Goal: Feedback & Contribution: Submit feedback/report problem

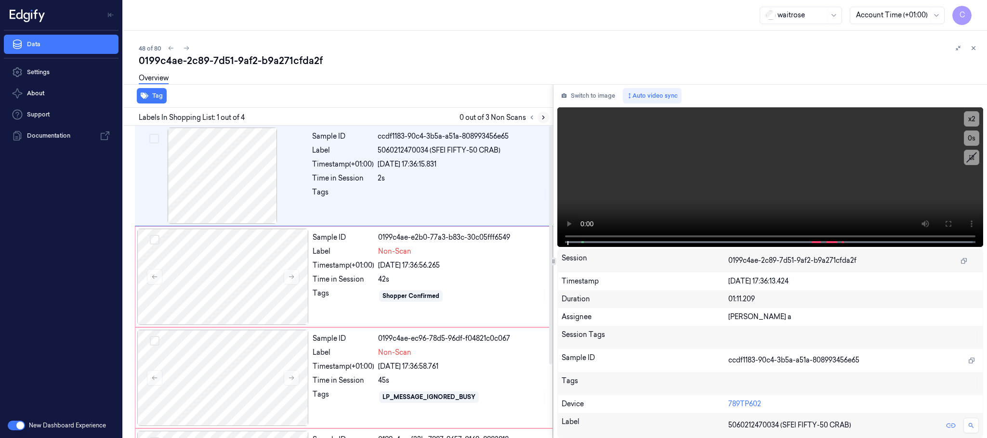
click at [545, 118] on icon at bounding box center [543, 117] width 7 height 7
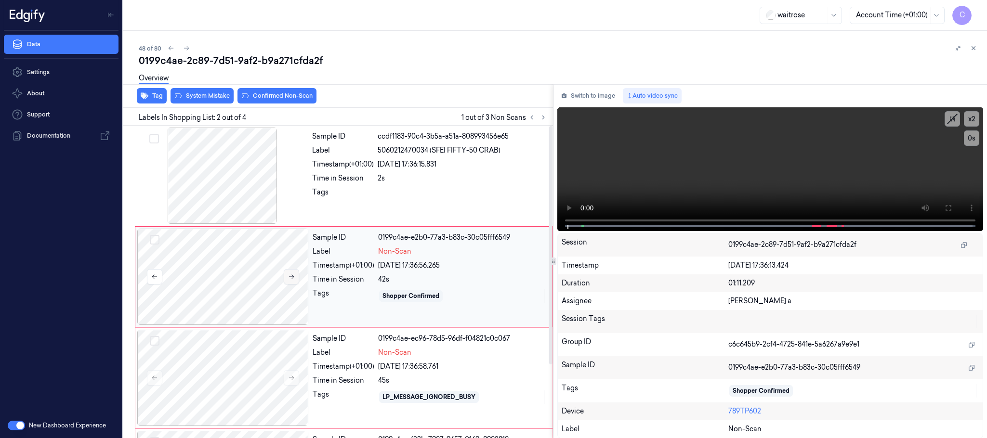
click at [287, 278] on button at bounding box center [291, 276] width 15 height 15
click at [220, 141] on div at bounding box center [222, 176] width 171 height 96
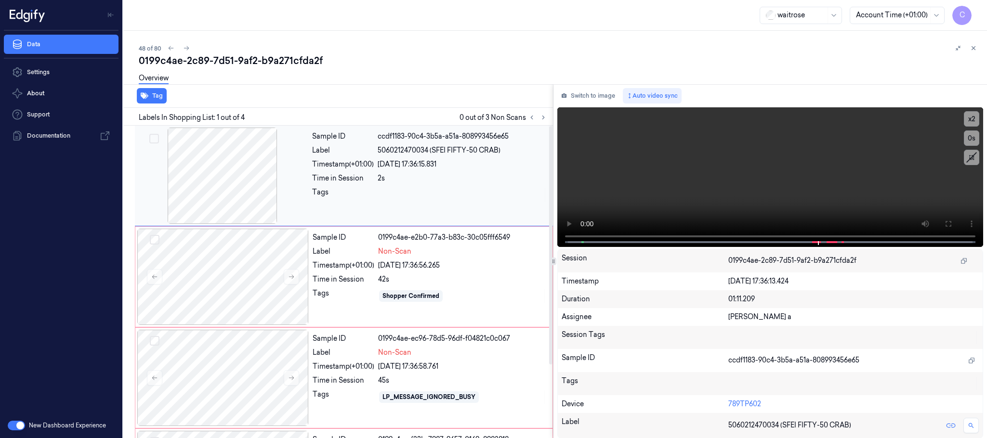
click at [240, 190] on div at bounding box center [222, 176] width 171 height 96
click at [948, 223] on icon at bounding box center [949, 224] width 8 height 8
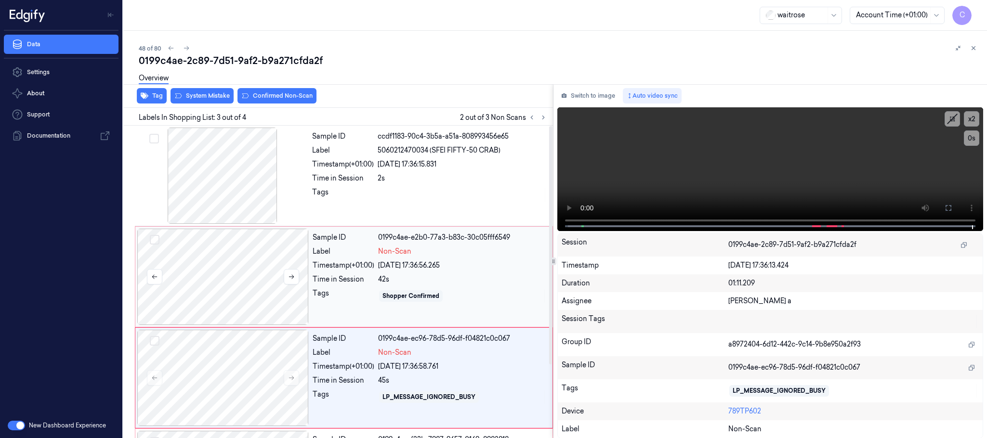
click at [233, 272] on div at bounding box center [222, 277] width 171 height 96
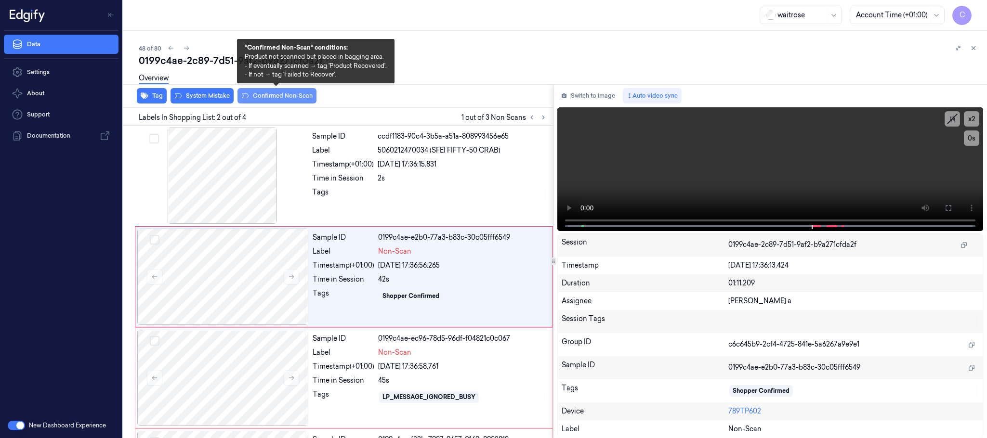
click at [270, 93] on button "Confirmed Non-Scan" at bounding box center [276, 95] width 79 height 15
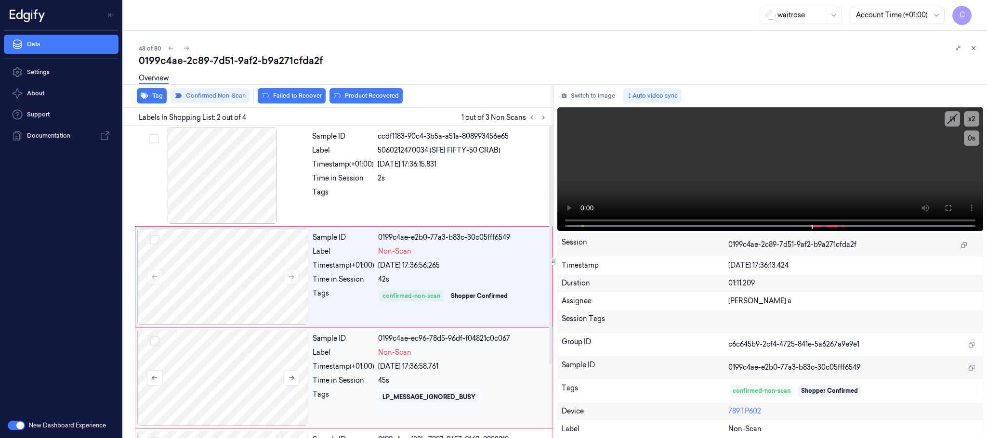
click at [220, 359] on div at bounding box center [222, 378] width 171 height 96
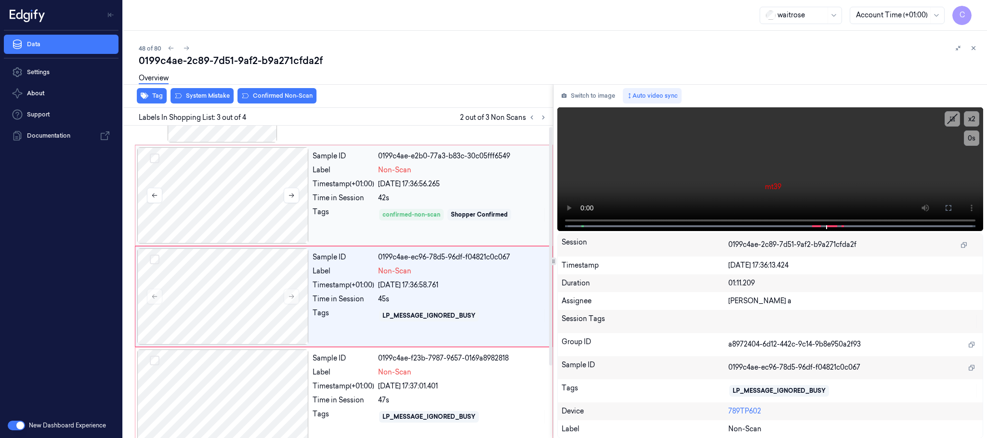
scroll to position [96, 0]
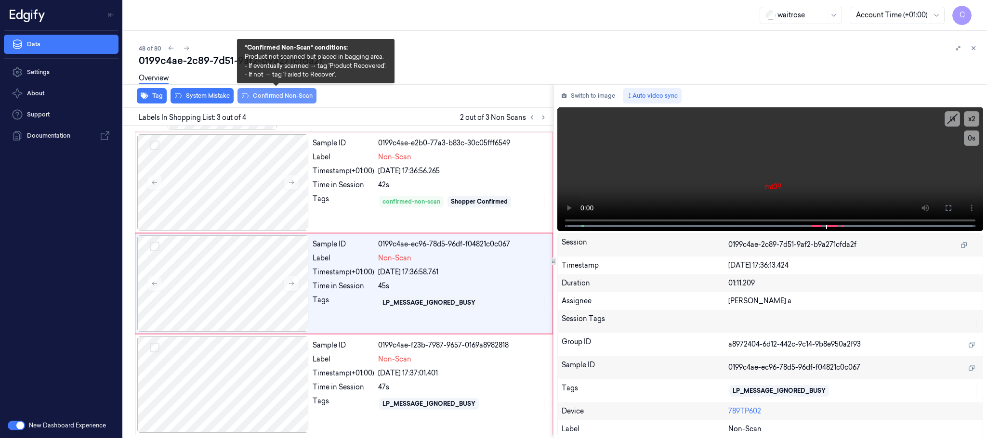
click at [279, 97] on button "Confirmed Non-Scan" at bounding box center [276, 95] width 79 height 15
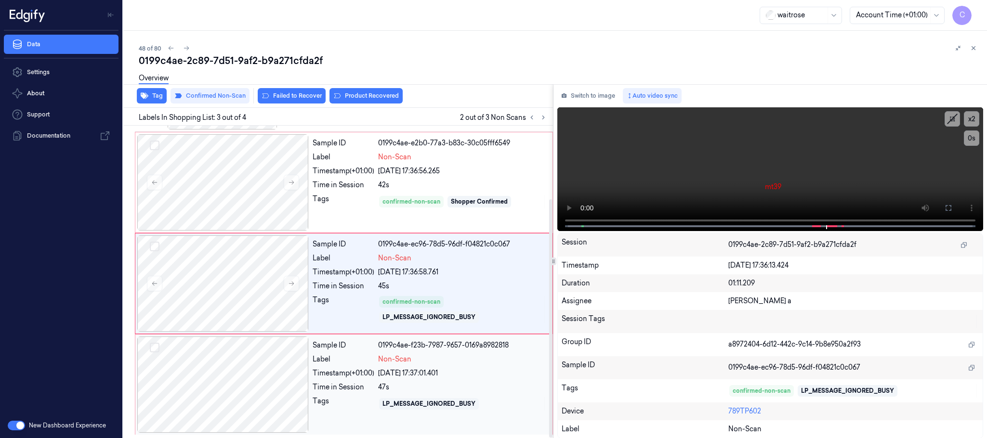
click at [218, 394] on div at bounding box center [222, 385] width 171 height 96
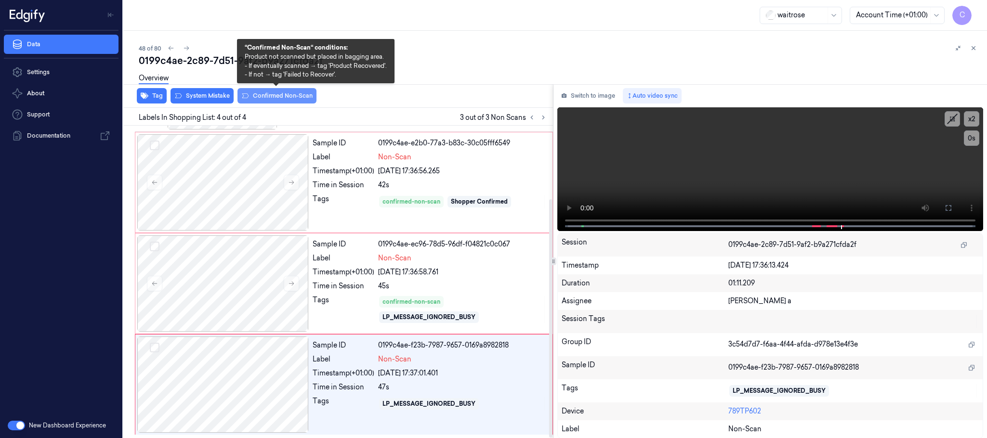
click at [267, 94] on button "Confirmed Non-Scan" at bounding box center [276, 95] width 79 height 15
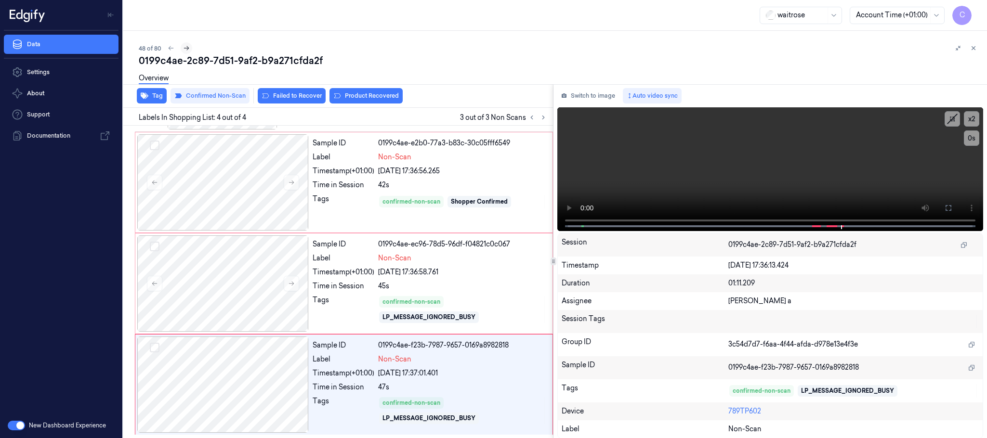
click at [185, 47] on icon at bounding box center [186, 48] width 7 height 7
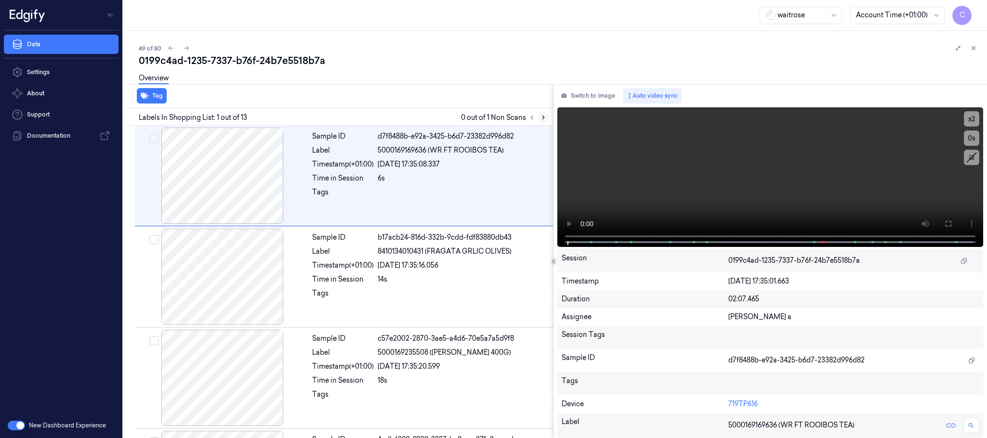
click at [540, 115] on icon at bounding box center [543, 117] width 7 height 7
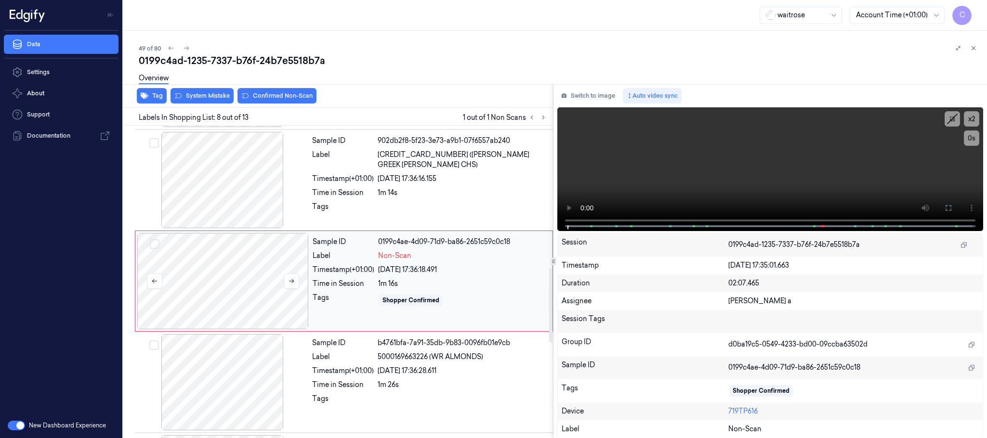
scroll to position [605, 0]
click at [290, 282] on icon at bounding box center [291, 279] width 7 height 7
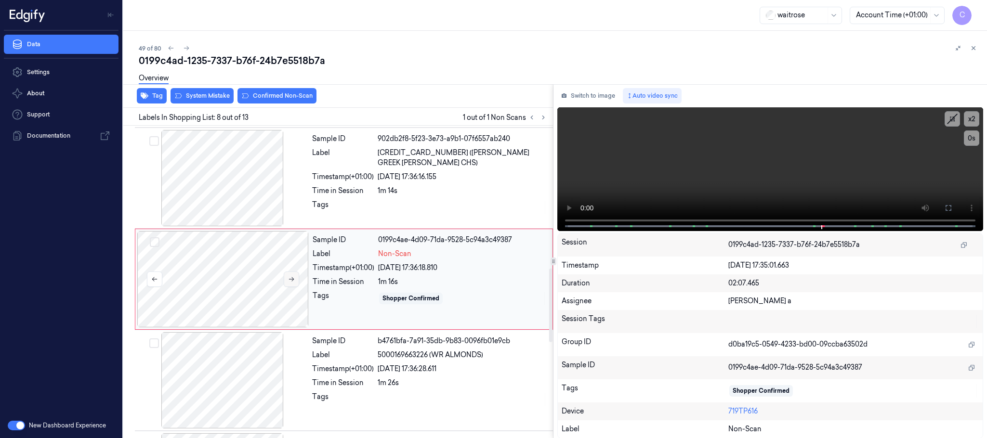
click at [290, 282] on icon at bounding box center [291, 279] width 7 height 7
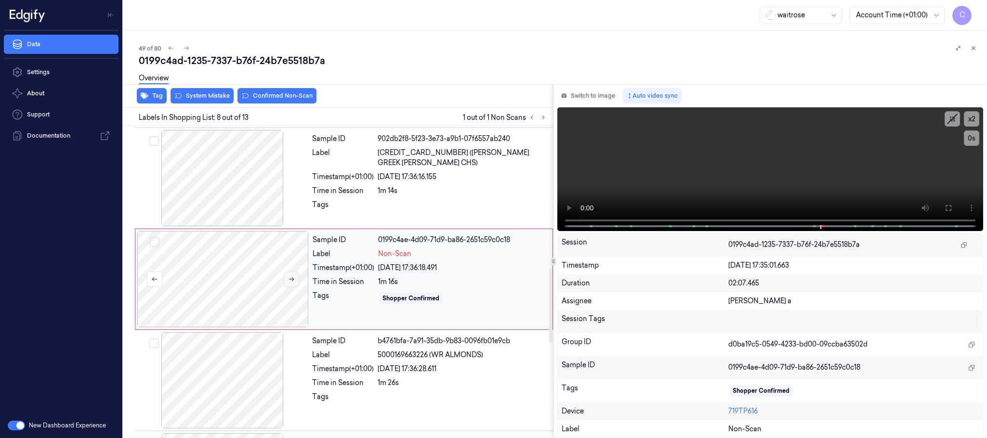
click at [292, 281] on icon at bounding box center [291, 279] width 5 height 4
click at [250, 204] on div at bounding box center [222, 178] width 171 height 96
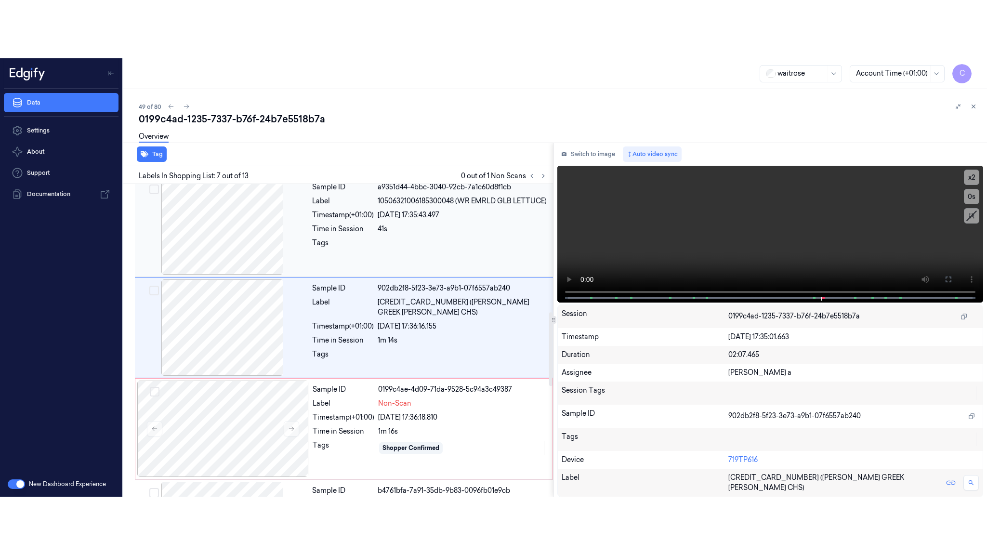
scroll to position [503, 0]
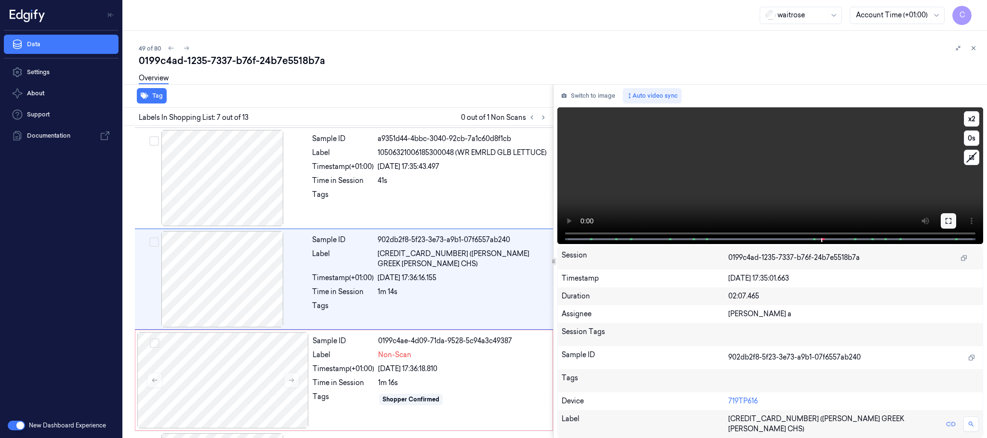
click at [947, 225] on icon at bounding box center [949, 221] width 8 height 8
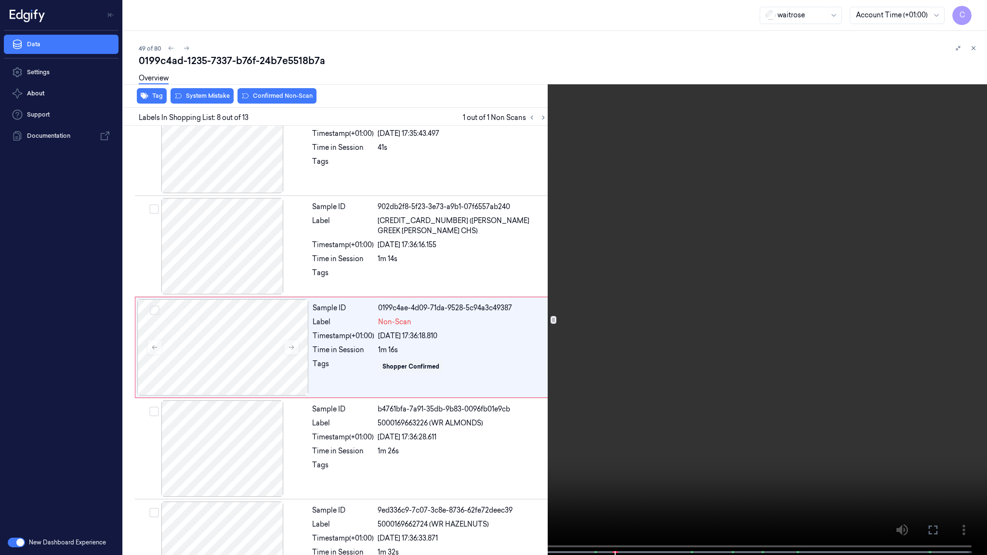
scroll to position [547, 0]
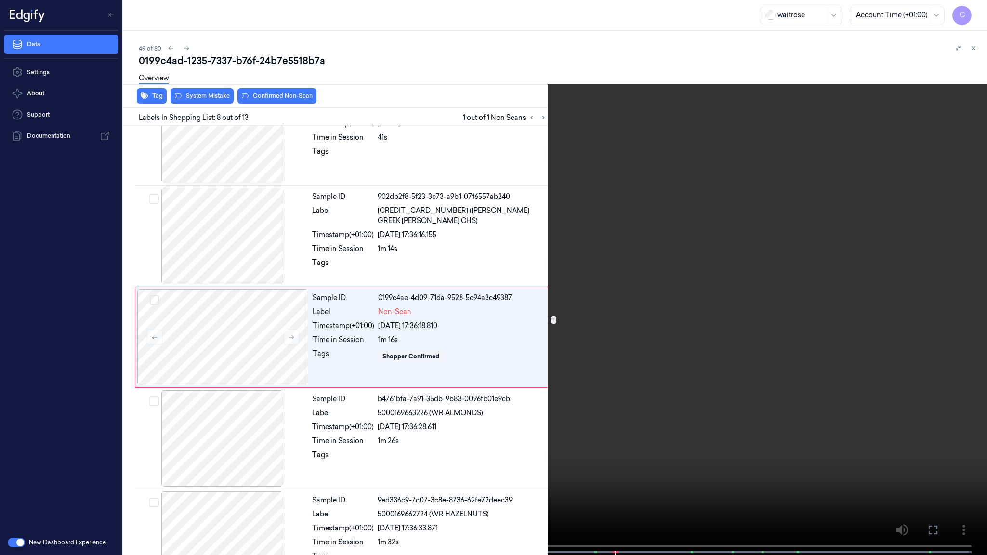
click at [616, 413] on video at bounding box center [493, 278] width 987 height 557
click at [480, 290] on video at bounding box center [493, 278] width 987 height 557
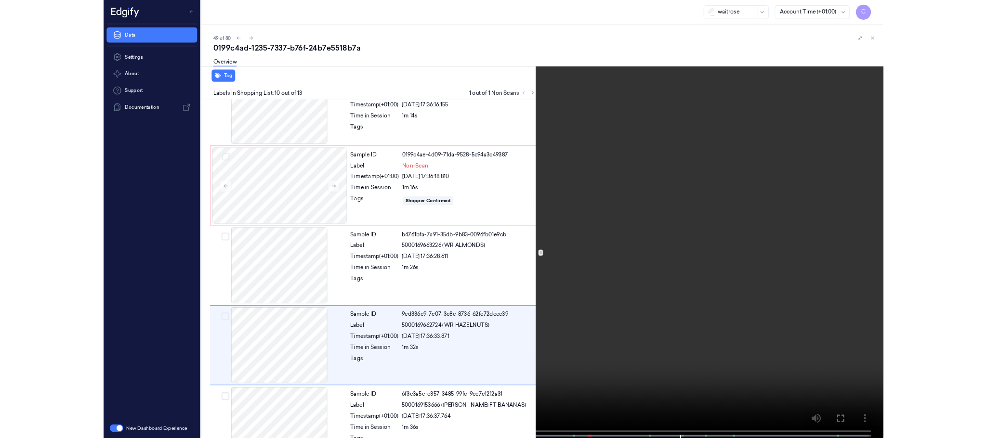
scroll to position [750, 0]
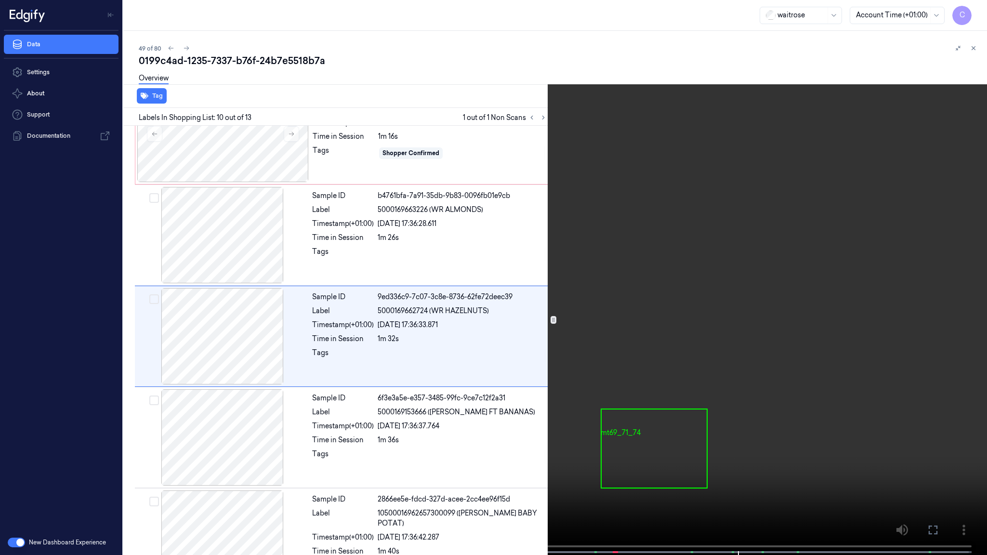
click at [335, 195] on video at bounding box center [493, 278] width 987 height 557
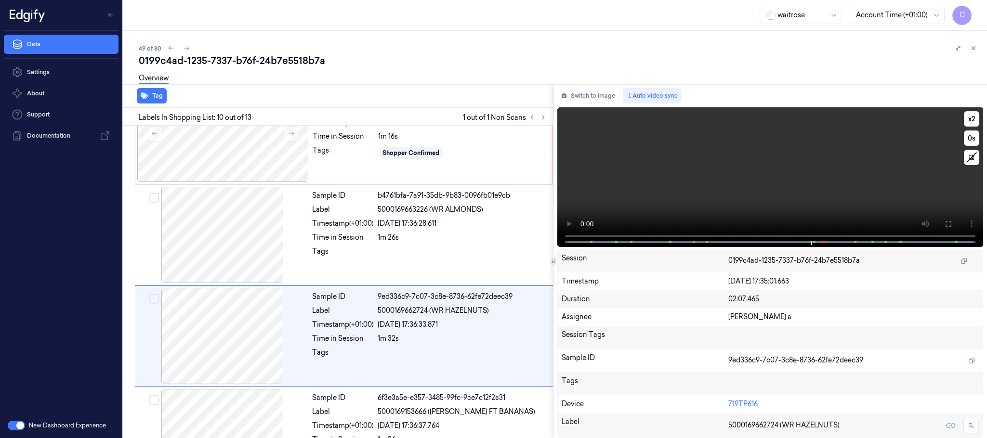
click at [748, 189] on video at bounding box center [770, 177] width 426 height 140
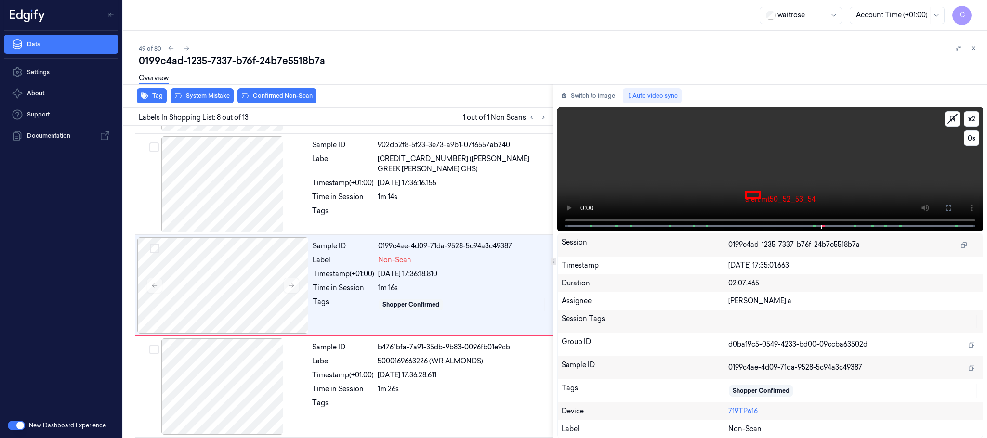
scroll to position [605, 0]
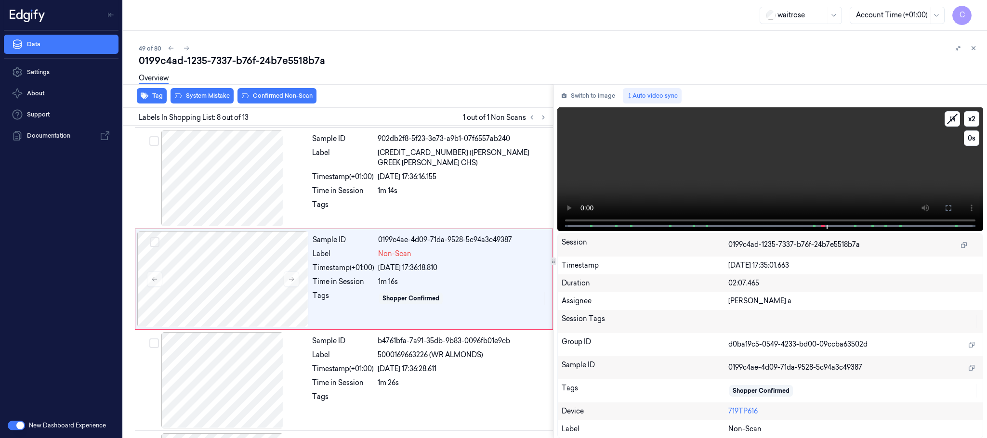
click at [730, 184] on video at bounding box center [770, 169] width 426 height 124
click at [292, 282] on icon at bounding box center [291, 279] width 5 height 4
click at [214, 199] on div at bounding box center [222, 178] width 171 height 96
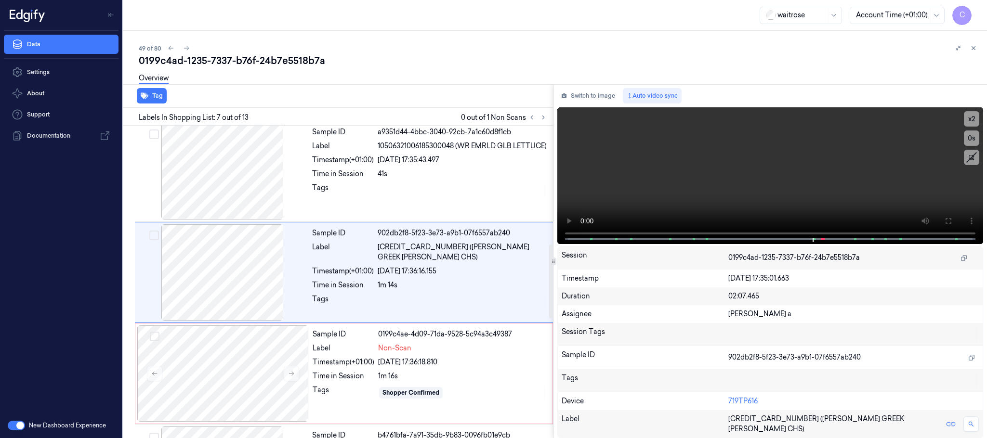
scroll to position [503, 0]
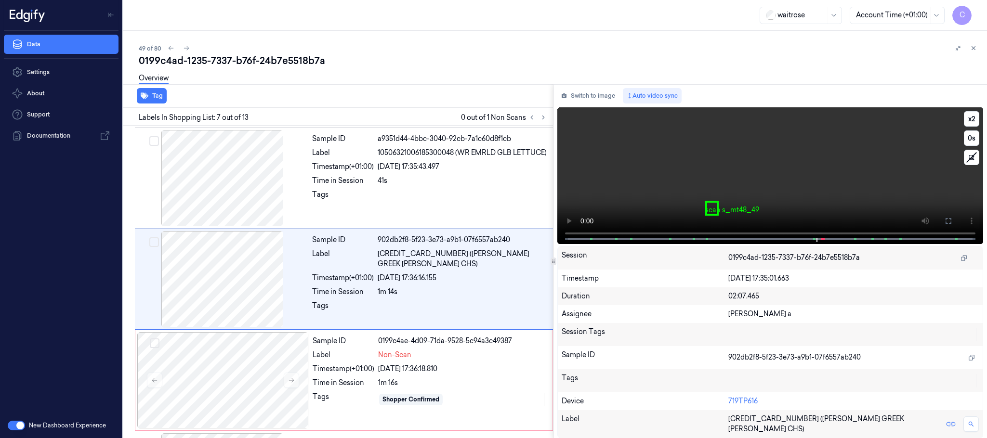
click at [697, 178] on video at bounding box center [770, 175] width 426 height 137
click at [226, 363] on div at bounding box center [222, 380] width 171 height 96
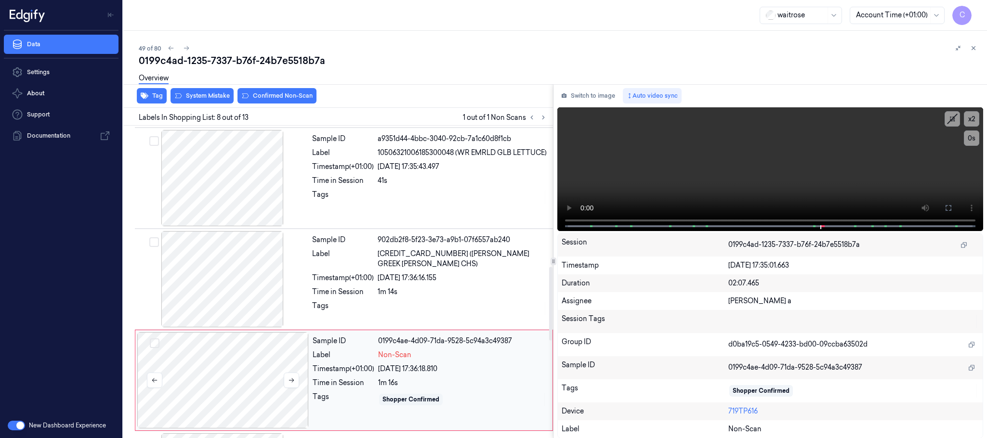
scroll to position [605, 0]
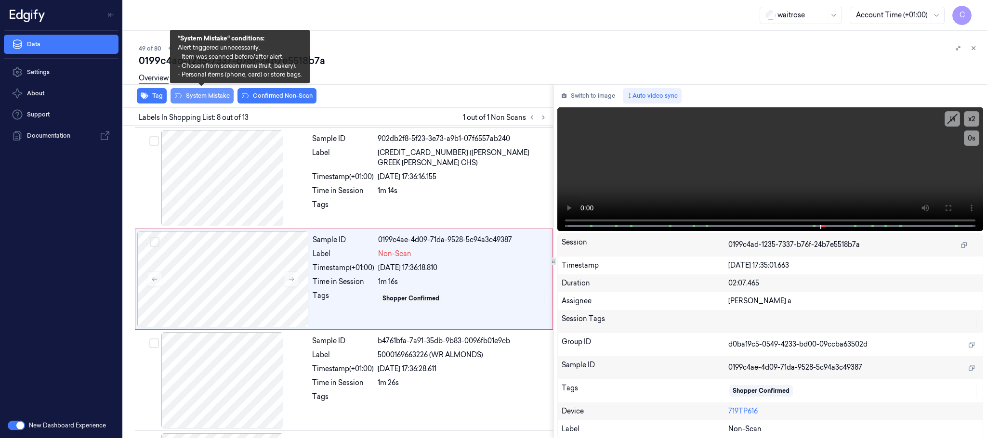
click at [200, 93] on button "System Mistake" at bounding box center [202, 95] width 63 height 15
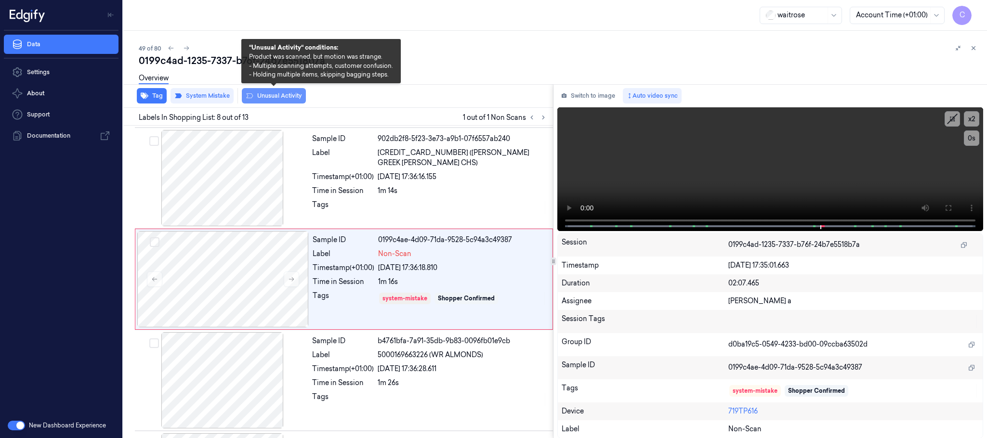
click at [266, 97] on button "Unusual Activity" at bounding box center [274, 95] width 64 height 15
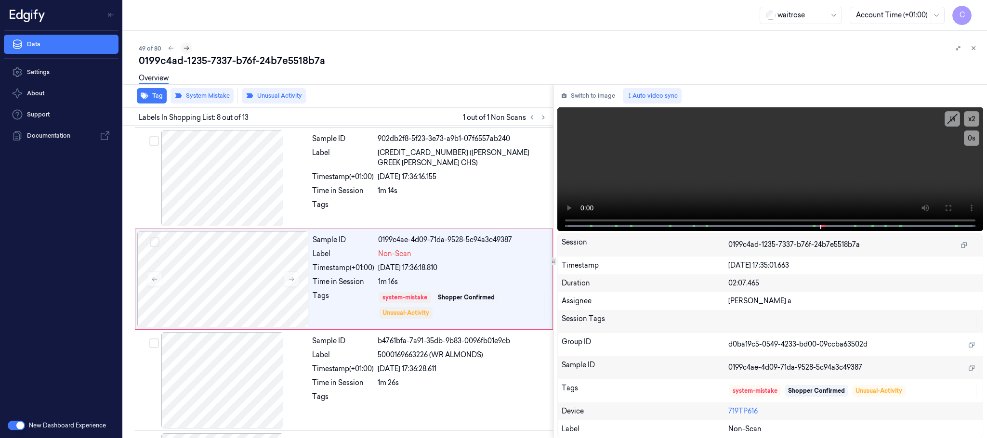
click at [187, 47] on icon at bounding box center [186, 48] width 5 height 4
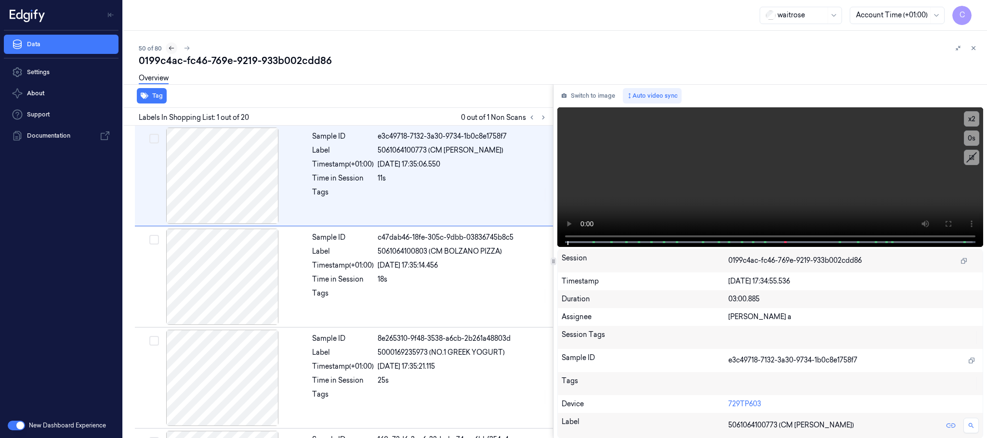
click at [168, 45] on icon at bounding box center [171, 48] width 7 height 7
click at [184, 47] on icon at bounding box center [186, 48] width 7 height 7
click at [542, 116] on icon at bounding box center [543, 117] width 7 height 7
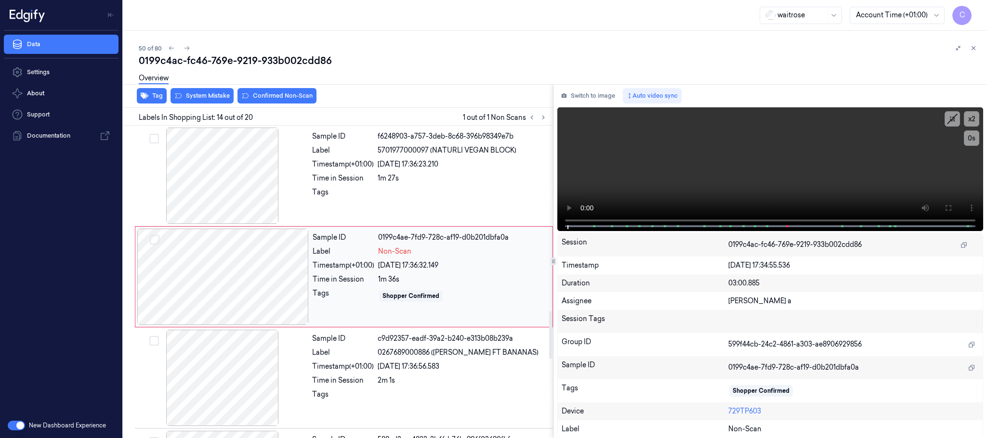
scroll to position [1214, 0]
click at [296, 284] on div at bounding box center [222, 276] width 171 height 96
click at [249, 194] on div at bounding box center [222, 175] width 171 height 96
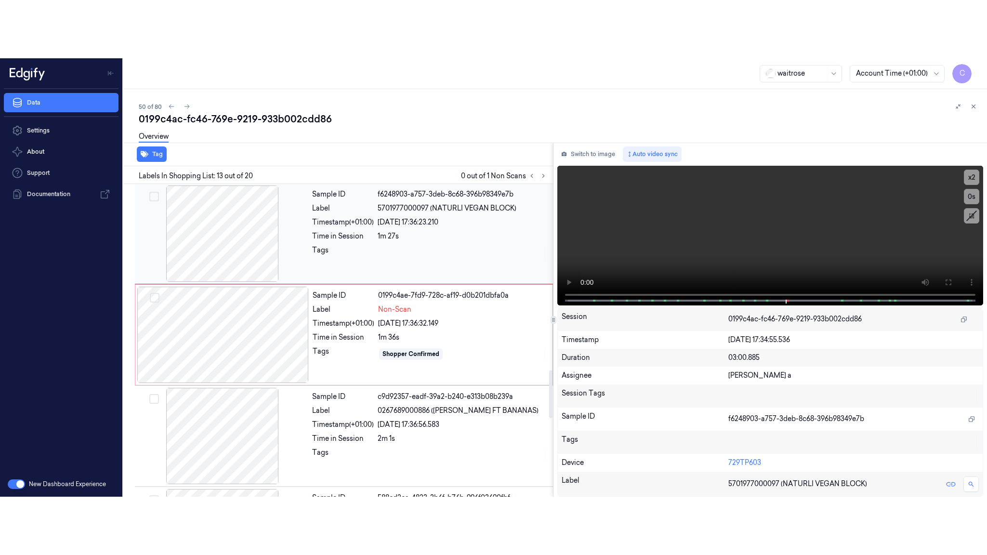
scroll to position [1113, 0]
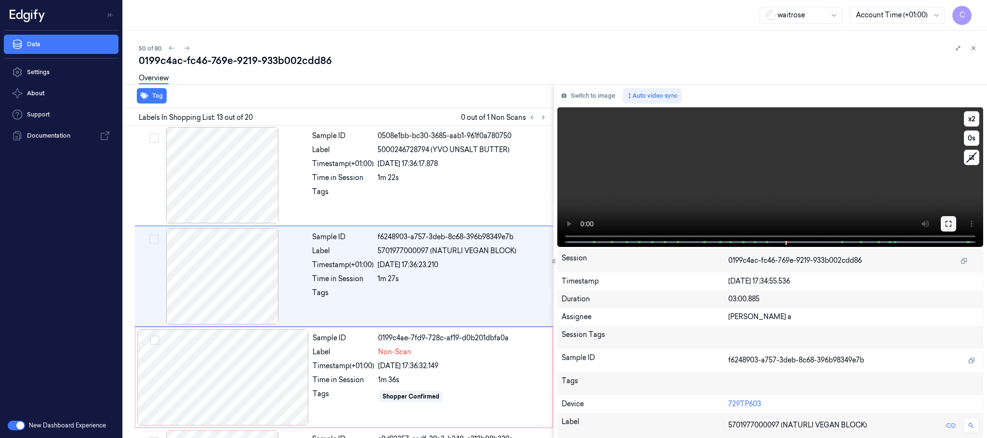
click at [946, 221] on icon at bounding box center [949, 224] width 6 height 6
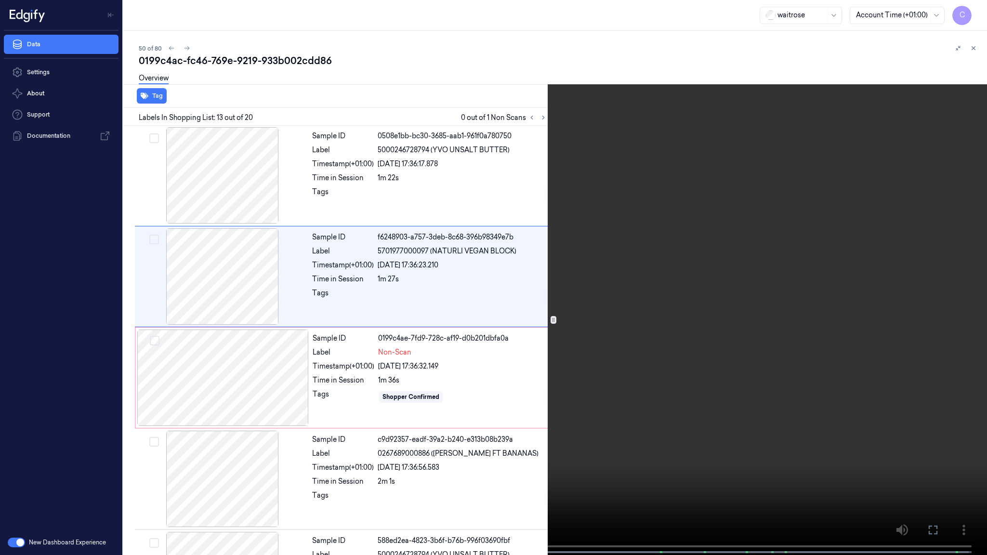
click at [470, 306] on video at bounding box center [493, 278] width 987 height 557
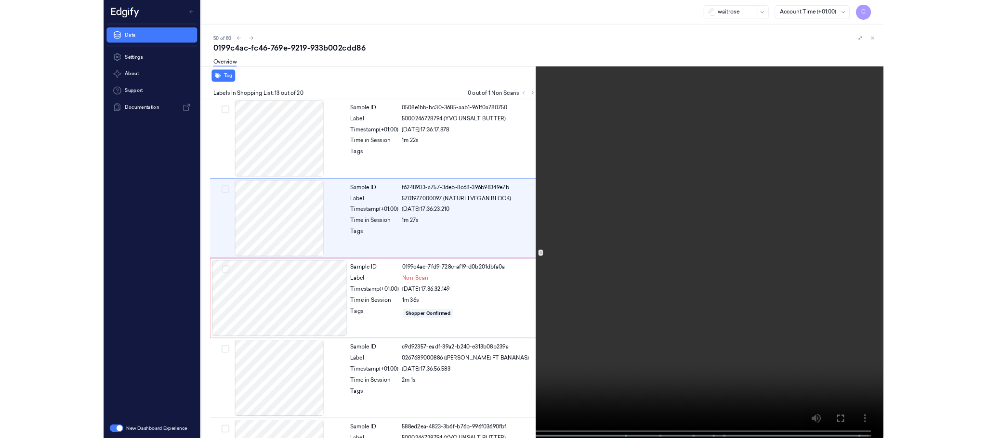
scroll to position [1055, 0]
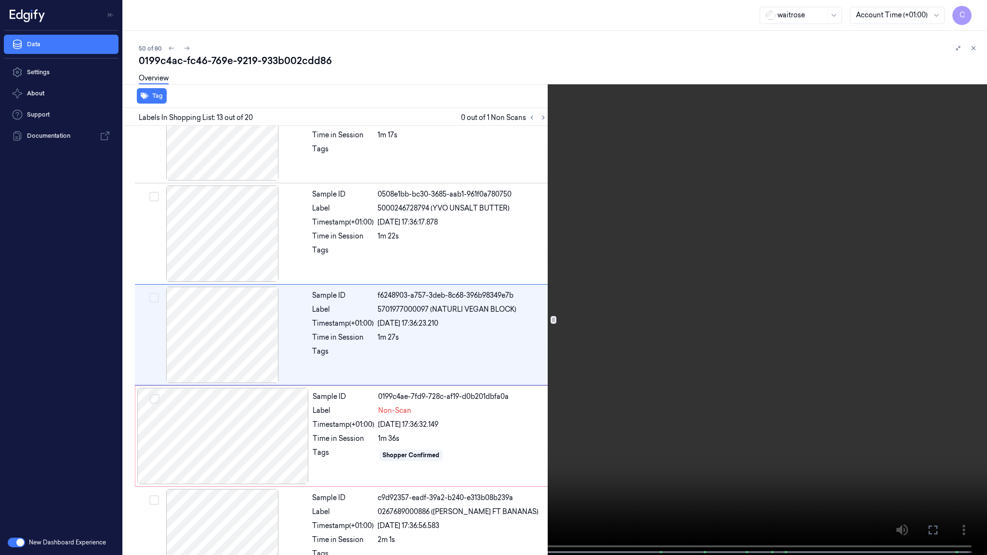
click at [470, 306] on video at bounding box center [493, 278] width 987 height 557
click at [496, 297] on video at bounding box center [493, 278] width 987 height 557
click at [470, 305] on video at bounding box center [493, 278] width 987 height 557
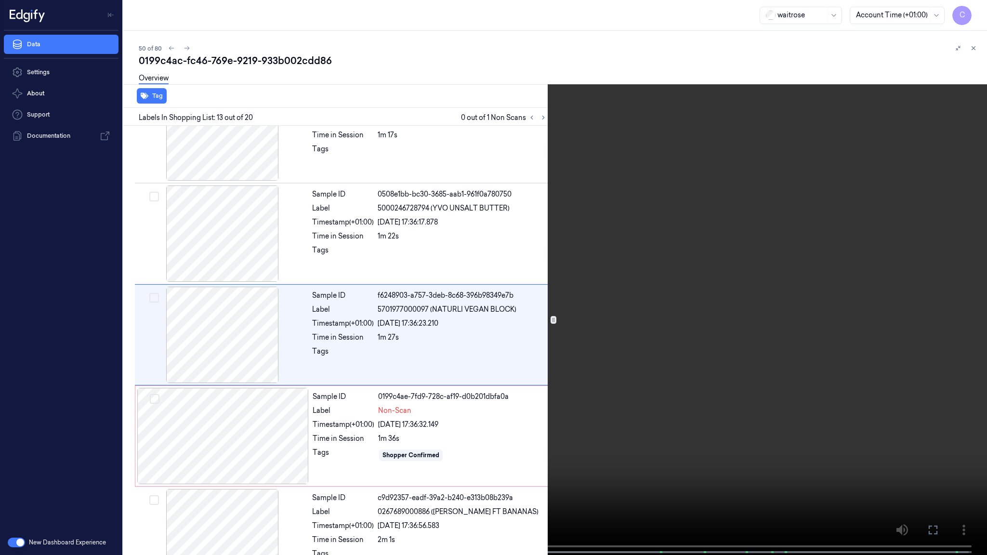
click at [408, 366] on video at bounding box center [493, 278] width 987 height 557
click at [408, 360] on video at bounding box center [493, 278] width 987 height 557
click at [464, 368] on video at bounding box center [493, 278] width 987 height 557
click at [409, 316] on video at bounding box center [493, 278] width 987 height 557
click at [495, 298] on video at bounding box center [493, 278] width 987 height 557
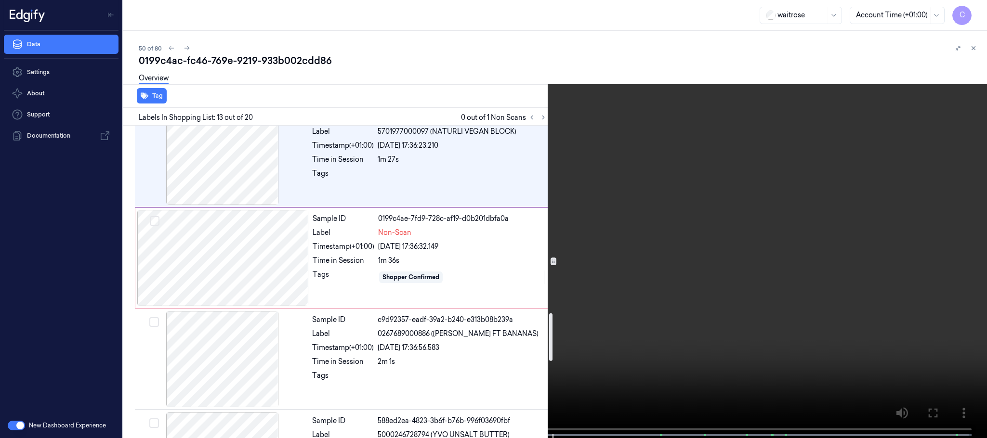
scroll to position [1272, 0]
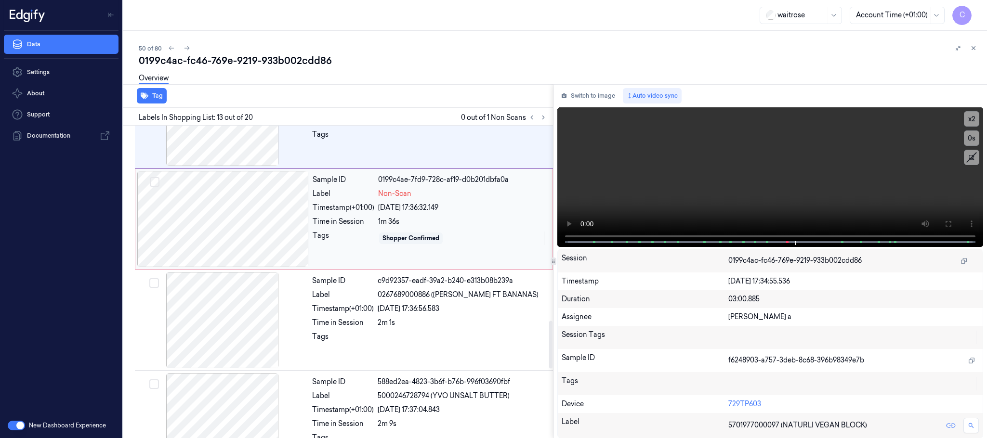
click at [275, 240] on div at bounding box center [222, 219] width 171 height 96
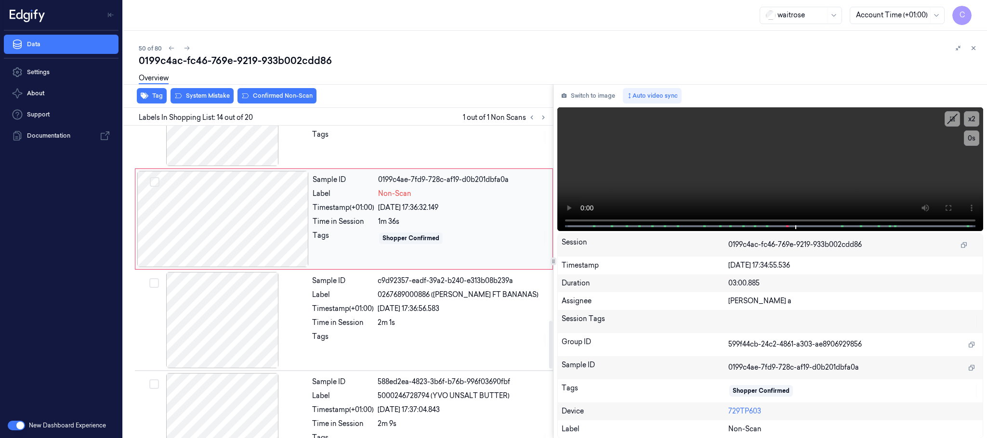
scroll to position [1214, 0]
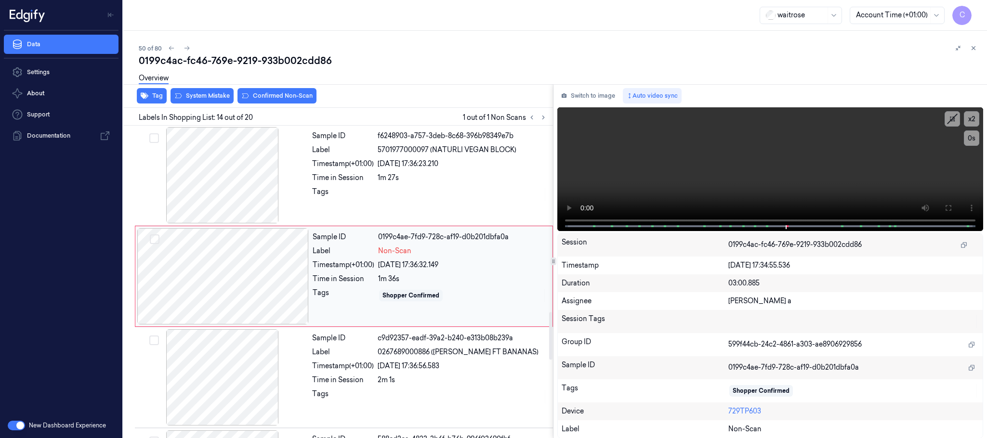
click at [302, 283] on div at bounding box center [222, 276] width 171 height 96
click at [214, 103] on div "Tag System Mistake Confirmed Non-Scan" at bounding box center [336, 96] width 434 height 24
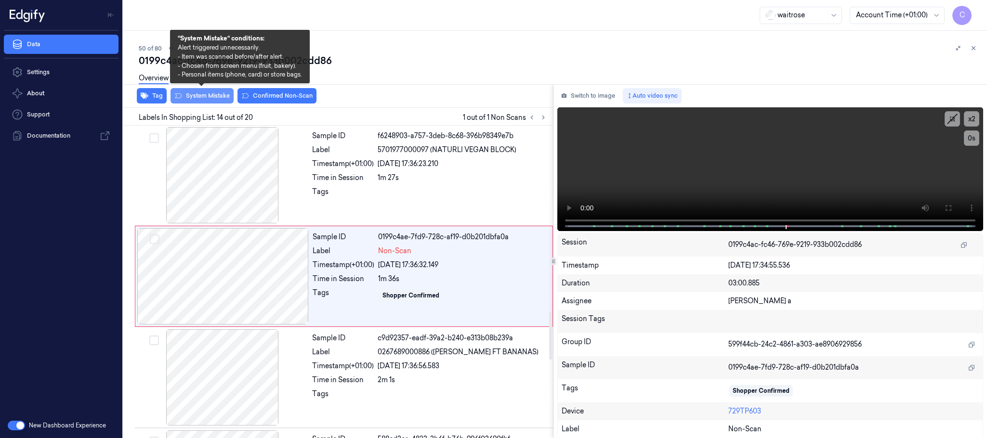
click at [215, 99] on button "System Mistake" at bounding box center [202, 95] width 63 height 15
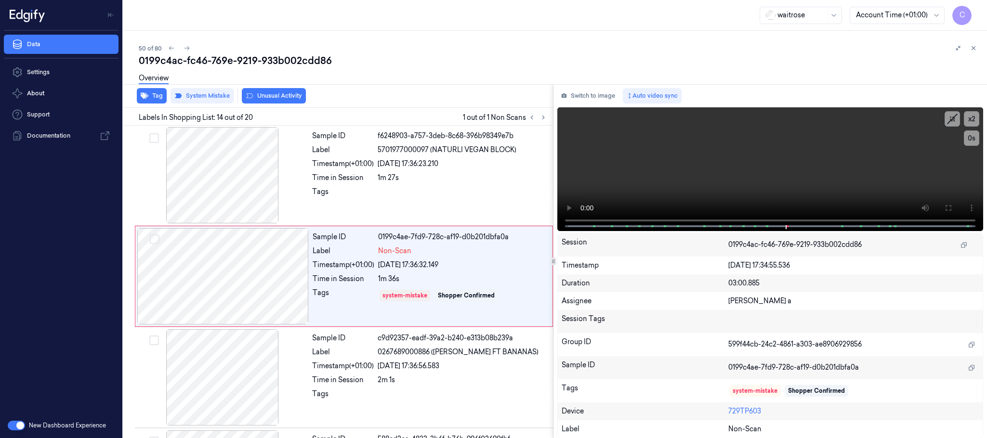
click at [259, 96] on button "Unusual Activity" at bounding box center [274, 95] width 64 height 15
click at [186, 48] on icon at bounding box center [187, 48] width 7 height 7
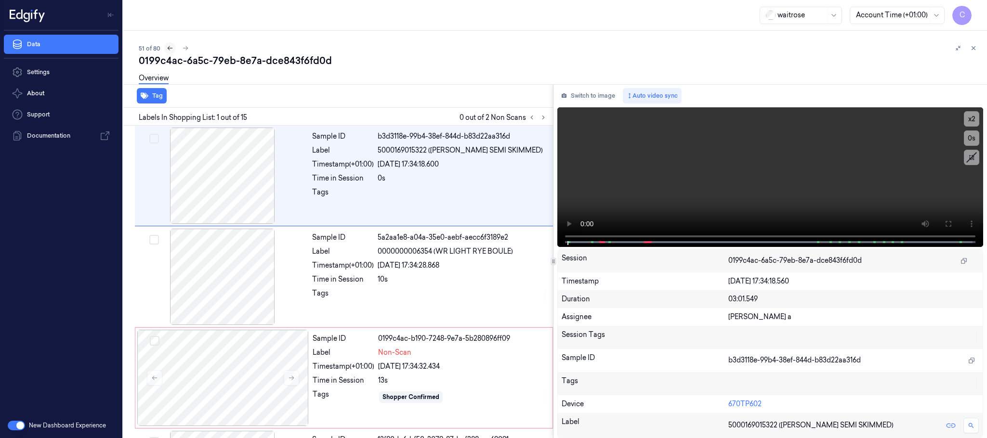
click at [171, 47] on icon at bounding box center [170, 48] width 7 height 7
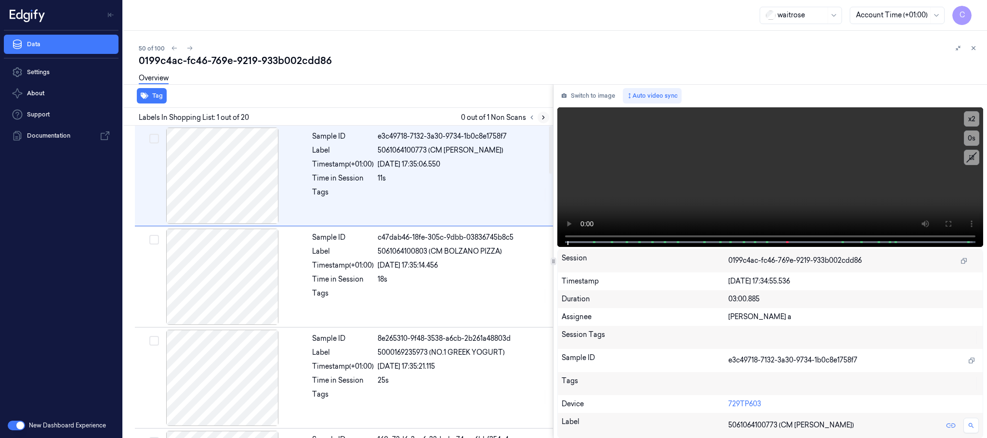
click at [542, 114] on icon at bounding box center [543, 117] width 7 height 7
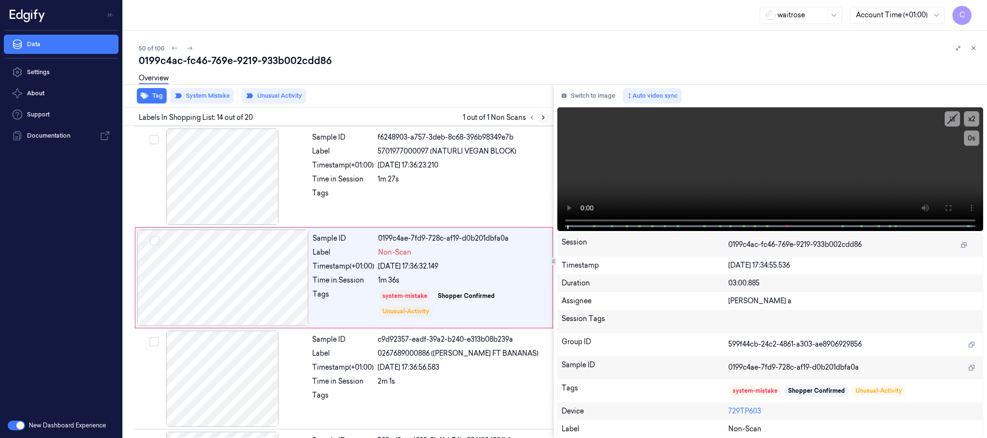
scroll to position [1214, 0]
click at [188, 49] on icon at bounding box center [189, 48] width 7 height 7
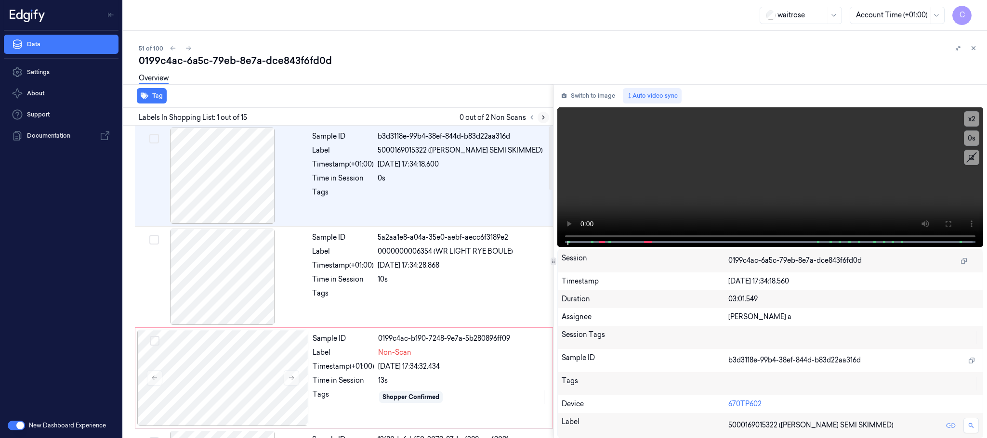
click at [539, 116] on button at bounding box center [544, 118] width 12 height 12
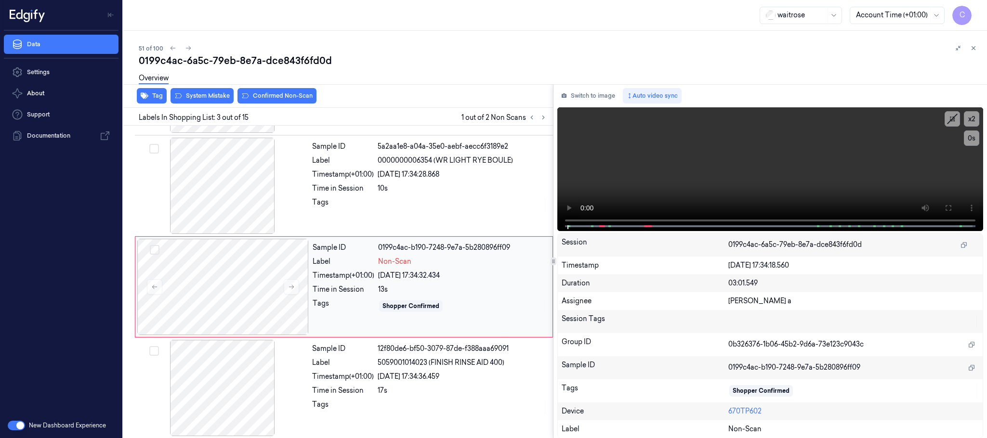
scroll to position [97, 0]
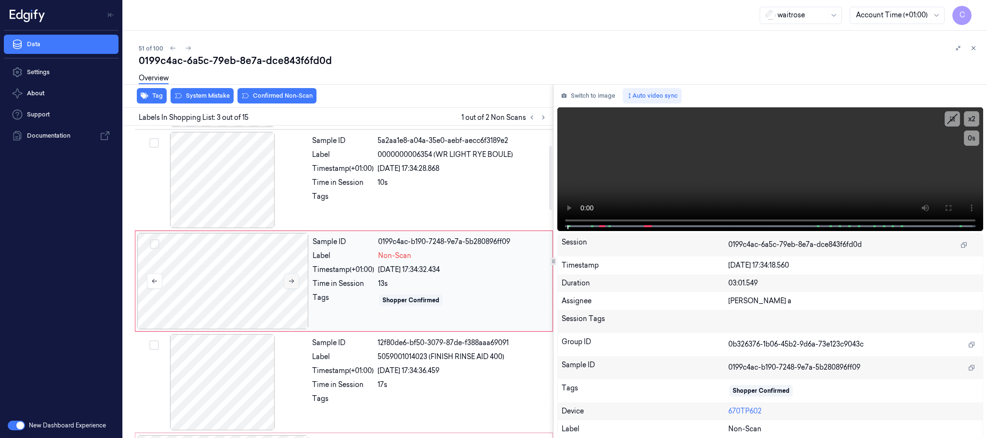
click at [291, 284] on icon at bounding box center [291, 281] width 7 height 7
click at [292, 284] on icon at bounding box center [291, 281] width 7 height 7
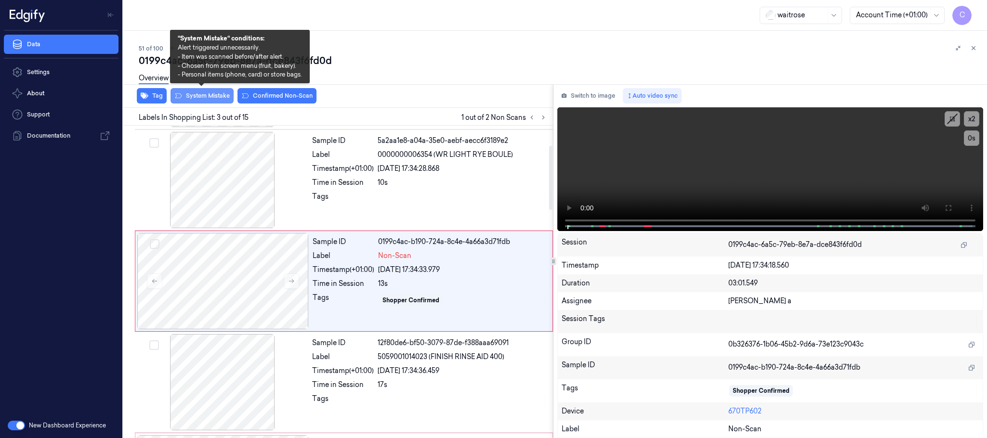
click at [206, 92] on button "System Mistake" at bounding box center [202, 95] width 63 height 15
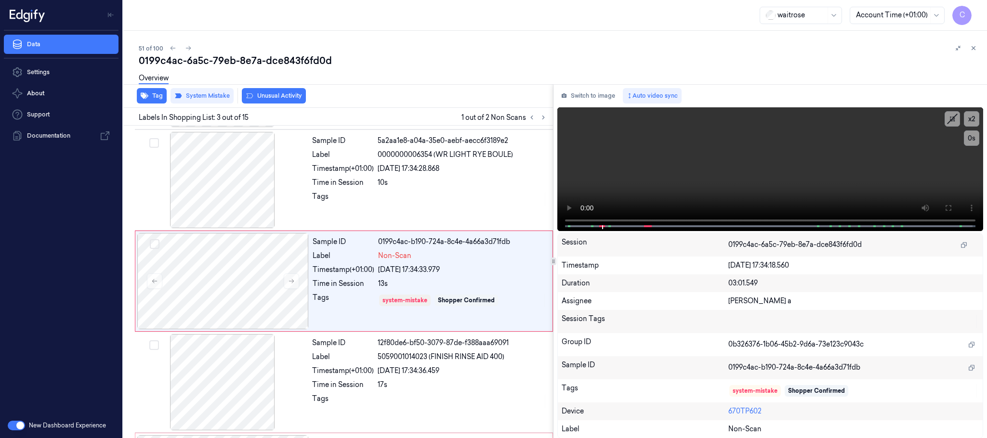
click at [283, 94] on button "Unusual Activity" at bounding box center [274, 95] width 64 height 15
click at [149, 94] on button "Tag" at bounding box center [152, 95] width 30 height 15
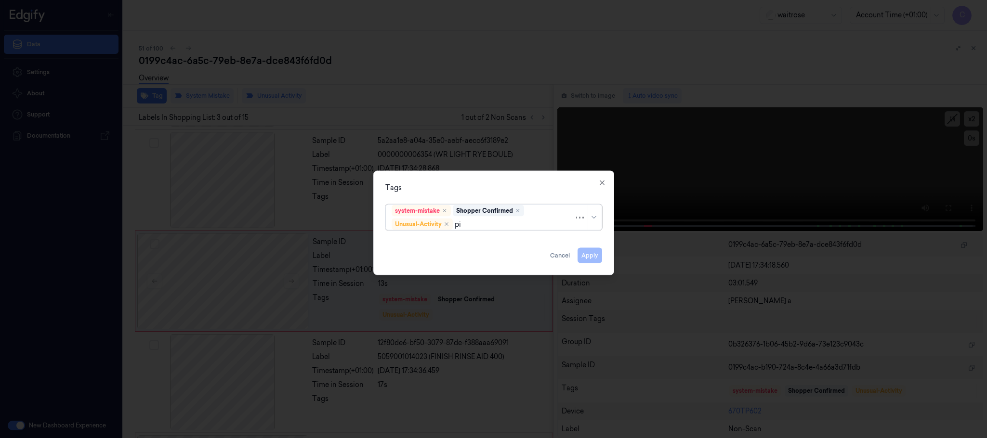
type input "pic"
click at [409, 240] on div "Picklist item alert" at bounding box center [419, 243] width 55 height 10
click at [457, 195] on div "Tags option Picklist item alert, selected. Use Up and Down to choose options, p…" at bounding box center [493, 223] width 241 height 105
drag, startPoint x: 592, startPoint y: 256, endPoint x: 486, endPoint y: 275, distance: 107.1
click at [591, 256] on button "Apply" at bounding box center [590, 255] width 25 height 15
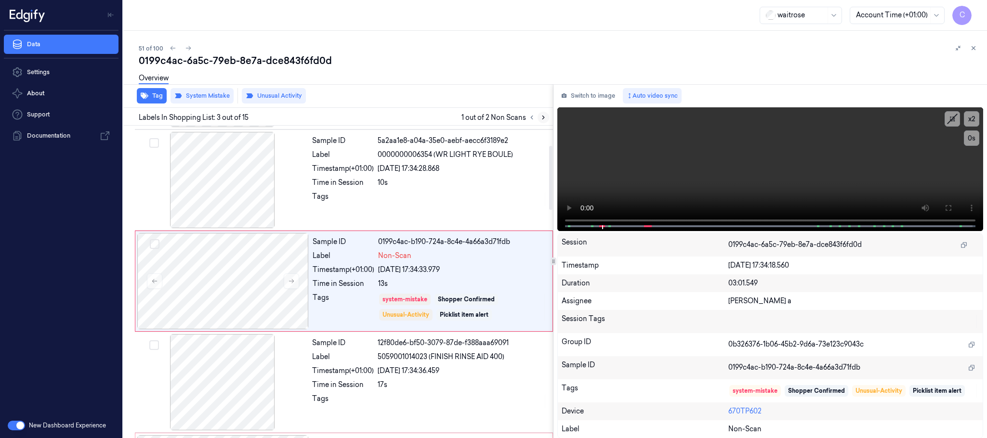
click at [542, 120] on icon at bounding box center [543, 117] width 7 height 7
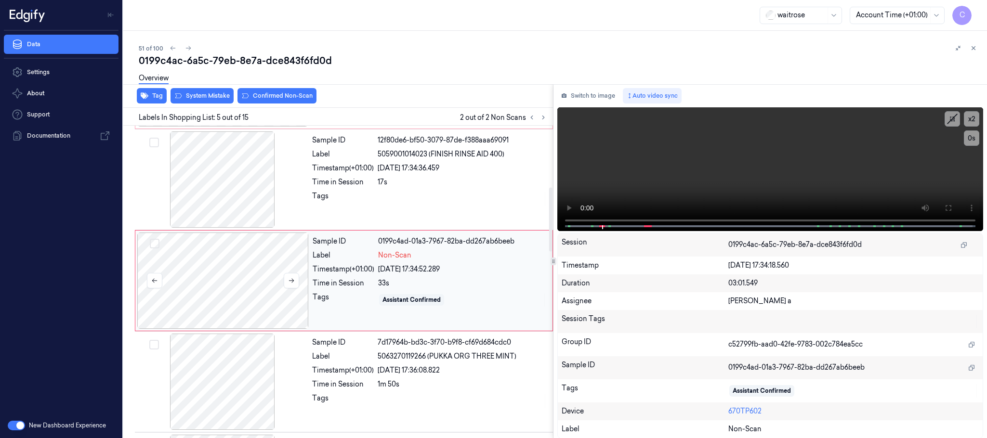
scroll to position [301, 0]
click at [289, 279] on icon at bounding box center [291, 279] width 7 height 7
click at [290, 280] on icon at bounding box center [291, 279] width 7 height 7
click at [218, 189] on div at bounding box center [222, 179] width 171 height 96
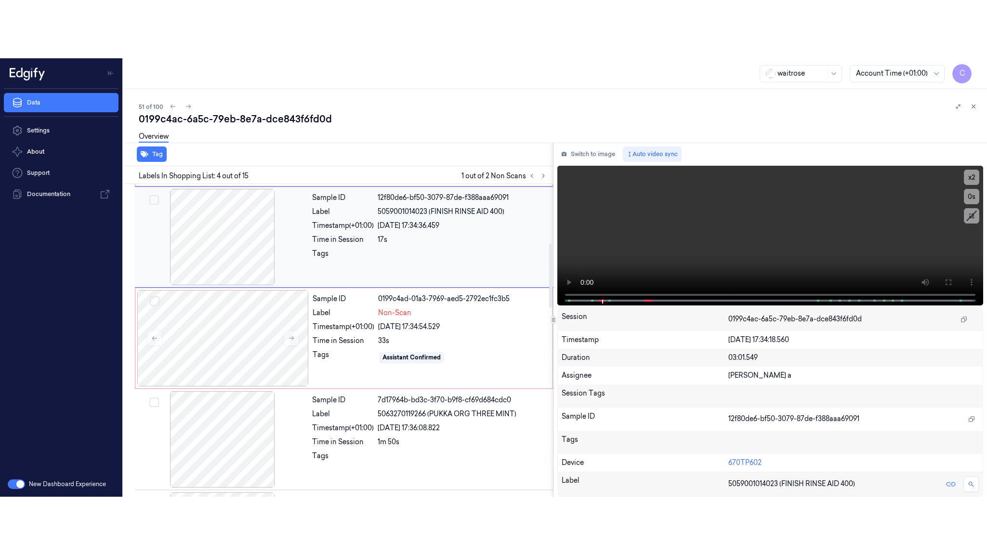
scroll to position [198, 0]
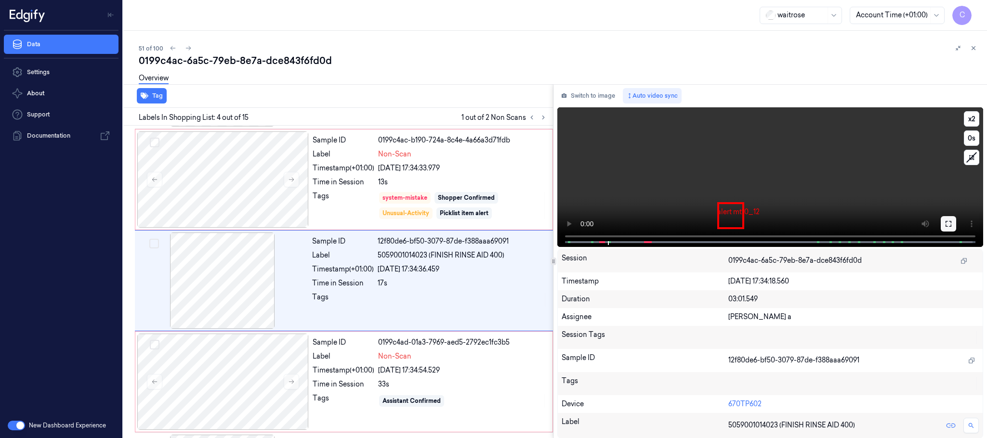
click at [952, 223] on icon at bounding box center [949, 224] width 8 height 8
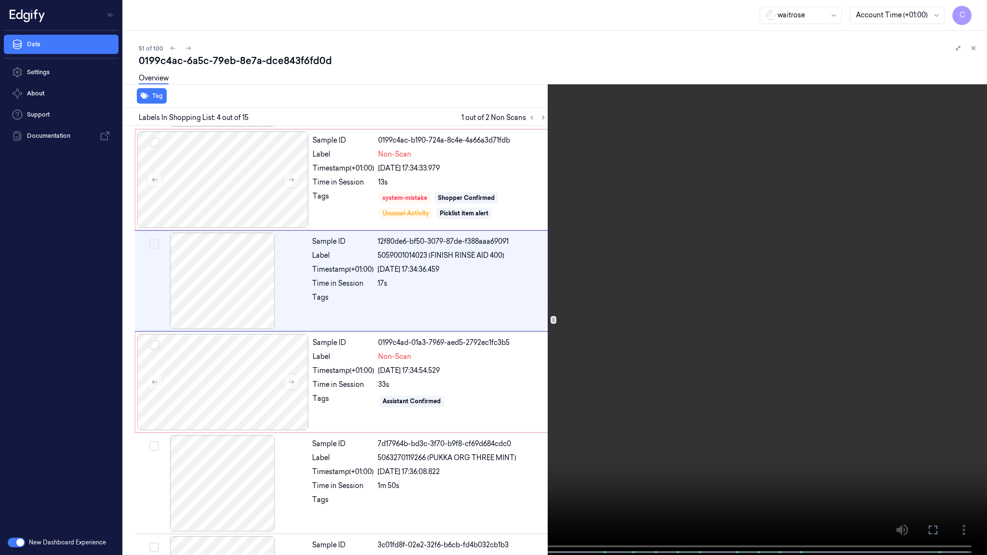
click at [428, 337] on video at bounding box center [493, 278] width 987 height 557
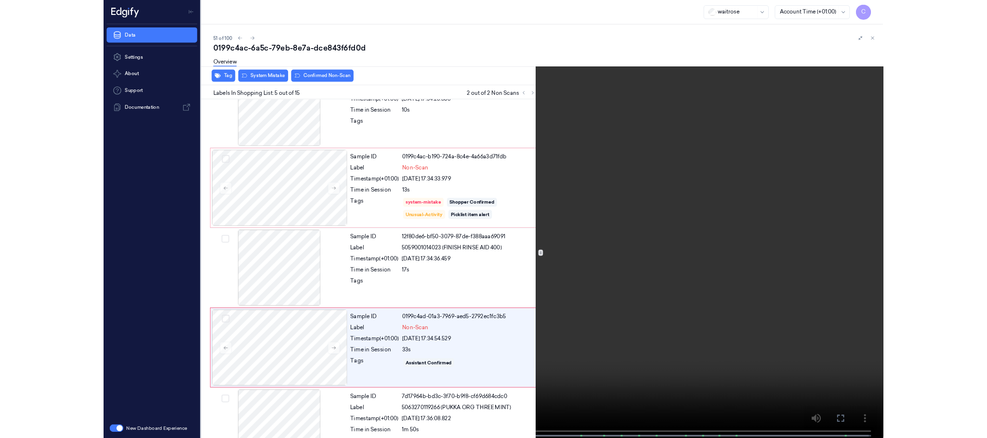
scroll to position [242, 0]
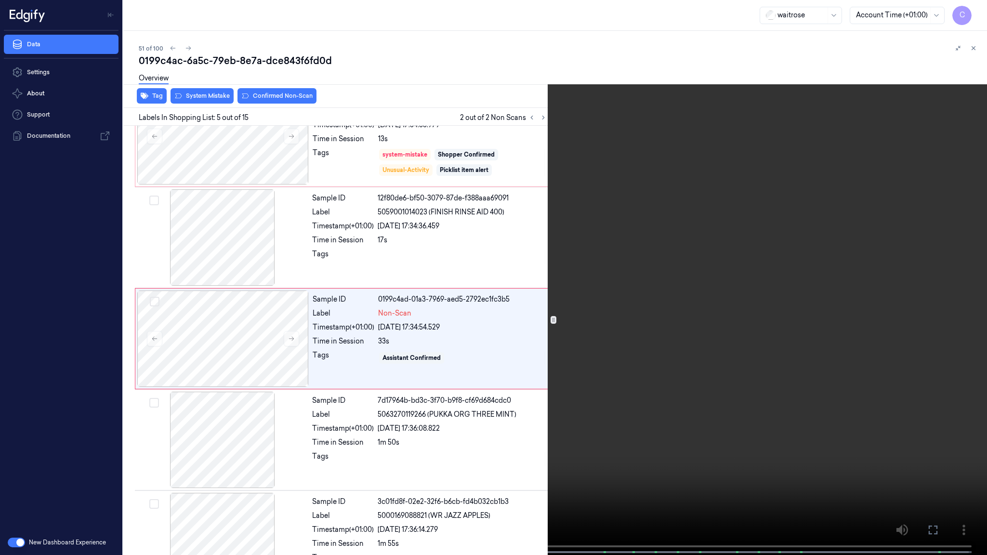
click at [382, 398] on video at bounding box center [493, 278] width 987 height 557
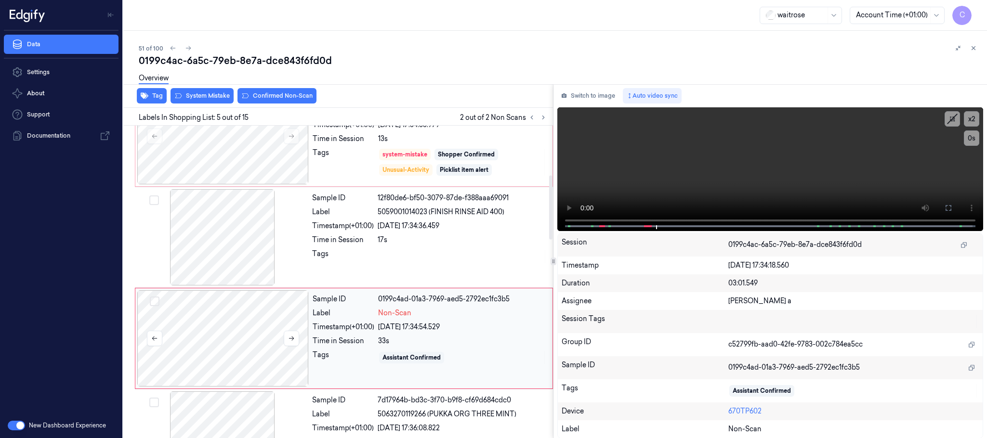
click at [218, 349] on div at bounding box center [222, 338] width 171 height 96
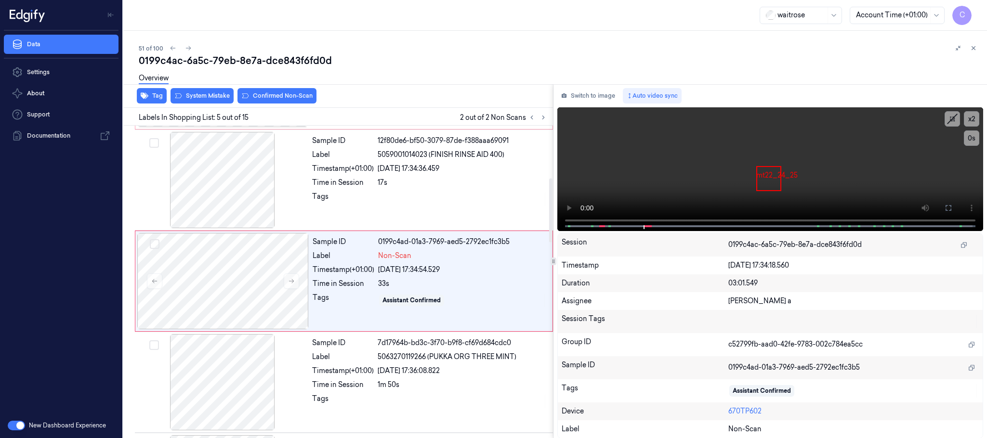
scroll to position [301, 0]
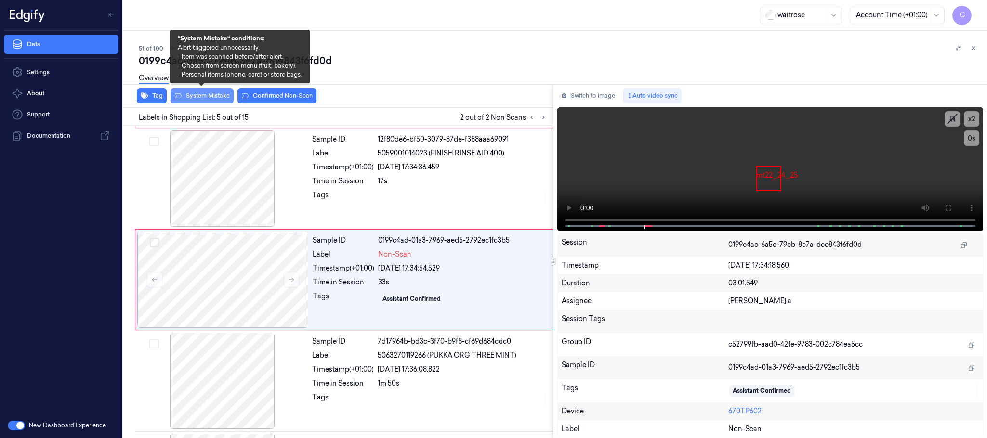
click at [213, 94] on button "System Mistake" at bounding box center [202, 95] width 63 height 15
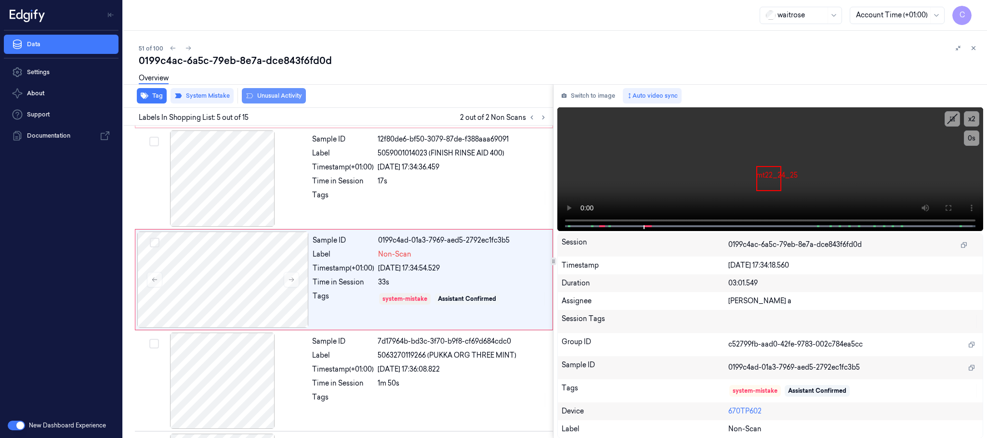
click at [268, 98] on button "Unusual Activity" at bounding box center [274, 95] width 64 height 15
click at [190, 46] on icon at bounding box center [188, 48] width 7 height 7
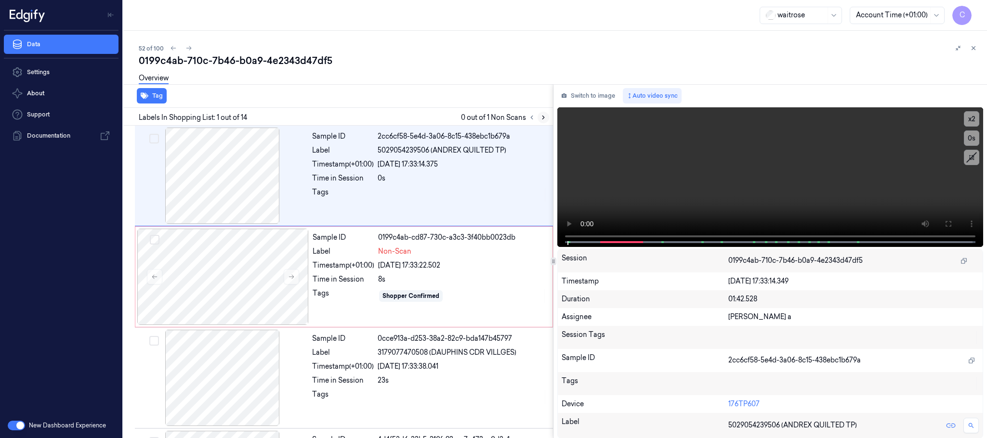
click at [542, 116] on icon at bounding box center [543, 117] width 2 height 3
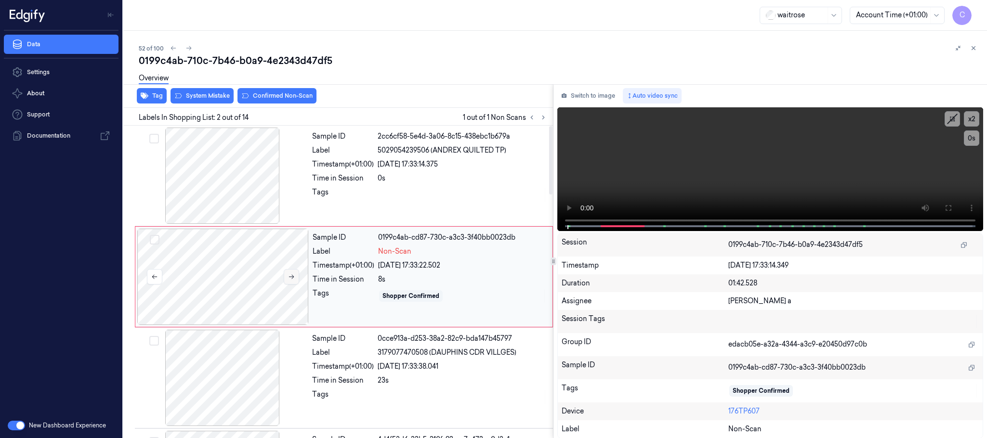
click at [299, 277] on button at bounding box center [291, 276] width 15 height 15
click at [295, 277] on button at bounding box center [291, 276] width 15 height 15
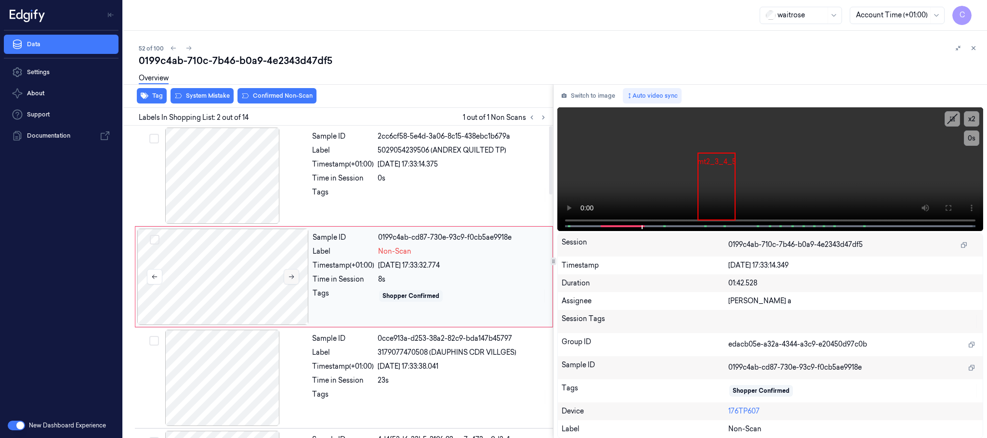
click at [295, 277] on button at bounding box center [291, 276] width 15 height 15
click at [948, 207] on icon at bounding box center [949, 208] width 8 height 8
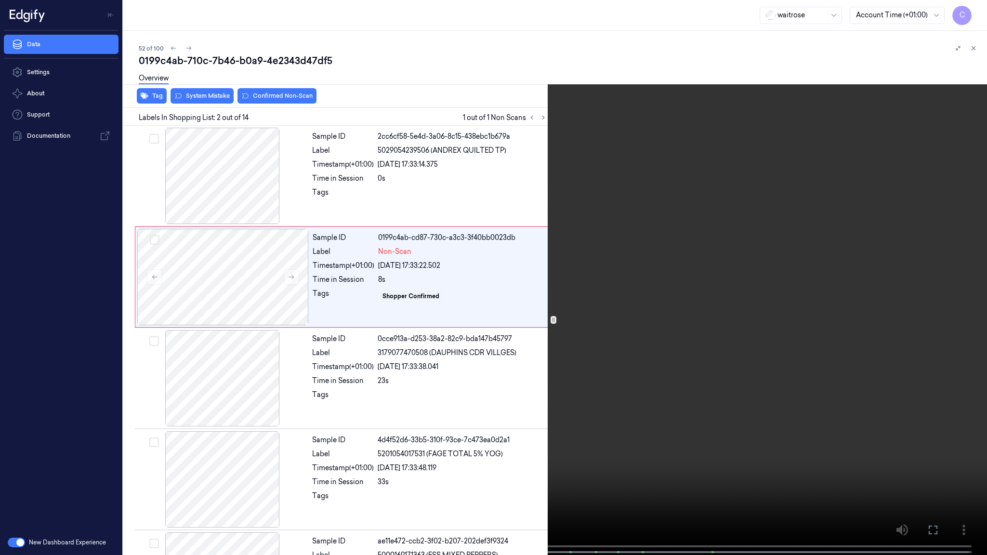
click at [282, 431] on video at bounding box center [493, 278] width 987 height 557
click at [444, 392] on video at bounding box center [493, 278] width 987 height 557
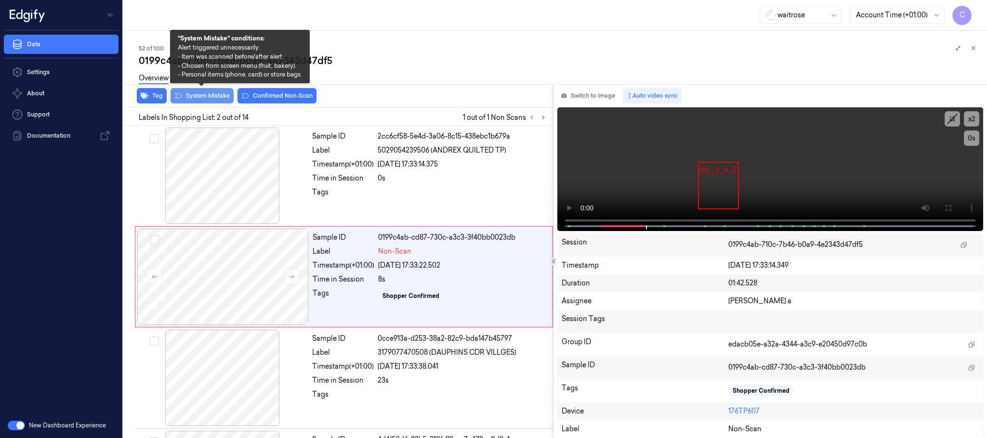
click at [210, 97] on button "System Mistake" at bounding box center [202, 95] width 63 height 15
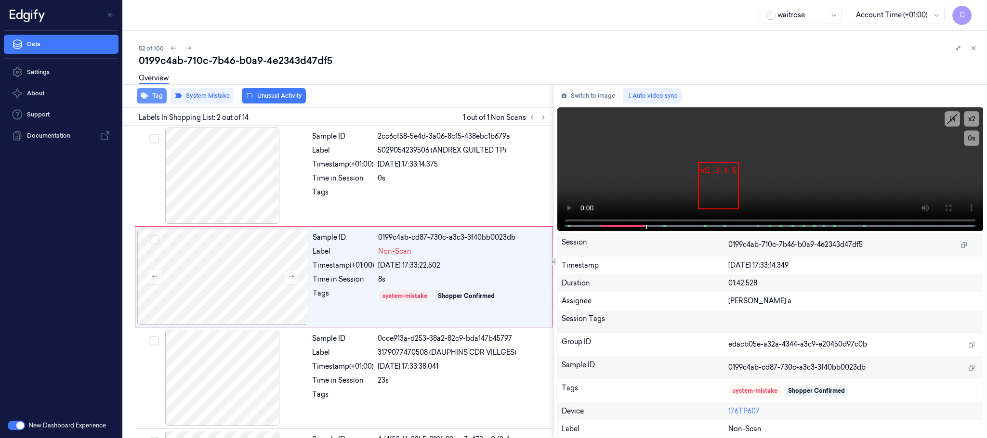
click at [146, 97] on icon "button" at bounding box center [145, 96] width 8 height 6
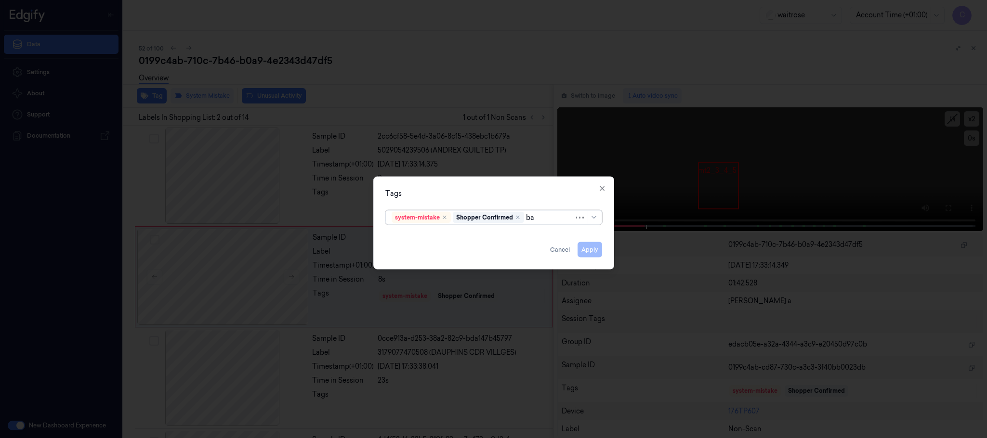
type input "bag"
click at [486, 233] on div "bags" at bounding box center [494, 237] width 204 height 10
click at [516, 197] on div "Tags" at bounding box center [493, 194] width 217 height 10
click at [587, 250] on button "Apply" at bounding box center [590, 249] width 25 height 15
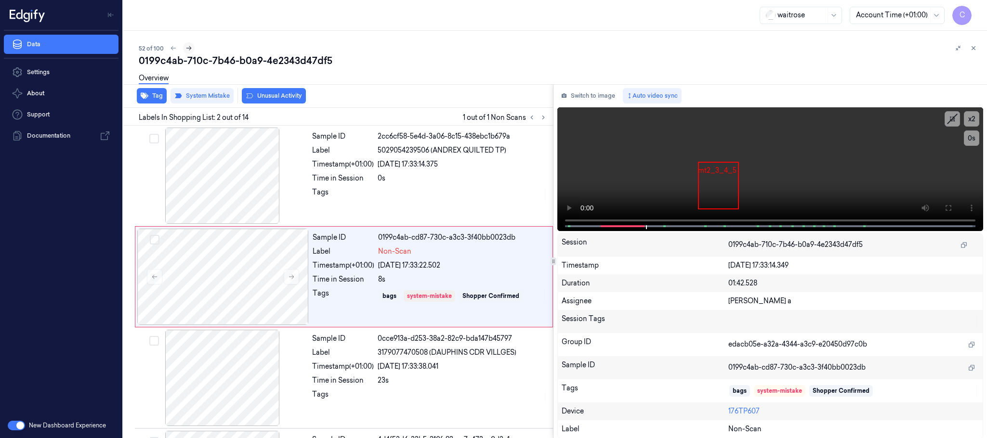
click at [191, 47] on icon at bounding box center [188, 48] width 7 height 7
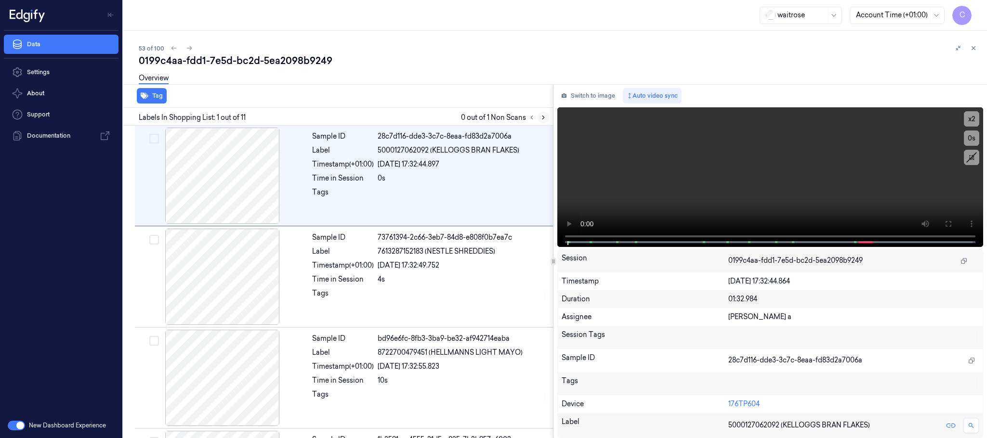
click at [538, 114] on button at bounding box center [544, 118] width 12 height 12
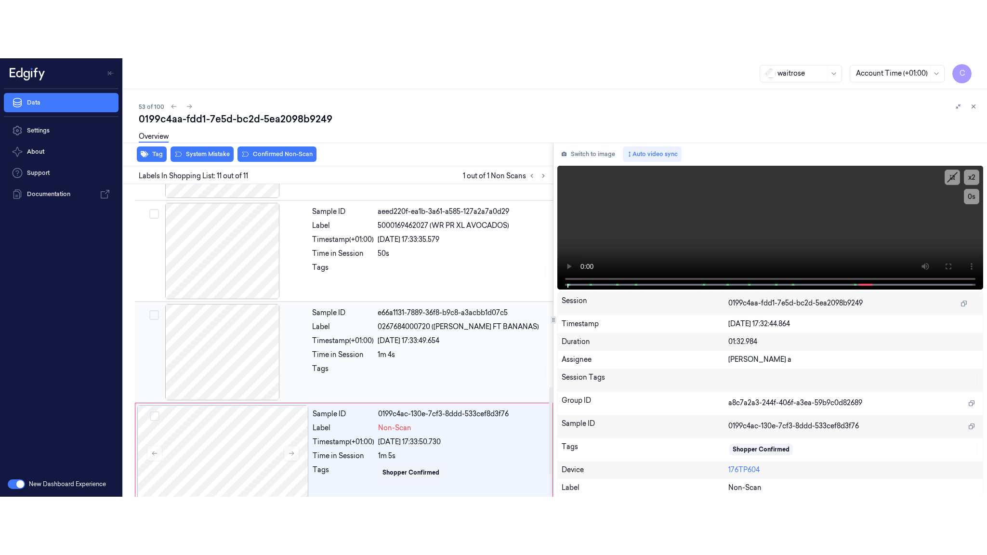
scroll to position [807, 0]
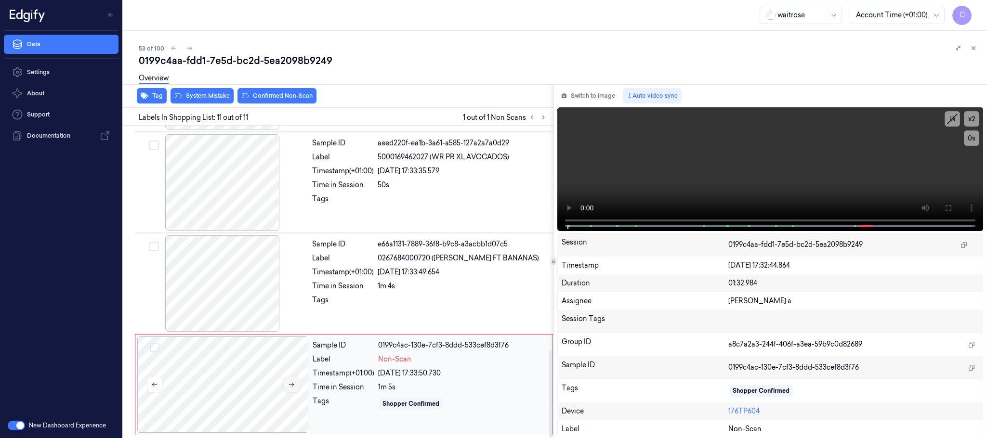
click at [290, 384] on icon at bounding box center [291, 384] width 7 height 7
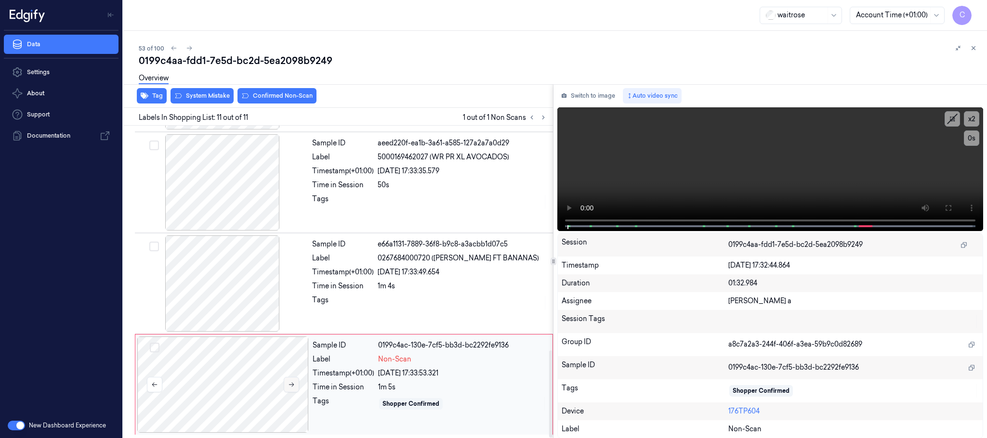
click at [290, 384] on icon at bounding box center [291, 384] width 7 height 7
click at [229, 275] on div at bounding box center [222, 284] width 171 height 96
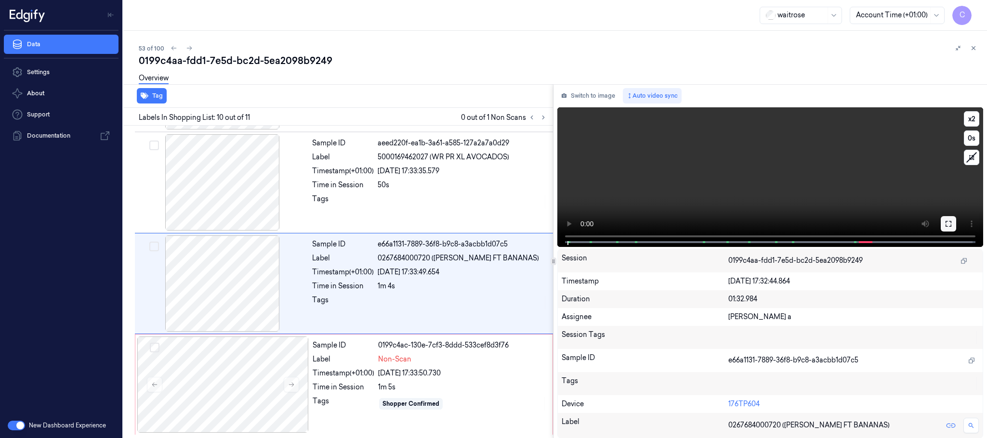
click at [948, 221] on icon at bounding box center [949, 224] width 8 height 8
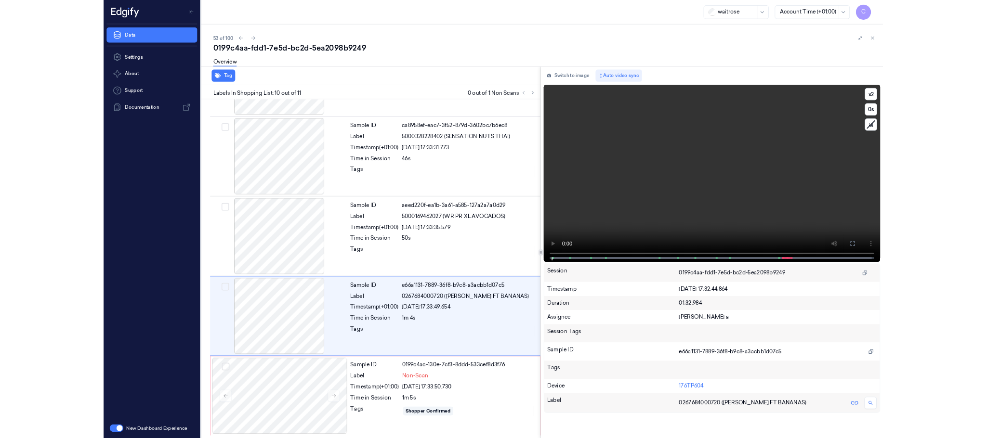
scroll to position [691, 0]
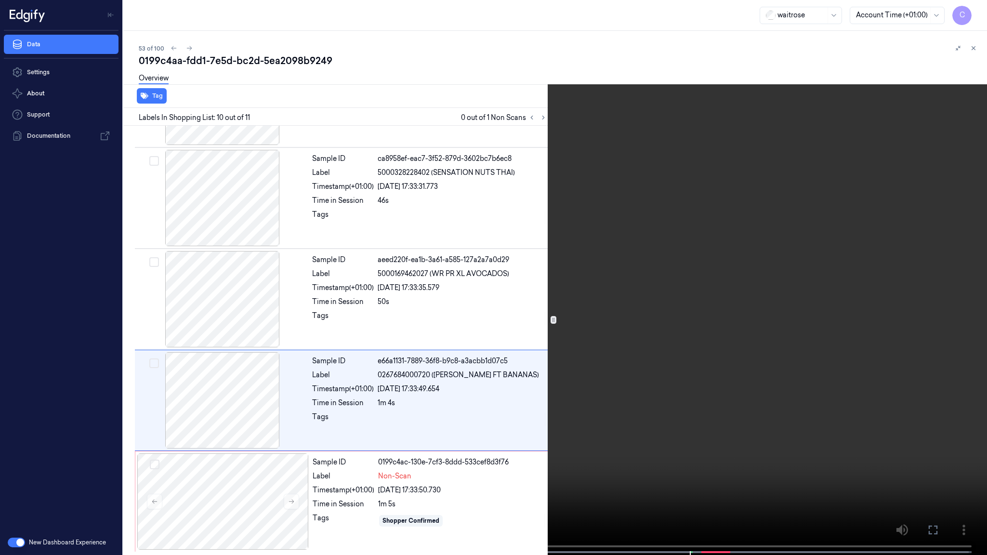
click at [318, 380] on video at bounding box center [493, 278] width 987 height 557
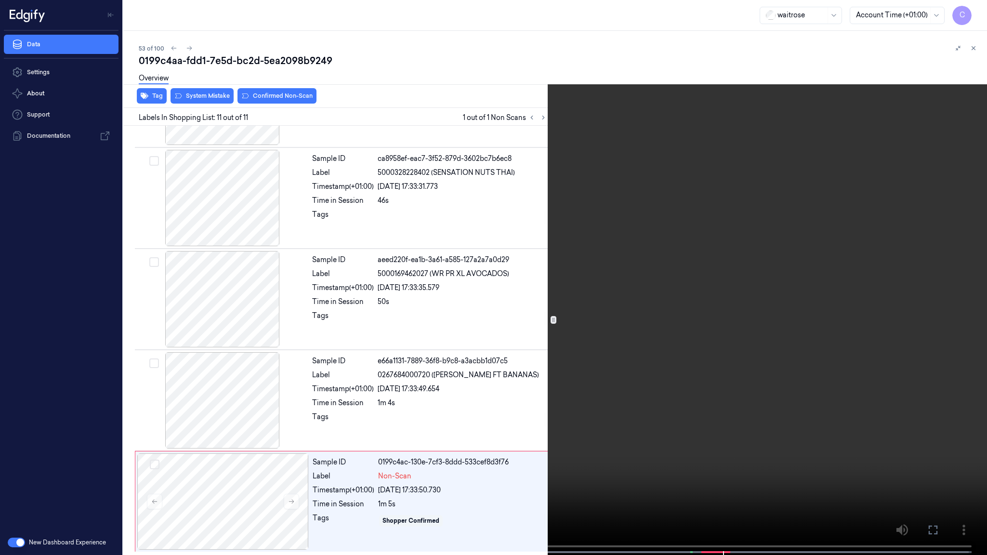
click at [446, 372] on video at bounding box center [493, 278] width 987 height 557
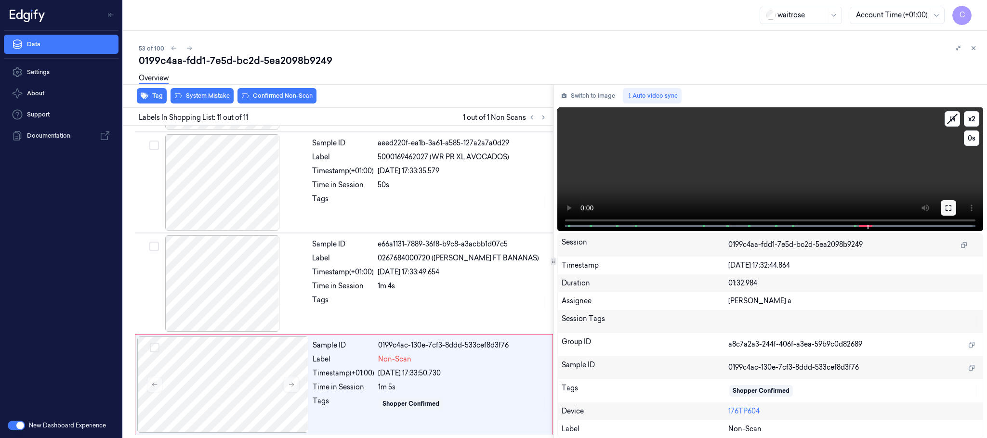
click at [945, 204] on icon at bounding box center [949, 208] width 8 height 8
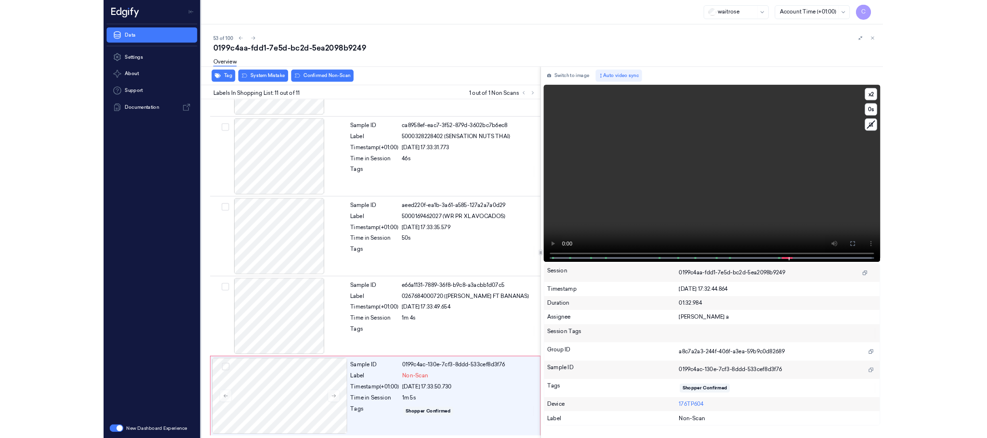
scroll to position [691, 0]
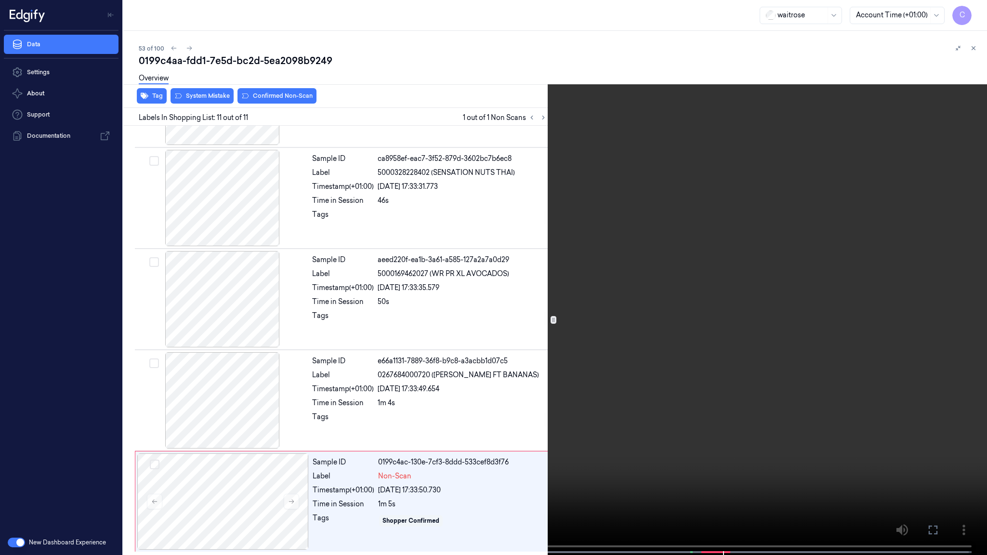
click at [657, 341] on video at bounding box center [493, 278] width 987 height 557
click at [498, 247] on video at bounding box center [493, 278] width 987 height 557
click at [462, 45] on video at bounding box center [493, 278] width 987 height 557
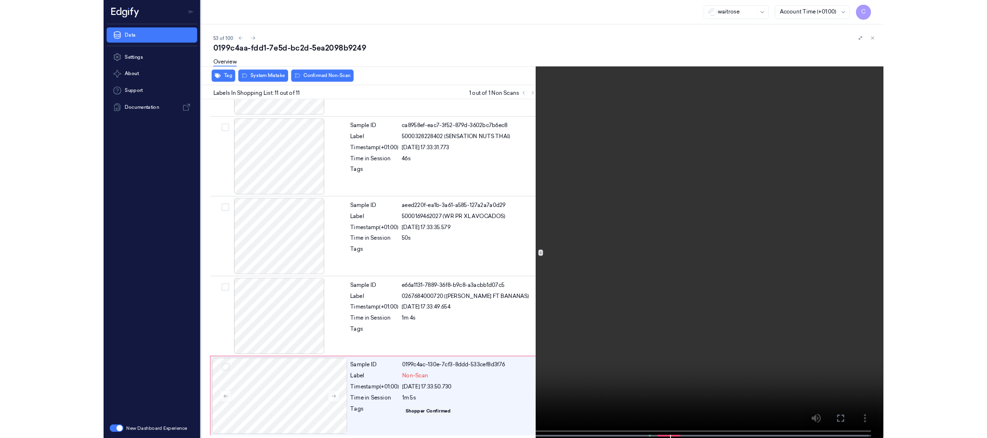
scroll to position [807, 0]
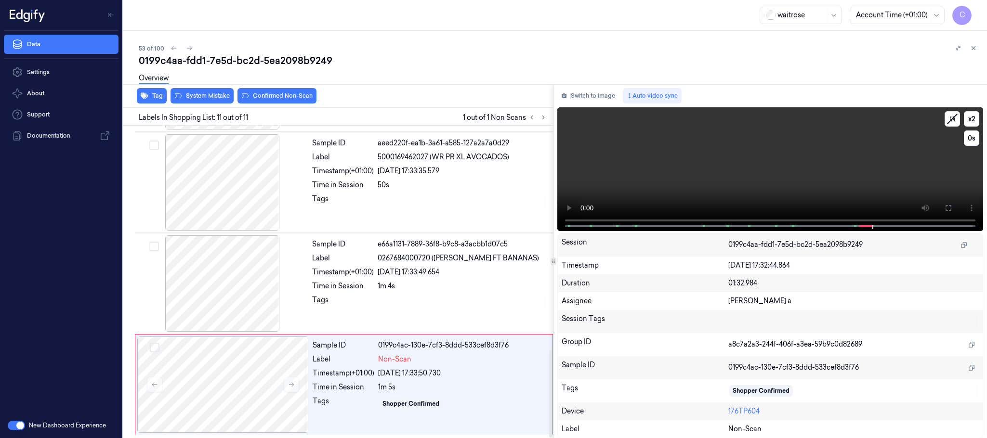
click at [710, 148] on video at bounding box center [770, 169] width 426 height 124
click at [210, 363] on div at bounding box center [222, 385] width 171 height 96
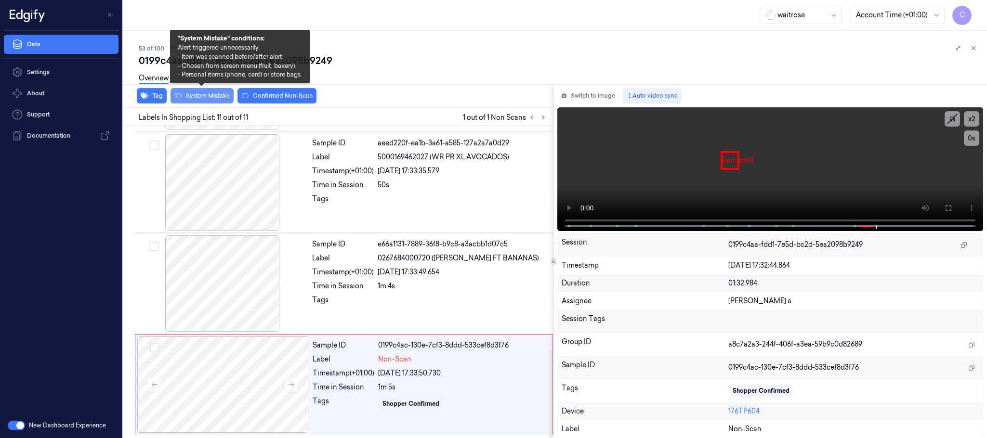
click at [211, 99] on button "System Mistake" at bounding box center [202, 95] width 63 height 15
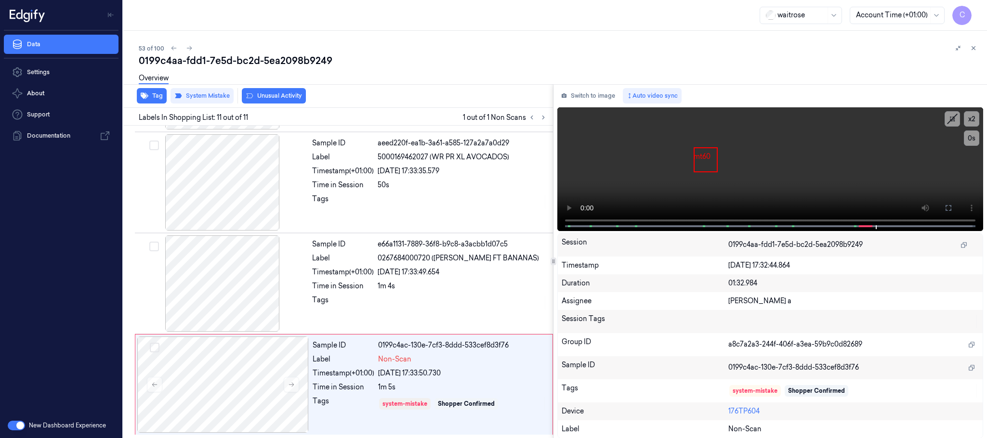
click at [268, 97] on button "Unusual Activity" at bounding box center [274, 95] width 64 height 15
click at [188, 48] on icon at bounding box center [189, 48] width 7 height 7
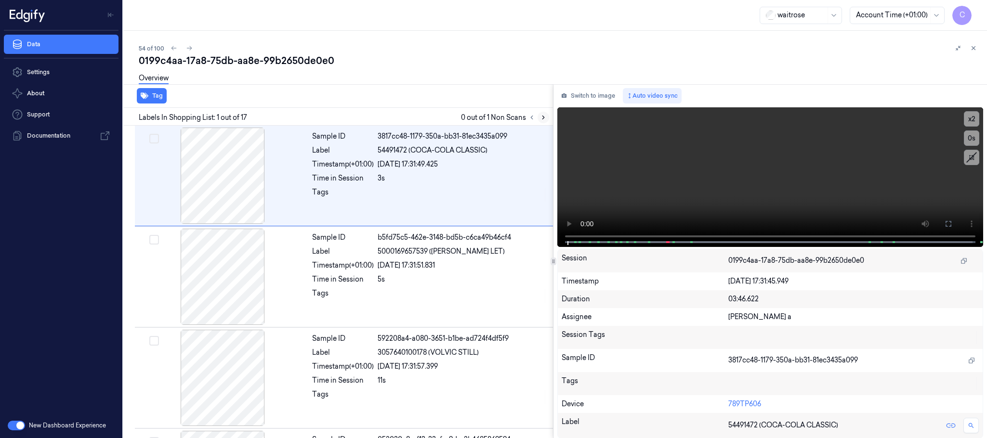
click at [545, 118] on icon at bounding box center [543, 117] width 7 height 7
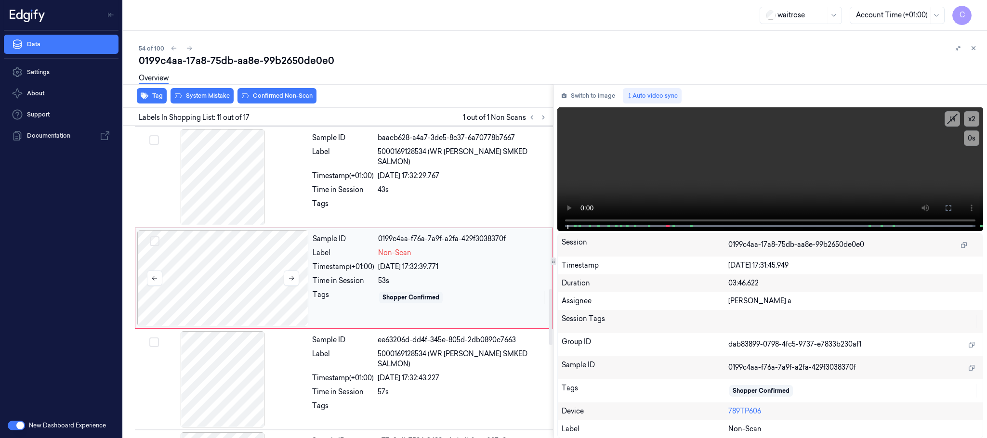
scroll to position [909, 0]
click at [289, 281] on icon at bounding box center [291, 278] width 7 height 7
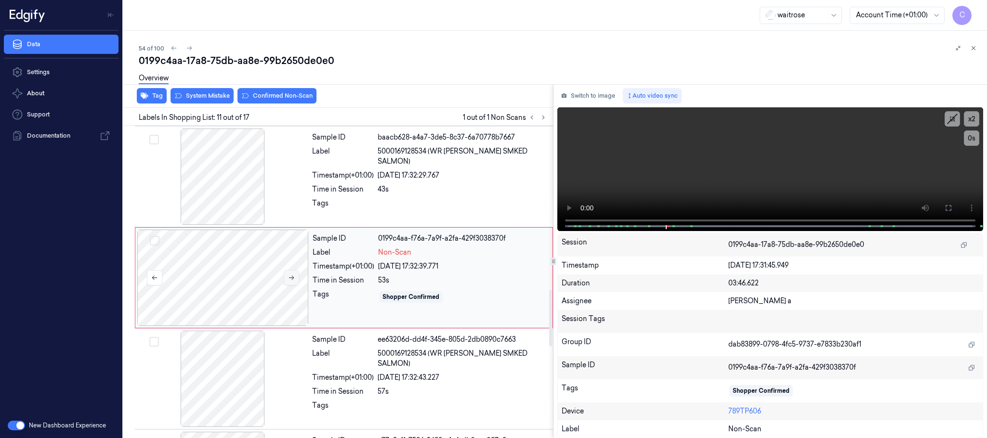
click at [289, 281] on icon at bounding box center [291, 278] width 7 height 7
click at [299, 282] on button at bounding box center [291, 277] width 15 height 15
click at [294, 280] on icon at bounding box center [291, 278] width 5 height 4
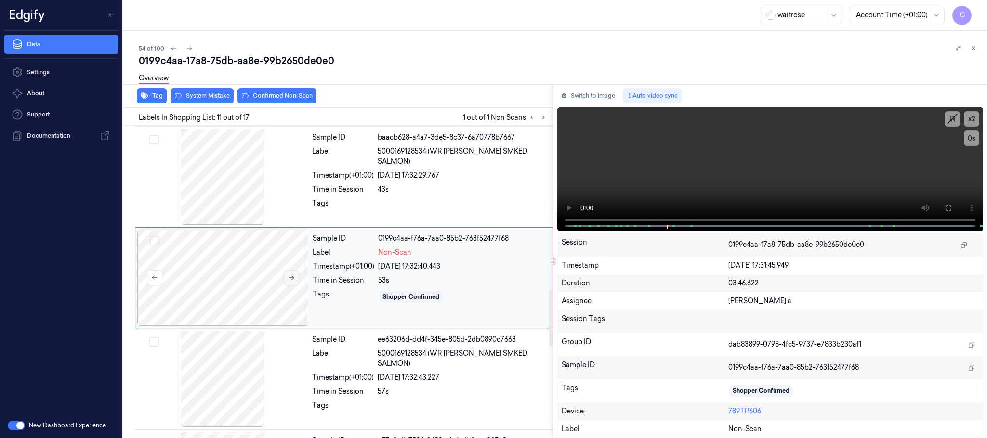
click at [294, 281] on icon at bounding box center [291, 278] width 7 height 7
click at [223, 180] on div at bounding box center [222, 177] width 171 height 96
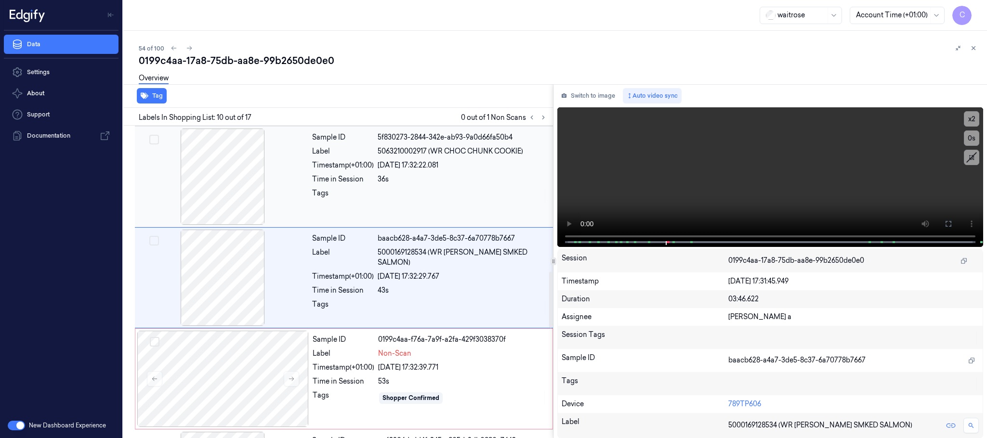
click at [249, 189] on div at bounding box center [222, 177] width 171 height 96
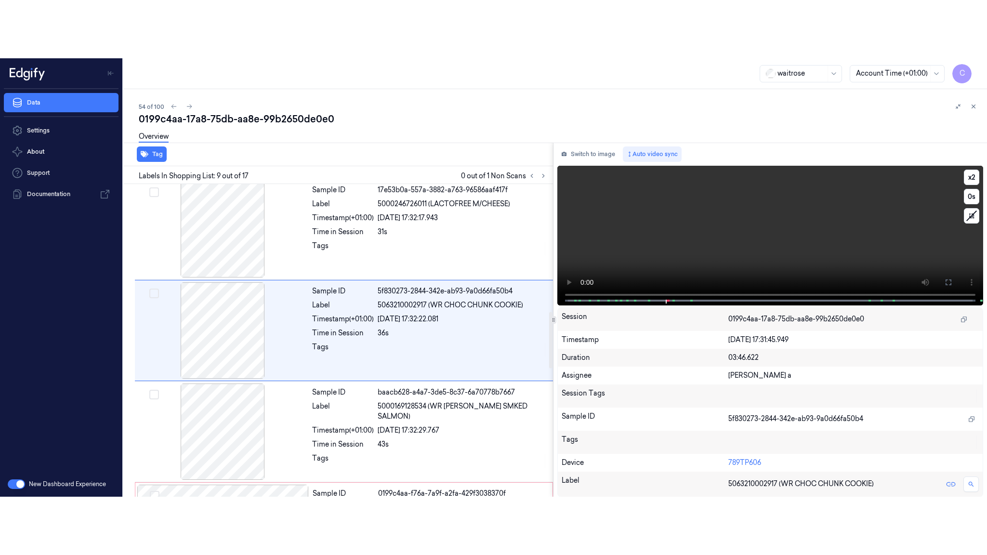
scroll to position [707, 0]
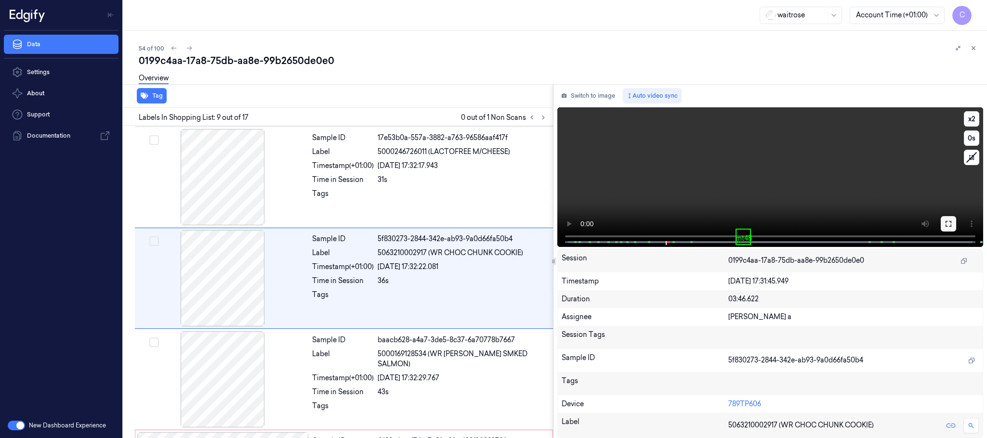
click at [944, 226] on button at bounding box center [948, 223] width 15 height 15
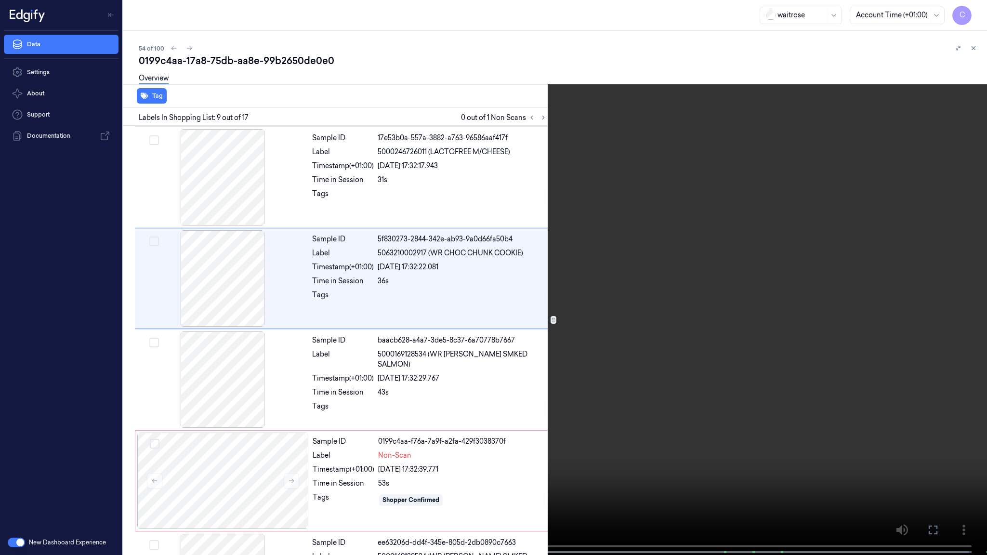
click at [646, 312] on video at bounding box center [493, 278] width 987 height 557
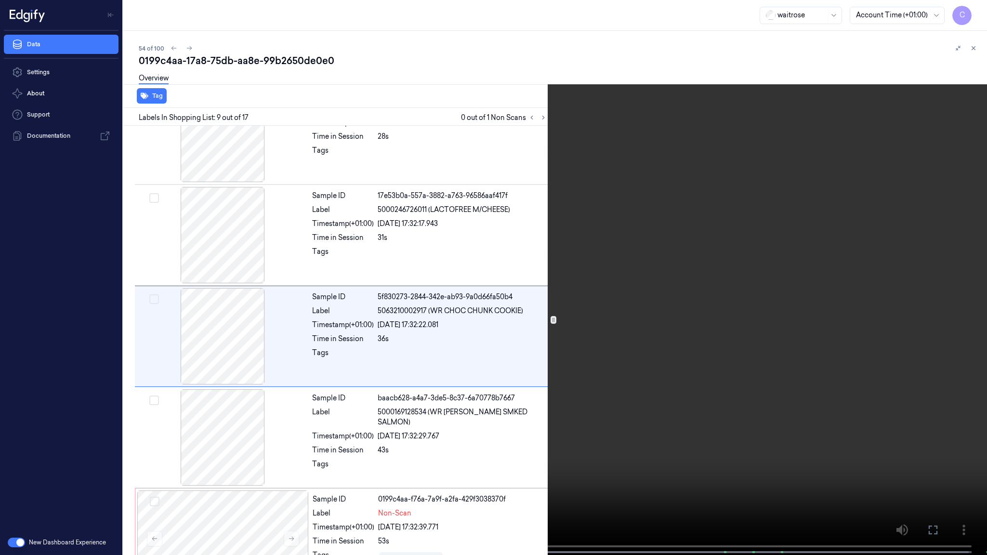
click at [646, 312] on video at bounding box center [493, 278] width 987 height 557
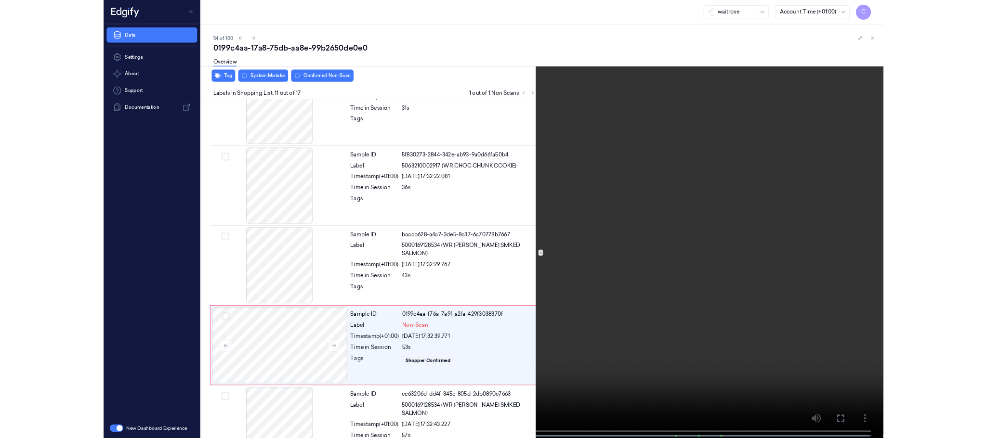
scroll to position [852, 0]
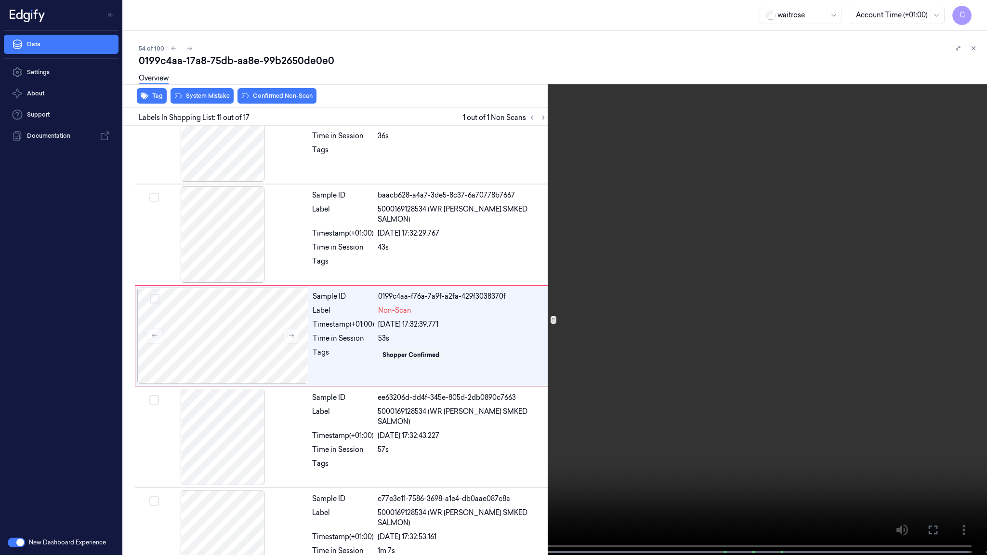
click at [441, 302] on video at bounding box center [493, 278] width 987 height 557
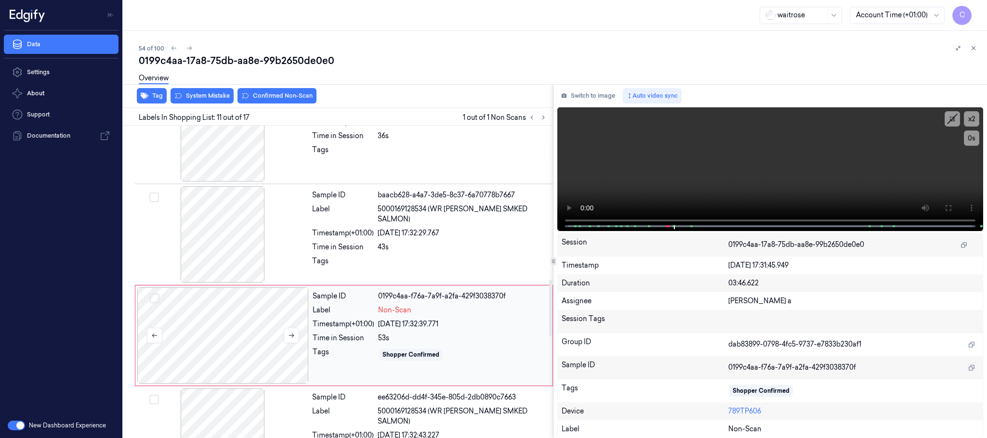
click at [268, 322] on div at bounding box center [222, 336] width 171 height 96
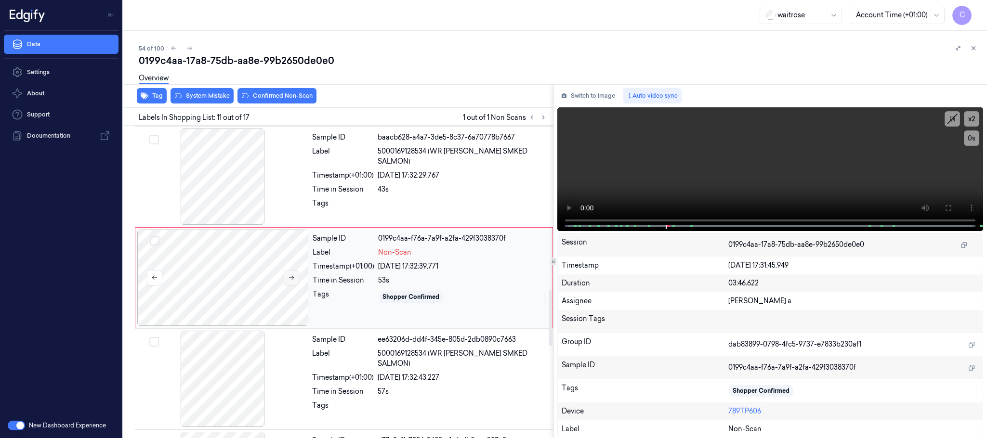
click at [289, 281] on icon at bounding box center [291, 278] width 7 height 7
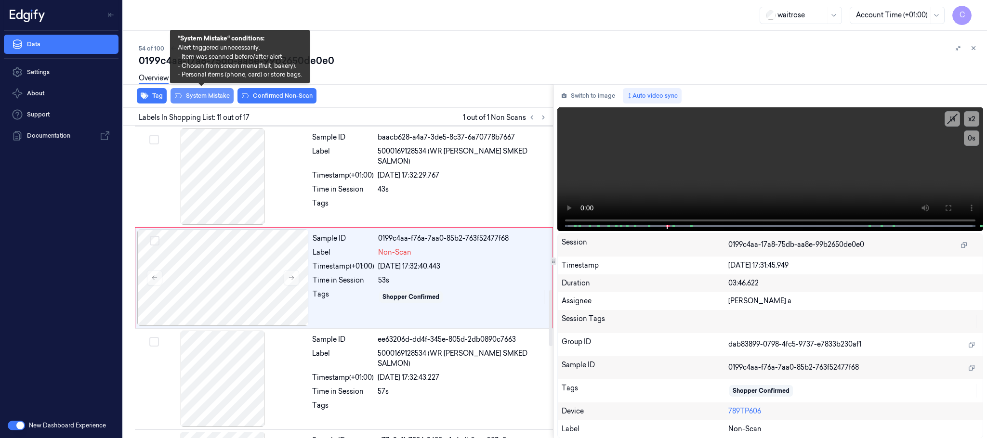
click at [202, 94] on button "System Mistake" at bounding box center [202, 95] width 63 height 15
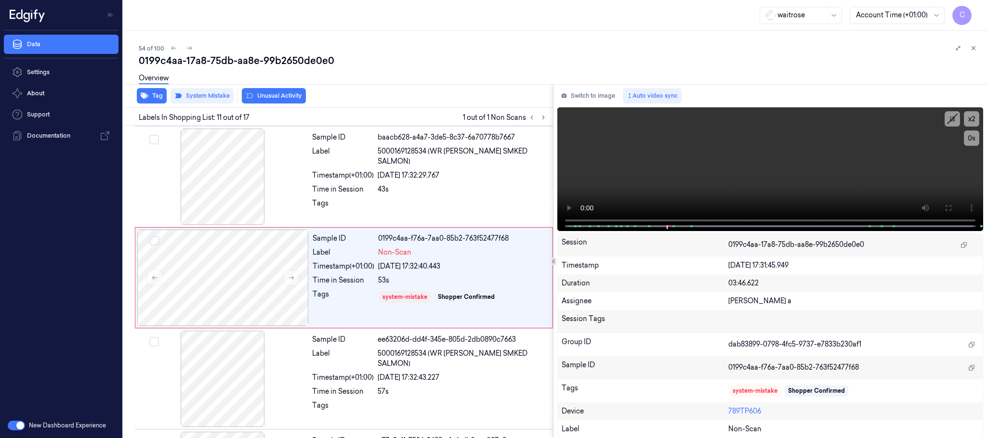
click at [266, 97] on button "Unusual Activity" at bounding box center [274, 95] width 64 height 15
click at [187, 46] on icon at bounding box center [189, 48] width 7 height 7
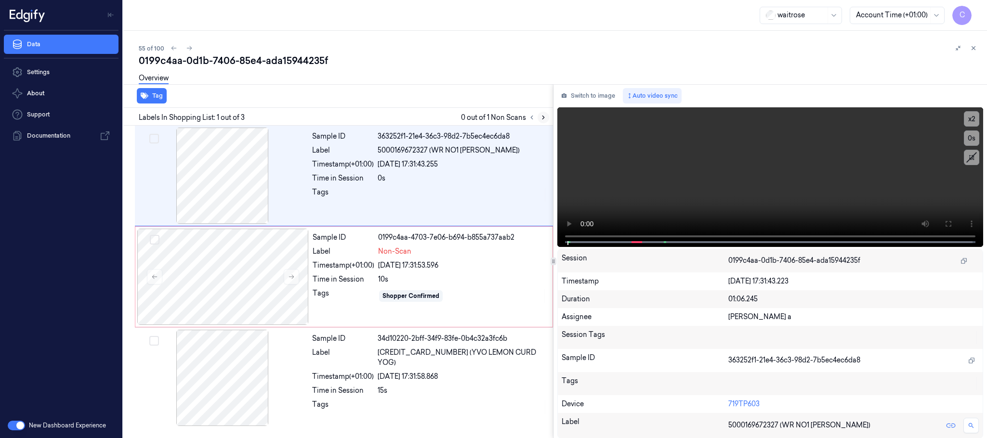
click at [543, 119] on icon at bounding box center [543, 117] width 7 height 7
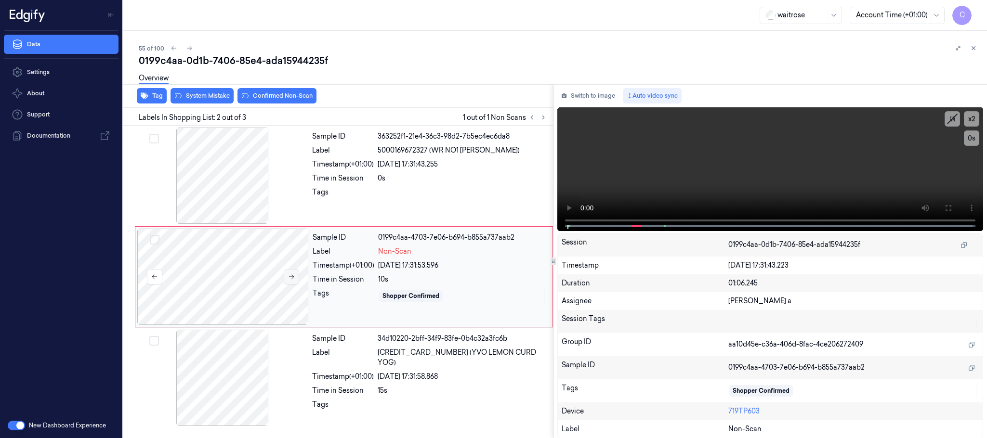
click at [292, 279] on icon at bounding box center [291, 277] width 7 height 7
click at [242, 196] on div at bounding box center [222, 176] width 171 height 96
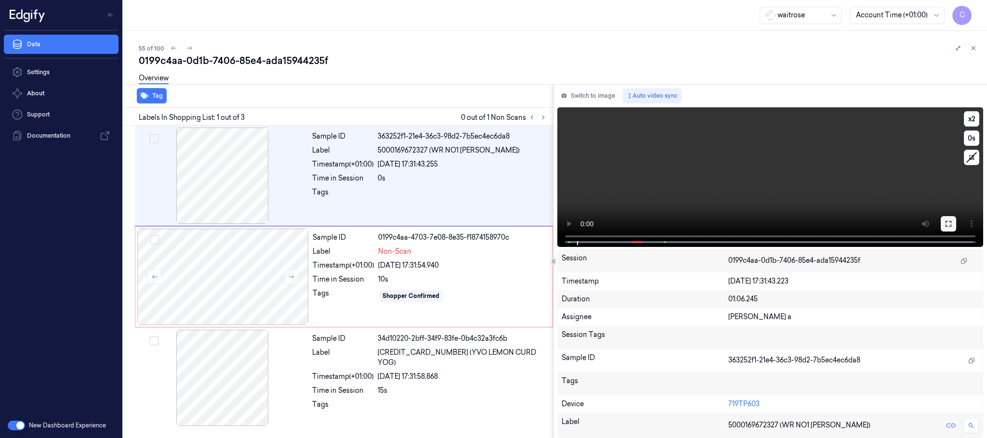
click at [955, 224] on button at bounding box center [948, 223] width 15 height 15
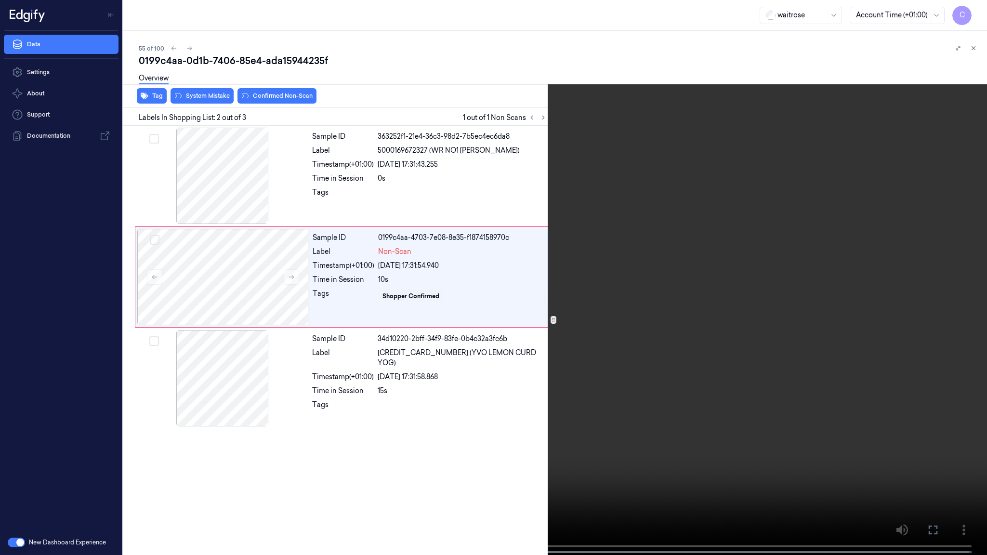
click at [451, 324] on video at bounding box center [493, 278] width 987 height 557
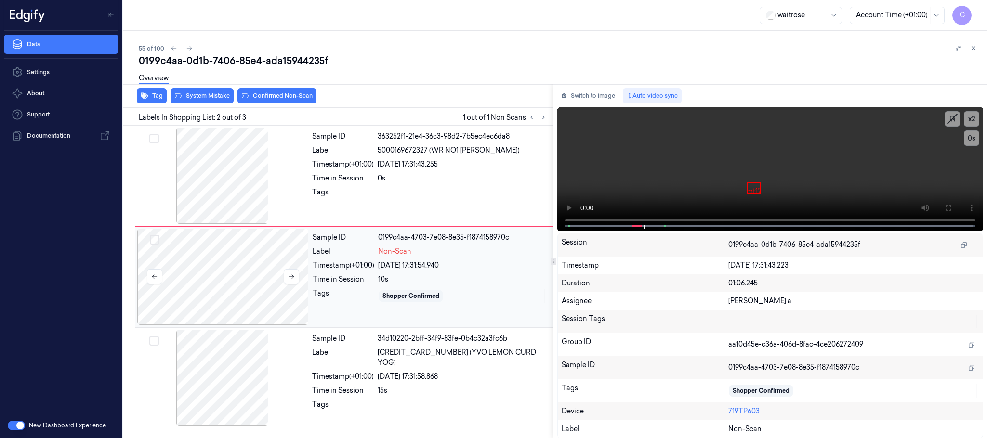
click at [242, 288] on div at bounding box center [222, 277] width 171 height 96
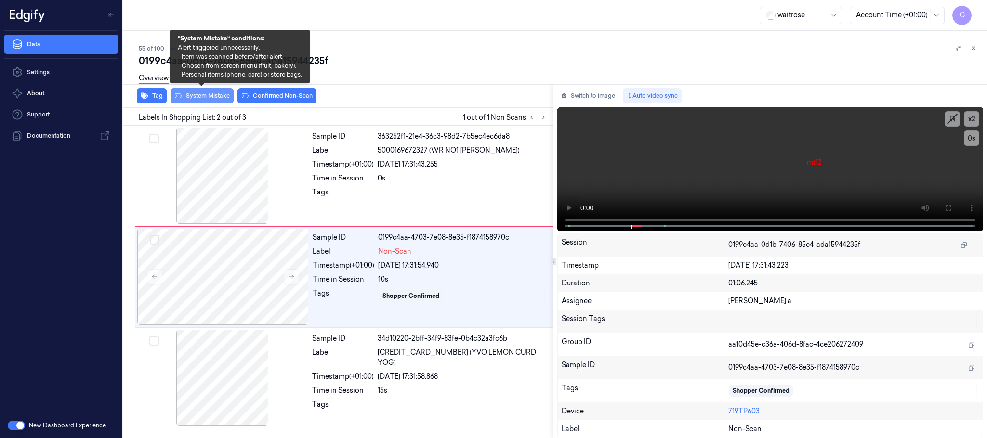
click at [204, 99] on button "System Mistake" at bounding box center [202, 95] width 63 height 15
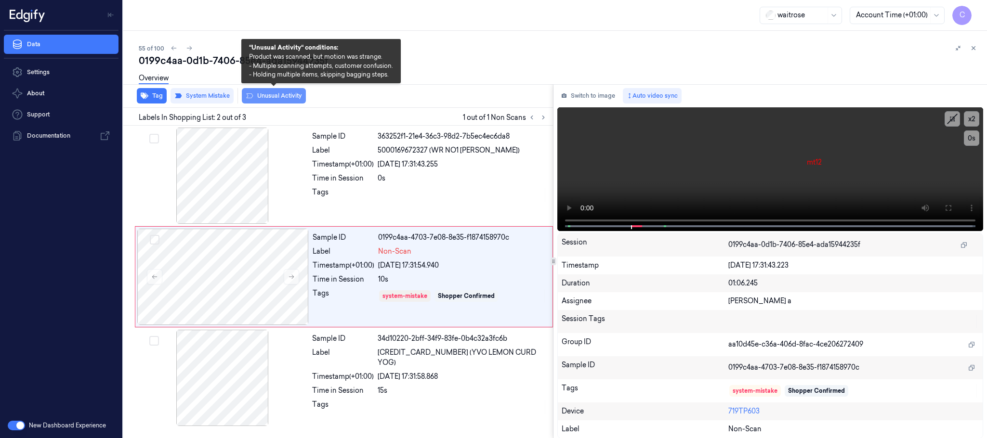
click at [273, 95] on button "Unusual Activity" at bounding box center [274, 95] width 64 height 15
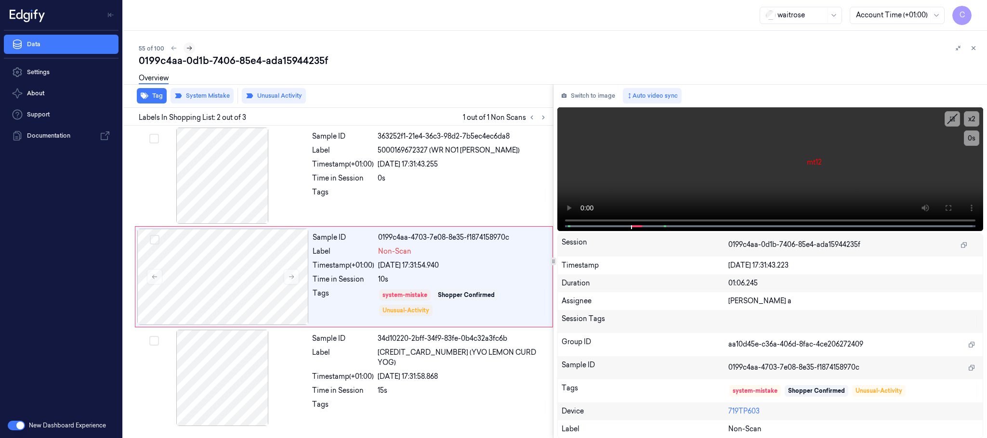
click at [188, 48] on icon at bounding box center [189, 48] width 7 height 7
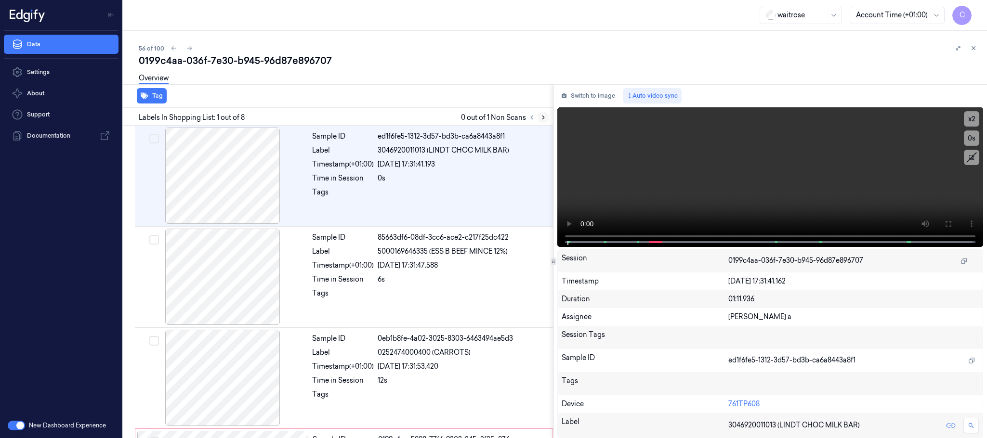
click at [543, 118] on icon at bounding box center [543, 117] width 2 height 3
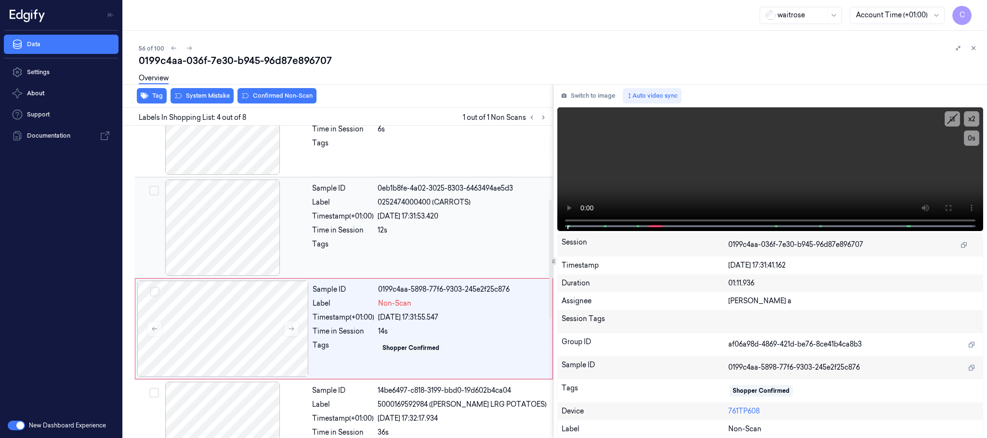
scroll to position [198, 0]
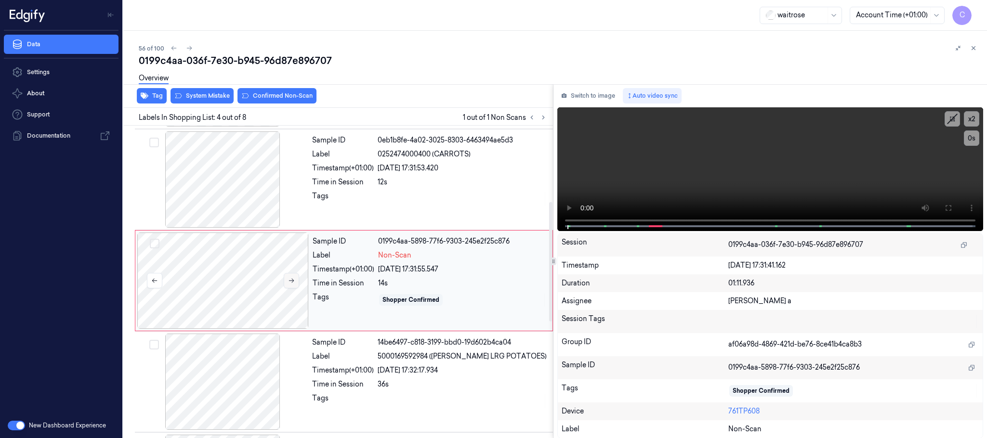
click at [288, 287] on button at bounding box center [291, 280] width 15 height 15
click at [292, 282] on icon at bounding box center [291, 280] width 7 height 7
click at [240, 205] on div at bounding box center [222, 179] width 171 height 96
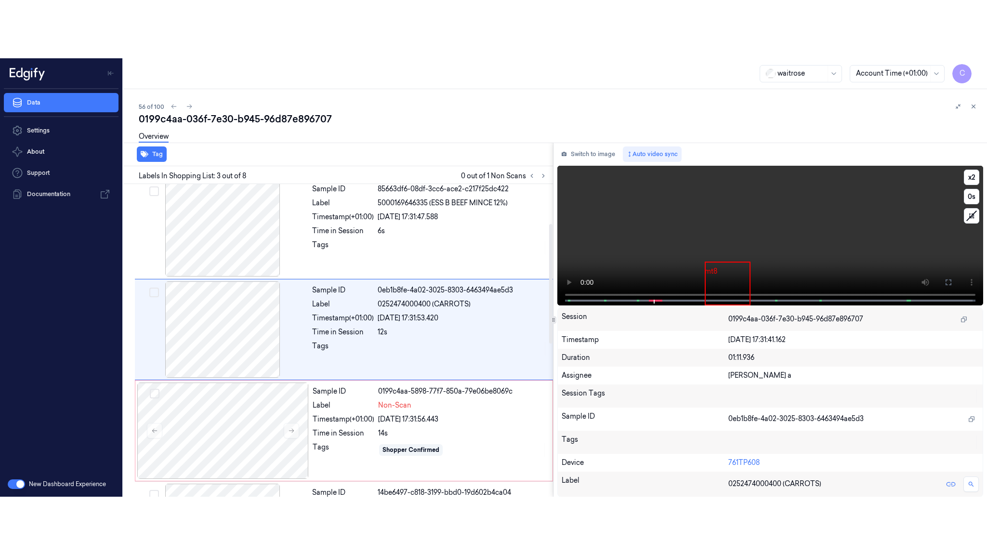
scroll to position [97, 0]
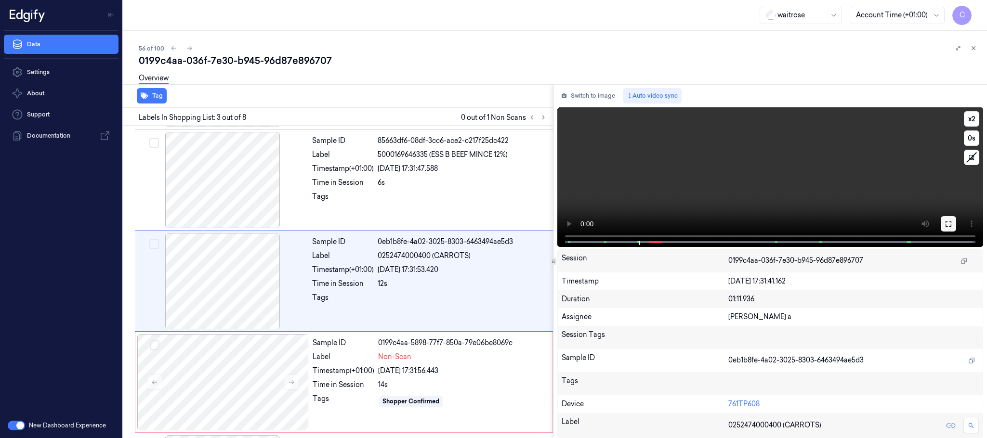
click at [943, 223] on button at bounding box center [948, 223] width 15 height 15
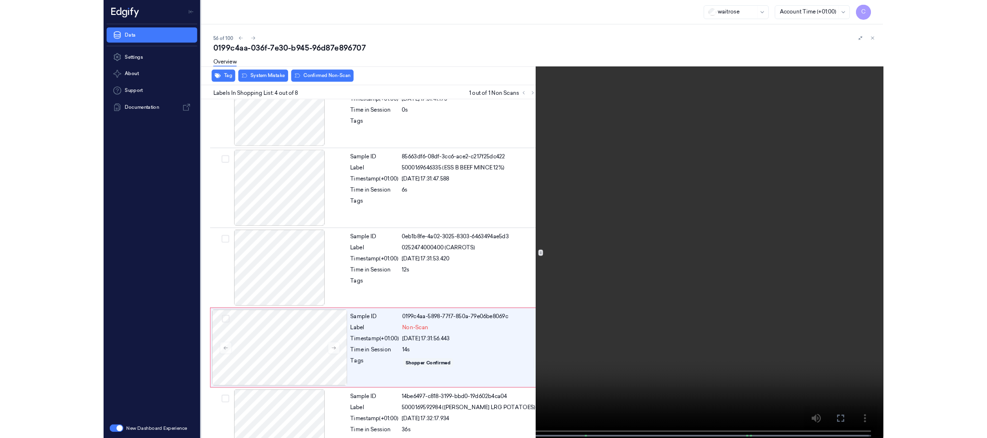
scroll to position [140, 0]
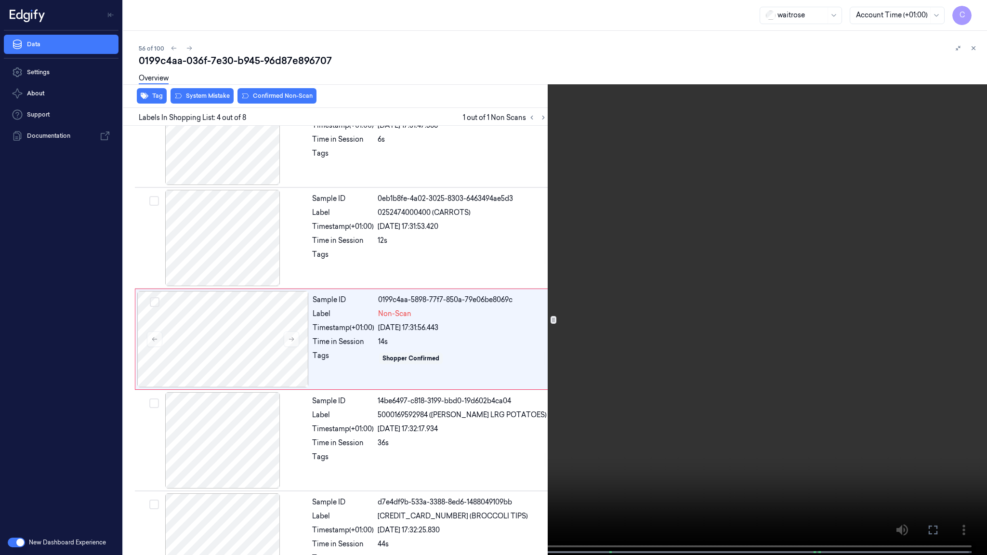
click at [516, 295] on video at bounding box center [493, 278] width 987 height 557
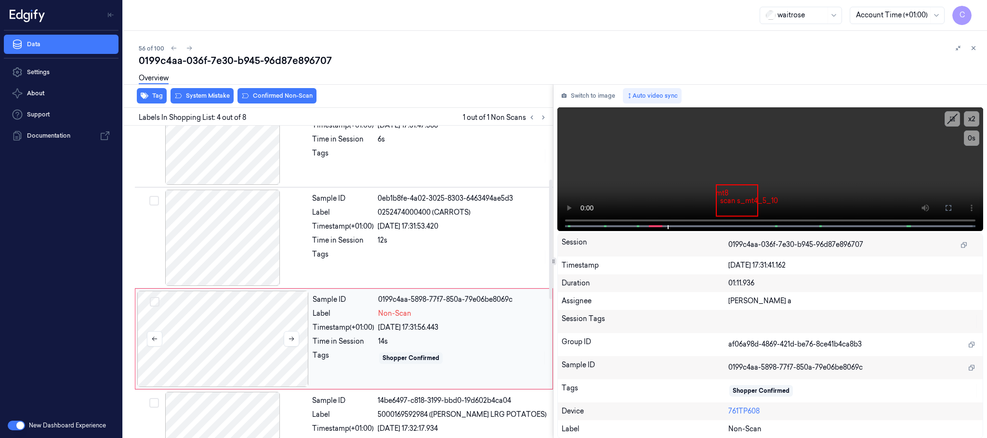
click at [238, 329] on div at bounding box center [222, 339] width 171 height 96
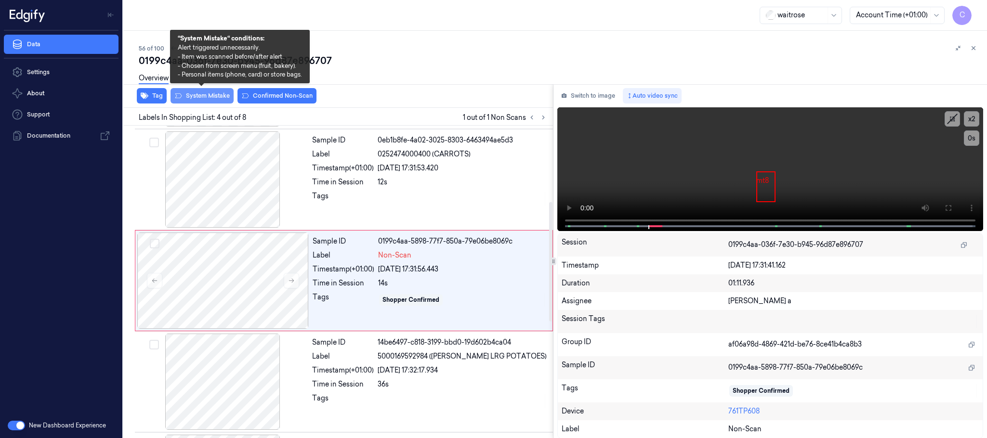
click at [205, 94] on button "System Mistake" at bounding box center [202, 95] width 63 height 15
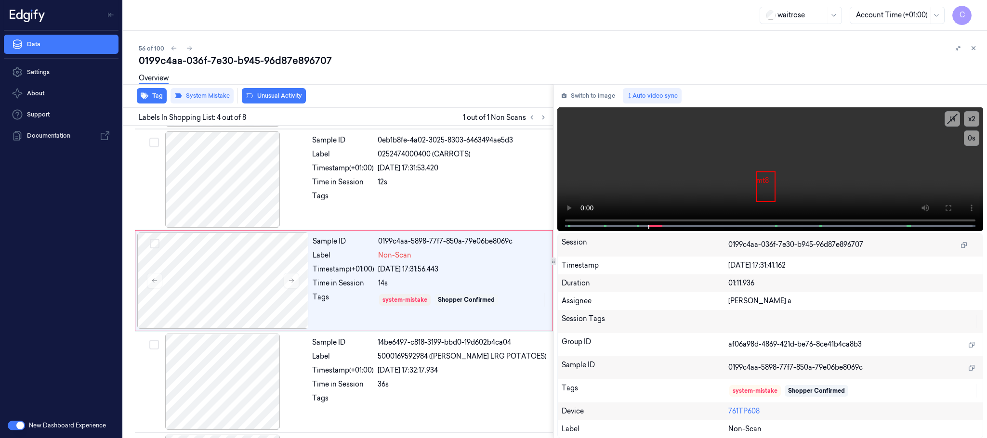
click at [273, 94] on button "Unusual Activity" at bounding box center [274, 95] width 64 height 15
click at [188, 48] on icon at bounding box center [189, 48] width 7 height 7
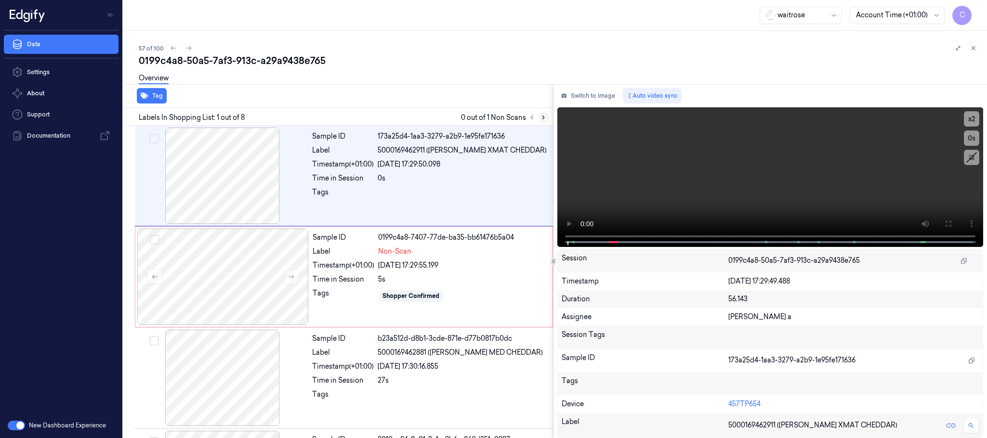
click at [542, 116] on icon at bounding box center [543, 117] width 7 height 7
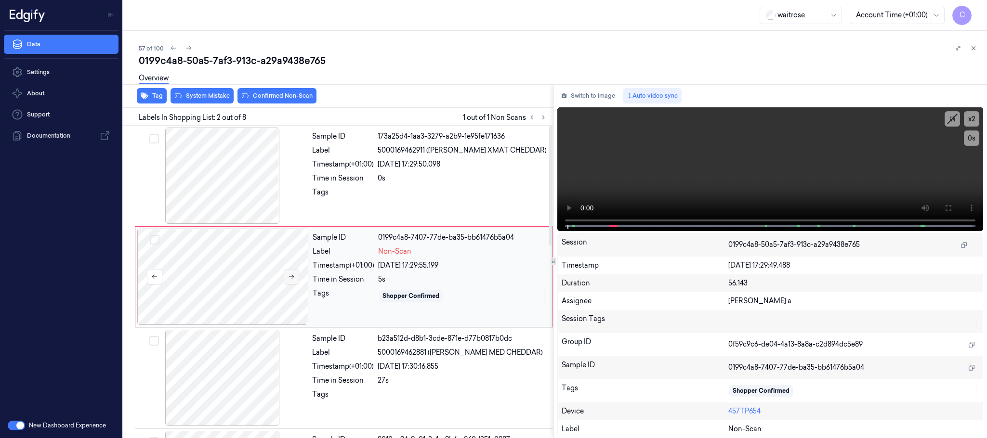
click at [291, 279] on icon at bounding box center [291, 277] width 7 height 7
click at [218, 188] on div at bounding box center [222, 176] width 171 height 96
click at [227, 275] on div at bounding box center [222, 277] width 171 height 96
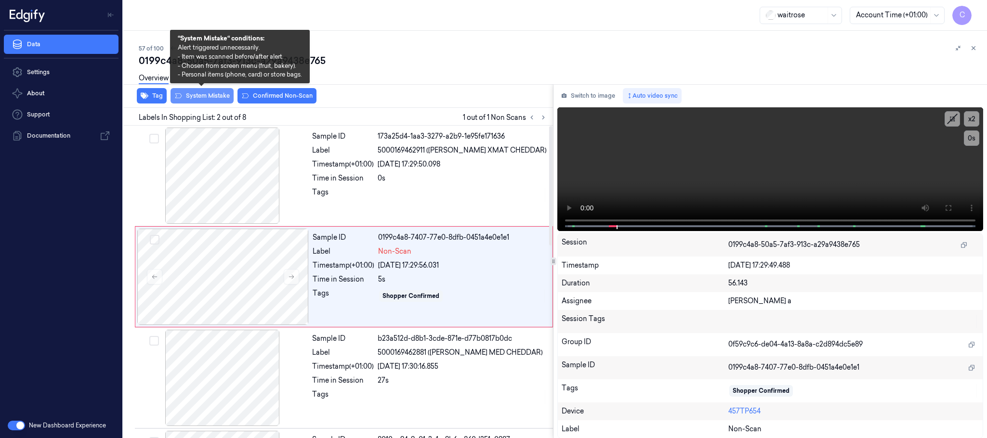
click at [204, 100] on button "System Mistake" at bounding box center [202, 95] width 63 height 15
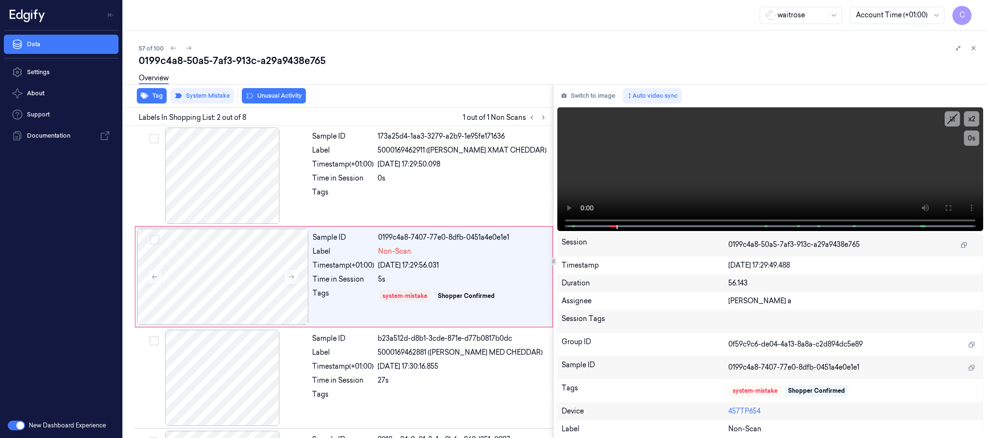
click at [269, 96] on button "Unusual Activity" at bounding box center [274, 95] width 64 height 15
click at [190, 50] on icon at bounding box center [188, 48] width 7 height 7
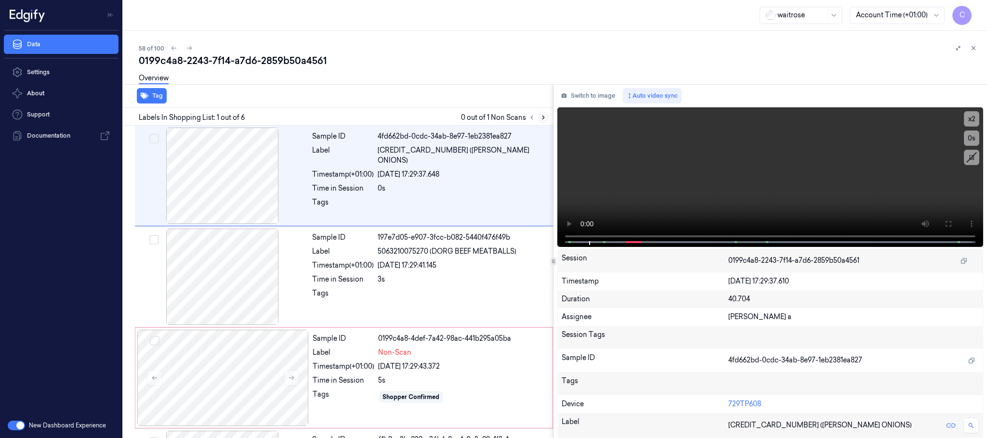
click at [540, 116] on icon at bounding box center [543, 117] width 7 height 7
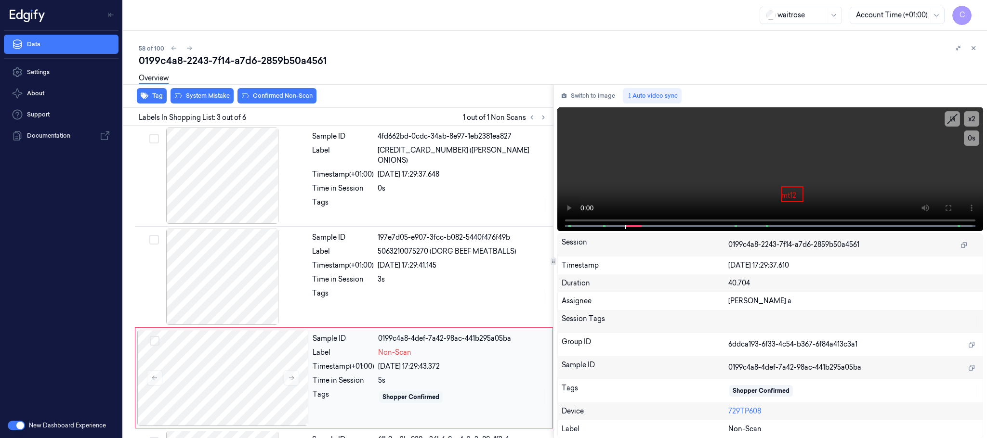
scroll to position [97, 0]
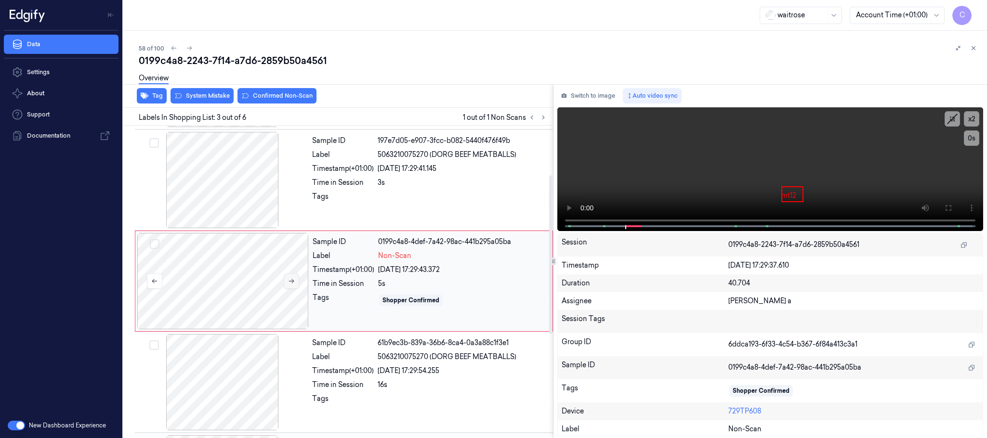
click at [295, 285] on button at bounding box center [291, 281] width 15 height 15
click at [217, 198] on div at bounding box center [222, 180] width 171 height 96
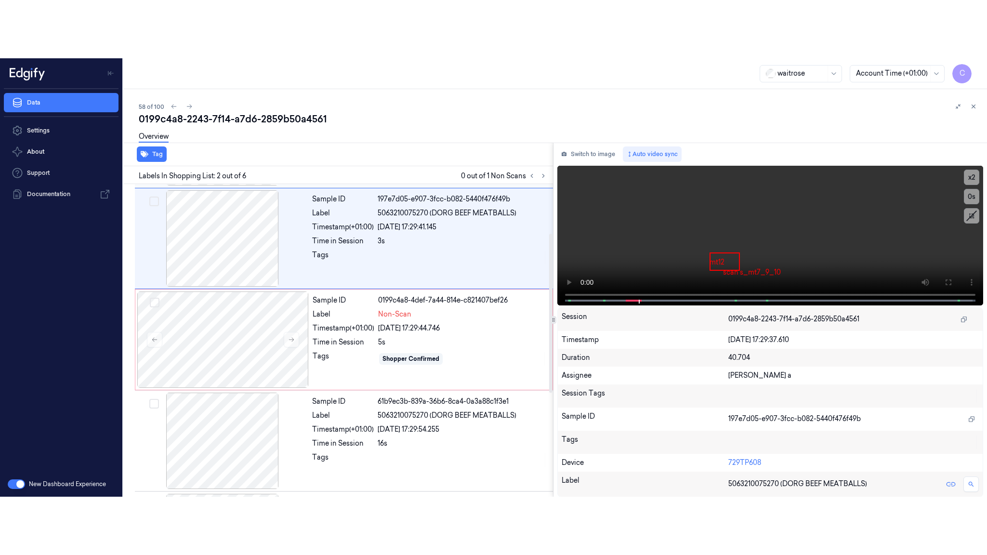
scroll to position [0, 0]
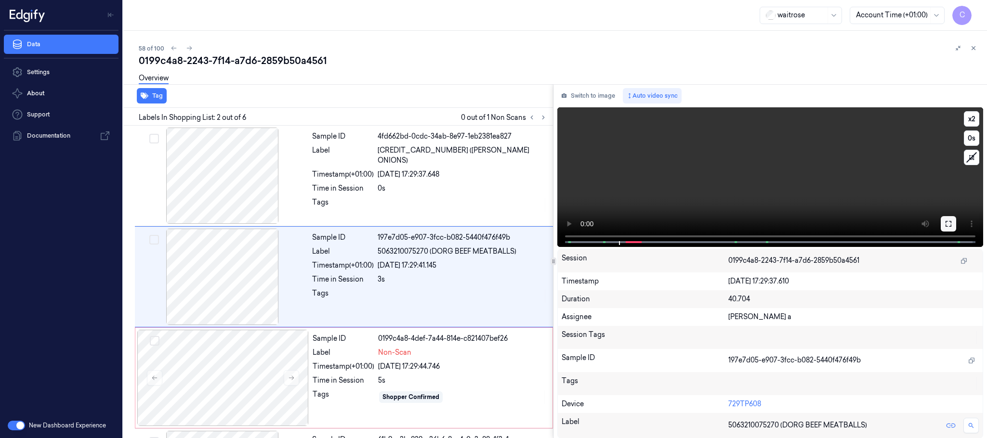
click at [952, 227] on icon at bounding box center [949, 224] width 8 height 8
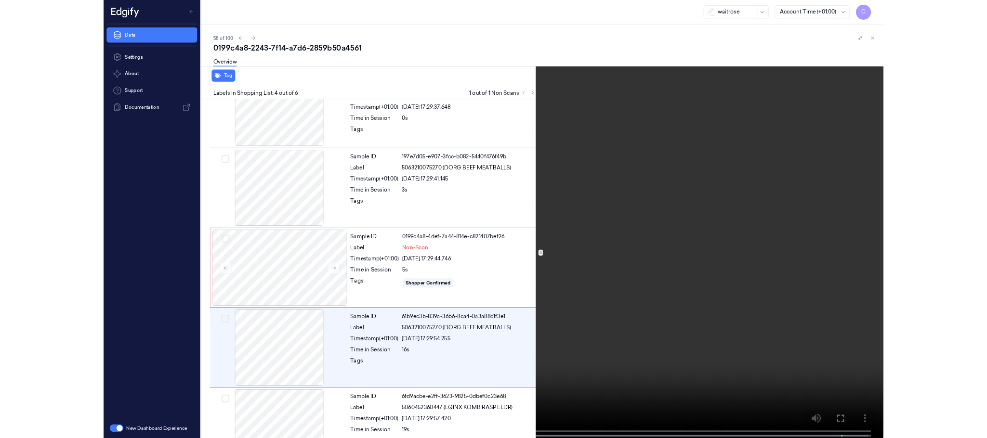
scroll to position [140, 0]
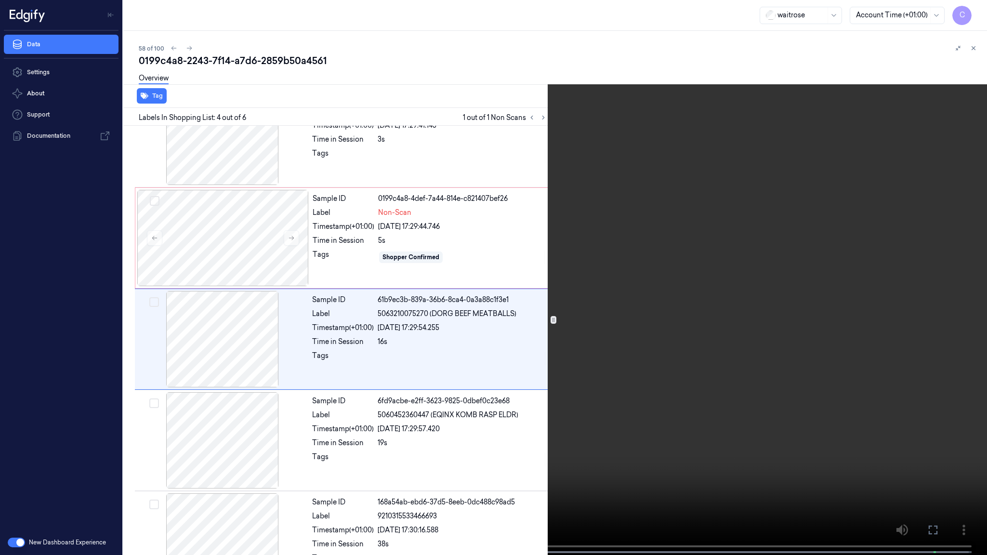
click at [503, 305] on video at bounding box center [493, 278] width 987 height 557
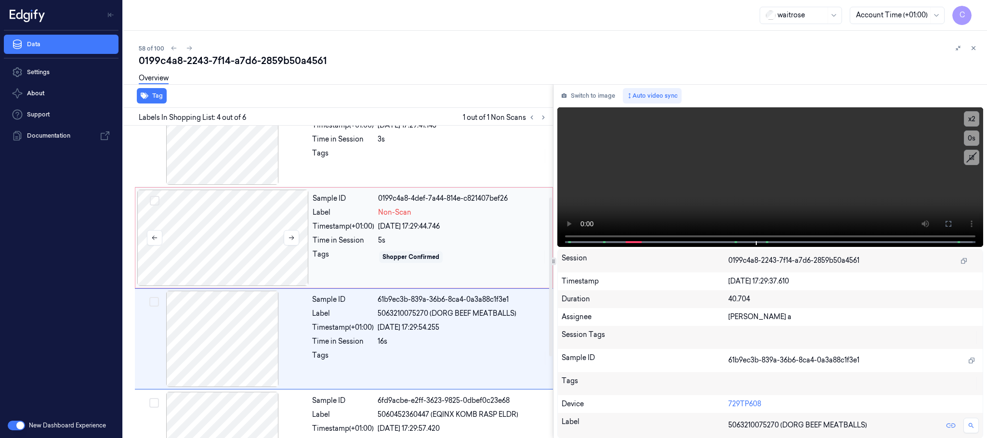
click at [247, 237] on div at bounding box center [222, 238] width 171 height 96
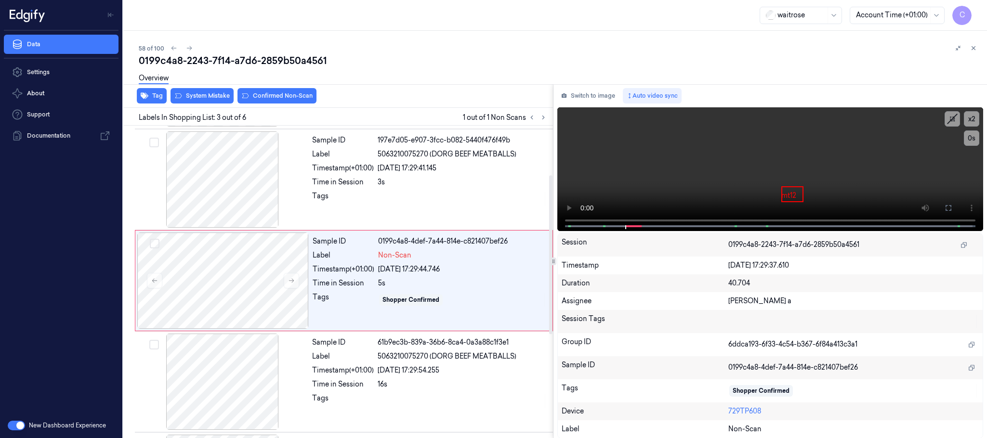
scroll to position [97, 0]
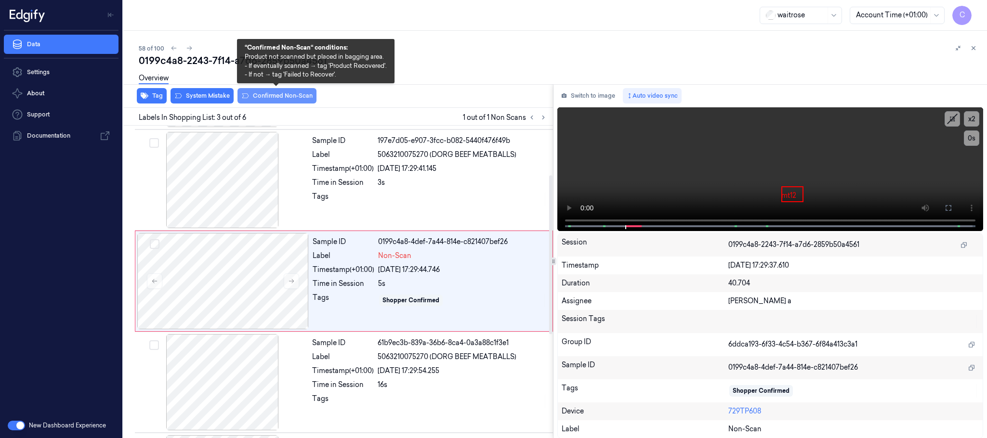
click at [263, 97] on button "Confirmed Non-Scan" at bounding box center [276, 95] width 79 height 15
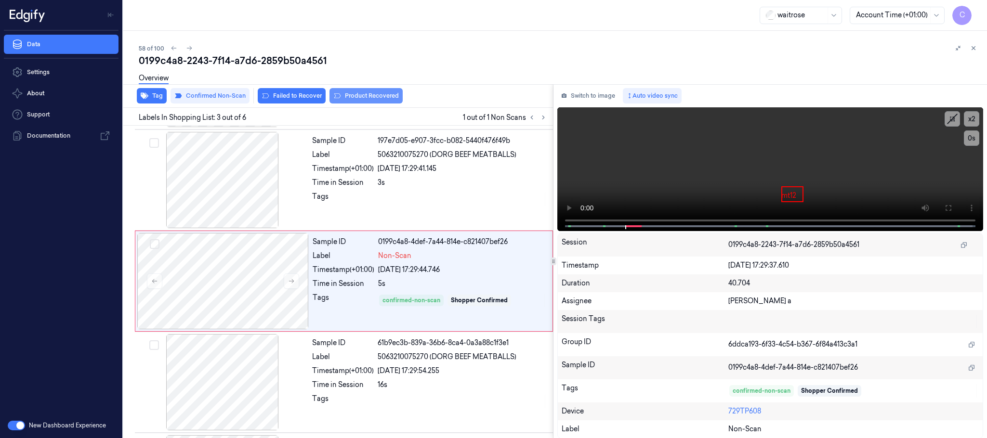
click at [377, 92] on button "Product Recovered" at bounding box center [365, 95] width 73 height 15
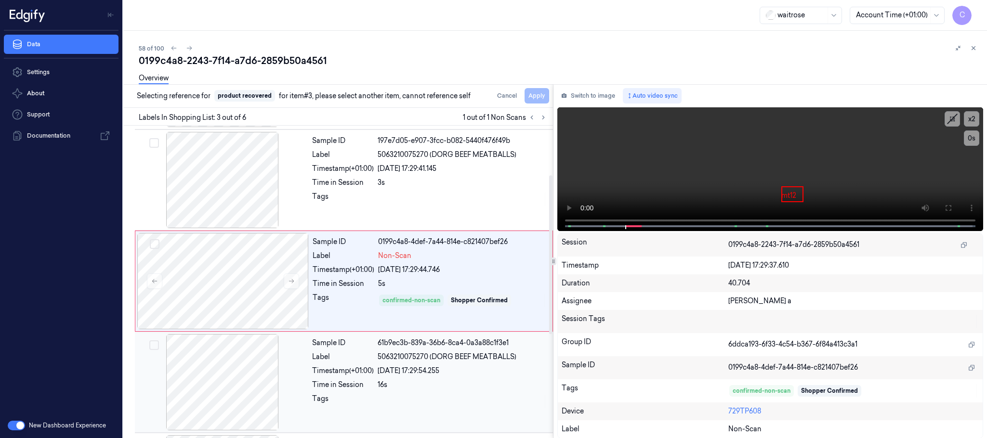
click at [240, 383] on div at bounding box center [222, 382] width 171 height 96
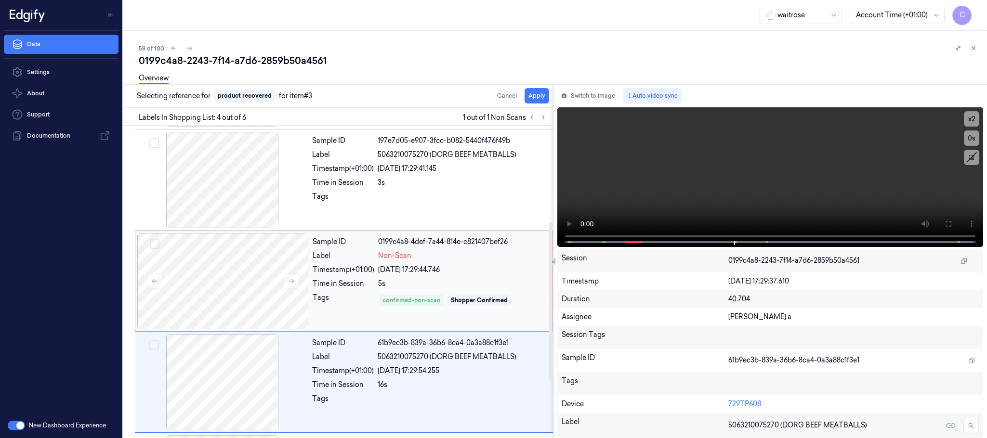
scroll to position [198, 0]
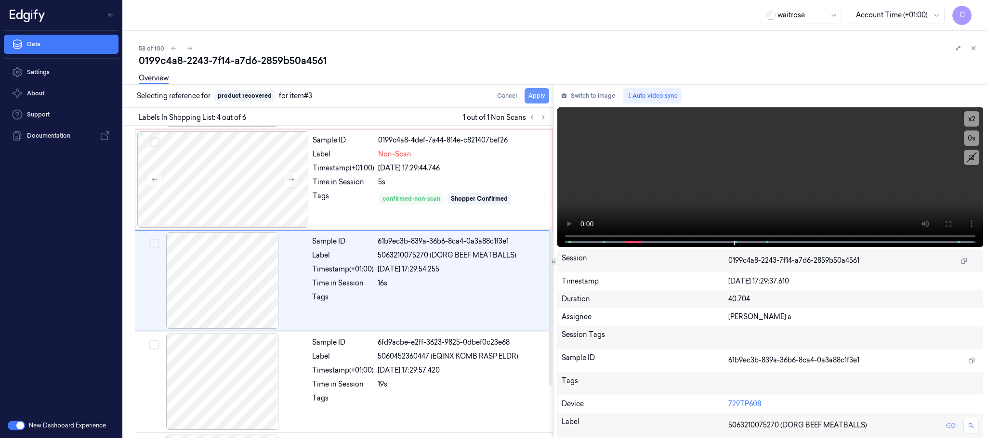
click at [542, 96] on button "Apply" at bounding box center [537, 95] width 25 height 15
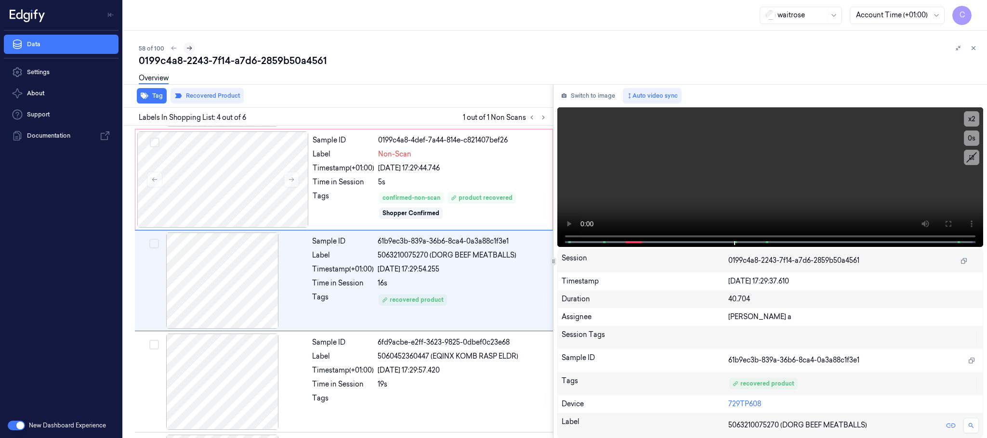
click at [189, 45] on icon at bounding box center [189, 48] width 7 height 7
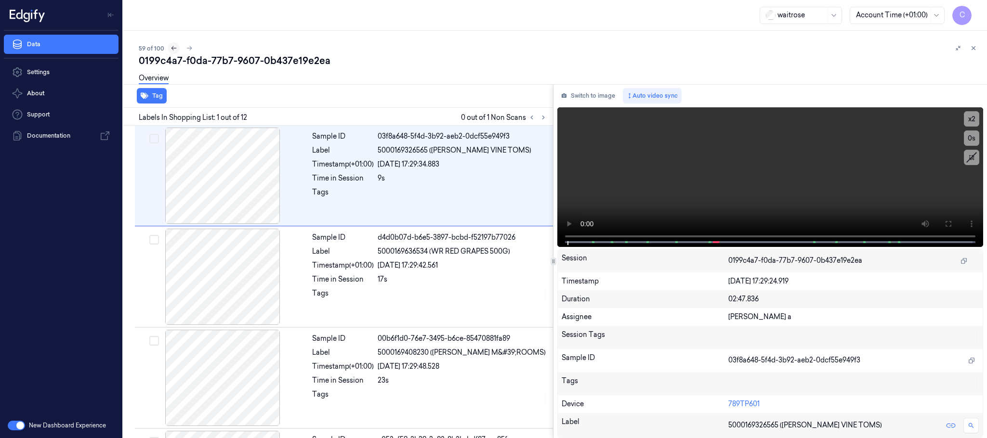
click at [171, 47] on icon at bounding box center [174, 48] width 7 height 7
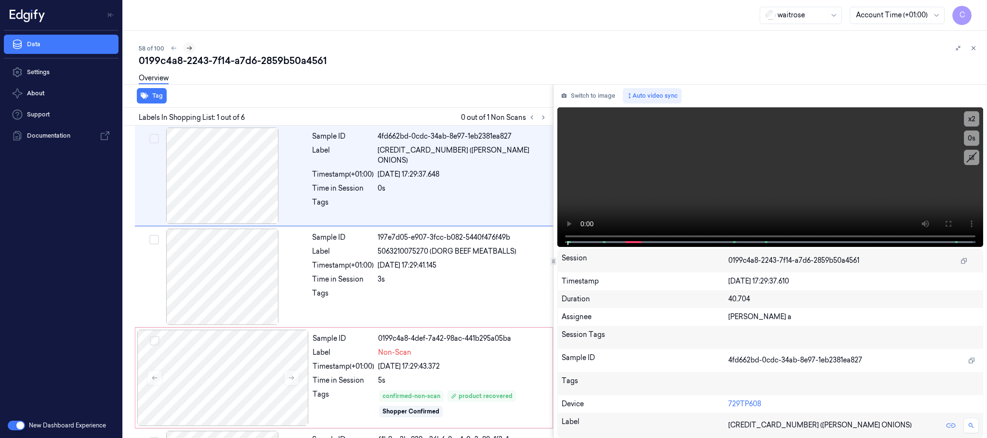
click at [190, 45] on icon at bounding box center [189, 48] width 7 height 7
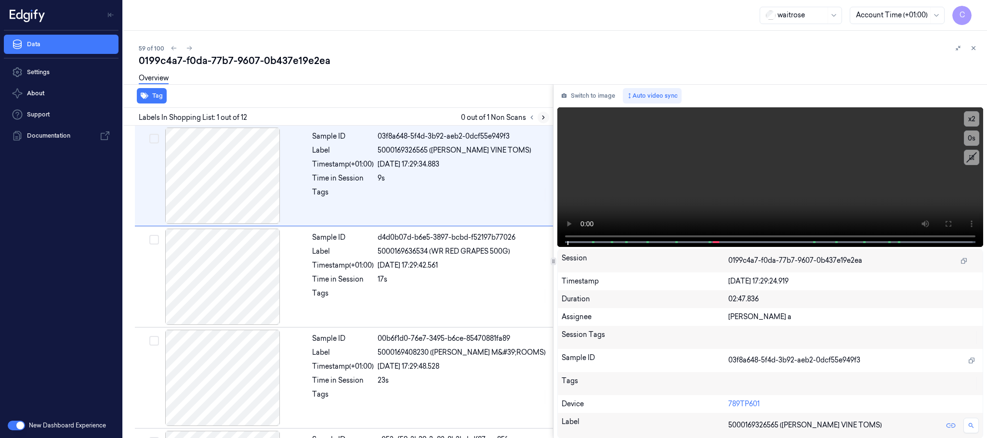
click at [540, 119] on icon at bounding box center [543, 117] width 7 height 7
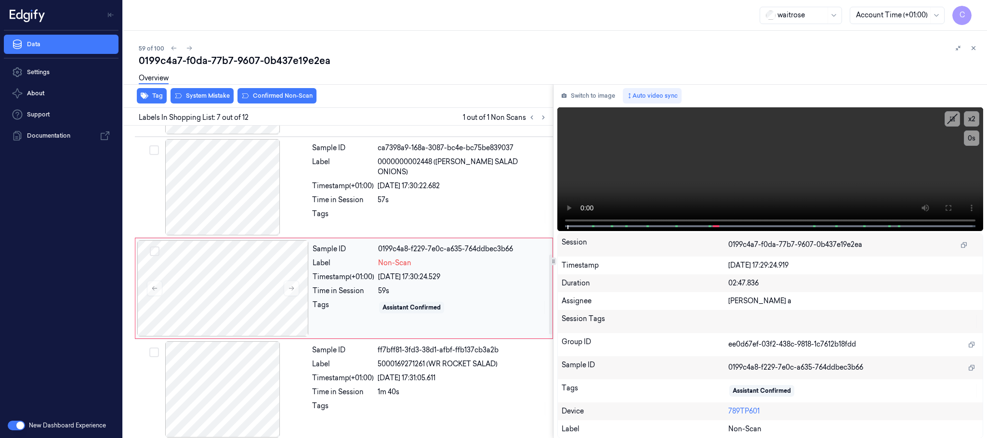
scroll to position [503, 0]
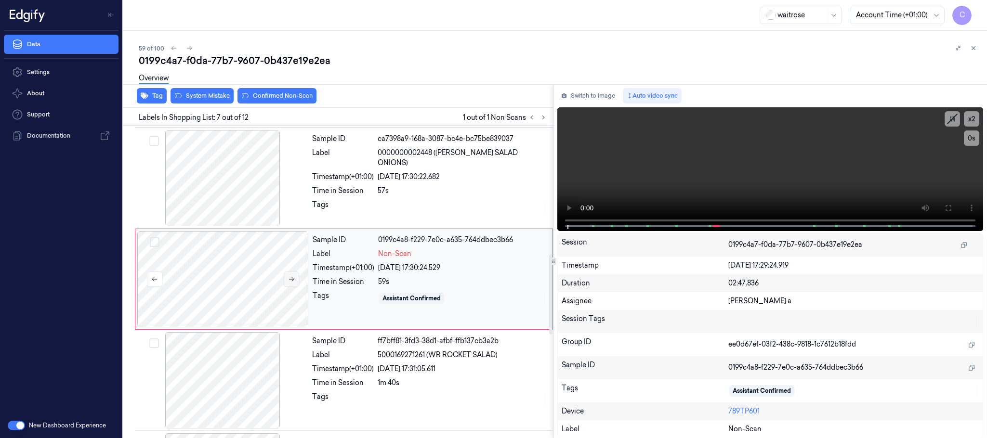
click at [289, 283] on icon at bounding box center [291, 279] width 7 height 7
click at [209, 200] on div at bounding box center [222, 178] width 171 height 96
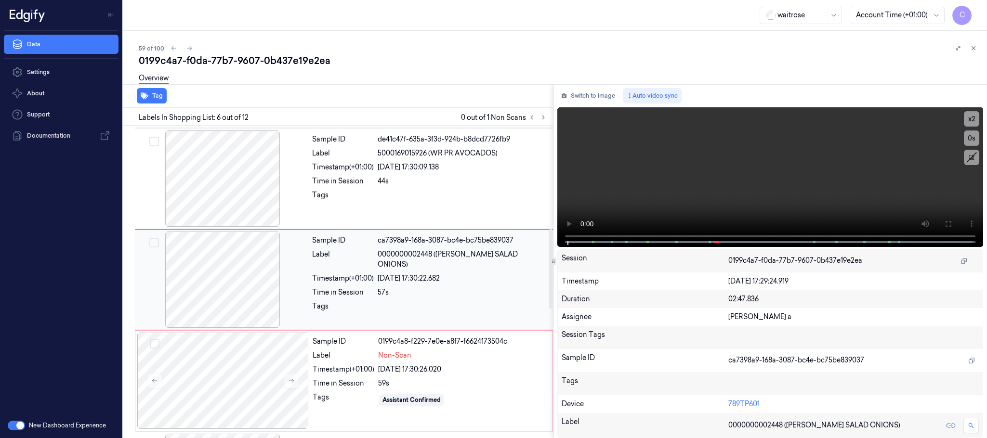
click at [236, 267] on div at bounding box center [222, 280] width 171 height 96
click at [234, 372] on div at bounding box center [222, 381] width 171 height 96
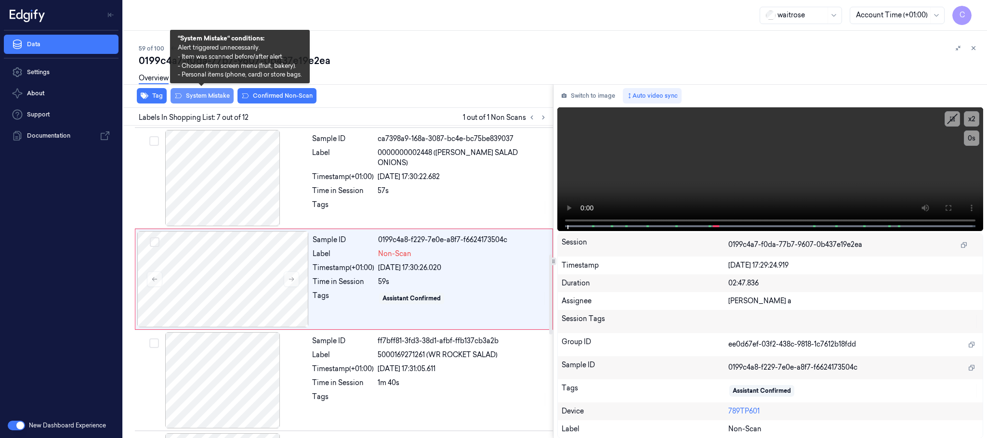
click at [197, 97] on button "System Mistake" at bounding box center [202, 95] width 63 height 15
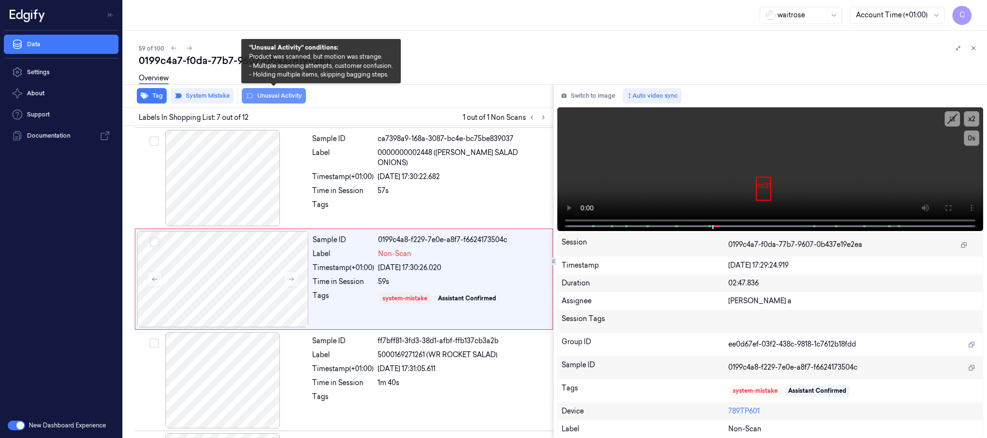
click at [262, 94] on button "Unusual Activity" at bounding box center [274, 95] width 64 height 15
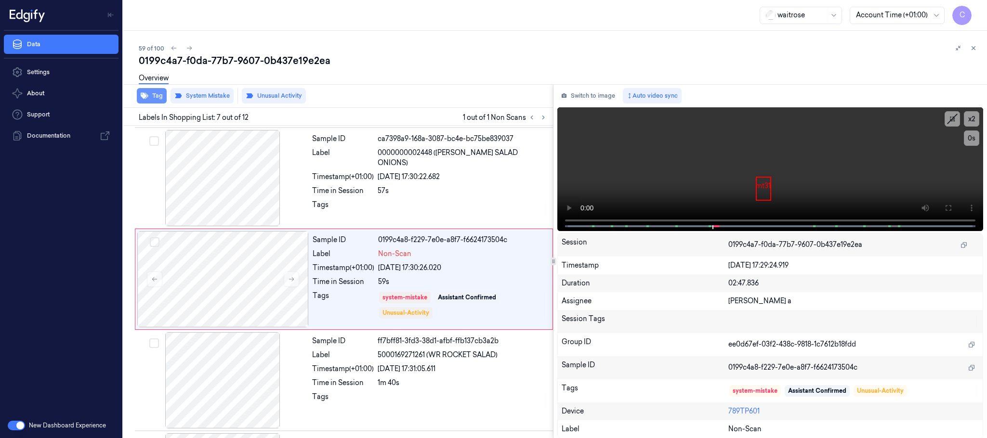
click at [155, 96] on button "Tag" at bounding box center [152, 95] width 30 height 15
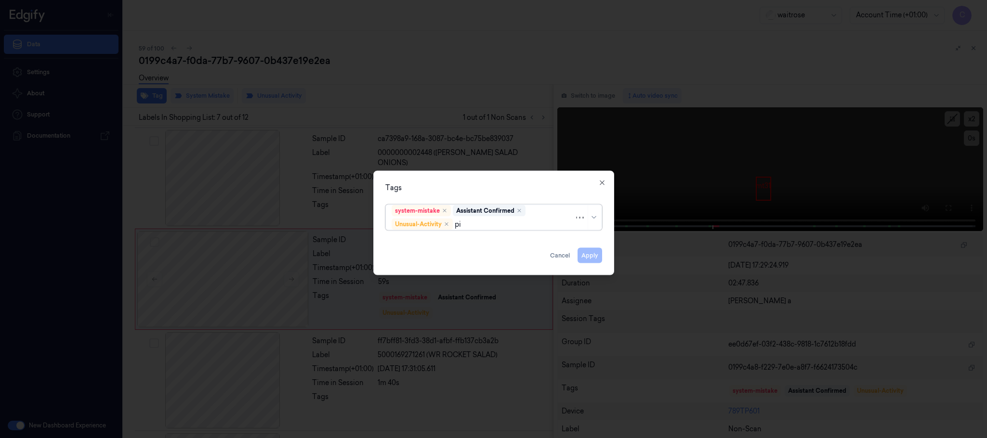
type input "pic"
click at [440, 248] on div "Picklist item alert" at bounding box center [419, 243] width 55 height 10
click at [457, 184] on div "Tags" at bounding box center [493, 188] width 217 height 10
click at [594, 256] on button "Apply" at bounding box center [590, 255] width 25 height 15
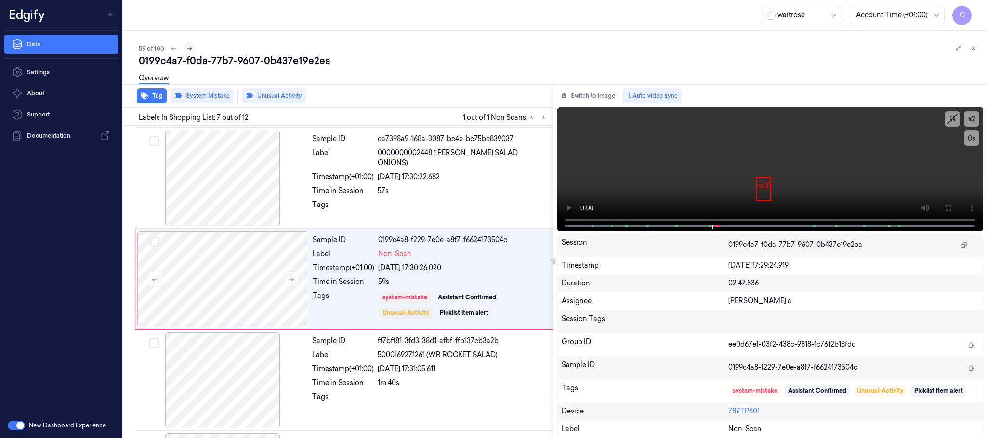
click at [187, 47] on icon at bounding box center [189, 48] width 7 height 7
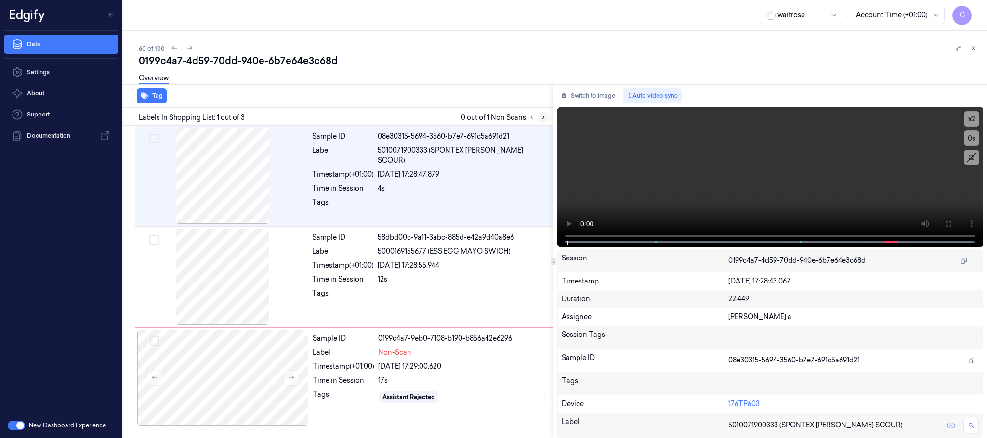
click at [542, 116] on icon at bounding box center [543, 117] width 7 height 7
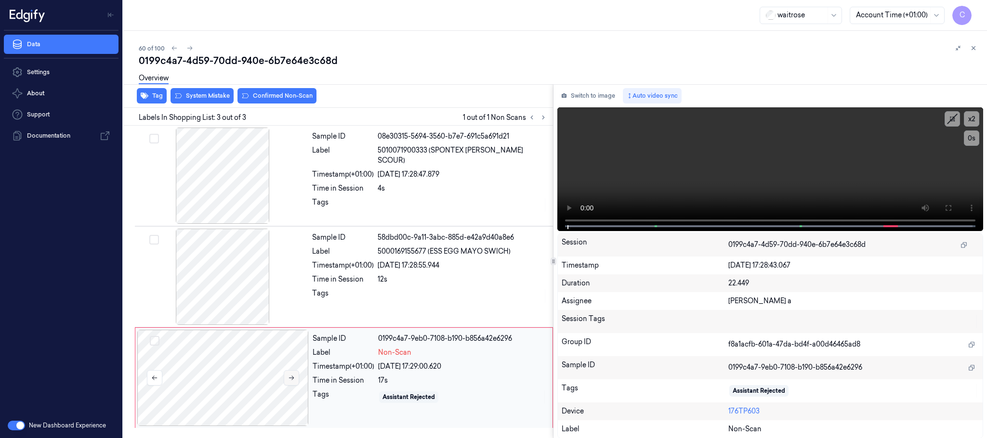
click at [285, 375] on button at bounding box center [291, 377] width 15 height 15
click at [289, 376] on icon at bounding box center [291, 378] width 7 height 7
click at [225, 188] on div at bounding box center [222, 176] width 171 height 96
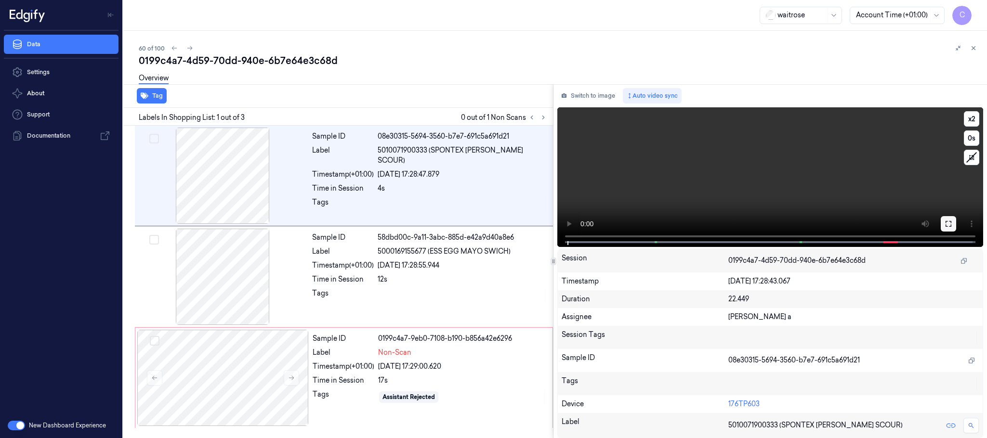
click at [942, 225] on button at bounding box center [948, 223] width 15 height 15
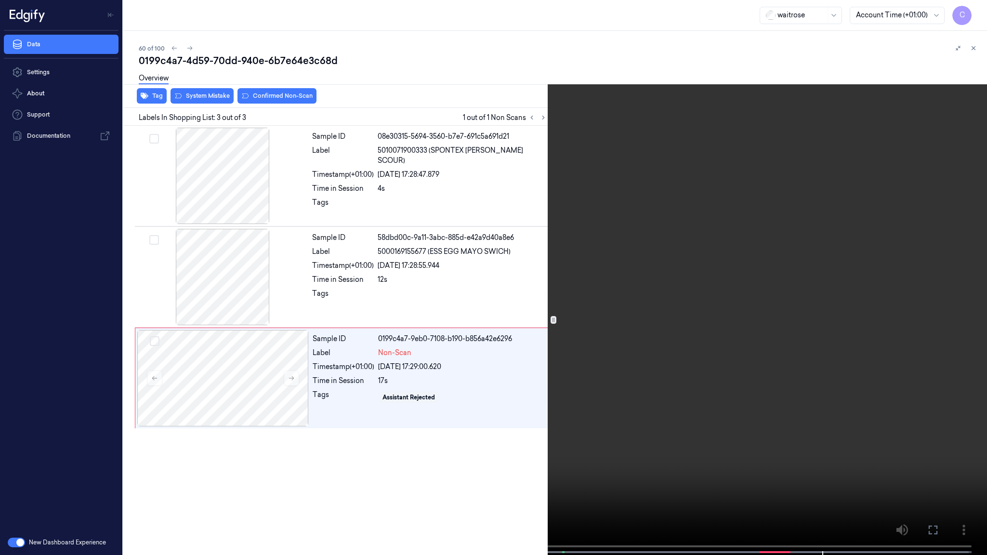
click at [382, 290] on video at bounding box center [493, 278] width 987 height 557
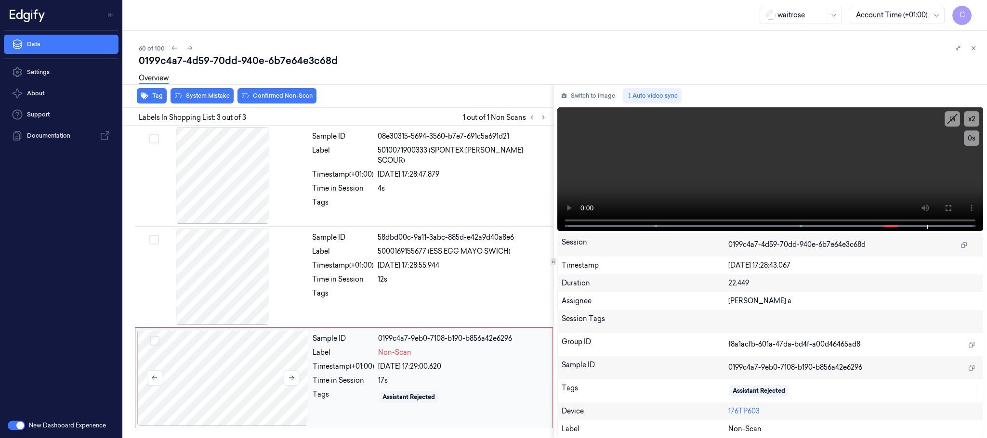
click at [252, 375] on div at bounding box center [222, 378] width 171 height 96
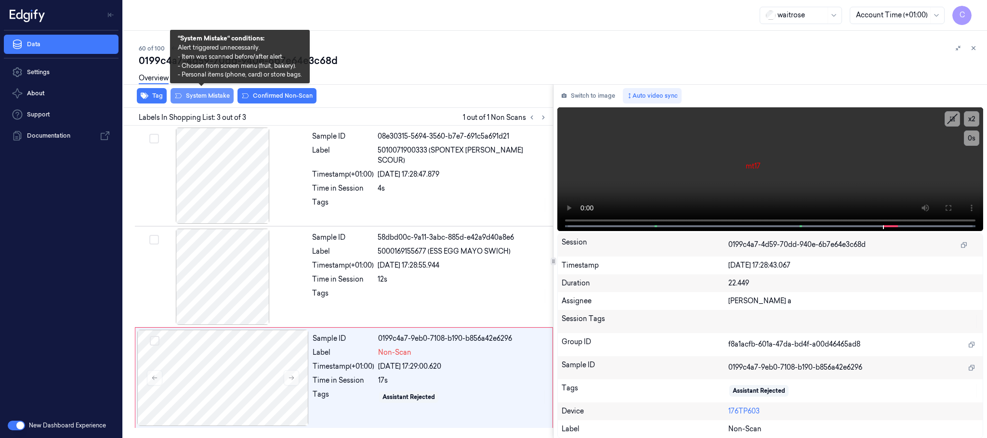
click at [212, 94] on button "System Mistake" at bounding box center [202, 95] width 63 height 15
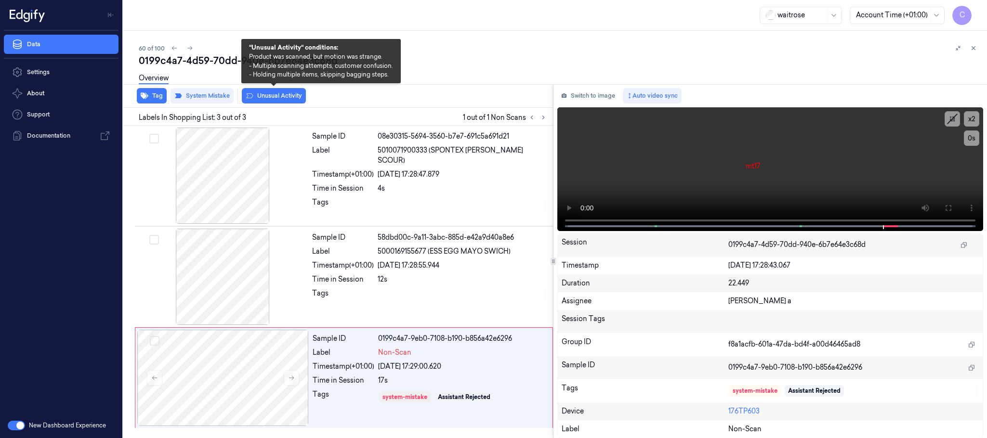
click at [272, 95] on button "Unusual Activity" at bounding box center [274, 95] width 64 height 15
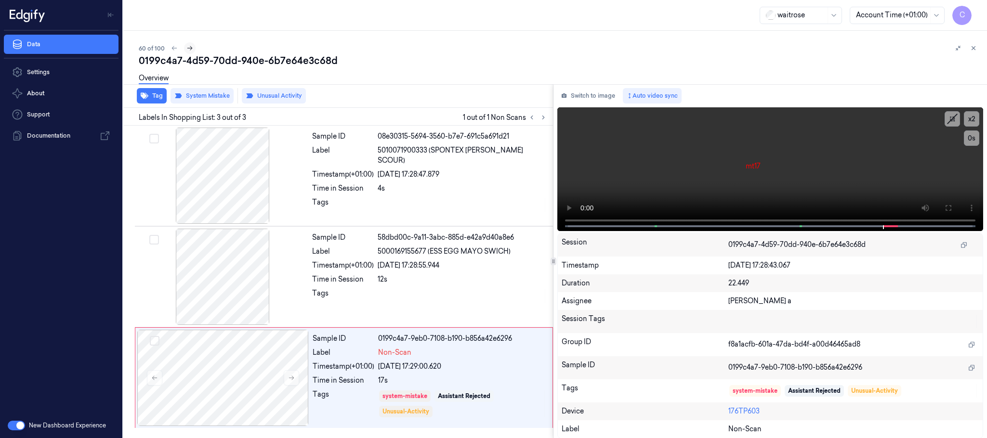
click at [188, 49] on icon at bounding box center [189, 48] width 7 height 7
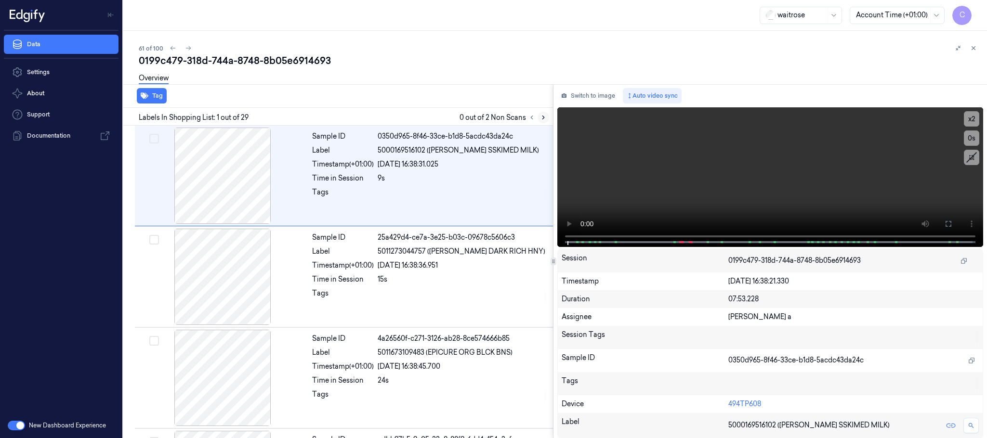
click at [545, 117] on icon at bounding box center [543, 117] width 7 height 7
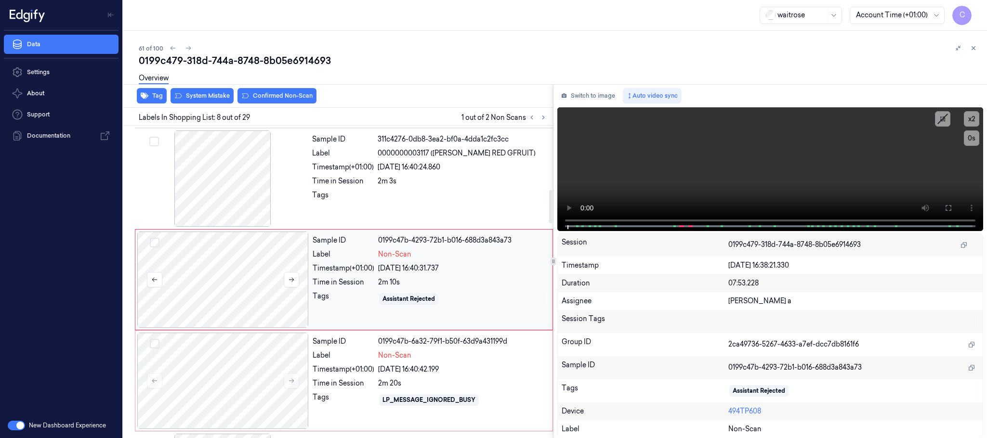
scroll to position [605, 0]
click at [293, 287] on button at bounding box center [291, 279] width 15 height 15
click at [293, 283] on icon at bounding box center [291, 279] width 7 height 7
click at [227, 202] on div at bounding box center [222, 178] width 171 height 96
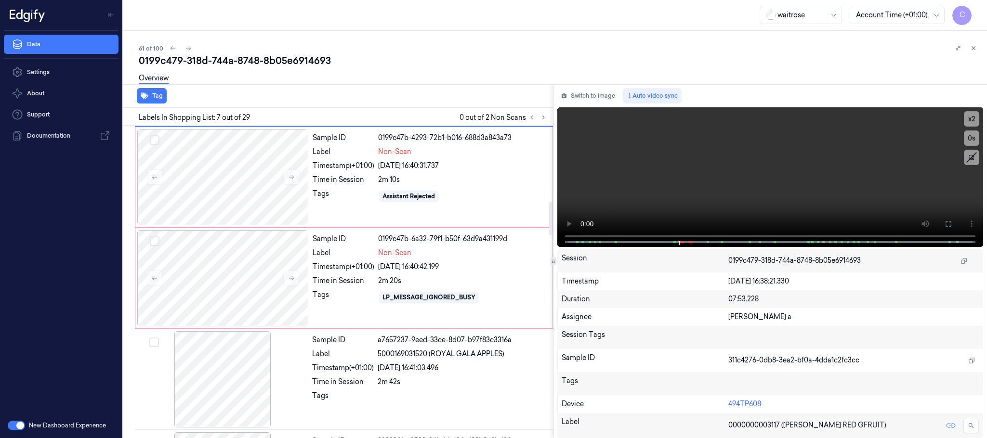
scroll to position [720, 0]
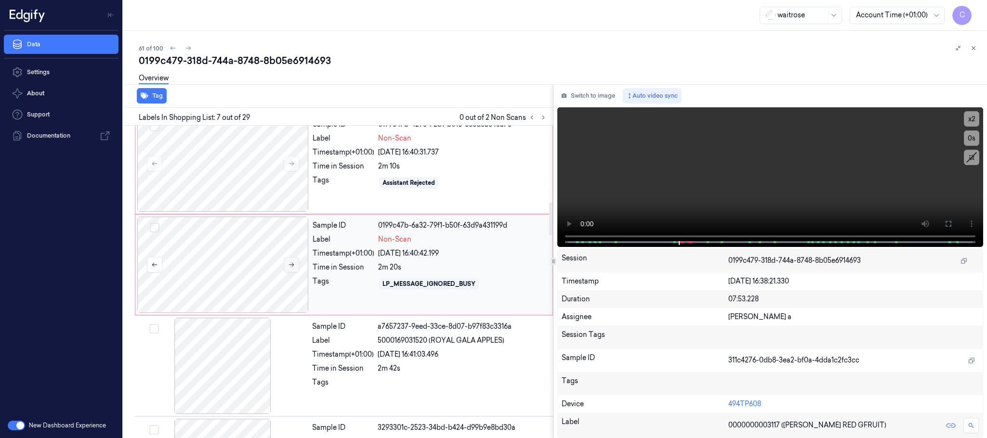
click at [292, 266] on icon at bounding box center [291, 265] width 7 height 7
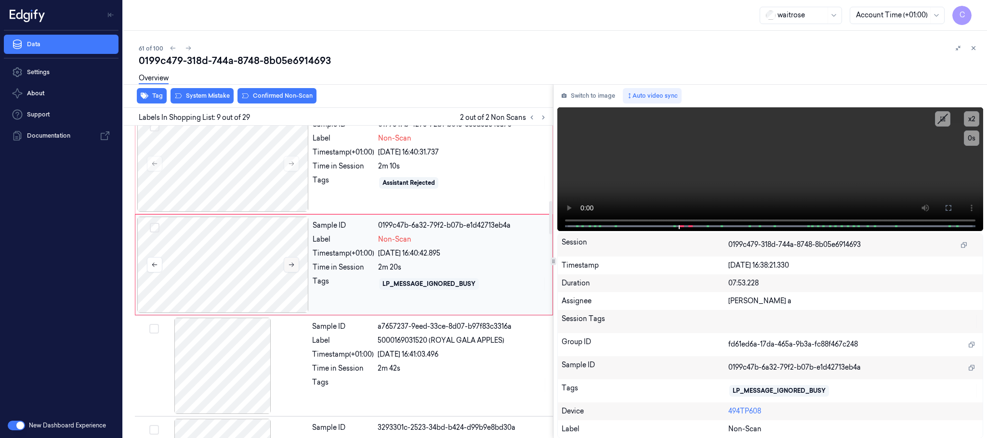
scroll to position [707, 0]
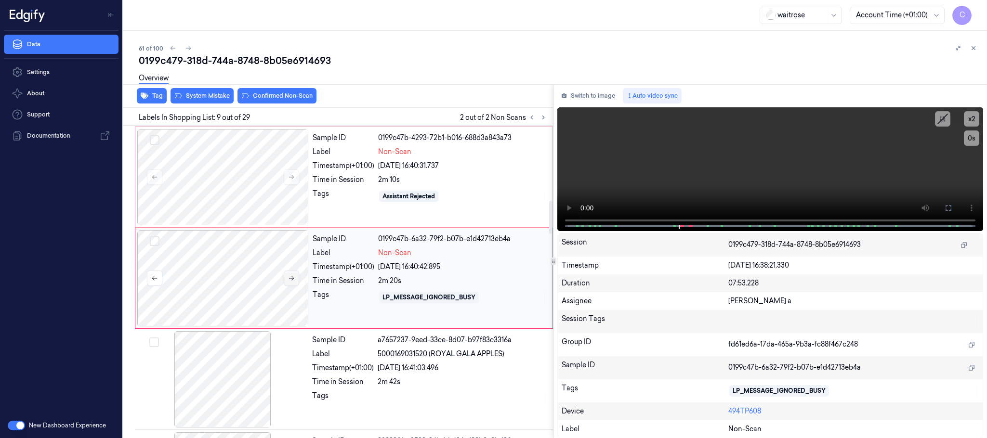
click at [292, 280] on icon at bounding box center [291, 278] width 7 height 7
click at [223, 191] on div at bounding box center [222, 177] width 171 height 96
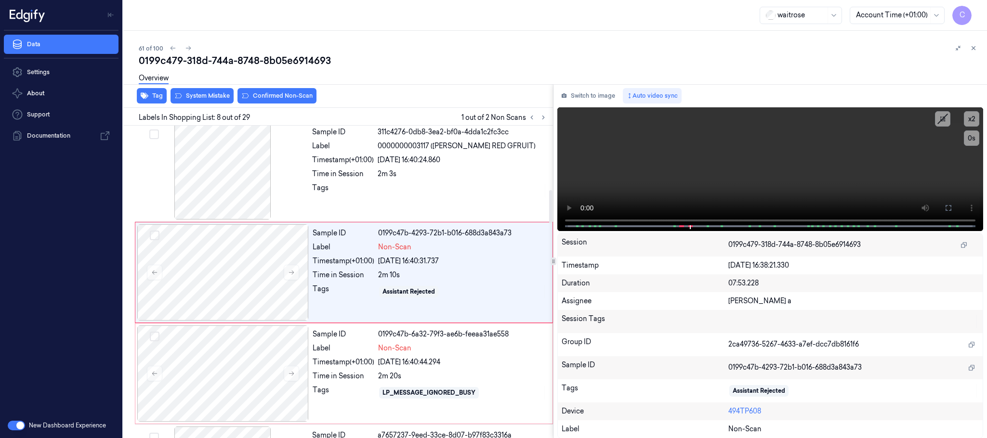
scroll to position [605, 0]
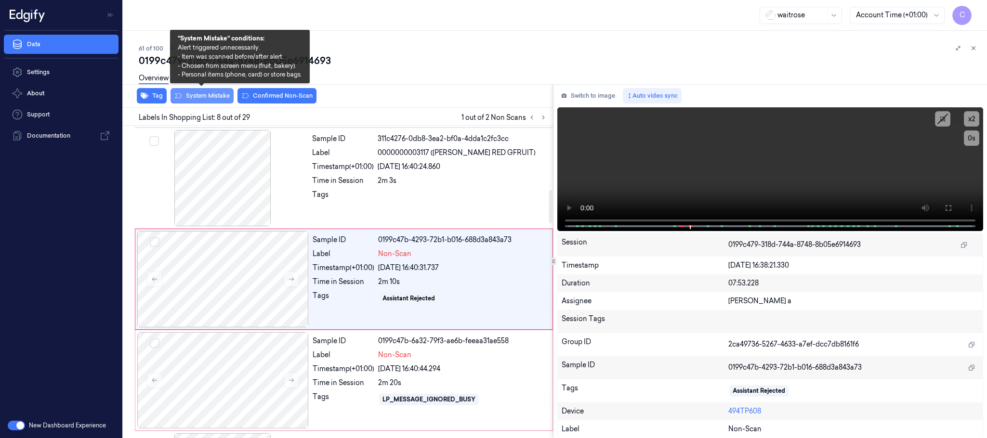
click at [188, 100] on button "System Mistake" at bounding box center [202, 95] width 63 height 15
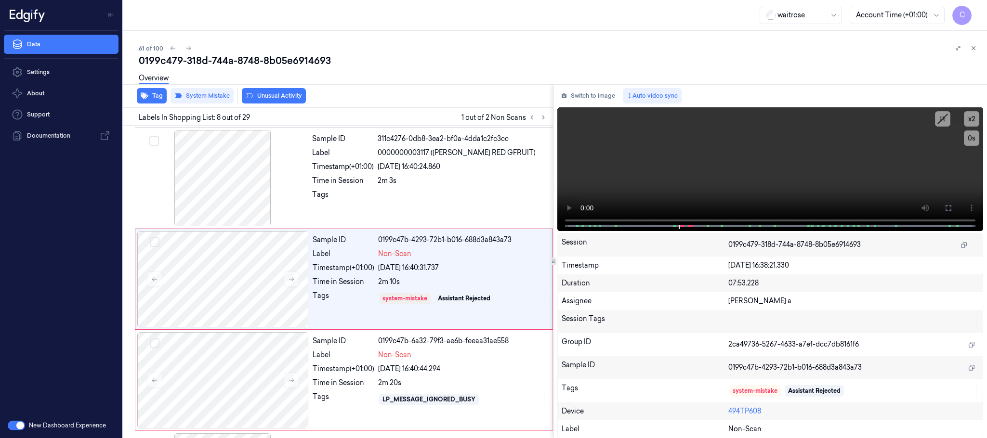
click at [281, 100] on button "Unusual Activity" at bounding box center [274, 95] width 64 height 15
click at [149, 95] on button "Tag" at bounding box center [152, 95] width 30 height 15
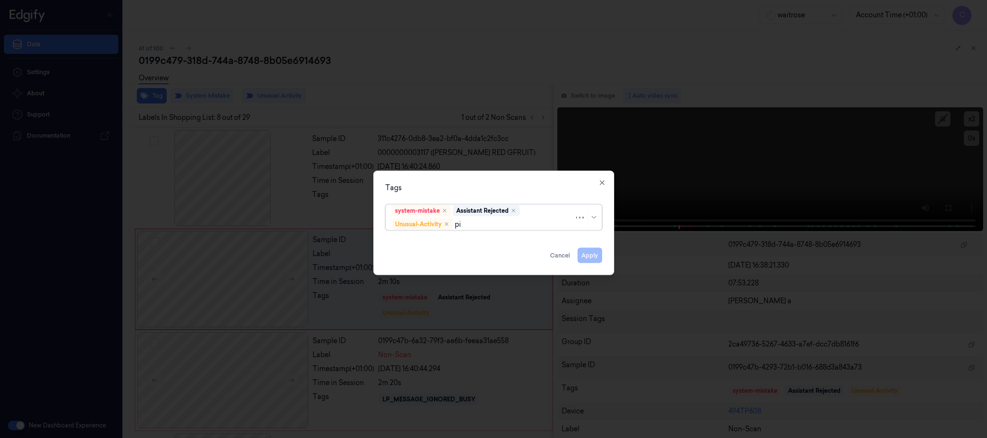
type input "pic"
click at [407, 245] on div "Picklist item alert" at bounding box center [419, 243] width 55 height 10
click at [460, 181] on div "Tags system-mistake Assistant Rejected Unusual-Activity Picklist item alert App…" at bounding box center [493, 223] width 241 height 105
click at [587, 259] on button "Apply" at bounding box center [590, 255] width 25 height 15
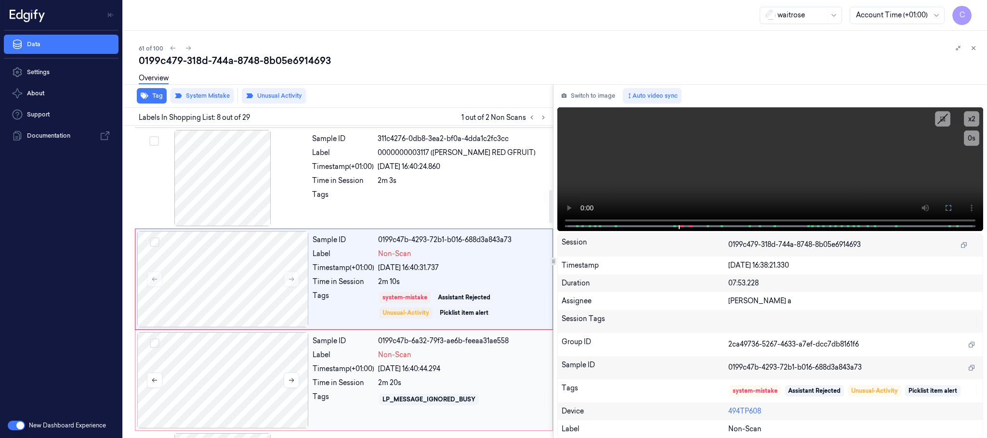
click at [243, 364] on div at bounding box center [222, 380] width 171 height 96
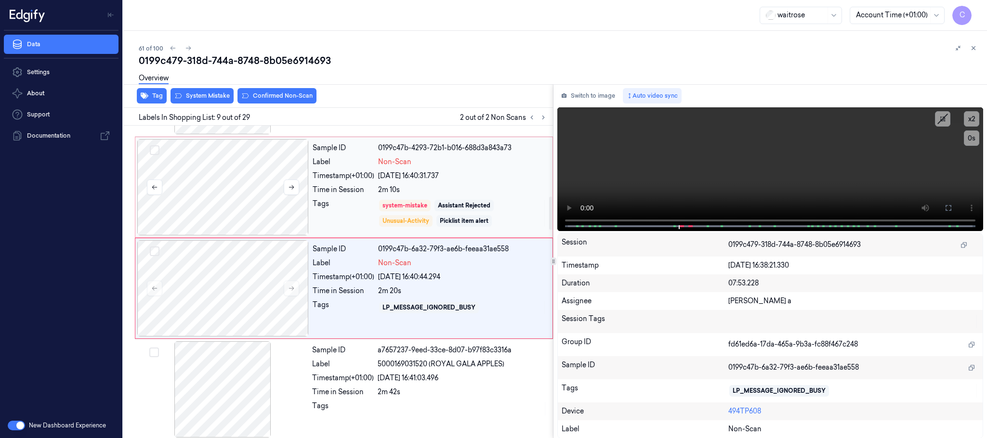
scroll to position [707, 0]
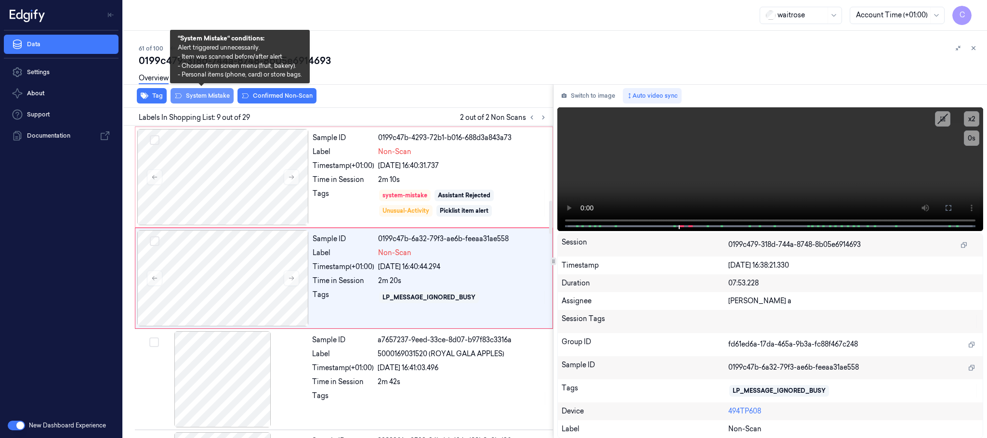
click at [221, 93] on button "System Mistake" at bounding box center [202, 95] width 63 height 15
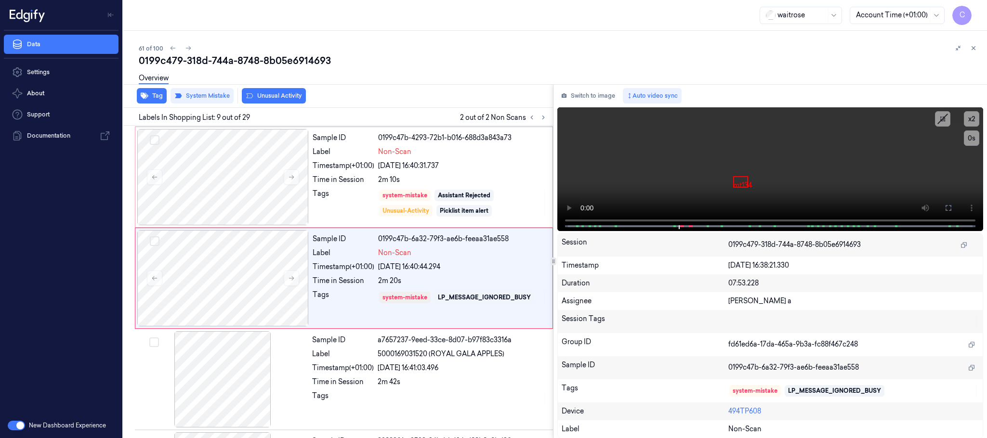
click at [259, 100] on button "Unusual Activity" at bounding box center [274, 95] width 64 height 15
click at [150, 94] on button "Tag" at bounding box center [152, 95] width 30 height 15
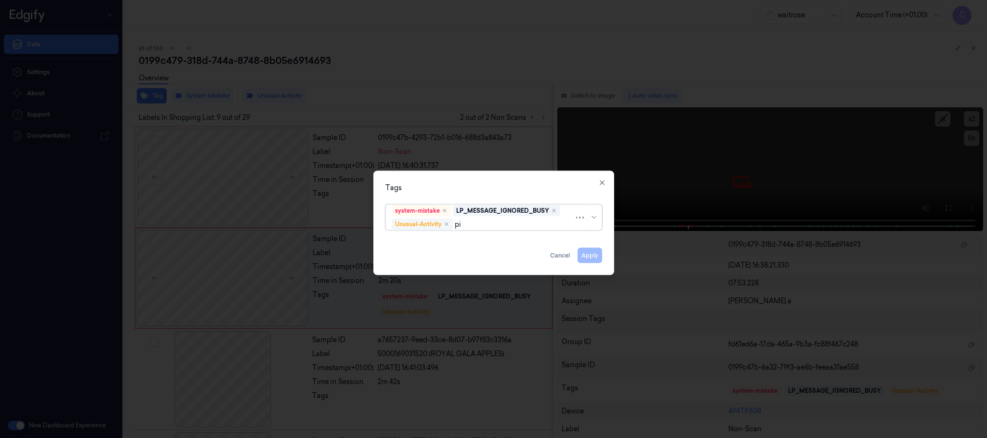
type input "pic"
click at [405, 241] on div "Picklist item alert" at bounding box center [419, 243] width 55 height 10
click at [467, 176] on div "Tags option Picklist item alert, selected. 0 results available. Use Up and Down…" at bounding box center [493, 223] width 241 height 105
click at [585, 253] on button "Apply" at bounding box center [590, 255] width 25 height 15
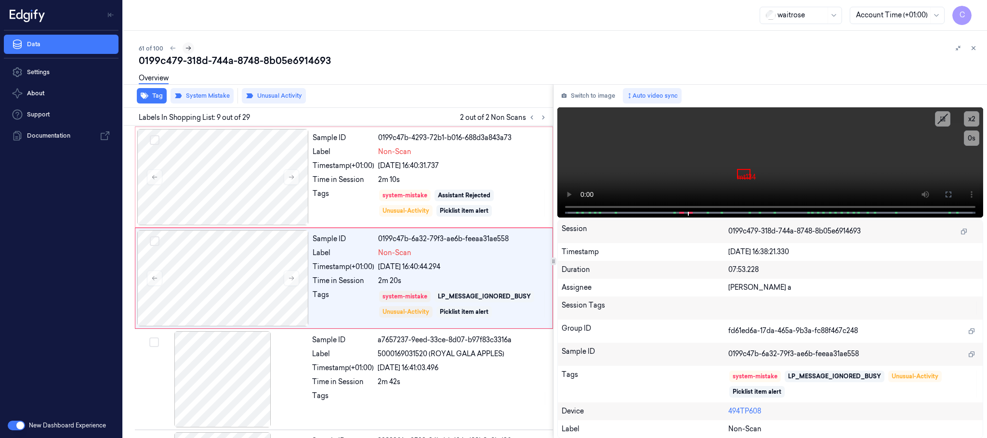
click at [188, 50] on icon at bounding box center [188, 48] width 5 height 4
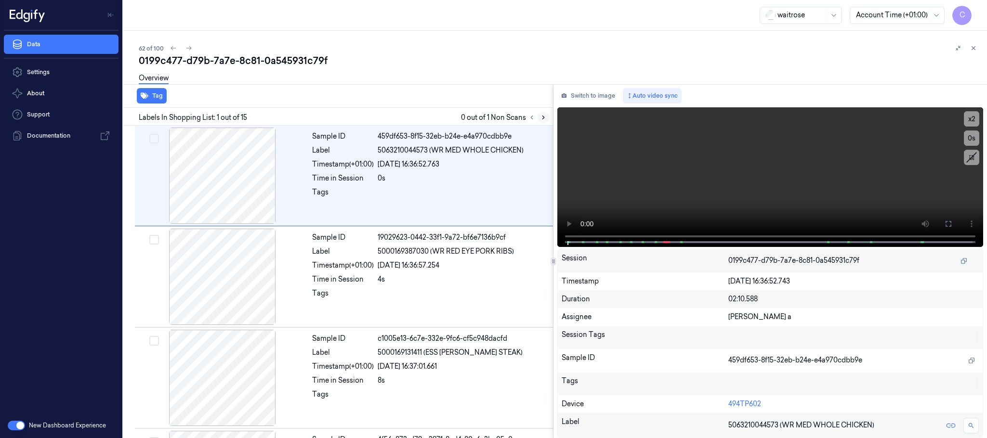
click at [546, 114] on icon at bounding box center [543, 117] width 7 height 7
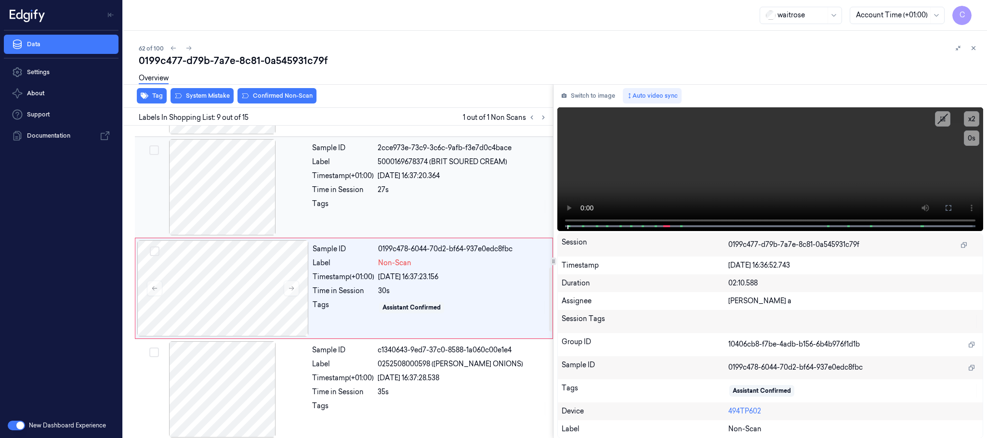
scroll to position [707, 0]
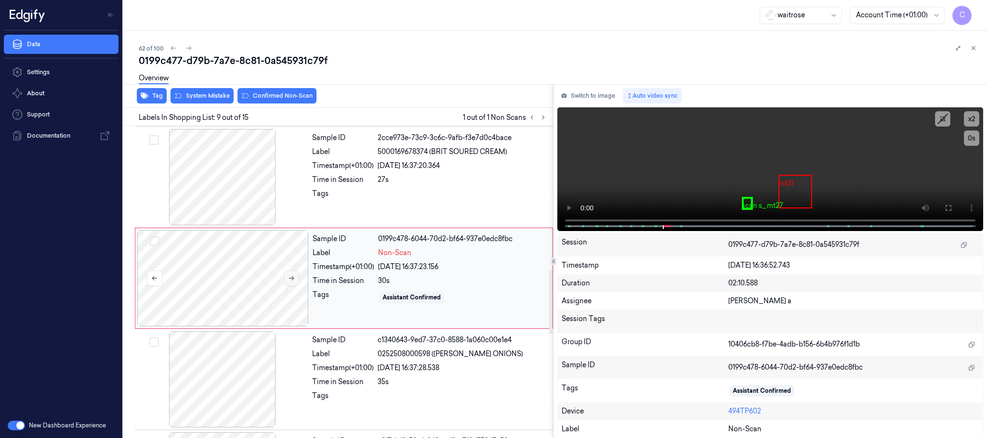
click at [292, 281] on icon at bounding box center [291, 278] width 5 height 4
click at [232, 185] on div at bounding box center [222, 177] width 171 height 96
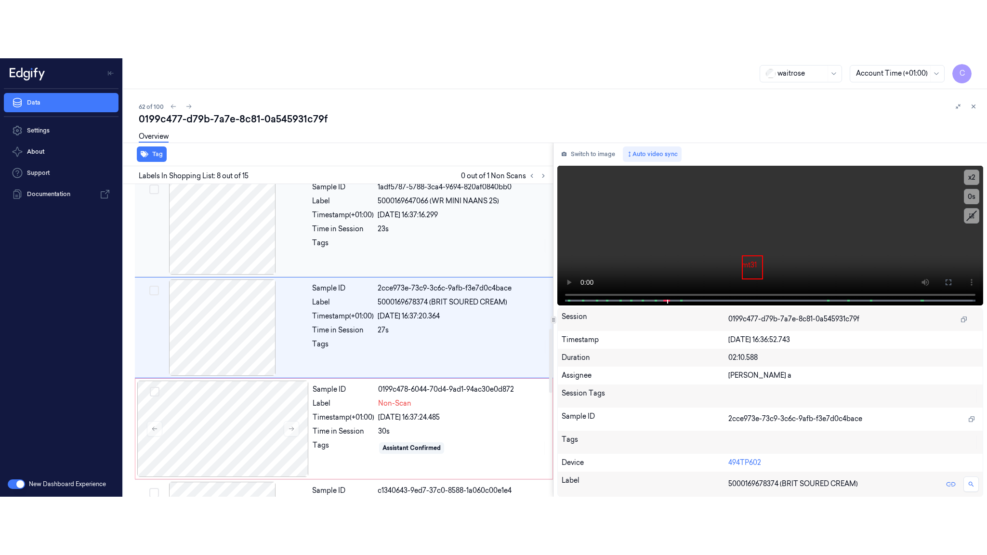
scroll to position [605, 0]
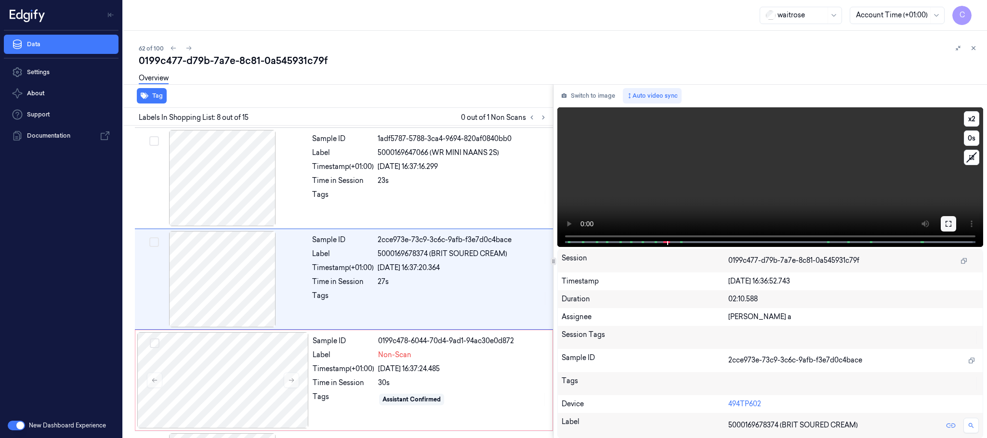
click at [953, 223] on button at bounding box center [948, 223] width 15 height 15
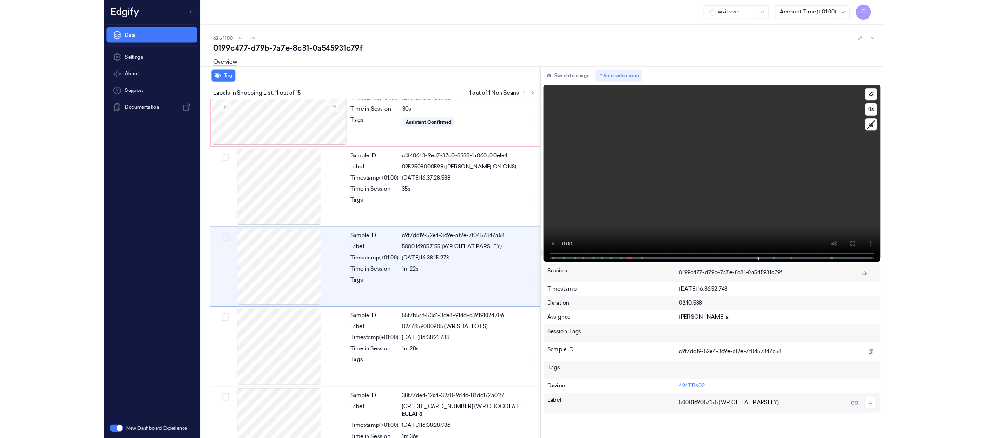
scroll to position [852, 0]
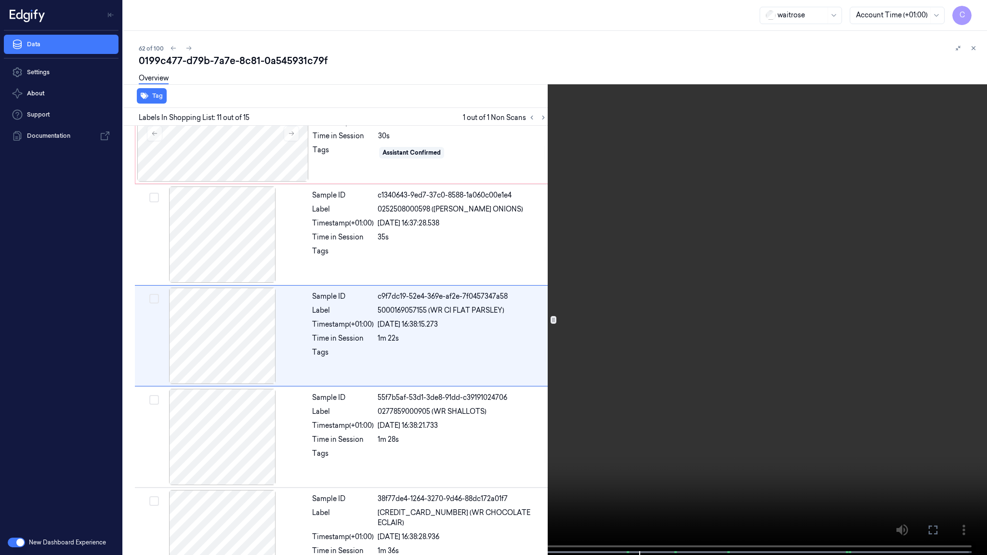
click at [549, 353] on video at bounding box center [493, 278] width 987 height 557
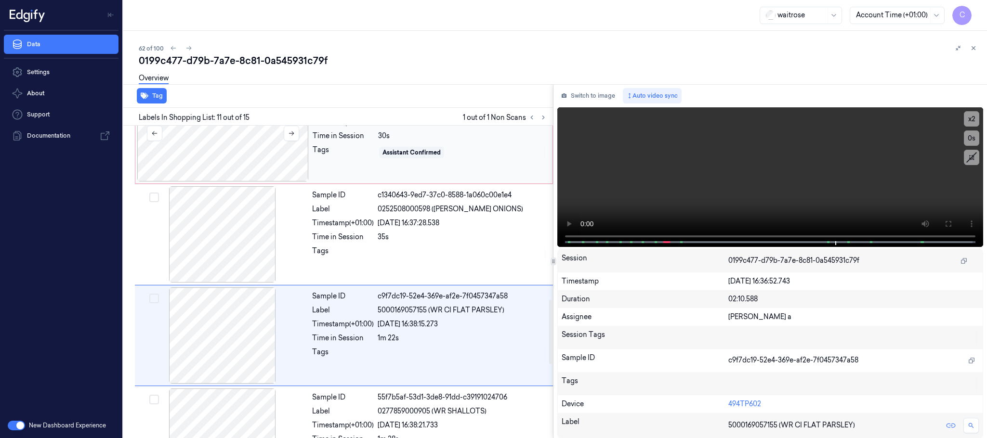
click at [233, 167] on div at bounding box center [222, 133] width 171 height 96
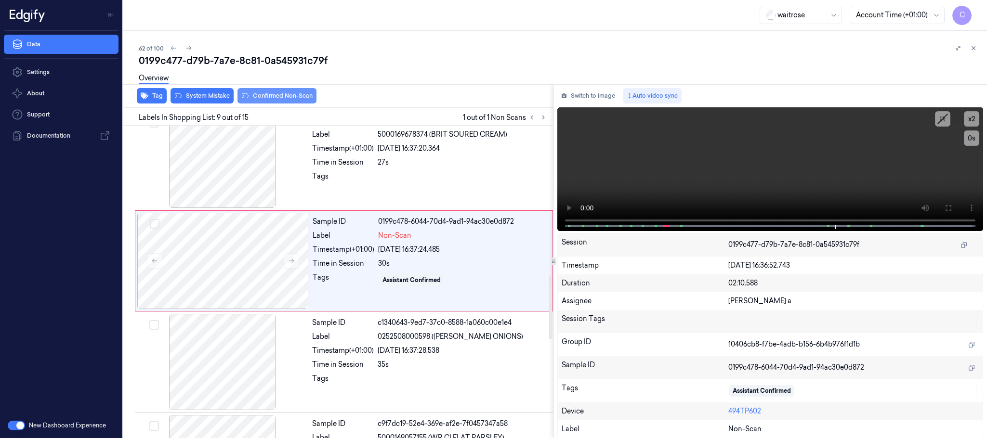
scroll to position [707, 0]
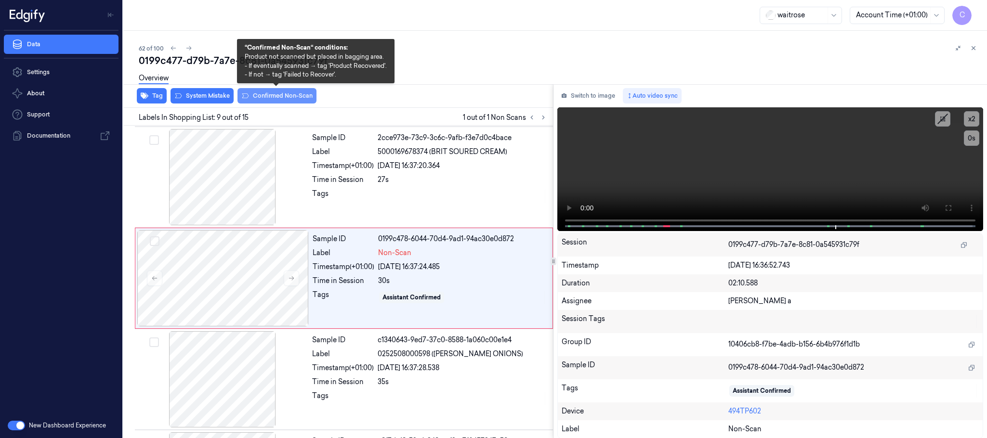
click at [272, 94] on button "Confirmed Non-Scan" at bounding box center [276, 95] width 79 height 15
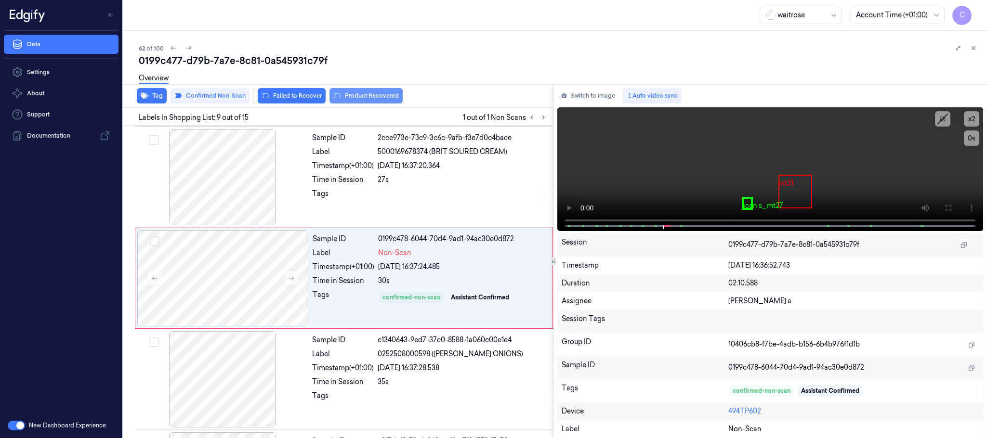
click at [379, 92] on button "Product Recovered" at bounding box center [365, 95] width 73 height 15
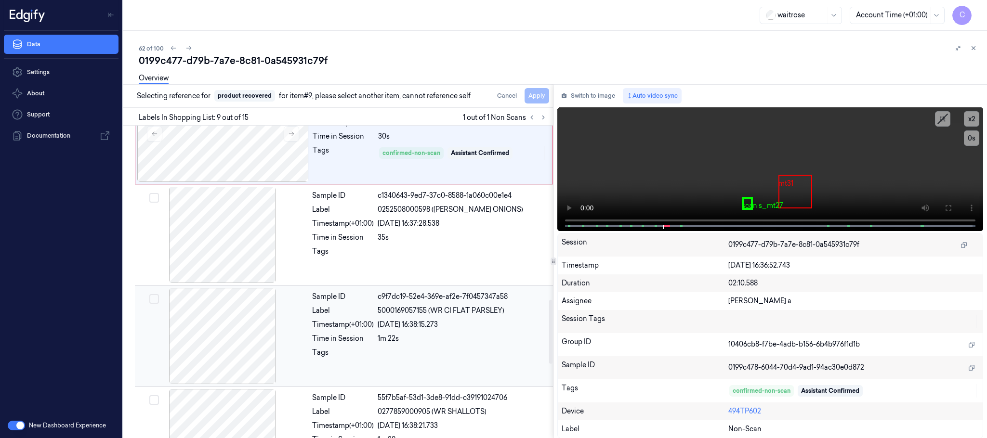
click at [225, 337] on div at bounding box center [222, 336] width 171 height 96
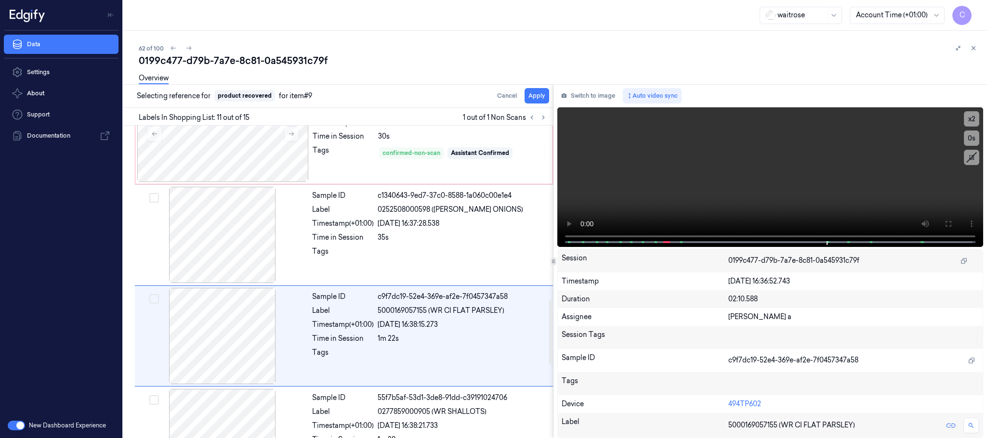
scroll to position [909, 0]
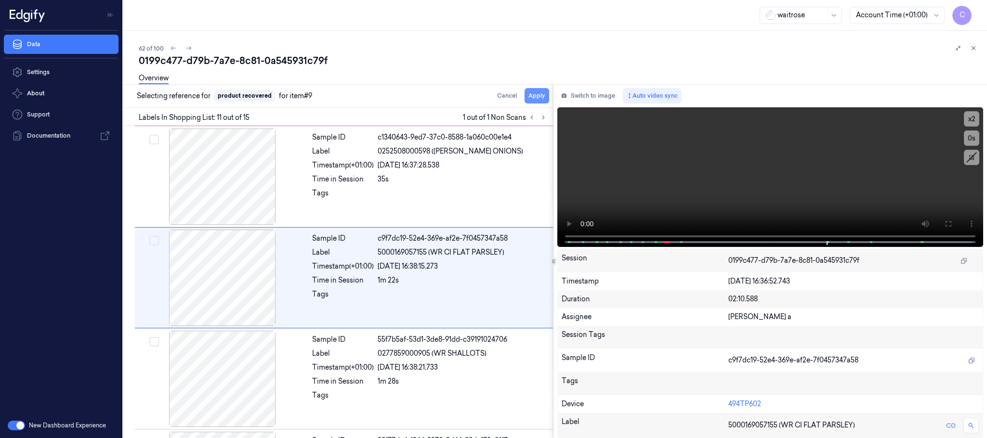
click at [542, 96] on button "Apply" at bounding box center [537, 95] width 25 height 15
click at [190, 51] on icon at bounding box center [188, 48] width 7 height 7
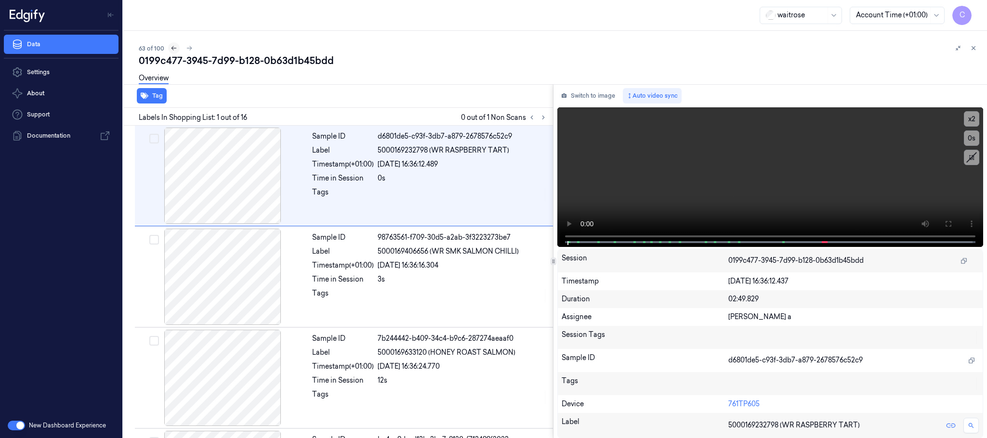
click at [174, 49] on icon at bounding box center [174, 48] width 7 height 7
click at [542, 116] on icon at bounding box center [543, 117] width 7 height 7
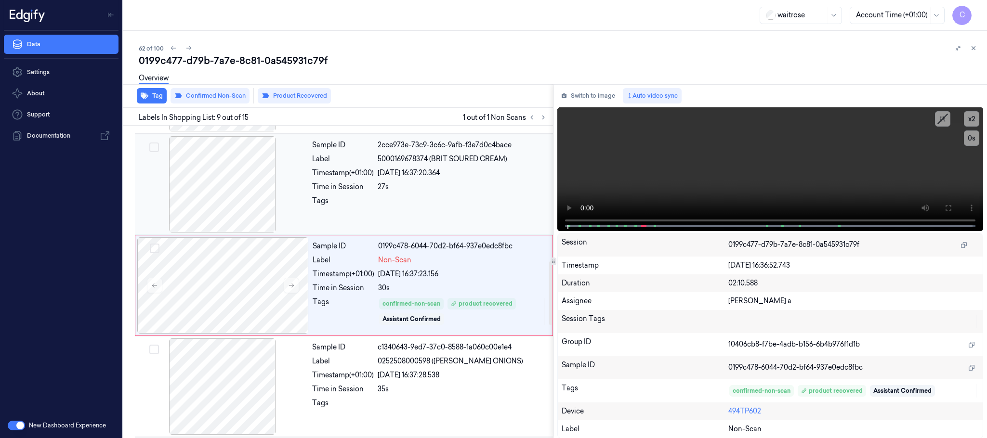
scroll to position [707, 0]
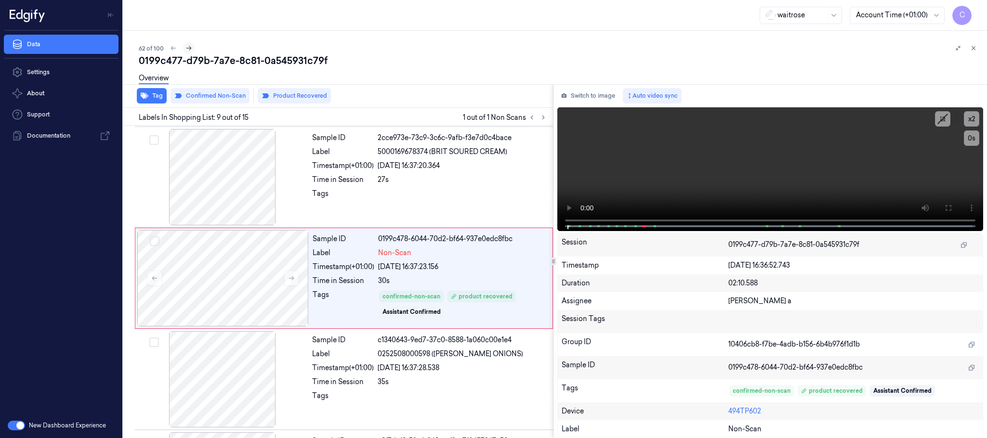
click at [187, 50] on icon at bounding box center [188, 48] width 7 height 7
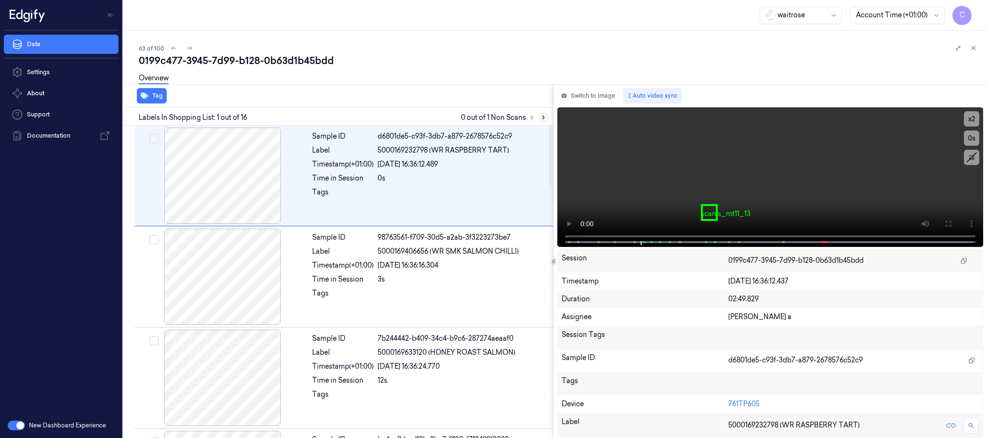
click at [544, 114] on icon at bounding box center [543, 117] width 7 height 7
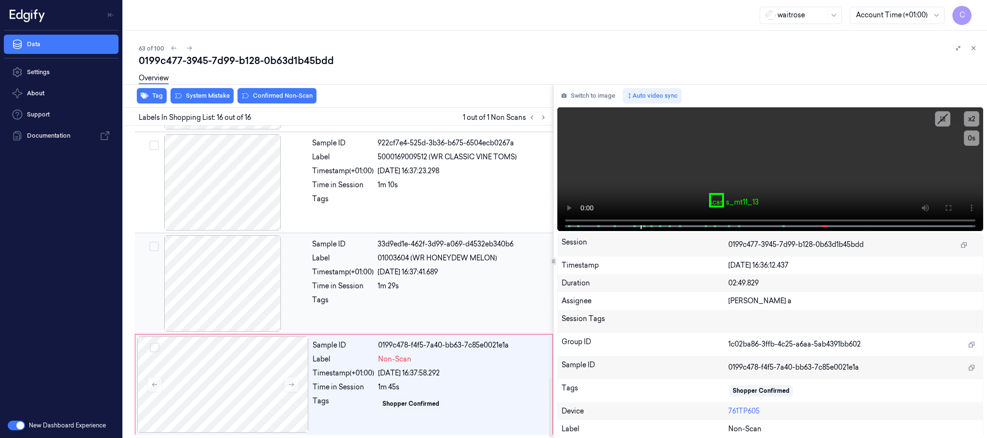
scroll to position [1315, 0]
click at [294, 382] on icon at bounding box center [291, 384] width 7 height 7
click at [295, 383] on icon at bounding box center [291, 384] width 7 height 7
click at [209, 103] on div "Tag System Mistake Confirmed Non-Scan" at bounding box center [336, 96] width 434 height 24
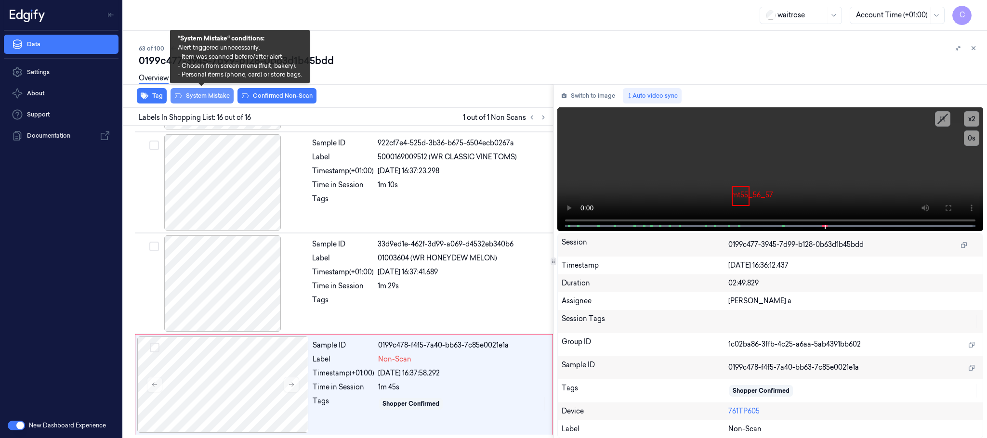
click at [209, 95] on button "System Mistake" at bounding box center [202, 95] width 63 height 15
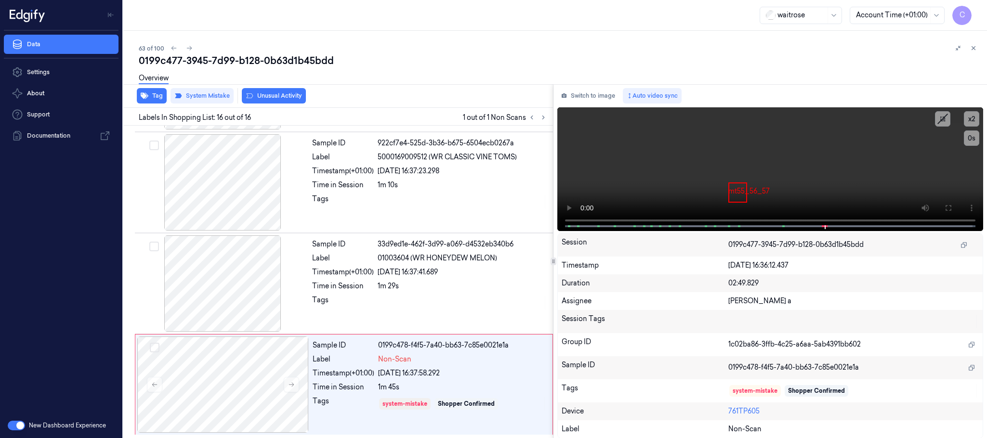
click at [271, 97] on button "Unusual Activity" at bounding box center [274, 95] width 64 height 15
click at [157, 94] on button "Tag" at bounding box center [152, 95] width 30 height 15
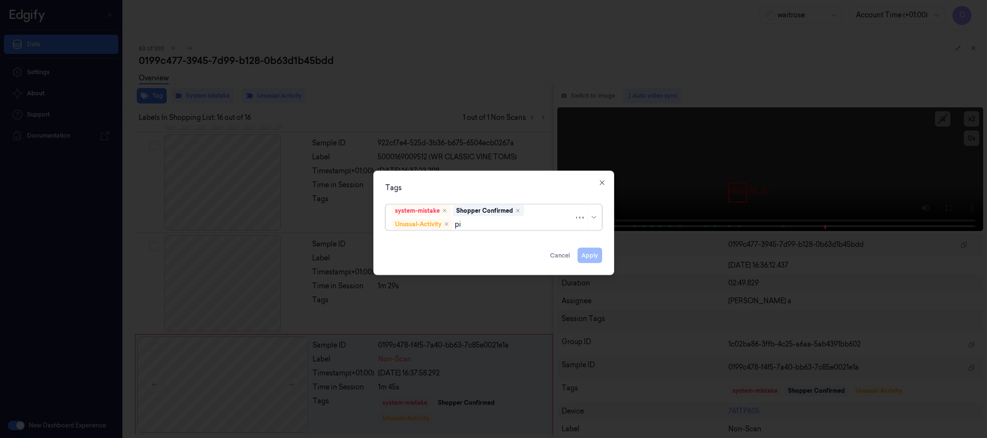
type input "pic"
click at [418, 237] on div "Picklist item alert" at bounding box center [493, 244] width 211 height 16
click at [461, 178] on div "Tags option Picklist item alert, selected. 0 results available. Use Up and Down…" at bounding box center [493, 223] width 241 height 105
click at [586, 253] on button "Apply" at bounding box center [590, 255] width 25 height 15
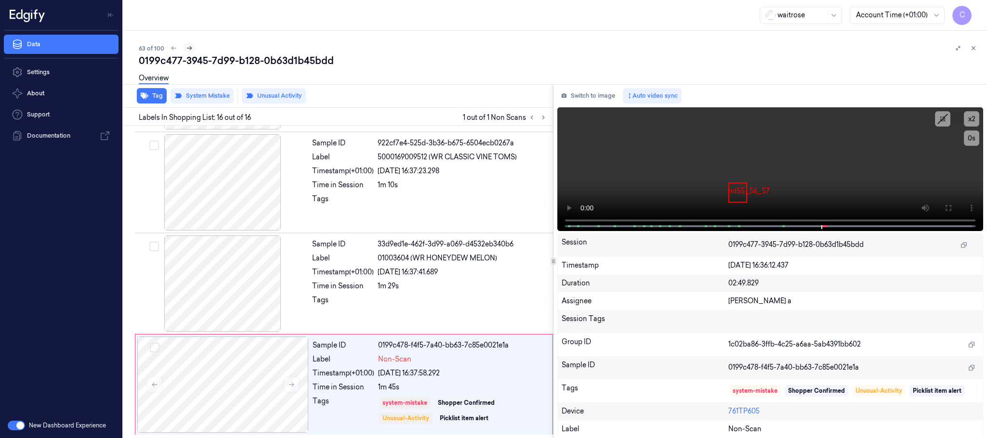
click at [188, 47] on icon at bounding box center [189, 48] width 7 height 7
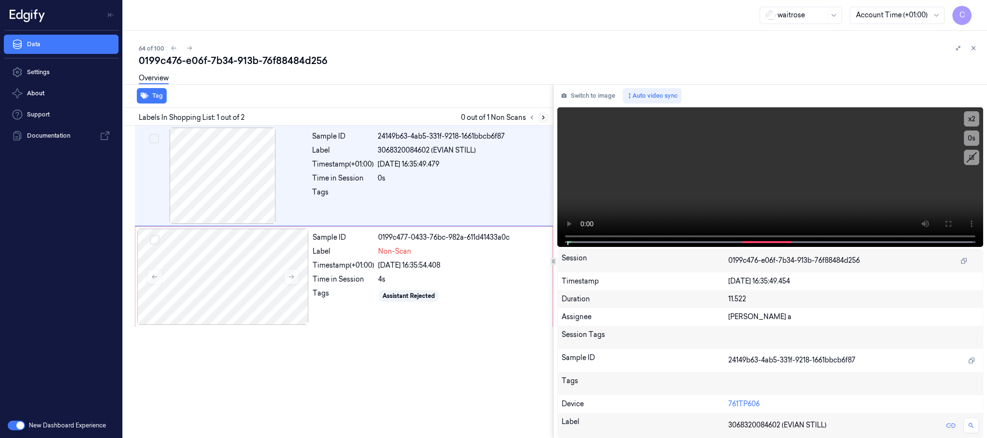
click at [542, 118] on icon at bounding box center [543, 117] width 7 height 7
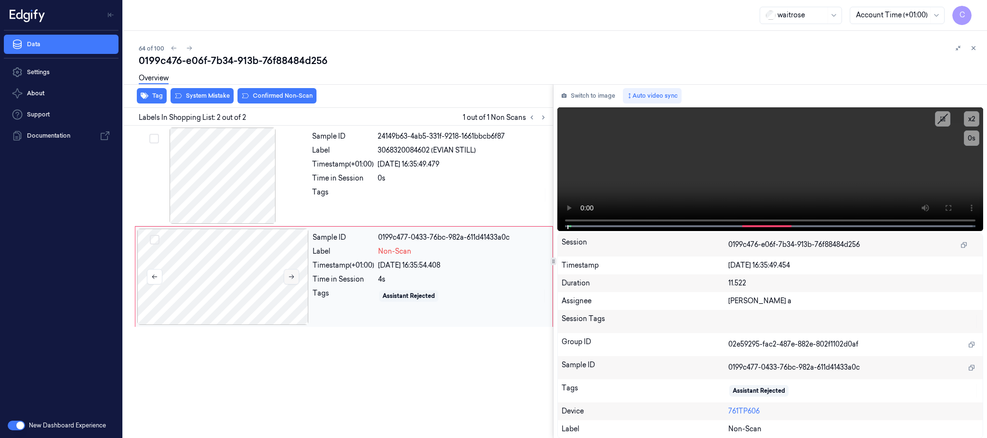
click at [294, 280] on icon at bounding box center [291, 277] width 7 height 7
click at [288, 279] on icon at bounding box center [291, 277] width 7 height 7
click at [223, 185] on div at bounding box center [222, 176] width 171 height 96
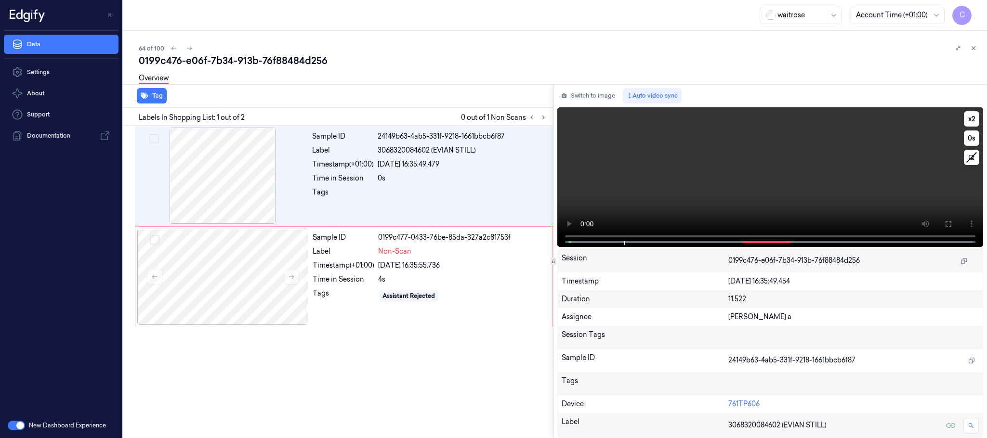
click at [752, 172] on video at bounding box center [770, 177] width 426 height 140
click at [237, 268] on div at bounding box center [222, 277] width 171 height 96
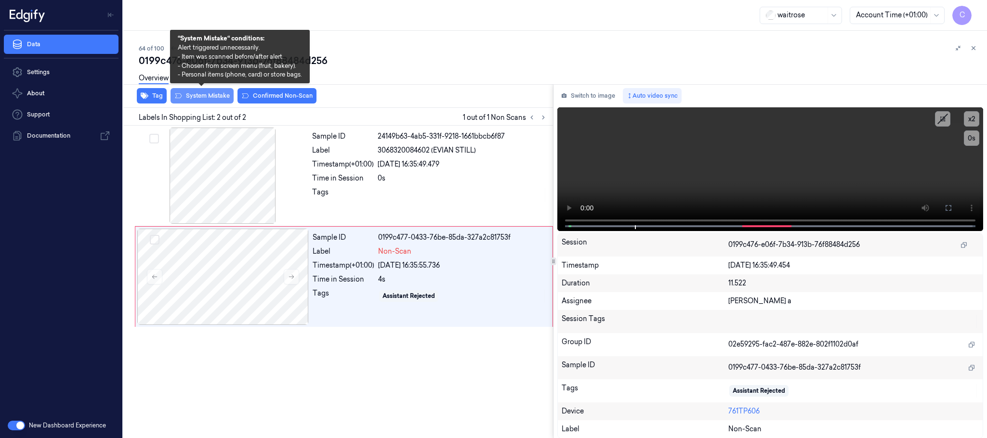
click at [209, 97] on button "System Mistake" at bounding box center [202, 95] width 63 height 15
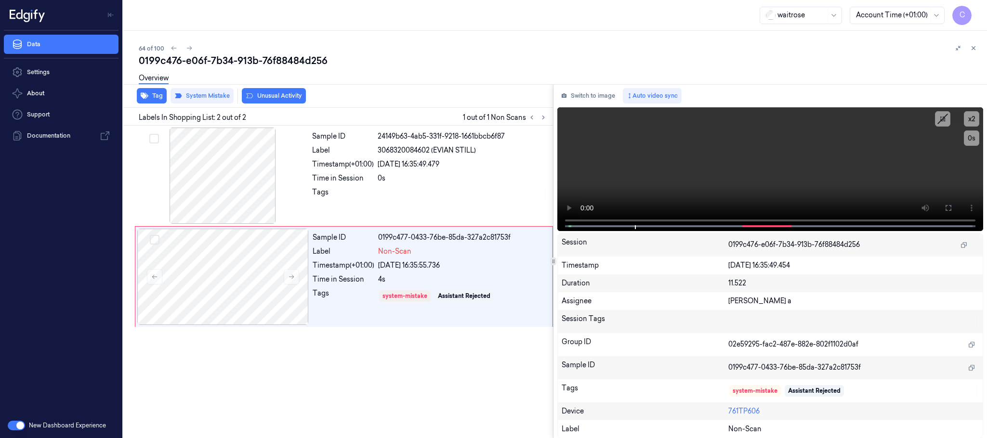
click at [263, 95] on button "Unusual Activity" at bounding box center [274, 95] width 64 height 15
click at [191, 47] on icon at bounding box center [189, 48] width 7 height 7
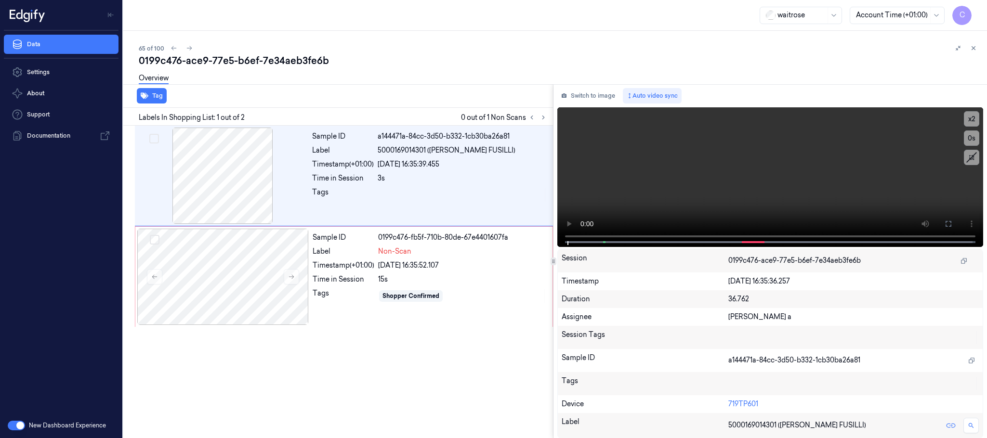
drag, startPoint x: 545, startPoint y: 119, endPoint x: 536, endPoint y: 122, distance: 9.6
click at [546, 119] on icon at bounding box center [543, 117] width 7 height 7
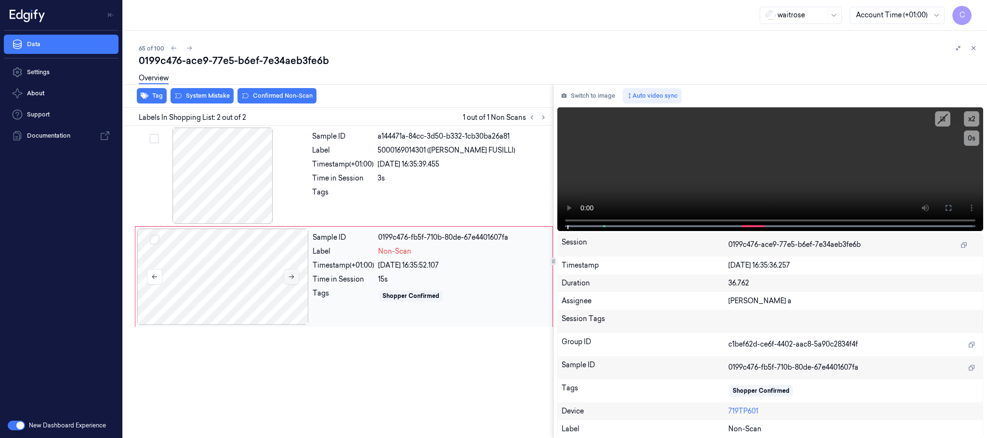
click at [289, 279] on icon at bounding box center [291, 277] width 7 height 7
click at [224, 204] on div at bounding box center [222, 176] width 171 height 96
click at [802, 172] on video at bounding box center [770, 169] width 426 height 124
click at [246, 250] on div at bounding box center [222, 277] width 171 height 96
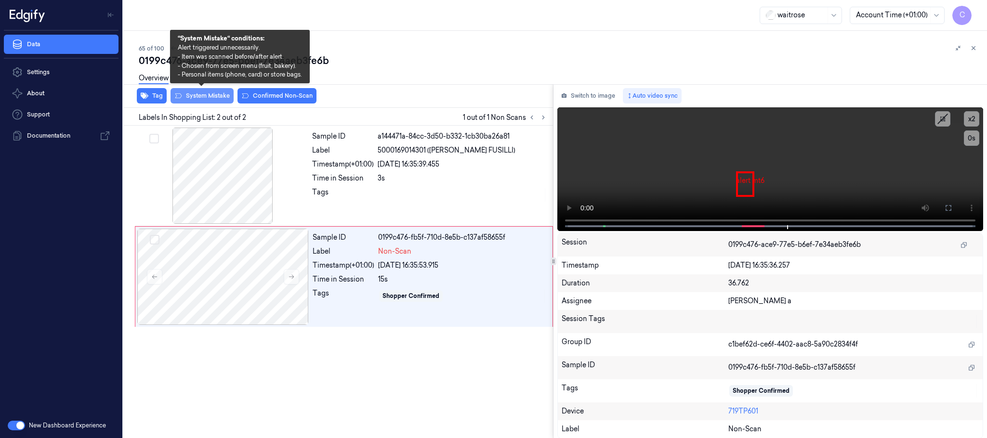
click at [200, 97] on button "System Mistake" at bounding box center [202, 95] width 63 height 15
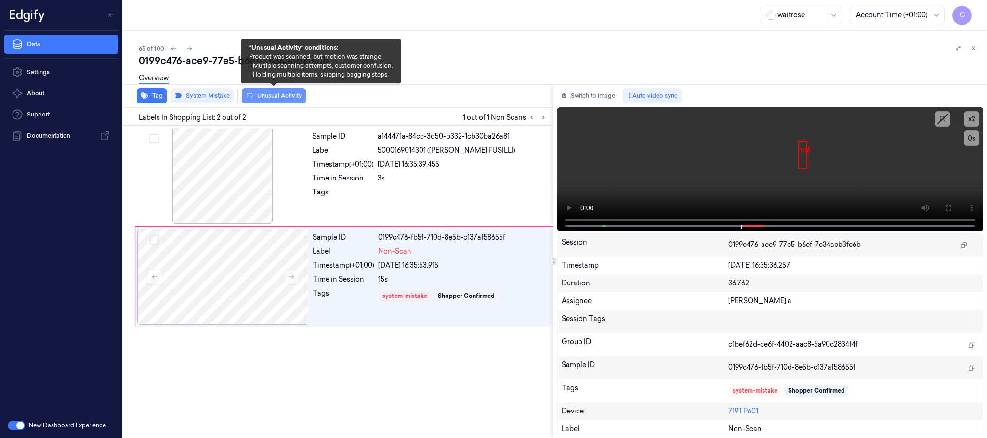
click at [264, 95] on button "Unusual Activity" at bounding box center [274, 95] width 64 height 15
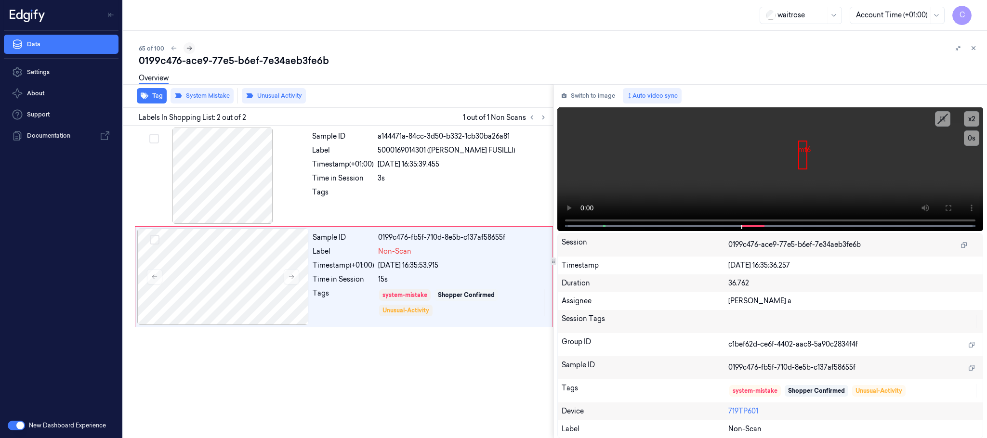
click at [186, 47] on icon at bounding box center [189, 48] width 7 height 7
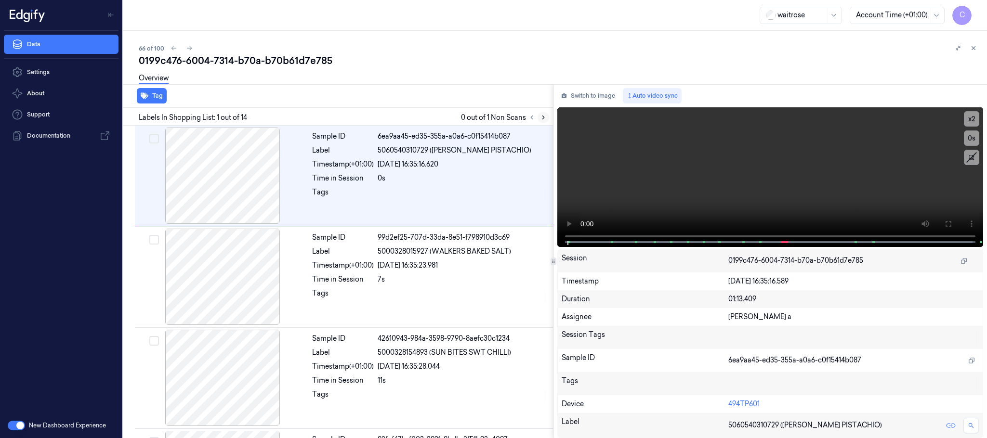
click at [541, 118] on icon at bounding box center [543, 117] width 7 height 7
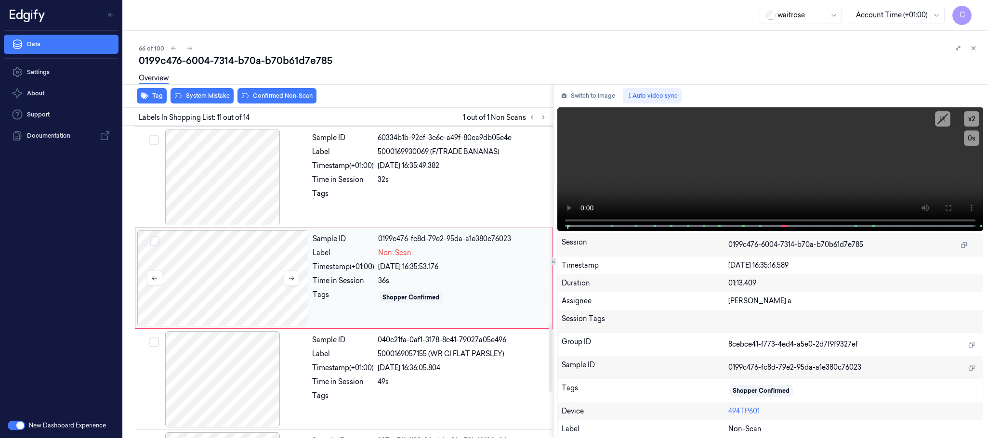
scroll to position [909, 0]
click at [292, 280] on icon at bounding box center [291, 278] width 5 height 4
click at [227, 194] on div at bounding box center [222, 177] width 171 height 96
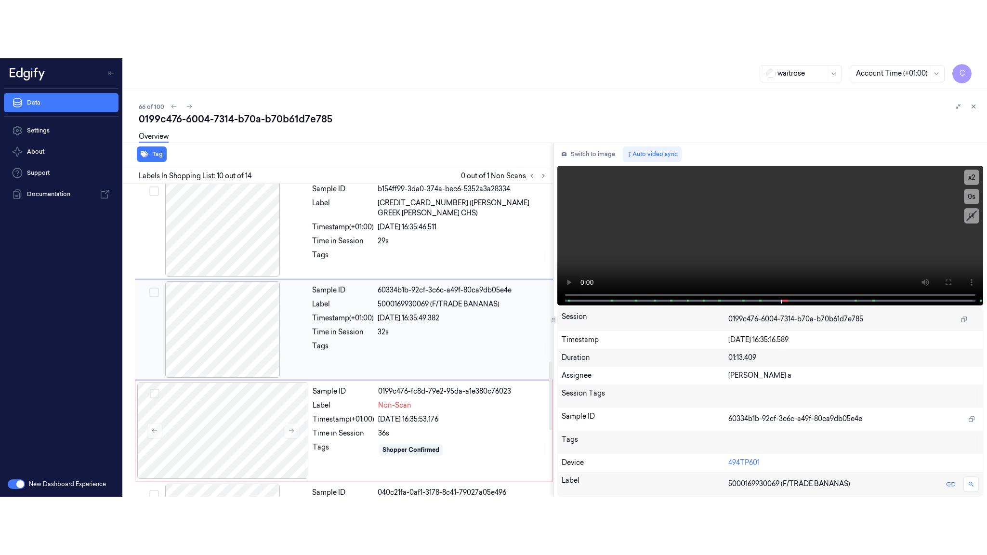
scroll to position [808, 0]
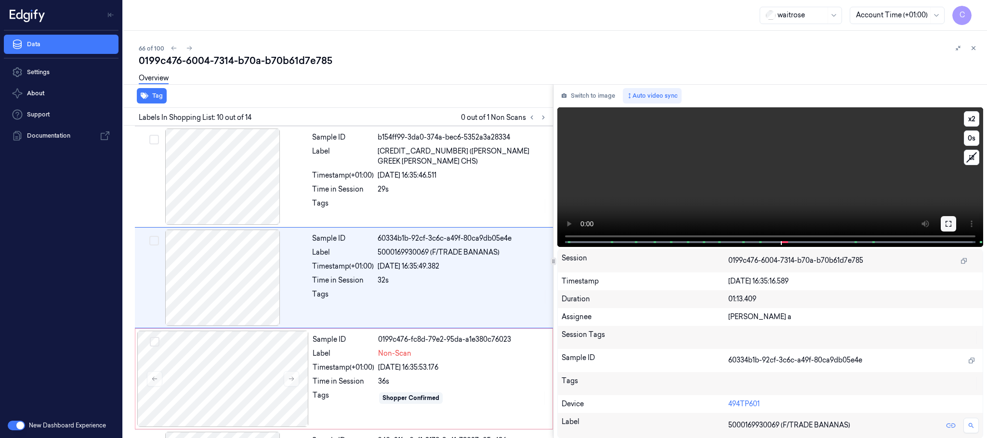
click at [956, 220] on button at bounding box center [948, 223] width 15 height 15
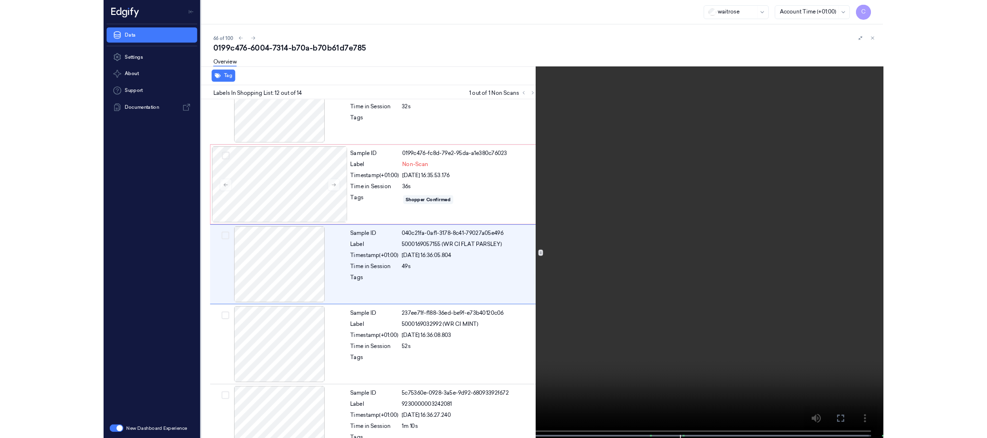
scroll to position [996, 0]
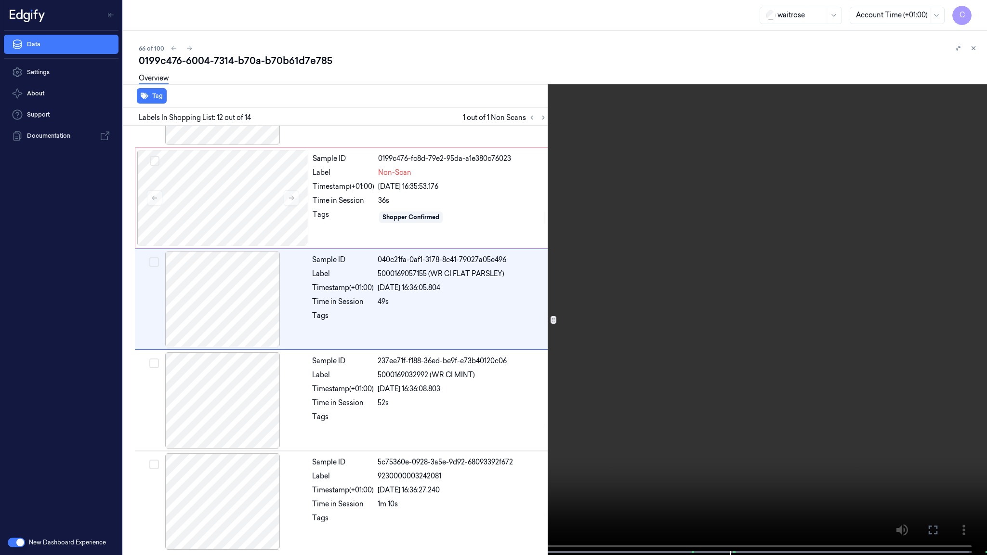
click at [610, 322] on video at bounding box center [493, 278] width 987 height 557
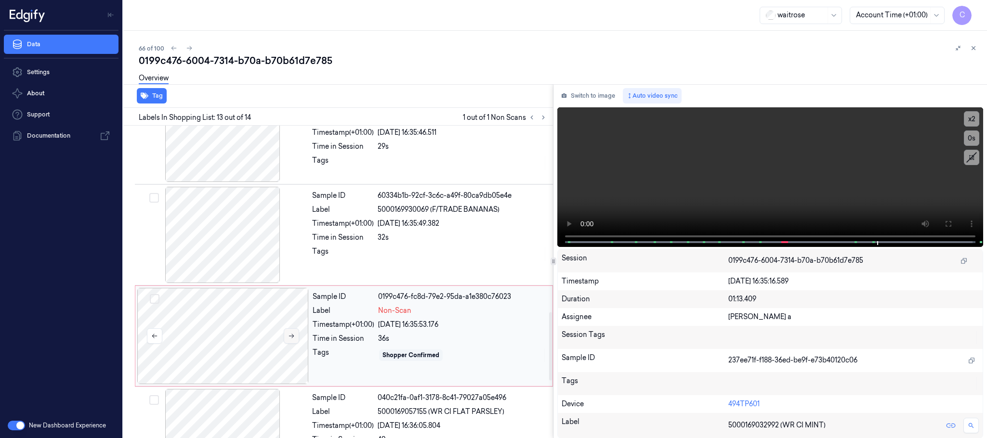
click at [289, 339] on icon at bounding box center [291, 336] width 7 height 7
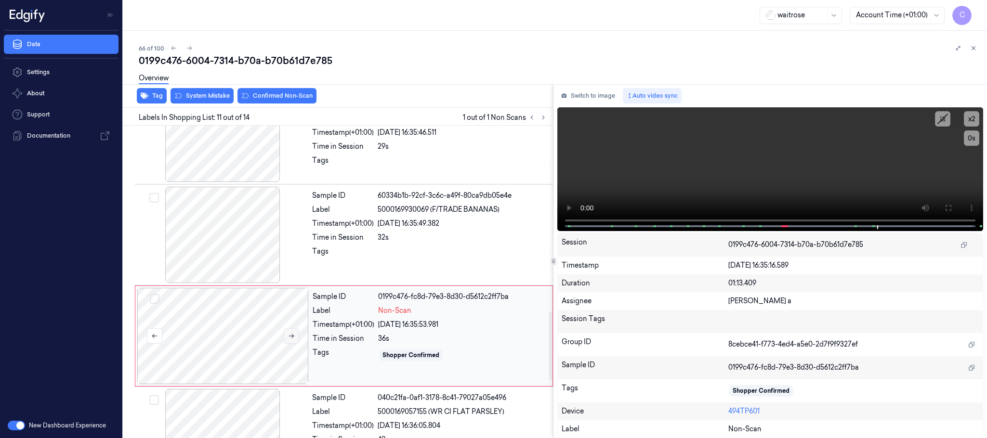
scroll to position [909, 0]
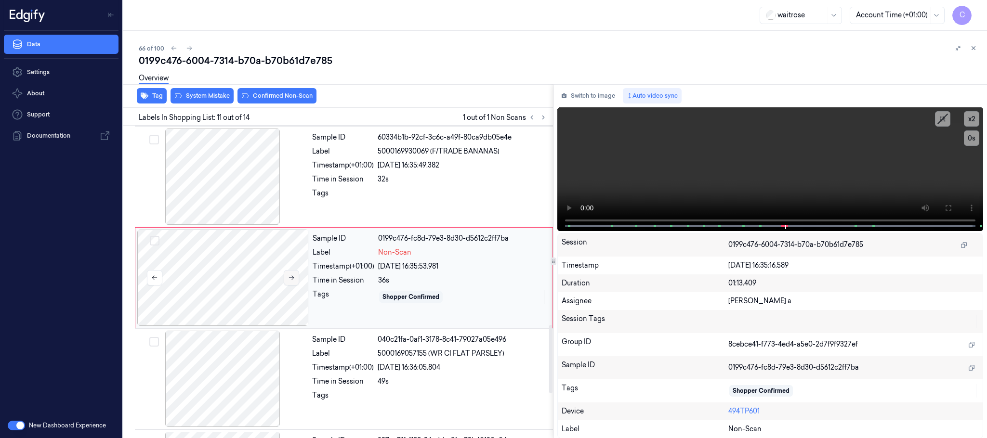
click at [295, 284] on button at bounding box center [291, 277] width 15 height 15
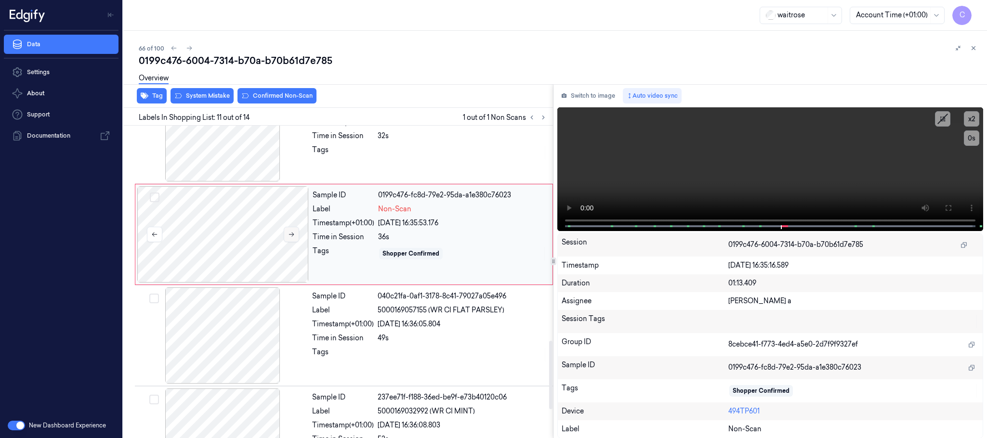
scroll to position [982, 0]
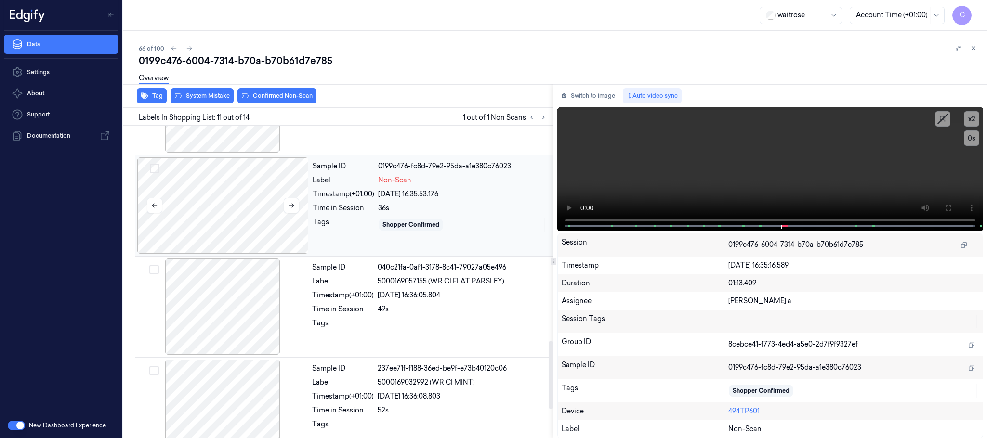
click at [218, 208] on div at bounding box center [222, 206] width 171 height 96
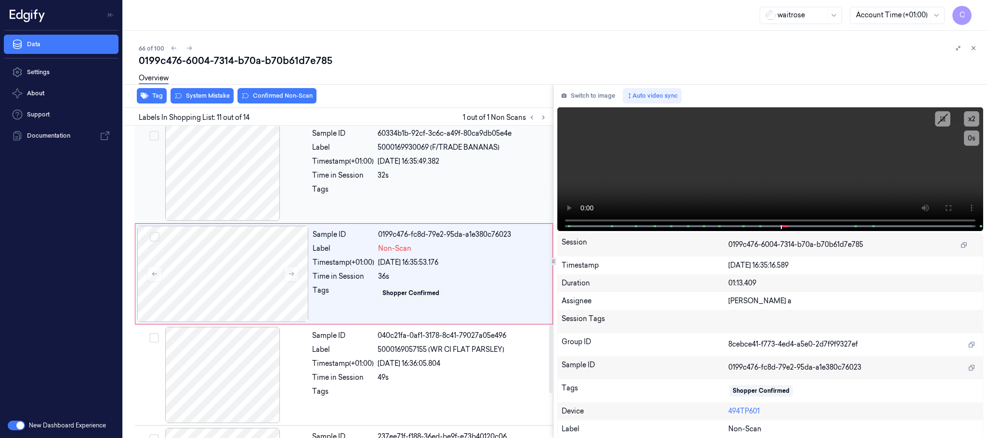
scroll to position [909, 0]
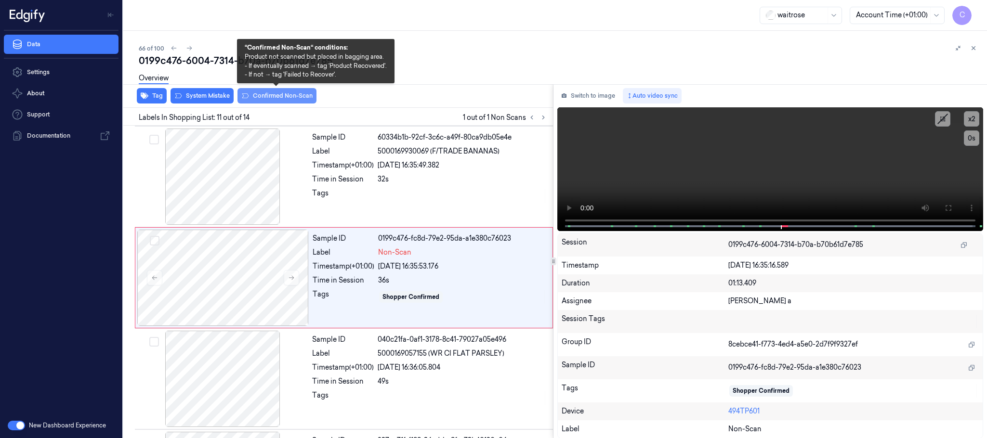
click at [292, 99] on button "Confirmed Non-Scan" at bounding box center [276, 95] width 79 height 15
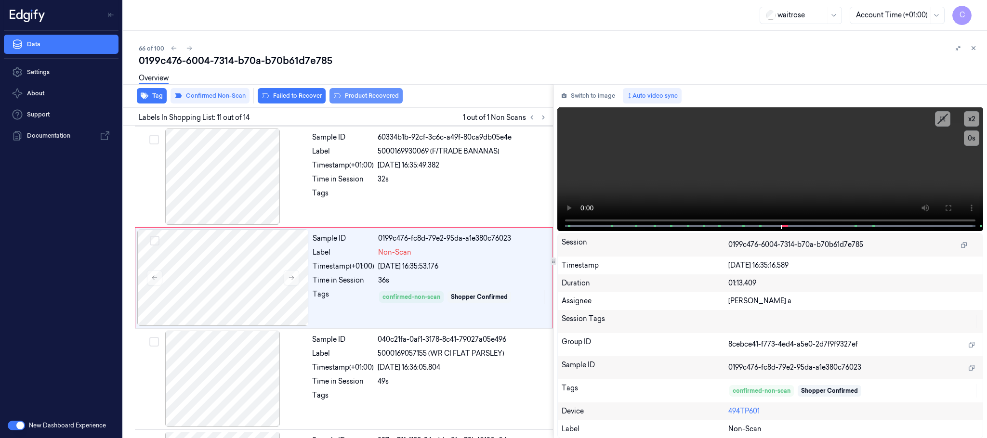
click at [380, 97] on button "Product Recovered" at bounding box center [365, 95] width 73 height 15
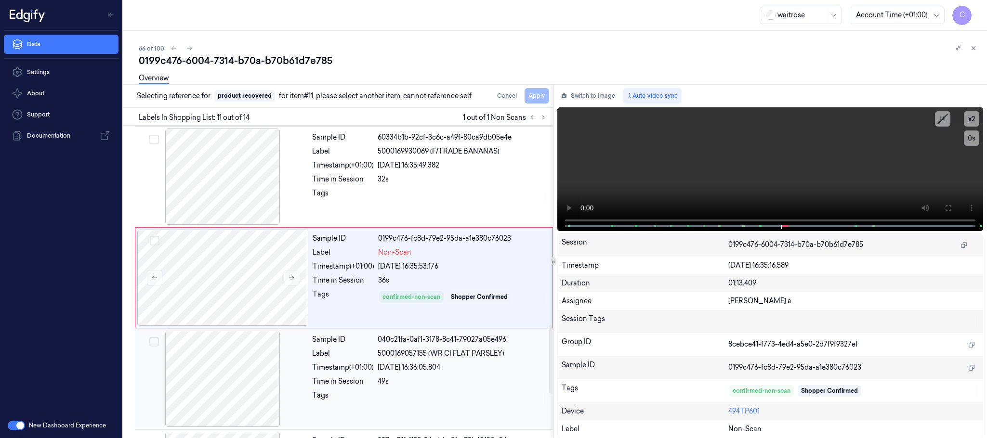
click at [231, 373] on div at bounding box center [222, 379] width 171 height 96
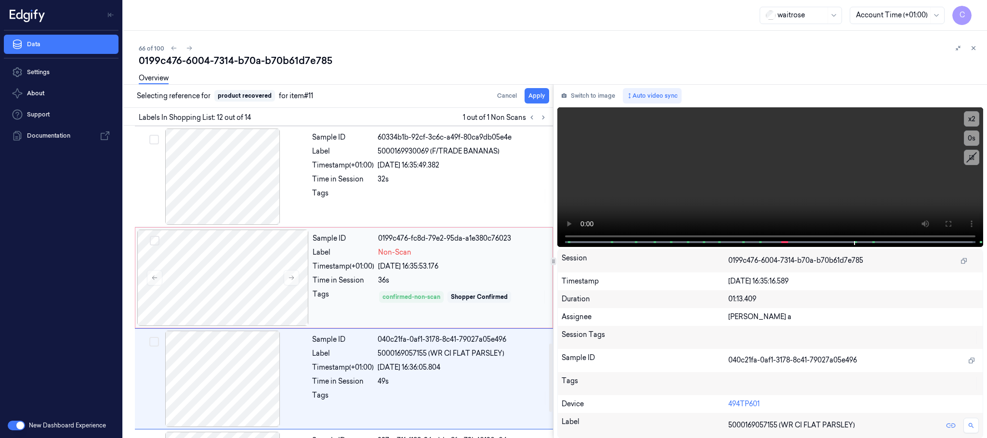
scroll to position [1012, 0]
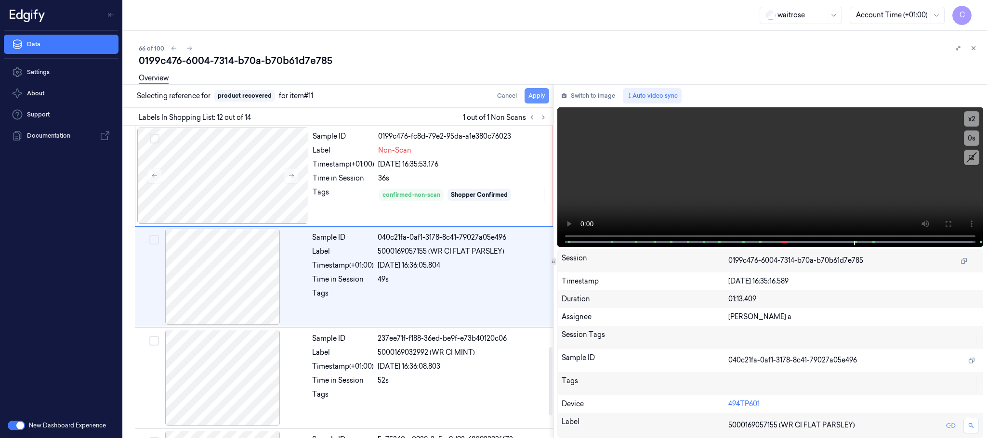
click at [534, 93] on button "Apply" at bounding box center [537, 95] width 25 height 15
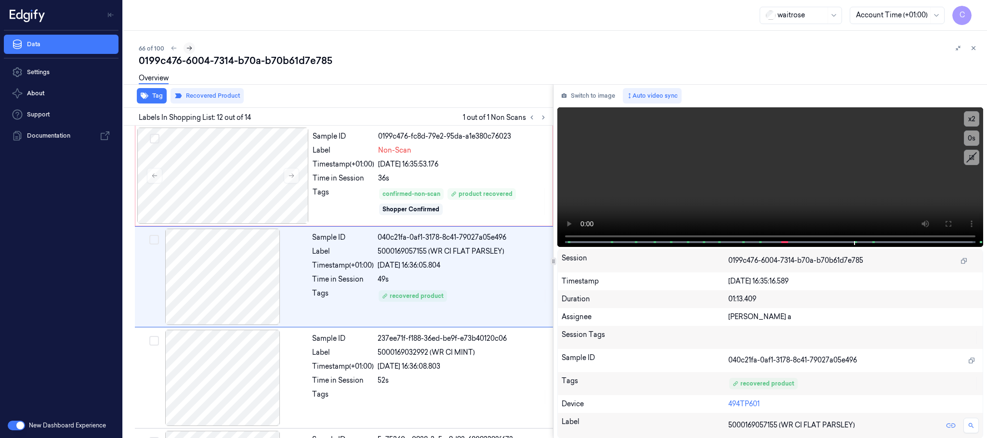
click at [186, 48] on icon at bounding box center [189, 48] width 7 height 7
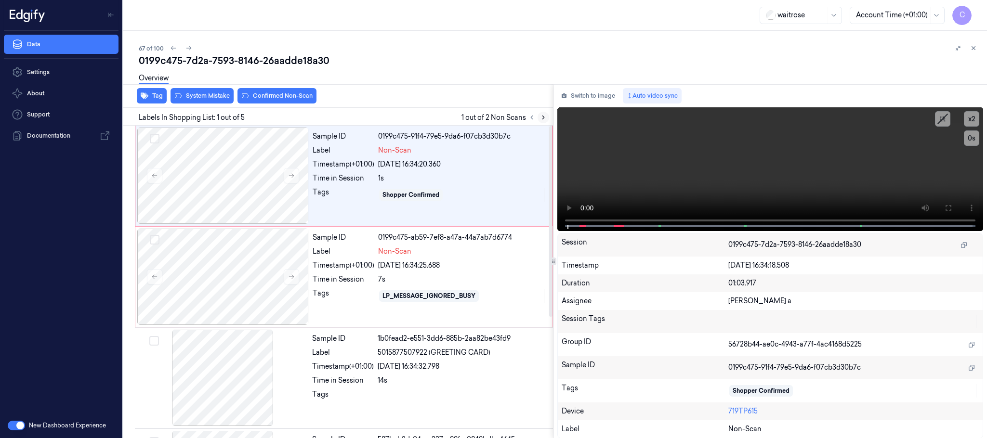
click at [542, 116] on icon at bounding box center [543, 117] width 7 height 7
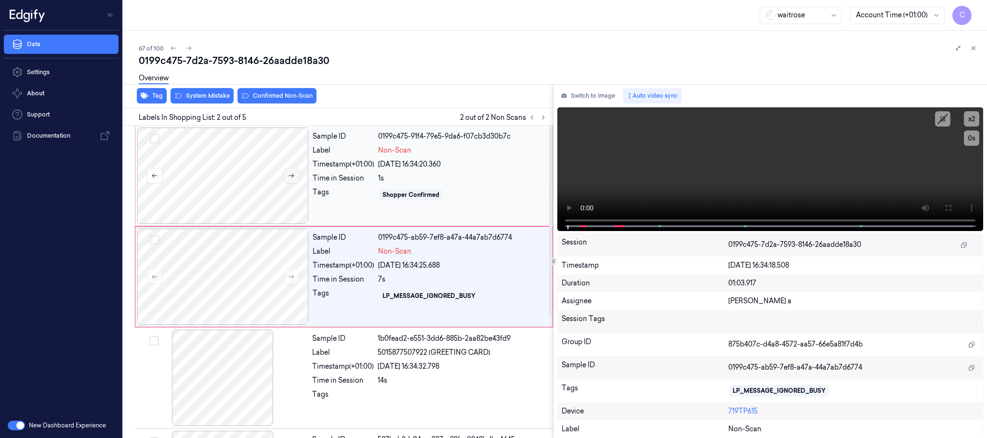
click at [295, 178] on button at bounding box center [291, 175] width 15 height 15
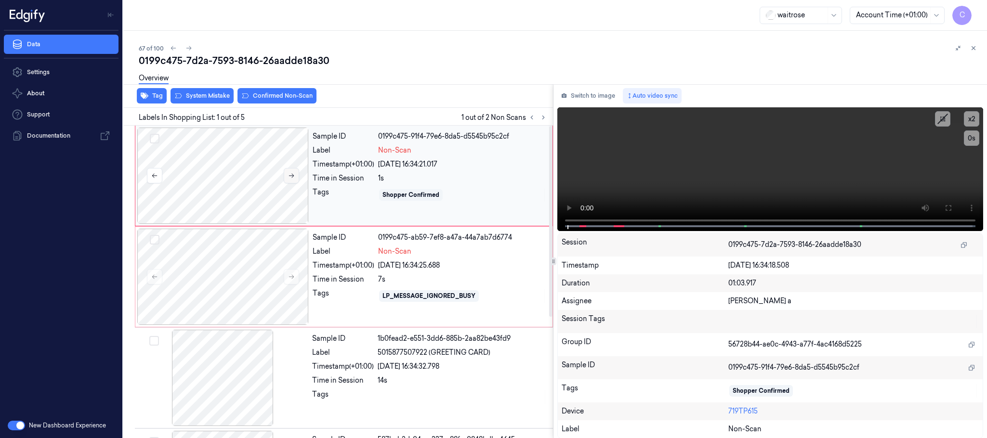
click at [295, 178] on button at bounding box center [291, 175] width 15 height 15
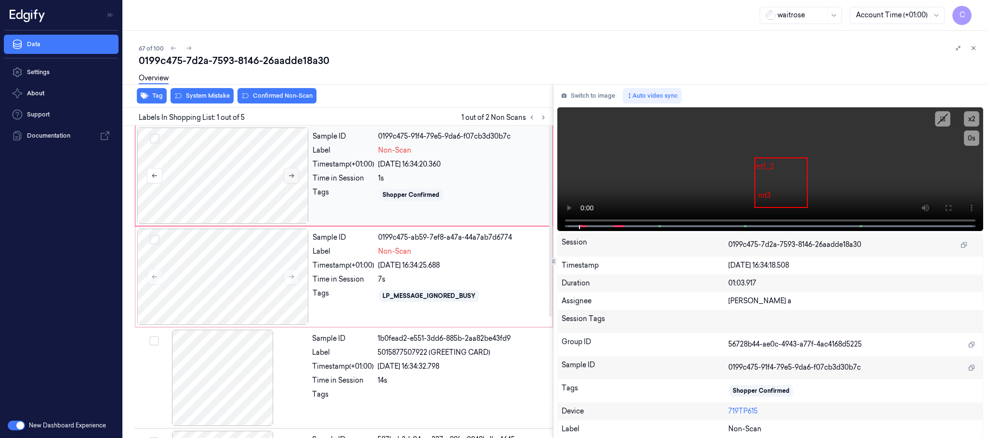
click at [288, 179] on icon at bounding box center [291, 175] width 7 height 7
click at [705, 191] on video at bounding box center [770, 169] width 426 height 124
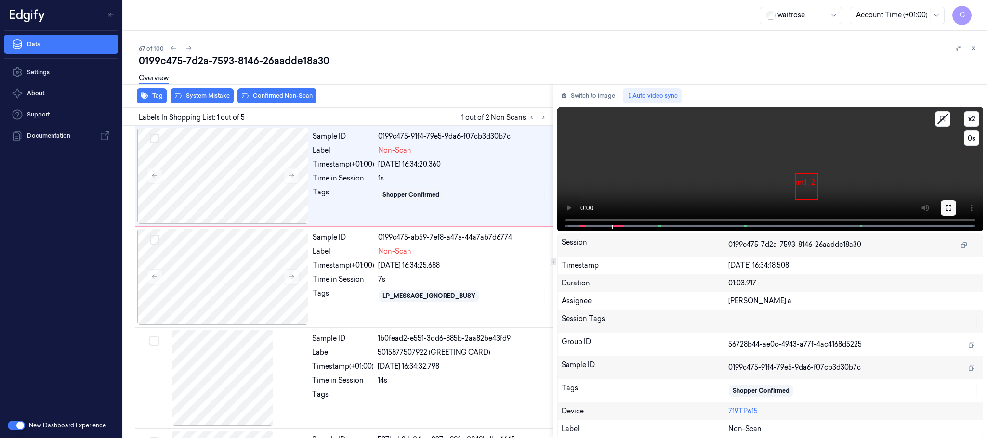
click at [950, 207] on icon at bounding box center [949, 208] width 8 height 8
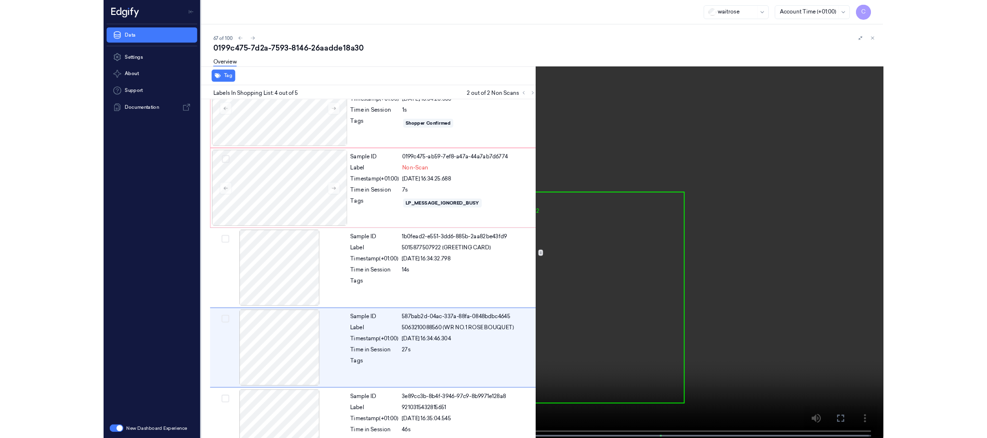
scroll to position [81, 0]
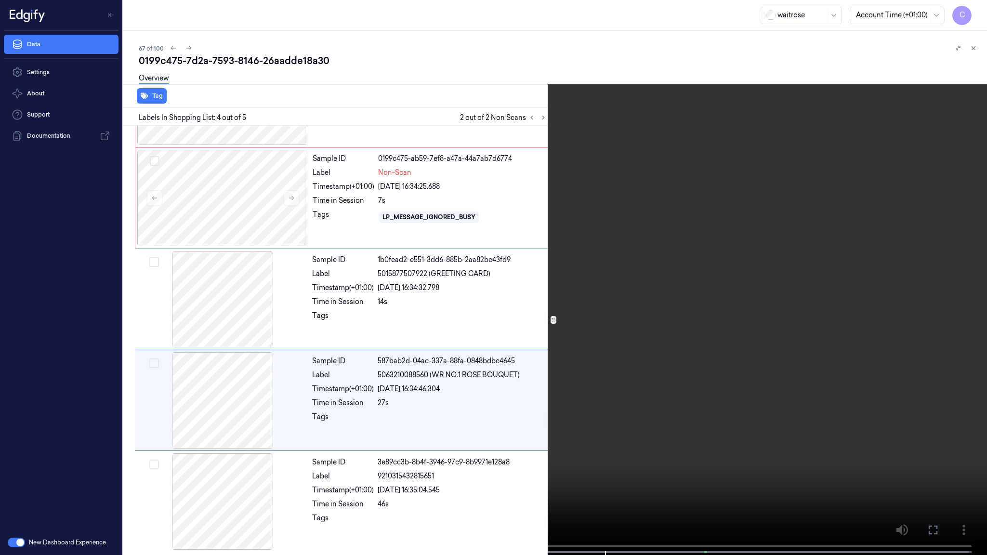
click at [523, 295] on video at bounding box center [493, 278] width 987 height 557
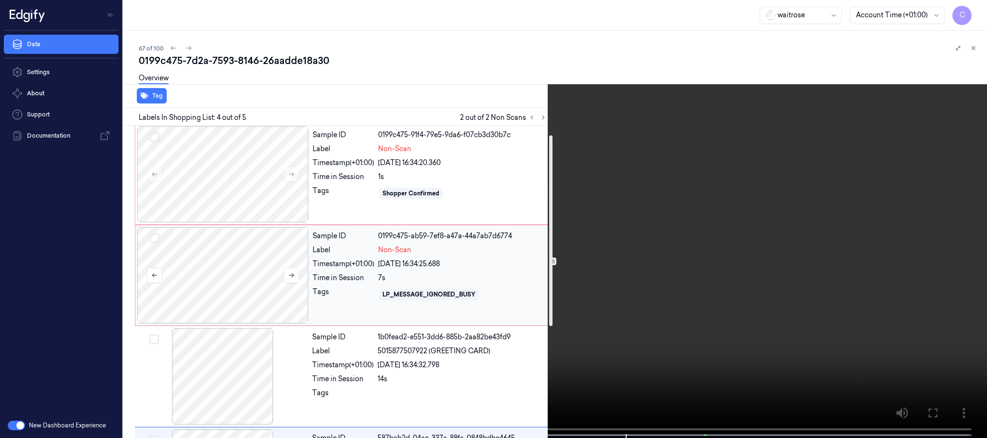
scroll to position [0, 0]
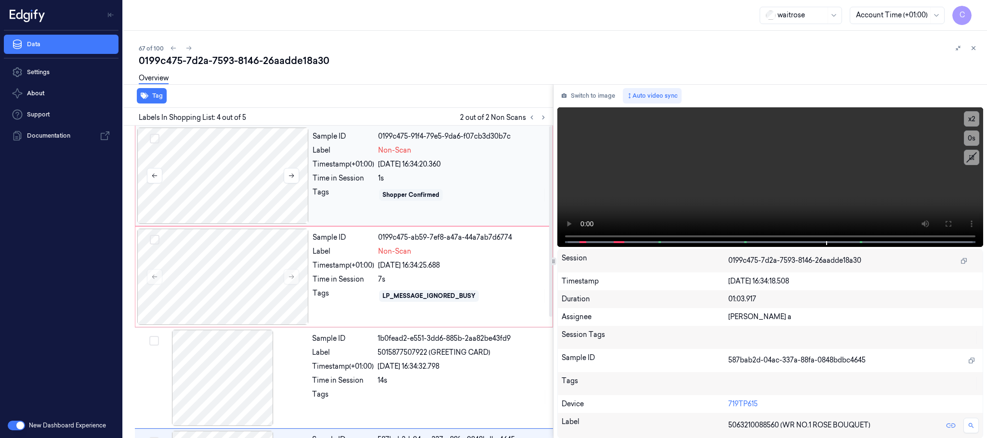
click at [246, 184] on div at bounding box center [222, 176] width 171 height 96
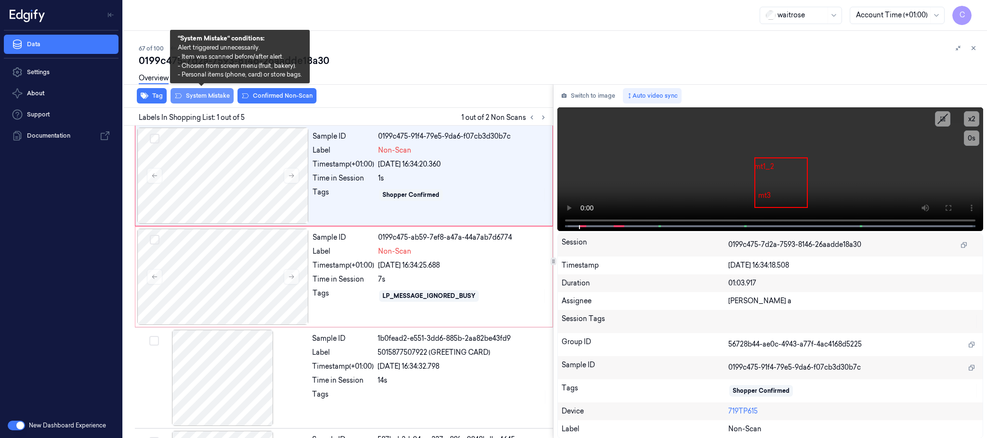
click at [210, 94] on button "System Mistake" at bounding box center [202, 95] width 63 height 15
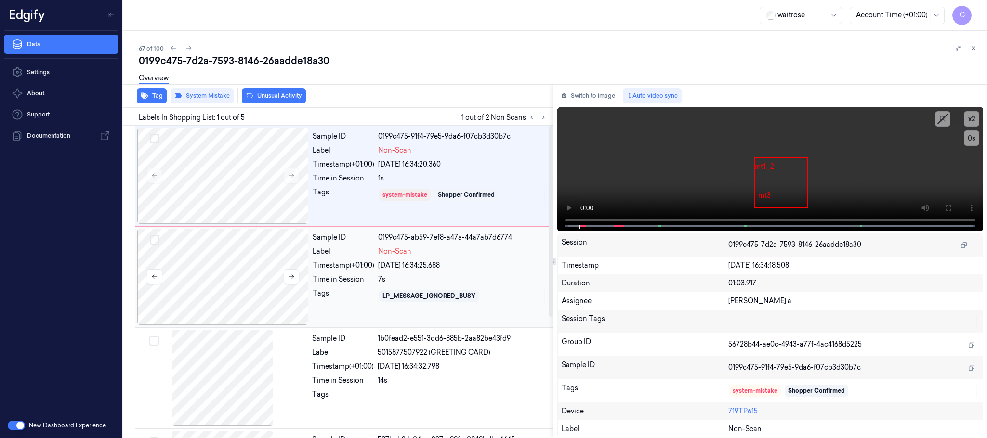
click at [256, 269] on div at bounding box center [222, 277] width 171 height 96
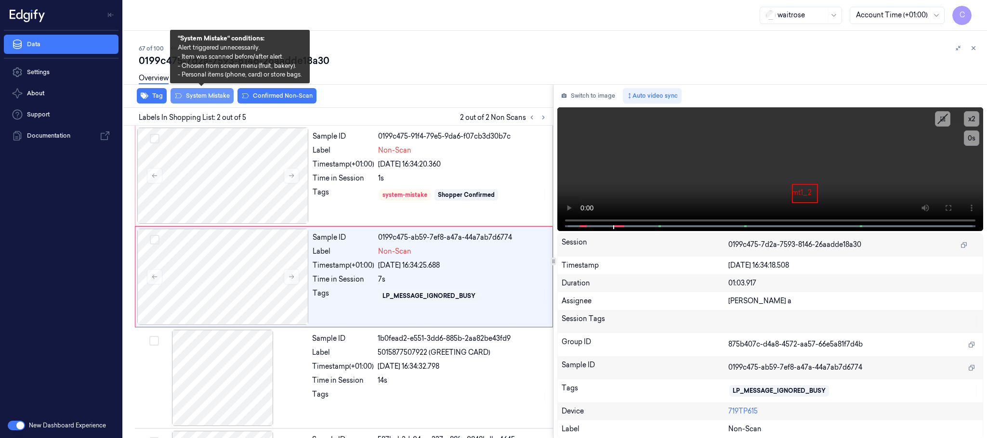
click at [195, 94] on button "System Mistake" at bounding box center [202, 95] width 63 height 15
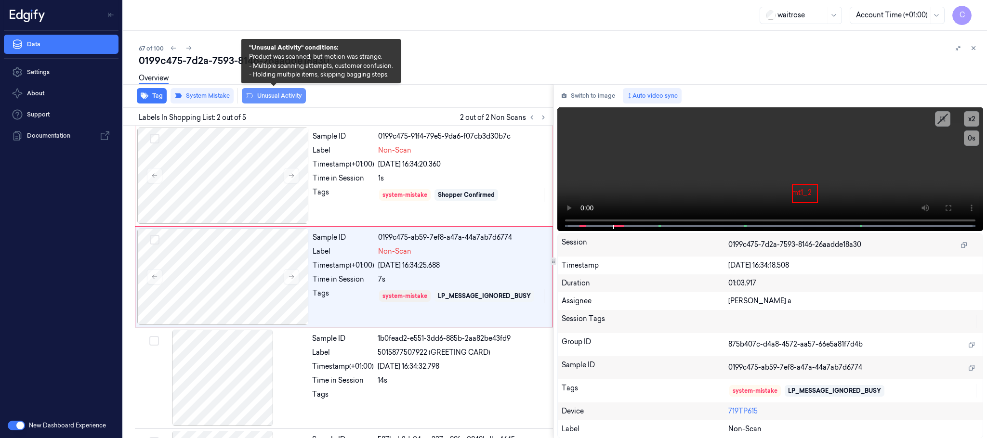
click at [270, 97] on button "Unusual Activity" at bounding box center [274, 95] width 64 height 15
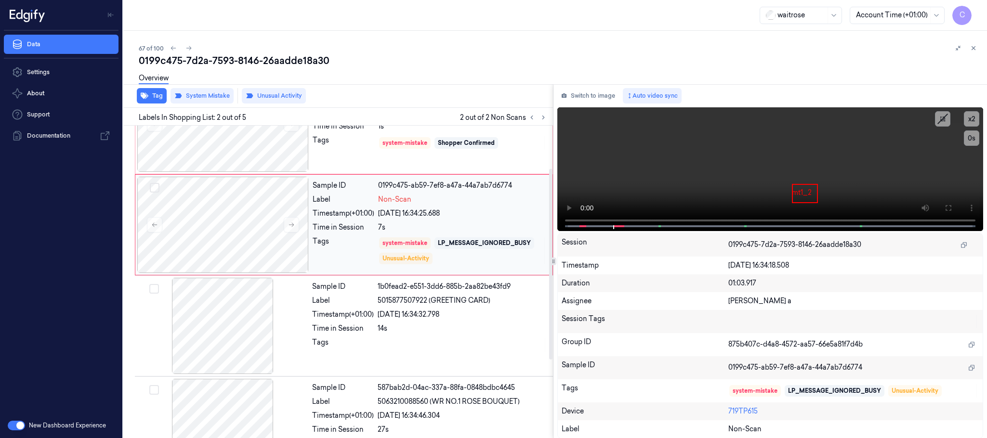
scroll to position [72, 0]
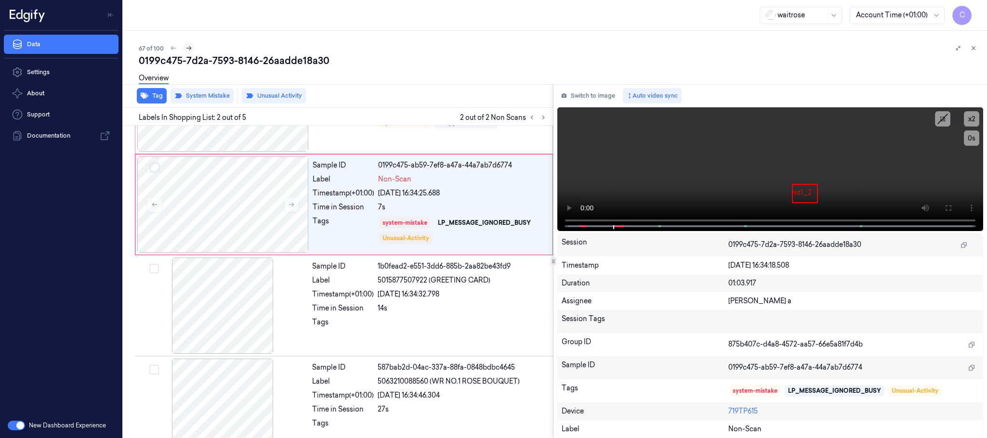
click at [188, 51] on icon at bounding box center [188, 48] width 7 height 7
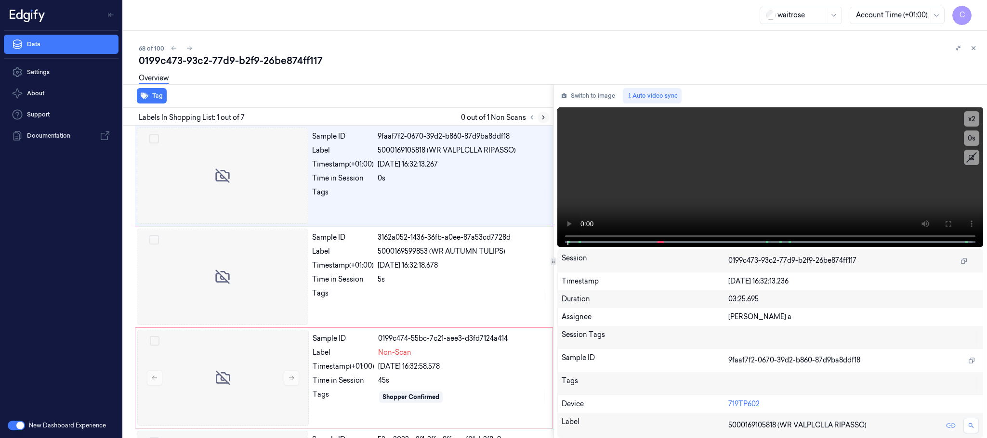
click at [543, 116] on icon at bounding box center [543, 117] width 7 height 7
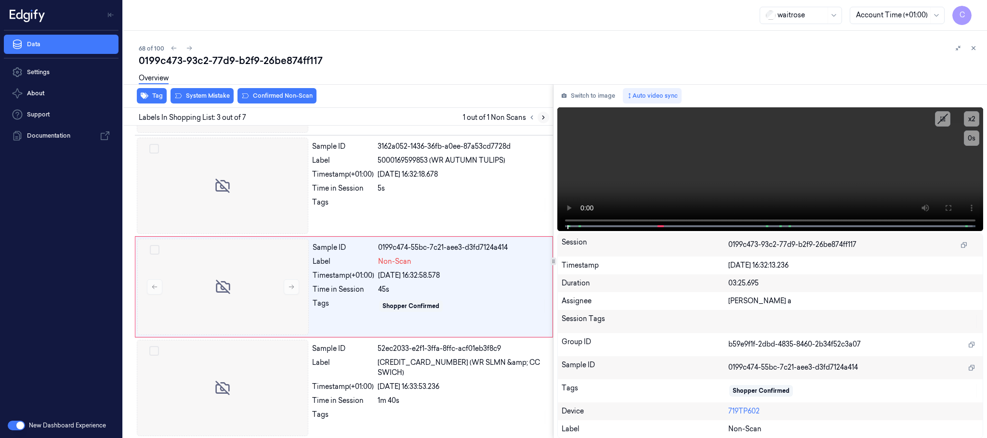
scroll to position [97, 0]
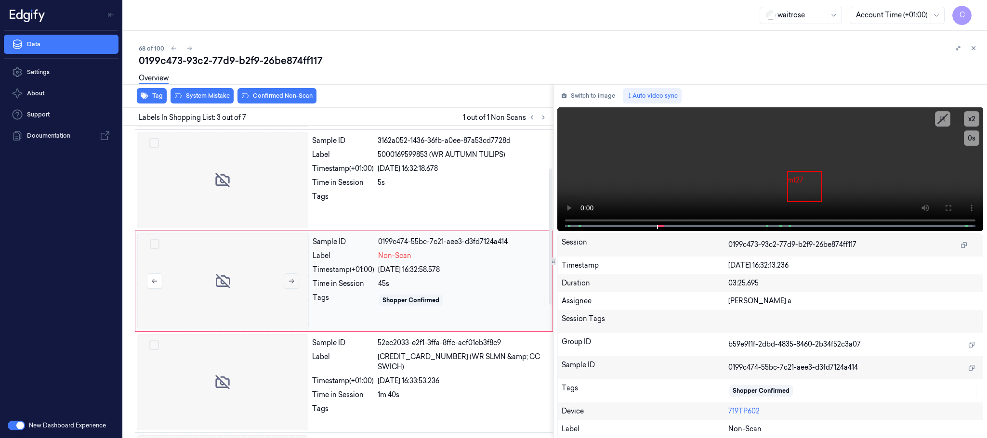
click at [292, 284] on icon at bounding box center [291, 281] width 5 height 4
click at [259, 186] on div at bounding box center [222, 180] width 171 height 96
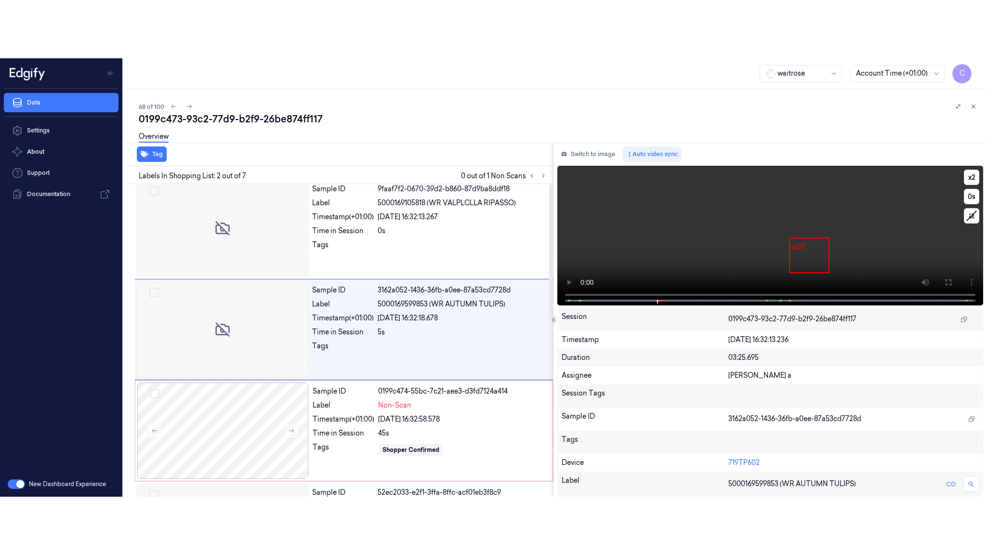
scroll to position [0, 0]
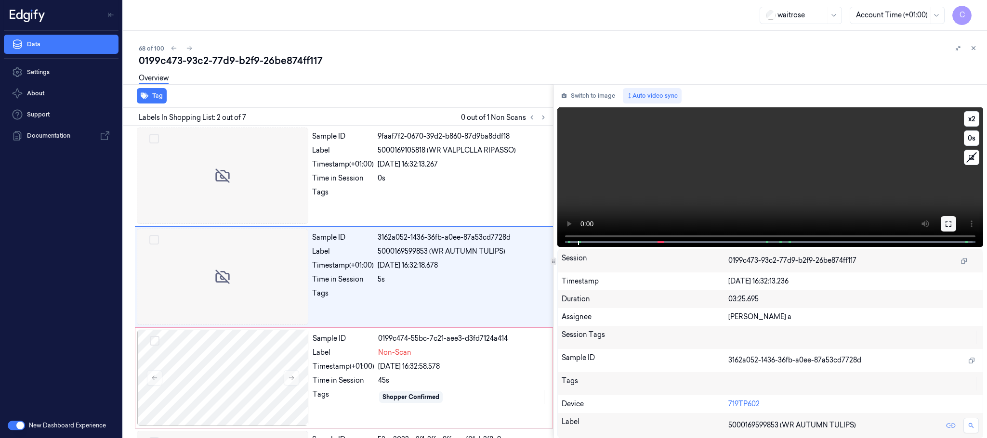
click at [945, 223] on icon at bounding box center [949, 224] width 8 height 8
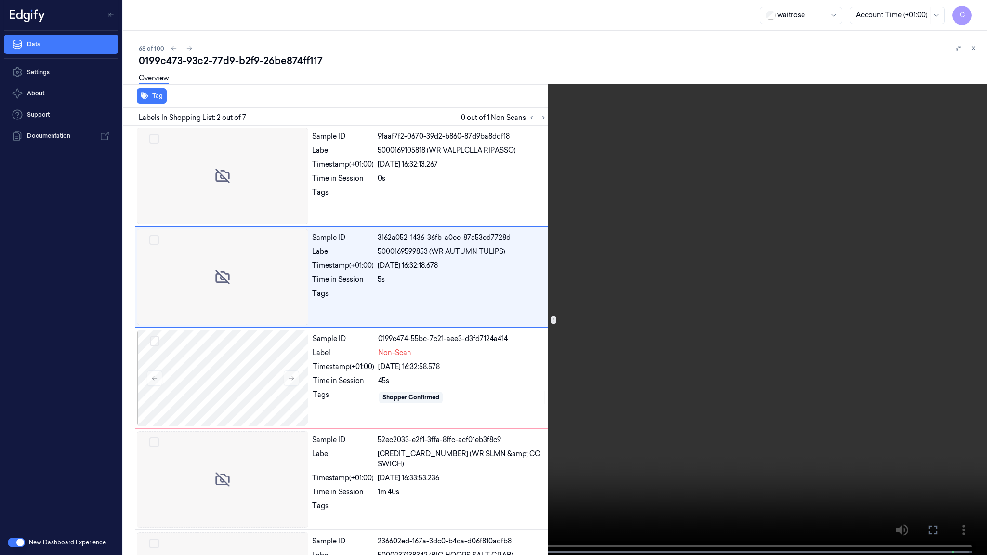
click at [366, 342] on video at bounding box center [493, 278] width 987 height 557
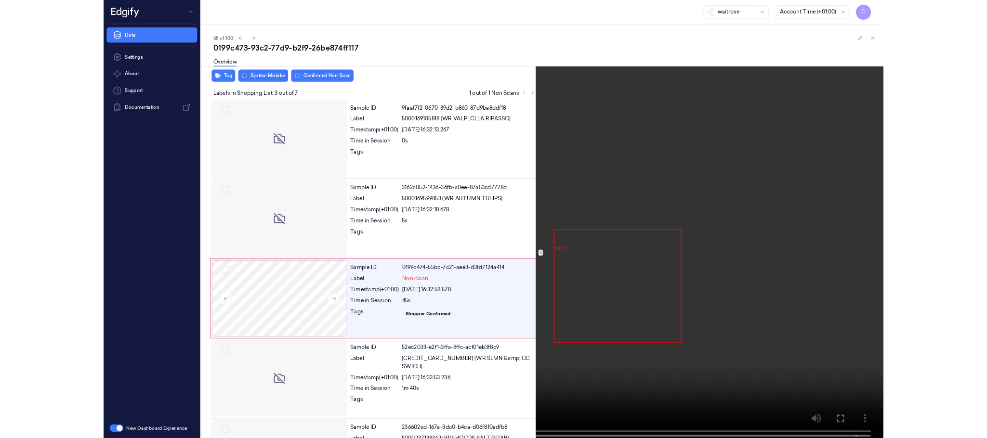
scroll to position [39, 0]
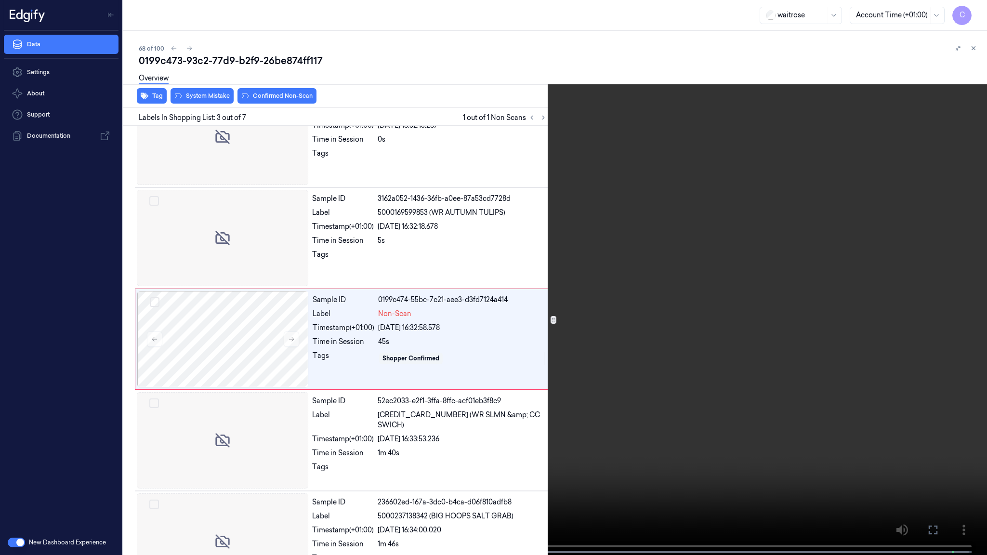
click at [454, 276] on video at bounding box center [493, 278] width 987 height 557
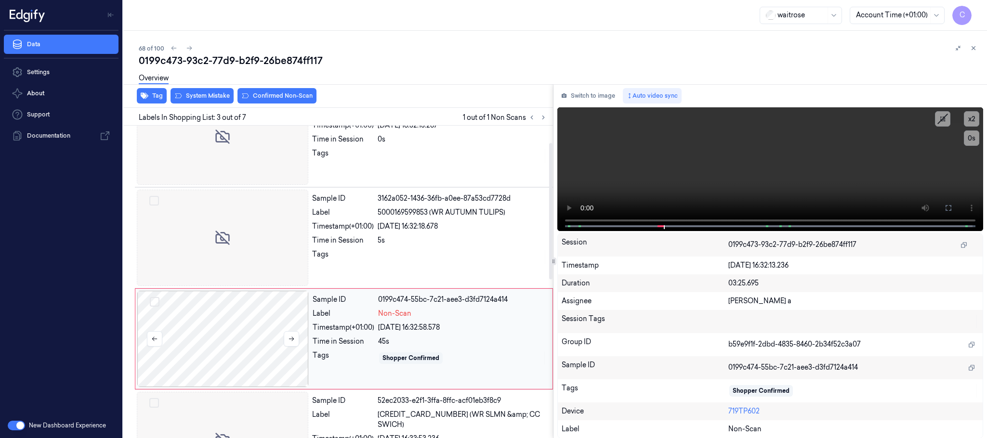
click at [210, 335] on div at bounding box center [222, 339] width 171 height 96
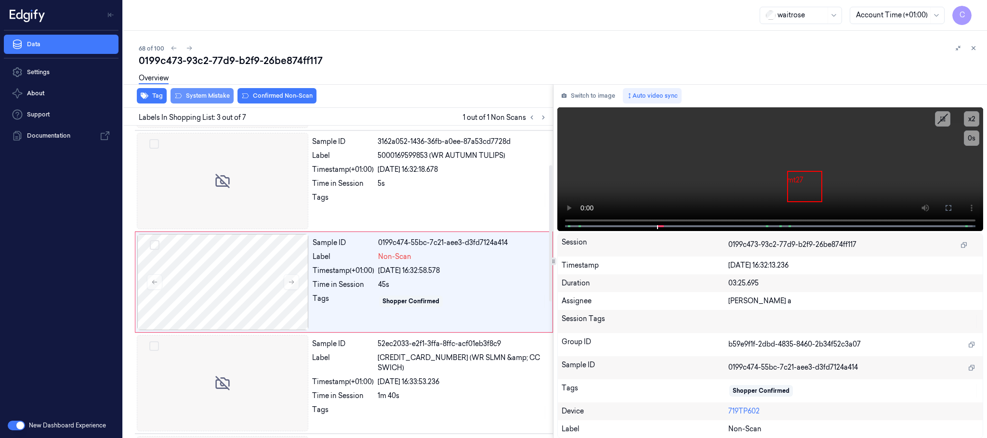
scroll to position [97, 0]
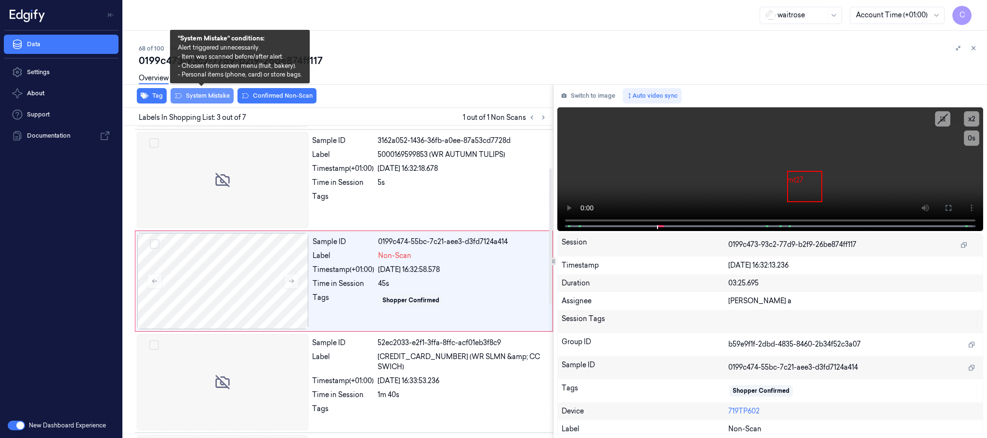
click at [213, 96] on button "System Mistake" at bounding box center [202, 95] width 63 height 15
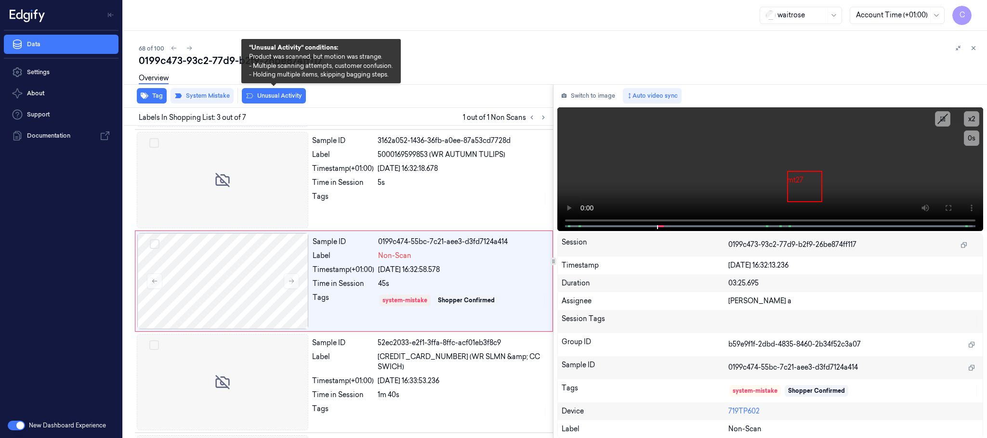
click at [300, 94] on button "Unusual Activity" at bounding box center [274, 95] width 64 height 15
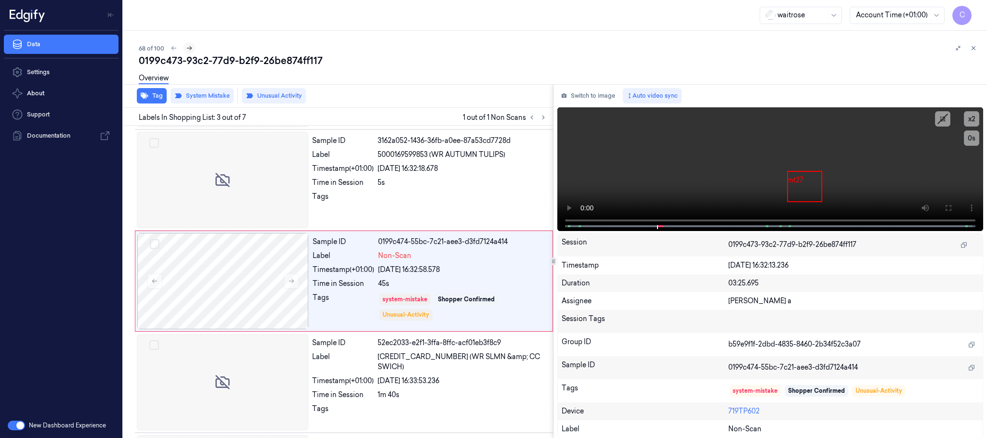
click at [192, 48] on button at bounding box center [190, 48] width 12 height 12
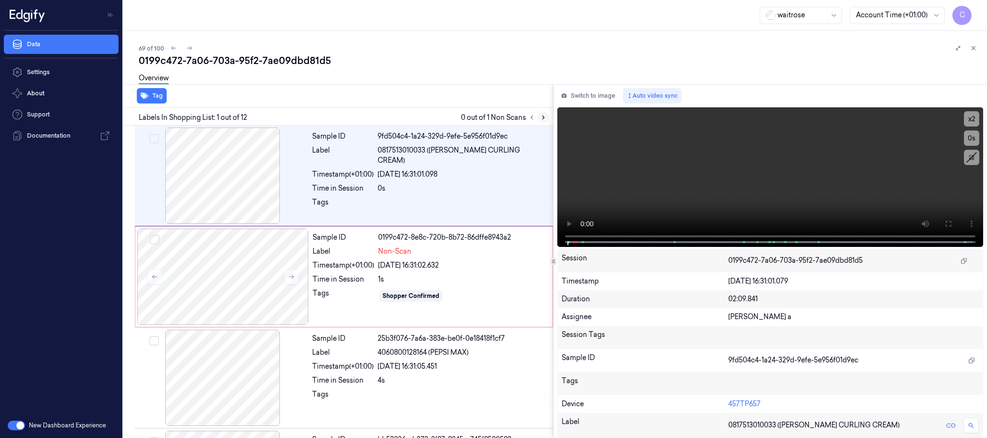
click at [545, 120] on icon at bounding box center [543, 117] width 7 height 7
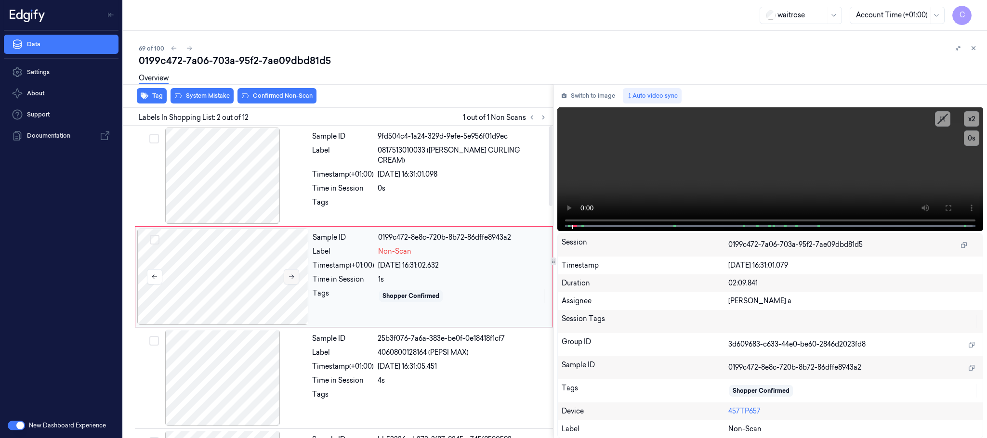
click at [288, 279] on icon at bounding box center [291, 277] width 7 height 7
click at [289, 278] on icon at bounding box center [291, 277] width 7 height 7
click at [227, 197] on div at bounding box center [222, 176] width 171 height 96
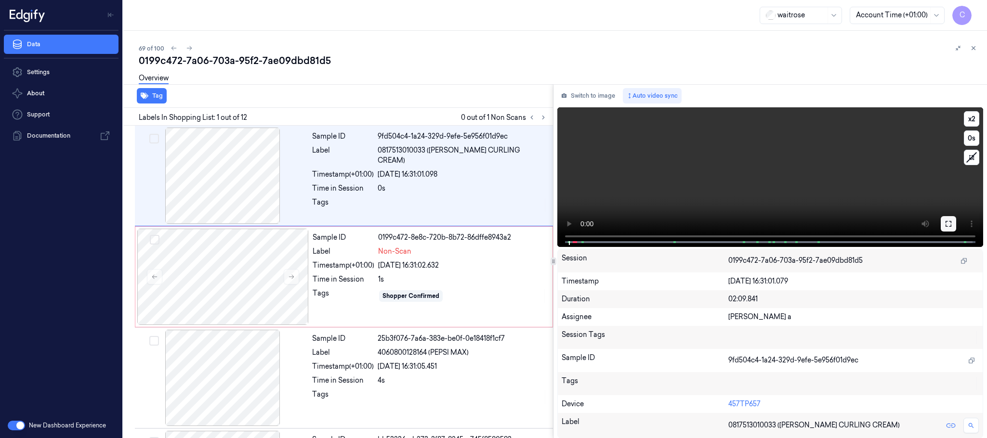
click at [945, 221] on icon at bounding box center [949, 224] width 8 height 8
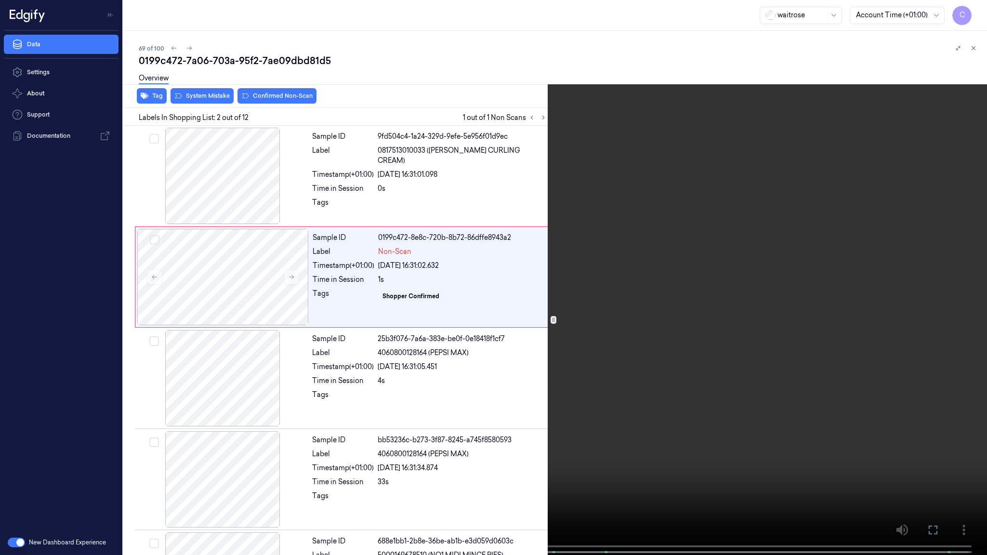
click at [402, 327] on video at bounding box center [493, 278] width 987 height 557
click at [427, 295] on video at bounding box center [493, 278] width 987 height 557
click at [509, 292] on video at bounding box center [493, 278] width 987 height 557
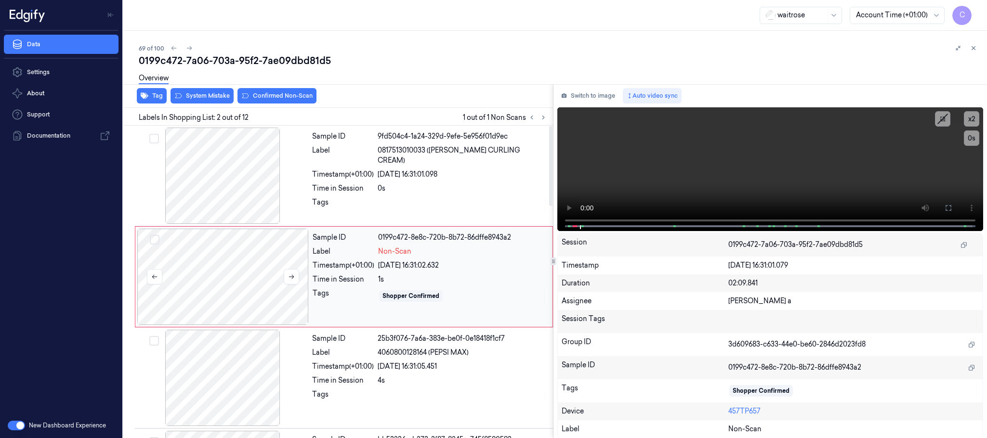
click at [236, 289] on div at bounding box center [222, 277] width 171 height 96
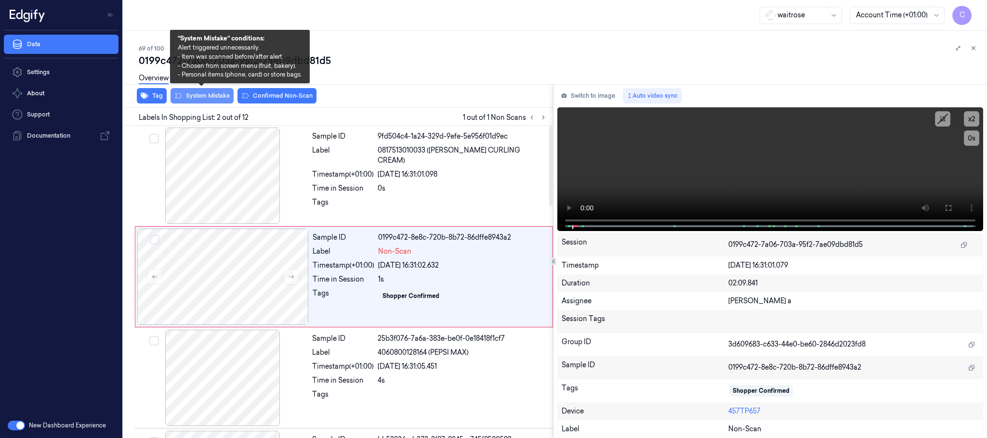
click at [207, 92] on button "System Mistake" at bounding box center [202, 95] width 63 height 15
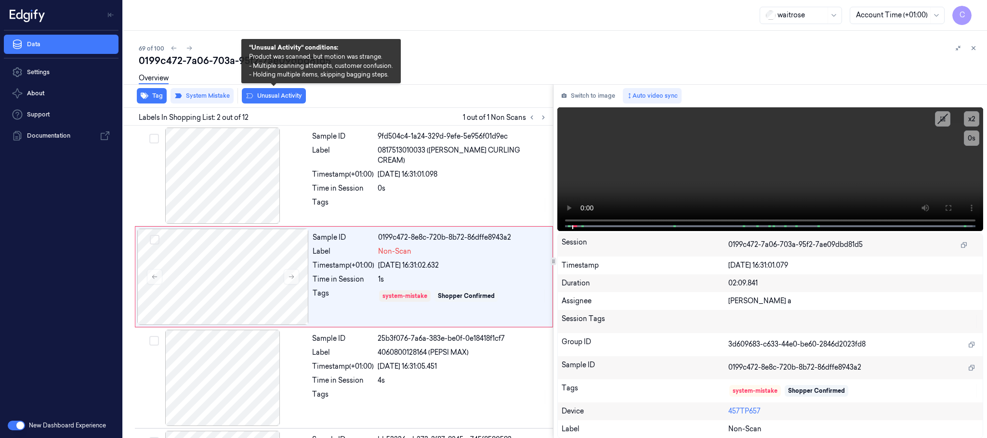
click at [296, 94] on button "Unusual Activity" at bounding box center [274, 95] width 64 height 15
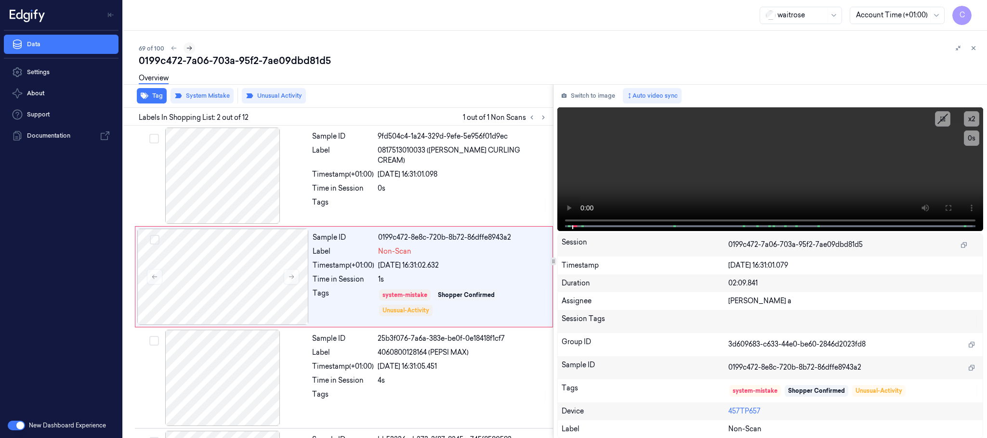
click at [187, 49] on icon at bounding box center [189, 48] width 7 height 7
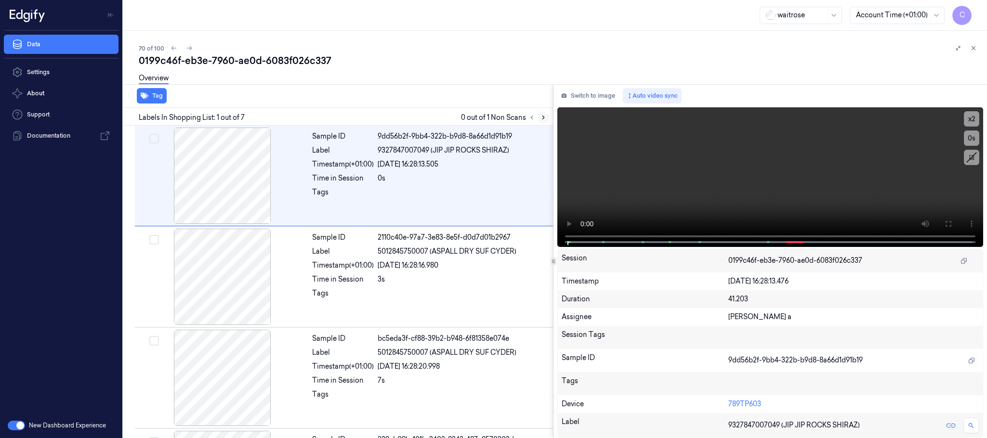
click at [545, 118] on icon at bounding box center [543, 117] width 7 height 7
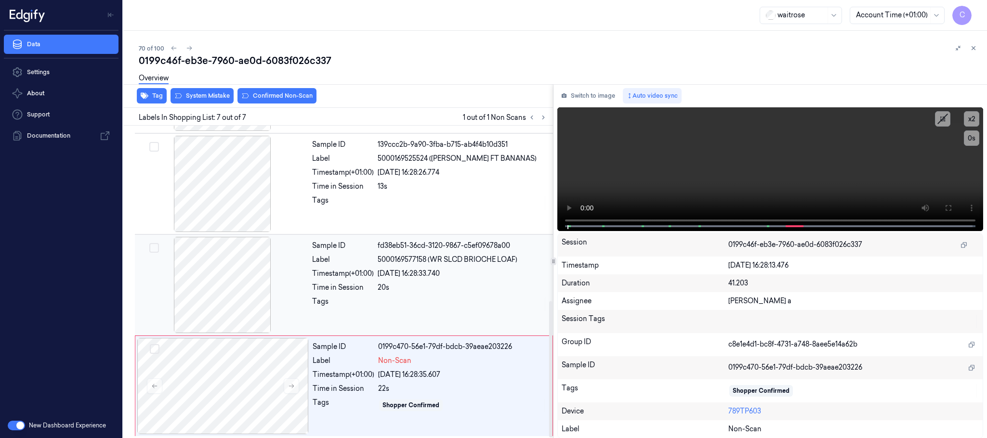
scroll to position [401, 0]
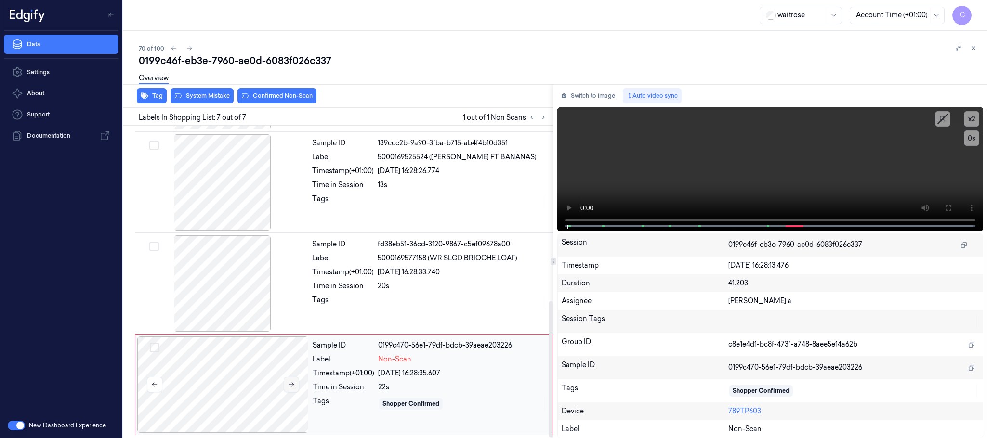
click at [296, 381] on button at bounding box center [291, 384] width 15 height 15
click at [294, 382] on icon at bounding box center [291, 384] width 7 height 7
click at [225, 203] on div at bounding box center [222, 182] width 171 height 96
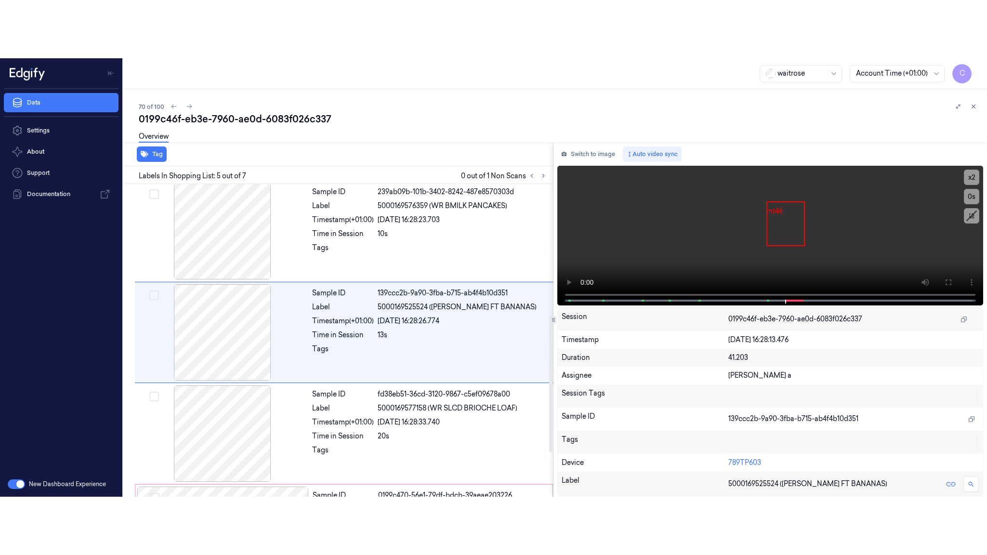
scroll to position [301, 0]
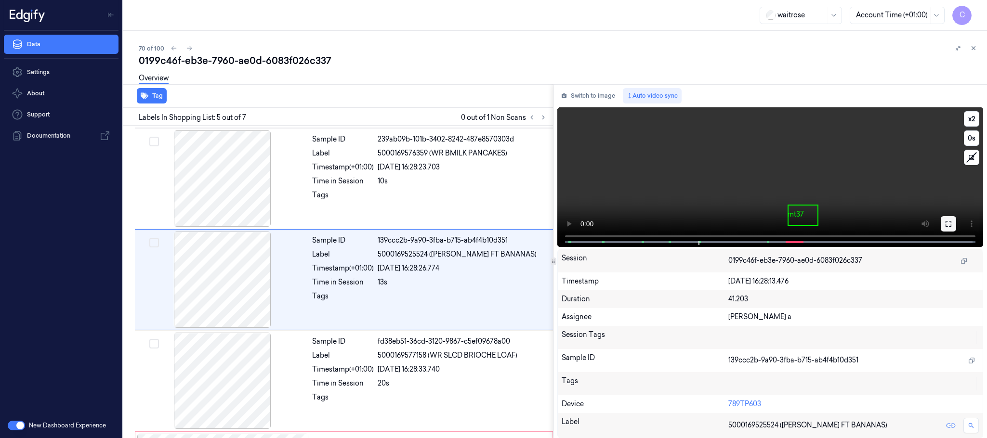
click at [951, 220] on icon at bounding box center [949, 224] width 8 height 8
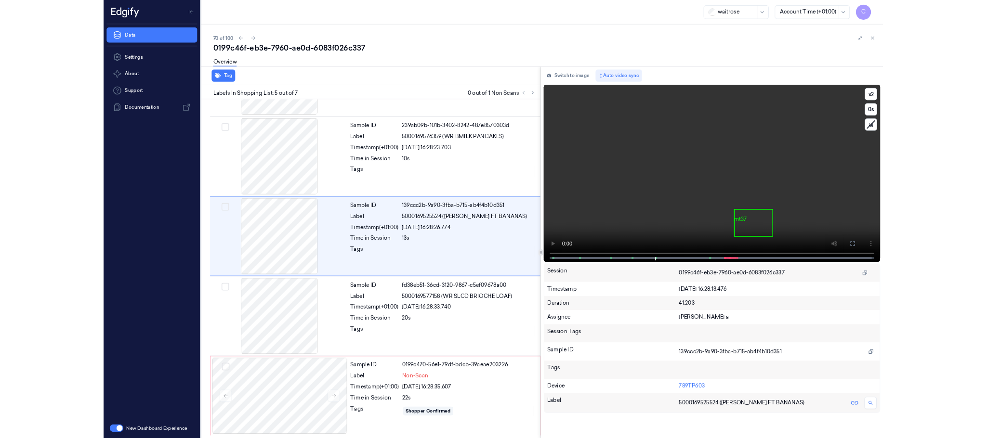
scroll to position [285, 0]
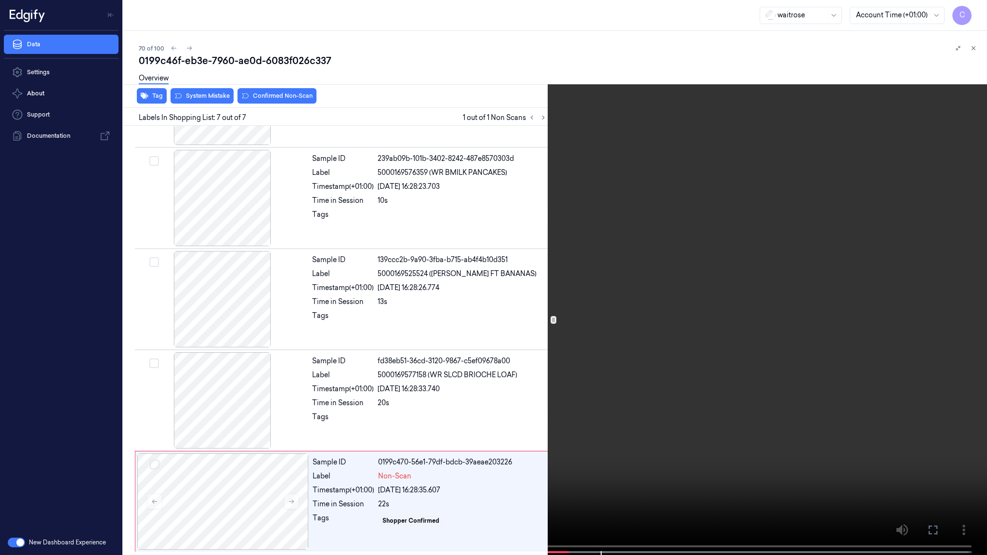
click at [615, 279] on video at bounding box center [493, 278] width 987 height 557
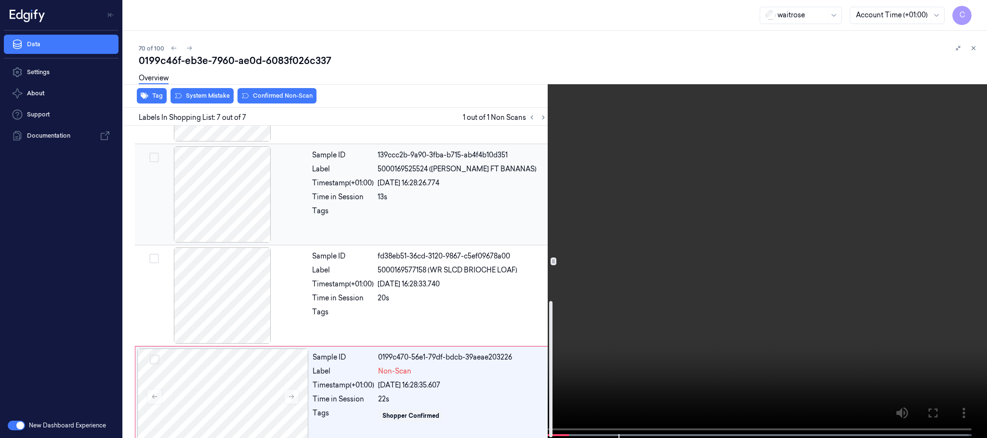
scroll to position [401, 0]
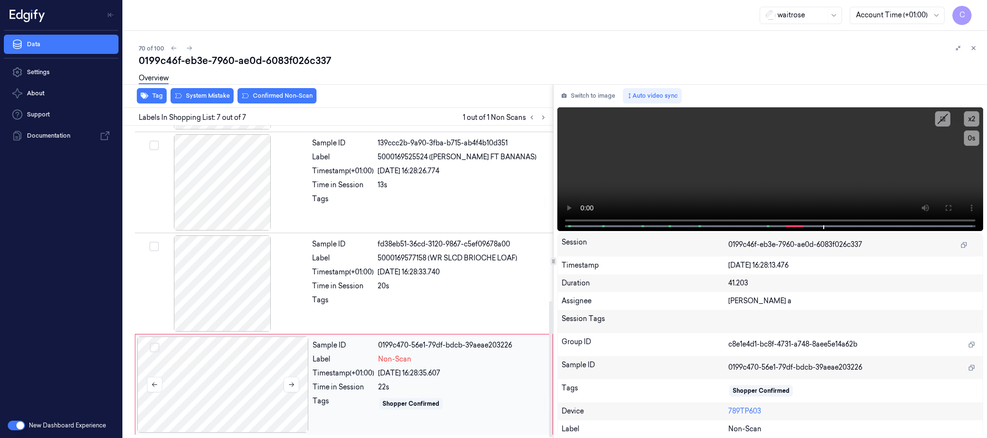
click at [250, 370] on div at bounding box center [222, 385] width 171 height 96
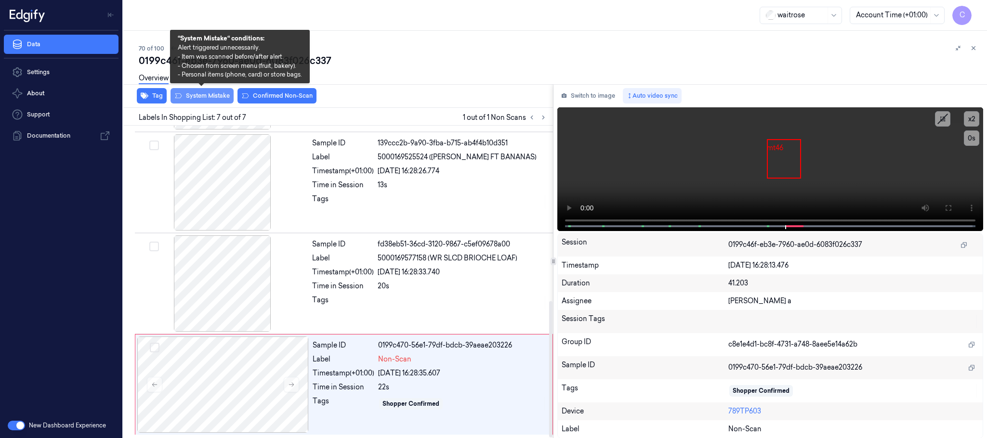
click at [218, 99] on button "System Mistake" at bounding box center [202, 95] width 63 height 15
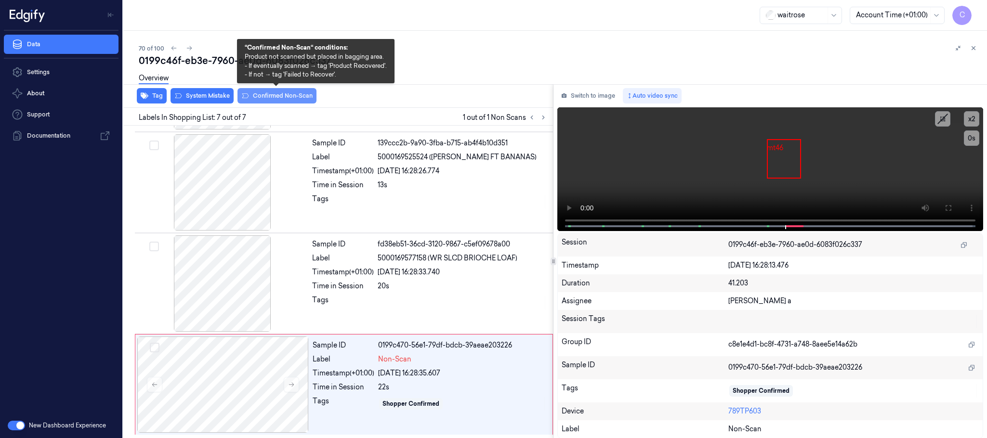
click at [288, 95] on button "Confirmed Non-Scan" at bounding box center [276, 95] width 79 height 15
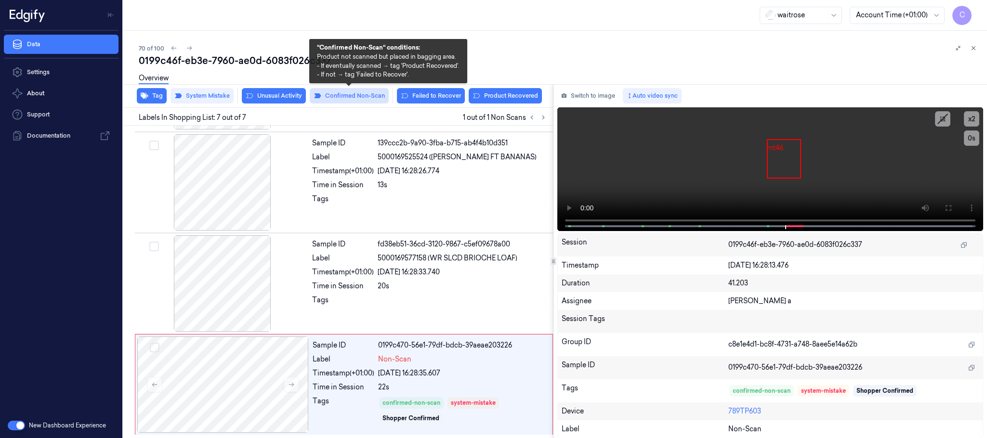
click at [333, 96] on button "Confirmed Non-Scan" at bounding box center [349, 95] width 79 height 15
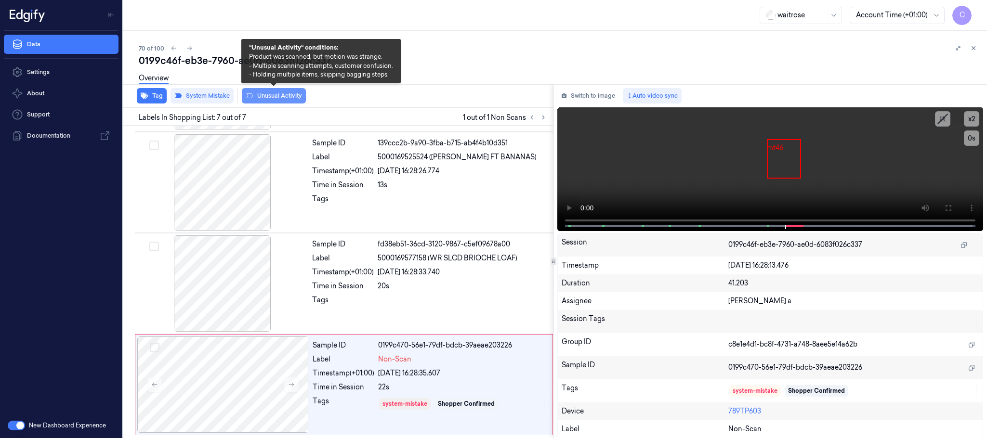
click at [295, 97] on button "Unusual Activity" at bounding box center [274, 95] width 64 height 15
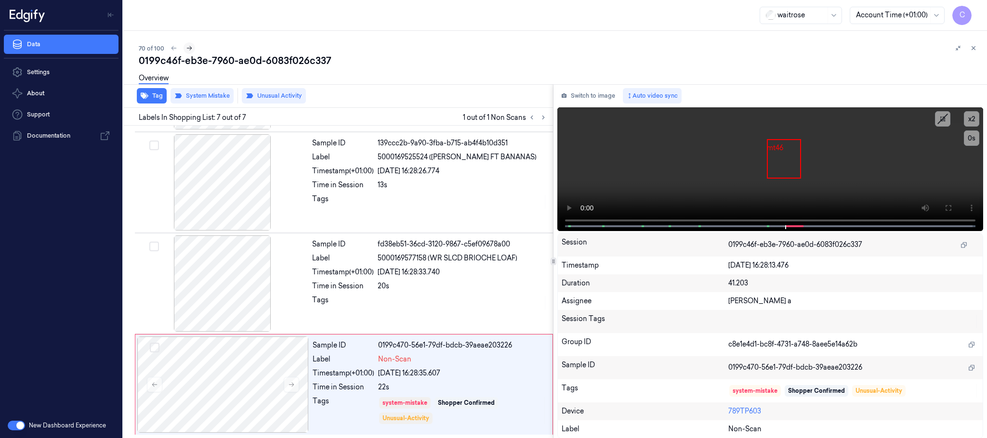
click at [191, 48] on icon at bounding box center [189, 48] width 7 height 7
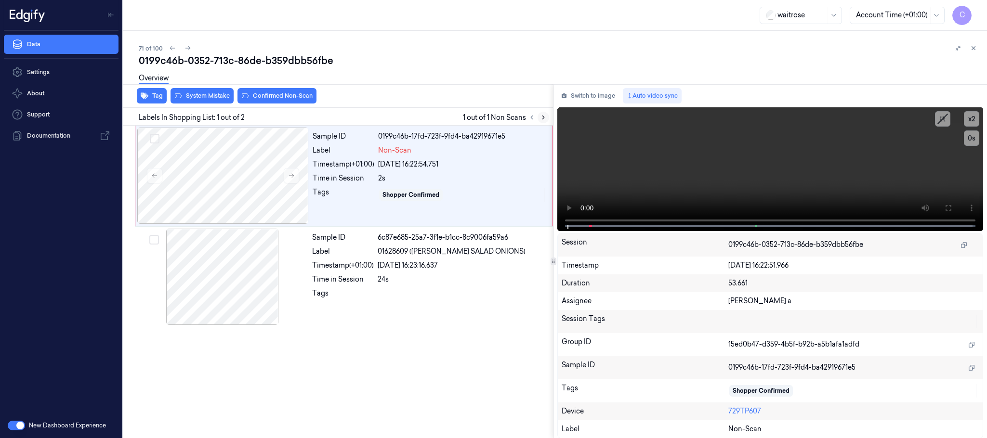
click at [540, 114] on icon at bounding box center [543, 117] width 7 height 7
click at [295, 178] on button at bounding box center [291, 175] width 15 height 15
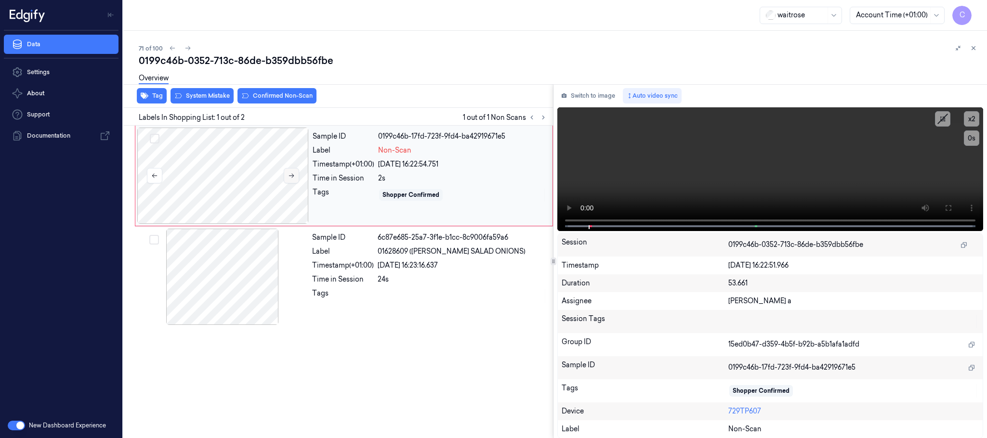
click at [295, 178] on button at bounding box center [291, 175] width 15 height 15
click at [953, 209] on button at bounding box center [948, 207] width 15 height 15
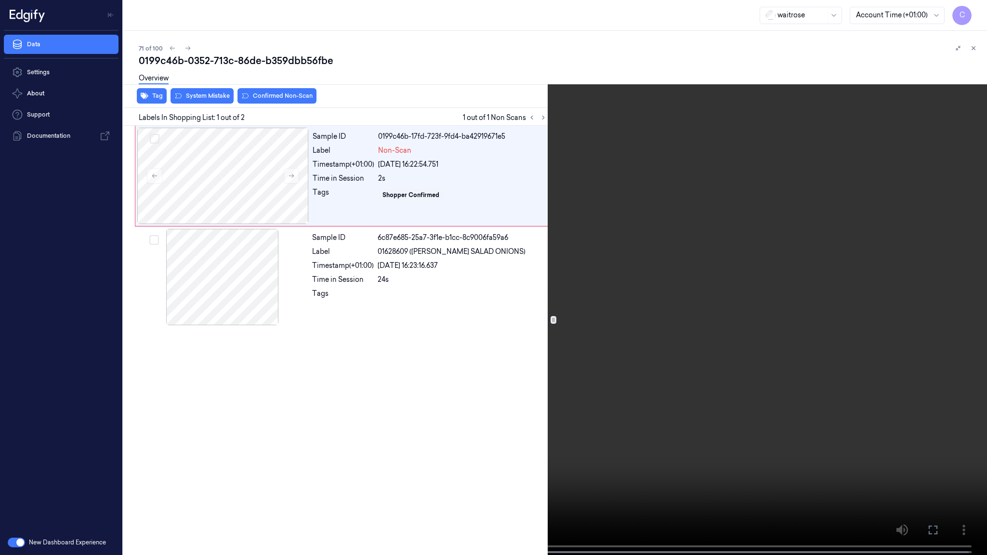
click at [551, 297] on video at bounding box center [493, 278] width 987 height 557
click at [601, 340] on video at bounding box center [493, 278] width 987 height 557
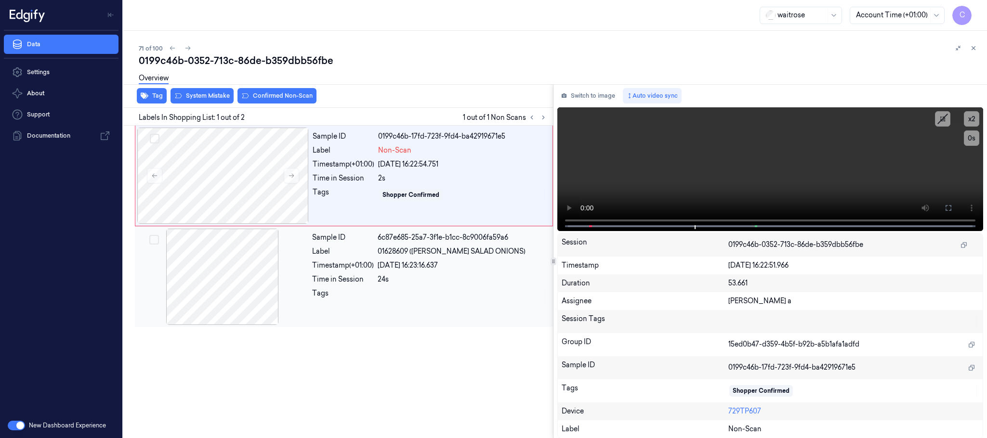
click at [243, 256] on div at bounding box center [222, 277] width 171 height 96
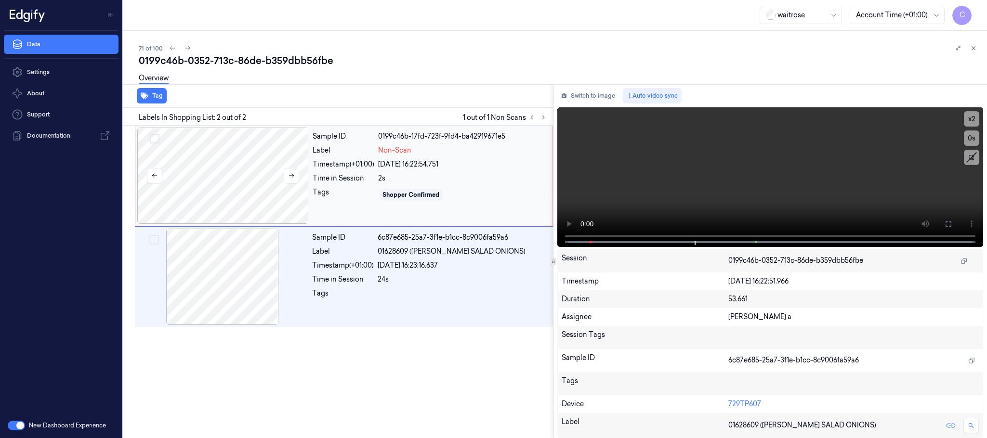
click at [246, 146] on div at bounding box center [222, 176] width 171 height 96
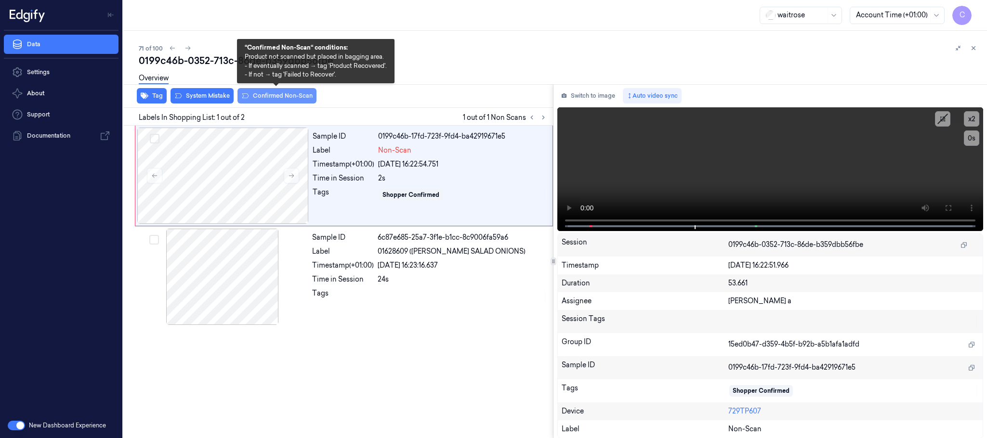
click at [257, 96] on button "Confirmed Non-Scan" at bounding box center [276, 95] width 79 height 15
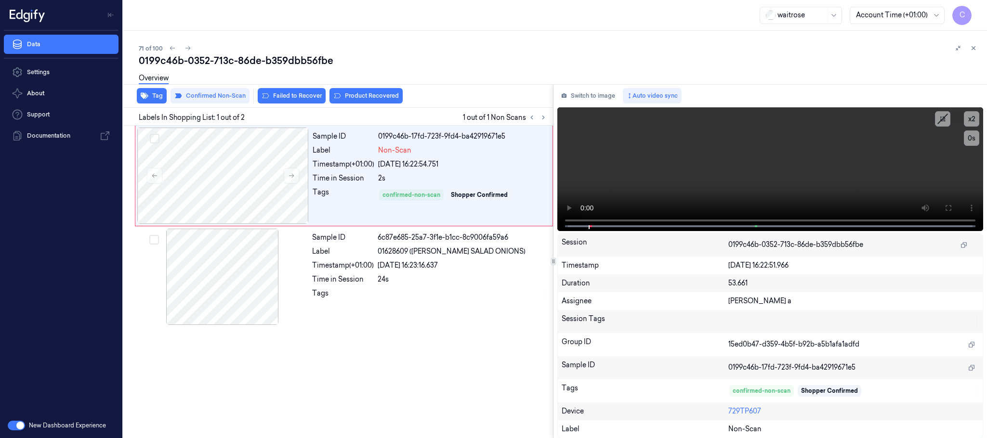
click at [383, 94] on button "Product Recovered" at bounding box center [365, 95] width 73 height 15
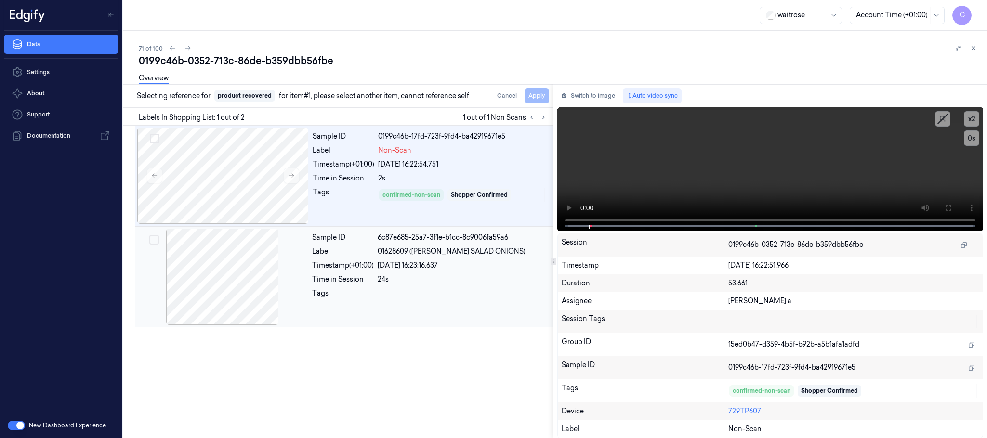
click at [252, 261] on div at bounding box center [222, 277] width 171 height 96
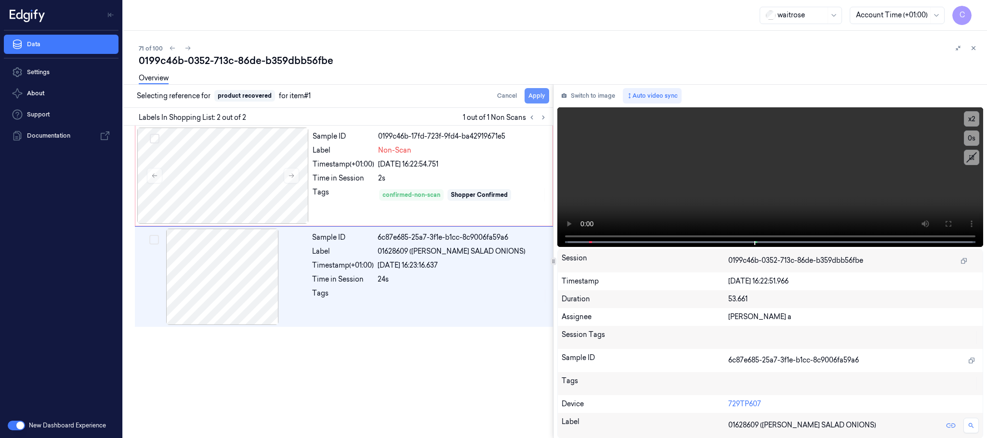
click at [538, 94] on button "Apply" at bounding box center [537, 95] width 25 height 15
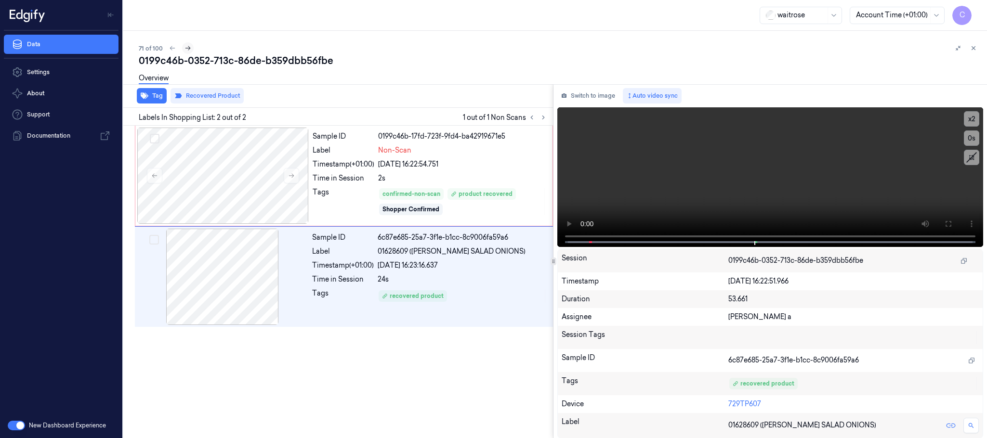
click at [189, 46] on icon at bounding box center [187, 48] width 7 height 7
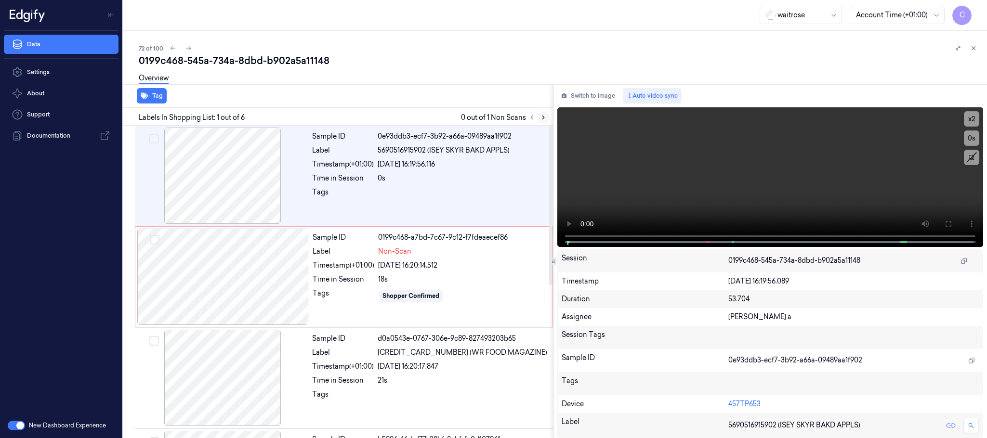
click at [545, 117] on icon at bounding box center [543, 117] width 7 height 7
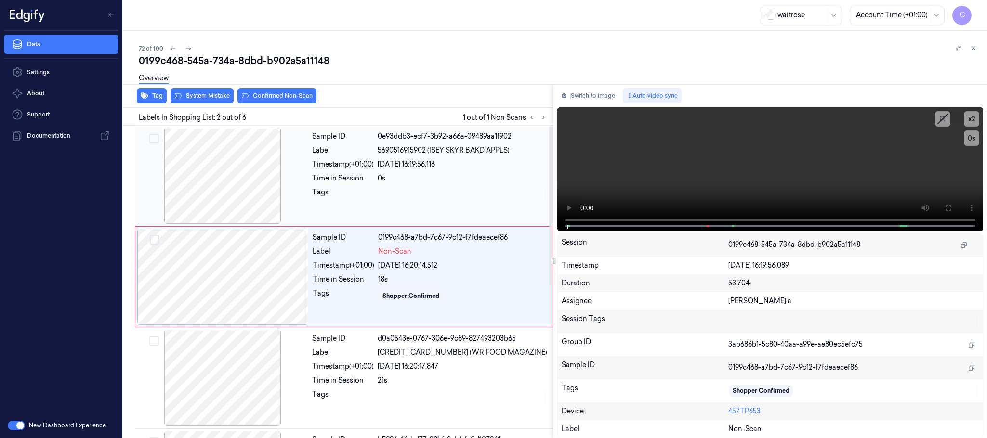
click at [242, 176] on div at bounding box center [222, 176] width 171 height 96
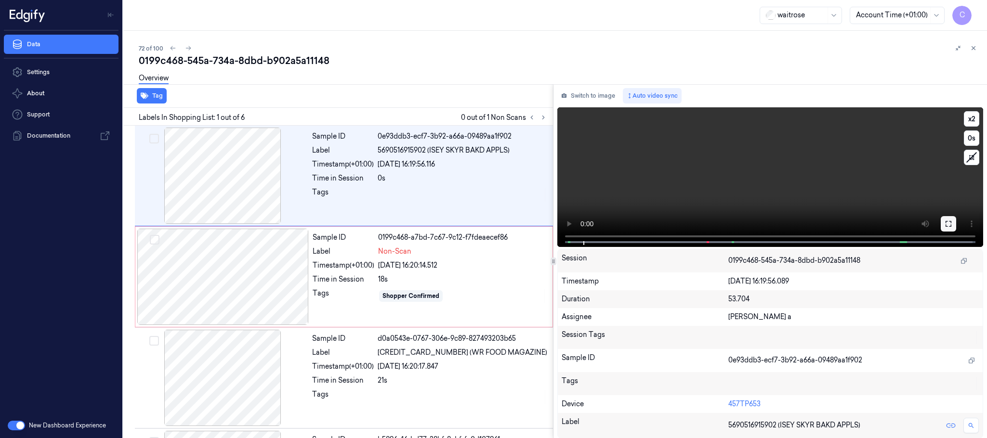
click at [945, 223] on icon at bounding box center [949, 224] width 8 height 8
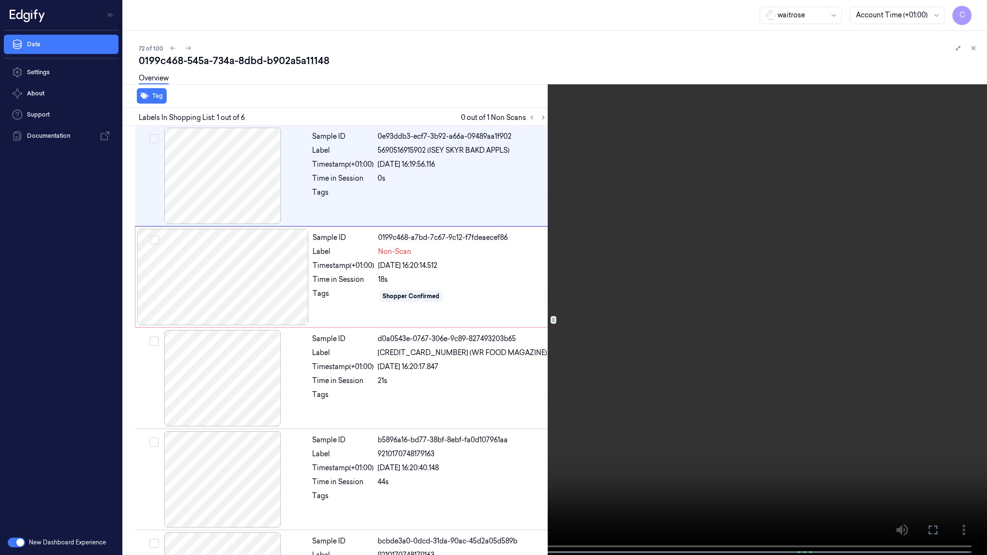
click at [418, 201] on video at bounding box center [493, 278] width 987 height 557
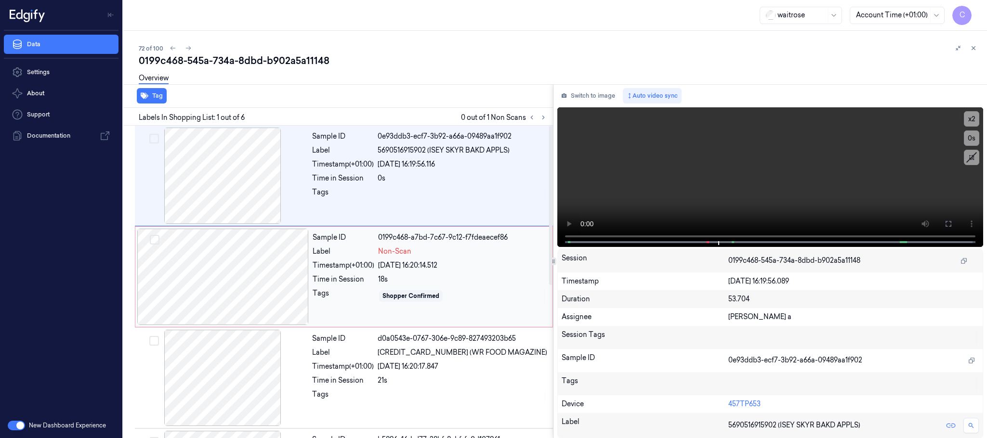
click at [254, 289] on div at bounding box center [222, 277] width 171 height 96
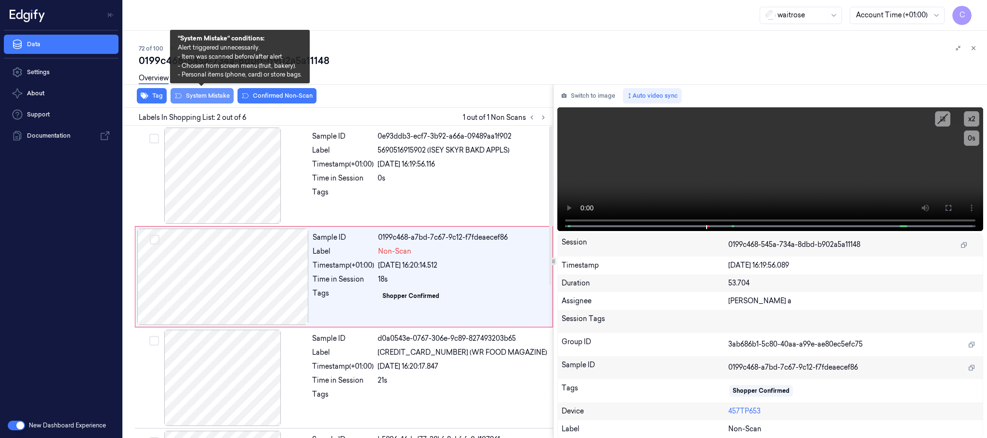
click at [214, 94] on button "System Mistake" at bounding box center [202, 95] width 63 height 15
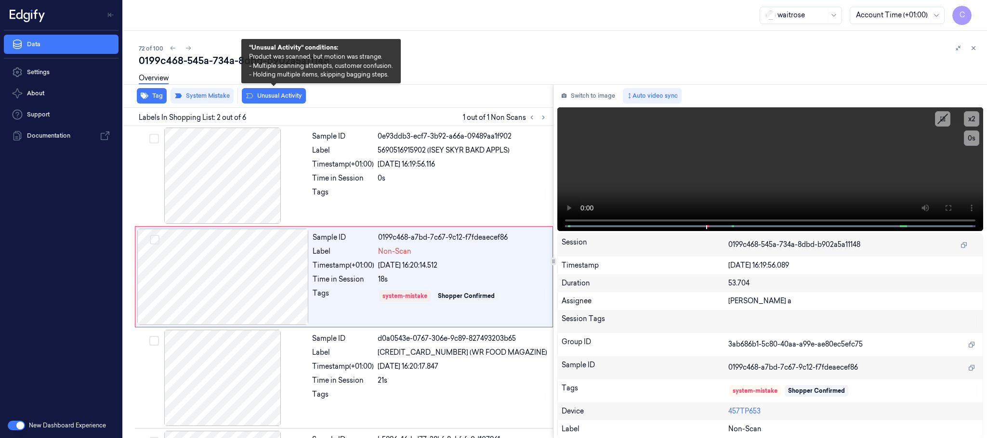
click at [262, 100] on button "Unusual Activity" at bounding box center [274, 95] width 64 height 15
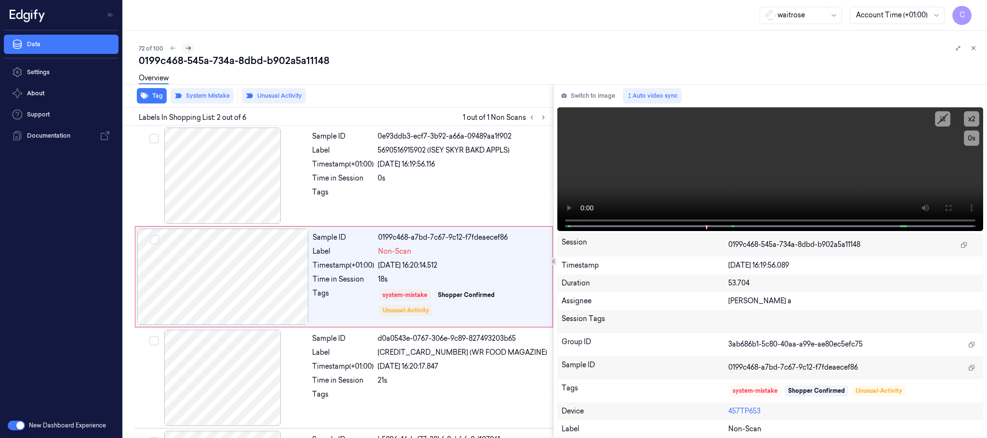
click at [185, 51] on icon at bounding box center [188, 48] width 7 height 7
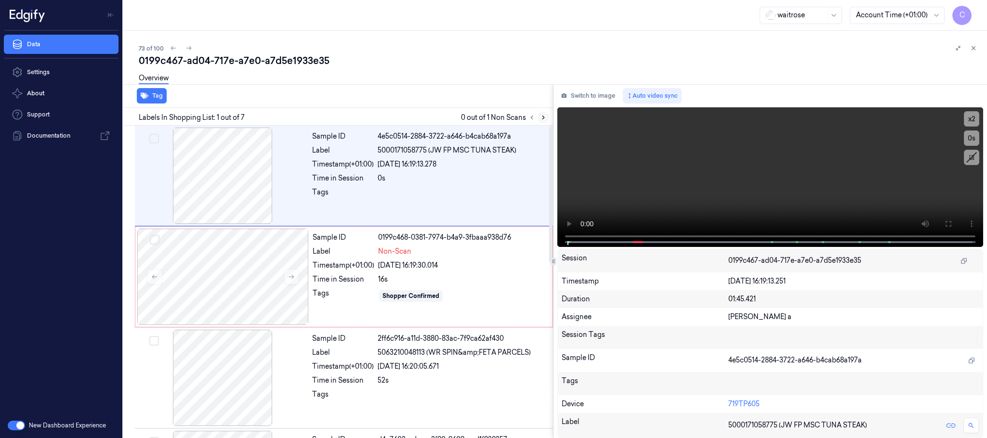
click at [546, 120] on icon at bounding box center [543, 117] width 7 height 7
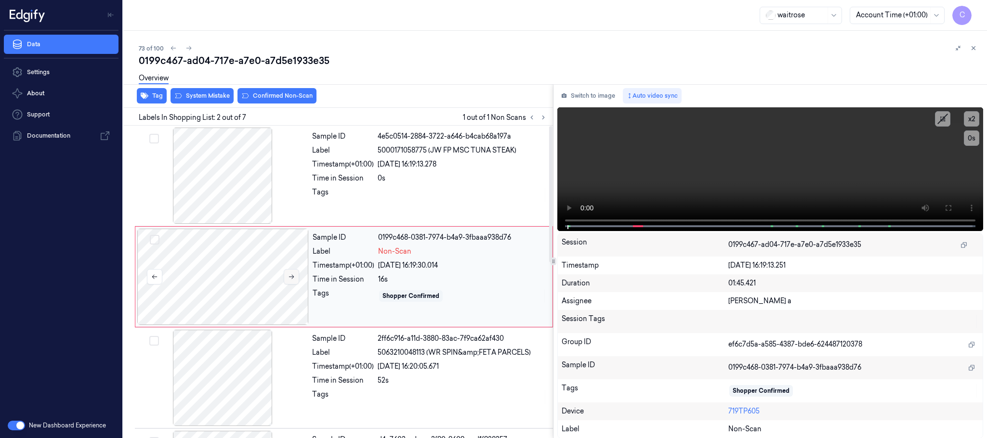
click at [292, 275] on icon at bounding box center [291, 277] width 7 height 7
click at [291, 278] on icon at bounding box center [291, 277] width 7 height 7
click at [293, 276] on icon at bounding box center [291, 277] width 7 height 7
click at [247, 205] on div at bounding box center [222, 176] width 171 height 96
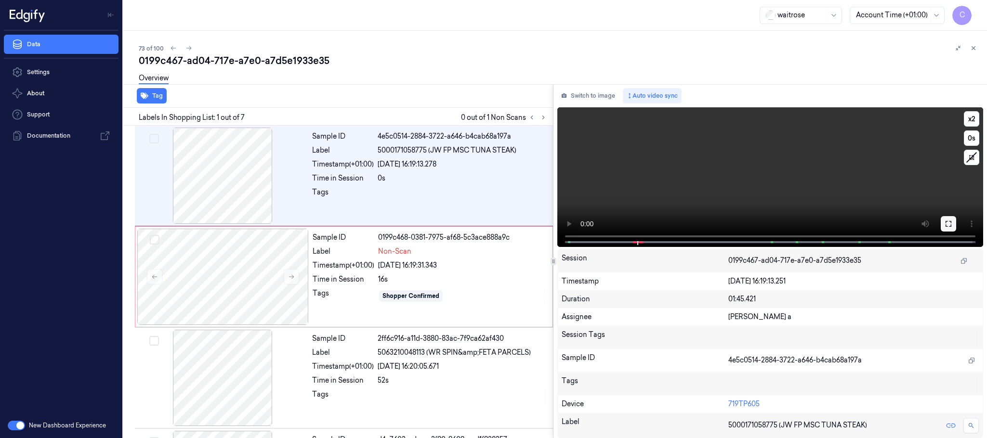
click at [945, 224] on icon at bounding box center [949, 224] width 8 height 8
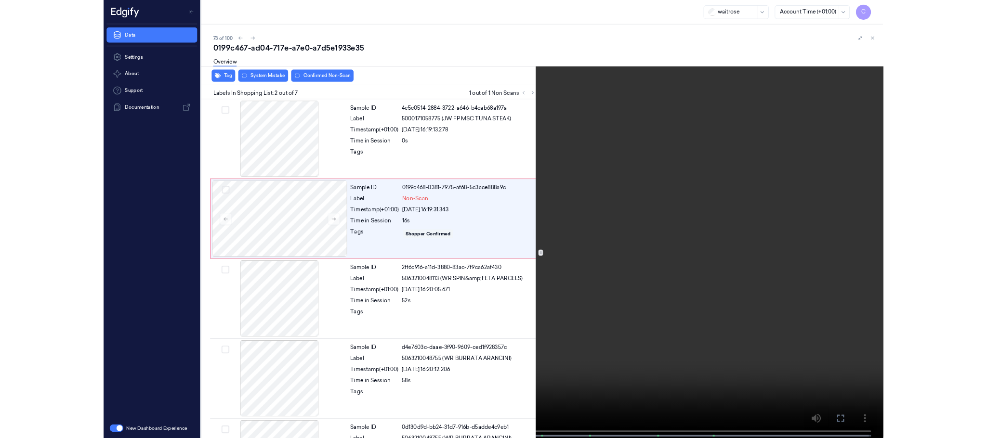
scroll to position [39, 0]
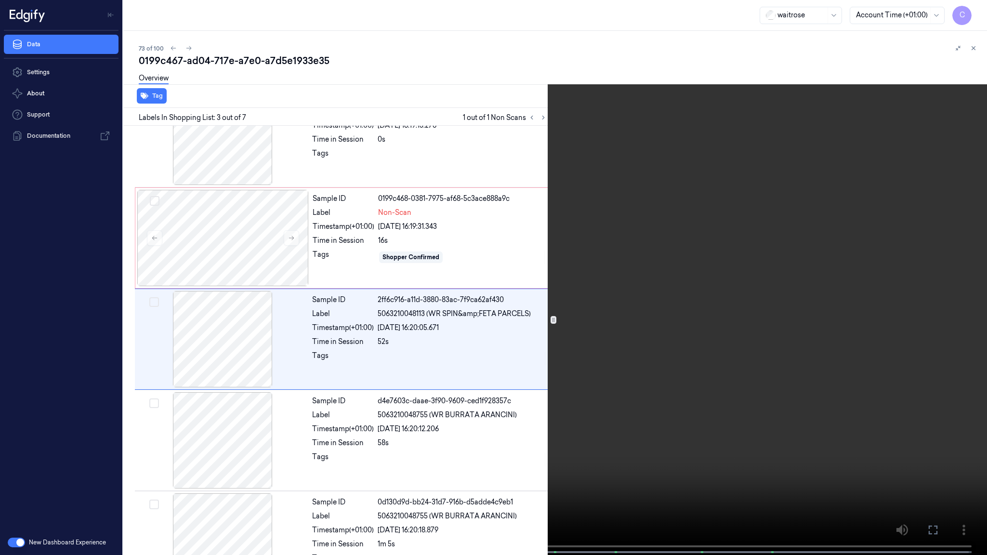
click at [418, 310] on video at bounding box center [493, 278] width 987 height 557
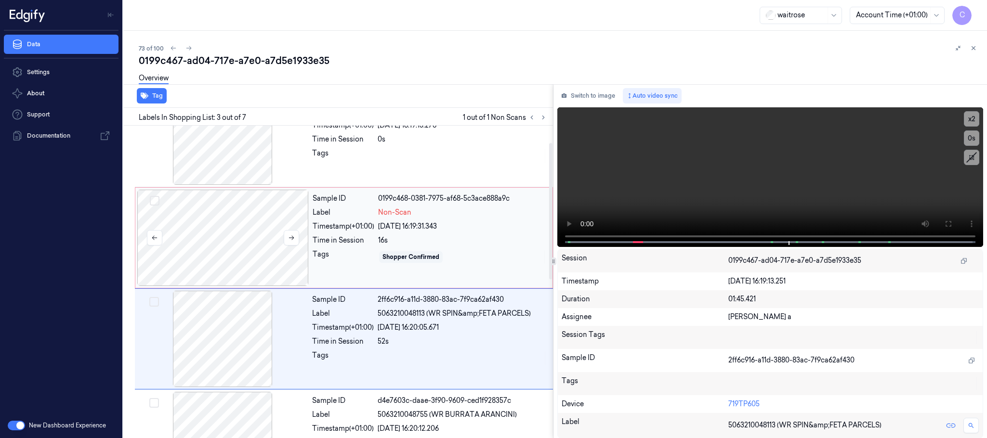
click at [266, 241] on div at bounding box center [222, 238] width 171 height 96
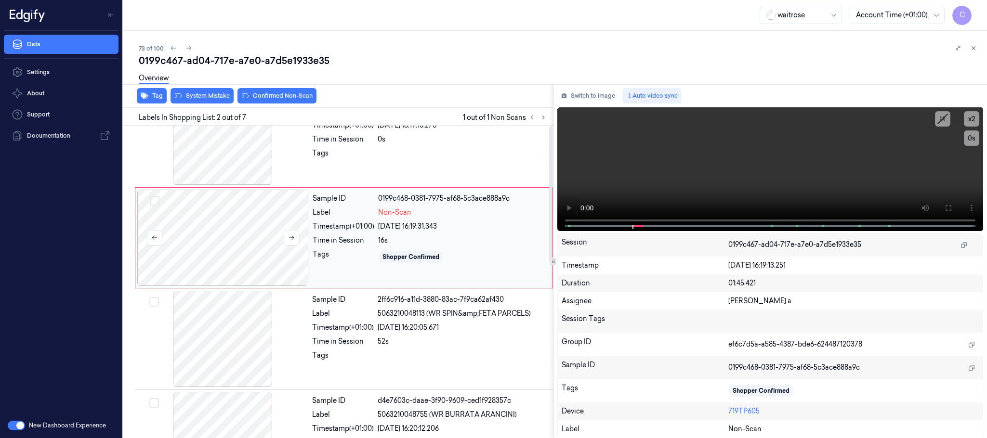
scroll to position [0, 0]
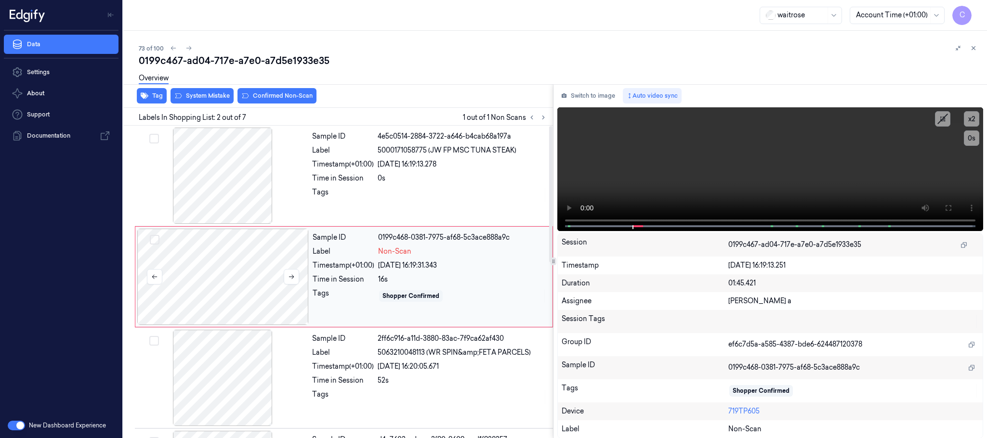
click at [300, 276] on div at bounding box center [222, 277] width 171 height 96
click at [295, 279] on button at bounding box center [291, 276] width 15 height 15
click at [292, 279] on icon at bounding box center [291, 277] width 7 height 7
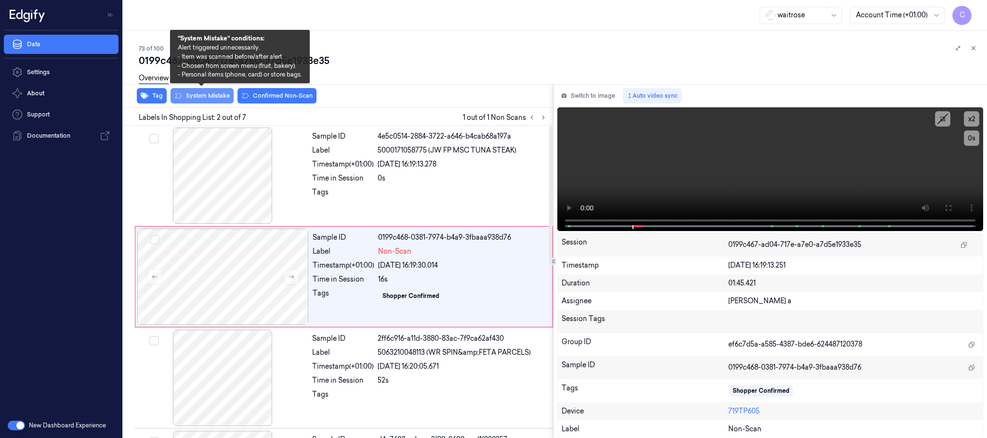
click at [201, 94] on button "System Mistake" at bounding box center [202, 95] width 63 height 15
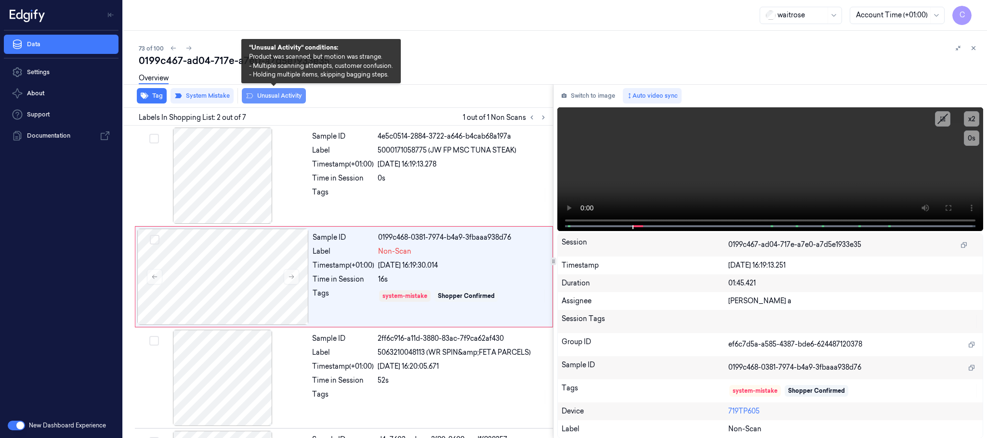
click at [264, 94] on button "Unusual Activity" at bounding box center [274, 95] width 64 height 15
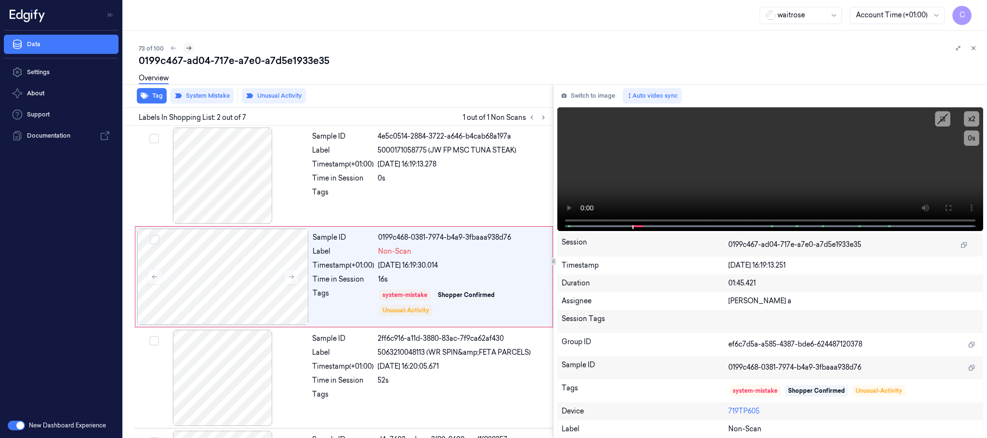
click at [188, 48] on icon at bounding box center [188, 48] width 7 height 7
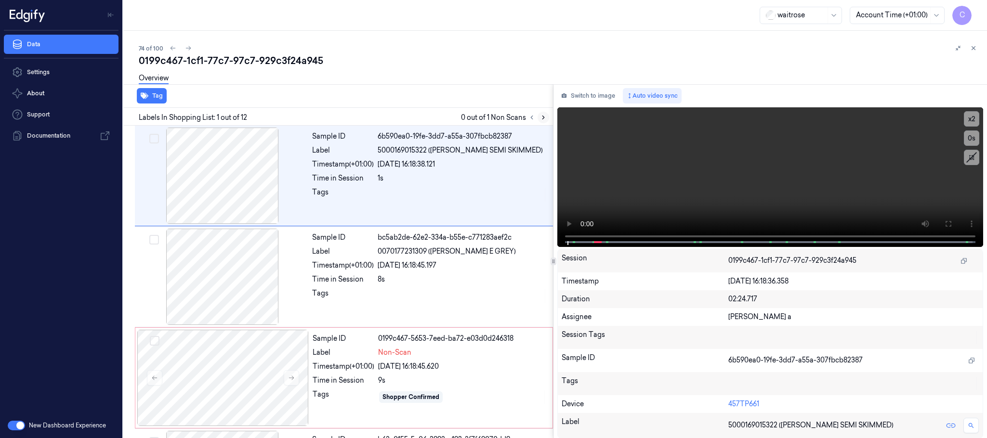
click at [542, 119] on icon at bounding box center [543, 117] width 7 height 7
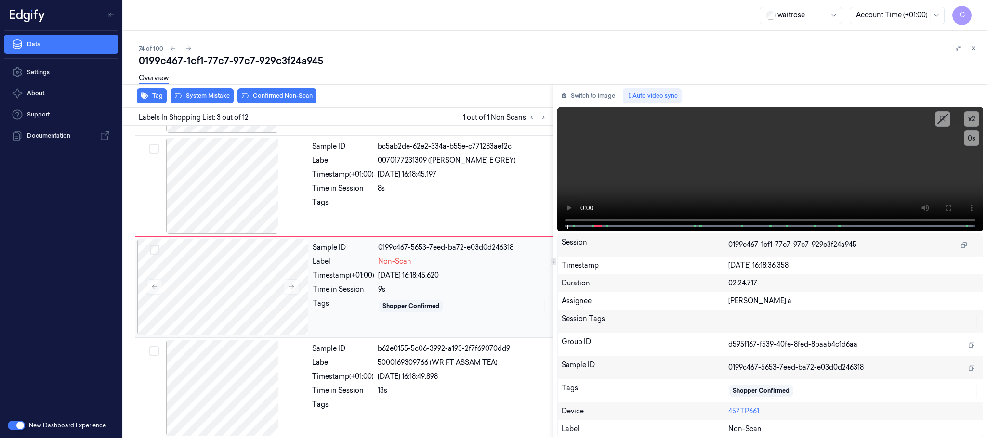
scroll to position [97, 0]
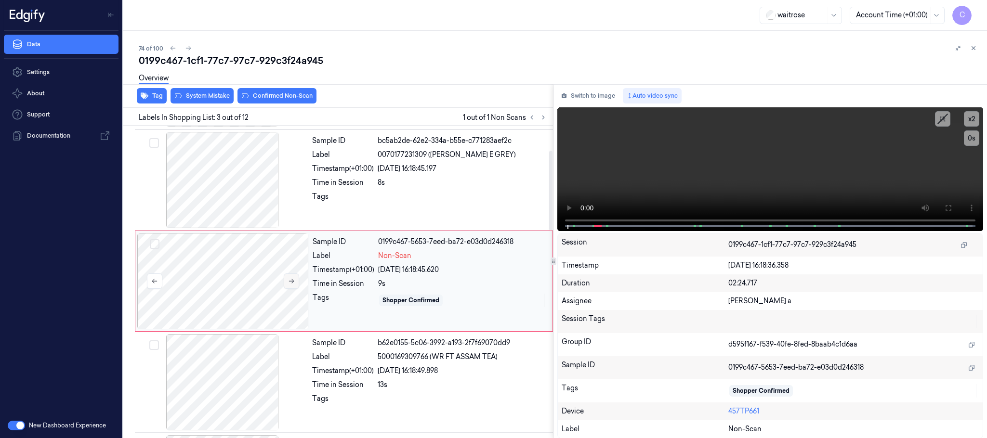
click at [291, 282] on icon at bounding box center [291, 281] width 5 height 4
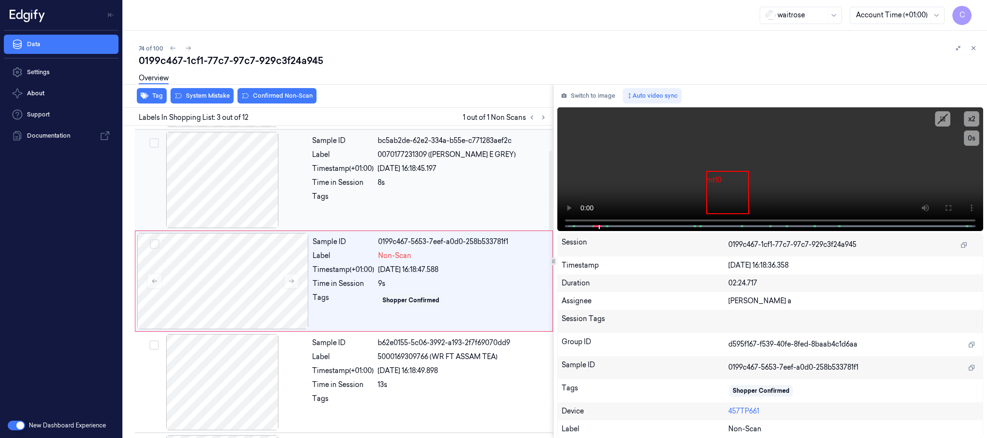
click at [225, 172] on div at bounding box center [222, 180] width 171 height 96
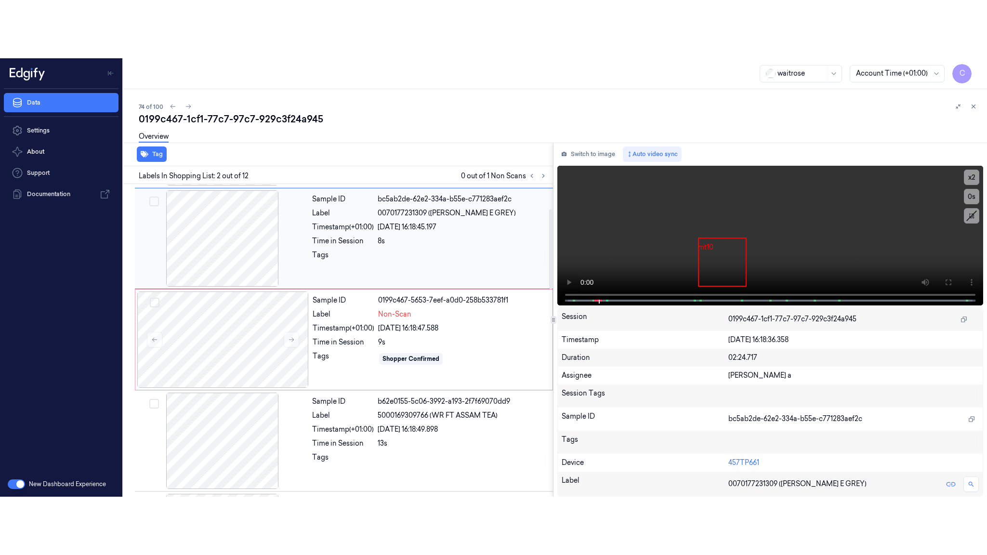
scroll to position [0, 0]
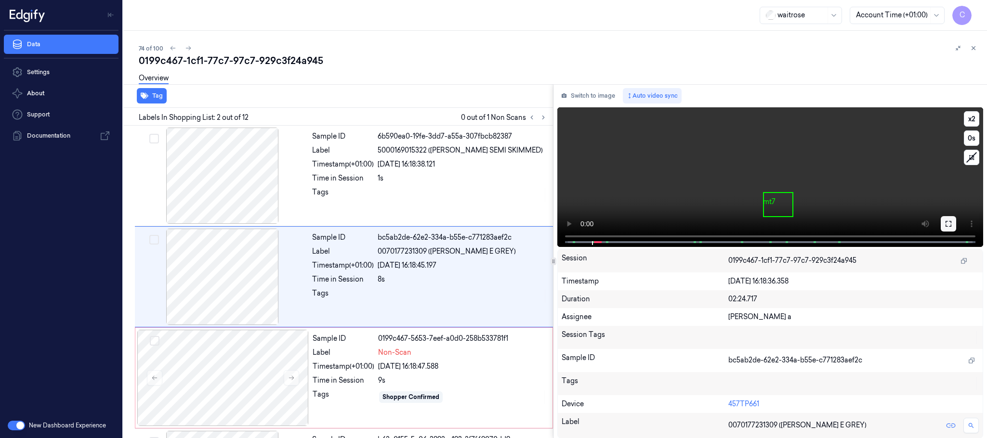
click at [947, 223] on icon at bounding box center [949, 224] width 8 height 8
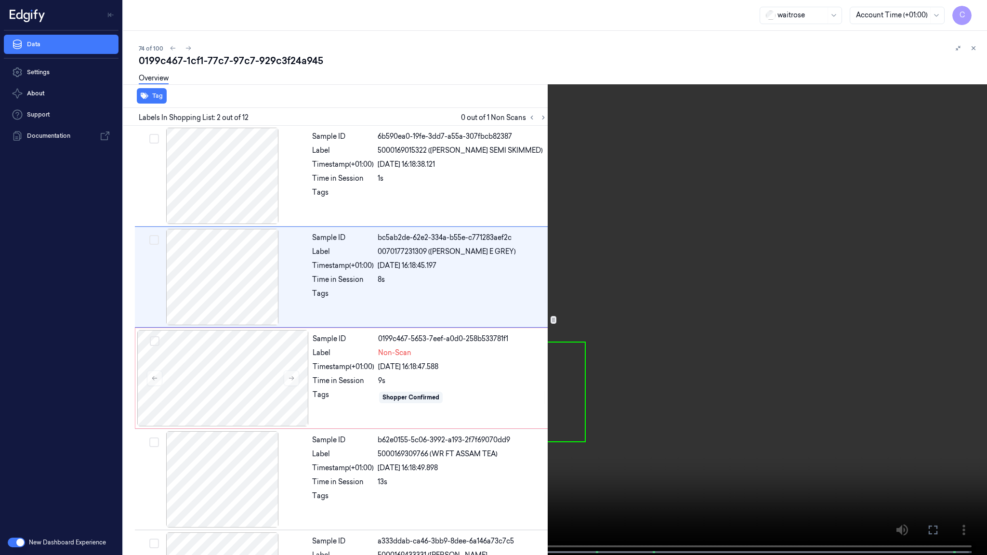
click at [410, 355] on video at bounding box center [493, 278] width 987 height 557
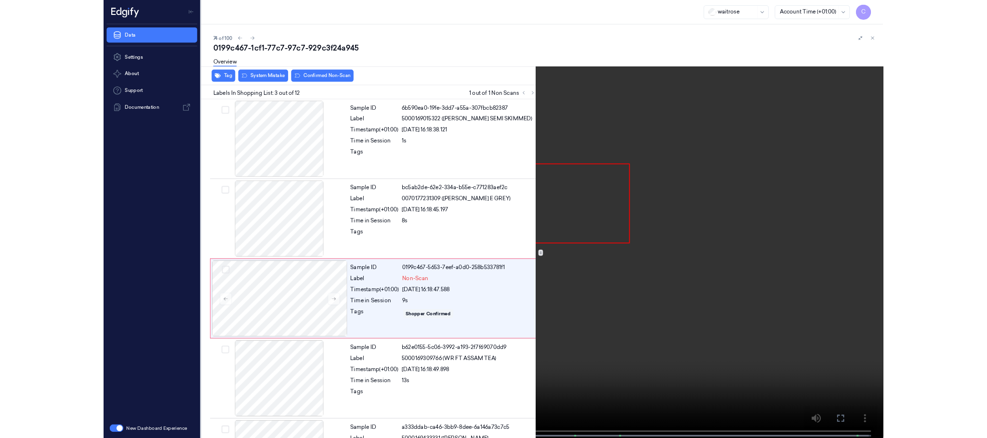
scroll to position [39, 0]
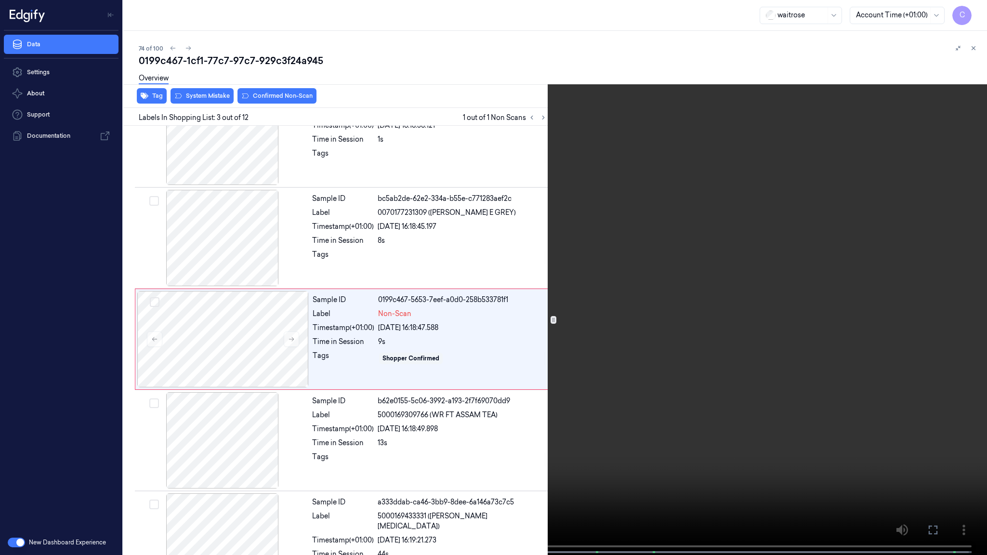
click at [791, 438] on video at bounding box center [493, 278] width 987 height 557
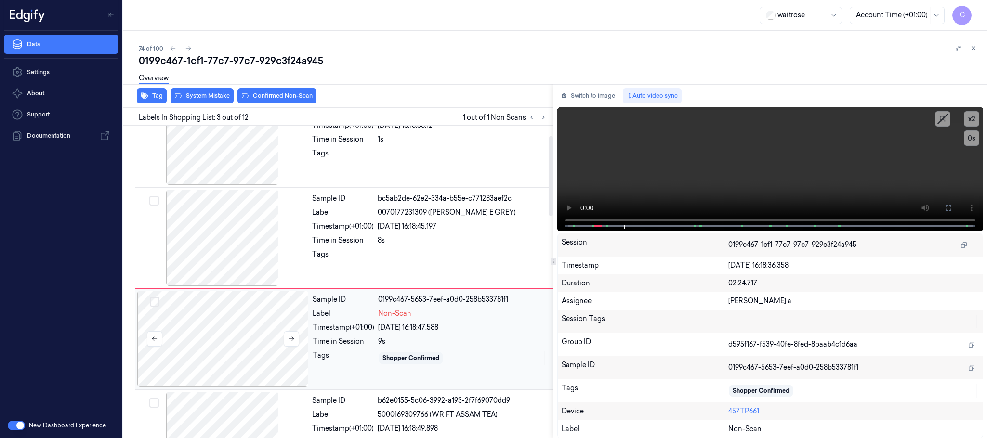
click at [251, 363] on div at bounding box center [222, 339] width 171 height 96
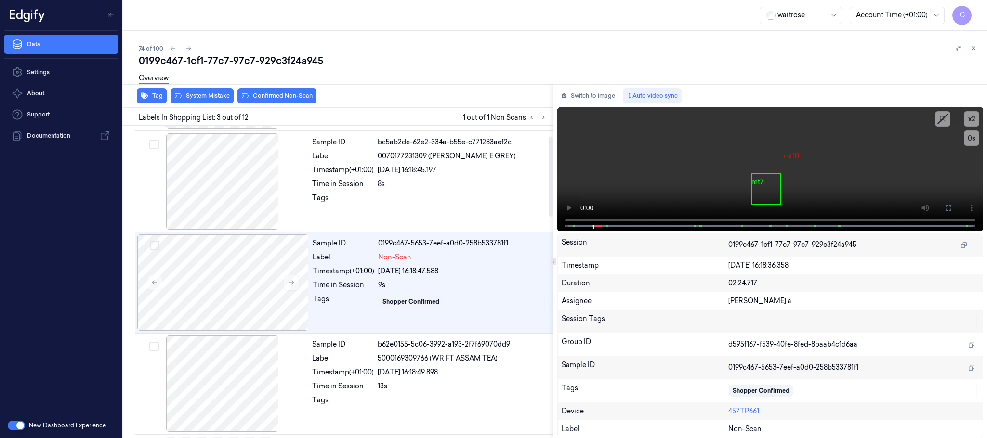
scroll to position [97, 0]
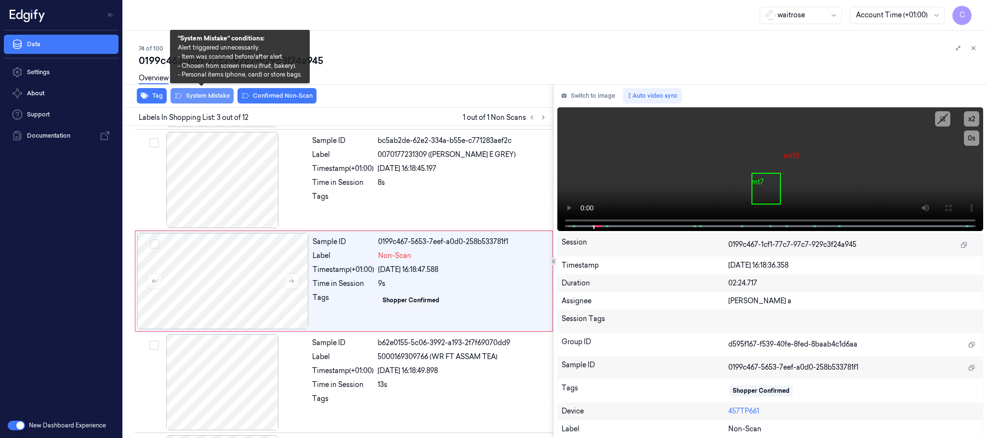
click at [197, 97] on button "System Mistake" at bounding box center [202, 95] width 63 height 15
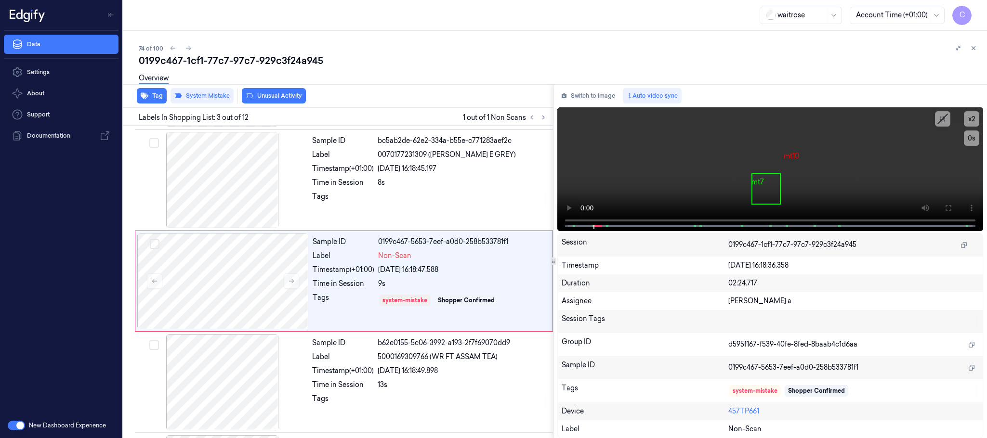
click at [286, 97] on button "Unusual Activity" at bounding box center [274, 95] width 64 height 15
click at [187, 50] on icon at bounding box center [188, 48] width 7 height 7
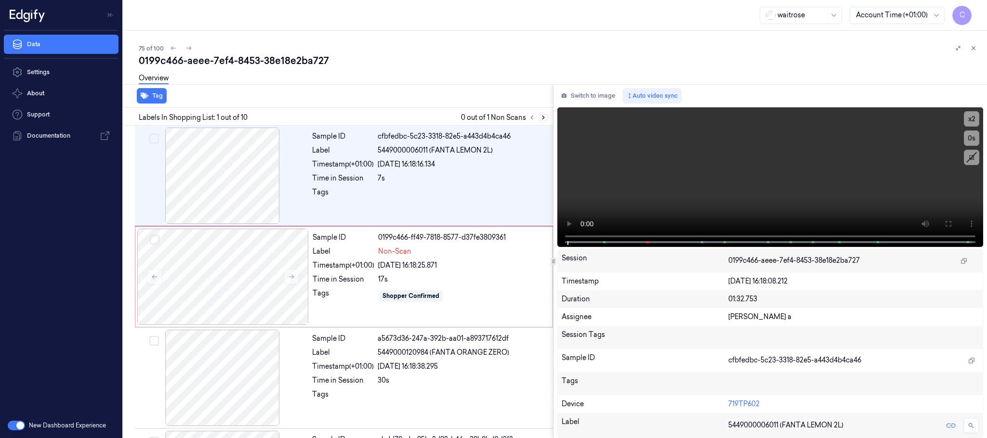
click at [542, 116] on icon at bounding box center [543, 117] width 7 height 7
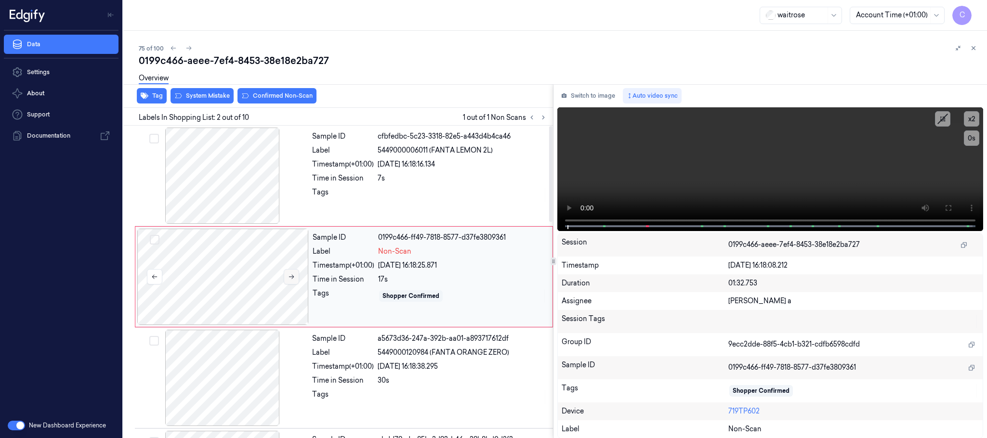
click at [297, 279] on button at bounding box center [291, 276] width 15 height 15
click at [290, 279] on icon at bounding box center [291, 277] width 7 height 7
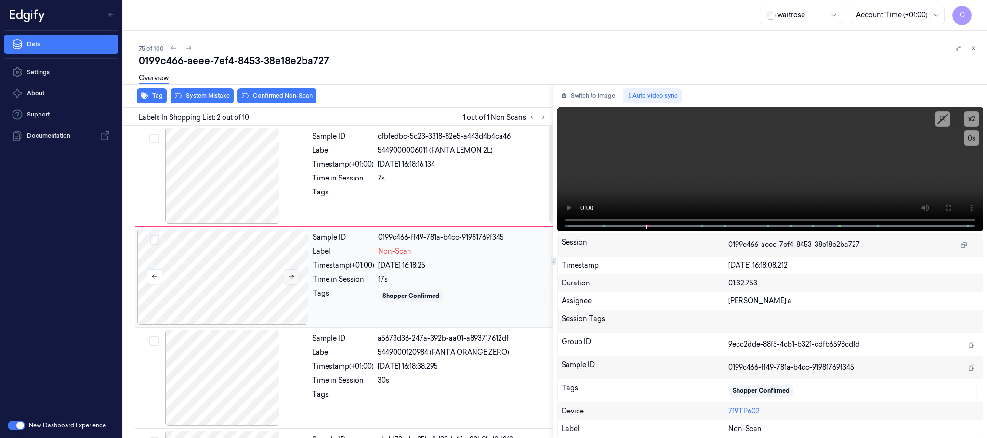
click at [290, 279] on icon at bounding box center [291, 277] width 7 height 7
click at [253, 221] on div at bounding box center [222, 176] width 171 height 96
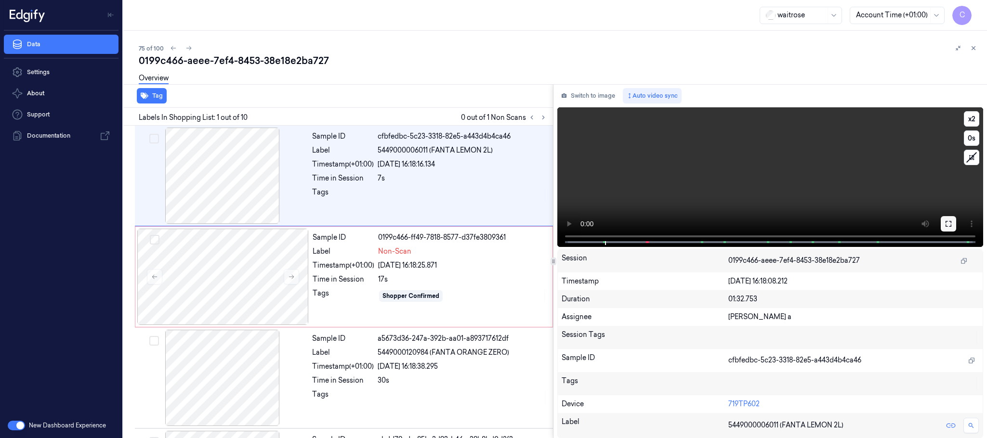
click at [946, 220] on icon at bounding box center [949, 224] width 8 height 8
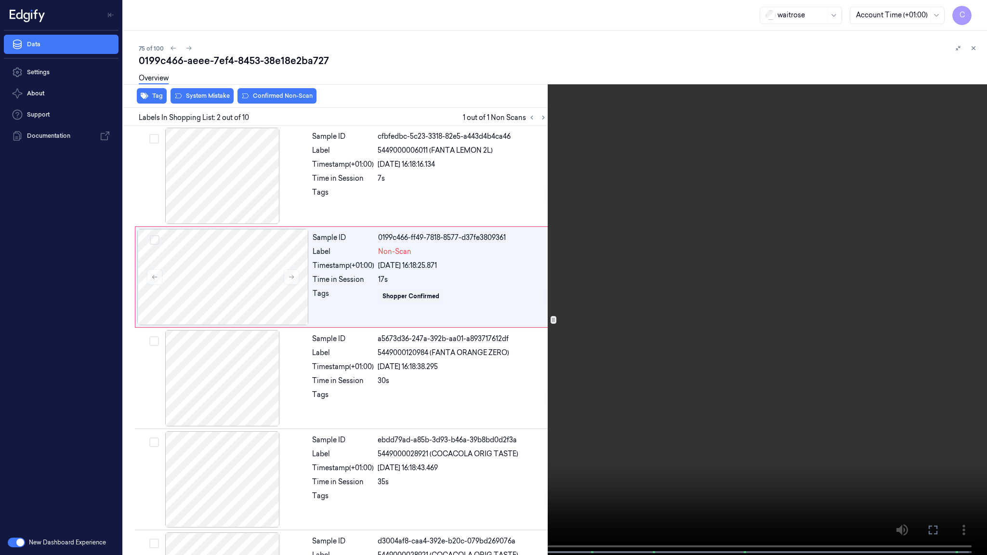
click at [467, 301] on video at bounding box center [493, 278] width 987 height 557
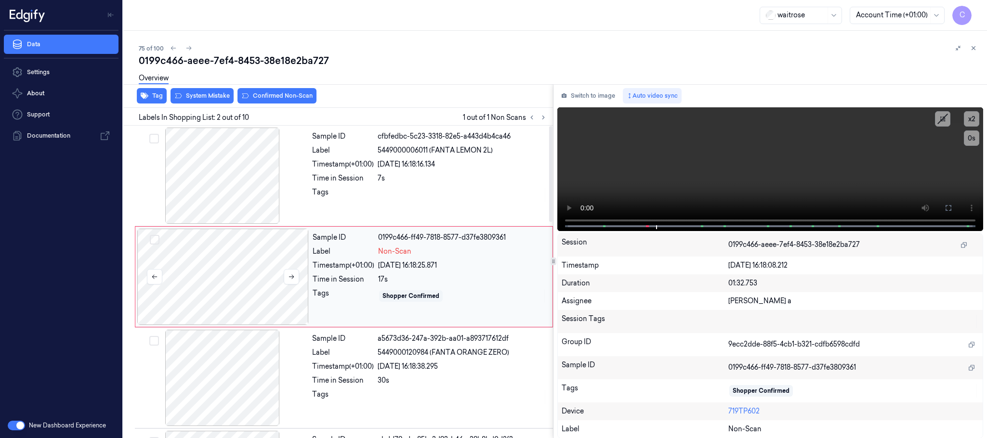
click at [237, 282] on div at bounding box center [222, 277] width 171 height 96
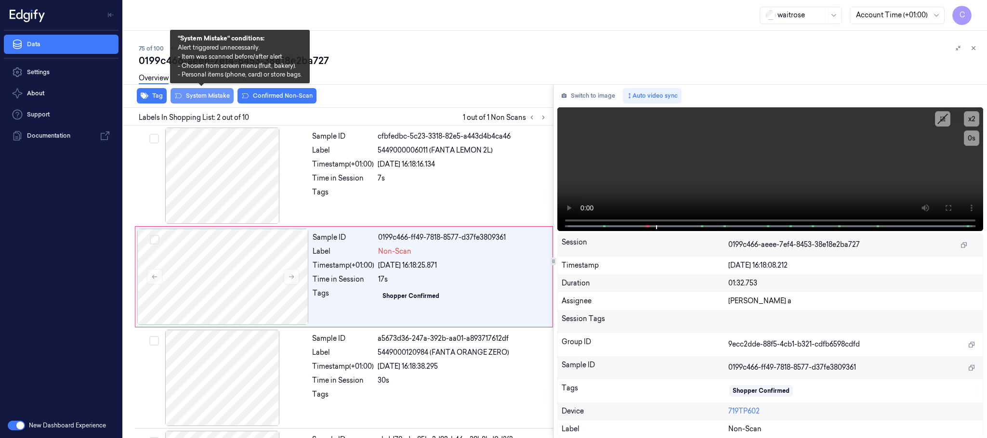
click at [191, 100] on button "System Mistake" at bounding box center [202, 95] width 63 height 15
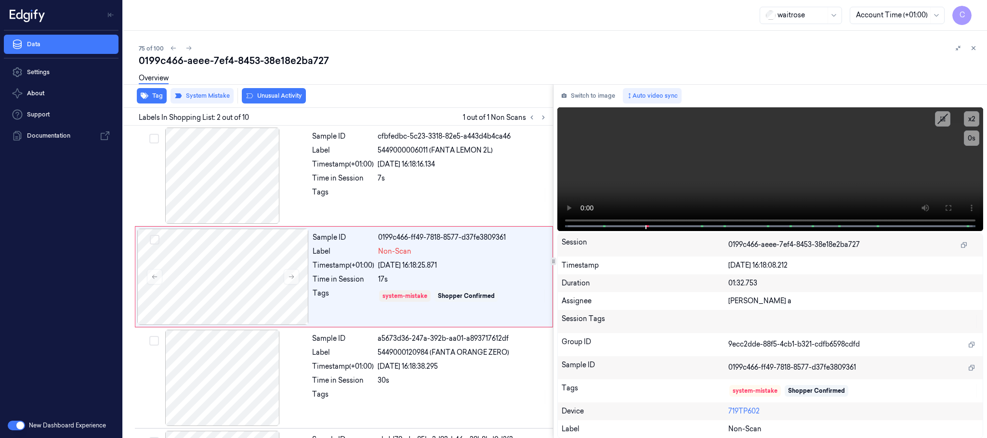
click at [290, 100] on button "Unusual Activity" at bounding box center [274, 95] width 64 height 15
click at [185, 48] on icon at bounding box center [188, 48] width 7 height 7
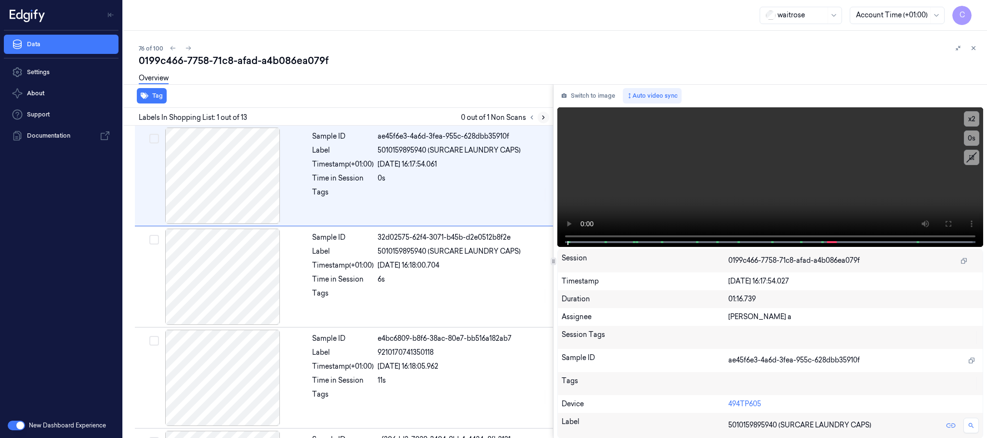
click at [543, 117] on icon at bounding box center [543, 117] width 7 height 7
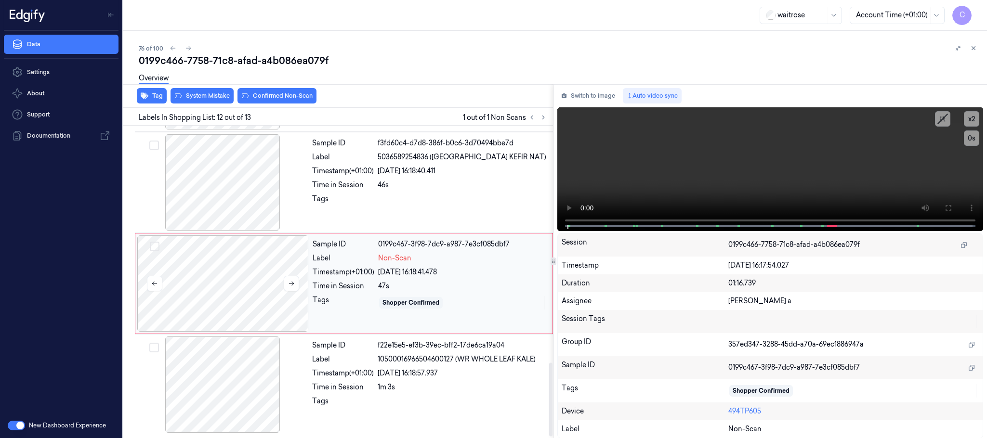
scroll to position [1011, 0]
click at [293, 285] on icon at bounding box center [291, 283] width 7 height 7
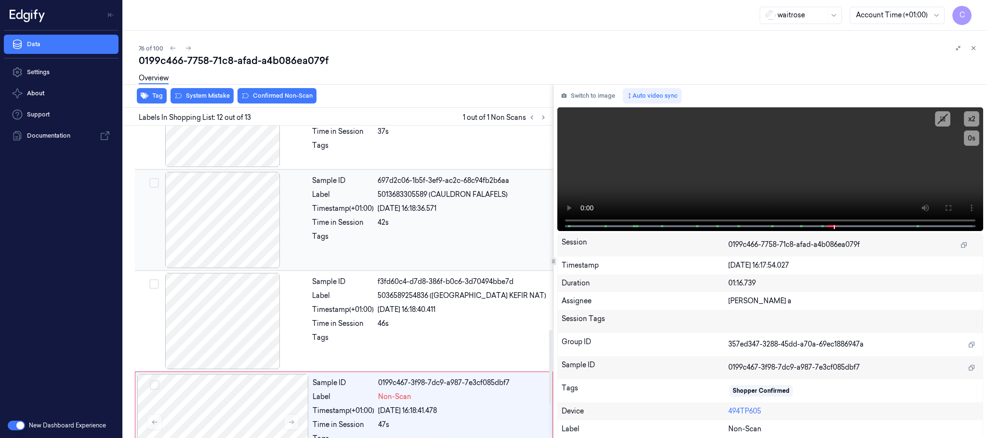
click at [220, 248] on div at bounding box center [222, 220] width 171 height 96
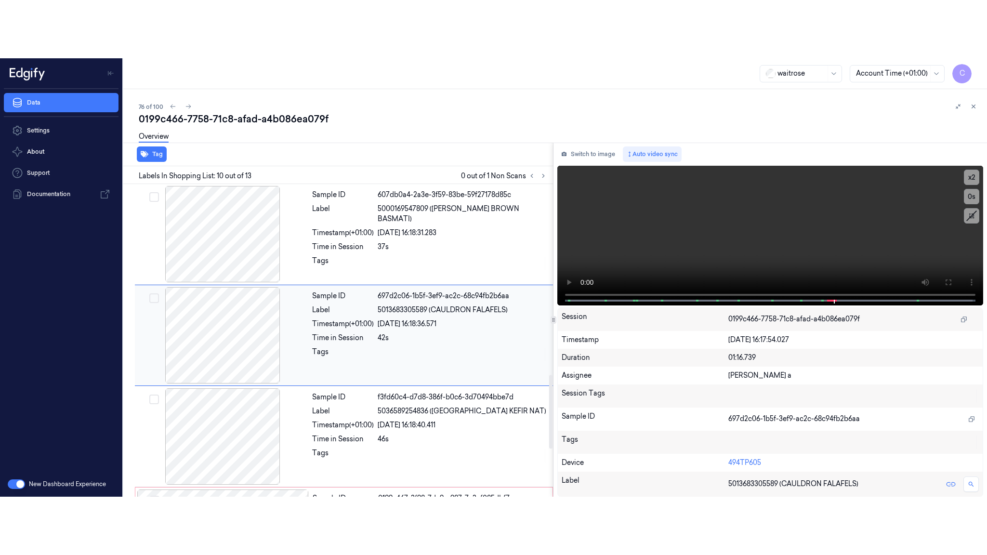
scroll to position [808, 0]
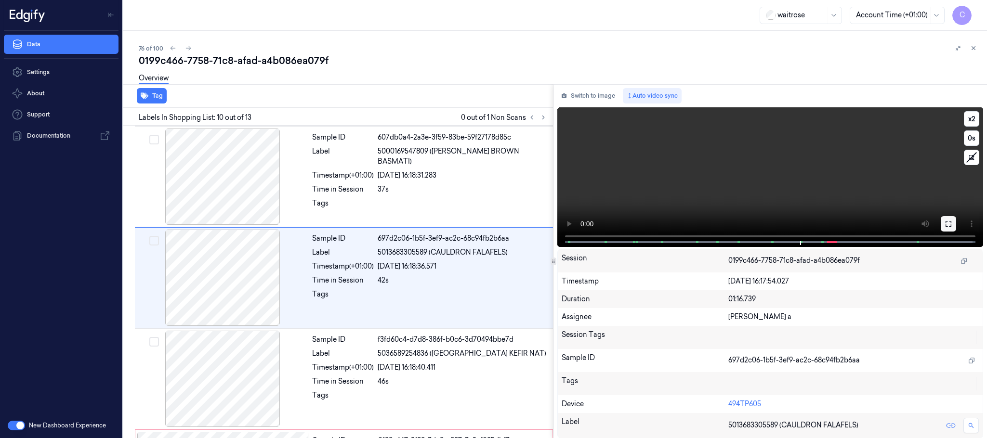
click at [953, 220] on button at bounding box center [948, 223] width 15 height 15
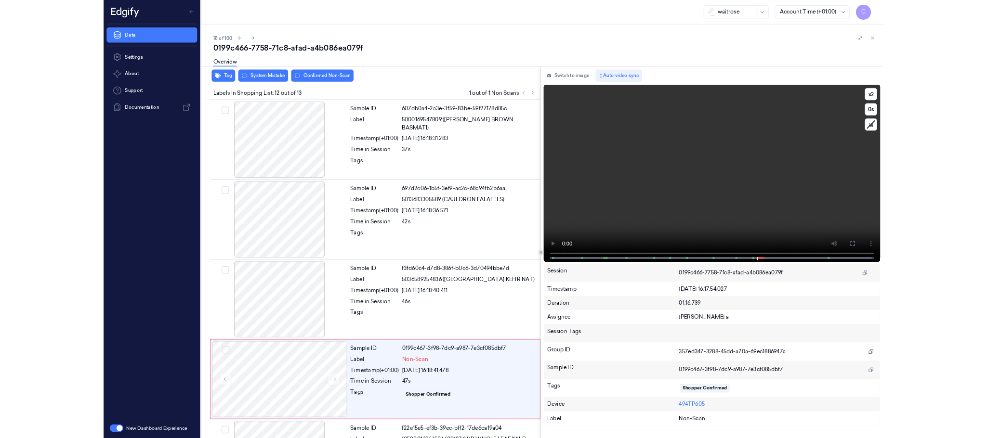
scroll to position [894, 0]
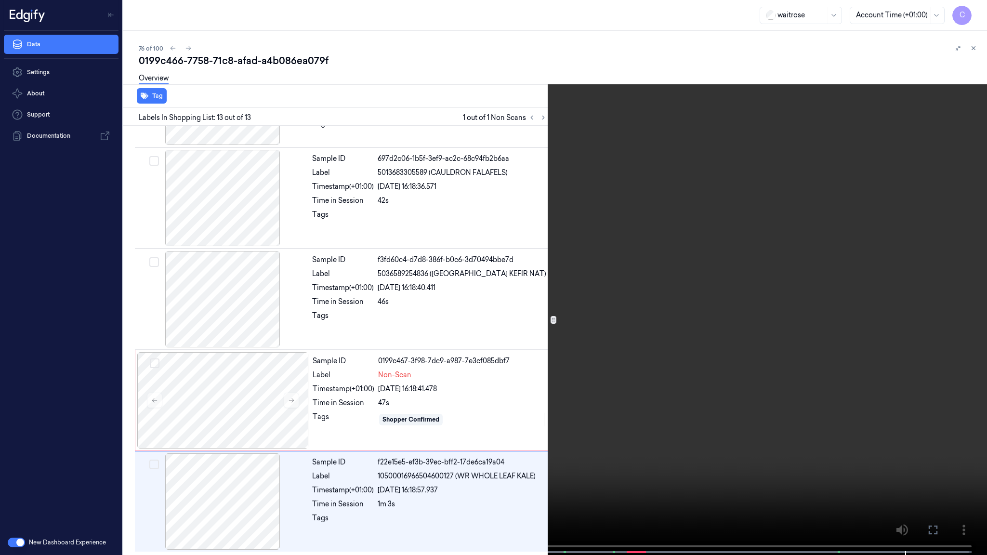
click at [551, 402] on video at bounding box center [493, 278] width 987 height 557
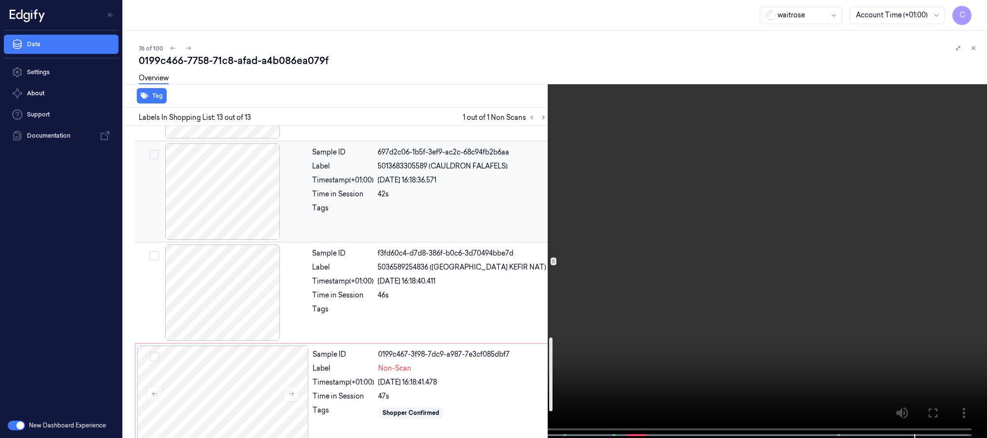
scroll to position [967, 0]
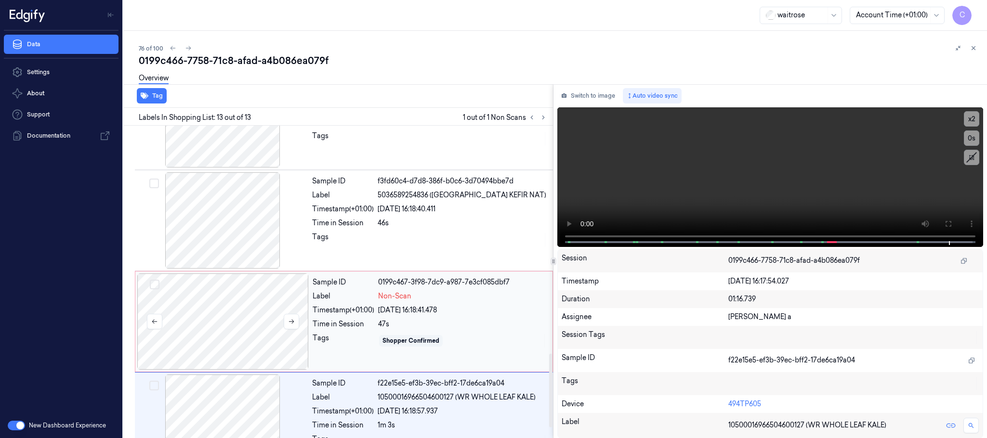
click at [212, 328] on div at bounding box center [222, 322] width 171 height 96
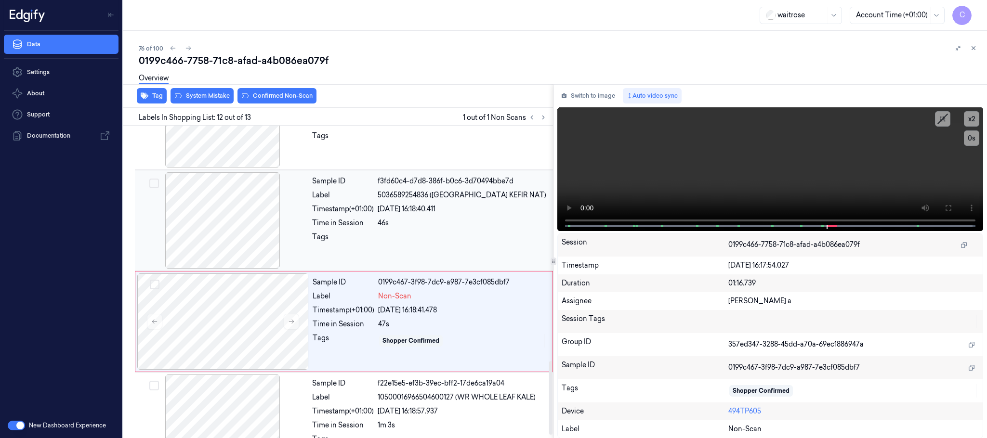
scroll to position [1011, 0]
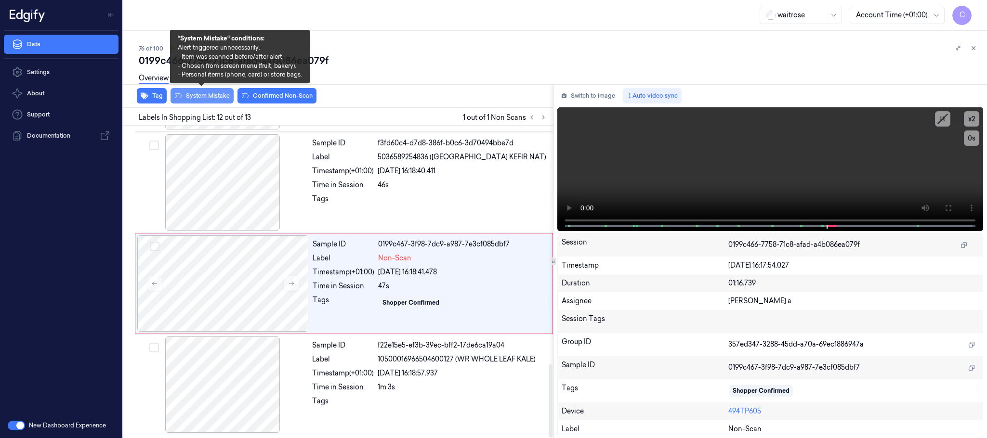
click at [199, 94] on button "System Mistake" at bounding box center [202, 95] width 63 height 15
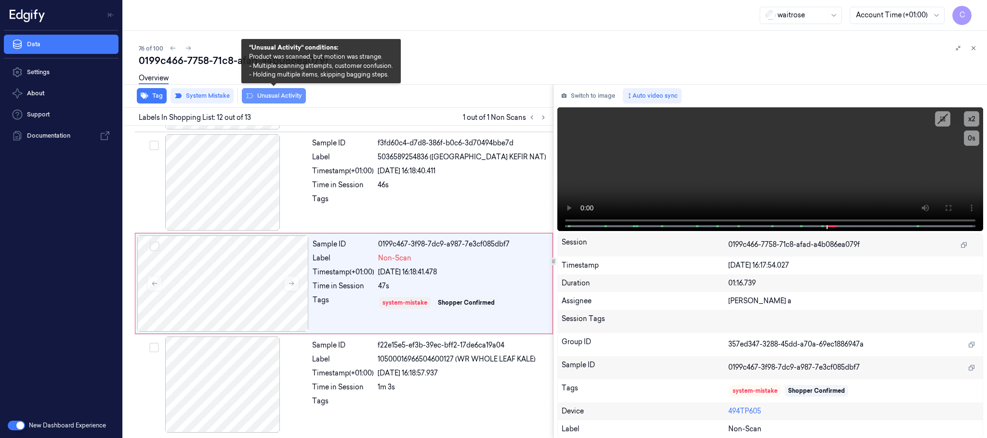
click at [262, 97] on button "Unusual Activity" at bounding box center [274, 95] width 64 height 15
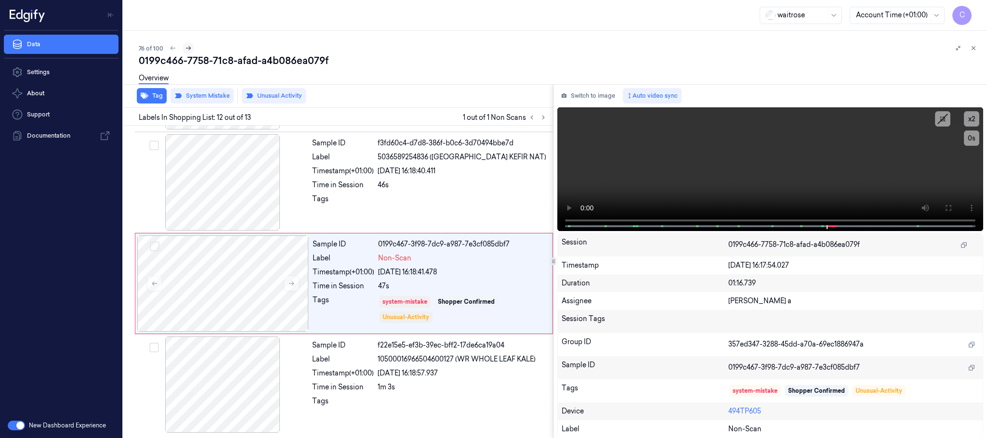
click at [188, 50] on icon at bounding box center [188, 48] width 5 height 4
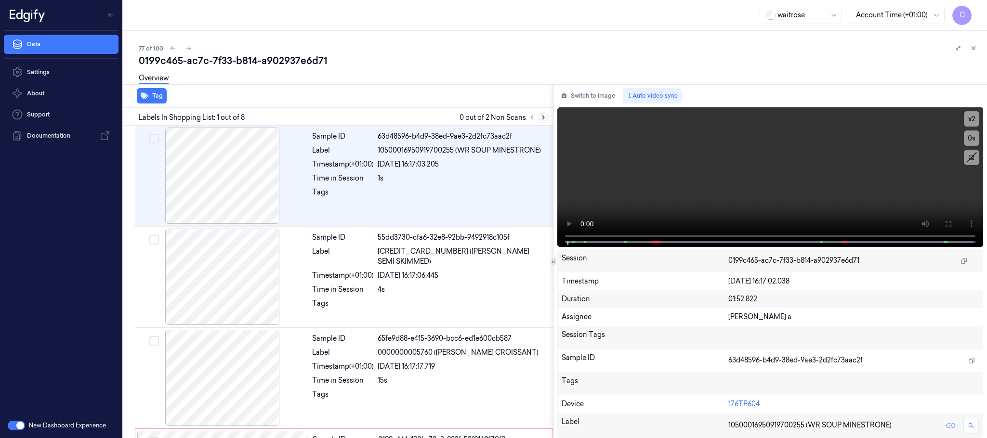
click at [546, 118] on icon at bounding box center [543, 117] width 7 height 7
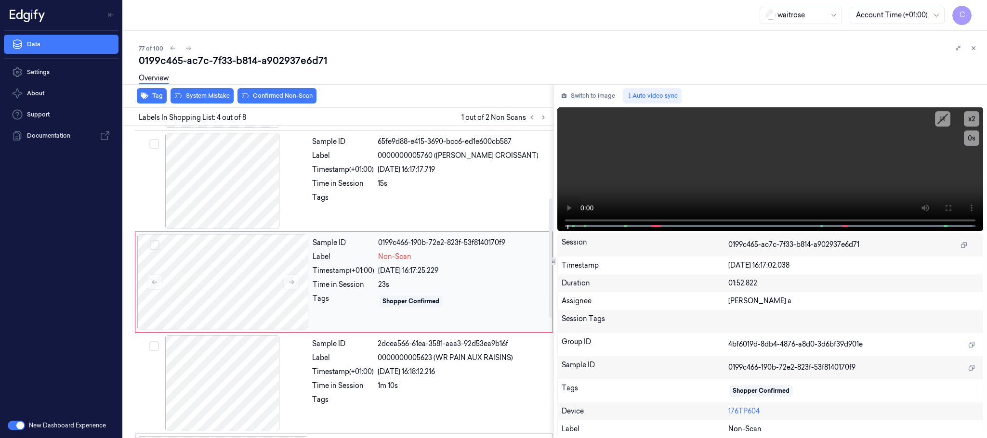
scroll to position [198, 0]
click at [287, 281] on button at bounding box center [291, 280] width 15 height 15
click at [297, 283] on button at bounding box center [291, 280] width 15 height 15
click at [295, 282] on button at bounding box center [291, 280] width 15 height 15
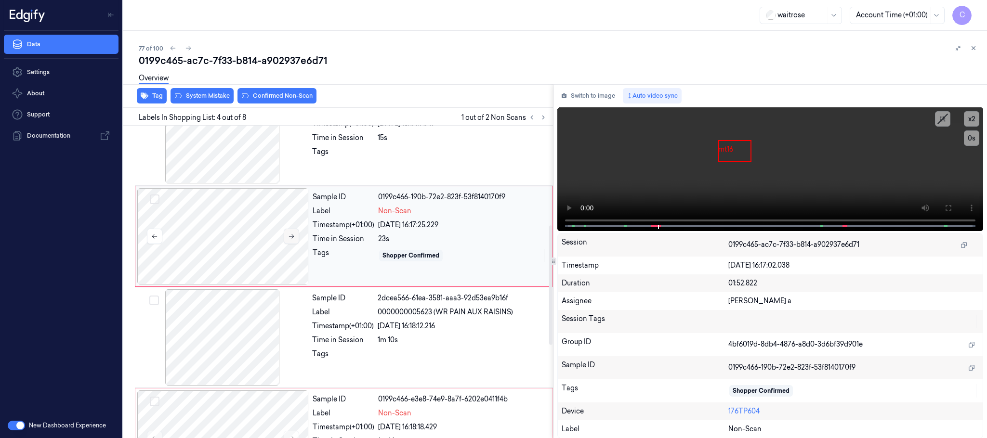
scroll to position [271, 0]
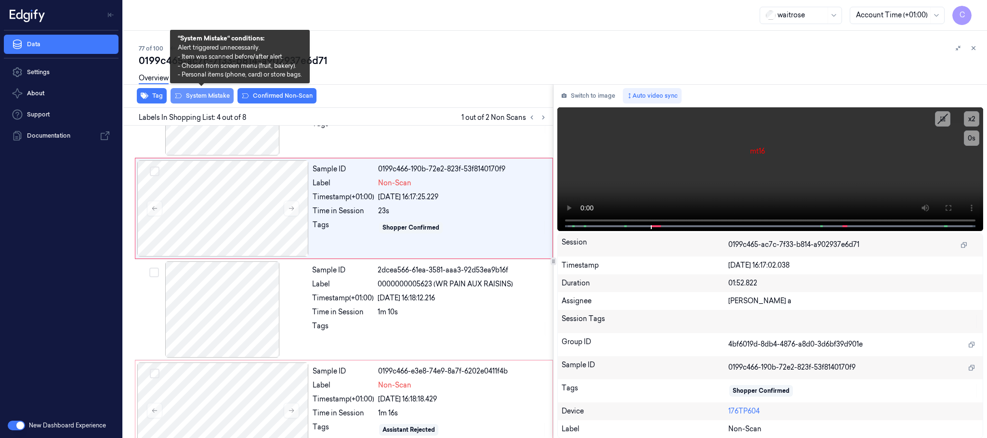
click at [212, 97] on button "System Mistake" at bounding box center [202, 95] width 63 height 15
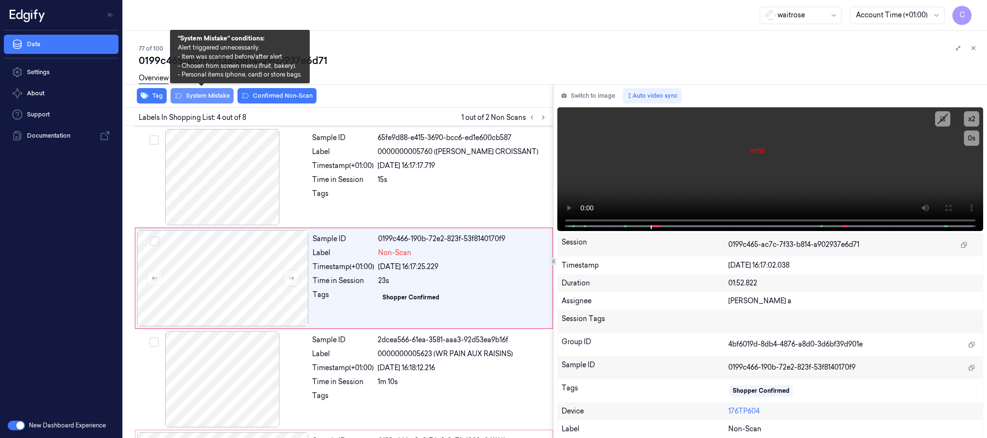
scroll to position [198, 0]
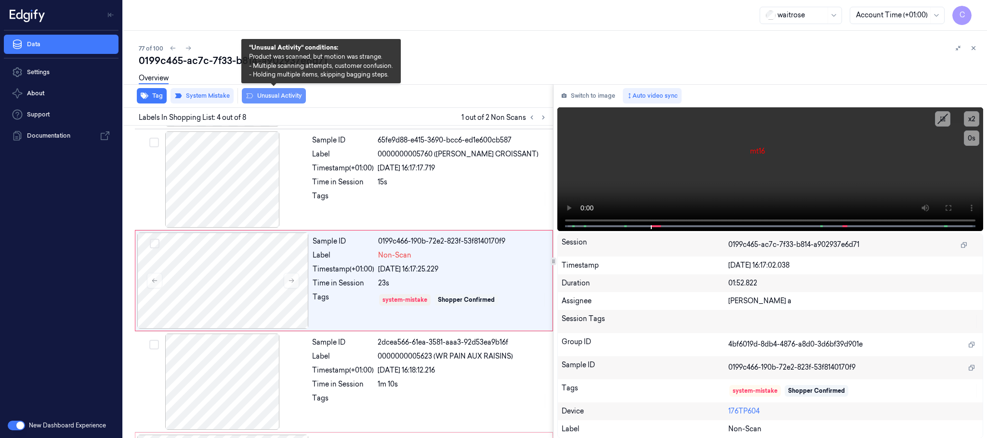
click at [259, 94] on button "Unusual Activity" at bounding box center [274, 95] width 64 height 15
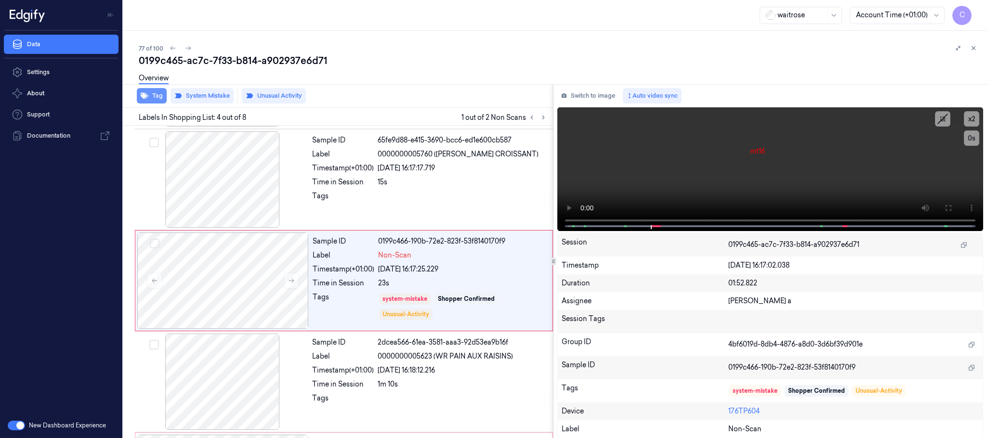
click at [156, 98] on button "Tag" at bounding box center [152, 95] width 30 height 15
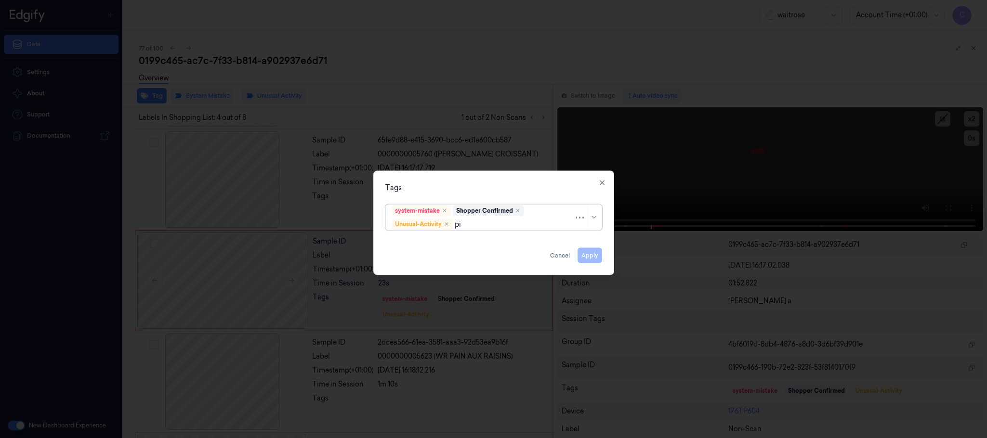
type input "pic"
click at [445, 243] on div "Picklist item alert" at bounding box center [419, 243] width 55 height 10
click at [474, 185] on div "Tags" at bounding box center [493, 188] width 217 height 10
click at [587, 252] on button "Apply" at bounding box center [590, 255] width 25 height 15
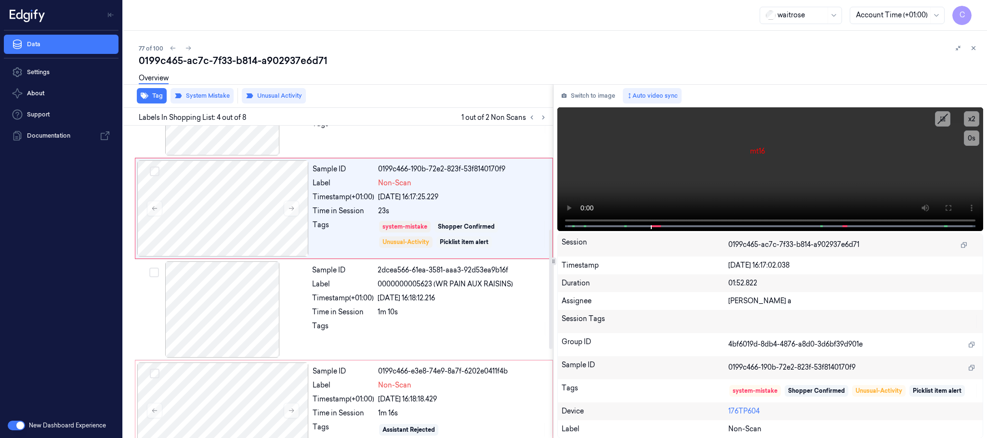
scroll to position [343, 0]
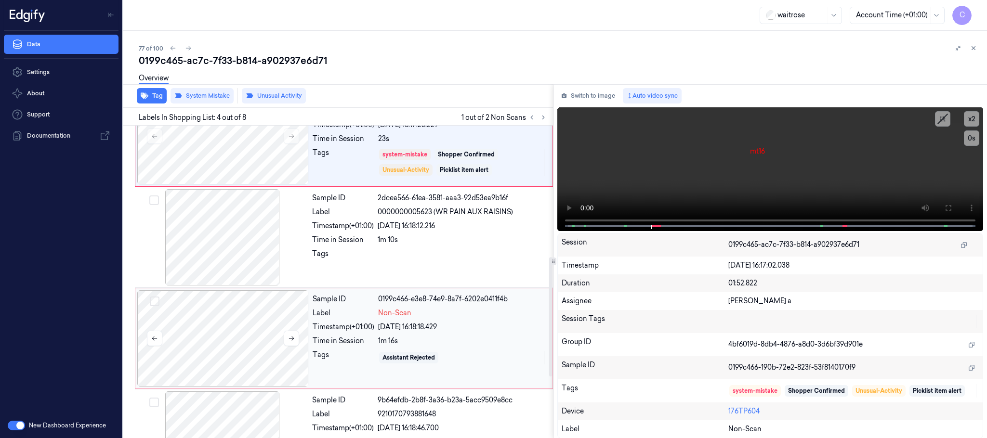
click at [255, 334] on div at bounding box center [222, 338] width 171 height 96
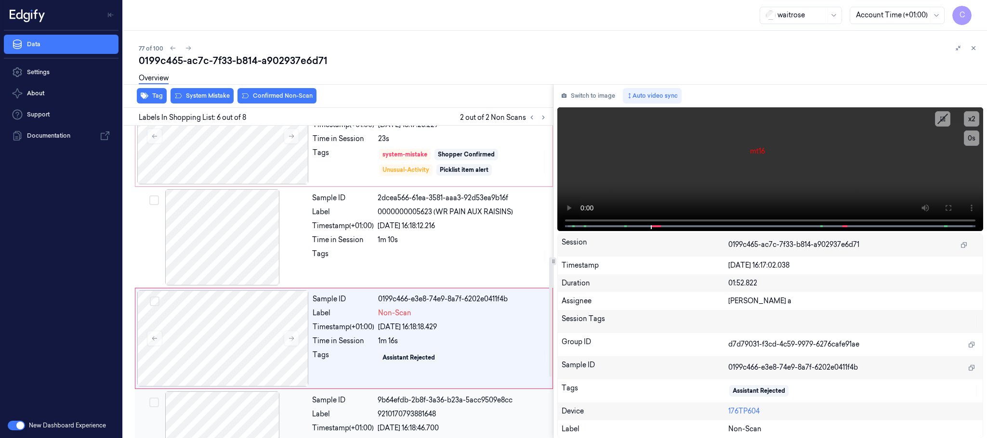
scroll to position [402, 0]
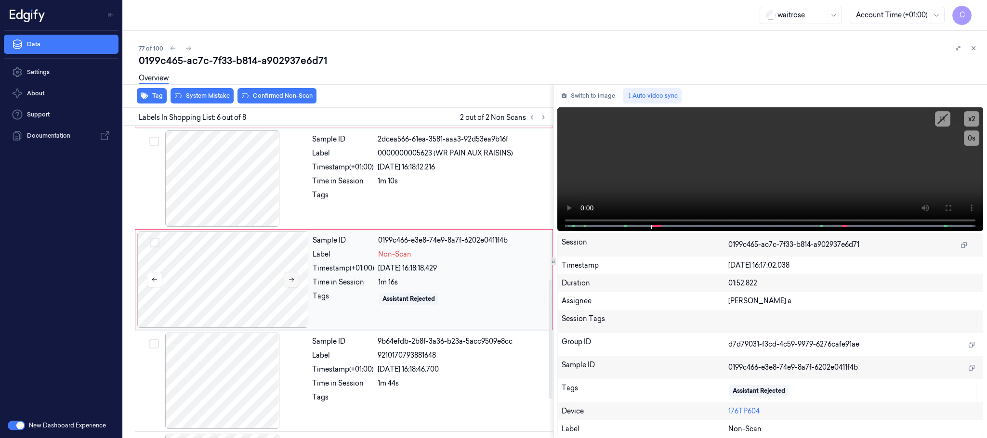
click at [292, 281] on icon at bounding box center [291, 280] width 5 height 4
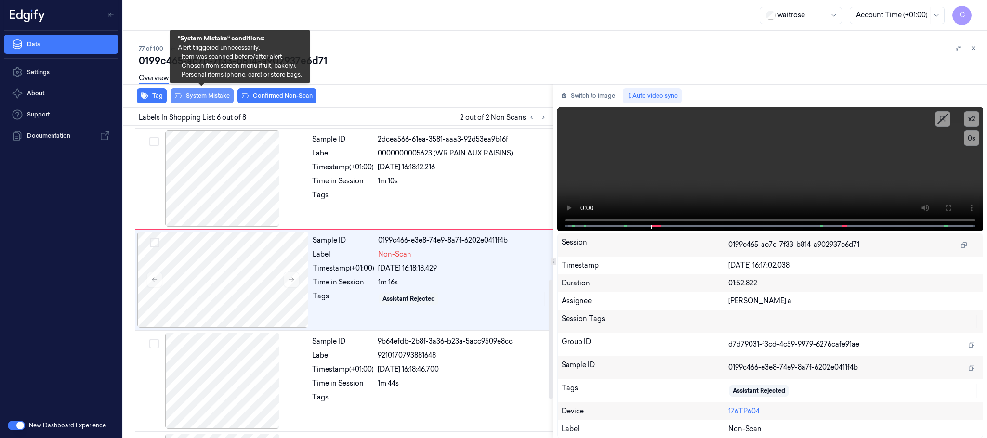
click at [192, 96] on button "System Mistake" at bounding box center [202, 95] width 63 height 15
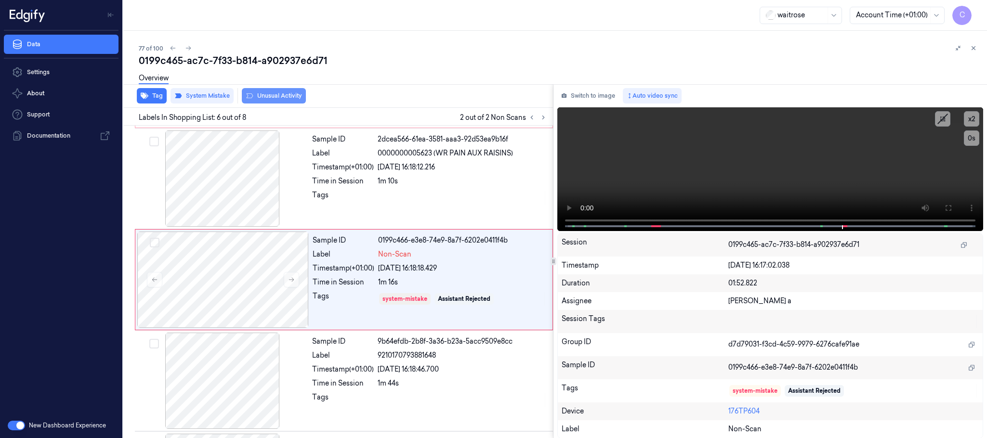
click at [283, 95] on button "Unusual Activity" at bounding box center [274, 95] width 64 height 15
click at [152, 95] on button "Tag" at bounding box center [152, 95] width 30 height 15
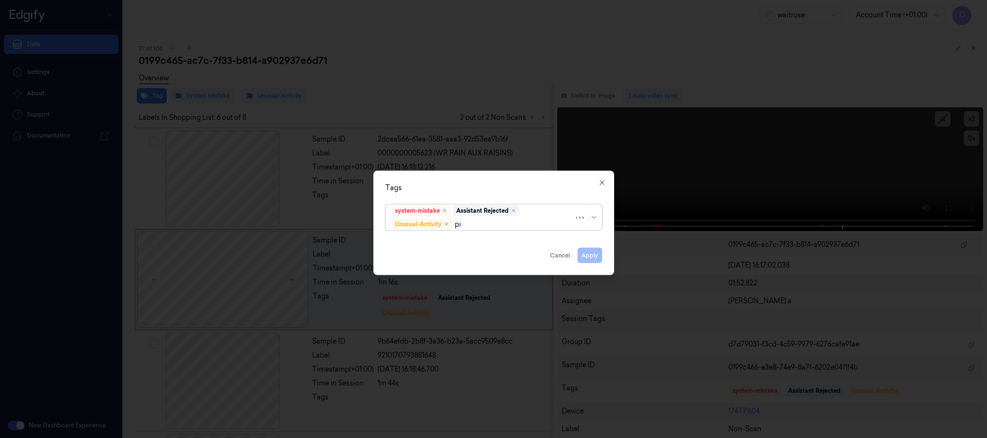
type input "pic"
click at [395, 240] on div "Picklist item alert" at bounding box center [419, 243] width 55 height 10
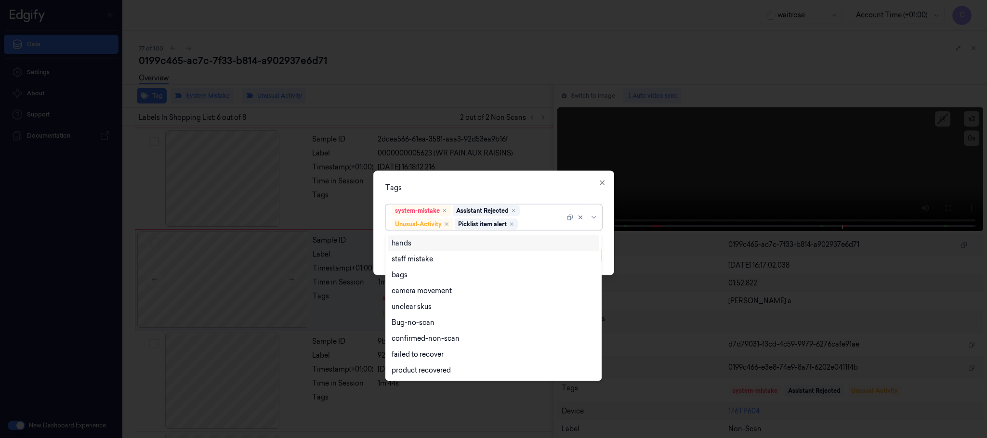
click at [428, 172] on div "Tags option Picklist item alert, selected. 9 results available. Use Up and Down…" at bounding box center [493, 223] width 241 height 105
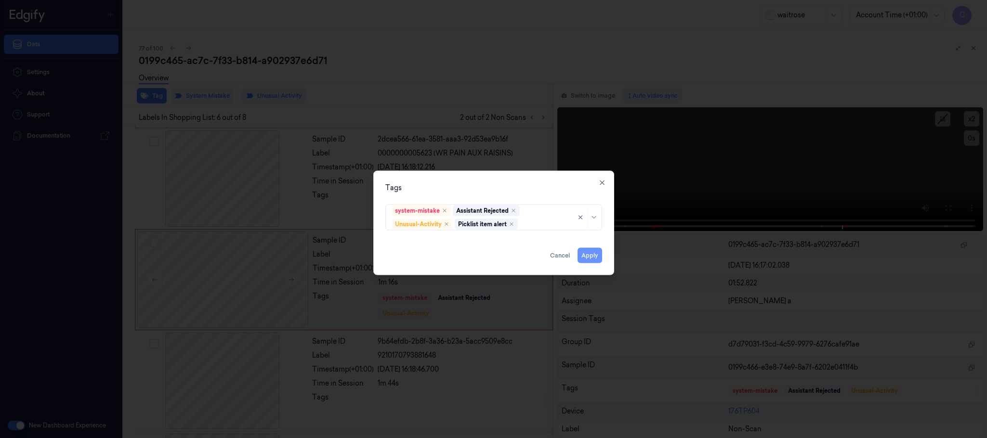
click at [590, 256] on button "Apply" at bounding box center [590, 255] width 25 height 15
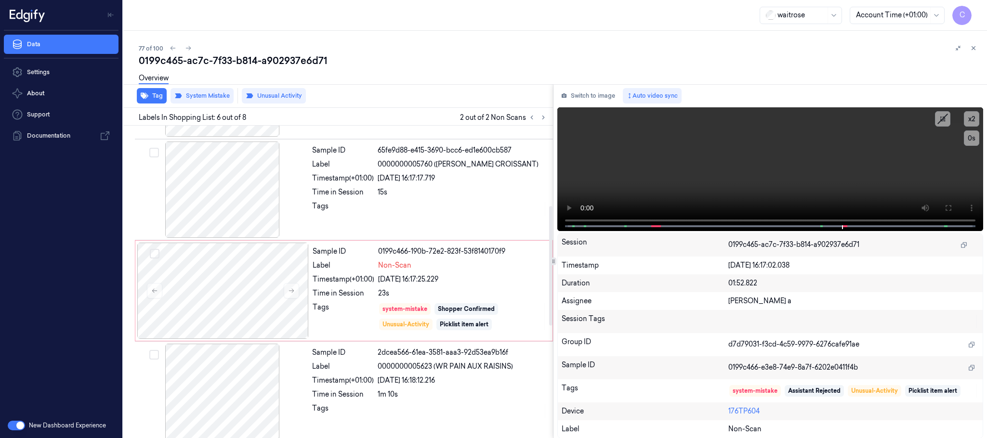
scroll to position [141, 0]
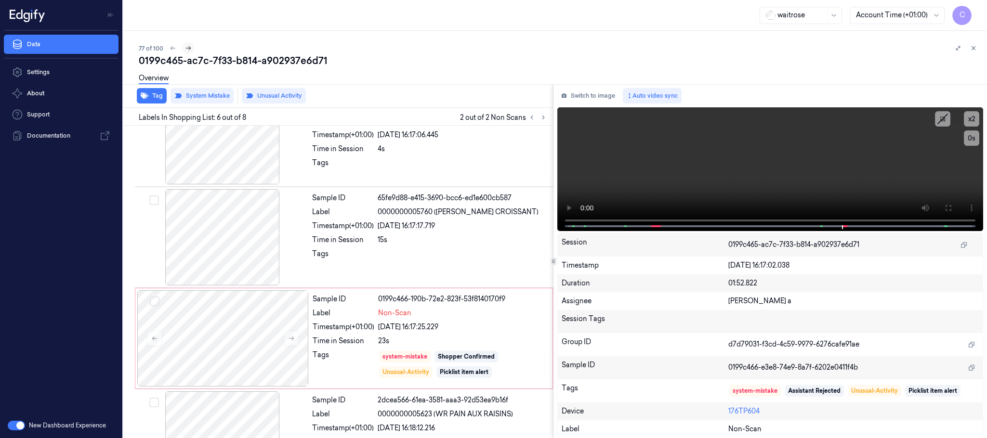
click at [190, 48] on icon at bounding box center [188, 48] width 5 height 4
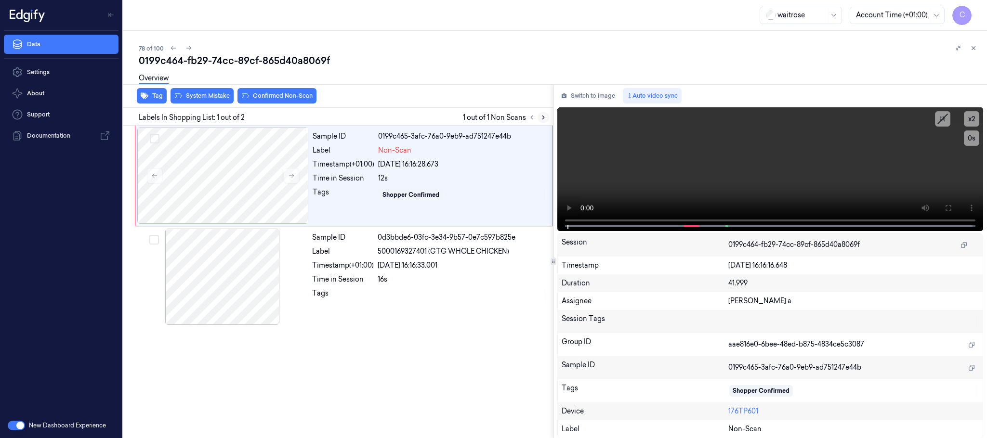
click at [544, 118] on icon at bounding box center [543, 117] width 2 height 3
click at [289, 173] on icon at bounding box center [291, 175] width 7 height 7
click at [290, 175] on icon at bounding box center [291, 175] width 7 height 7
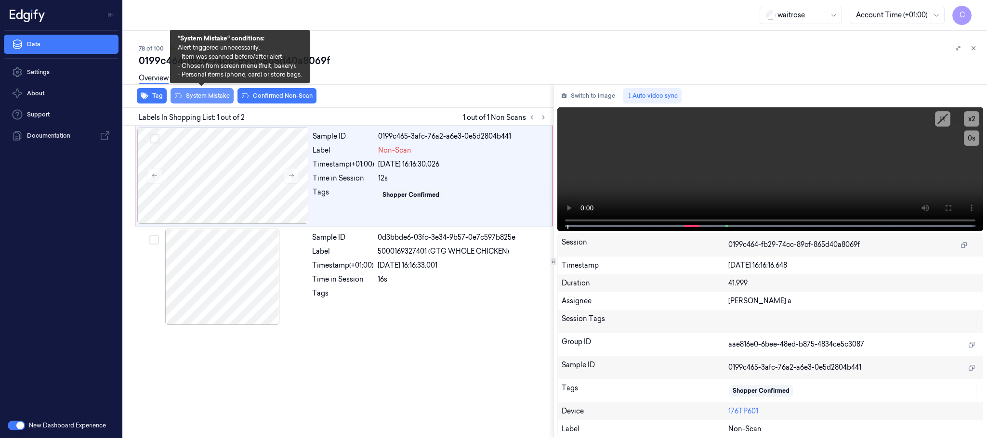
click at [197, 97] on button "System Mistake" at bounding box center [202, 95] width 63 height 15
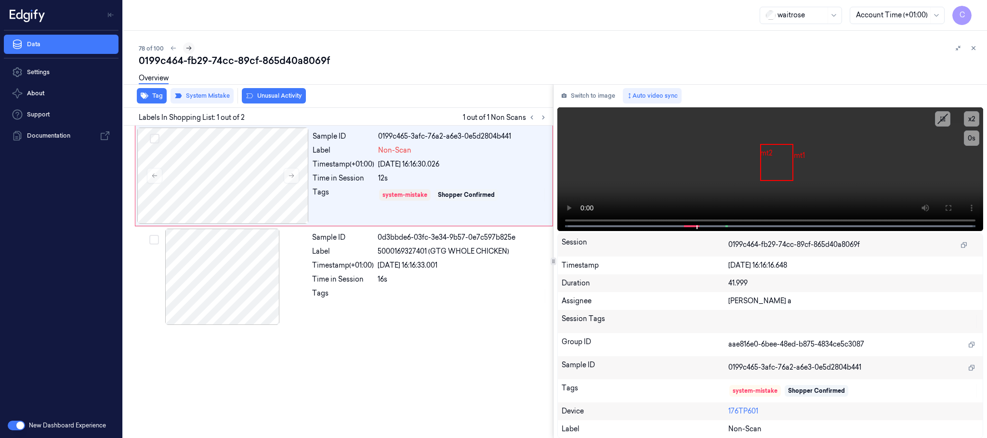
click at [188, 49] on icon at bounding box center [188, 48] width 7 height 7
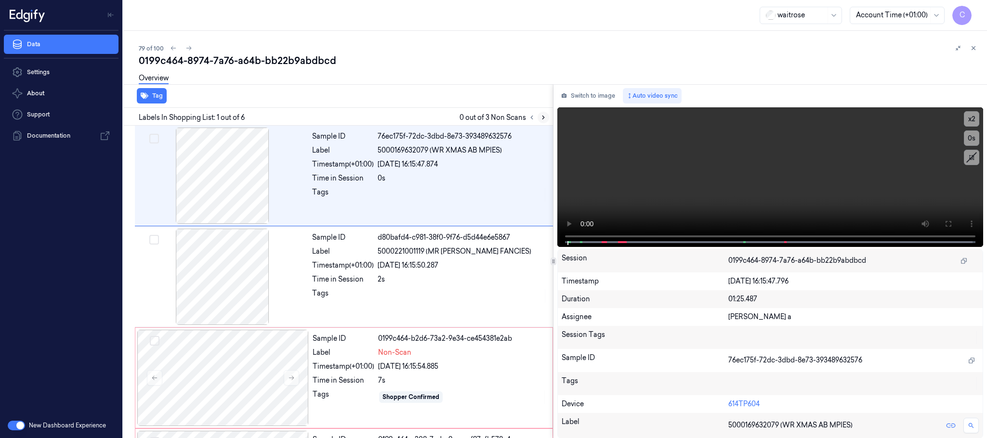
click at [542, 115] on icon at bounding box center [543, 117] width 7 height 7
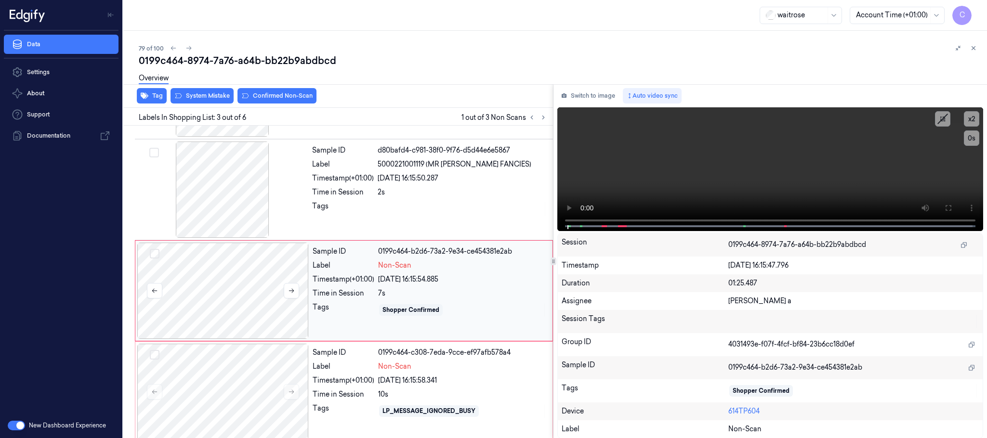
scroll to position [97, 0]
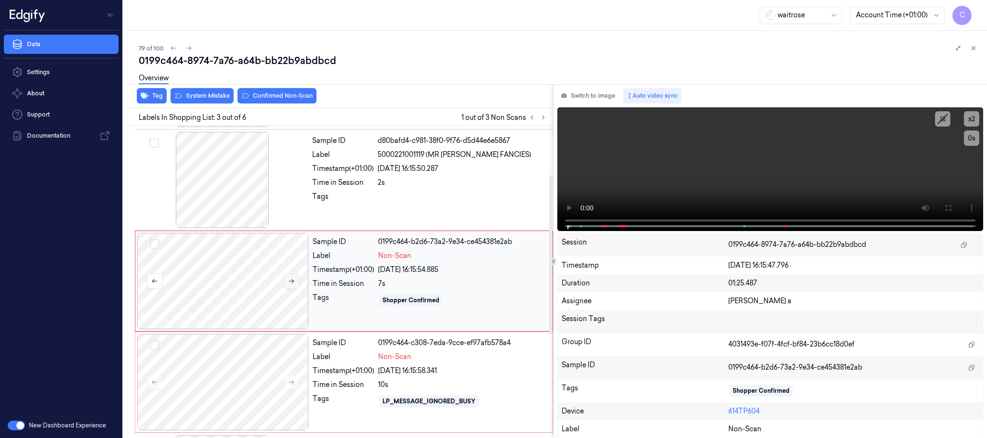
click at [289, 279] on icon at bounding box center [291, 281] width 7 height 7
click at [292, 282] on icon at bounding box center [291, 281] width 5 height 4
click at [293, 282] on icon at bounding box center [291, 281] width 5 height 4
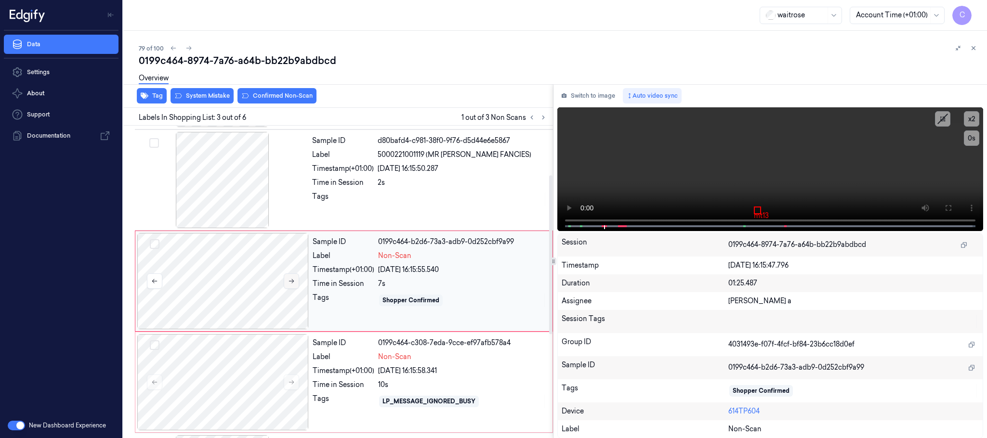
click at [293, 282] on icon at bounding box center [291, 281] width 5 height 4
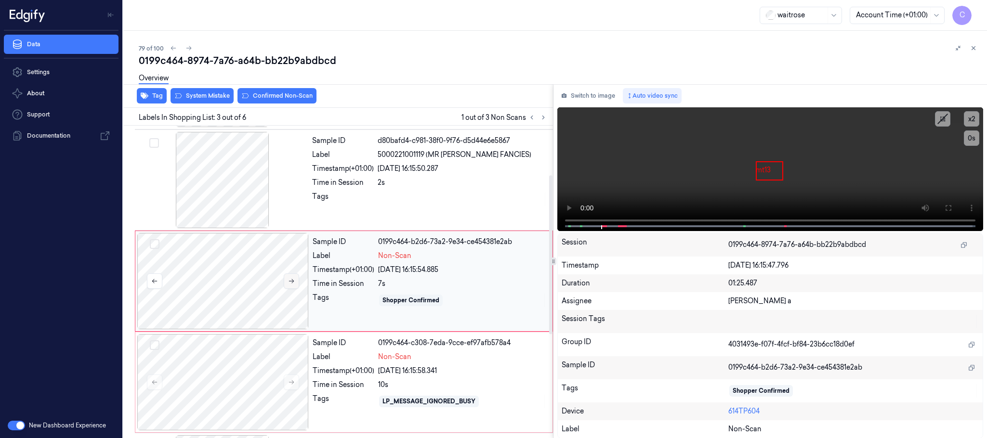
click at [293, 282] on icon at bounding box center [291, 281] width 5 height 4
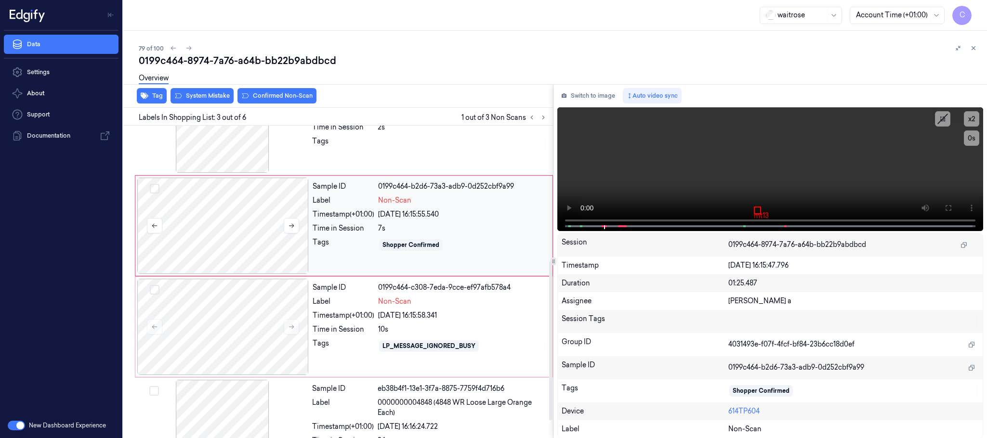
scroll to position [299, 0]
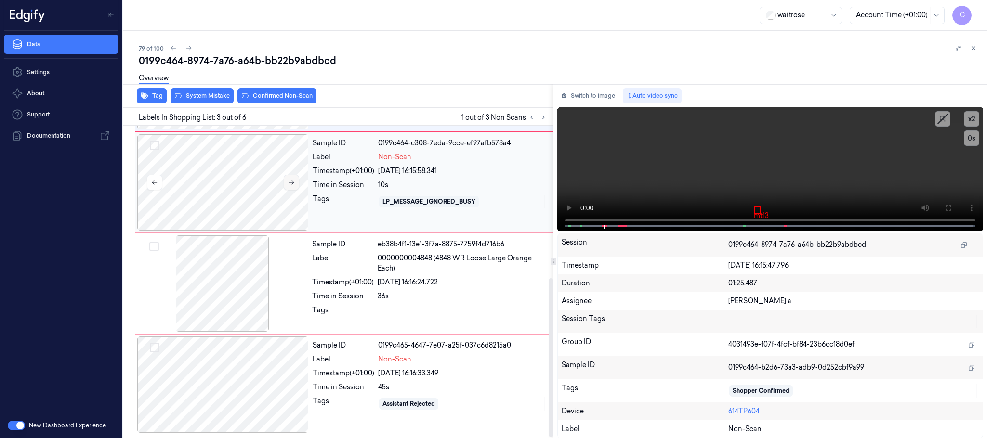
click at [286, 182] on button at bounding box center [291, 182] width 15 height 15
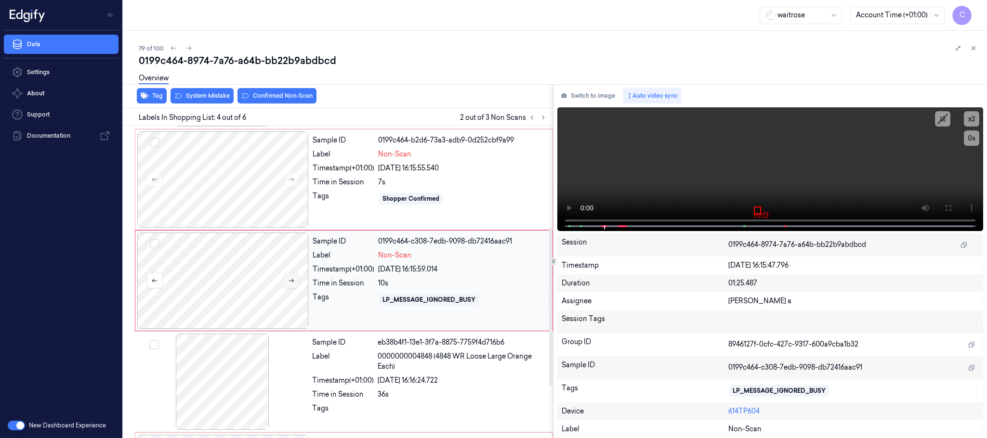
click at [295, 288] on button at bounding box center [291, 280] width 15 height 15
click at [293, 284] on icon at bounding box center [291, 280] width 7 height 7
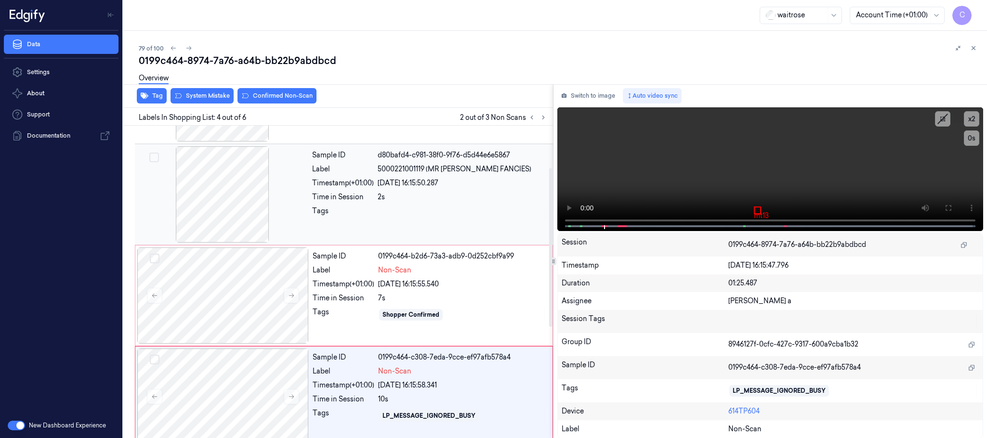
click at [234, 194] on div at bounding box center [222, 194] width 171 height 96
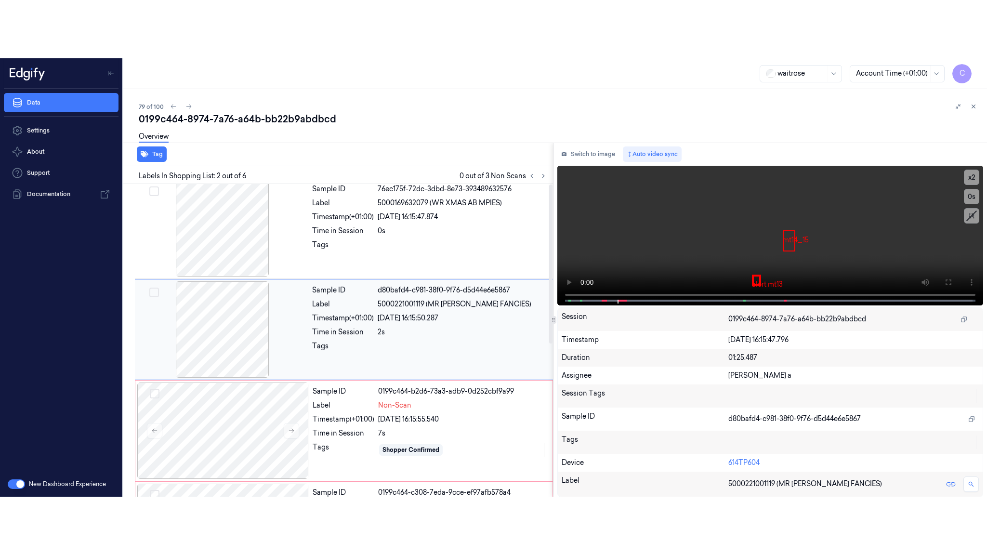
scroll to position [0, 0]
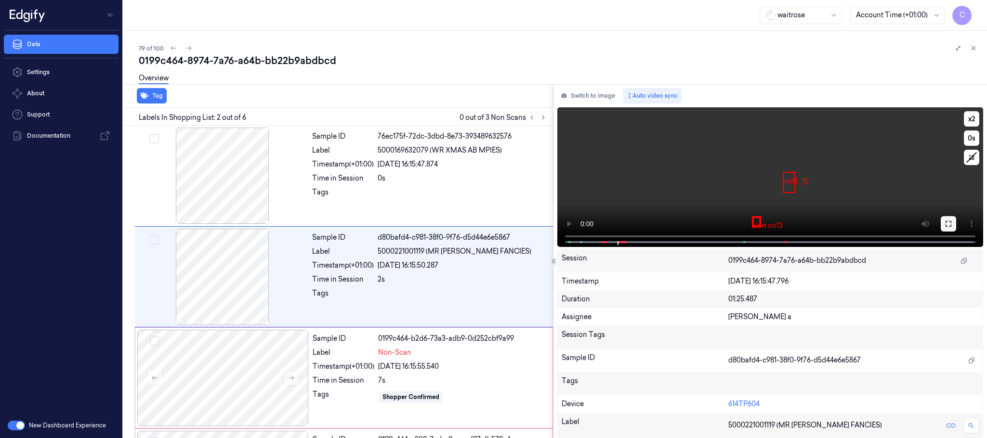
click at [941, 221] on button at bounding box center [948, 223] width 15 height 15
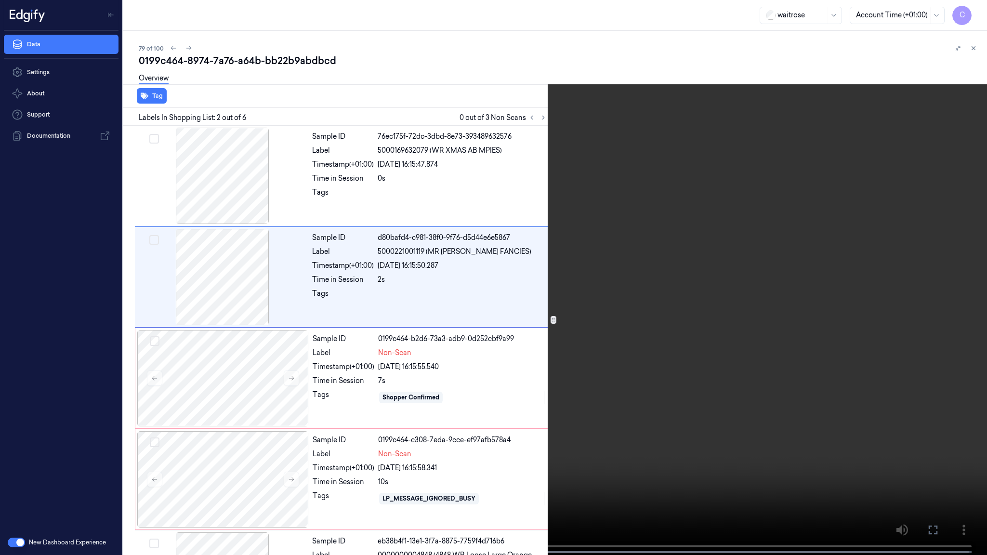
click at [391, 326] on video at bounding box center [493, 278] width 987 height 557
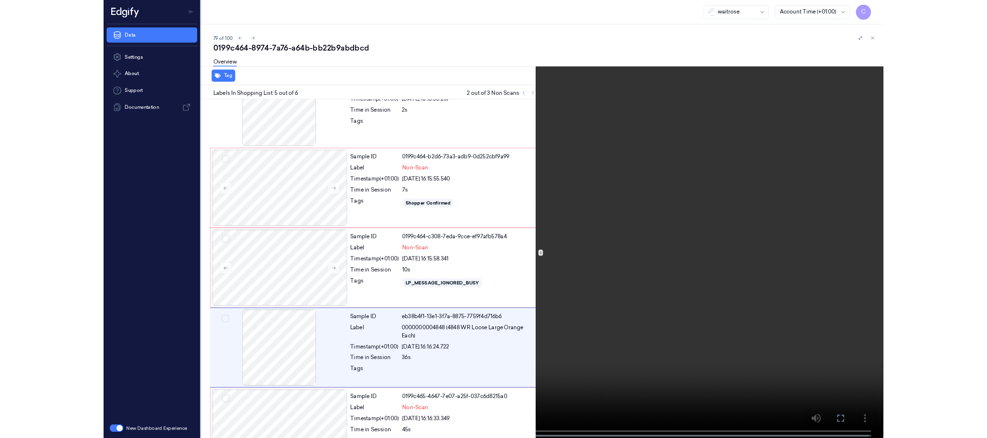
scroll to position [183, 0]
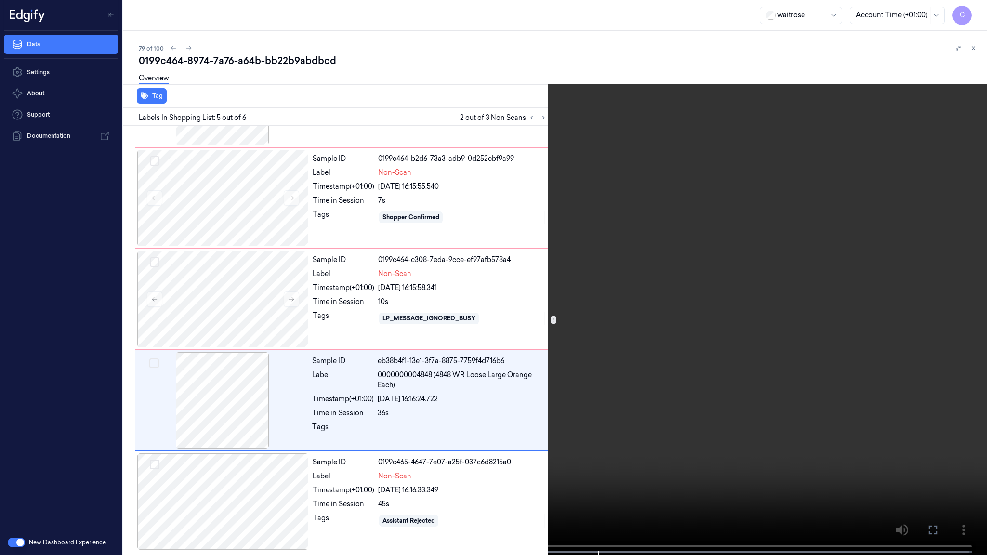
click at [480, 324] on video at bounding box center [493, 278] width 987 height 557
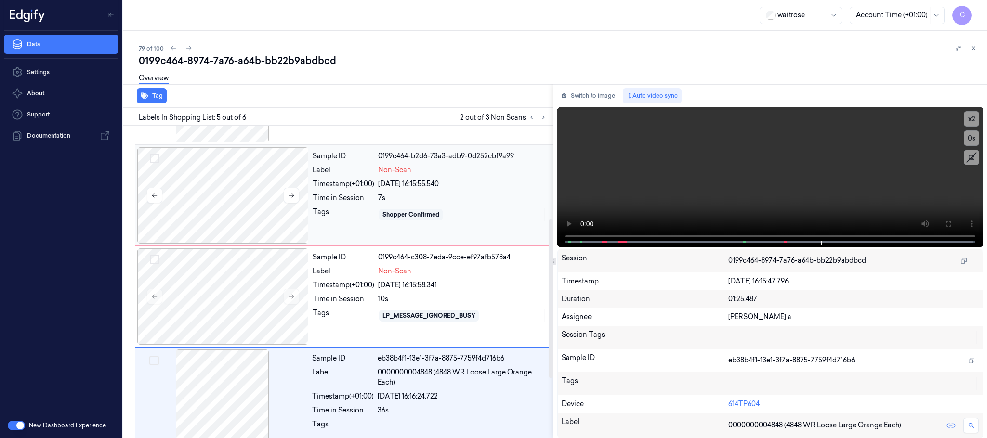
click at [213, 194] on div at bounding box center [222, 195] width 171 height 96
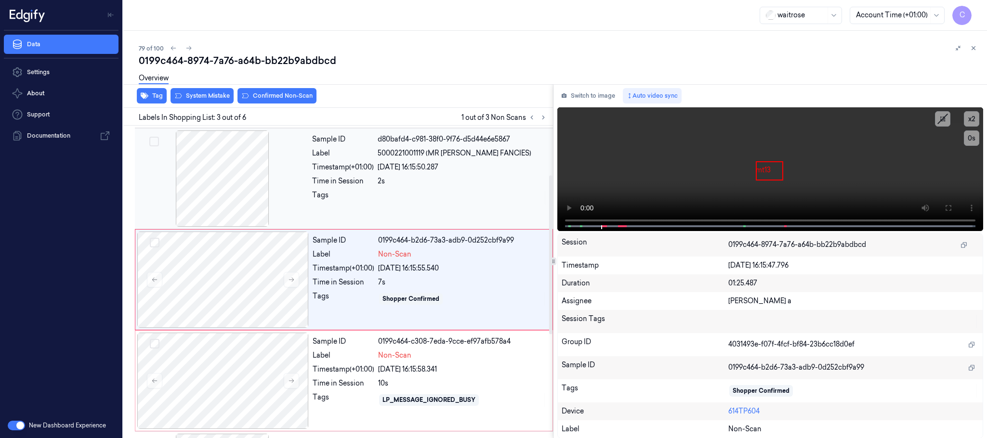
scroll to position [97, 0]
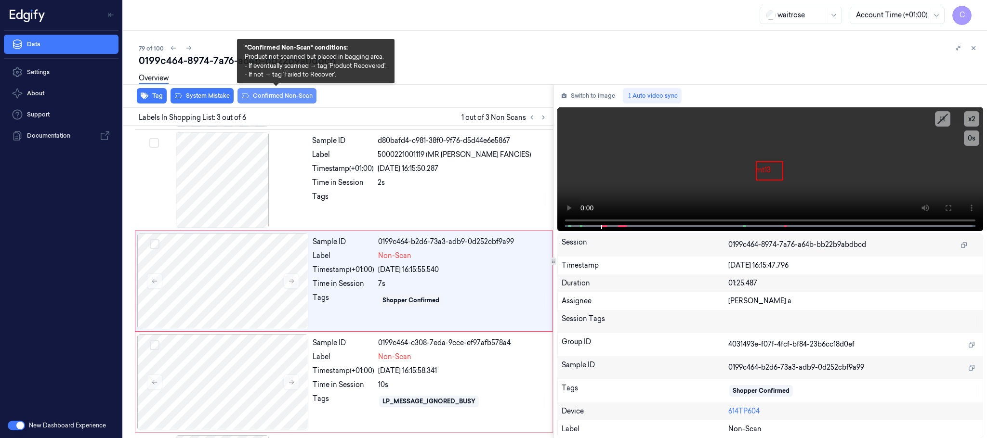
click at [259, 97] on button "Confirmed Non-Scan" at bounding box center [276, 95] width 79 height 15
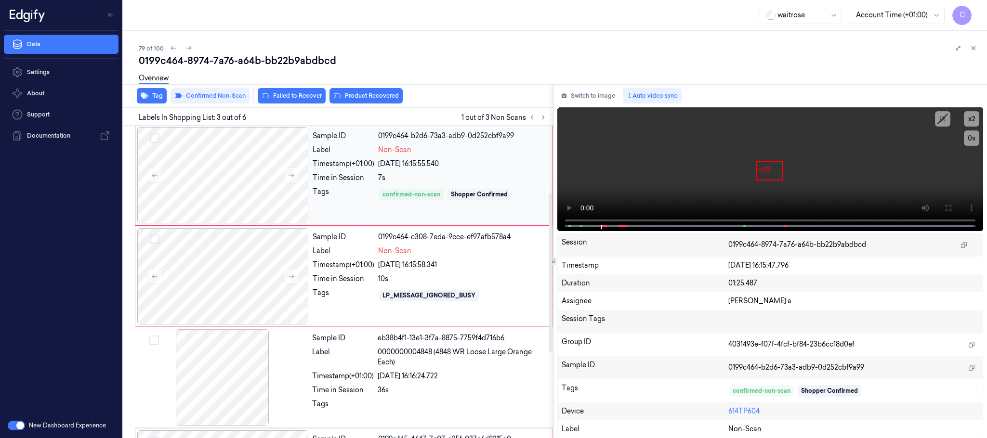
scroll to position [241, 0]
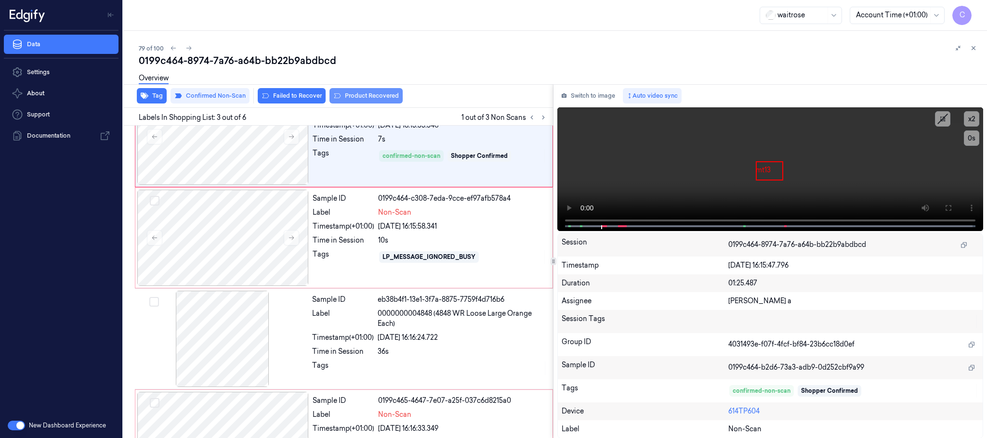
click at [351, 97] on button "Product Recovered" at bounding box center [365, 95] width 73 height 15
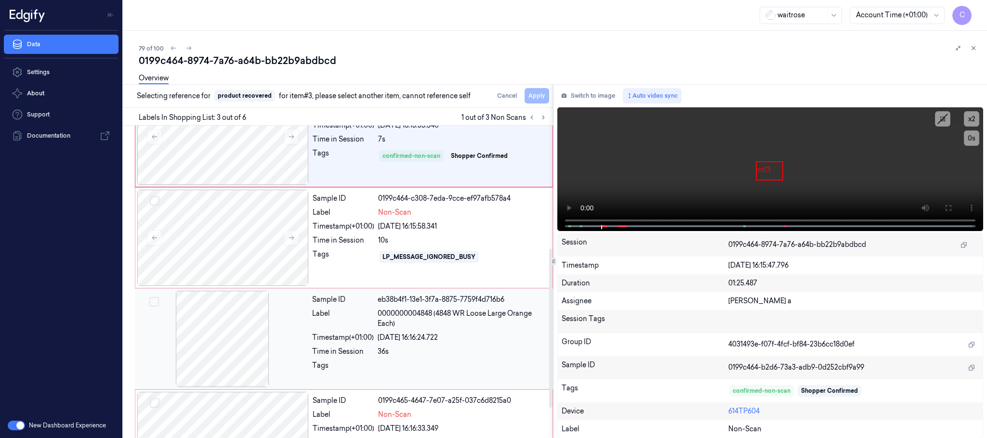
click at [221, 332] on div at bounding box center [222, 339] width 171 height 96
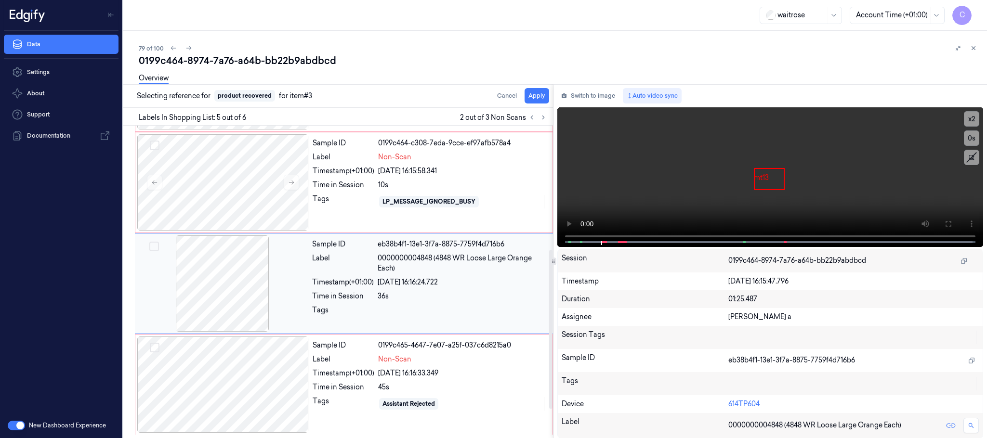
scroll to position [299, 0]
click at [535, 94] on button "Apply" at bounding box center [537, 95] width 25 height 15
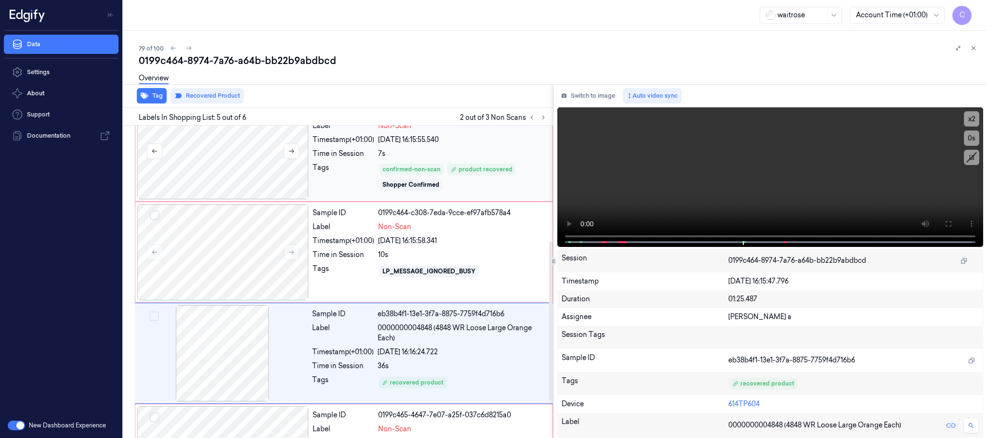
click at [254, 181] on div at bounding box center [222, 151] width 171 height 96
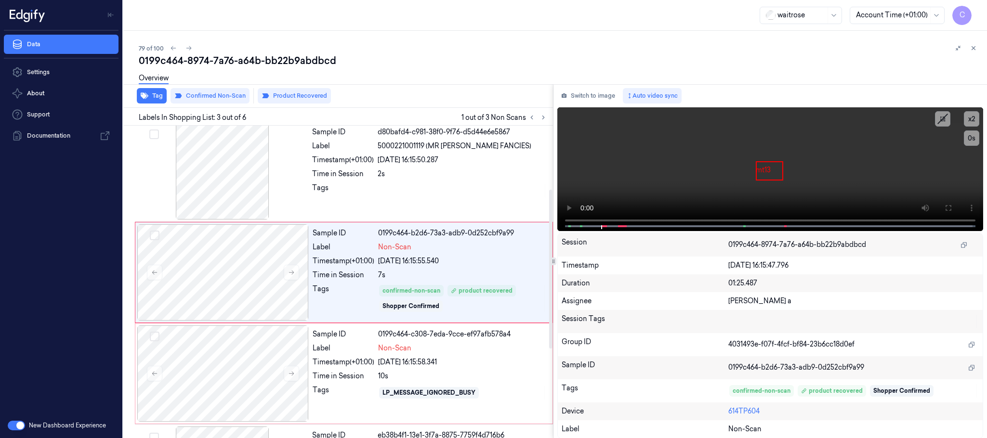
scroll to position [97, 0]
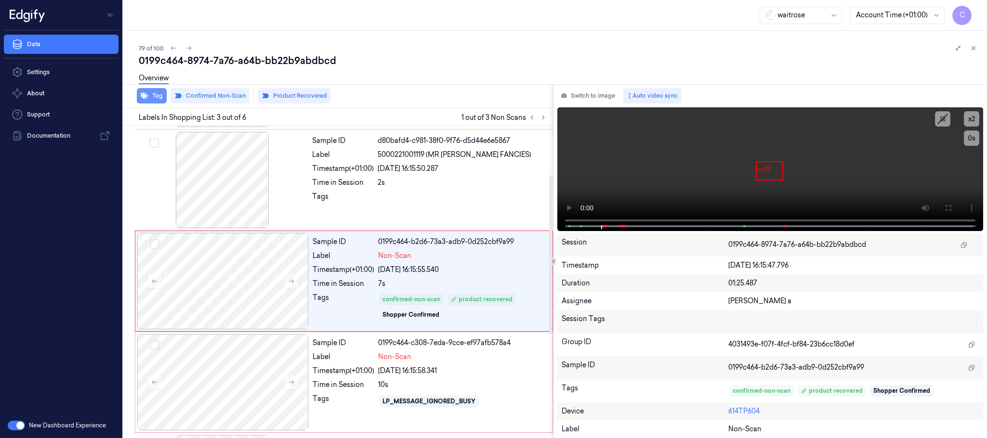
click at [158, 97] on button "Tag" at bounding box center [152, 95] width 30 height 15
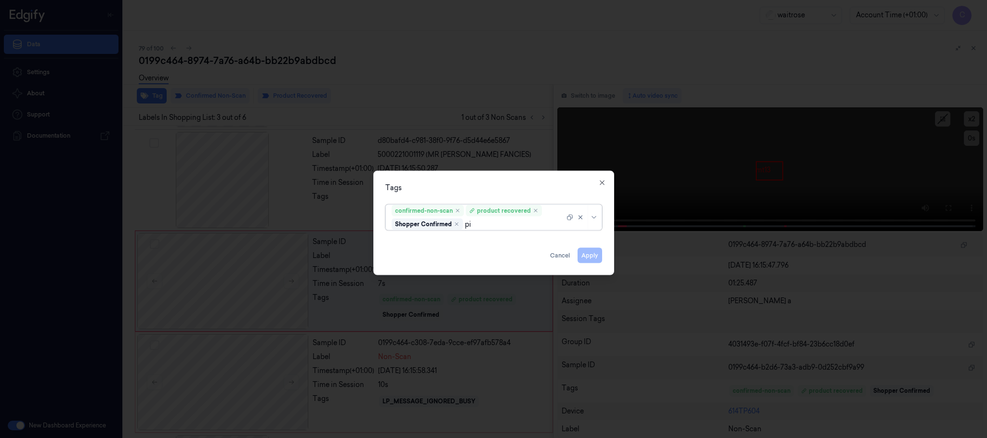
type input "pic"
click at [428, 240] on div "Picklist item alert" at bounding box center [419, 243] width 55 height 10
click at [510, 183] on div "Tags" at bounding box center [493, 188] width 217 height 10
click at [592, 256] on button "Apply" at bounding box center [590, 255] width 25 height 15
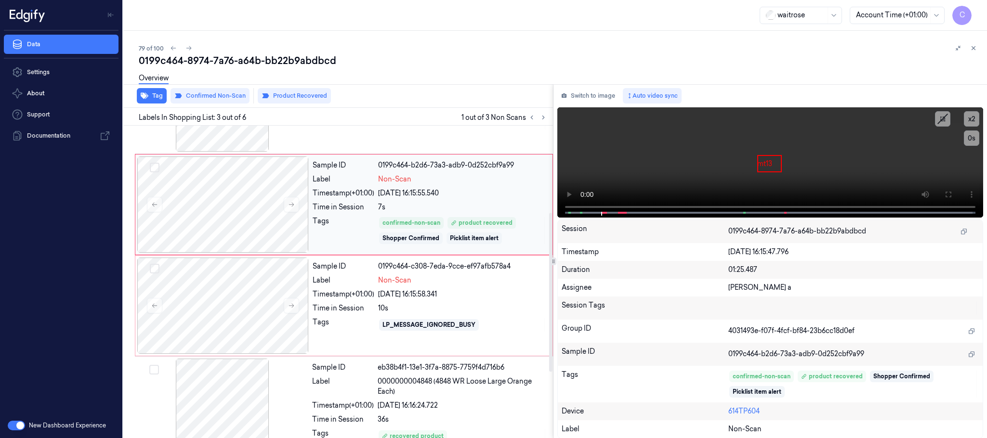
scroll to position [241, 0]
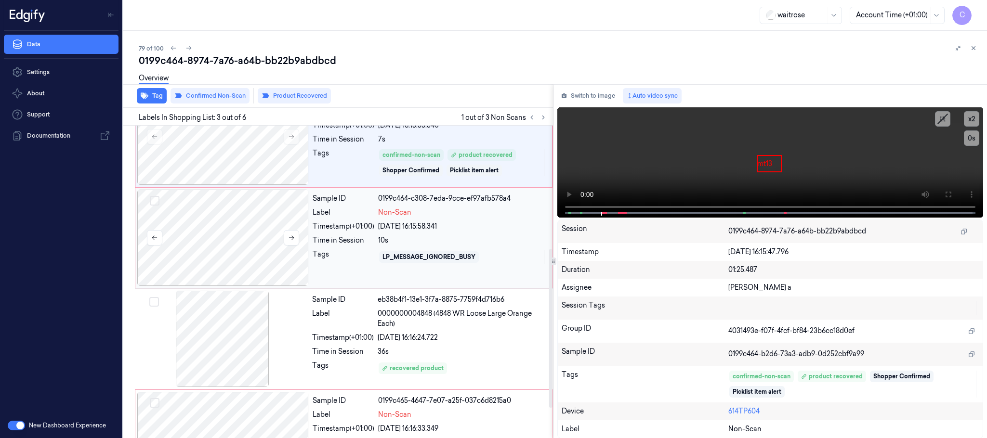
click at [204, 243] on div at bounding box center [222, 238] width 171 height 96
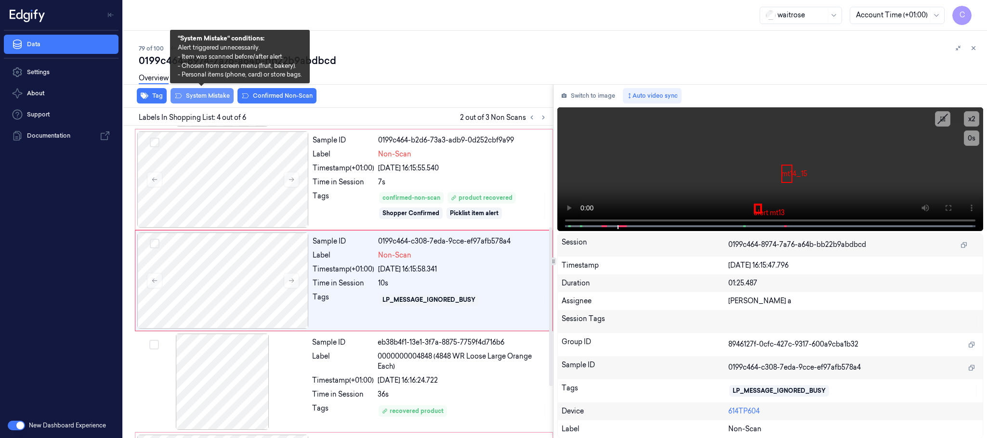
click at [202, 94] on button "System Mistake" at bounding box center [202, 95] width 63 height 15
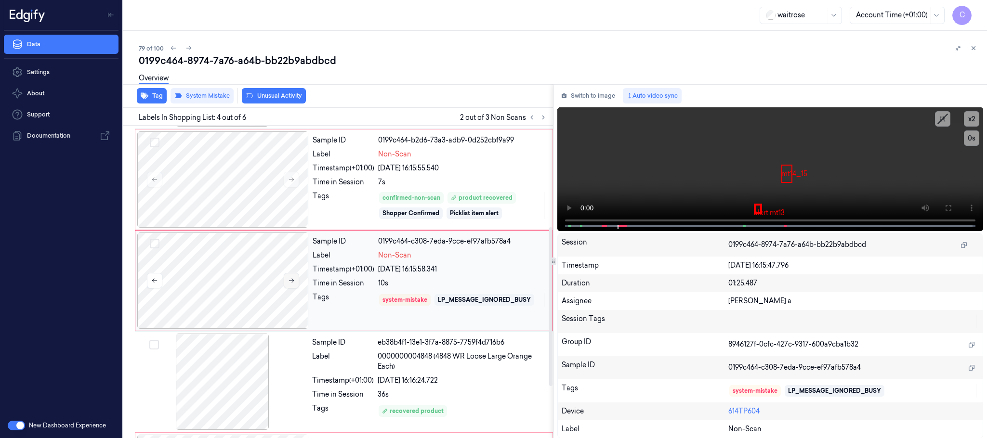
click at [290, 284] on icon at bounding box center [291, 280] width 7 height 7
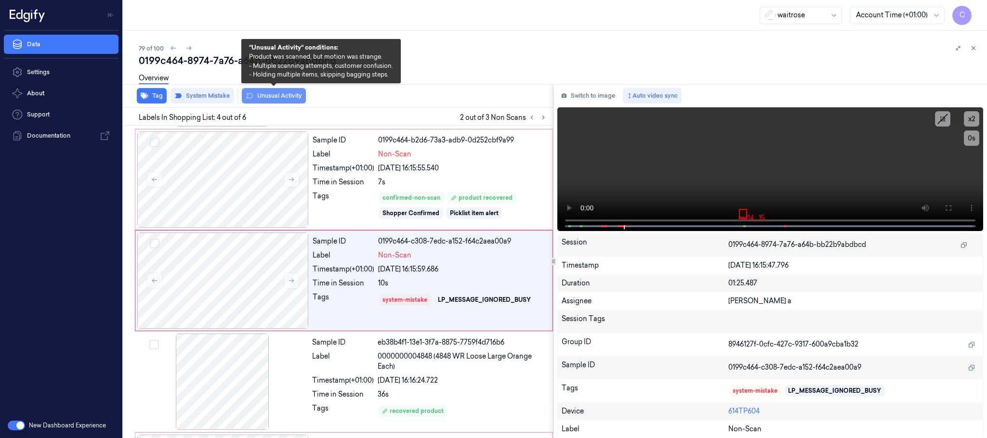
click at [265, 92] on button "Unusual Activity" at bounding box center [274, 95] width 64 height 15
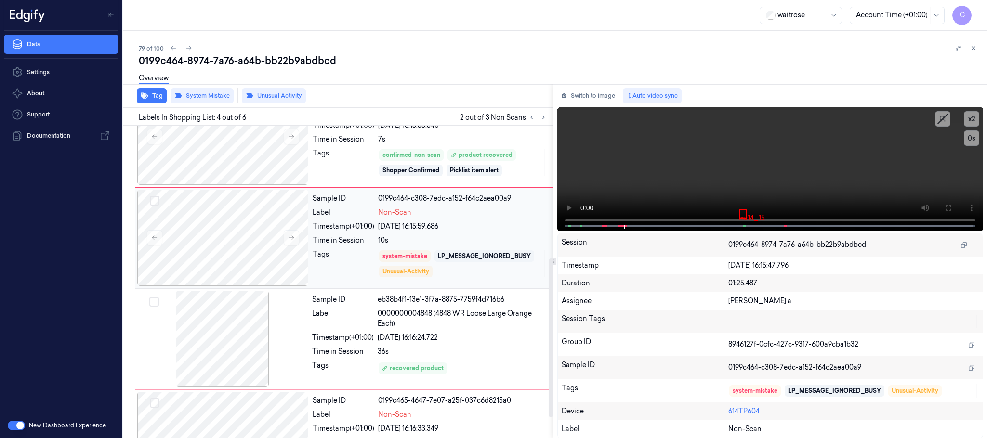
scroll to position [299, 0]
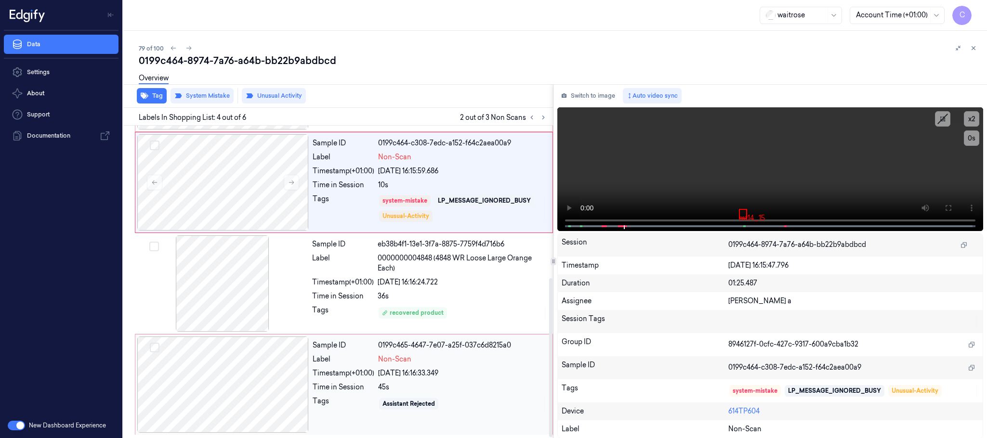
click at [263, 383] on div at bounding box center [222, 385] width 171 height 96
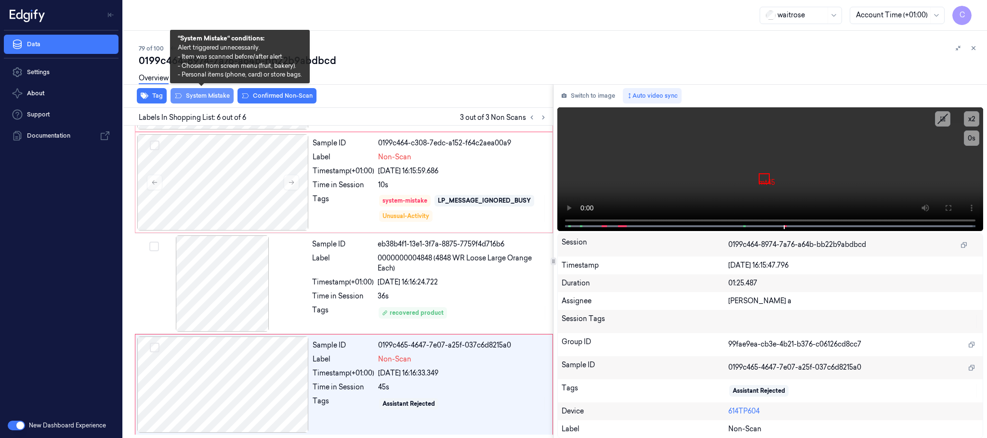
click at [213, 95] on button "System Mistake" at bounding box center [202, 95] width 63 height 15
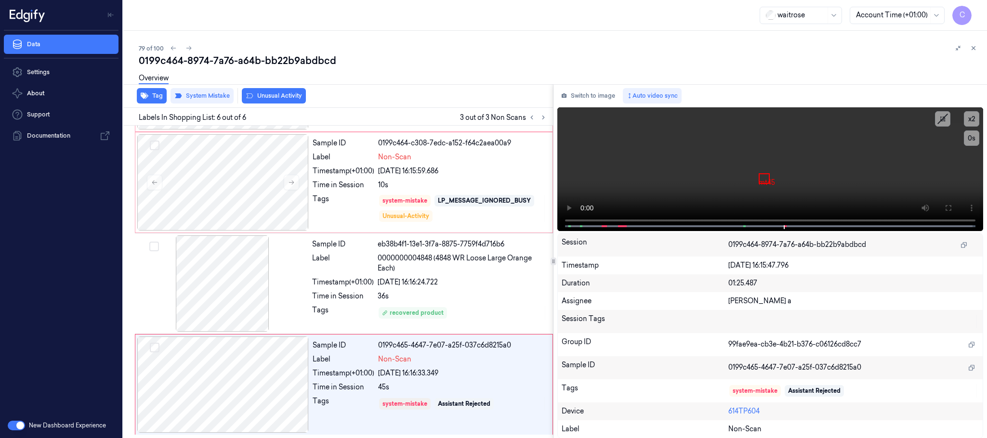
click at [262, 95] on button "Unusual Activity" at bounding box center [274, 95] width 64 height 15
click at [147, 95] on icon "button" at bounding box center [145, 96] width 8 height 6
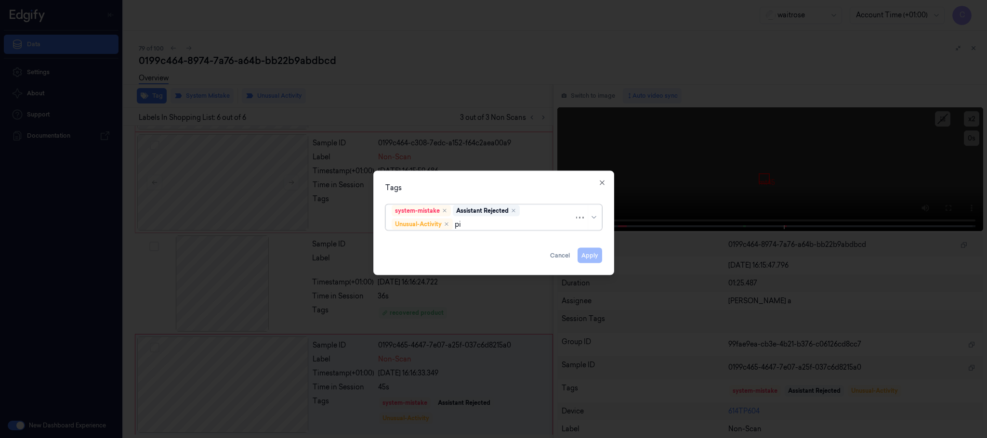
type input "pic"
click at [408, 245] on div "Picklist item alert" at bounding box center [419, 243] width 55 height 10
click at [473, 175] on div "Tags system-mistake Assistant Rejected Unusual-Activity Picklist item alert App…" at bounding box center [493, 223] width 241 height 105
click at [585, 257] on button "Apply" at bounding box center [590, 255] width 25 height 15
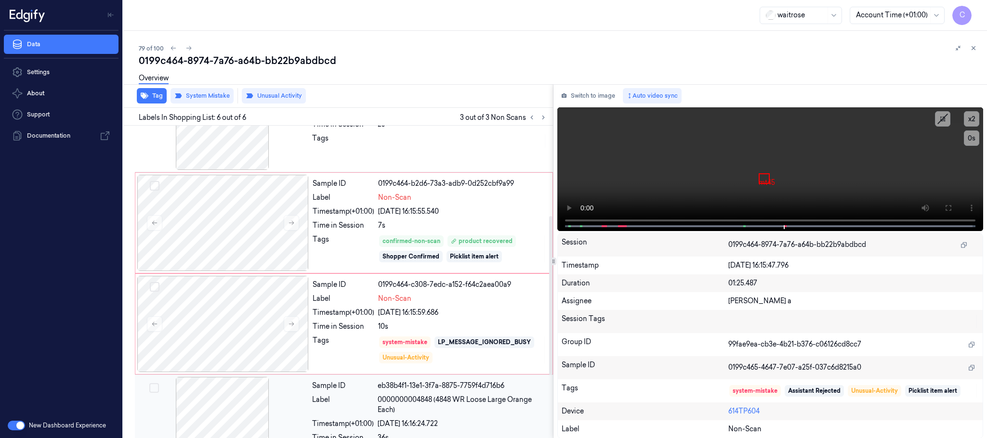
scroll to position [155, 0]
click at [185, 45] on icon at bounding box center [188, 48] width 7 height 7
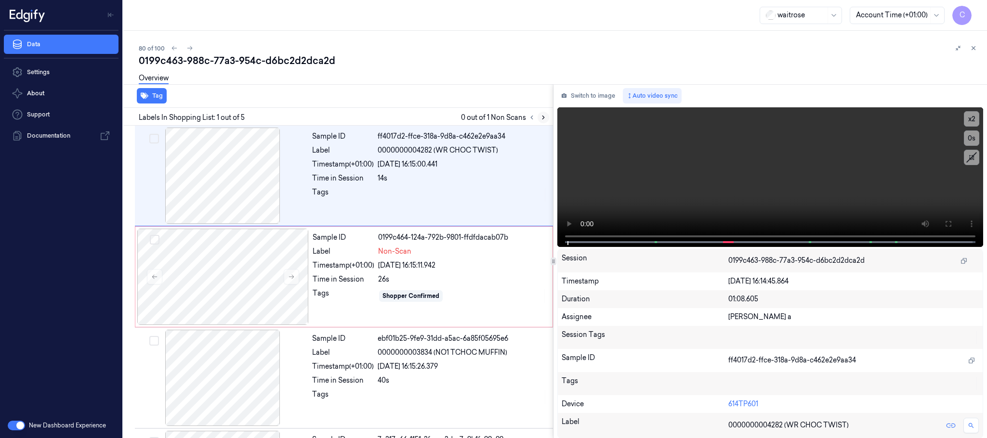
click at [542, 119] on icon at bounding box center [543, 117] width 7 height 7
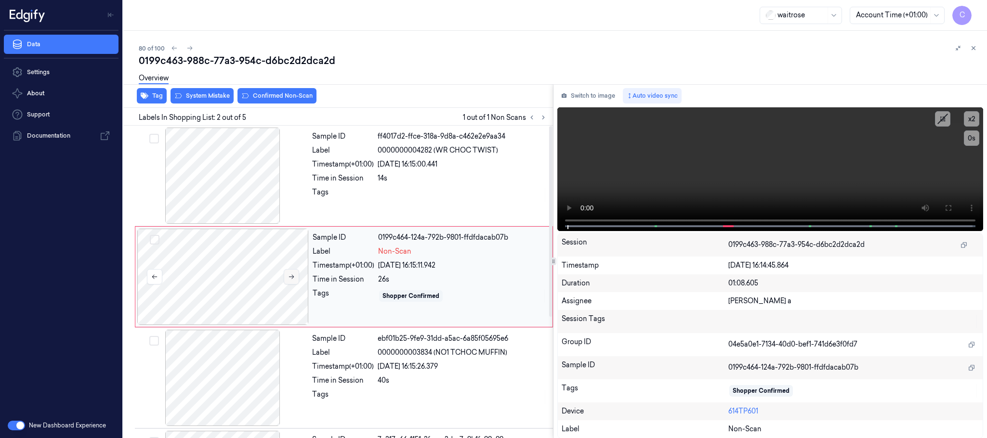
click at [289, 278] on icon at bounding box center [291, 277] width 7 height 7
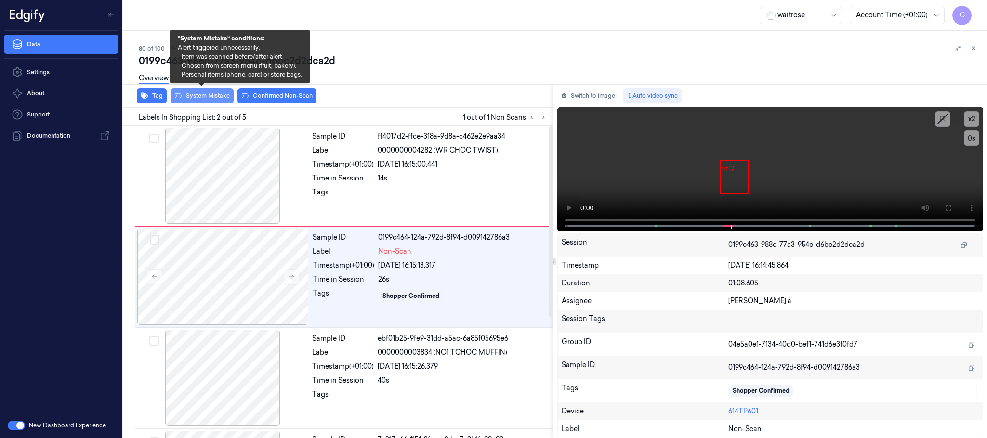
click at [214, 97] on button "System Mistake" at bounding box center [202, 95] width 63 height 15
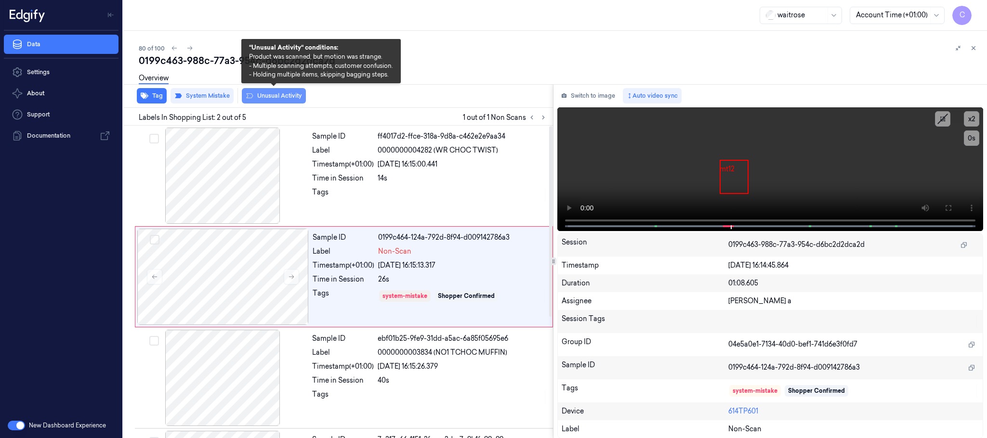
click at [273, 97] on button "Unusual Activity" at bounding box center [274, 95] width 64 height 15
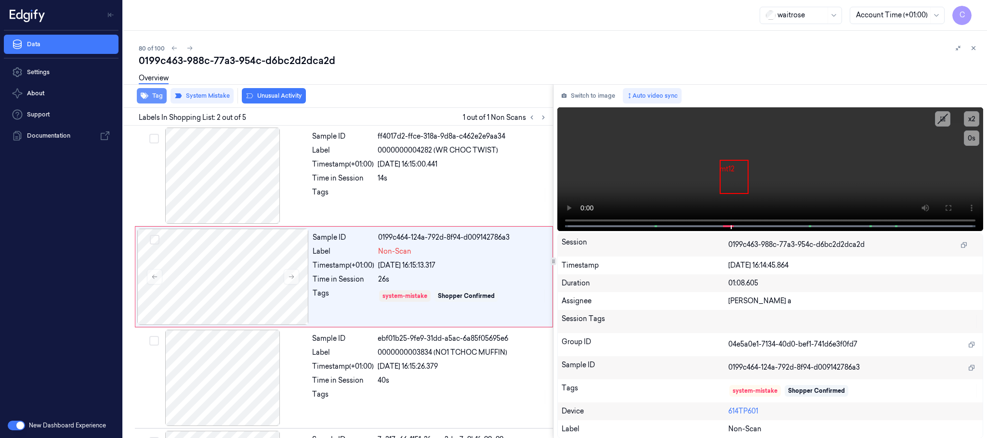
click at [148, 97] on icon "button" at bounding box center [145, 96] width 8 height 8
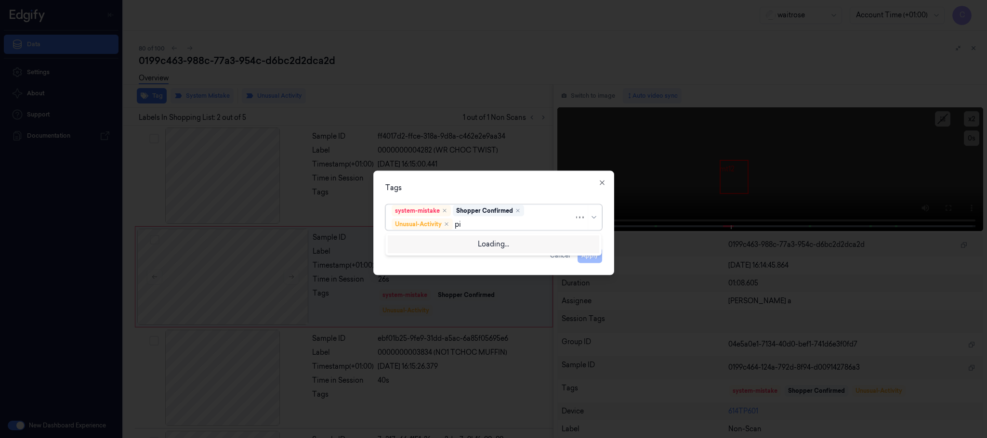
type input "pic"
click at [399, 243] on div "Picklist item alert" at bounding box center [419, 243] width 55 height 10
click at [464, 178] on div "Tags option Picklist item alert, selected. 0 results available. Use Up and Down…" at bounding box center [493, 223] width 241 height 105
click at [586, 262] on button "Apply" at bounding box center [590, 255] width 25 height 15
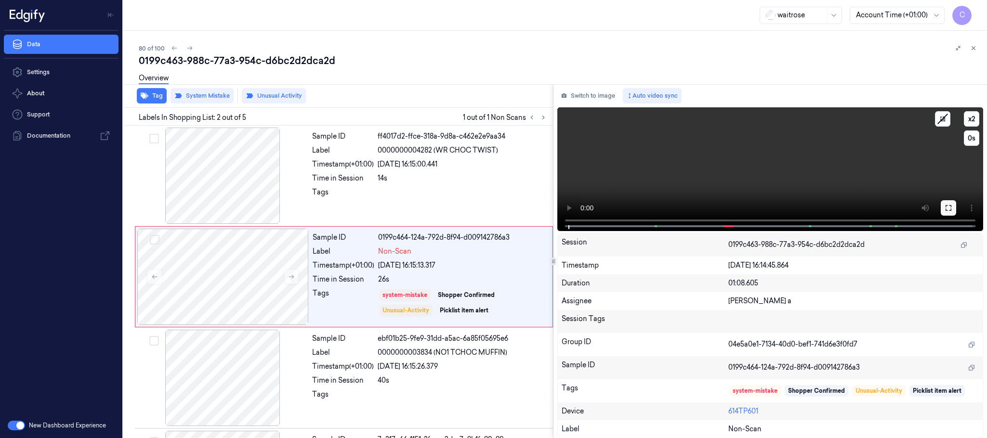
click at [943, 200] on button at bounding box center [948, 207] width 15 height 15
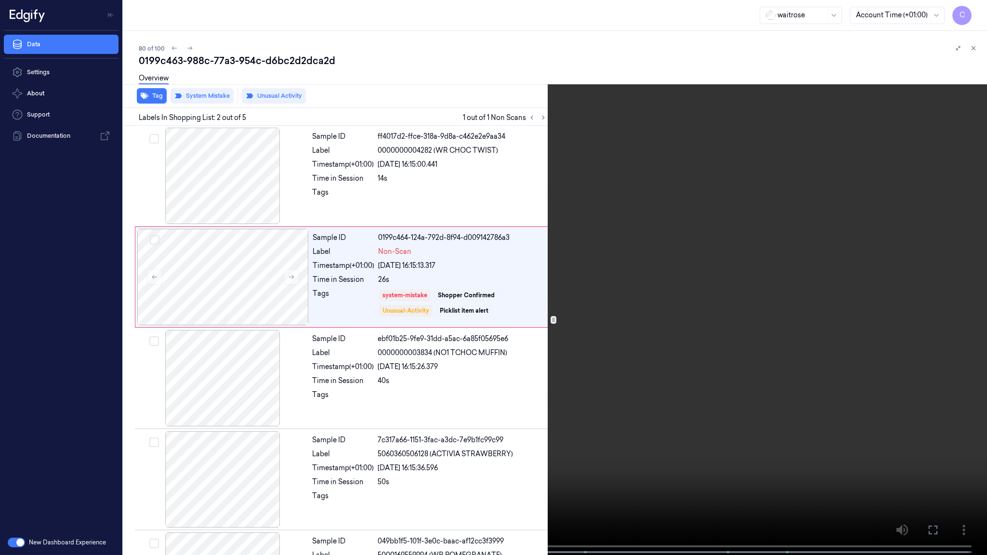
click at [603, 283] on video at bounding box center [493, 278] width 987 height 557
click at [477, 257] on video at bounding box center [493, 278] width 987 height 557
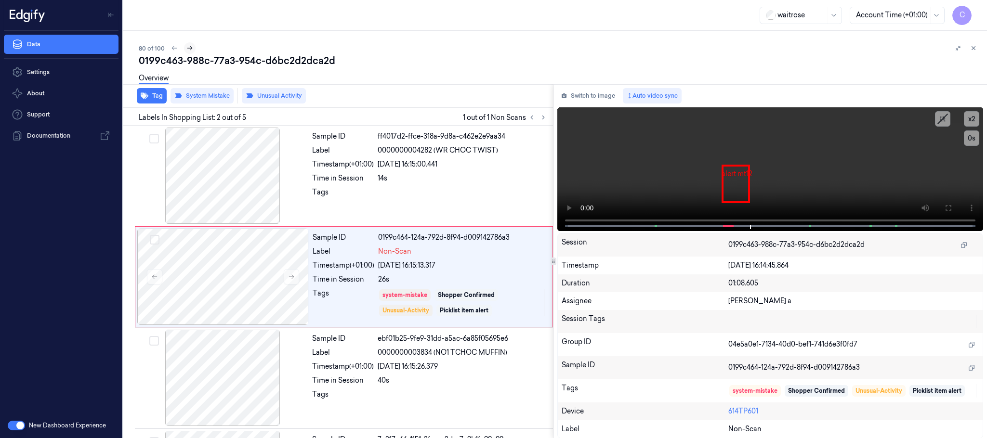
click at [189, 49] on icon at bounding box center [189, 48] width 7 height 7
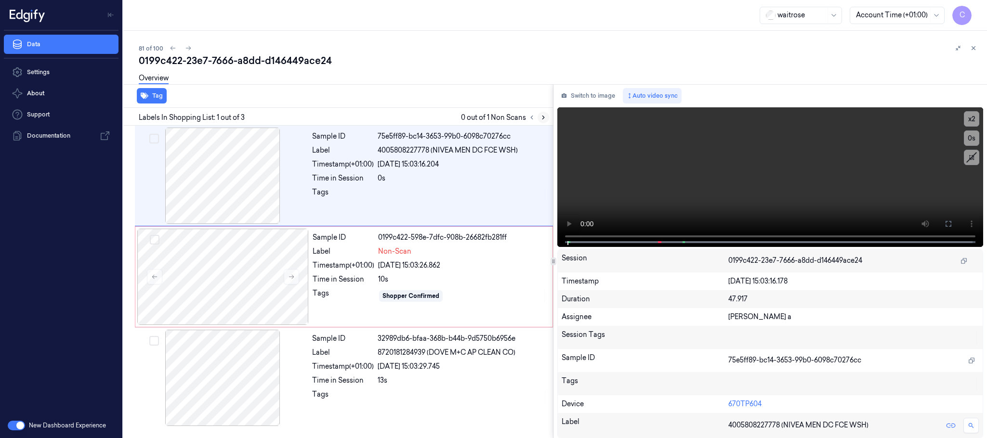
click at [542, 120] on icon at bounding box center [543, 117] width 7 height 7
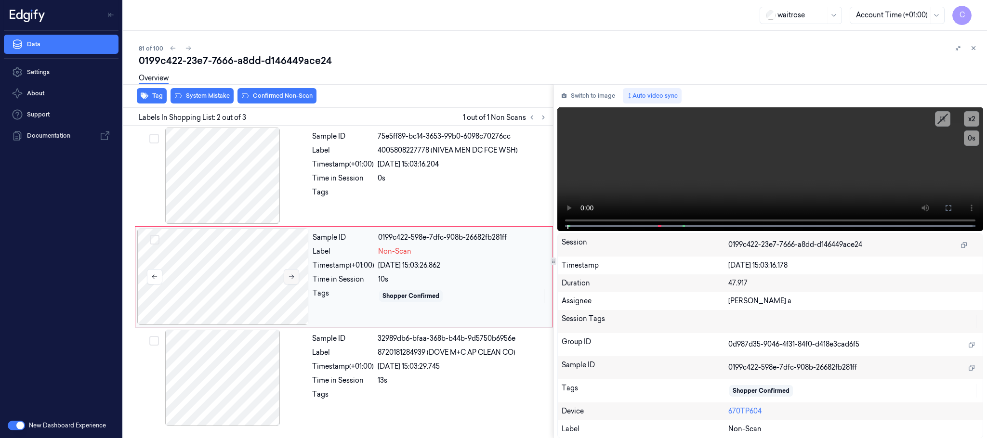
click at [292, 278] on icon at bounding box center [291, 277] width 7 height 7
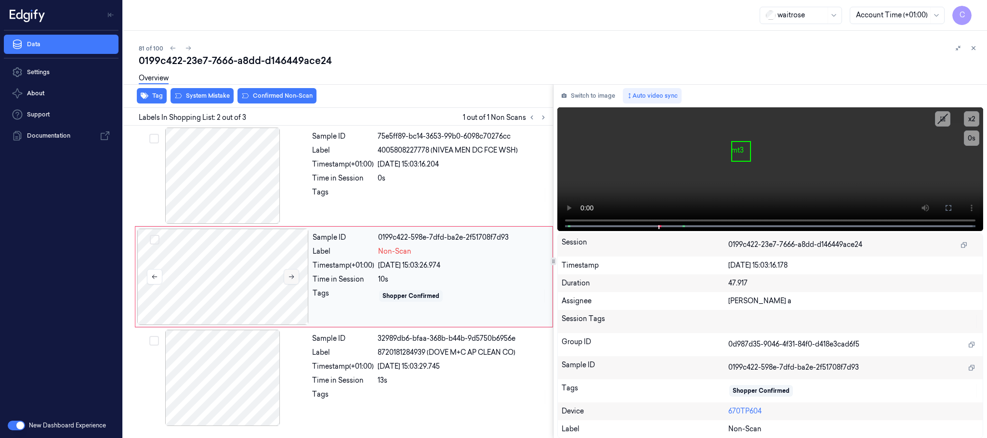
click at [292, 278] on icon at bounding box center [291, 277] width 7 height 7
click at [220, 194] on div at bounding box center [222, 176] width 171 height 96
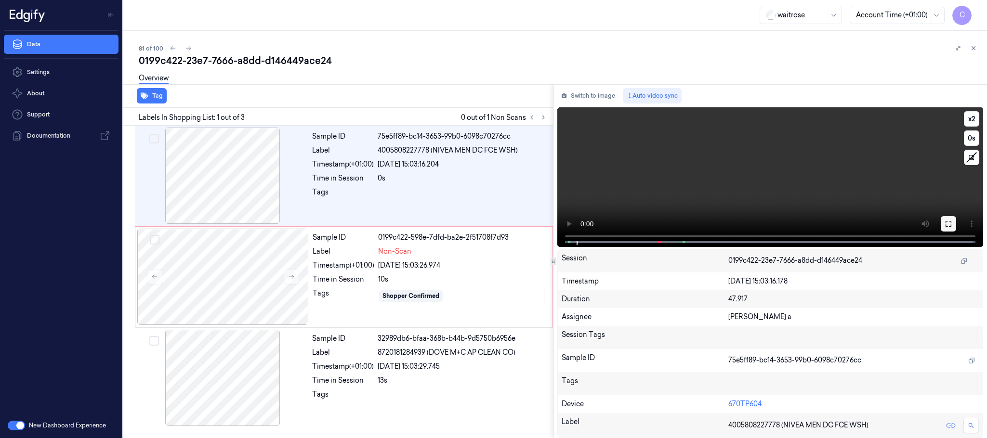
click at [947, 220] on icon at bounding box center [949, 224] width 8 height 8
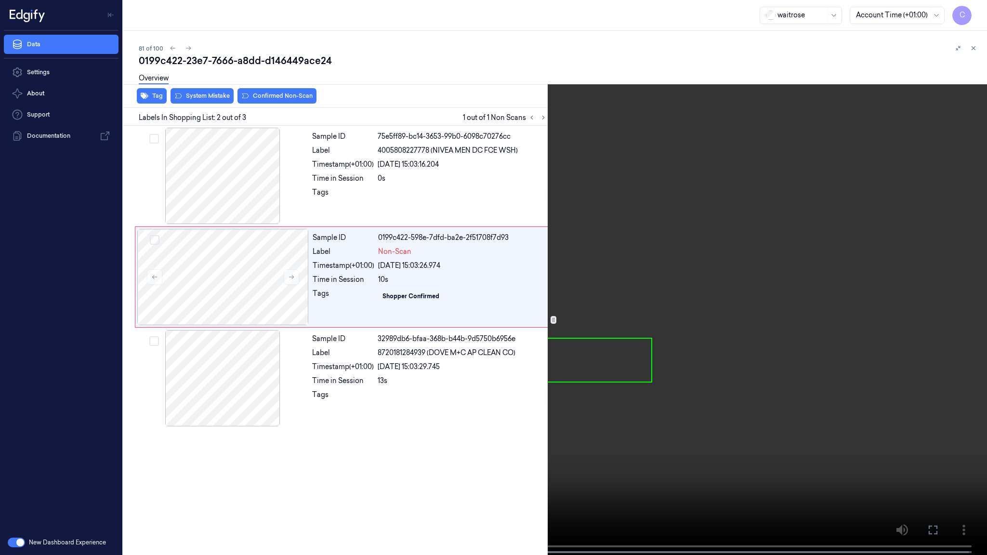
click at [478, 296] on video at bounding box center [493, 278] width 987 height 557
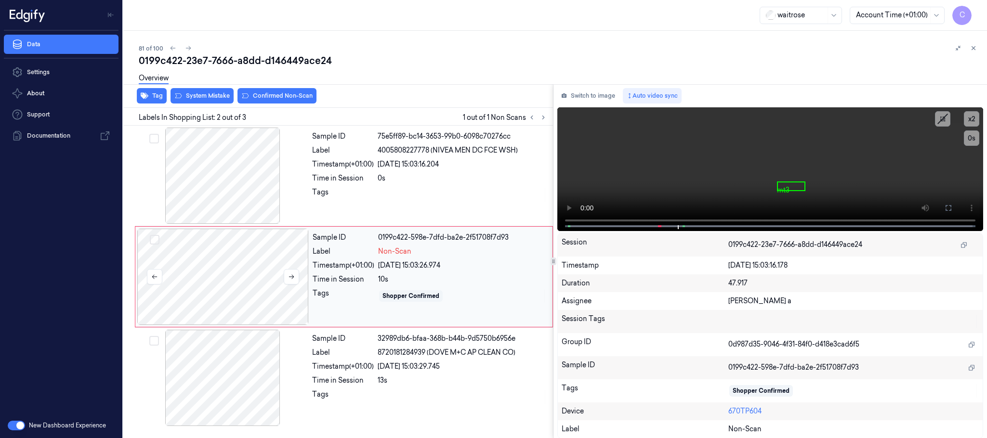
click at [219, 264] on div at bounding box center [222, 277] width 171 height 96
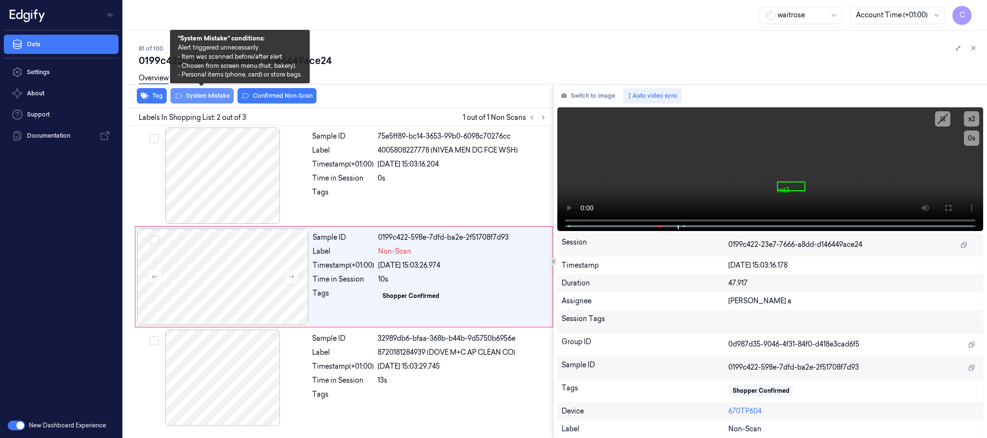
click at [210, 93] on button "System Mistake" at bounding box center [202, 95] width 63 height 15
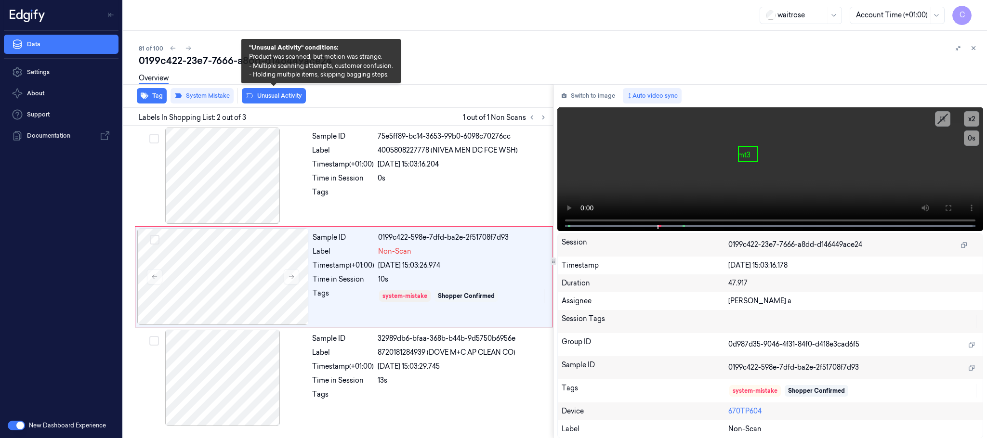
click at [293, 100] on button "Unusual Activity" at bounding box center [274, 95] width 64 height 15
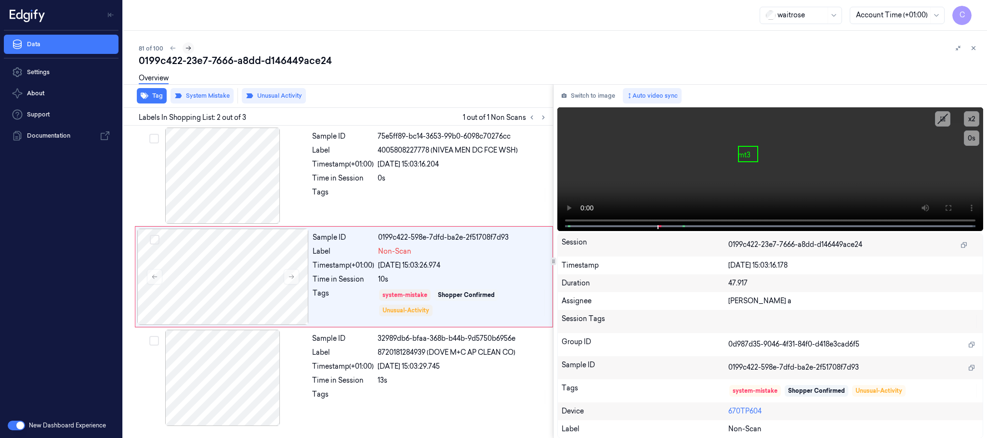
click at [186, 48] on icon at bounding box center [188, 48] width 7 height 7
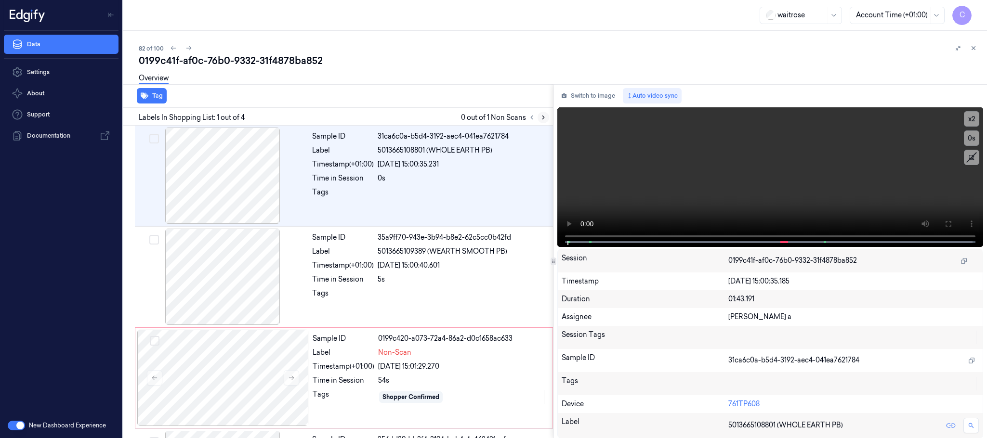
click at [540, 120] on icon at bounding box center [543, 117] width 7 height 7
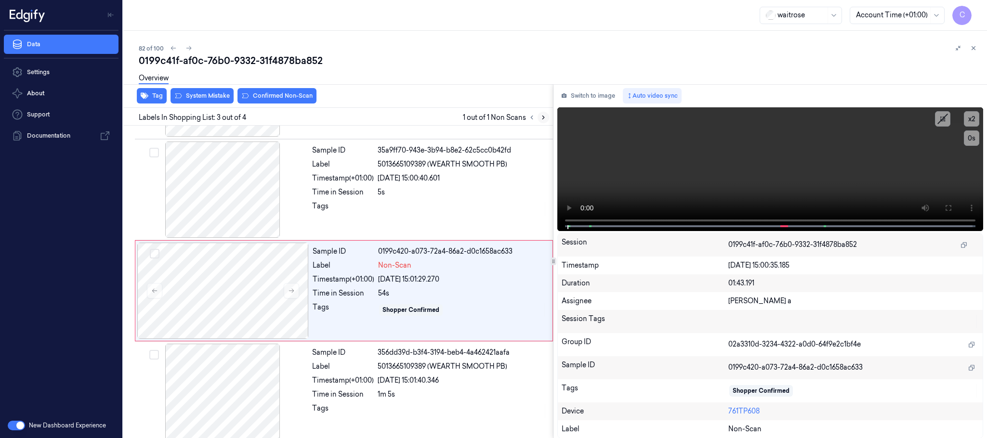
scroll to position [96, 0]
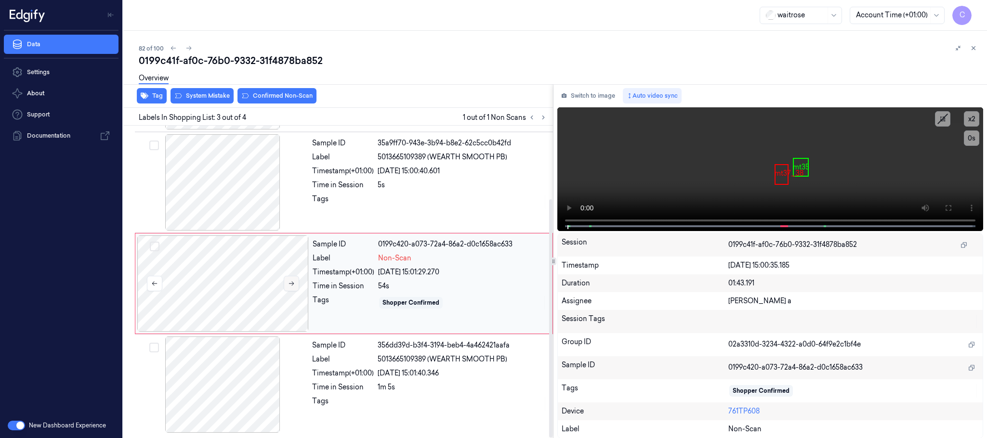
click at [292, 288] on button at bounding box center [291, 283] width 15 height 15
click at [242, 205] on div at bounding box center [222, 182] width 171 height 96
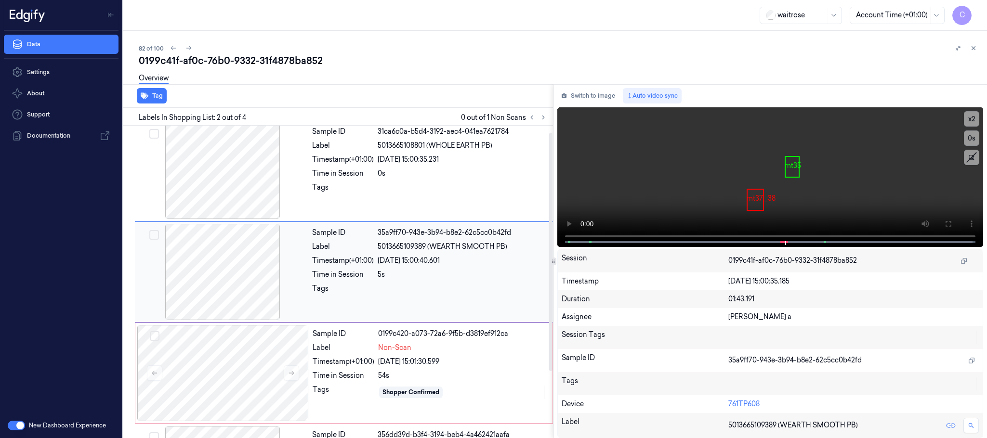
scroll to position [0, 0]
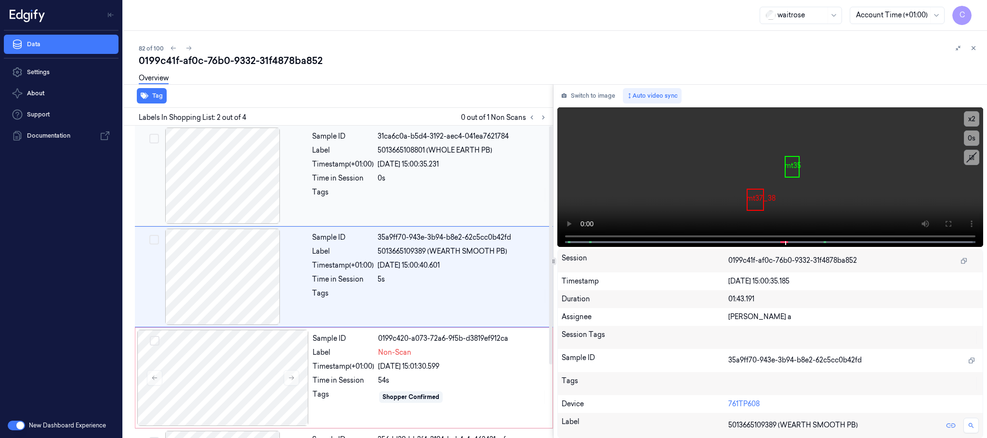
click at [233, 205] on div at bounding box center [222, 176] width 171 height 96
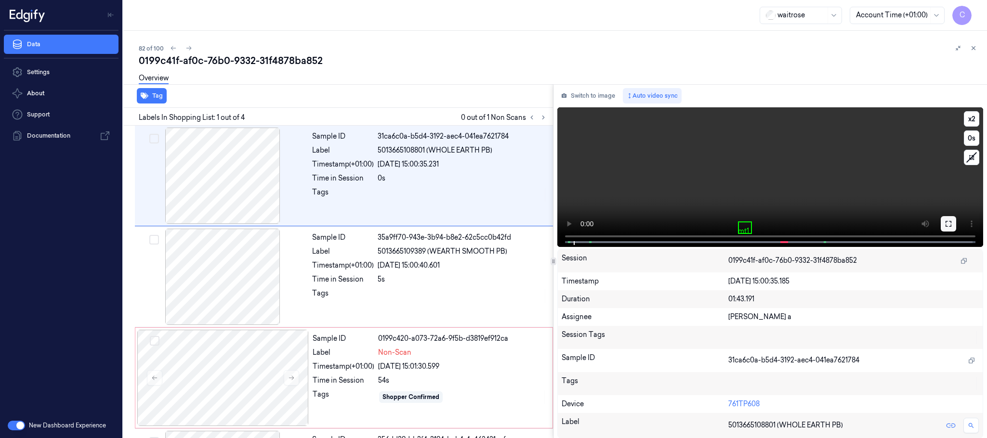
click at [947, 223] on icon at bounding box center [949, 224] width 8 height 8
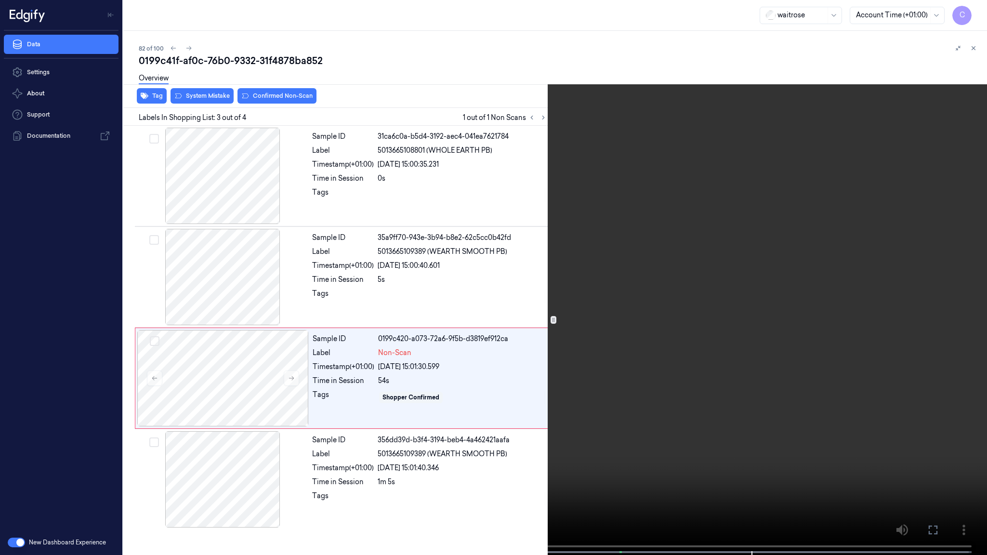
click at [485, 246] on video at bounding box center [493, 278] width 987 height 557
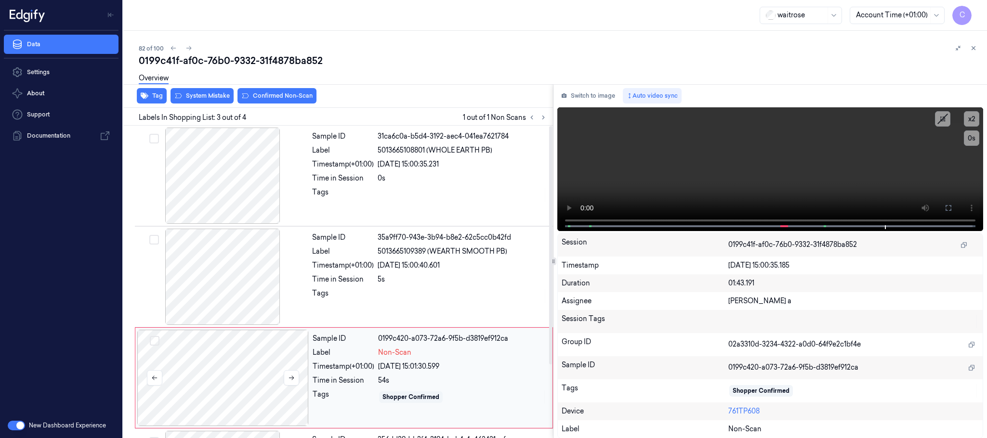
click at [272, 372] on div at bounding box center [222, 378] width 171 height 96
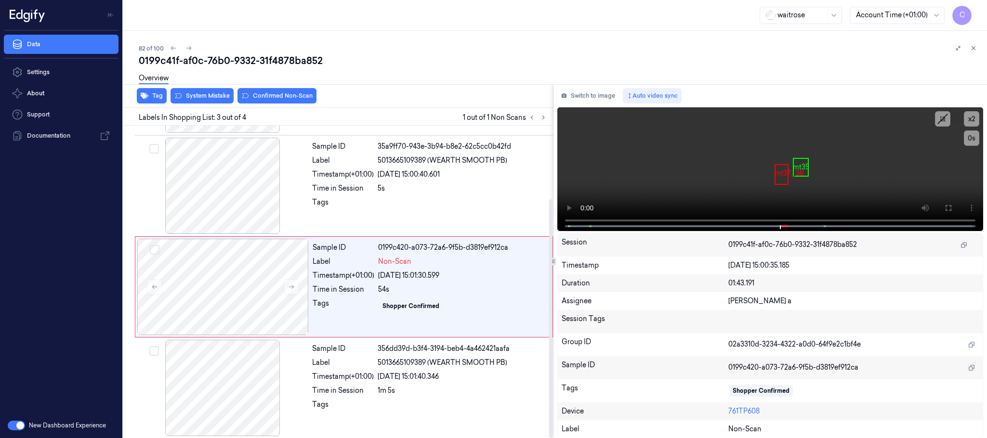
scroll to position [96, 0]
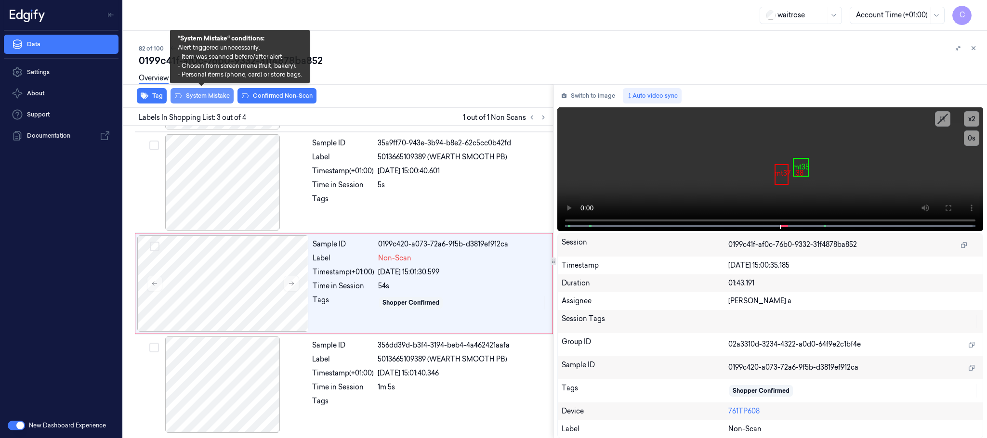
click at [211, 93] on button "System Mistake" at bounding box center [202, 95] width 63 height 15
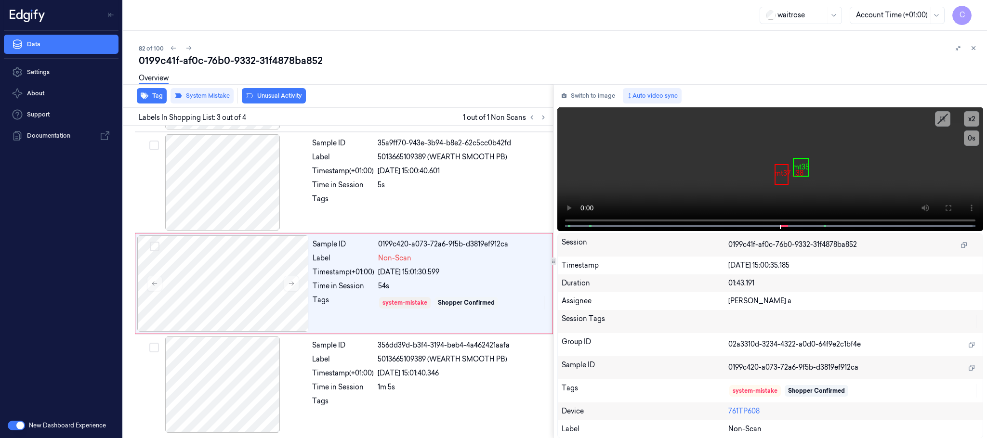
click at [289, 97] on button "Unusual Activity" at bounding box center [274, 95] width 64 height 15
click at [188, 48] on icon at bounding box center [188, 48] width 7 height 7
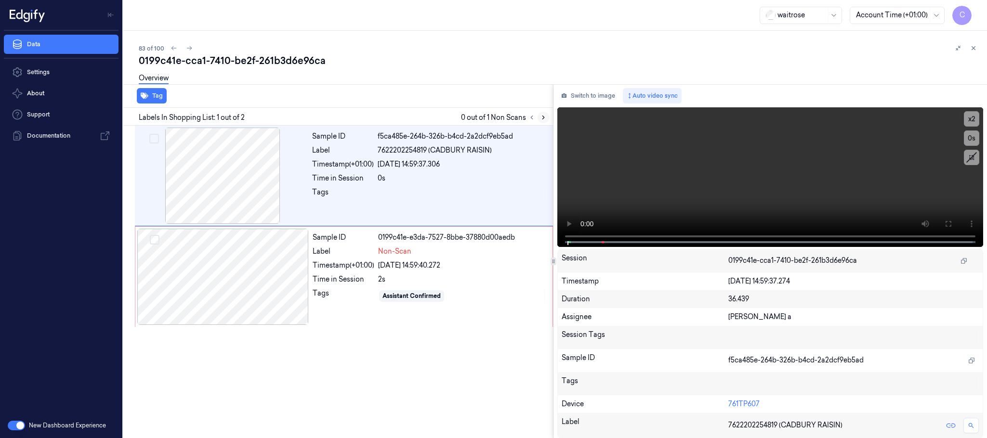
click at [542, 116] on icon at bounding box center [543, 117] width 7 height 7
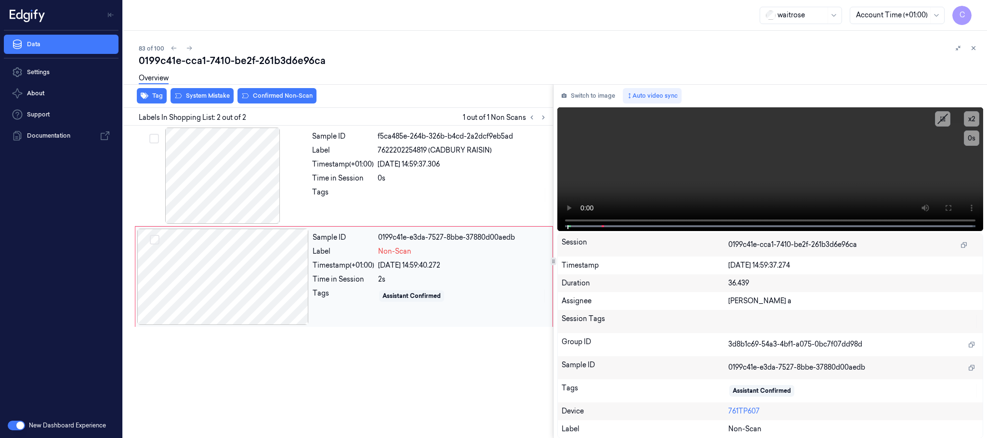
click at [291, 276] on div at bounding box center [222, 277] width 171 height 96
click at [300, 276] on div at bounding box center [222, 277] width 171 height 96
click at [237, 184] on div at bounding box center [222, 176] width 171 height 96
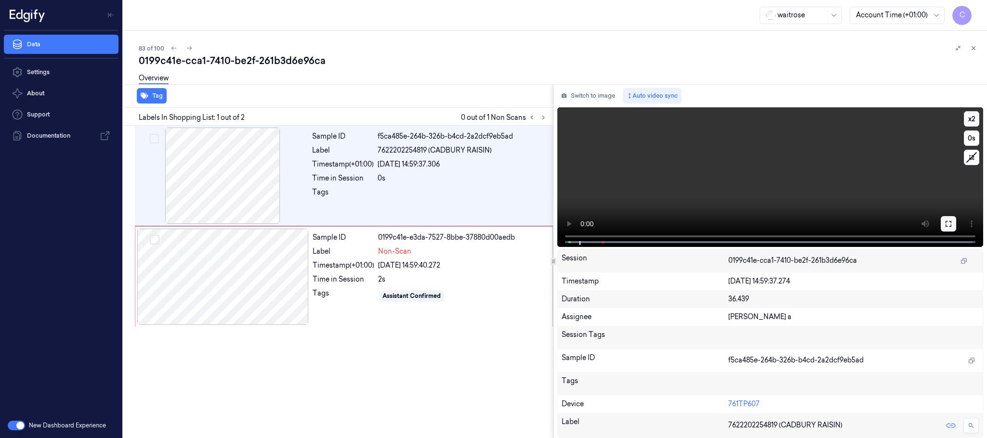
click at [942, 224] on button at bounding box center [948, 223] width 15 height 15
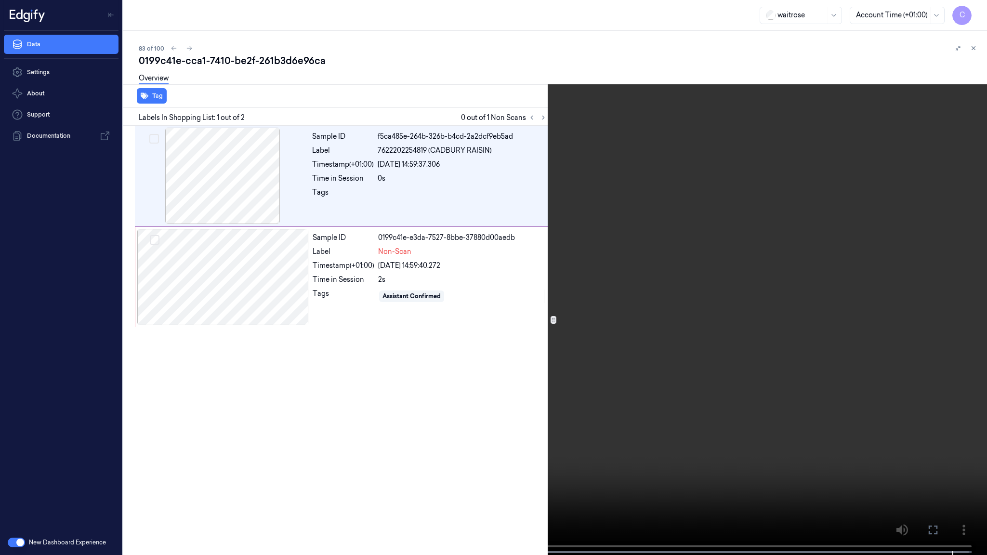
click at [475, 235] on video at bounding box center [493, 278] width 987 height 557
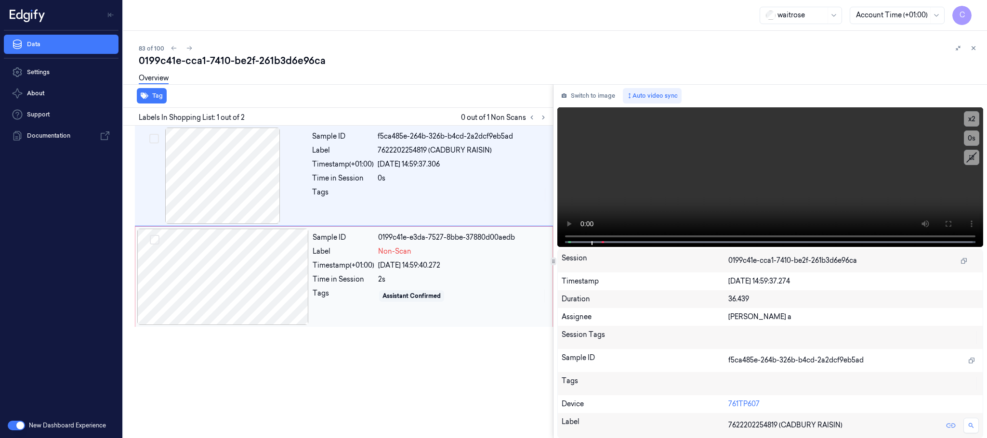
click at [266, 271] on div at bounding box center [222, 277] width 171 height 96
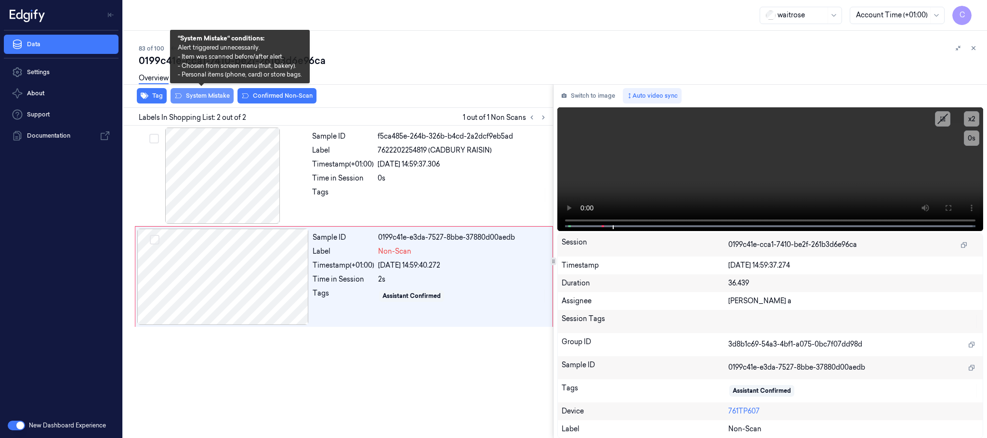
click at [198, 97] on button "System Mistake" at bounding box center [202, 95] width 63 height 15
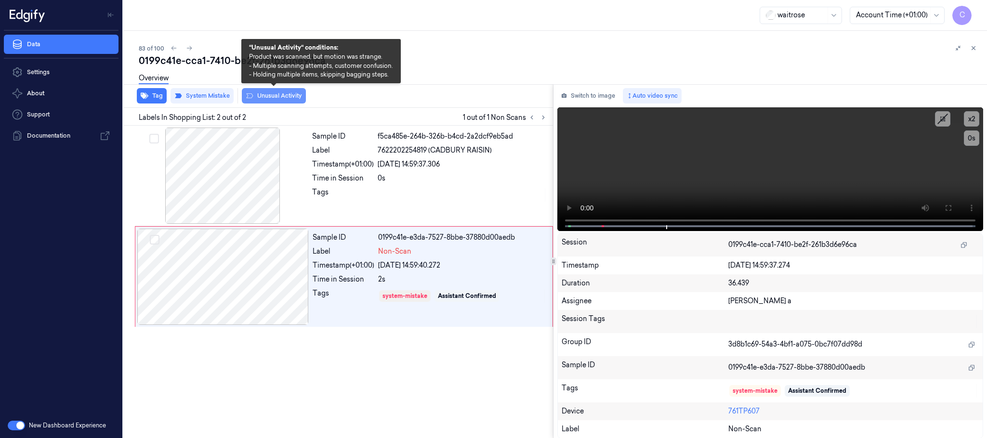
click at [279, 101] on button "Unusual Activity" at bounding box center [274, 95] width 64 height 15
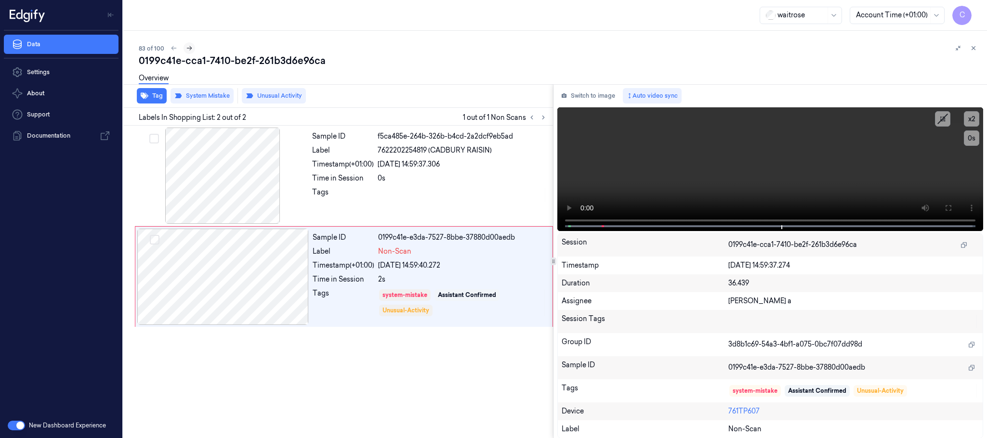
click at [186, 48] on icon at bounding box center [189, 48] width 7 height 7
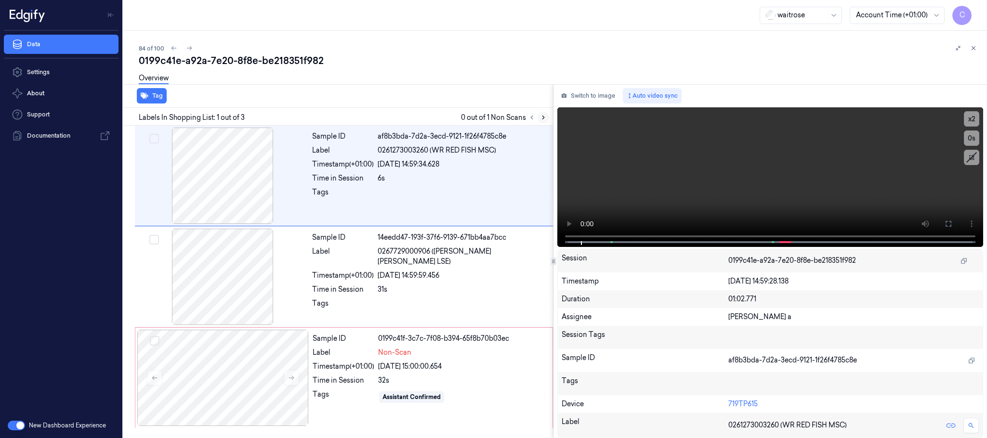
click at [540, 116] on icon at bounding box center [543, 117] width 7 height 7
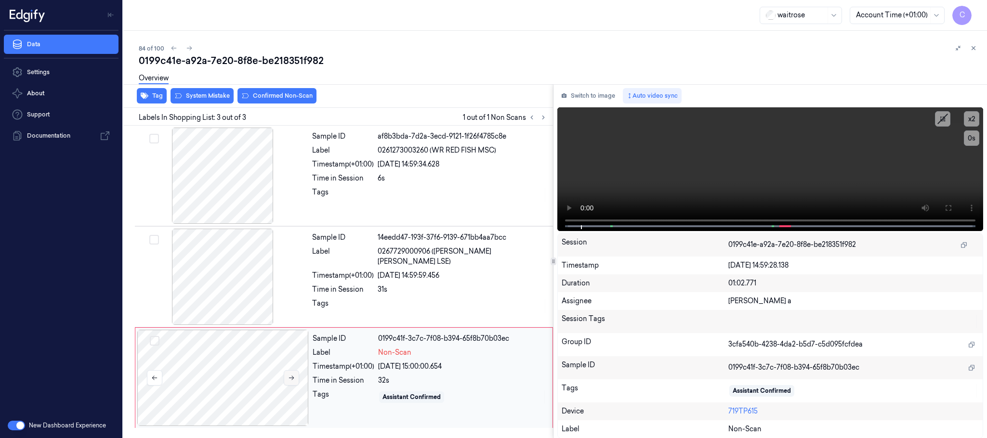
click at [292, 376] on icon at bounding box center [291, 378] width 7 height 7
click at [539, 118] on button at bounding box center [544, 118] width 12 height 12
click at [289, 375] on button at bounding box center [291, 377] width 15 height 15
click at [289, 380] on icon at bounding box center [291, 378] width 7 height 7
click at [294, 375] on button at bounding box center [291, 377] width 15 height 15
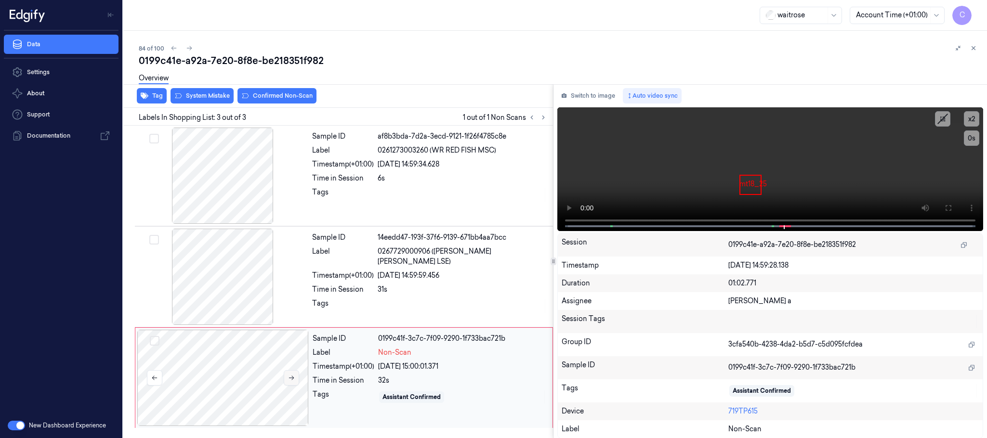
click at [291, 383] on button at bounding box center [291, 377] width 15 height 15
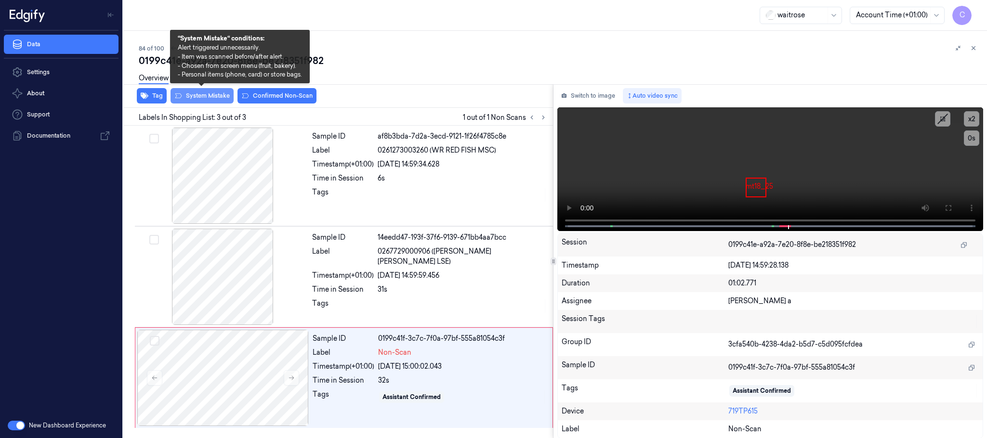
click at [210, 98] on button "System Mistake" at bounding box center [202, 95] width 63 height 15
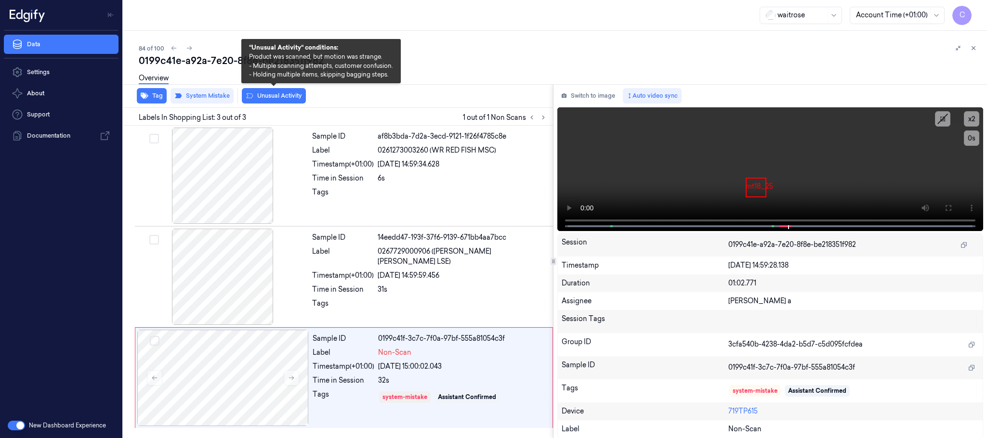
click at [269, 95] on button "Unusual Activity" at bounding box center [274, 95] width 64 height 15
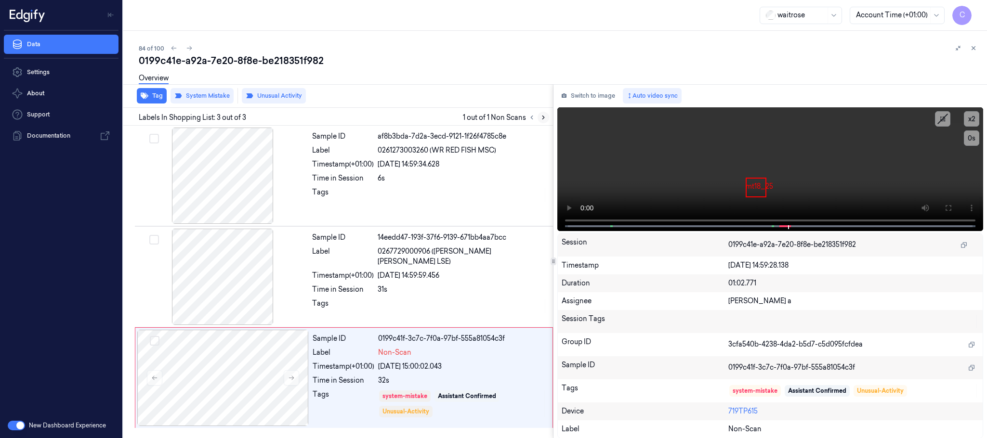
click at [545, 118] on icon at bounding box center [543, 117] width 7 height 7
click at [186, 50] on icon at bounding box center [189, 48] width 7 height 7
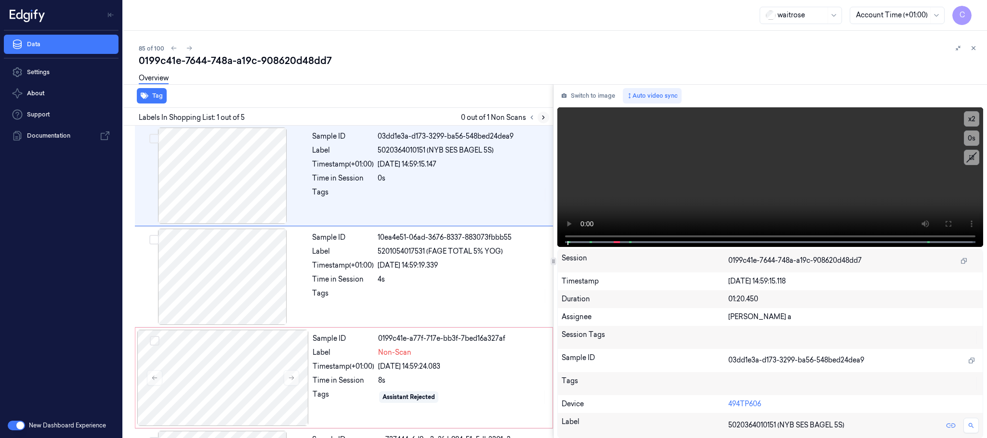
click at [544, 116] on icon at bounding box center [543, 117] width 7 height 7
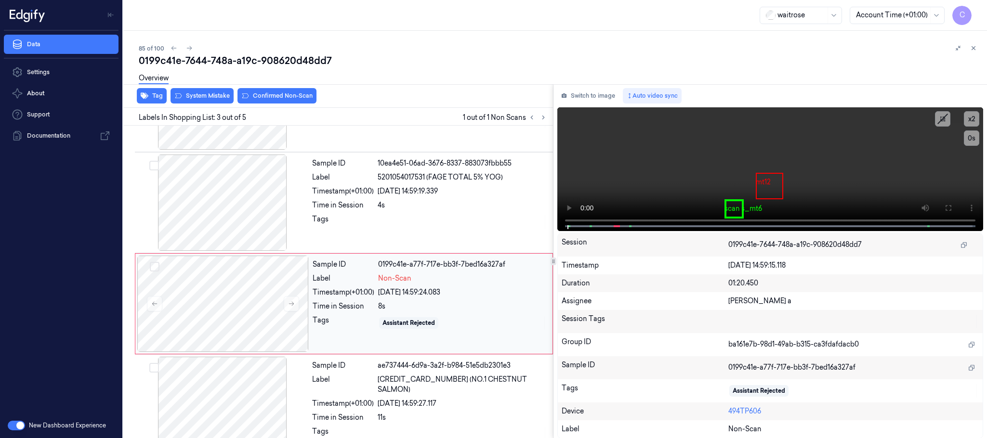
scroll to position [97, 0]
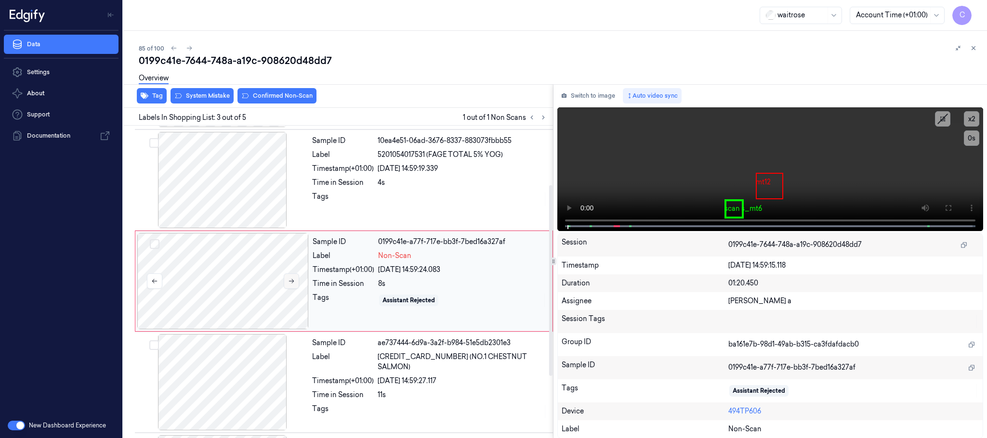
click at [295, 285] on icon at bounding box center [291, 281] width 7 height 7
click at [294, 285] on icon at bounding box center [291, 281] width 7 height 7
click at [286, 284] on button at bounding box center [291, 281] width 15 height 15
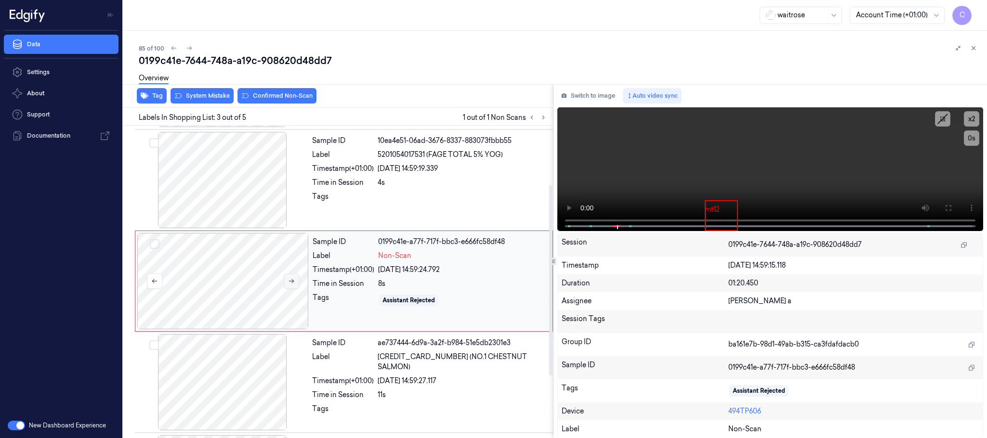
click at [286, 284] on button at bounding box center [291, 281] width 15 height 15
click at [230, 168] on div at bounding box center [222, 180] width 171 height 96
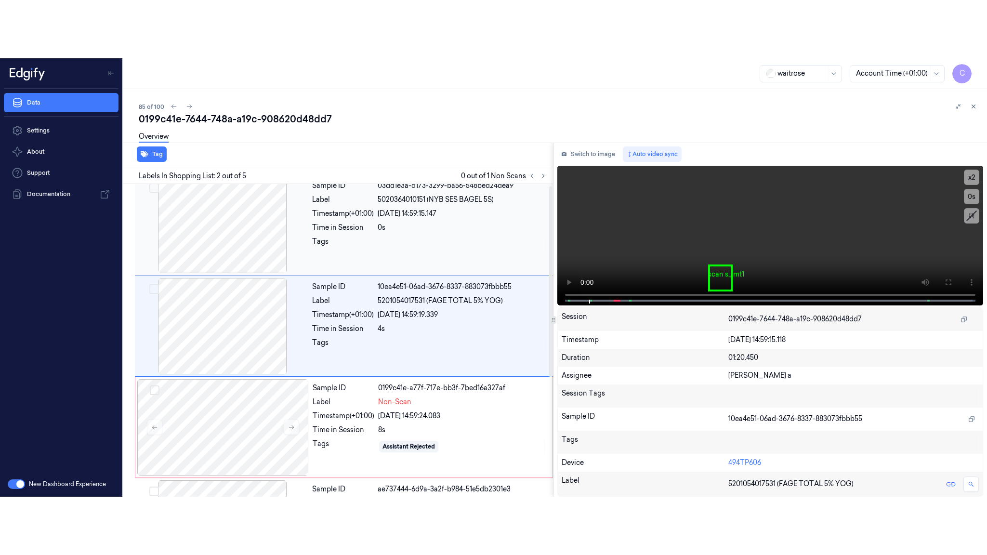
scroll to position [0, 0]
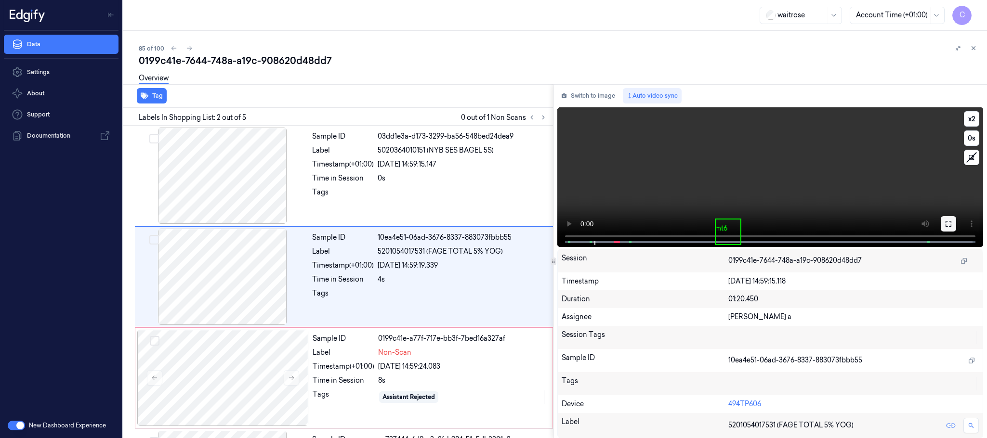
click at [943, 220] on button at bounding box center [948, 223] width 15 height 15
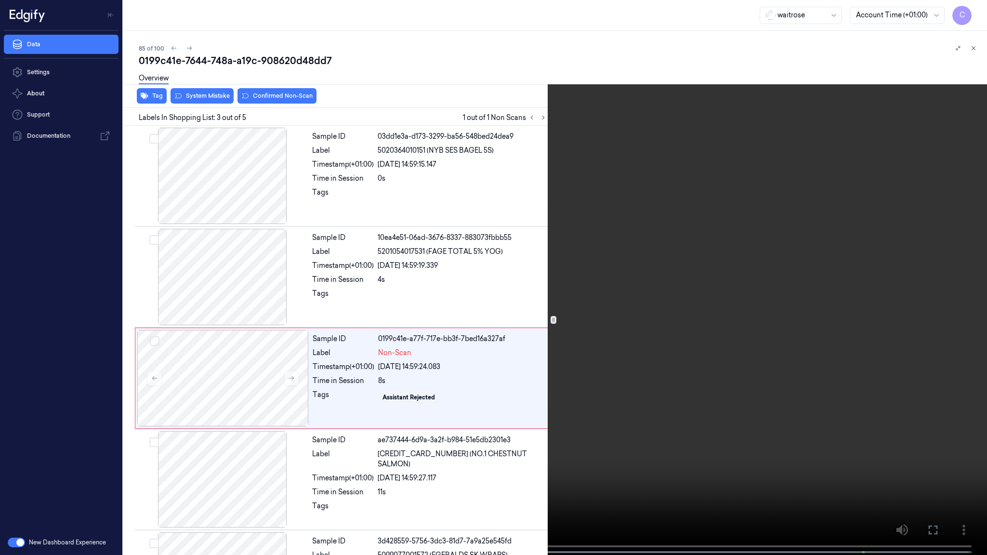
scroll to position [39, 0]
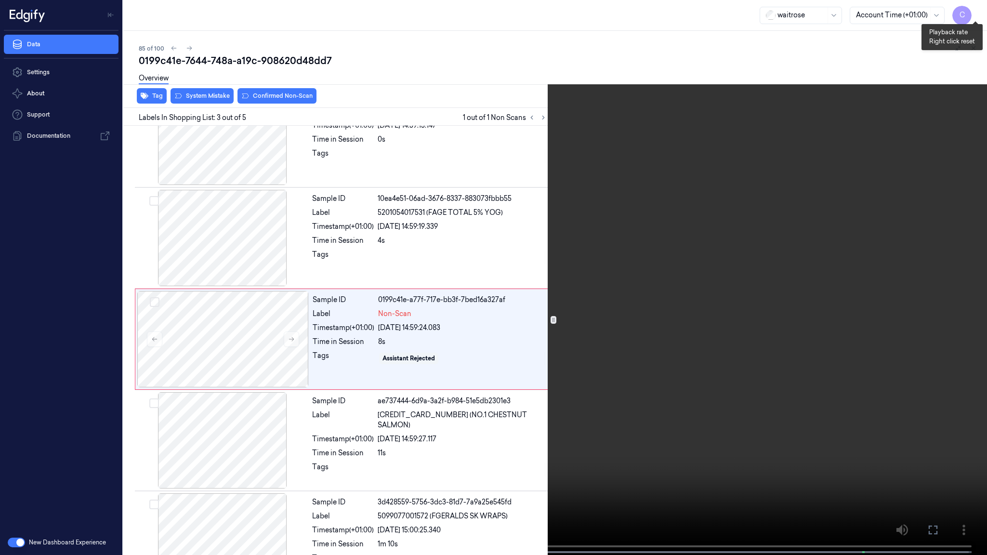
click at [978, 11] on button "x 2" at bounding box center [975, 11] width 15 height 15
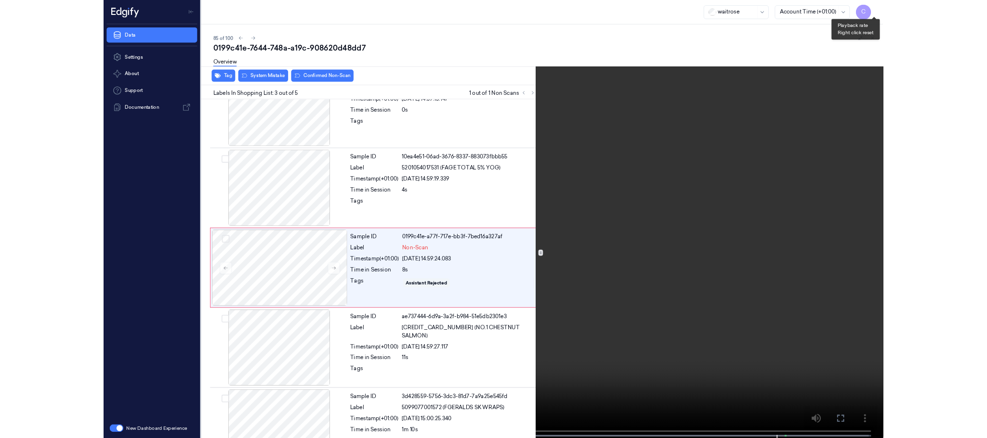
scroll to position [81, 0]
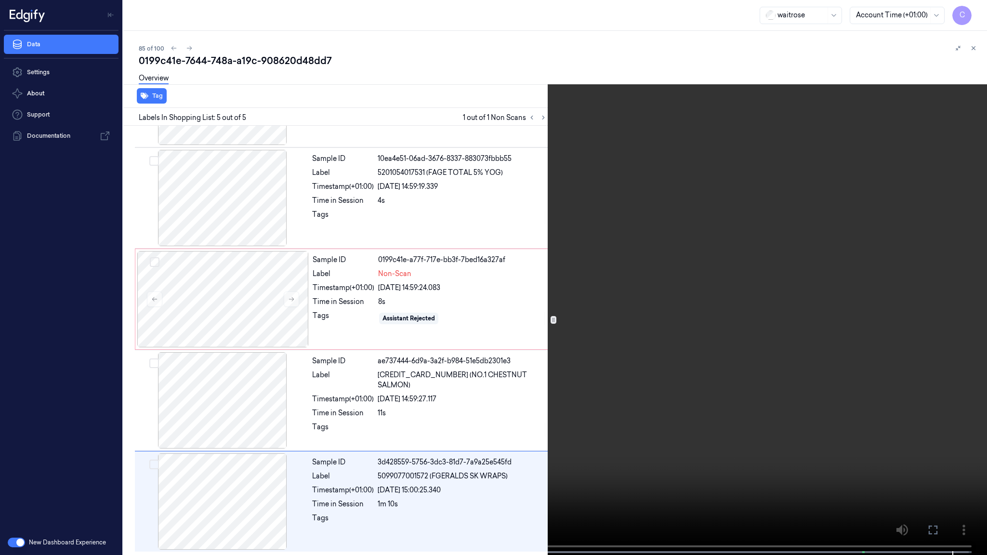
click at [556, 318] on video at bounding box center [493, 278] width 987 height 557
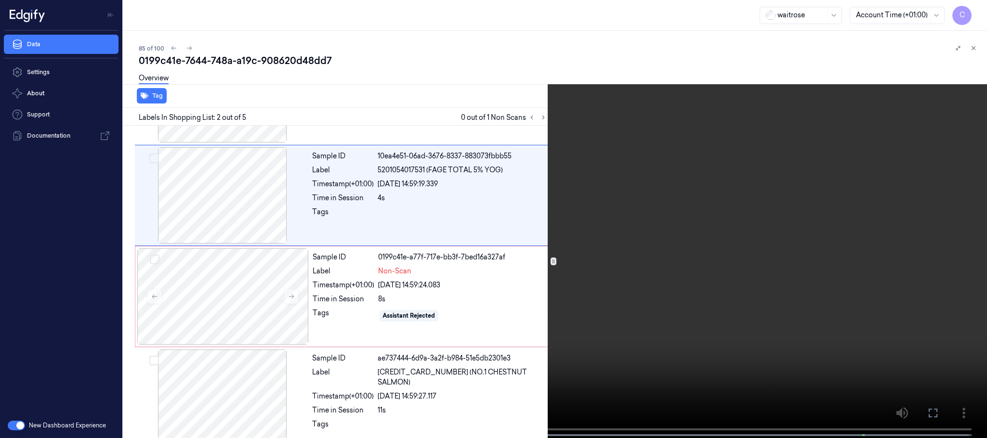
scroll to position [0, 0]
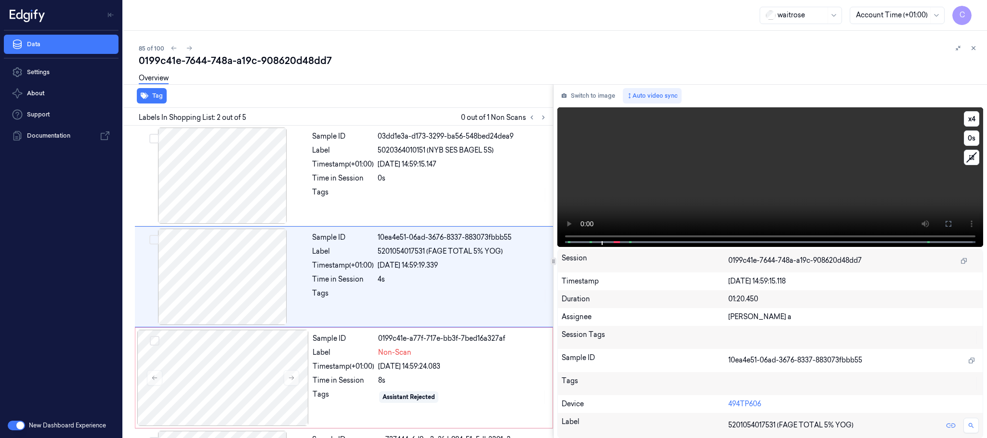
click at [711, 155] on video at bounding box center [770, 177] width 426 height 140
click at [973, 118] on button "x 4" at bounding box center [971, 118] width 15 height 15
click at [973, 118] on button "x 1" at bounding box center [971, 118] width 15 height 15
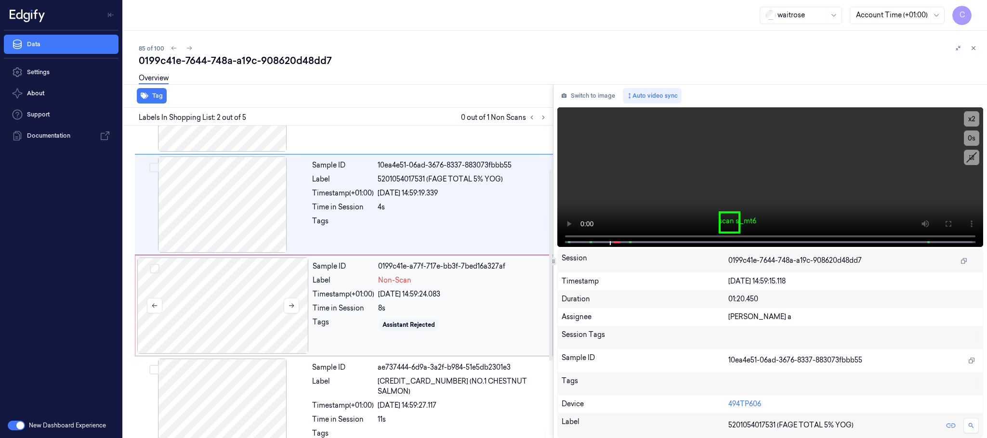
click at [254, 303] on div at bounding box center [222, 306] width 171 height 96
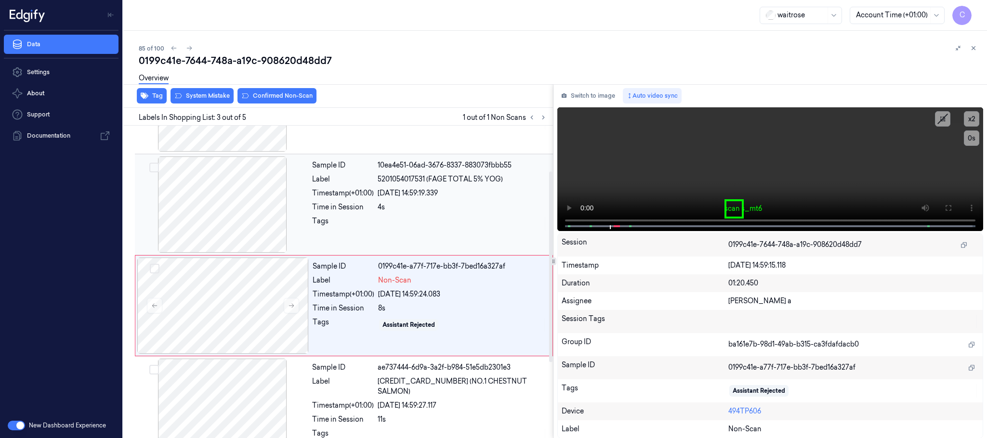
scroll to position [97, 0]
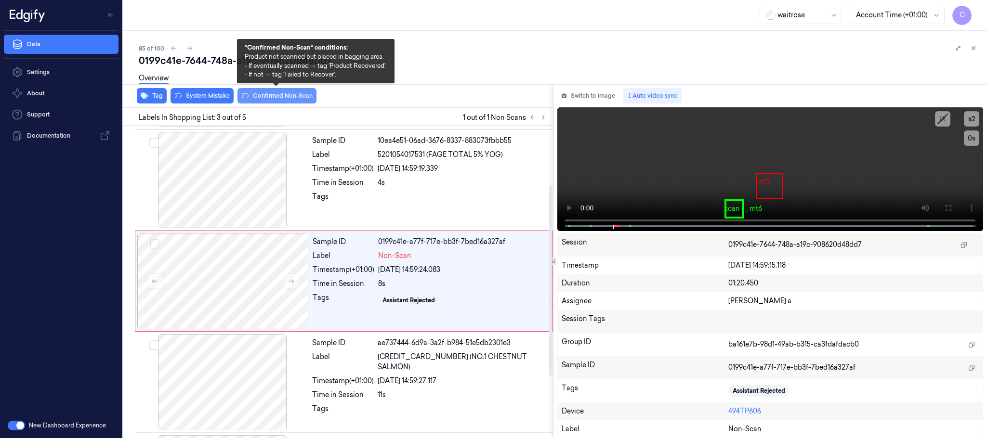
click at [279, 96] on button "Confirmed Non-Scan" at bounding box center [276, 95] width 79 height 15
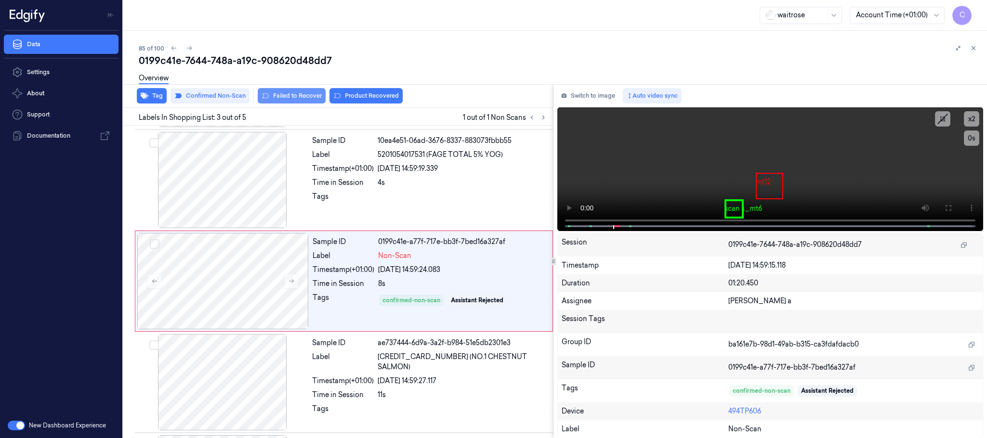
click at [301, 97] on button "Failed to Recover" at bounding box center [292, 95] width 68 height 15
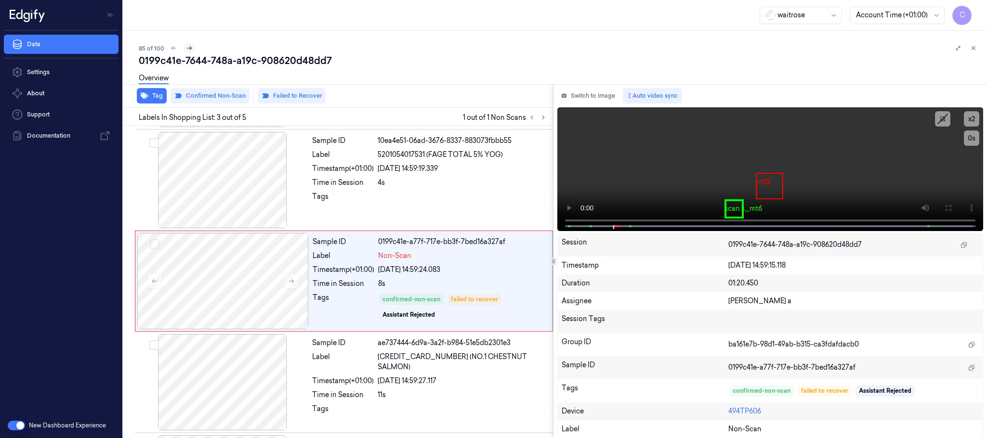
click at [188, 49] on icon at bounding box center [189, 48] width 7 height 7
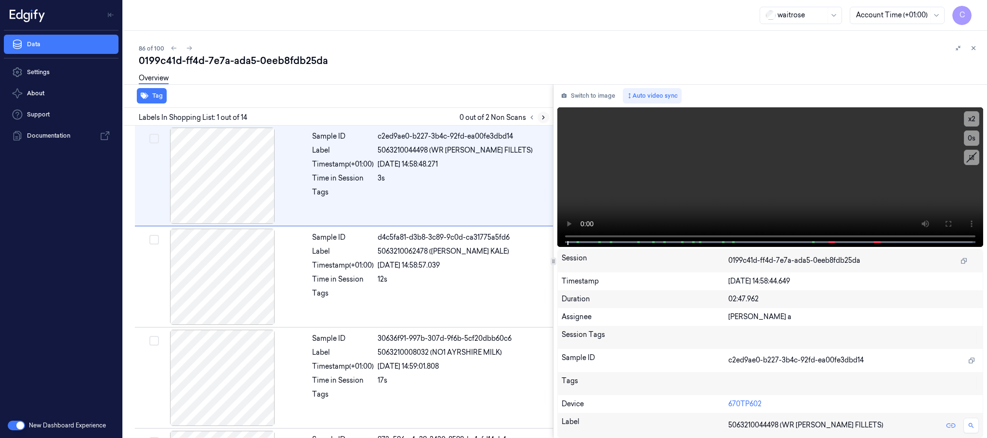
click at [544, 118] on icon at bounding box center [543, 117] width 7 height 7
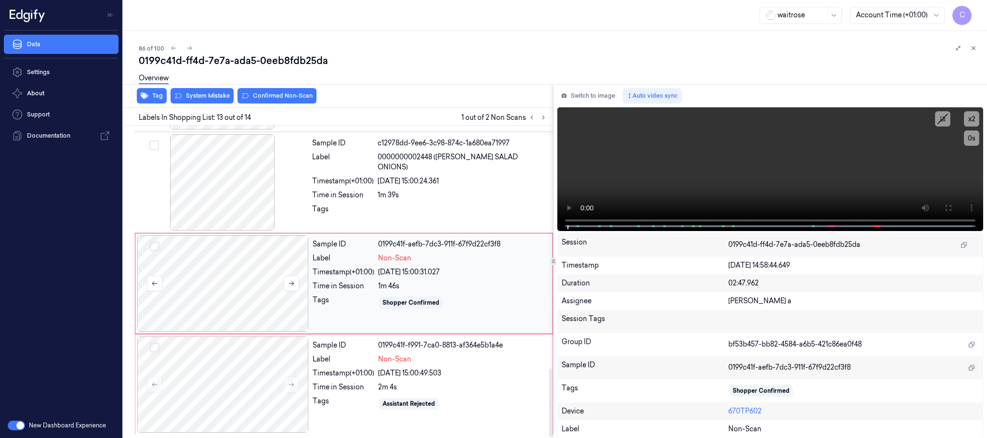
scroll to position [1112, 0]
click at [290, 289] on button at bounding box center [291, 283] width 15 height 15
click at [290, 288] on button at bounding box center [291, 283] width 15 height 15
click at [230, 190] on div at bounding box center [222, 182] width 171 height 96
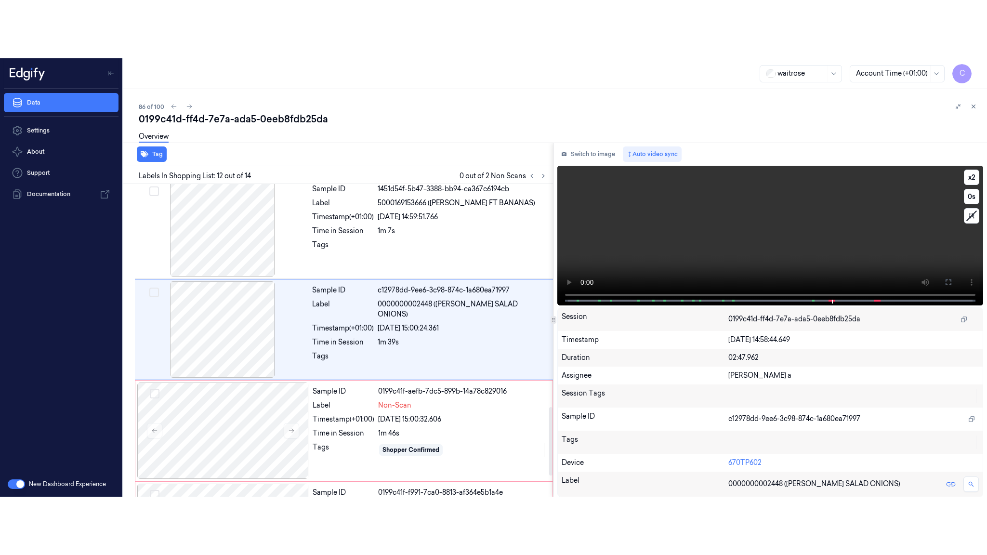
scroll to position [1012, 0]
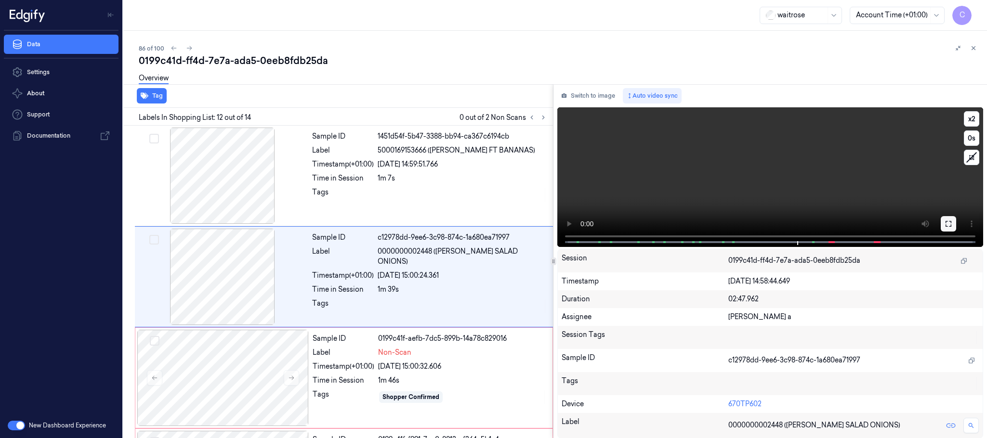
click at [948, 220] on icon at bounding box center [949, 224] width 8 height 8
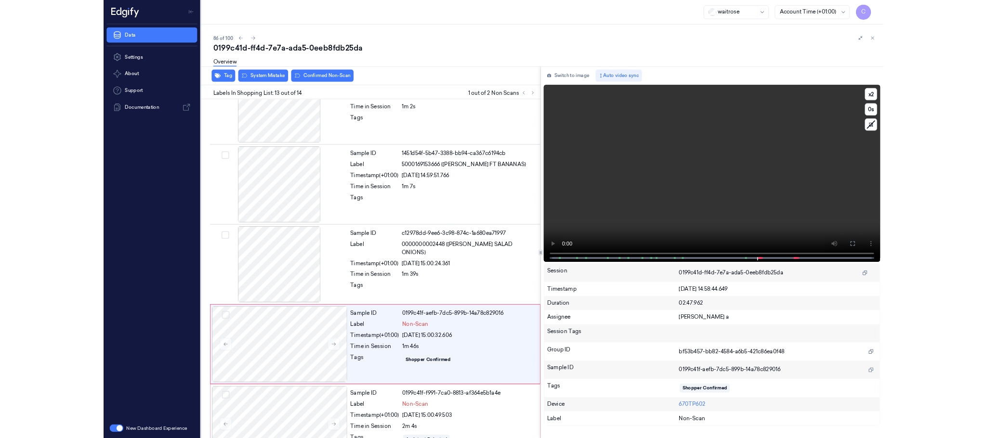
scroll to position [996, 0]
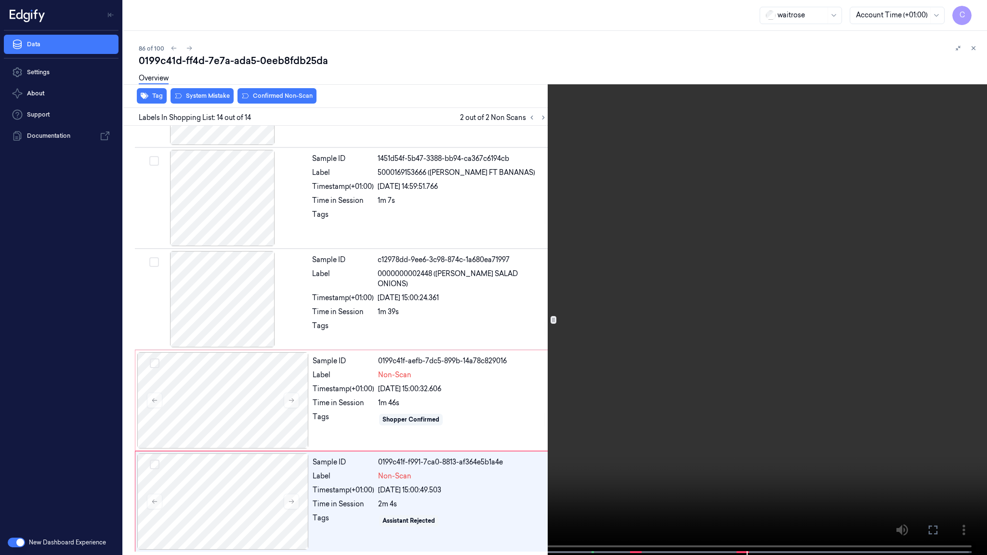
click at [342, 368] on video at bounding box center [493, 278] width 987 height 557
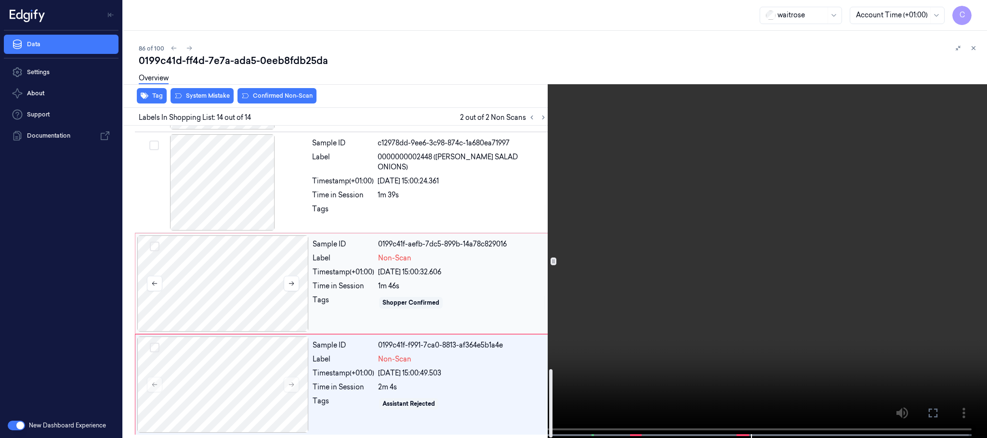
scroll to position [1112, 0]
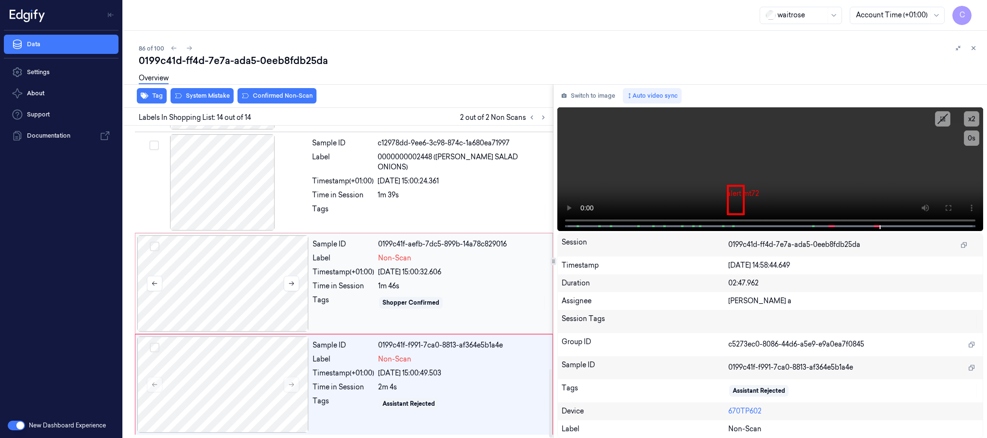
click at [243, 286] on div at bounding box center [222, 284] width 171 height 96
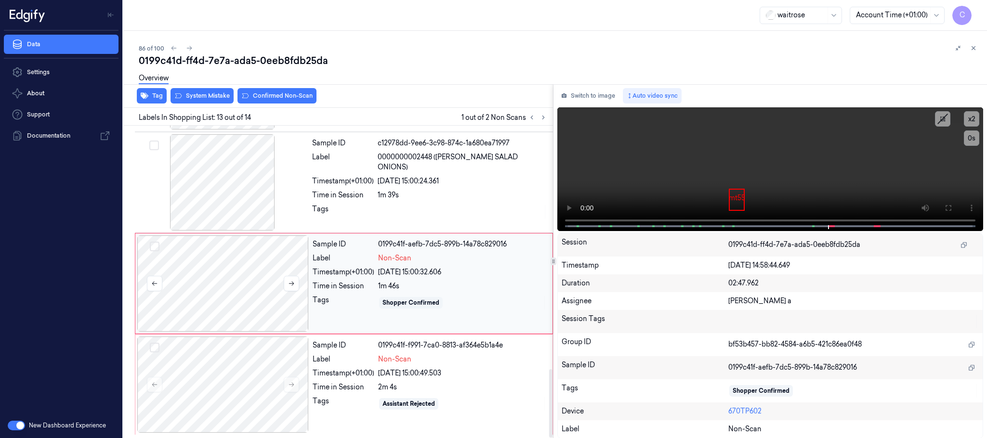
click at [232, 273] on div at bounding box center [222, 284] width 171 height 96
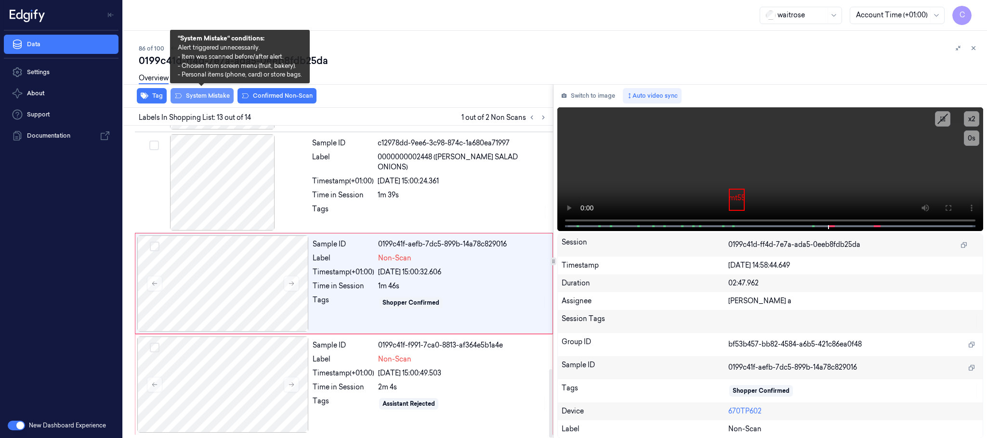
click at [207, 97] on button "System Mistake" at bounding box center [202, 95] width 63 height 15
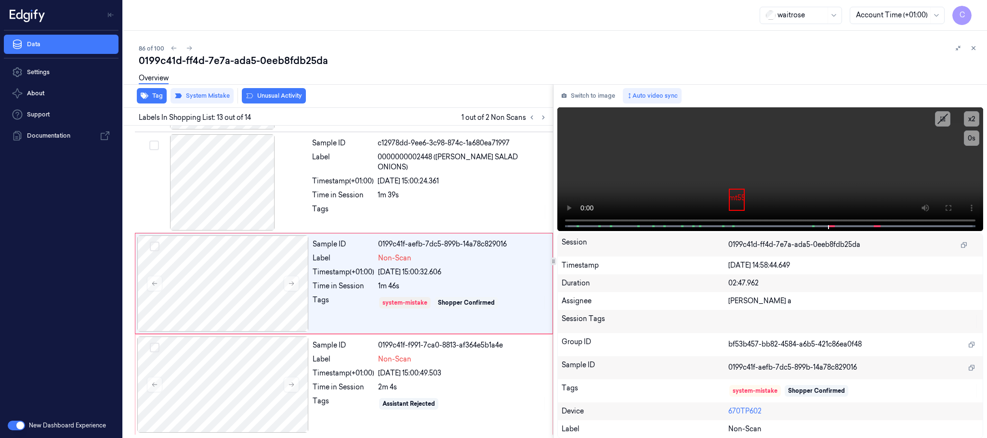
click at [272, 98] on button "Unusual Activity" at bounding box center [274, 95] width 64 height 15
click at [143, 101] on button "Tag" at bounding box center [152, 95] width 30 height 15
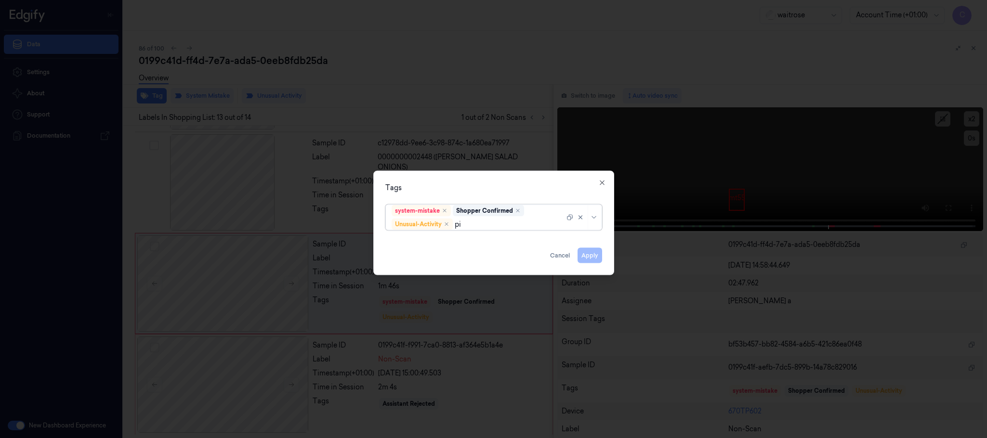
type input "pic"
click at [409, 248] on div "Picklist item alert" at bounding box center [419, 243] width 55 height 10
click at [481, 188] on div "Tags" at bounding box center [493, 188] width 217 height 10
click at [590, 254] on button "Apply" at bounding box center [590, 255] width 25 height 15
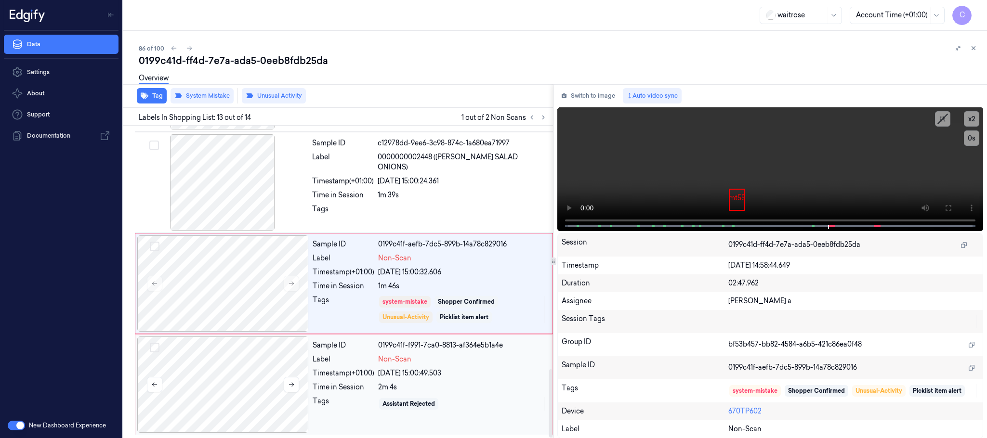
click at [236, 376] on div at bounding box center [222, 385] width 171 height 96
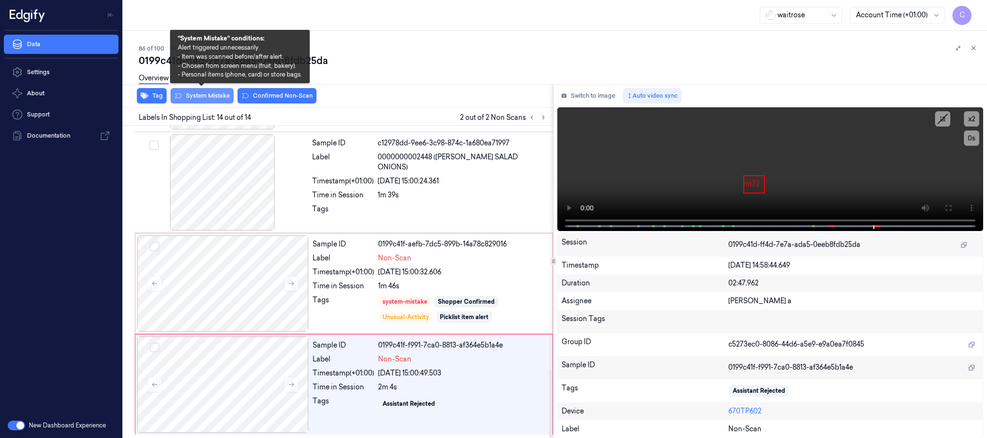
click at [213, 101] on button "System Mistake" at bounding box center [202, 95] width 63 height 15
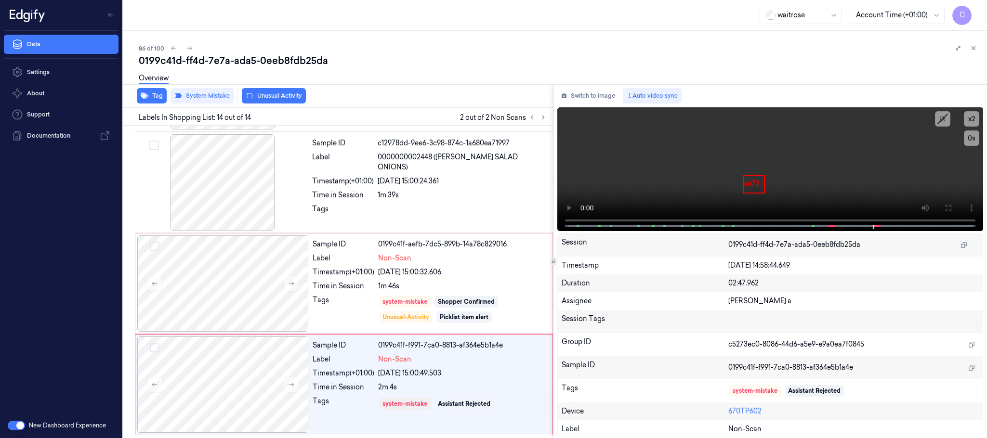
click at [282, 94] on button "Unusual Activity" at bounding box center [274, 95] width 64 height 15
click at [191, 48] on icon at bounding box center [189, 48] width 5 height 4
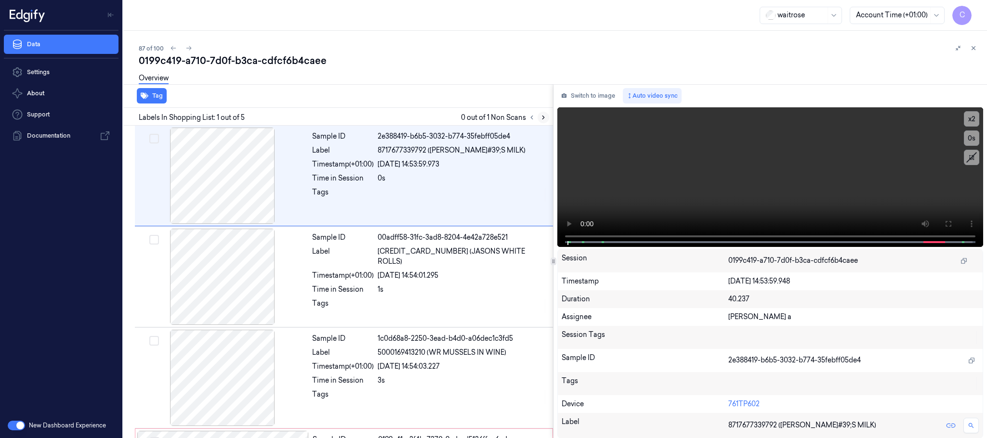
click at [541, 114] on icon at bounding box center [543, 117] width 7 height 7
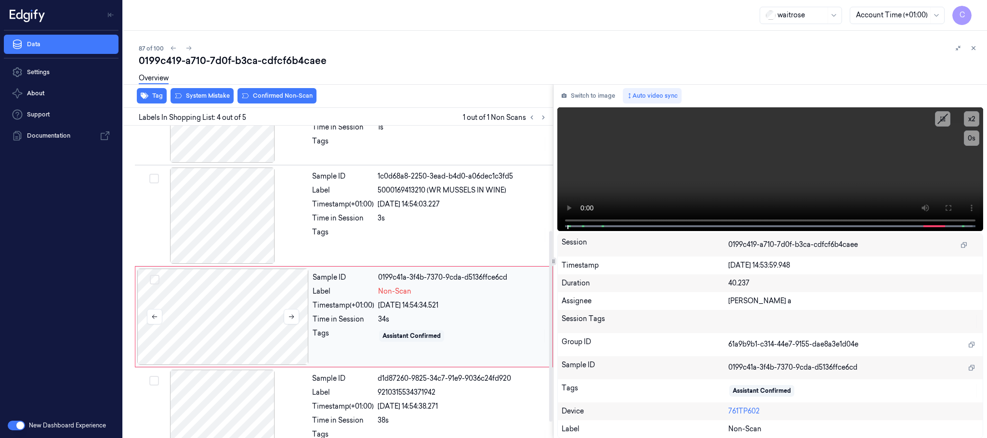
scroll to position [198, 0]
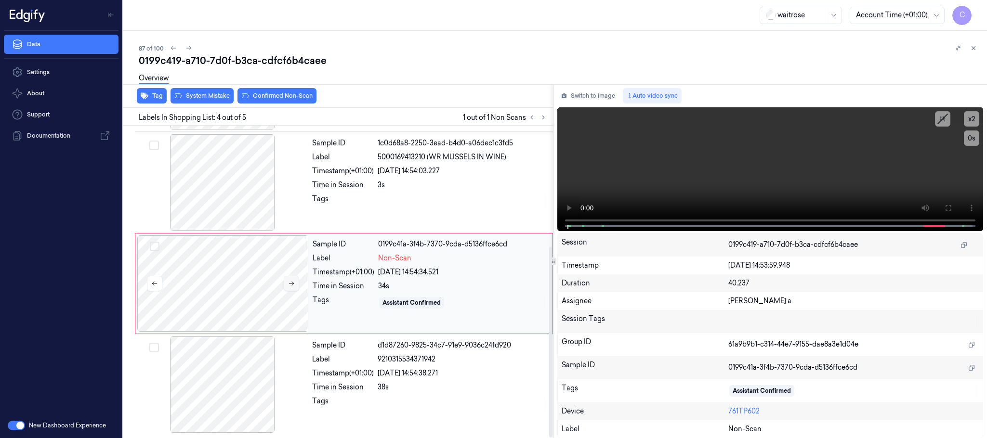
click at [294, 288] on button at bounding box center [291, 283] width 15 height 15
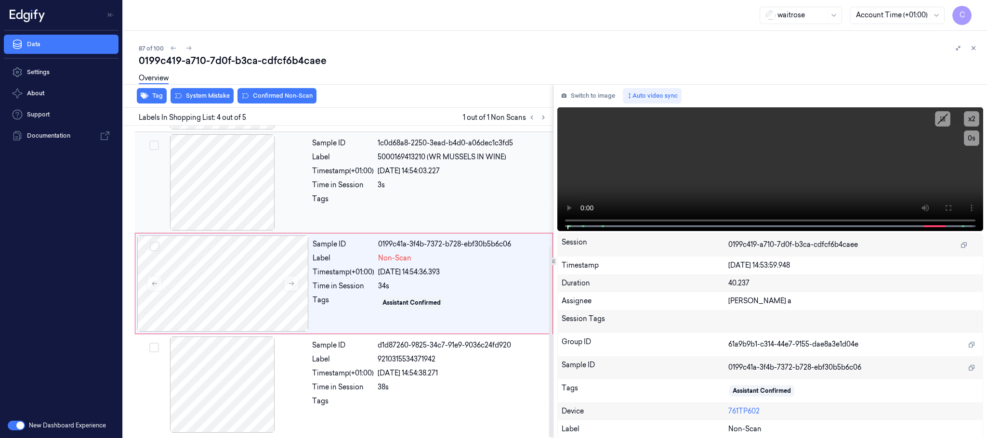
click at [198, 194] on div at bounding box center [222, 182] width 171 height 96
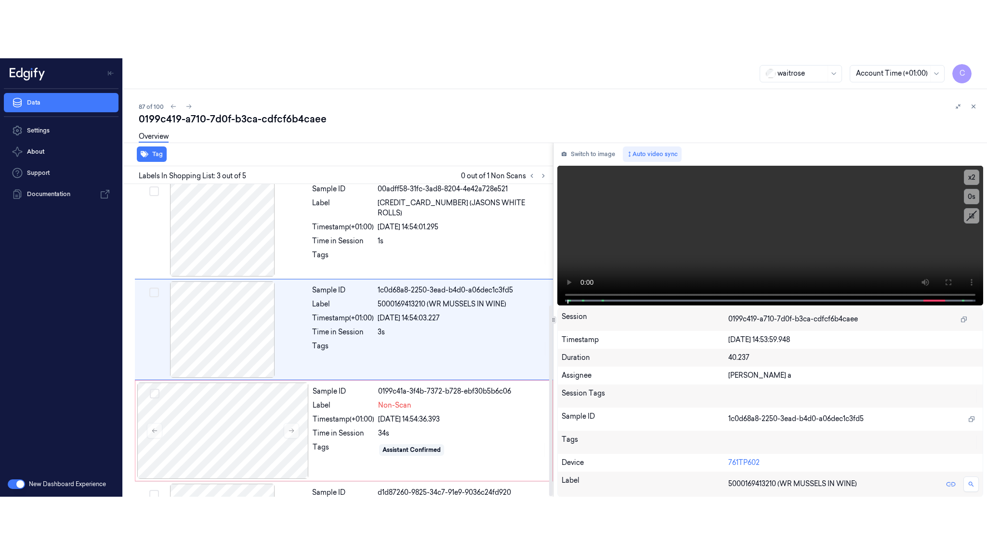
scroll to position [97, 0]
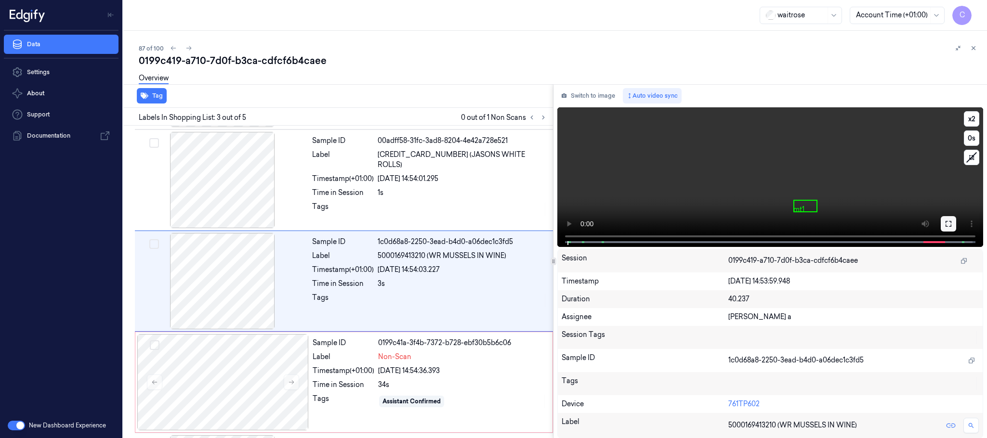
click at [947, 222] on icon at bounding box center [949, 224] width 8 height 8
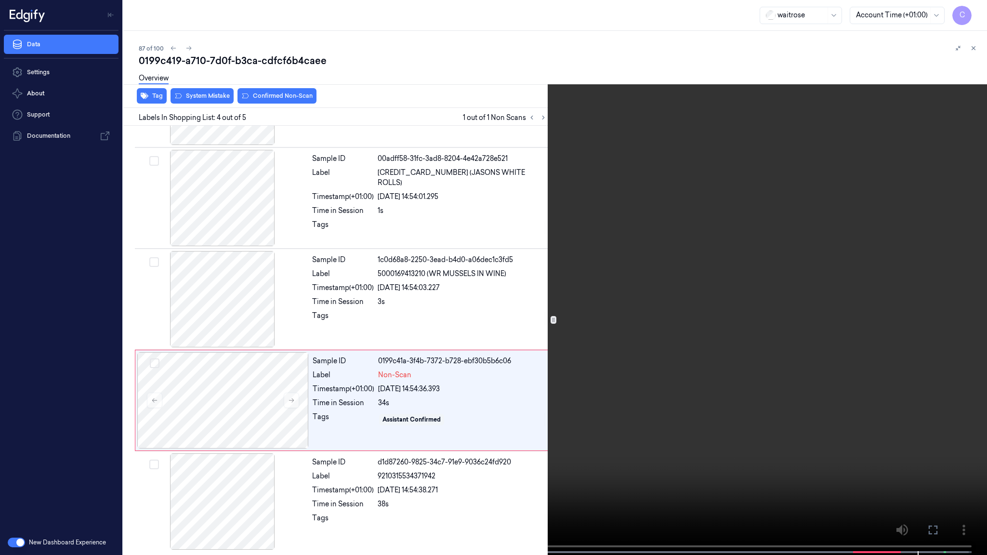
click at [608, 347] on video at bounding box center [493, 278] width 987 height 557
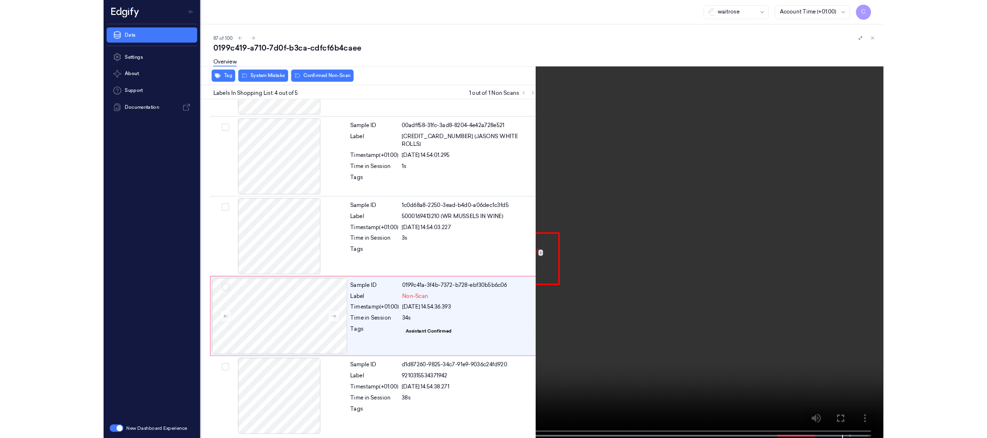
scroll to position [97, 0]
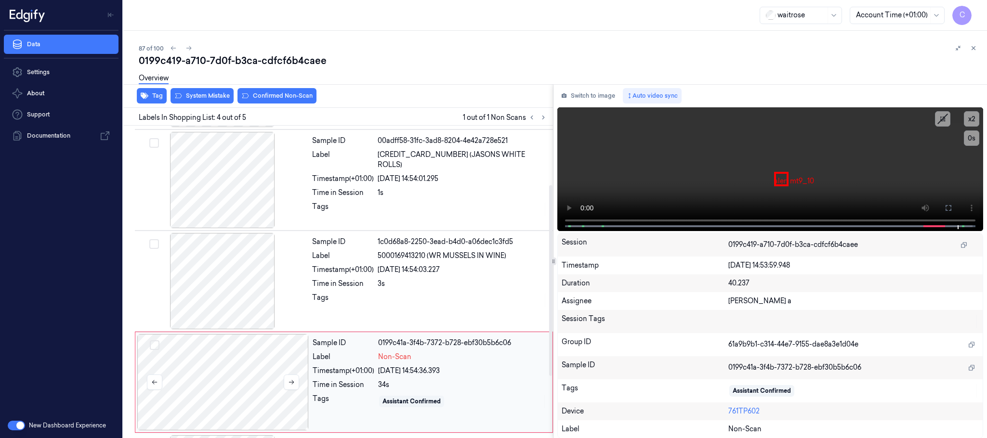
click at [259, 377] on div at bounding box center [222, 382] width 171 height 96
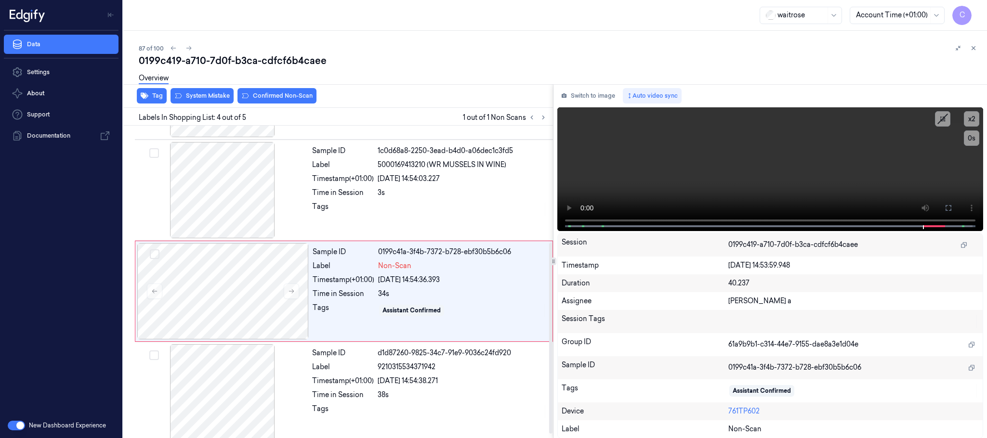
scroll to position [198, 0]
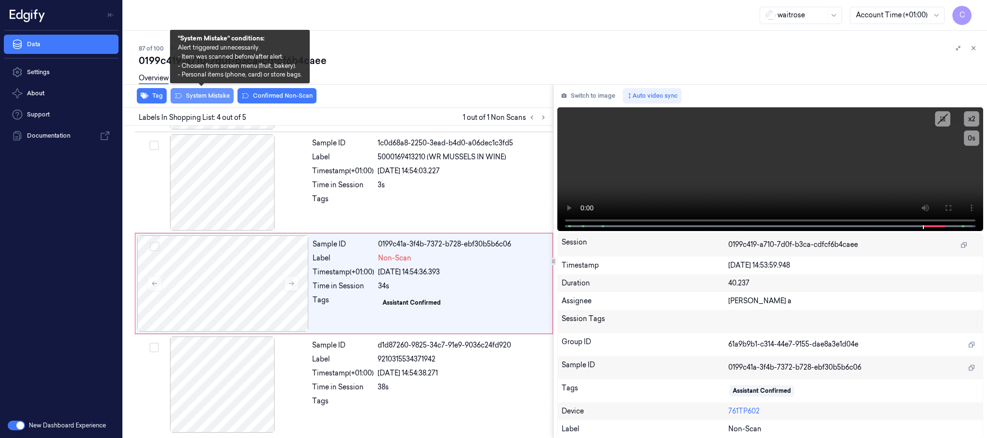
click at [194, 97] on button "System Mistake" at bounding box center [202, 95] width 63 height 15
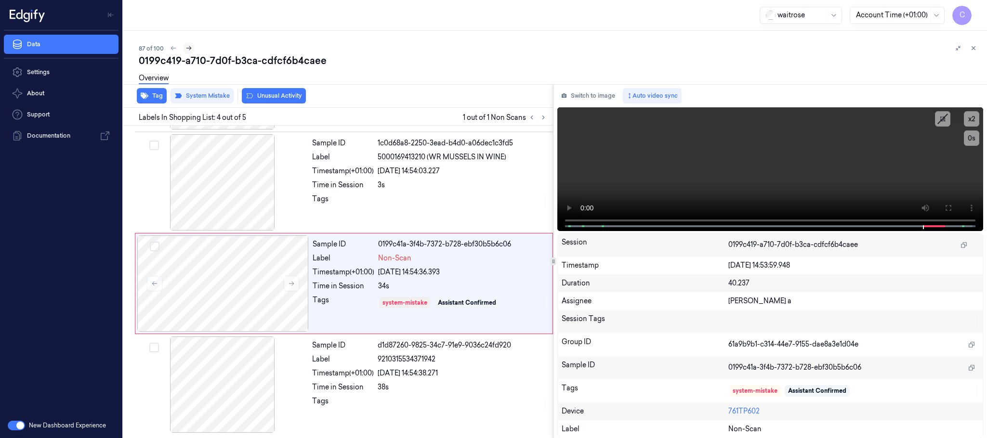
click at [188, 48] on icon at bounding box center [188, 48] width 7 height 7
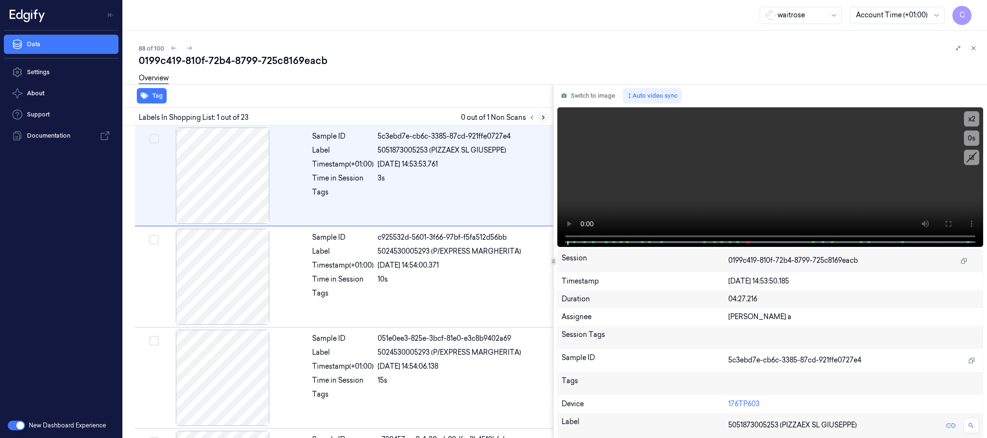
click at [541, 115] on icon at bounding box center [543, 117] width 7 height 7
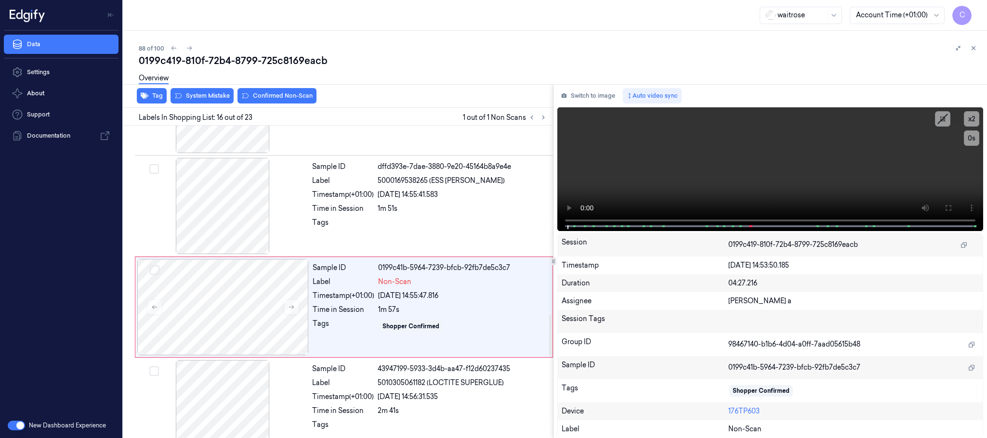
scroll to position [1418, 0]
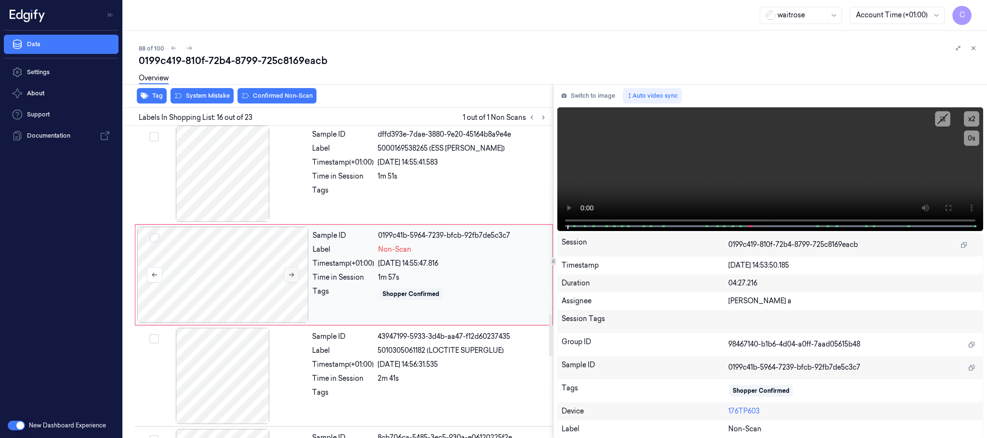
click at [290, 278] on icon at bounding box center [291, 275] width 7 height 7
click at [291, 278] on icon at bounding box center [291, 275] width 7 height 7
drag, startPoint x: 228, startPoint y: 211, endPoint x: 311, endPoint y: 218, distance: 82.7
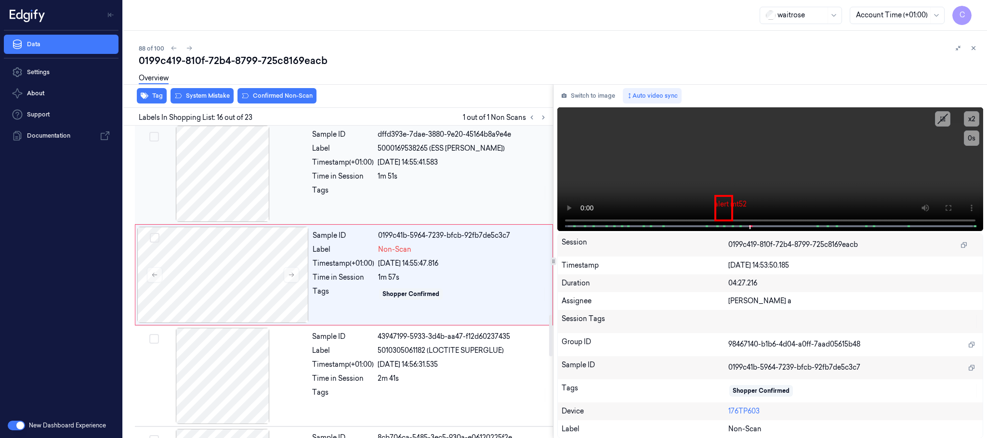
click at [227, 211] on div at bounding box center [222, 174] width 171 height 96
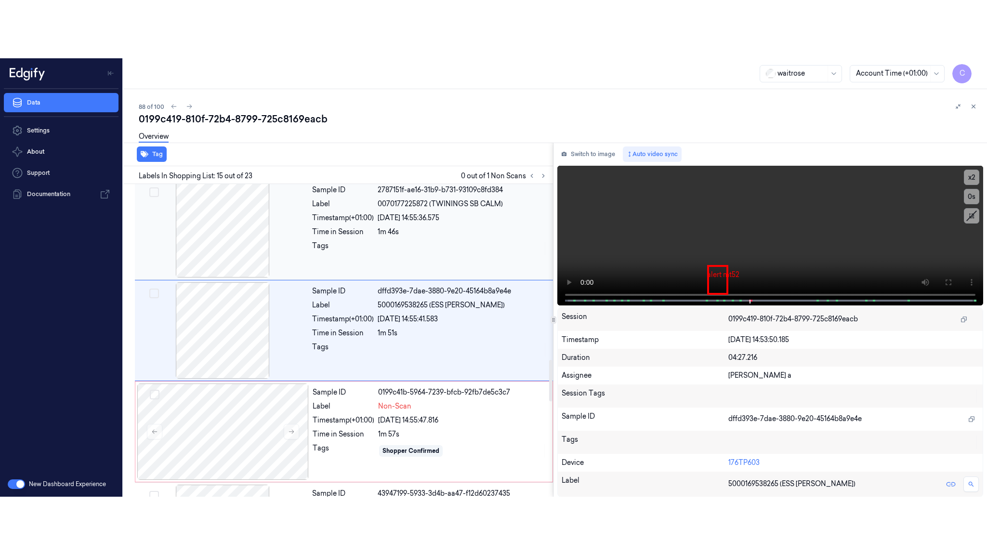
scroll to position [1316, 0]
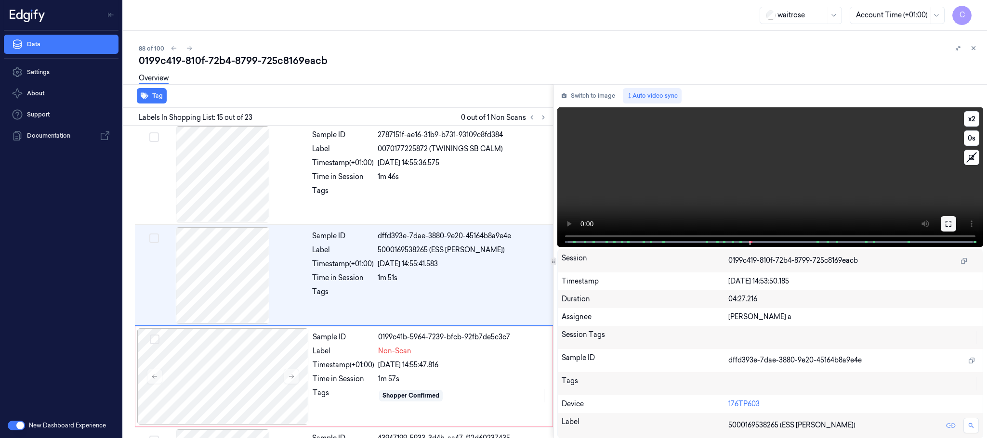
click at [955, 223] on button at bounding box center [948, 223] width 15 height 15
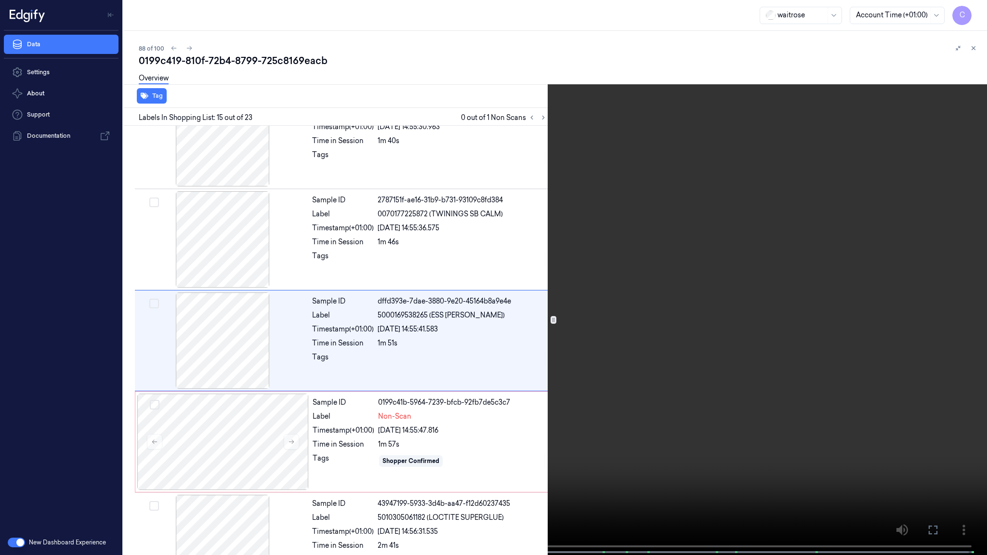
scroll to position [1258, 0]
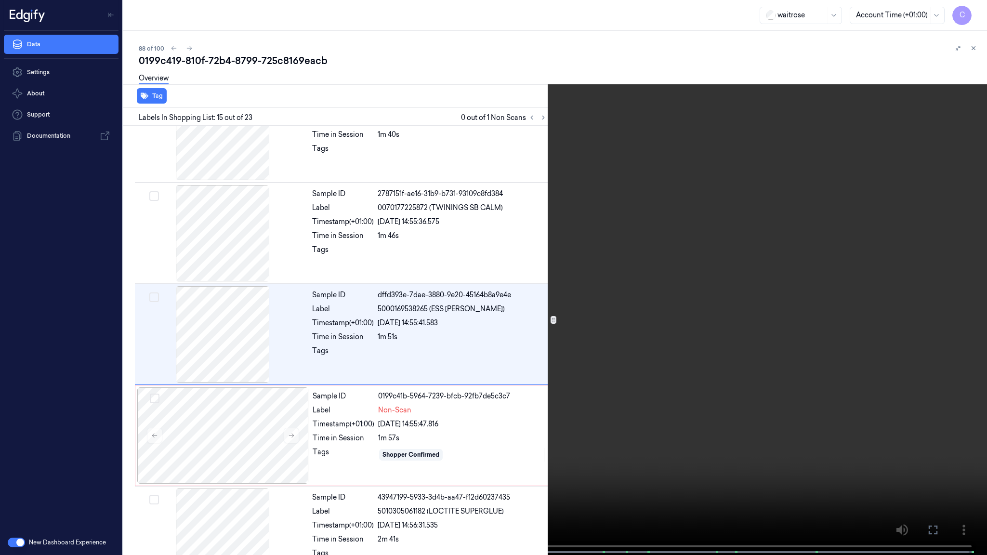
click at [424, 318] on video at bounding box center [493, 278] width 987 height 557
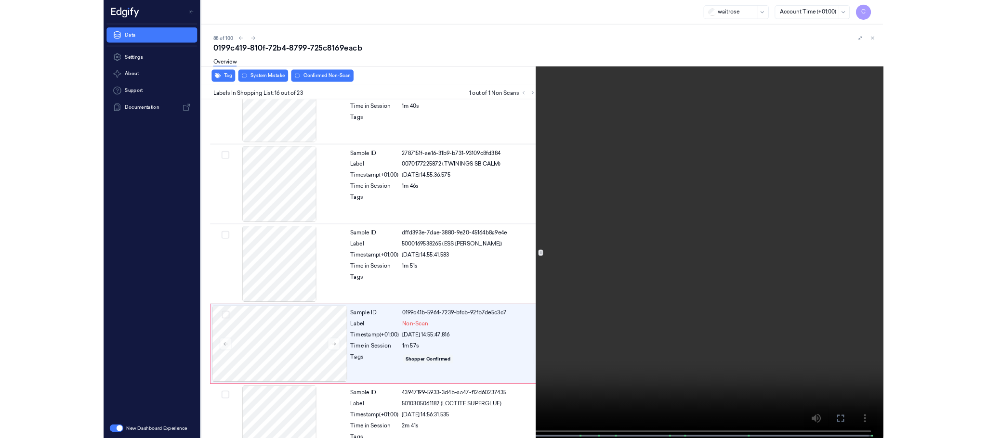
scroll to position [1360, 0]
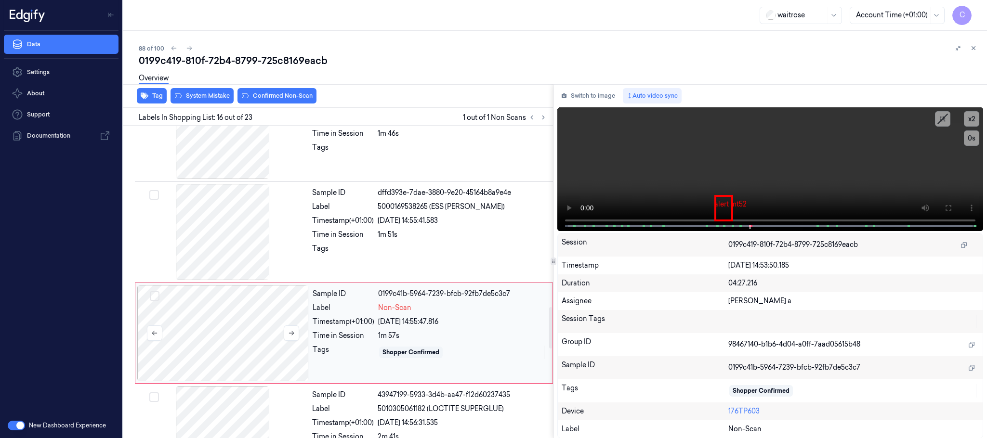
click at [212, 338] on div at bounding box center [222, 333] width 171 height 96
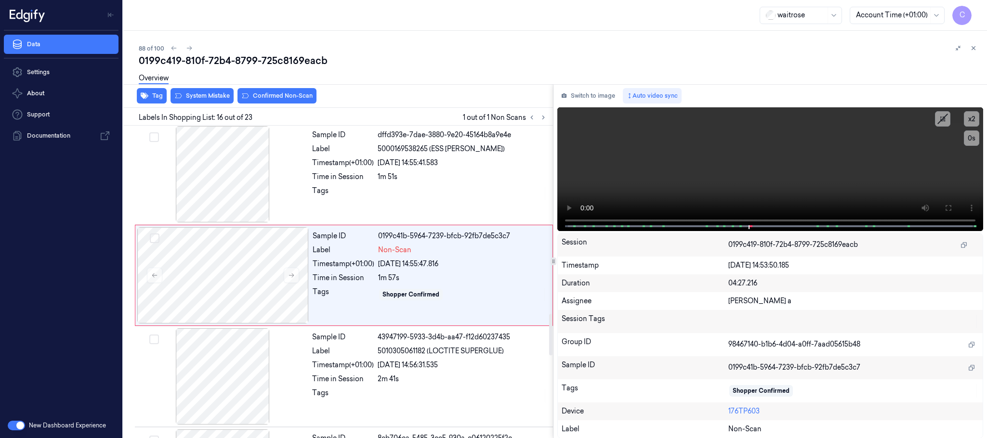
scroll to position [1418, 0]
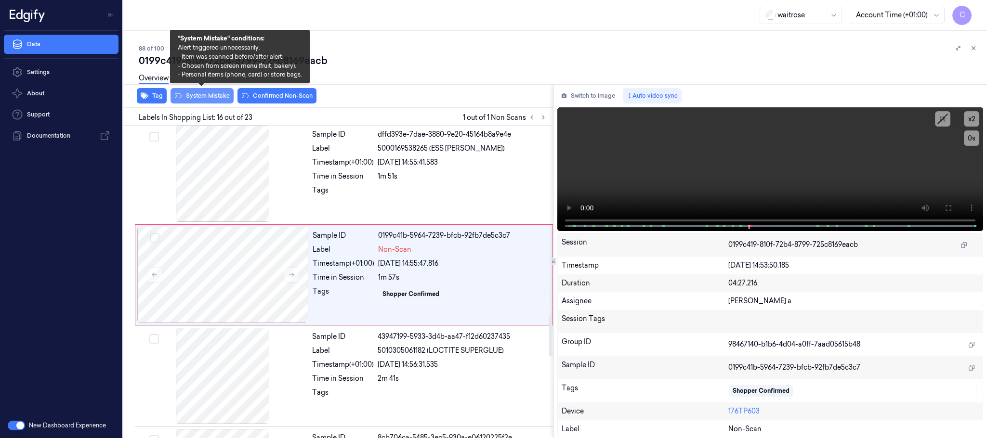
click at [209, 97] on button "System Mistake" at bounding box center [202, 95] width 63 height 15
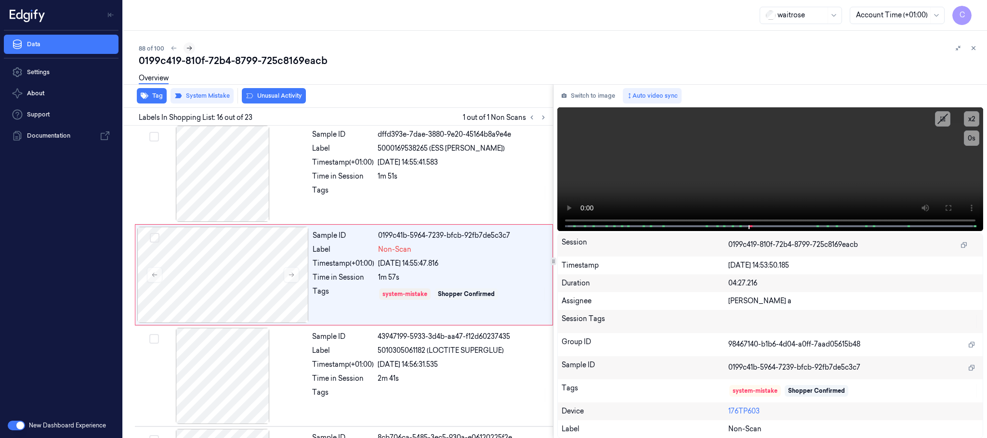
click at [186, 48] on icon at bounding box center [189, 48] width 7 height 7
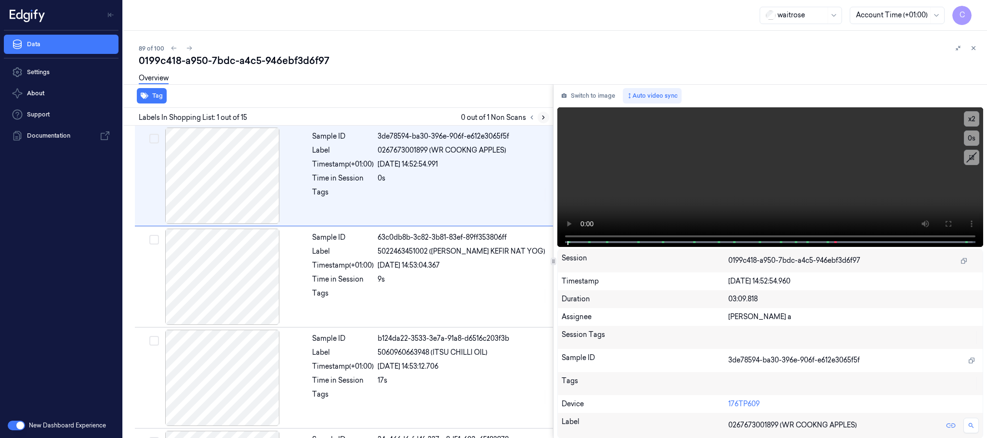
click at [542, 114] on icon at bounding box center [543, 117] width 7 height 7
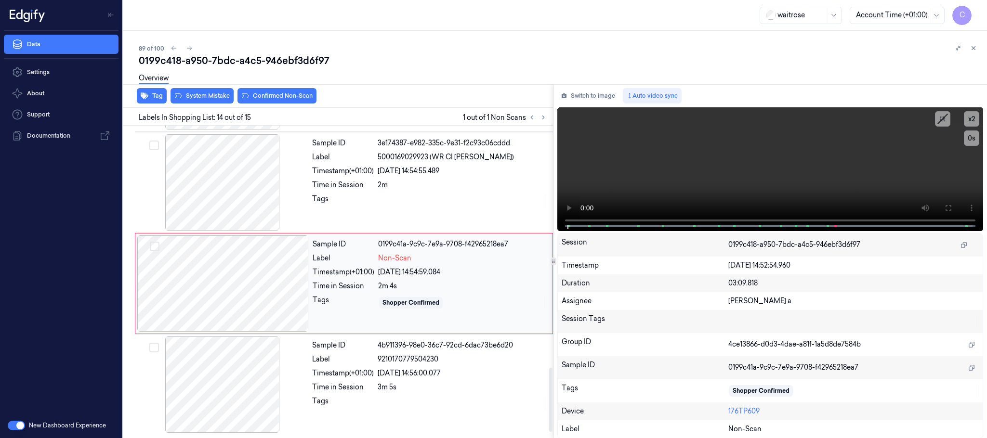
scroll to position [1214, 0]
click at [295, 285] on div at bounding box center [222, 284] width 171 height 96
click at [237, 171] on div at bounding box center [222, 182] width 171 height 96
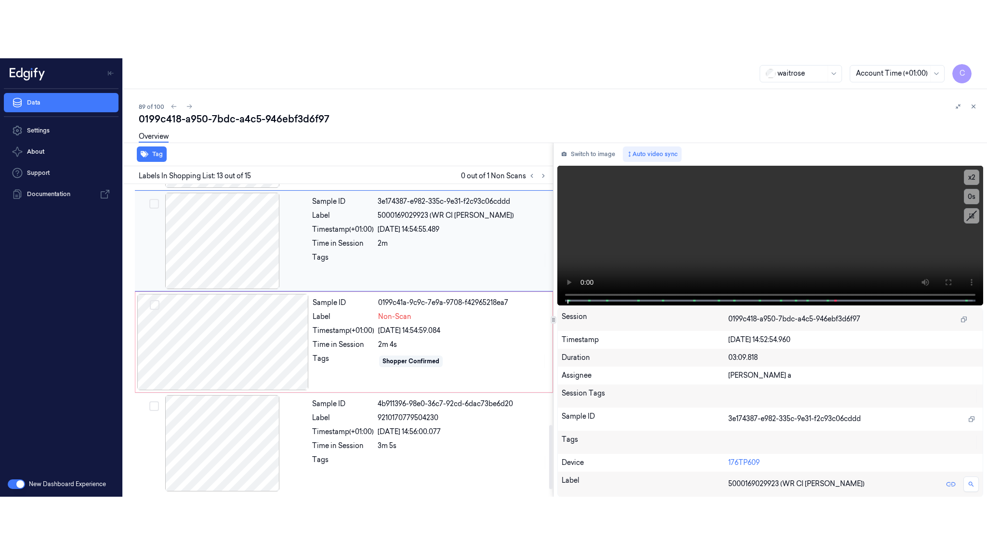
scroll to position [1113, 0]
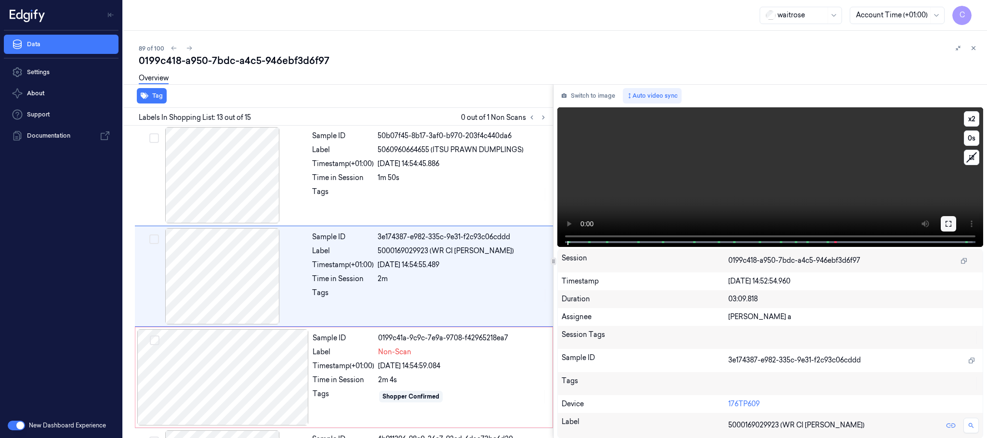
click at [945, 217] on button at bounding box center [948, 223] width 15 height 15
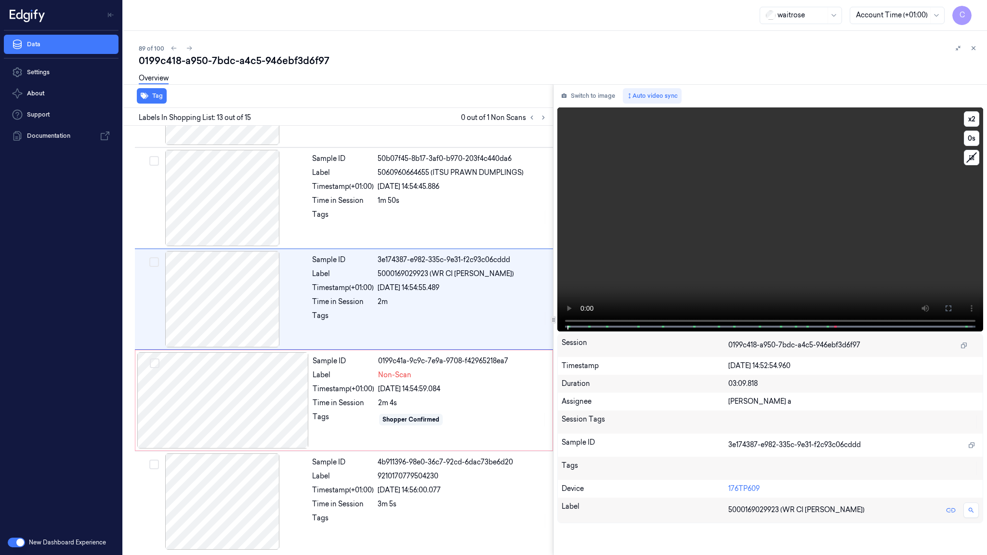
scroll to position [1097, 0]
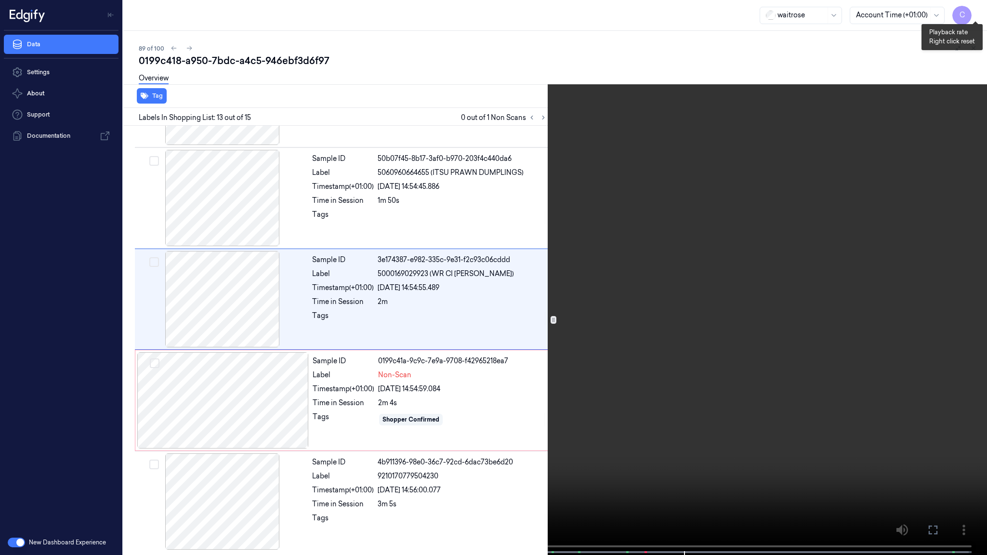
click at [971, 8] on button "x 2" at bounding box center [975, 11] width 15 height 15
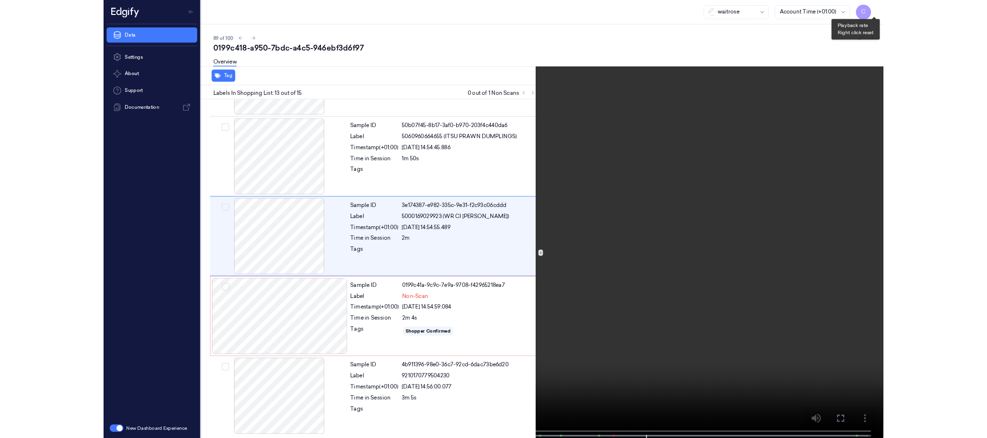
scroll to position [1055, 0]
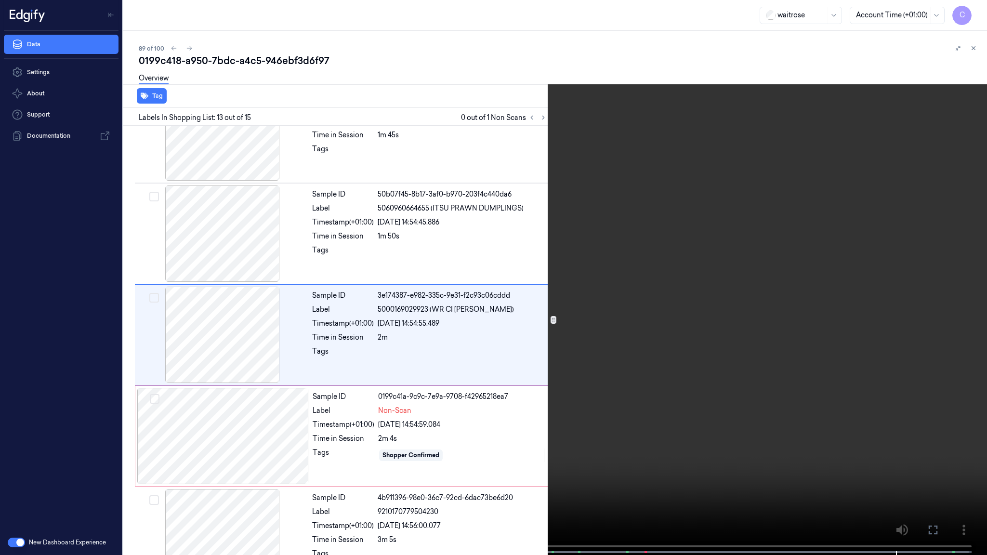
click at [441, 368] on video at bounding box center [493, 278] width 987 height 557
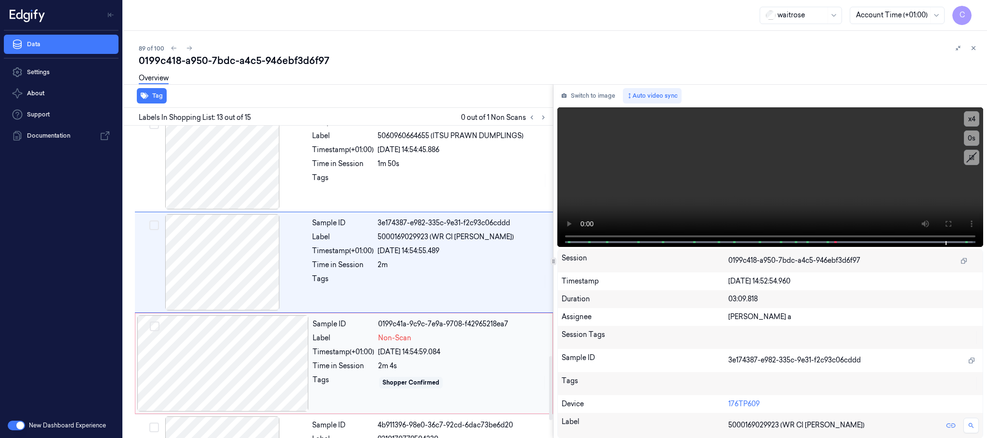
click at [218, 359] on div at bounding box center [222, 364] width 171 height 96
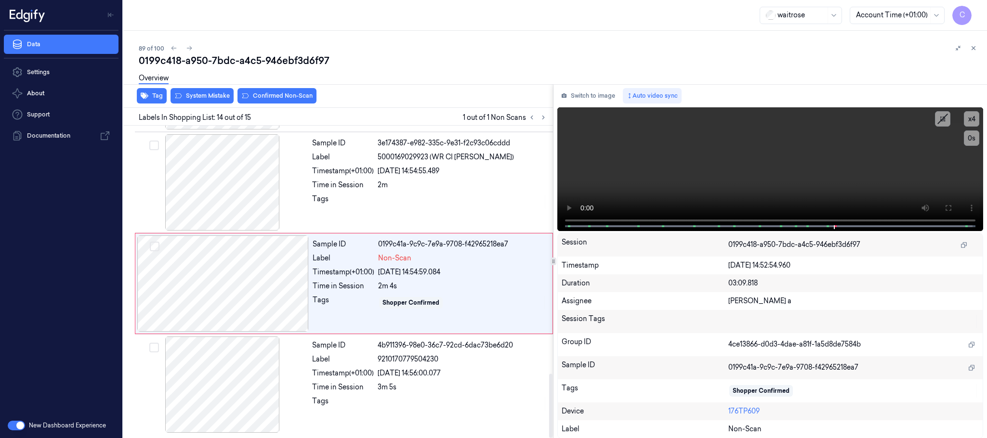
scroll to position [1214, 0]
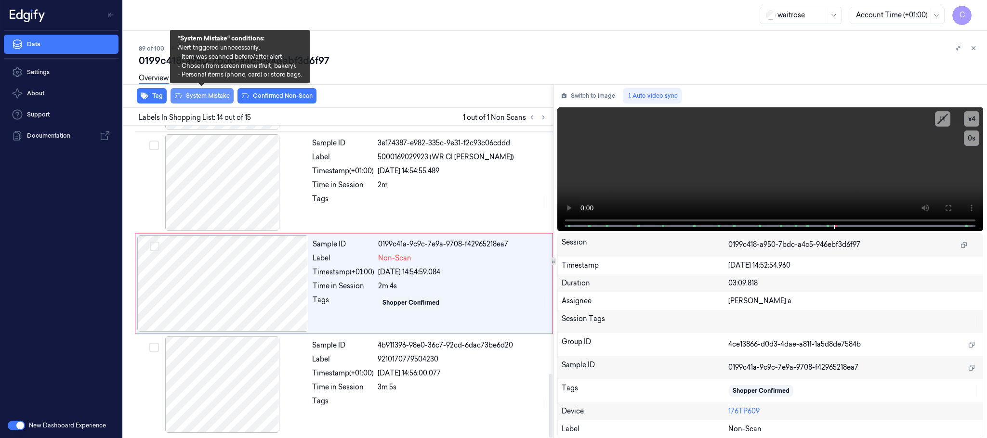
click at [196, 95] on button "System Mistake" at bounding box center [202, 95] width 63 height 15
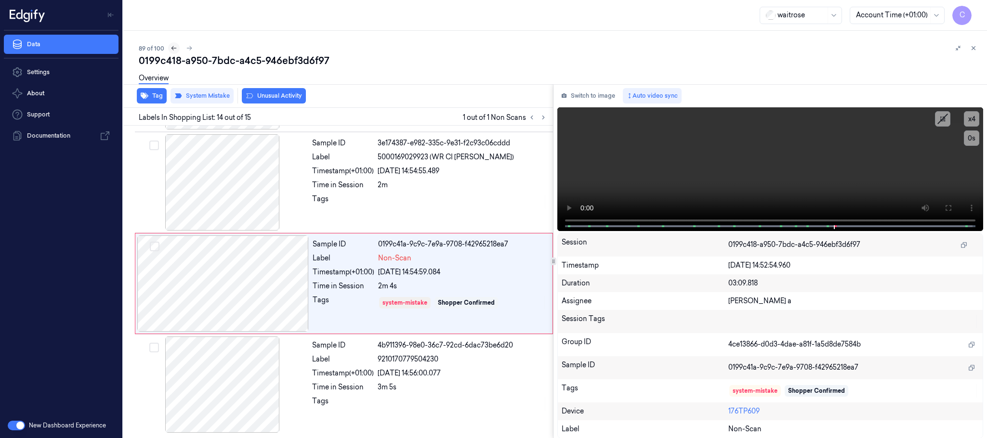
click at [173, 51] on icon at bounding box center [174, 48] width 7 height 7
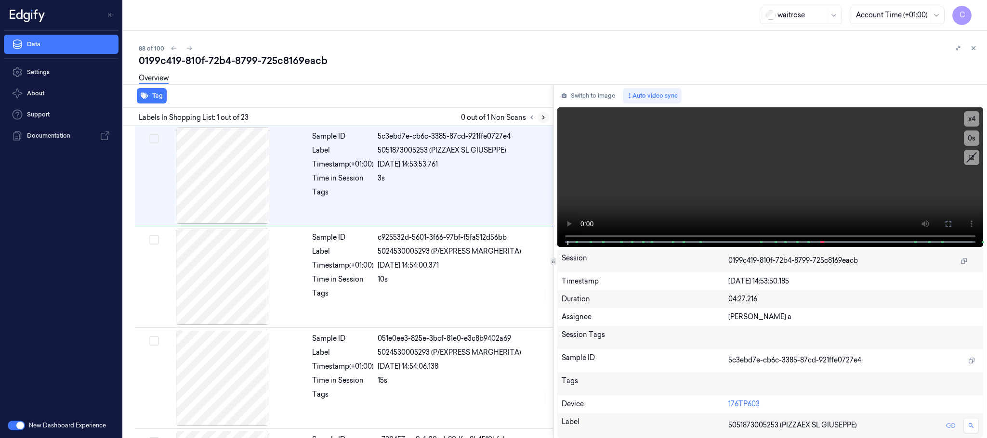
click at [542, 116] on icon at bounding box center [543, 117] width 2 height 3
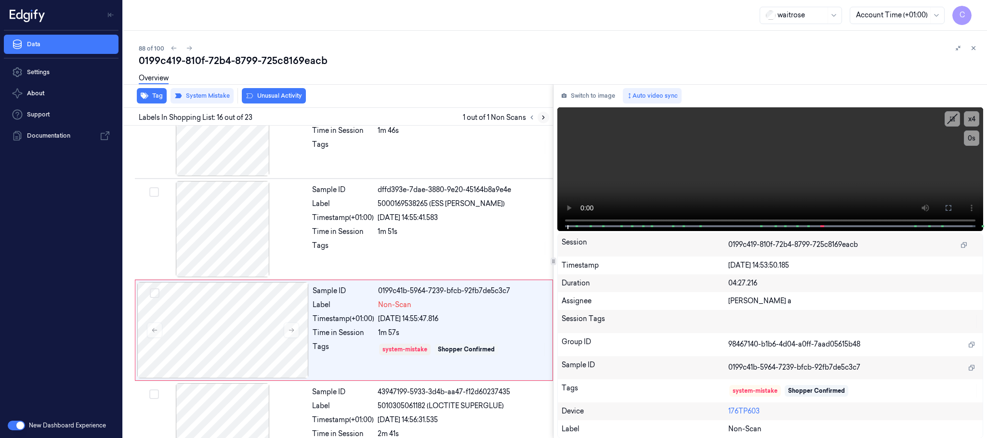
scroll to position [1418, 0]
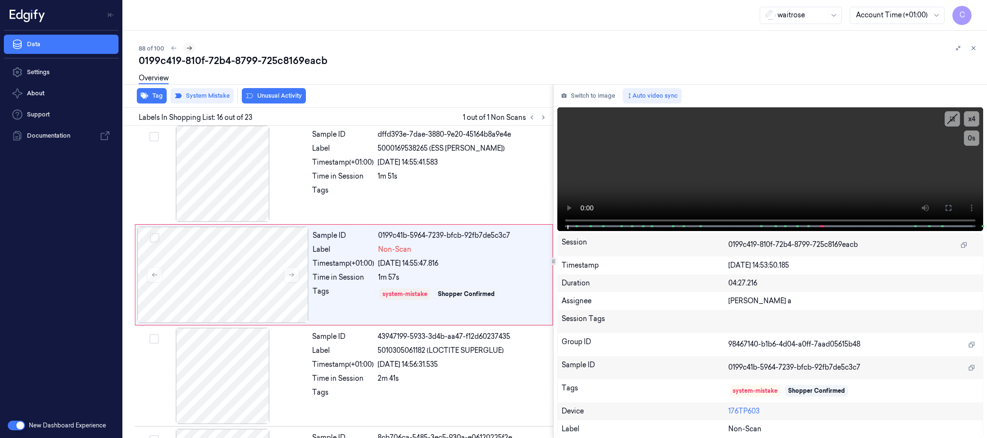
click at [189, 46] on icon at bounding box center [189, 48] width 5 height 4
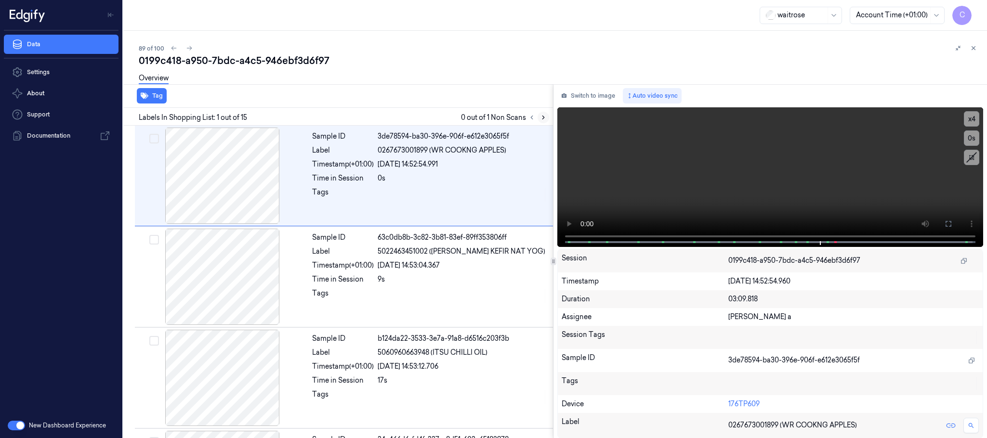
click at [542, 113] on button at bounding box center [544, 118] width 12 height 12
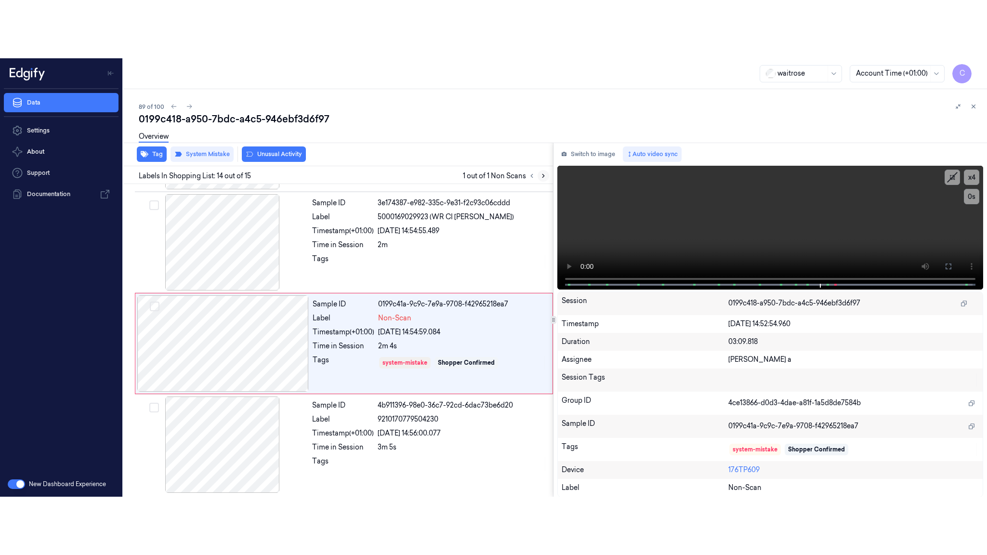
scroll to position [1214, 0]
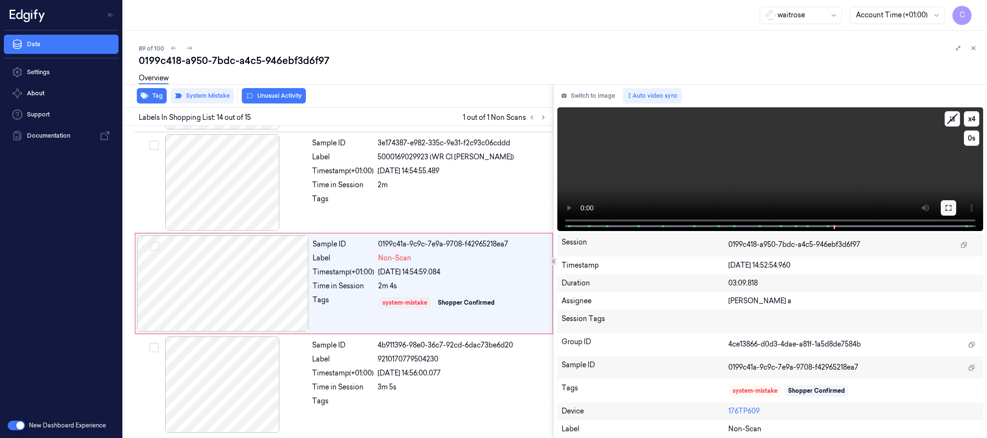
click at [947, 212] on button at bounding box center [948, 207] width 15 height 15
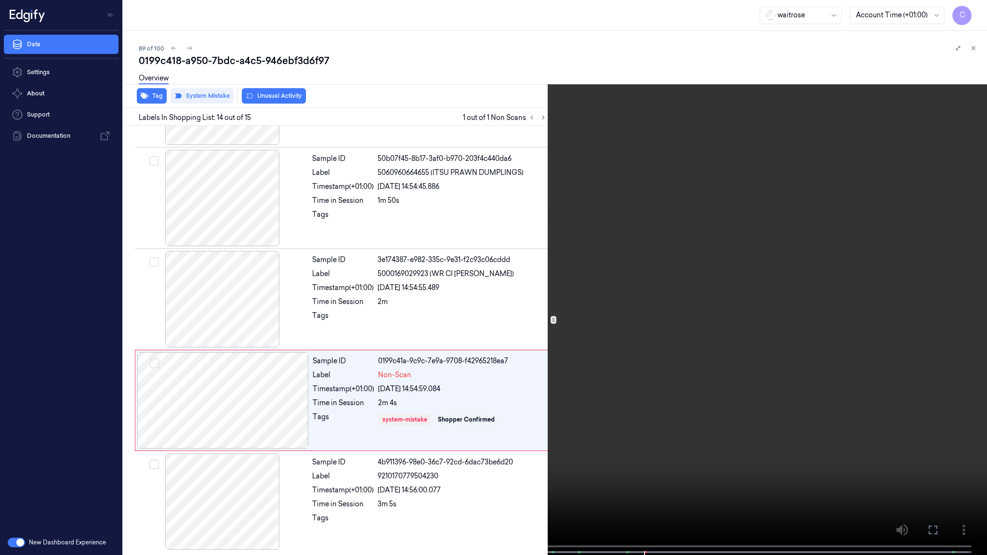
click at [672, 420] on video at bounding box center [493, 278] width 987 height 557
click at [585, 366] on video at bounding box center [493, 278] width 987 height 557
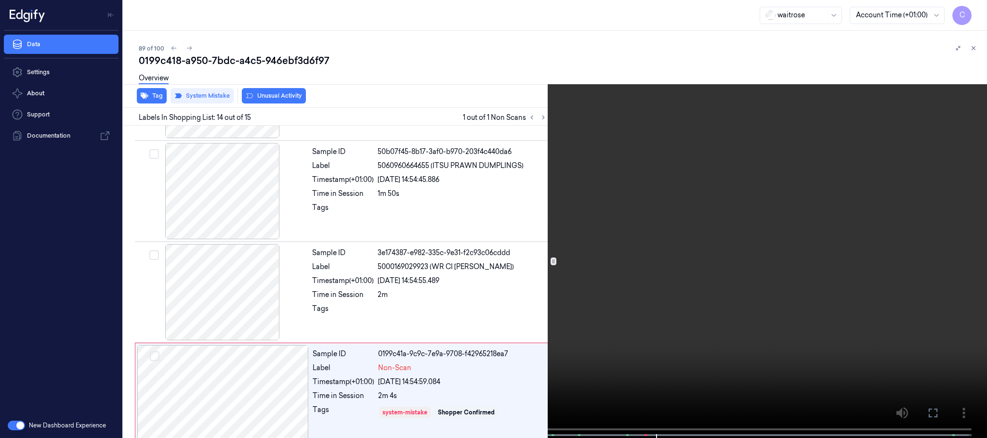
scroll to position [1214, 0]
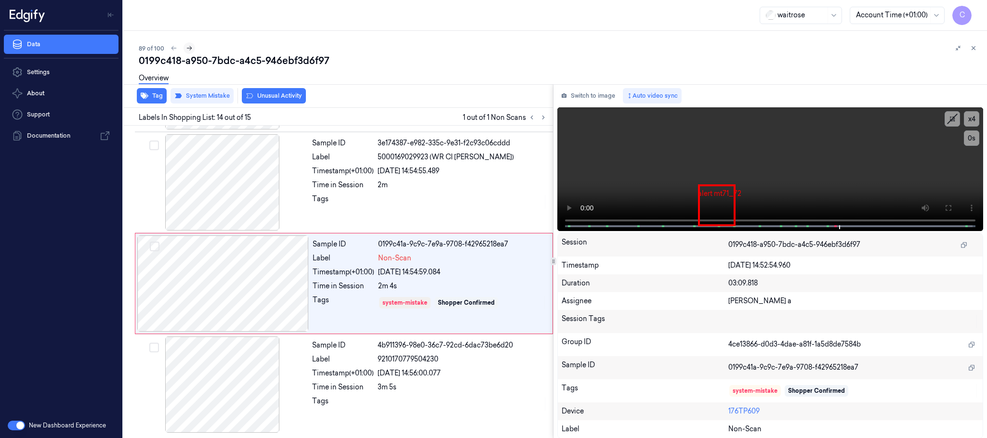
click at [190, 46] on icon at bounding box center [189, 48] width 7 height 7
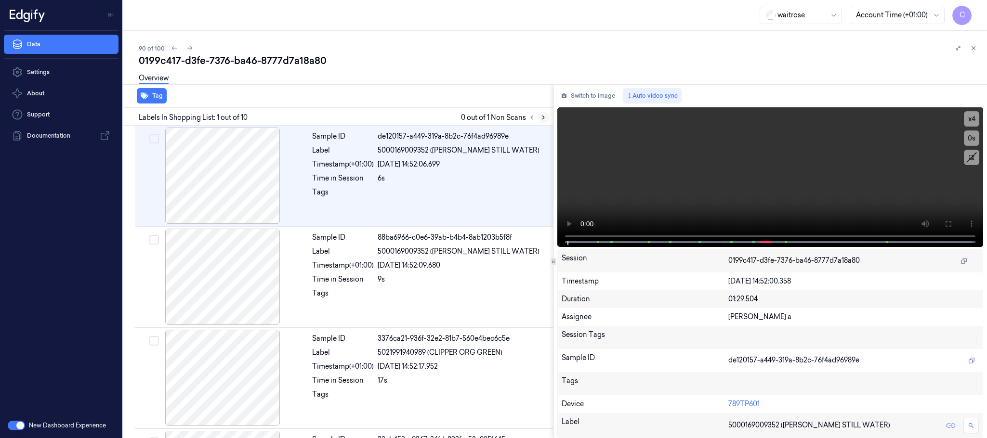
click at [545, 120] on icon at bounding box center [543, 117] width 7 height 7
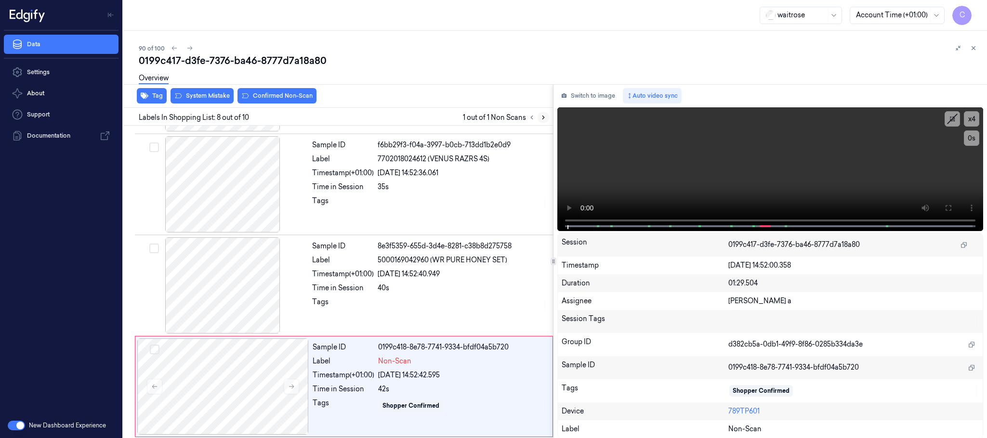
scroll to position [605, 0]
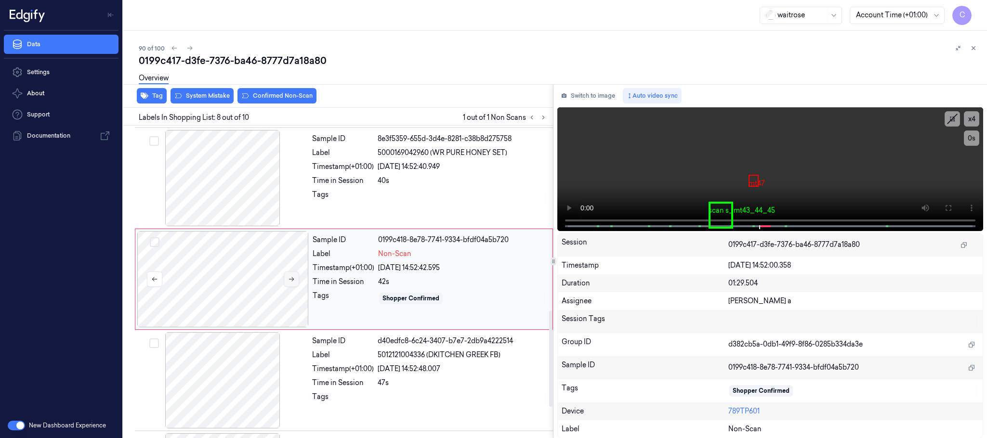
click at [296, 282] on button at bounding box center [291, 279] width 15 height 15
click at [292, 282] on icon at bounding box center [291, 279] width 5 height 4
click at [216, 176] on div at bounding box center [222, 178] width 171 height 96
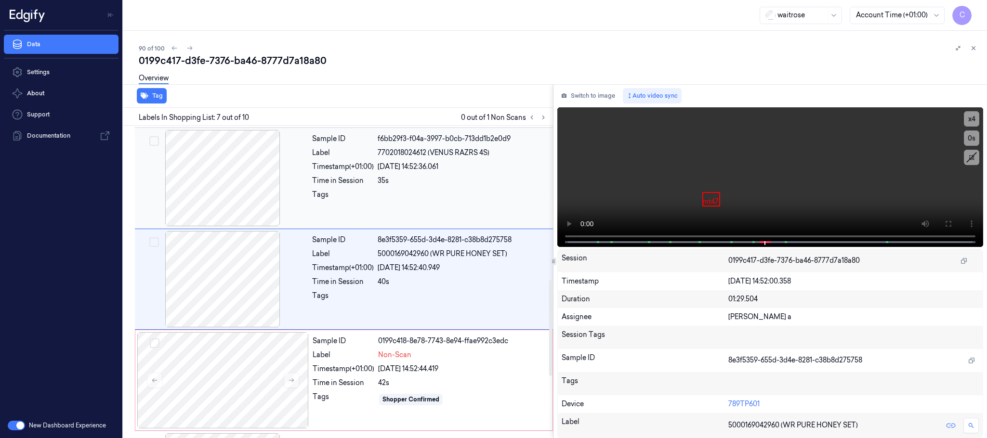
click at [209, 183] on div at bounding box center [222, 178] width 171 height 96
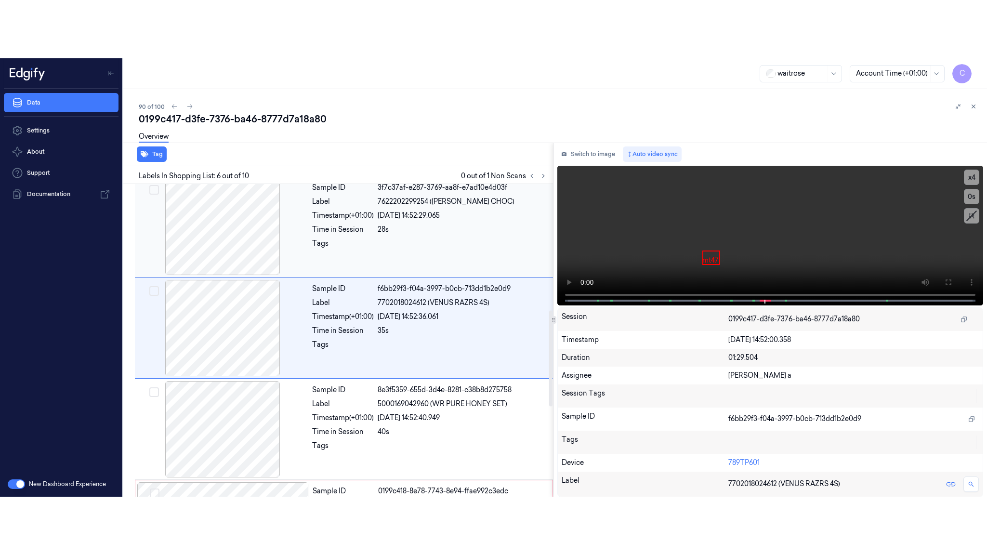
scroll to position [402, 0]
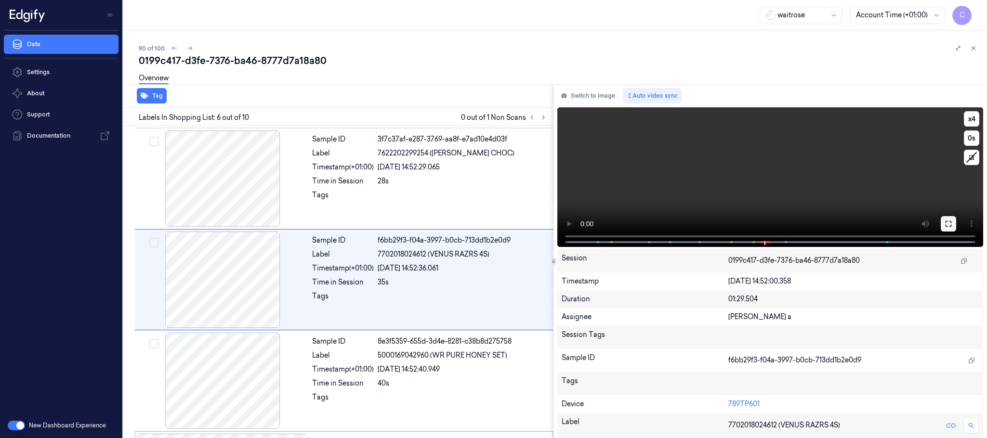
click at [951, 224] on icon at bounding box center [949, 224] width 6 height 6
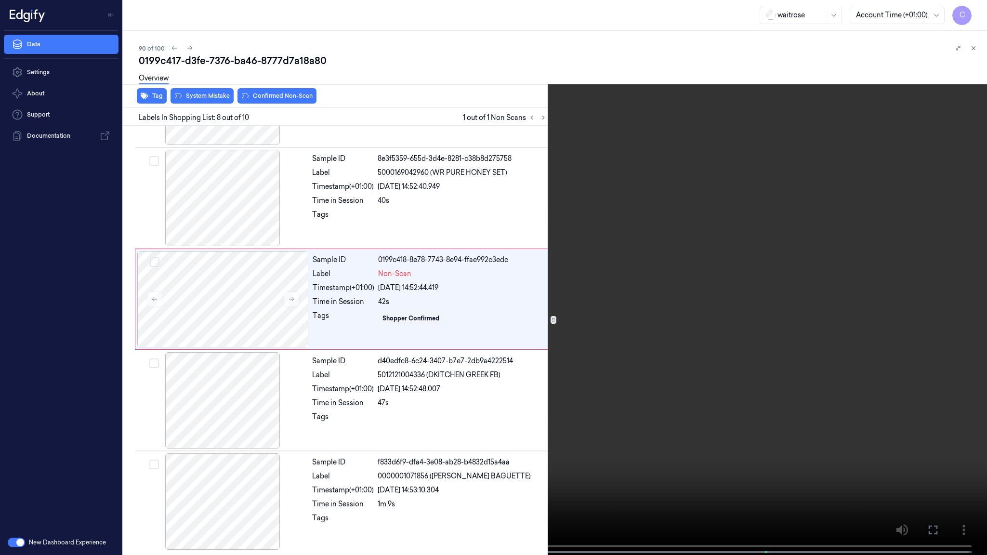
scroll to position [547, 0]
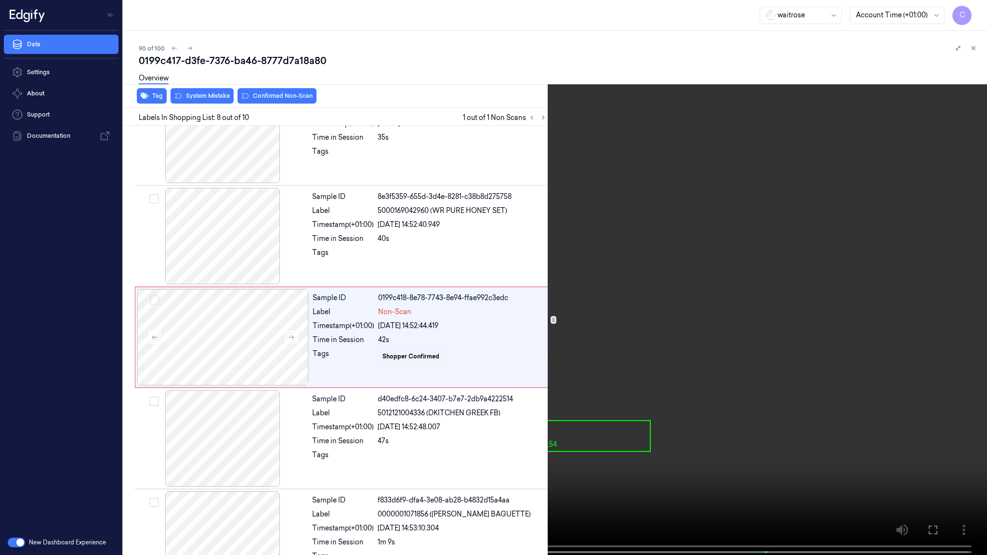
click at [542, 337] on video at bounding box center [493, 278] width 987 height 557
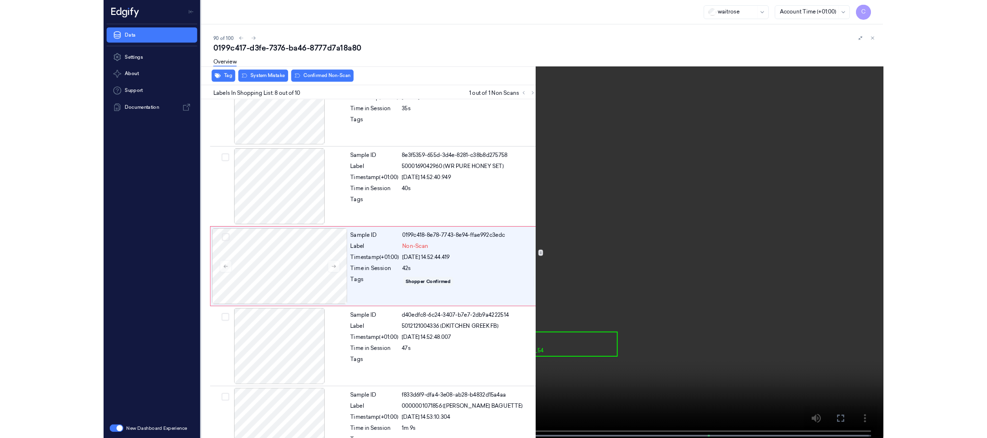
scroll to position [590, 0]
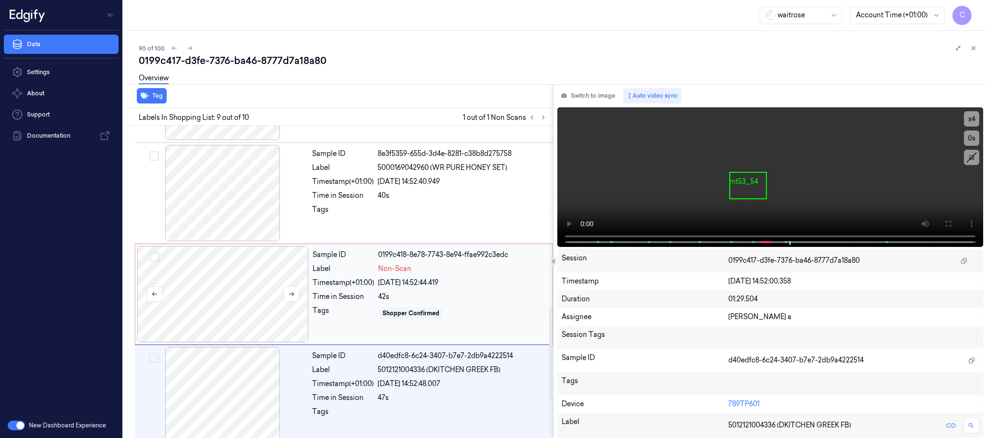
click at [223, 272] on div at bounding box center [222, 294] width 171 height 96
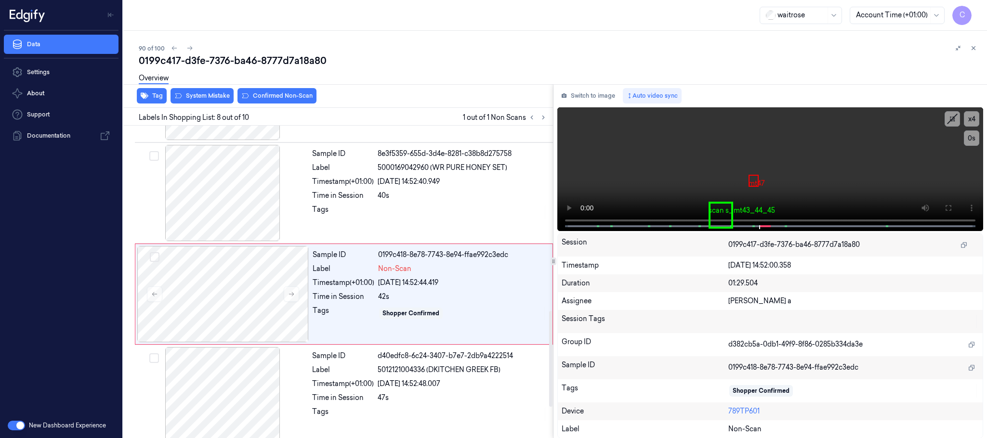
scroll to position [605, 0]
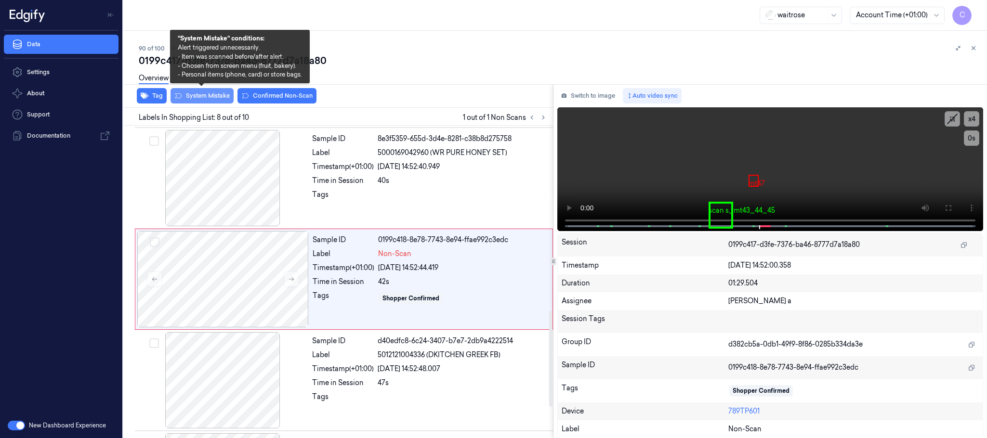
click at [197, 96] on button "System Mistake" at bounding box center [202, 95] width 63 height 15
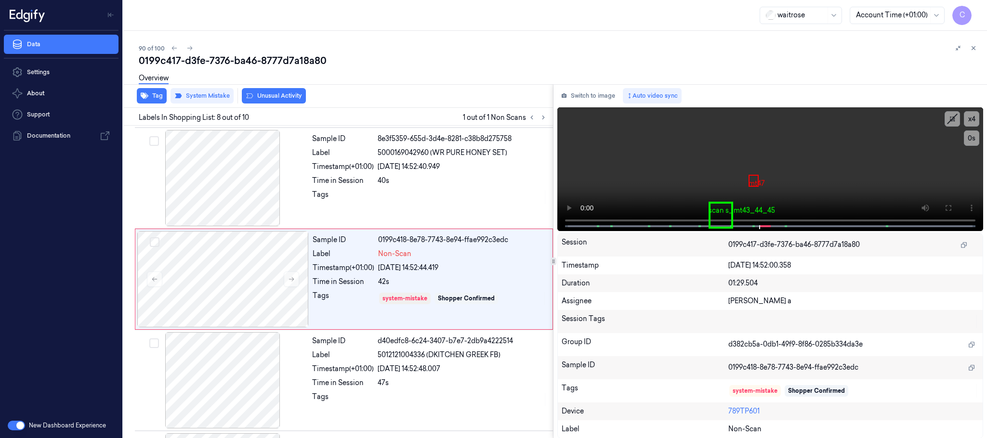
click at [259, 96] on button "Unusual Activity" at bounding box center [274, 95] width 64 height 15
click at [186, 47] on icon at bounding box center [189, 48] width 7 height 7
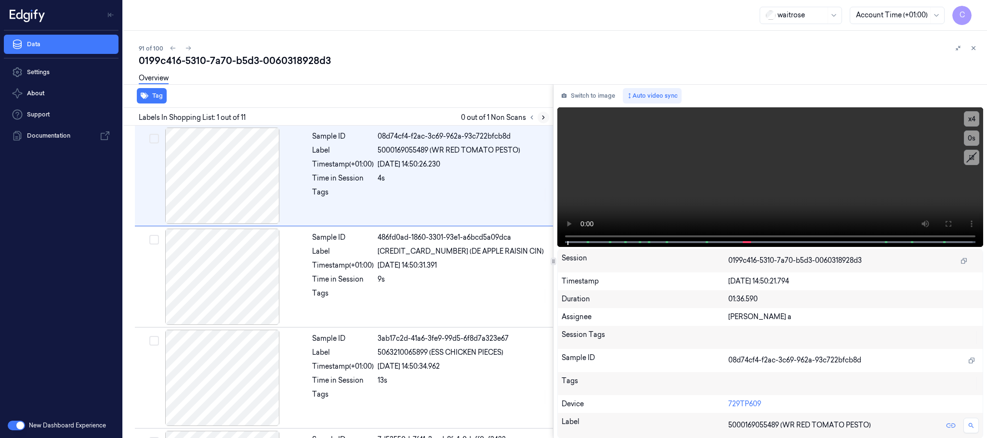
click at [543, 114] on icon at bounding box center [543, 117] width 7 height 7
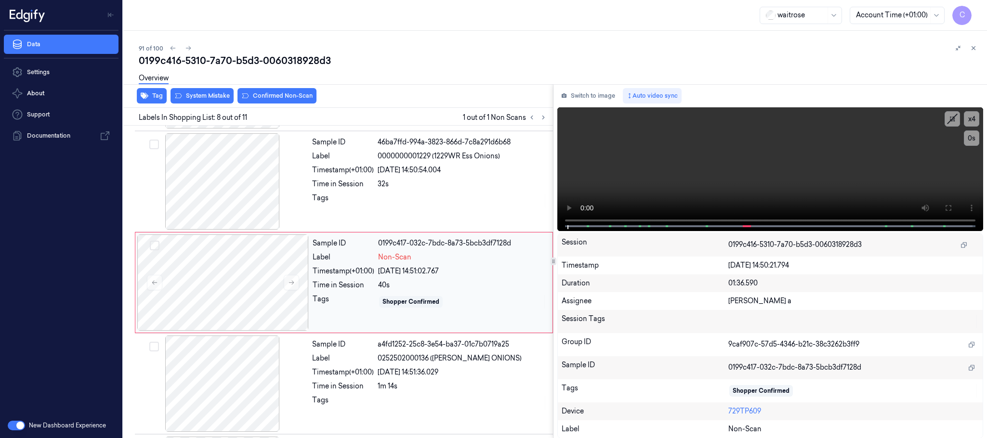
scroll to position [605, 0]
click at [291, 279] on icon at bounding box center [291, 279] width 7 height 7
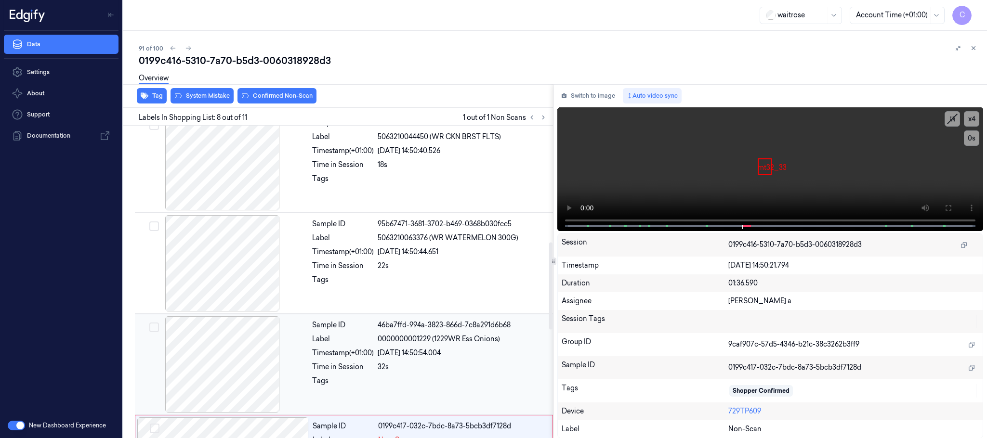
scroll to position [388, 0]
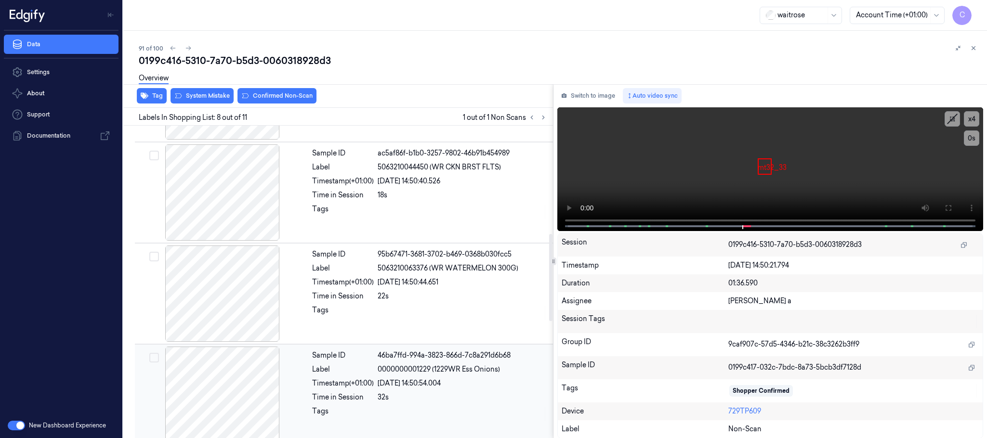
click at [216, 186] on div at bounding box center [222, 193] width 171 height 96
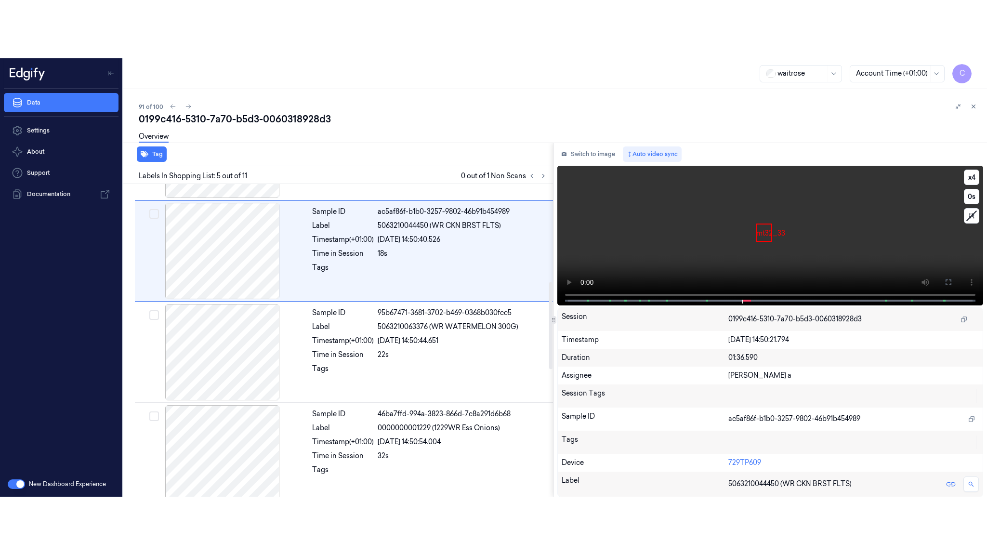
scroll to position [301, 0]
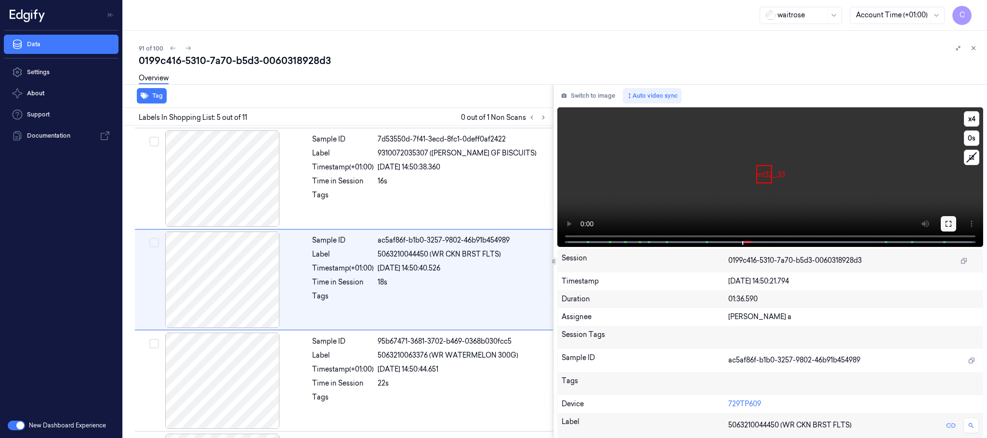
click at [950, 228] on button at bounding box center [948, 223] width 15 height 15
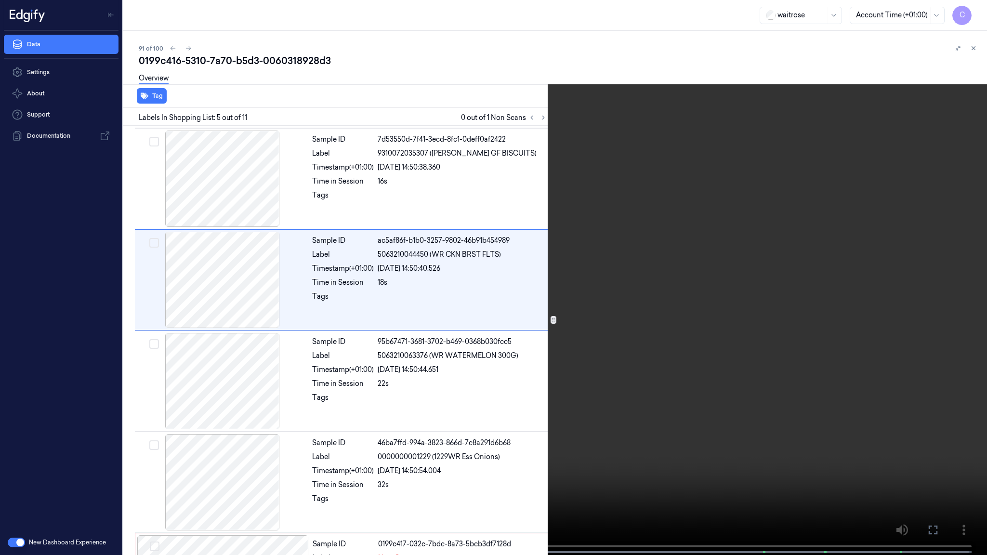
click at [413, 293] on video at bounding box center [493, 278] width 987 height 557
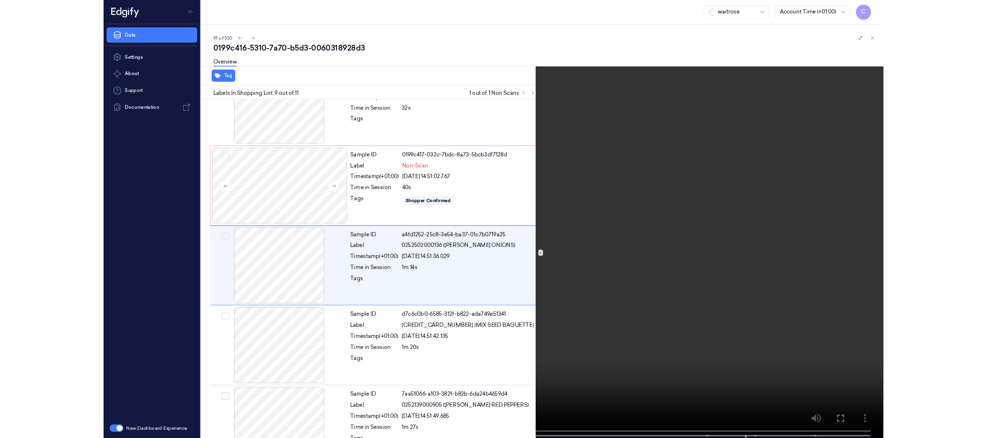
scroll to position [691, 0]
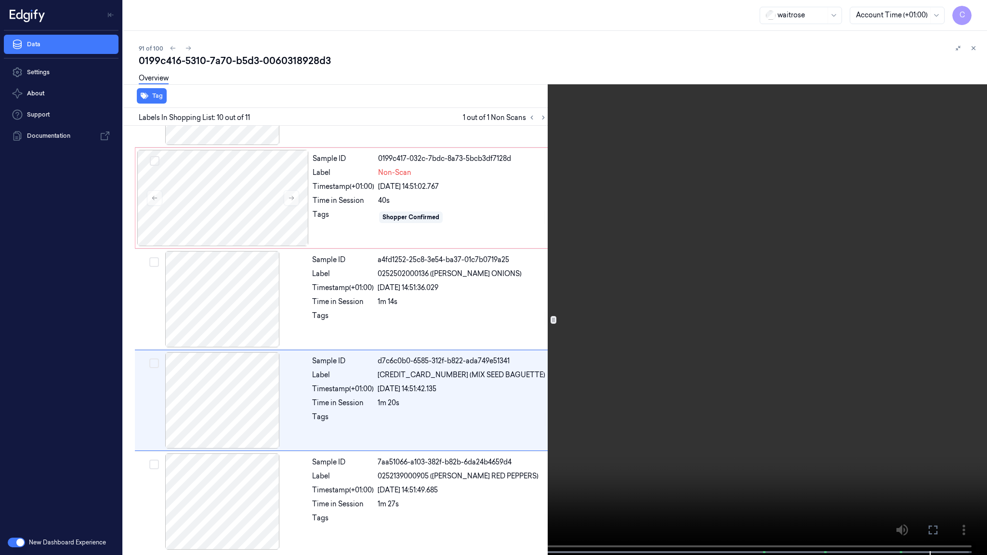
click at [490, 363] on video at bounding box center [493, 278] width 987 height 557
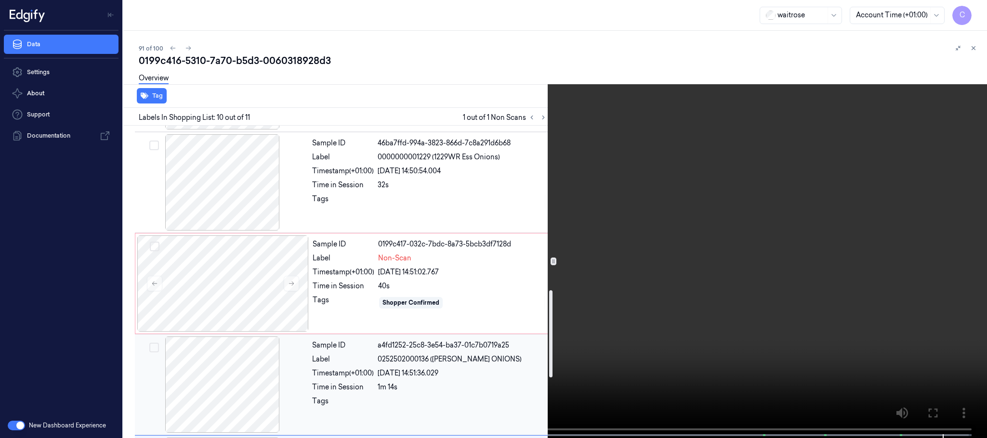
scroll to position [590, 0]
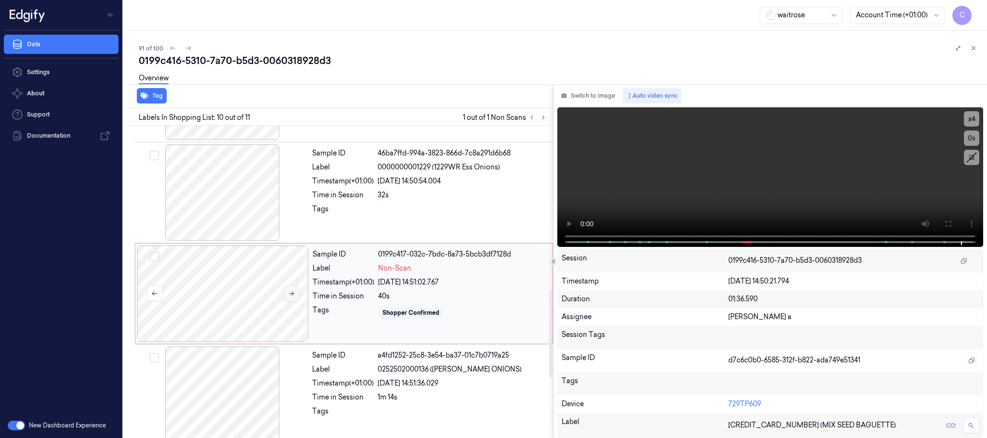
click at [284, 294] on button at bounding box center [291, 293] width 15 height 15
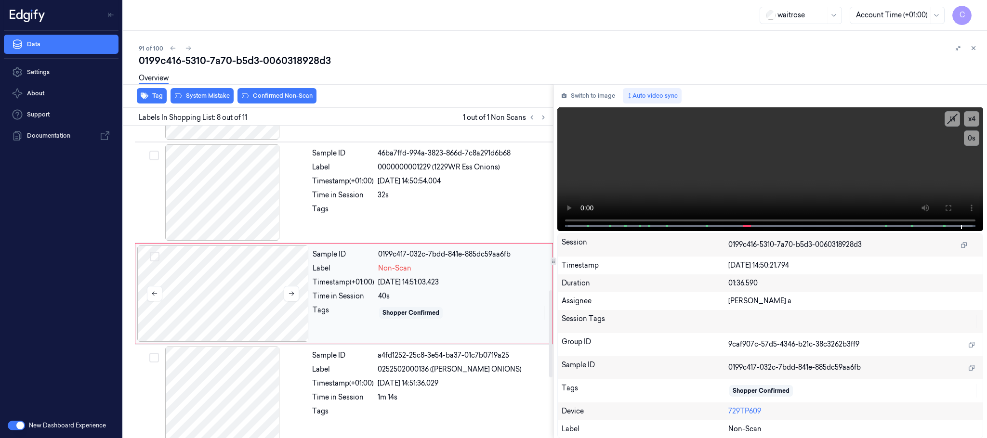
scroll to position [605, 0]
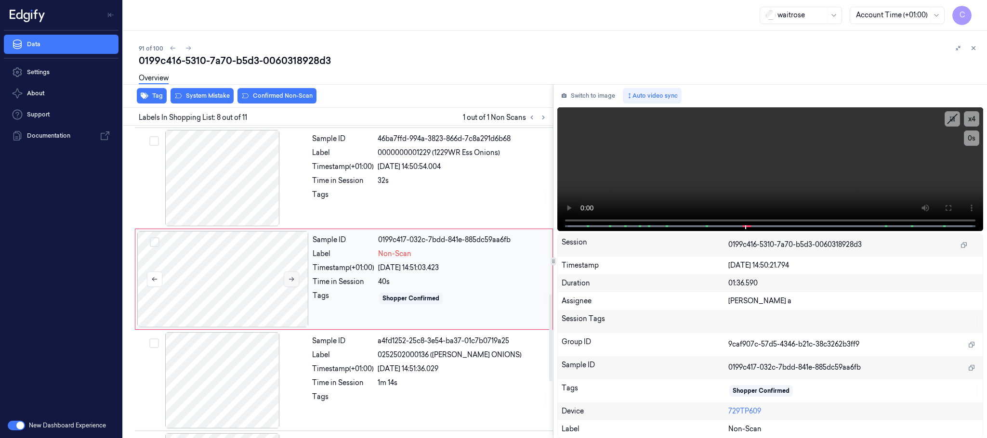
click at [292, 282] on icon at bounding box center [291, 279] width 5 height 4
click at [291, 282] on icon at bounding box center [291, 279] width 5 height 4
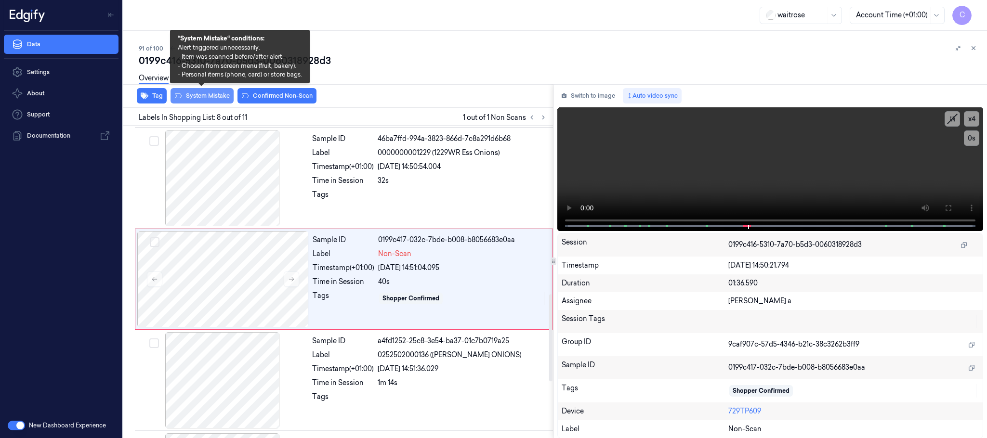
click at [214, 99] on button "System Mistake" at bounding box center [202, 95] width 63 height 15
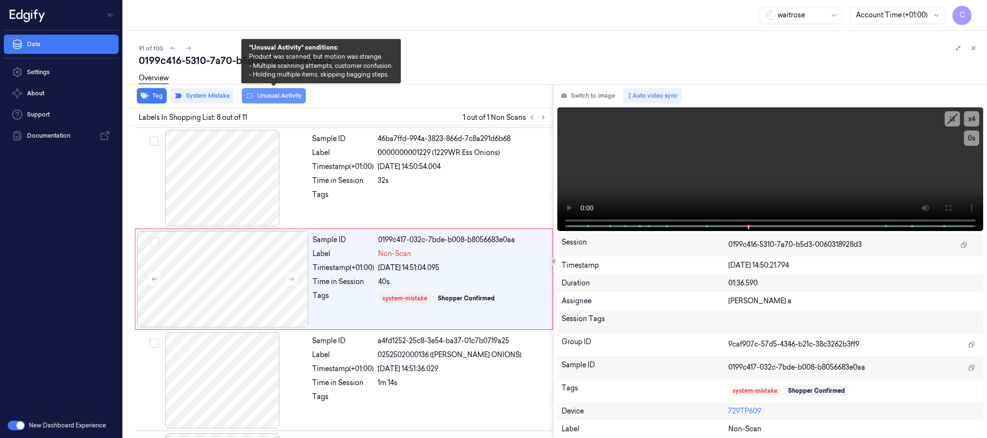
click at [275, 94] on button "Unusual Activity" at bounding box center [274, 95] width 64 height 15
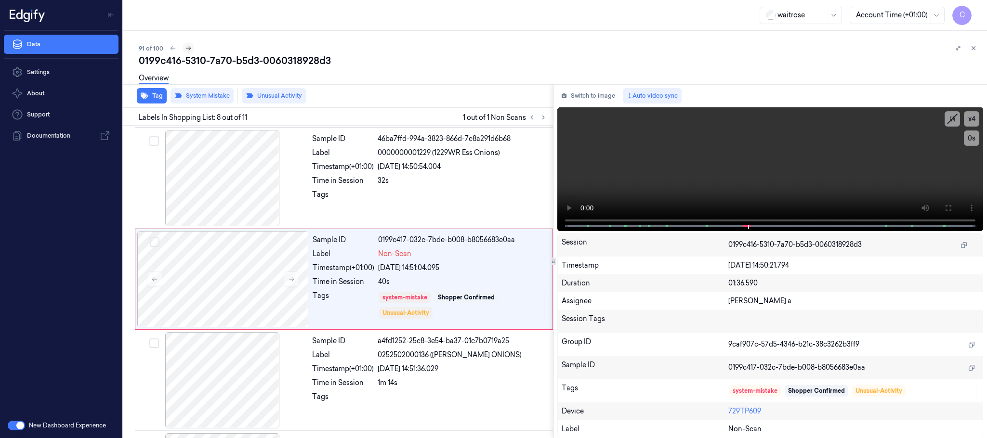
click at [188, 48] on icon at bounding box center [188, 48] width 7 height 7
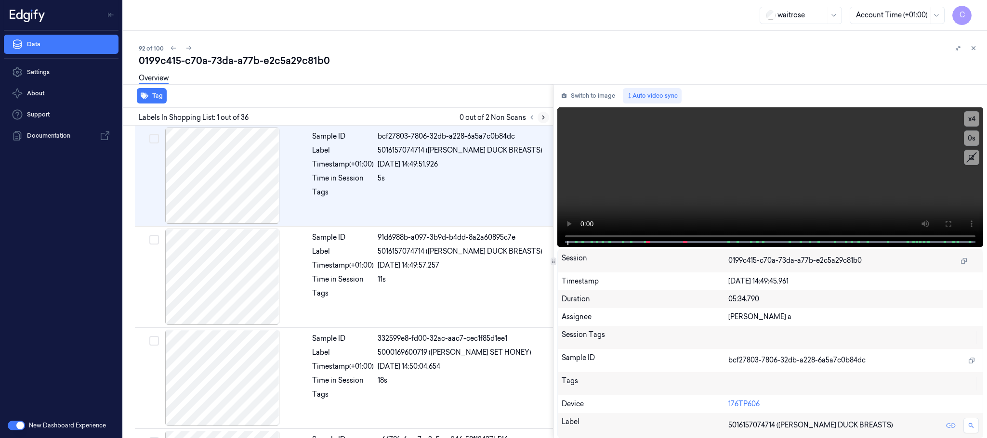
click at [542, 120] on icon at bounding box center [543, 117] width 7 height 7
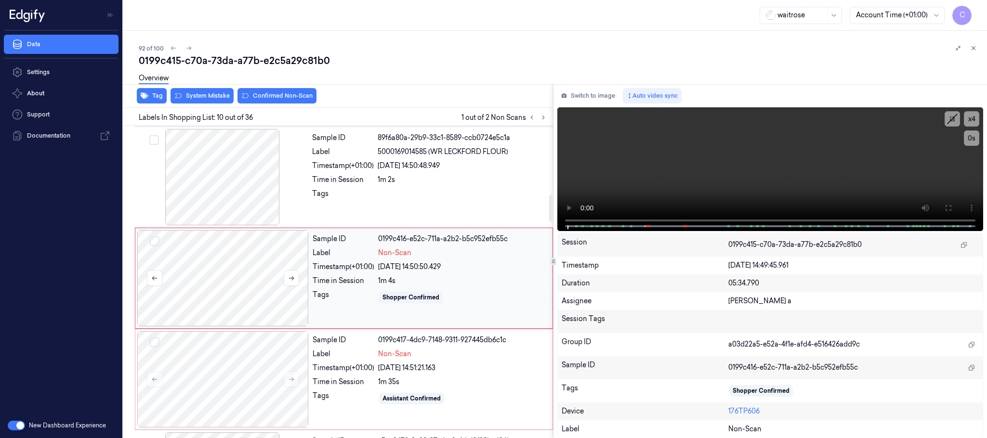
scroll to position [808, 0]
click at [294, 281] on icon at bounding box center [291, 278] width 7 height 7
click at [214, 175] on div at bounding box center [222, 177] width 171 height 96
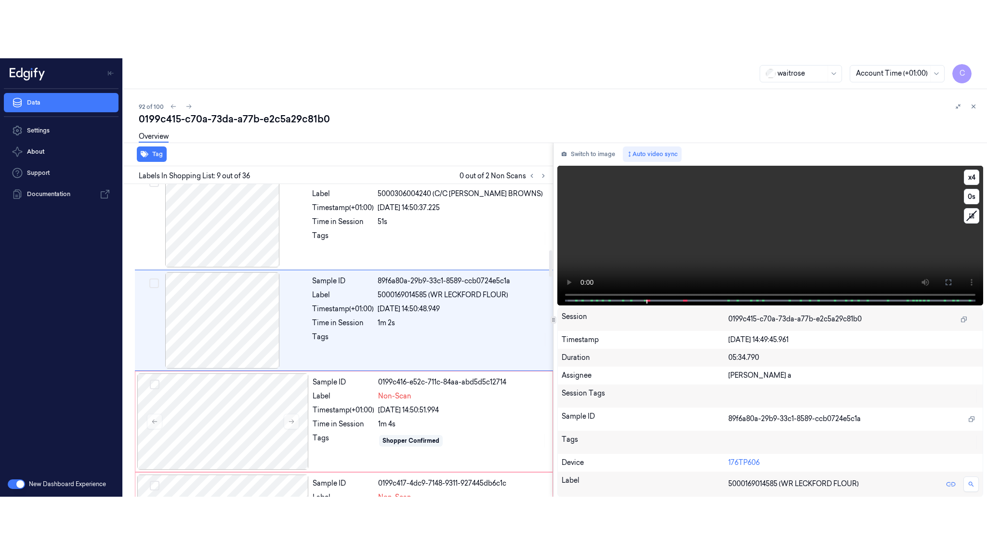
scroll to position [707, 0]
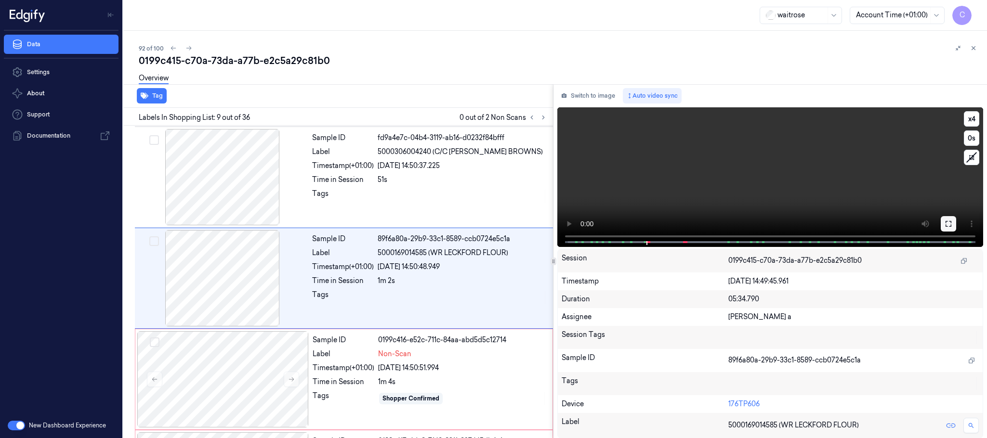
click at [945, 223] on icon at bounding box center [949, 224] width 8 height 8
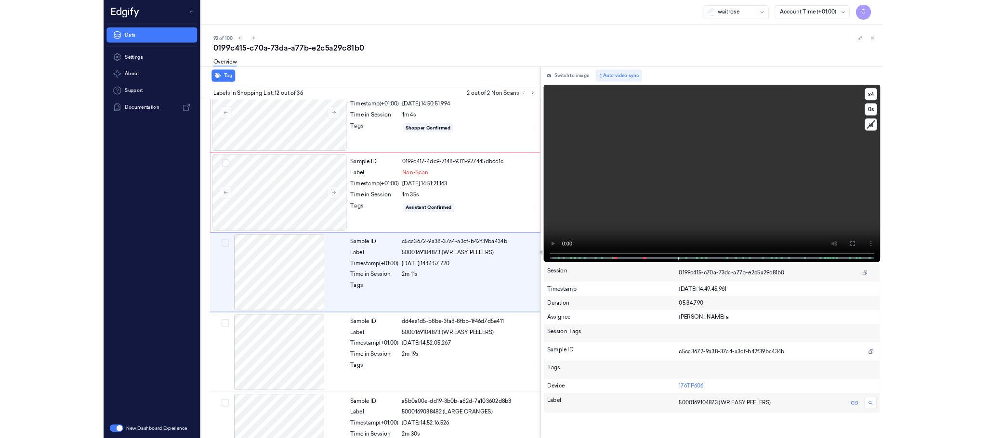
scroll to position [954, 0]
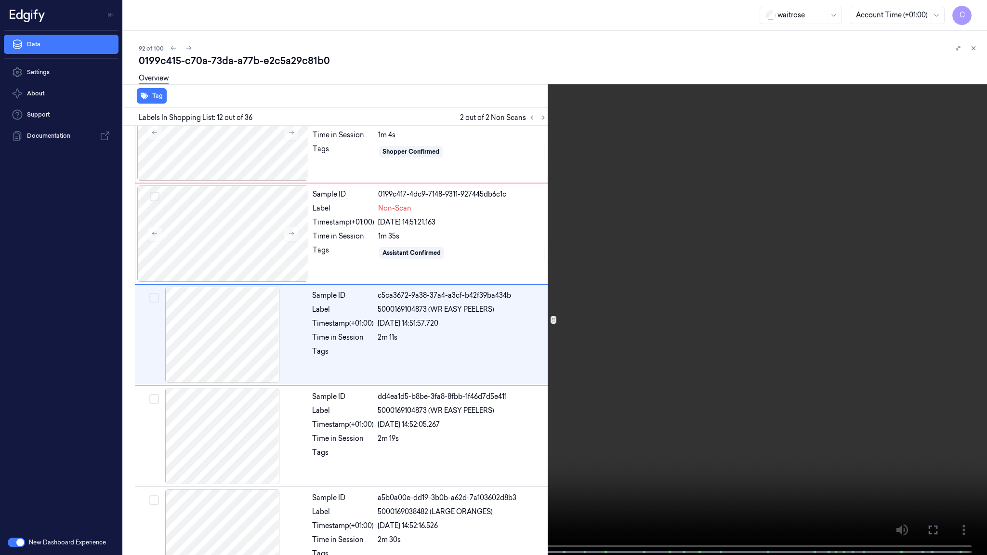
click at [528, 392] on video at bounding box center [493, 278] width 987 height 557
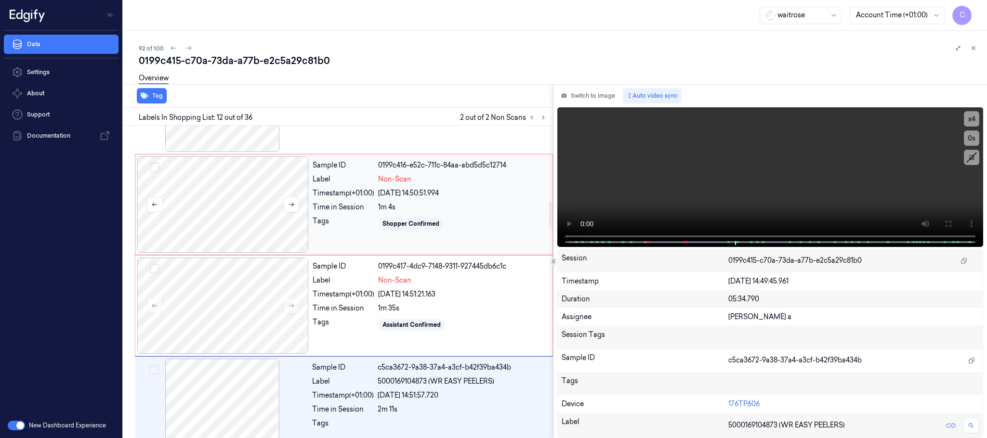
click at [214, 204] on div at bounding box center [222, 205] width 171 height 96
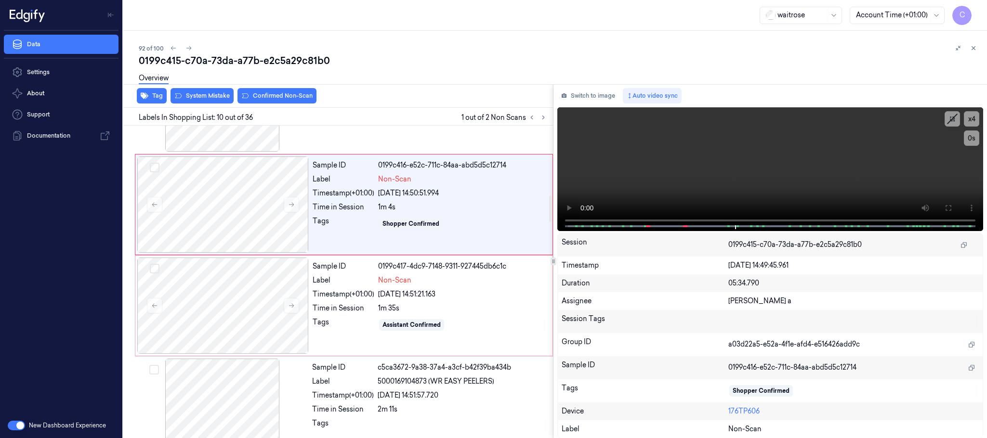
scroll to position [808, 0]
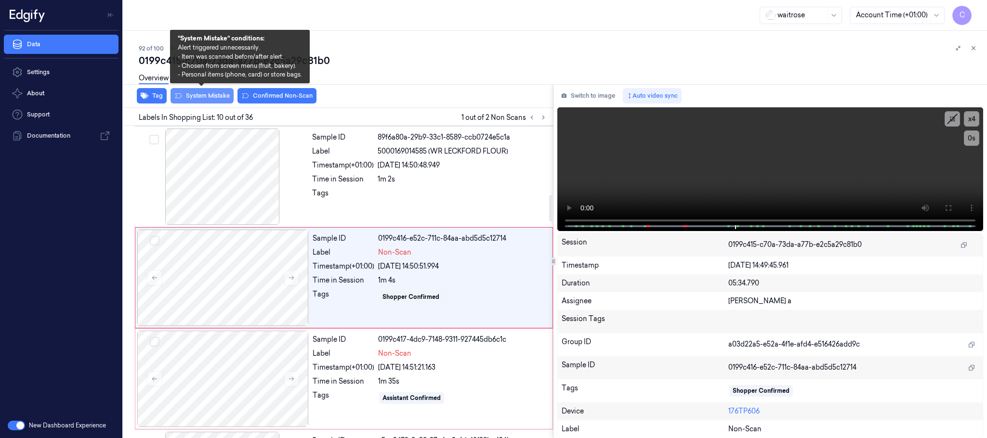
click at [202, 96] on button "System Mistake" at bounding box center [202, 95] width 63 height 15
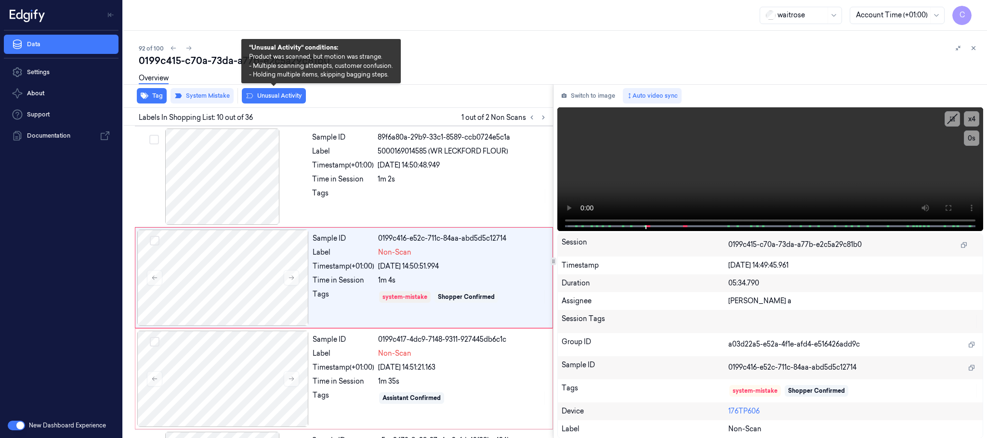
click at [298, 93] on button "Unusual Activity" at bounding box center [274, 95] width 64 height 15
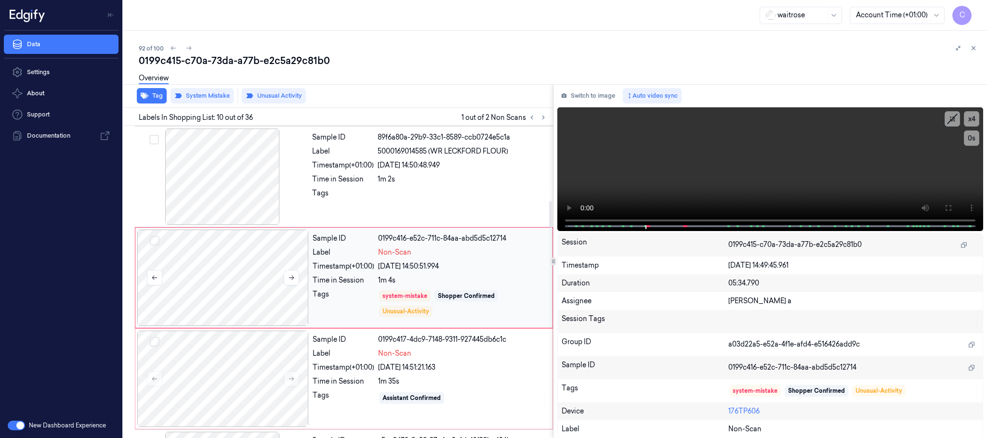
scroll to position [881, 0]
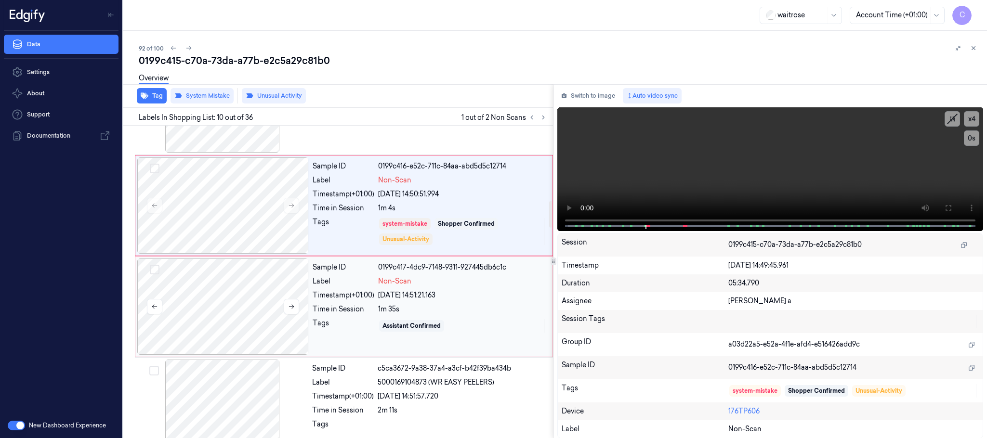
click at [242, 303] on div at bounding box center [222, 307] width 171 height 96
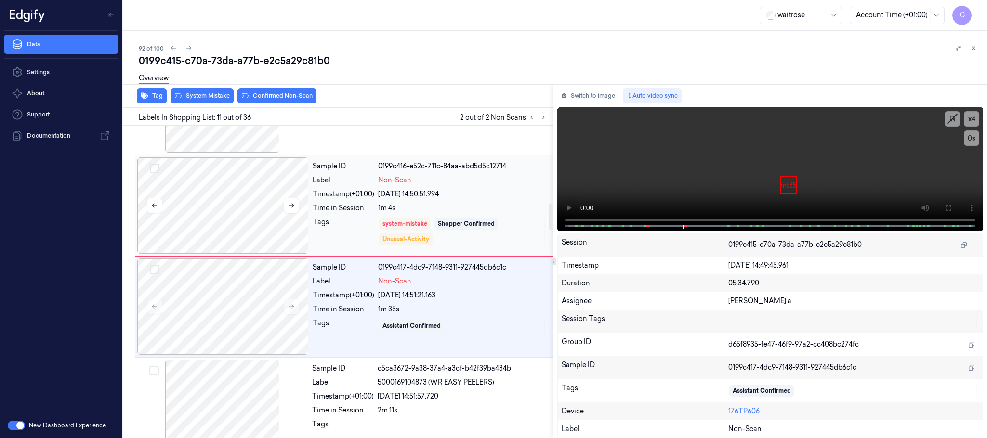
scroll to position [909, 0]
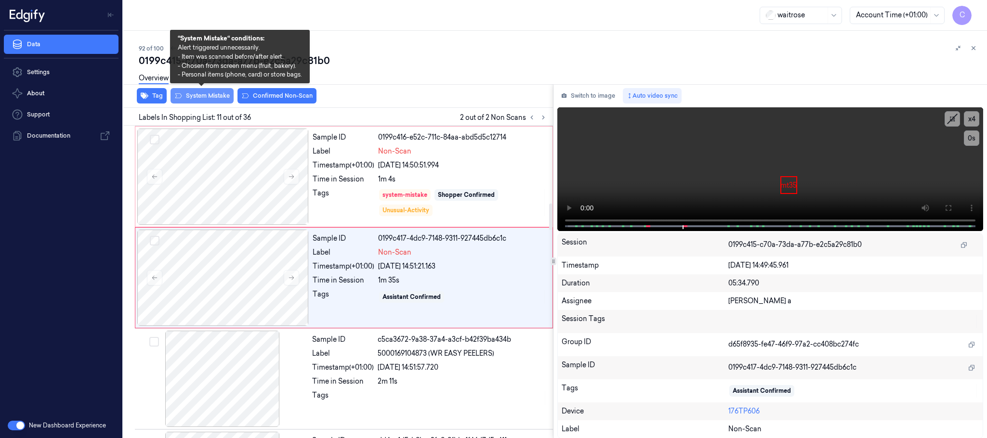
click at [190, 101] on button "System Mistake" at bounding box center [202, 95] width 63 height 15
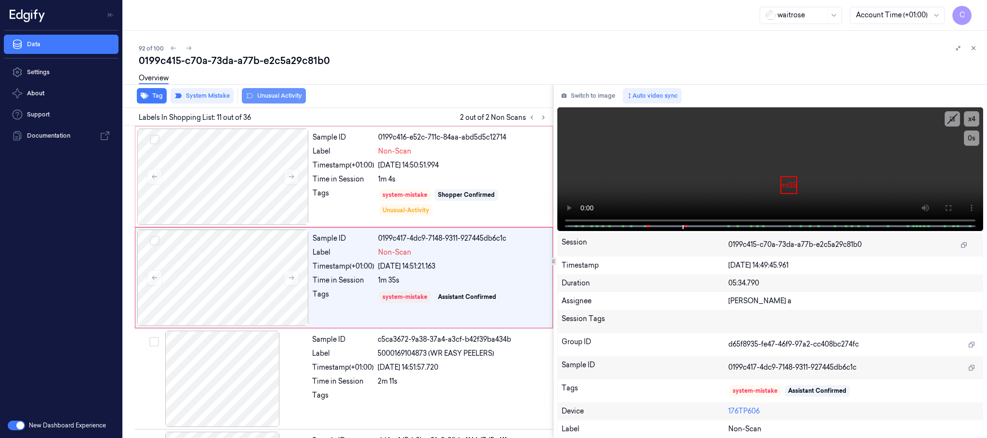
click at [295, 94] on button "Unusual Activity" at bounding box center [274, 95] width 64 height 15
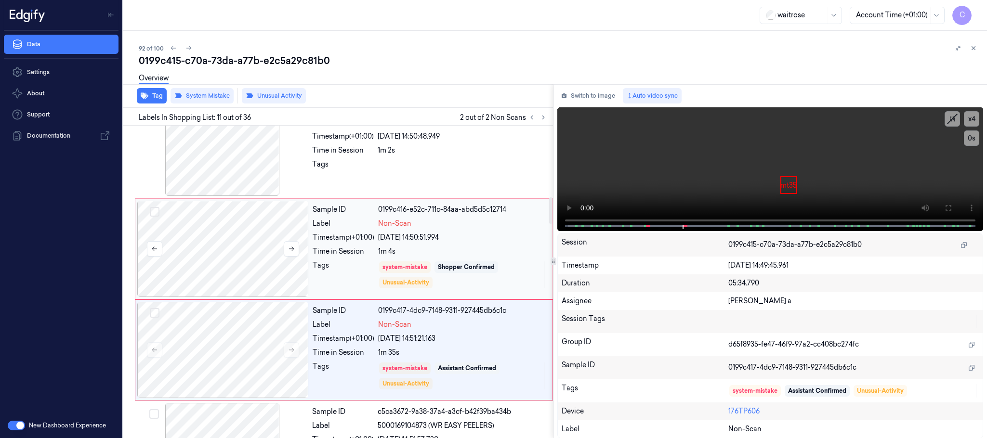
click at [245, 259] on div at bounding box center [222, 249] width 171 height 96
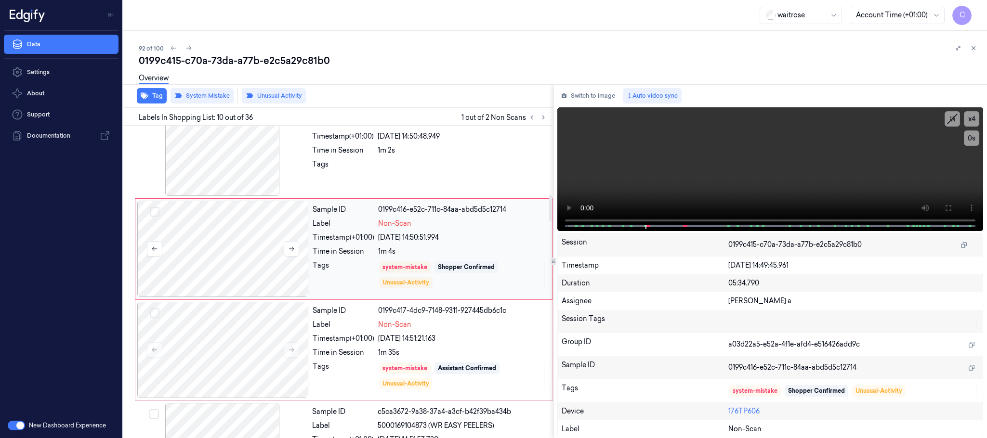
scroll to position [808, 0]
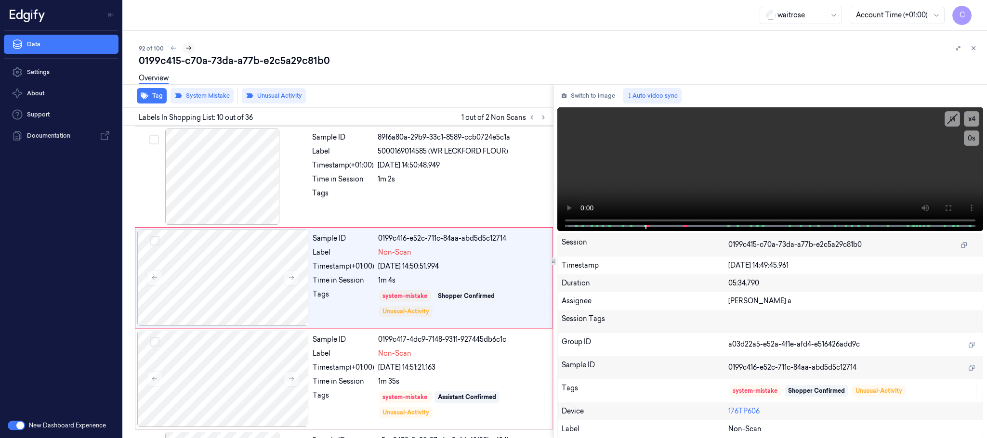
click at [190, 46] on icon at bounding box center [188, 48] width 7 height 7
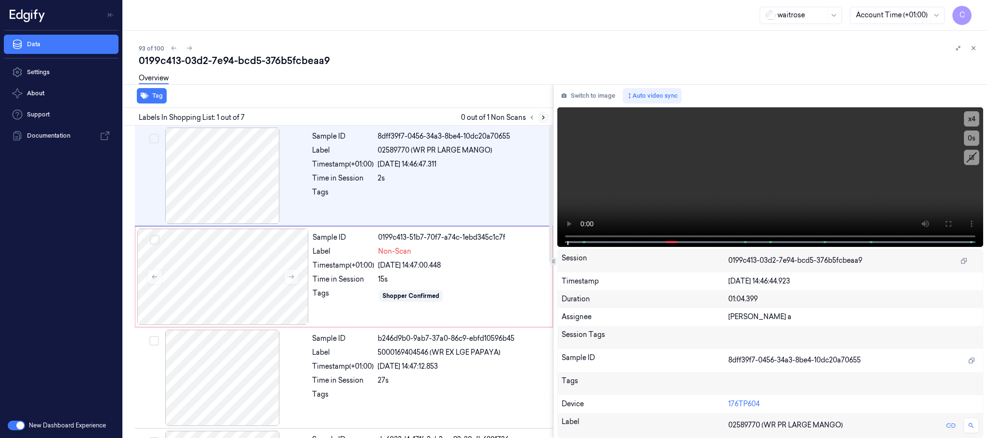
click at [540, 116] on icon at bounding box center [543, 117] width 7 height 7
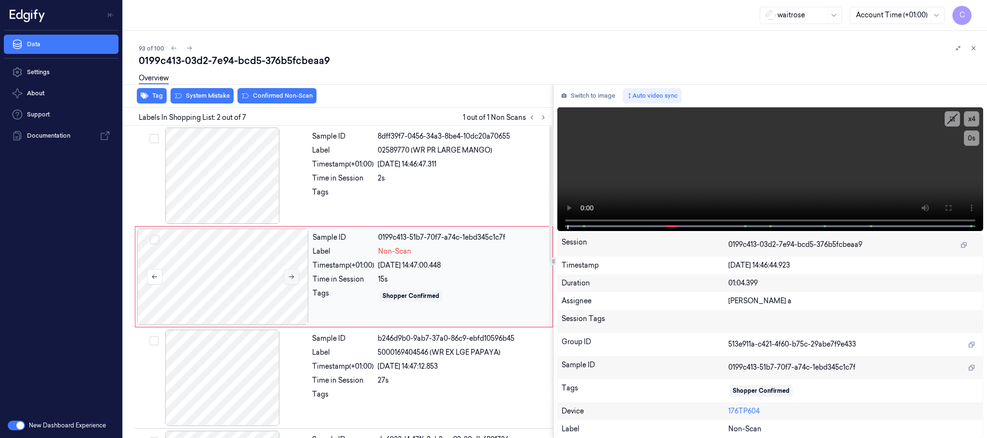
click at [287, 279] on button at bounding box center [291, 276] width 15 height 15
click at [207, 181] on div at bounding box center [222, 176] width 171 height 96
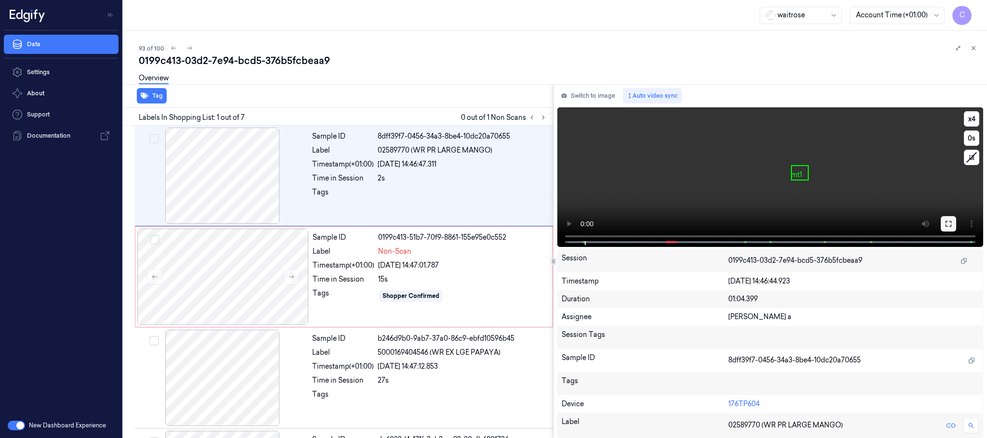
click at [954, 223] on button at bounding box center [948, 223] width 15 height 15
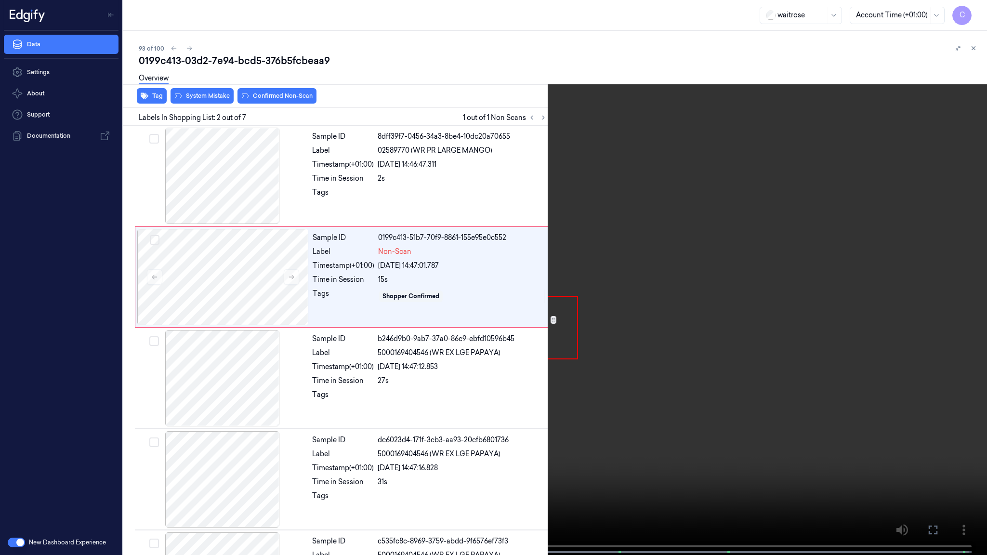
click at [376, 363] on video at bounding box center [493, 278] width 987 height 557
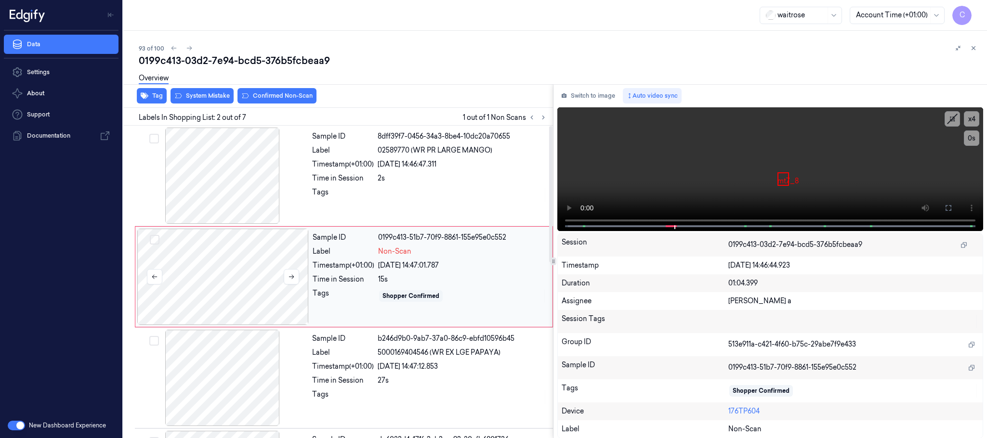
click at [223, 269] on div at bounding box center [222, 277] width 171 height 96
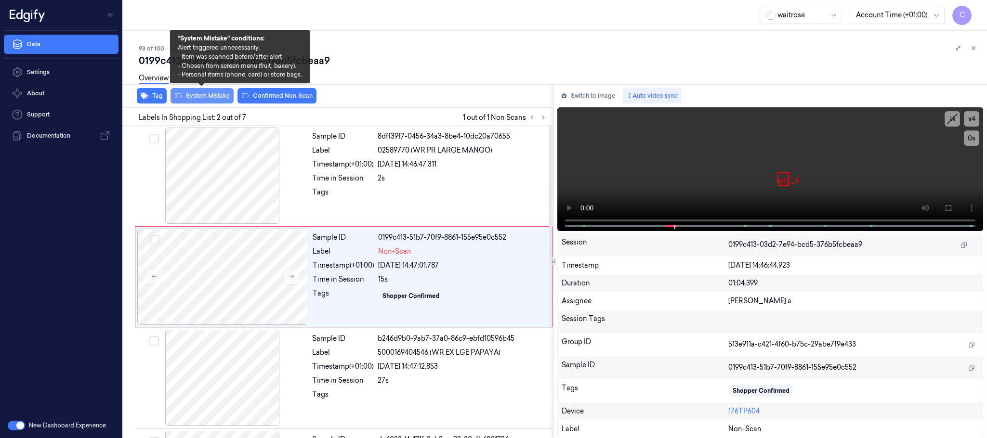
click at [198, 100] on button "System Mistake" at bounding box center [202, 95] width 63 height 15
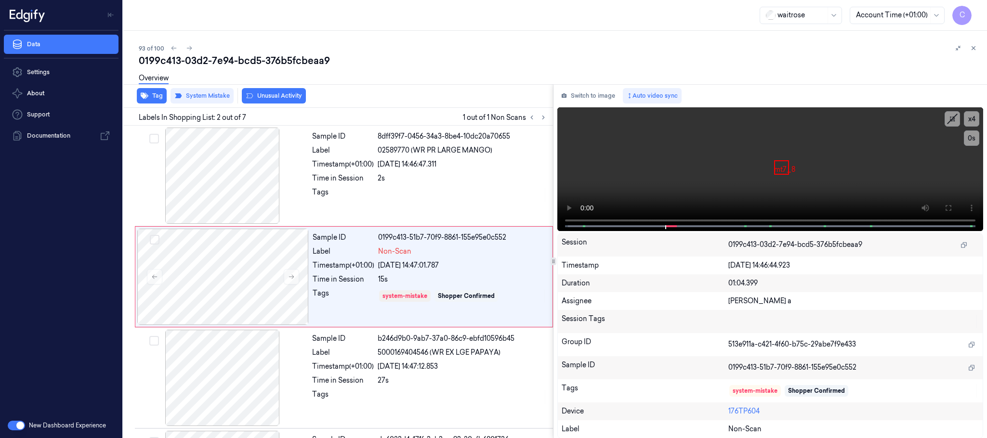
click at [286, 97] on button "Unusual Activity" at bounding box center [274, 95] width 64 height 15
click at [188, 50] on icon at bounding box center [189, 48] width 7 height 7
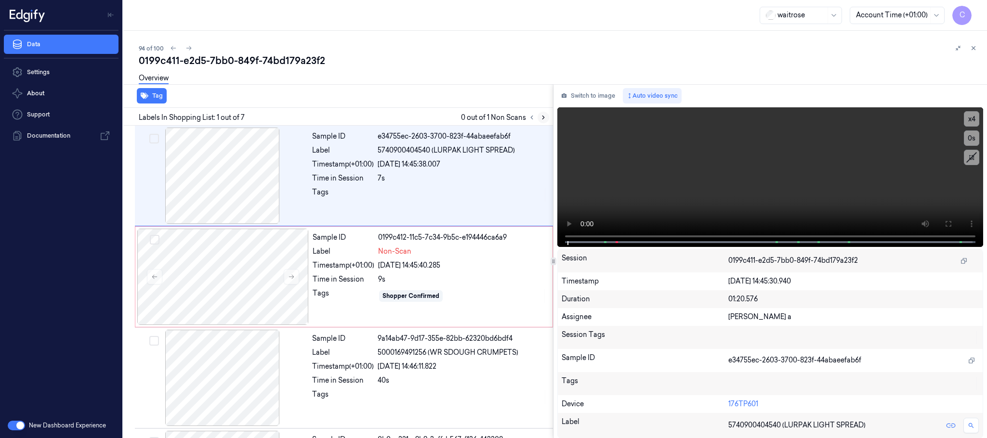
click at [542, 112] on button at bounding box center [544, 118] width 12 height 12
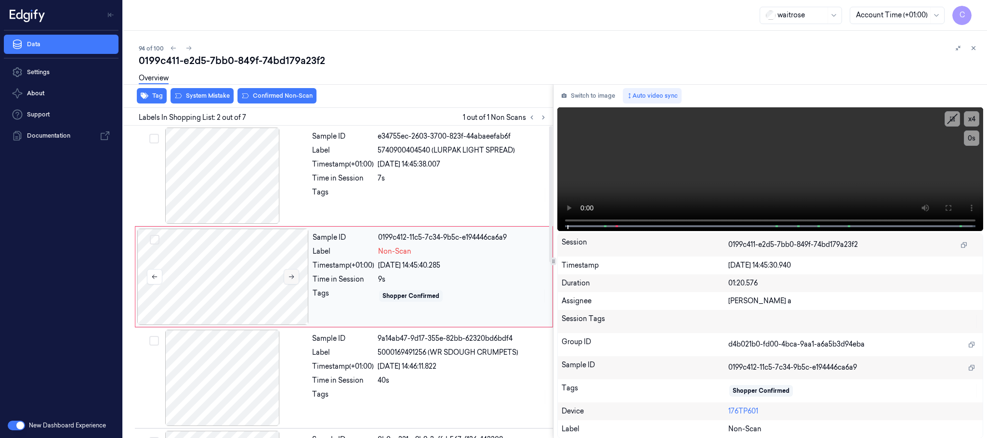
click at [289, 274] on icon at bounding box center [291, 277] width 7 height 7
click at [290, 275] on icon at bounding box center [291, 277] width 7 height 7
click at [220, 184] on div at bounding box center [222, 176] width 171 height 96
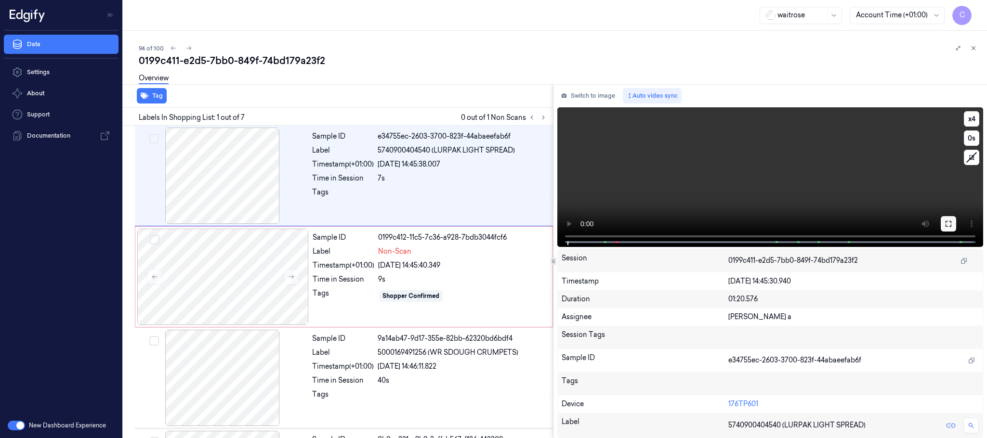
click at [947, 225] on icon at bounding box center [949, 224] width 8 height 8
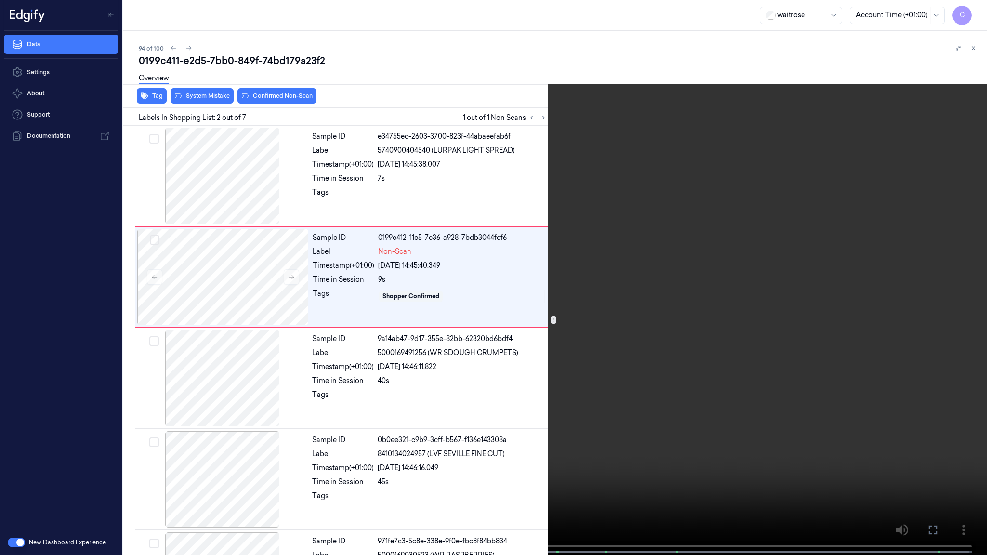
click at [409, 362] on video at bounding box center [493, 278] width 987 height 557
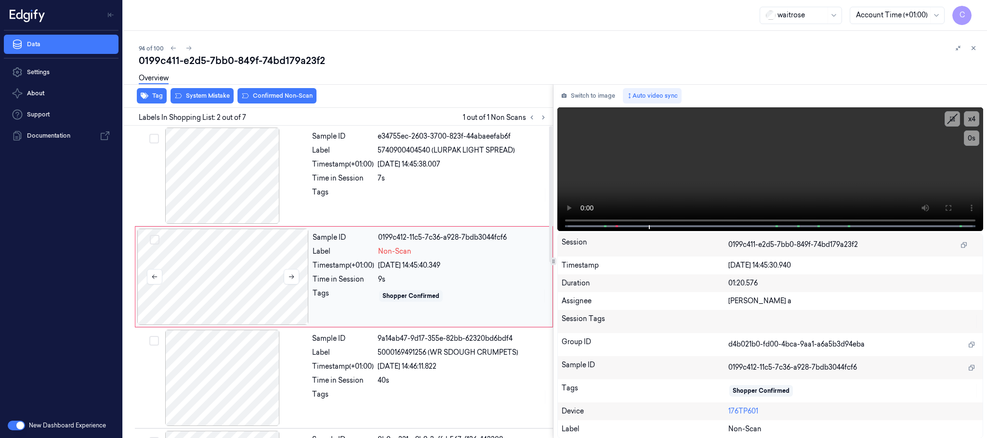
click at [201, 299] on div at bounding box center [222, 277] width 171 height 96
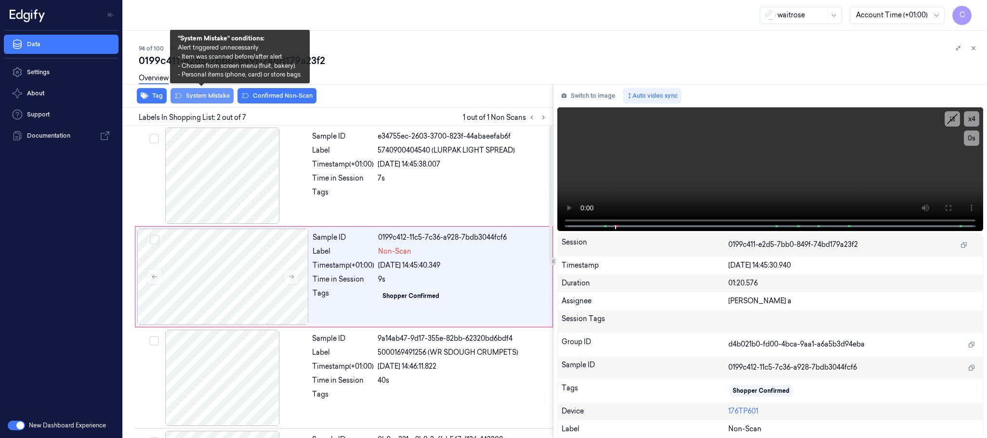
click at [214, 99] on button "System Mistake" at bounding box center [202, 95] width 63 height 15
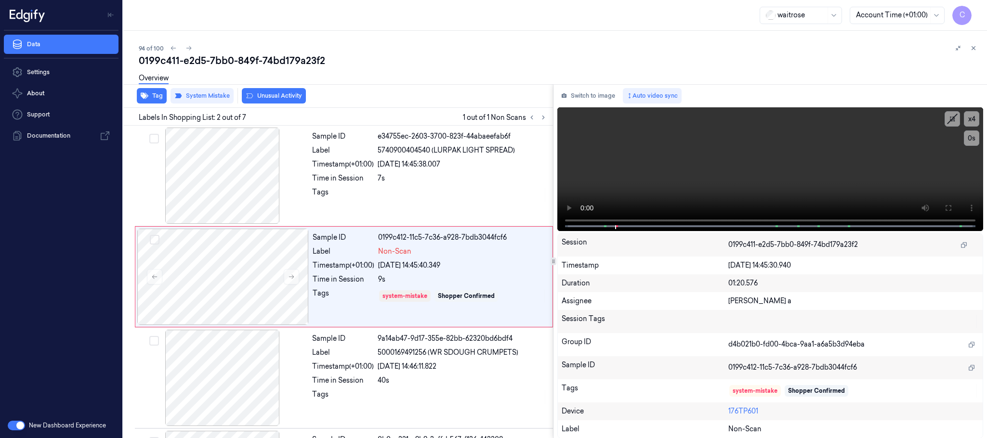
click at [288, 95] on button "Unusual Activity" at bounding box center [274, 95] width 64 height 15
click at [186, 48] on icon at bounding box center [188, 48] width 7 height 7
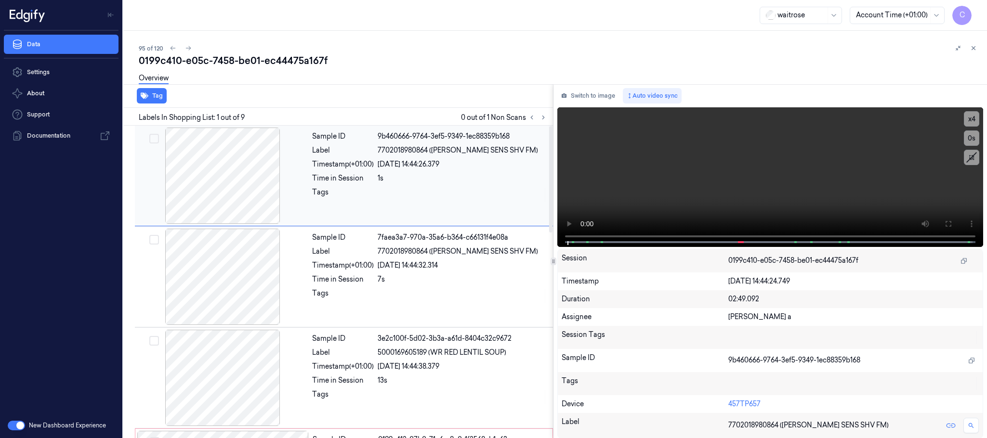
drag, startPoint x: 539, startPoint y: 118, endPoint x: 457, endPoint y: 204, distance: 119.6
click at [540, 117] on icon at bounding box center [543, 117] width 7 height 7
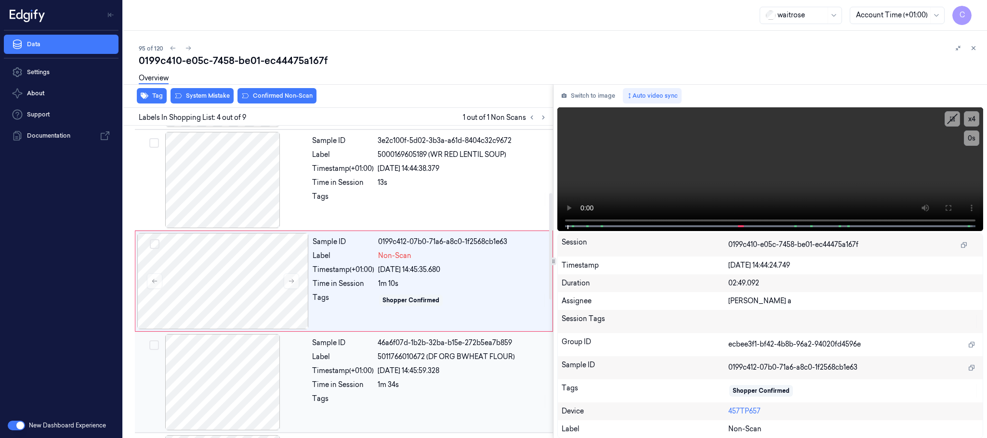
scroll to position [198, 0]
click at [291, 282] on icon at bounding box center [291, 280] width 7 height 7
click at [292, 287] on button at bounding box center [291, 280] width 15 height 15
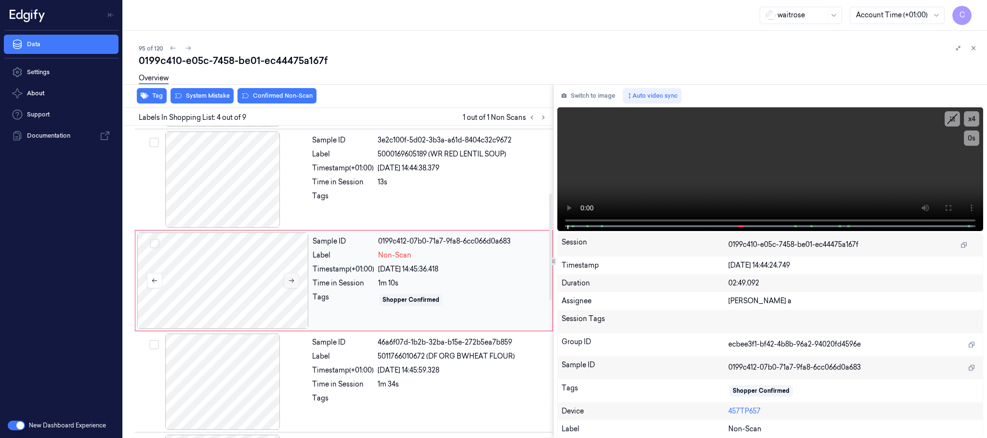
click at [292, 287] on button at bounding box center [291, 280] width 15 height 15
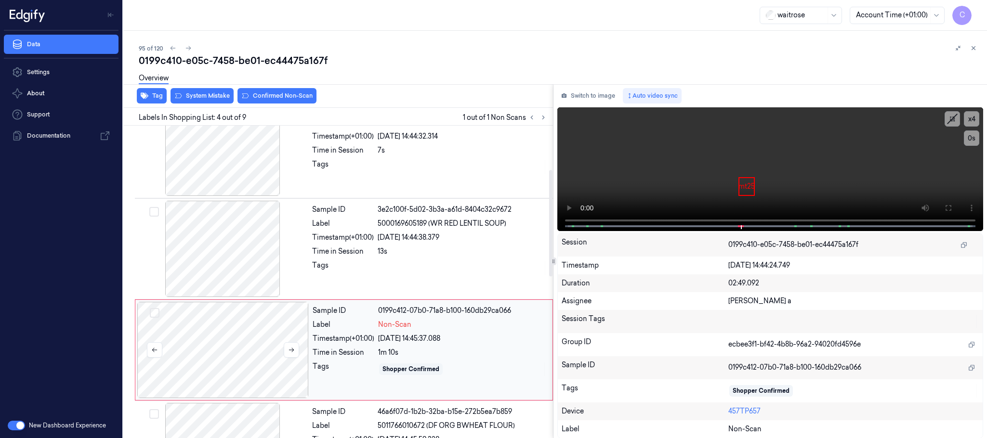
scroll to position [54, 0]
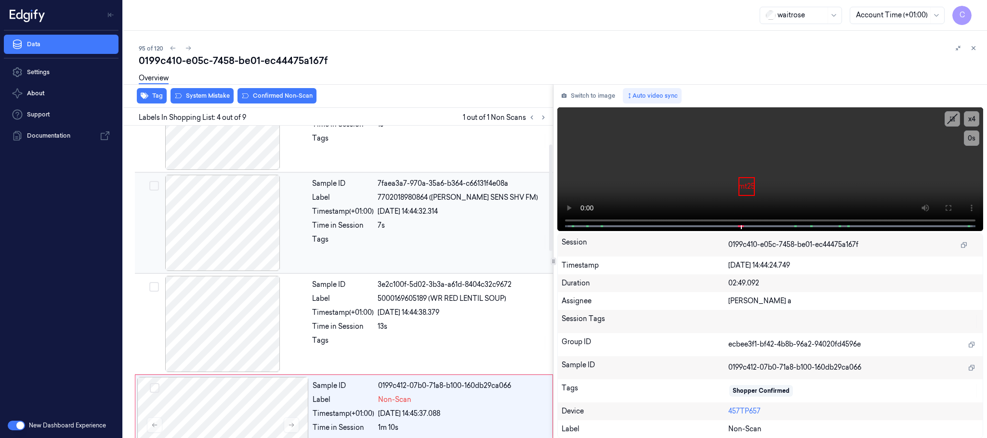
click at [245, 224] on div at bounding box center [222, 223] width 171 height 96
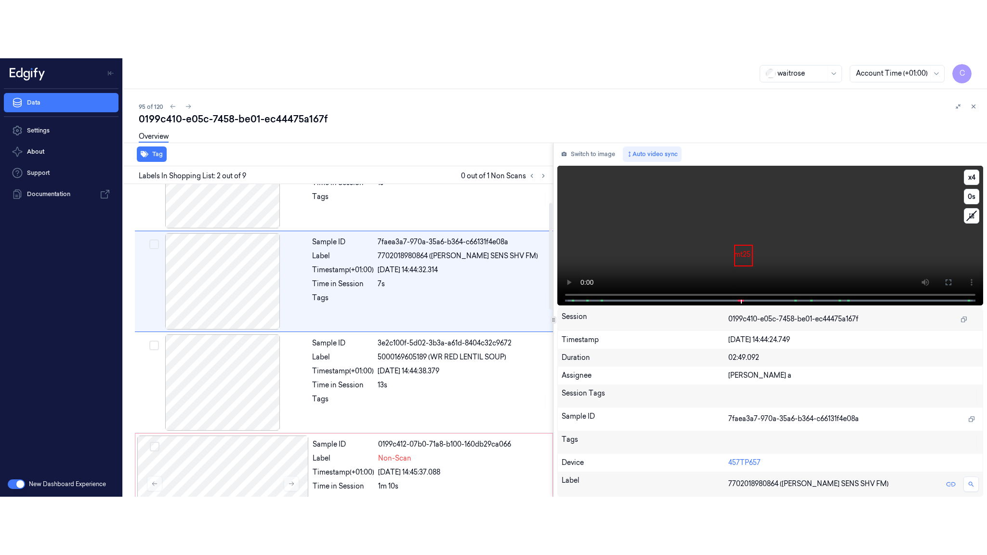
scroll to position [0, 0]
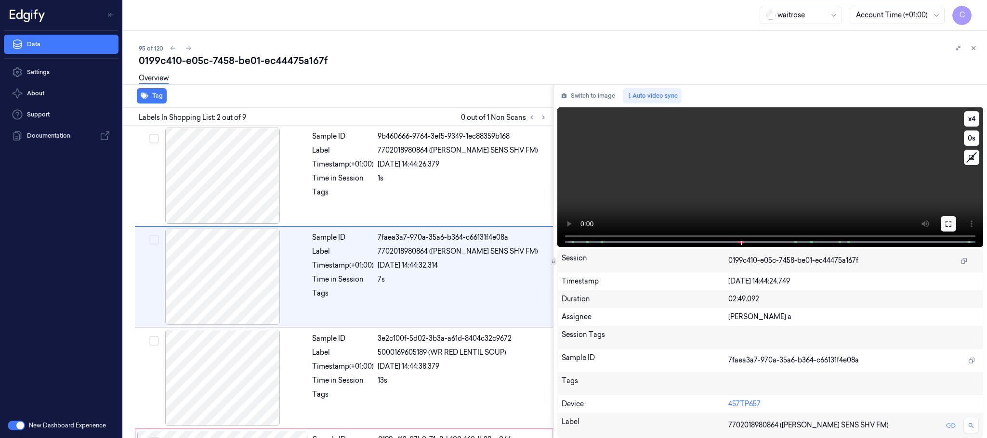
click at [953, 224] on button at bounding box center [948, 223] width 15 height 15
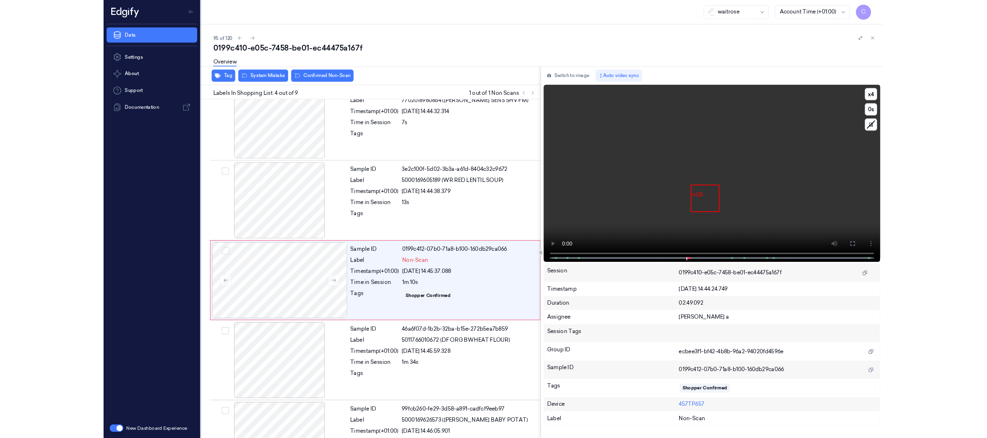
scroll to position [140, 0]
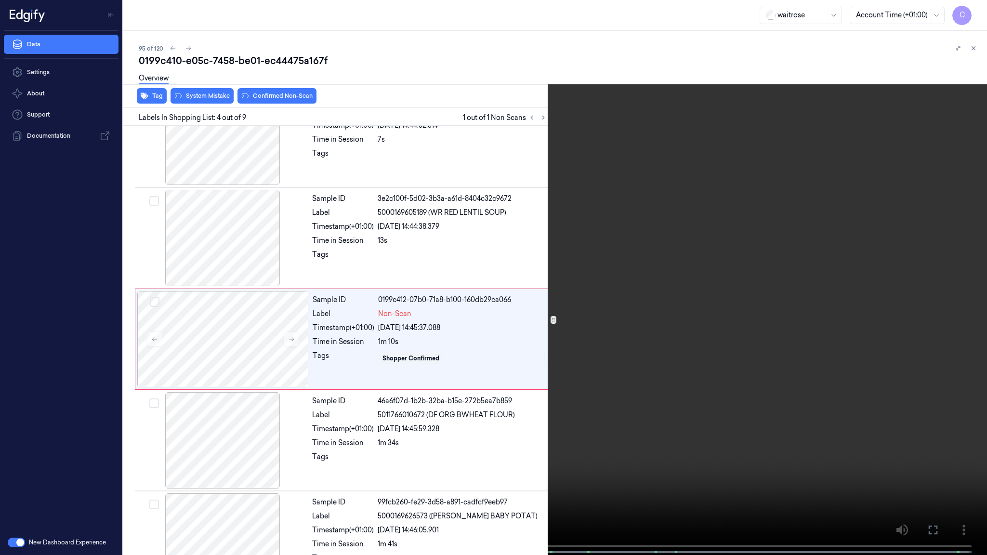
click at [464, 386] on video at bounding box center [493, 278] width 987 height 557
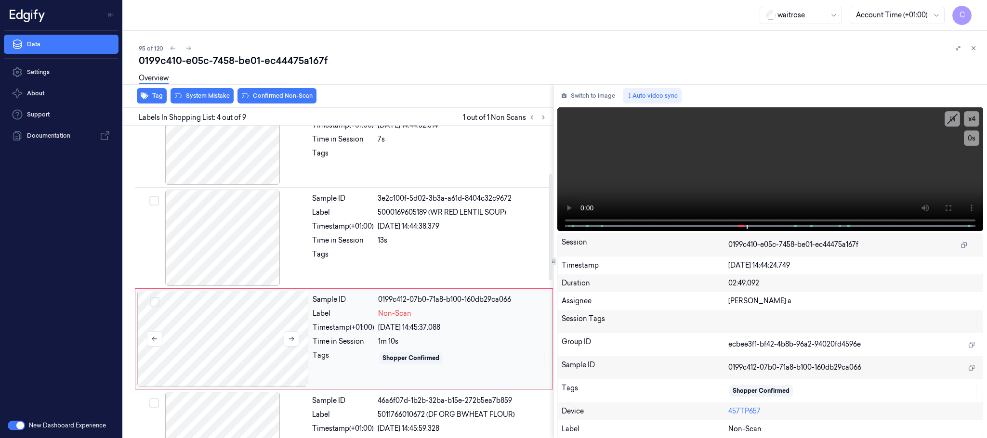
click at [232, 350] on div at bounding box center [222, 339] width 171 height 96
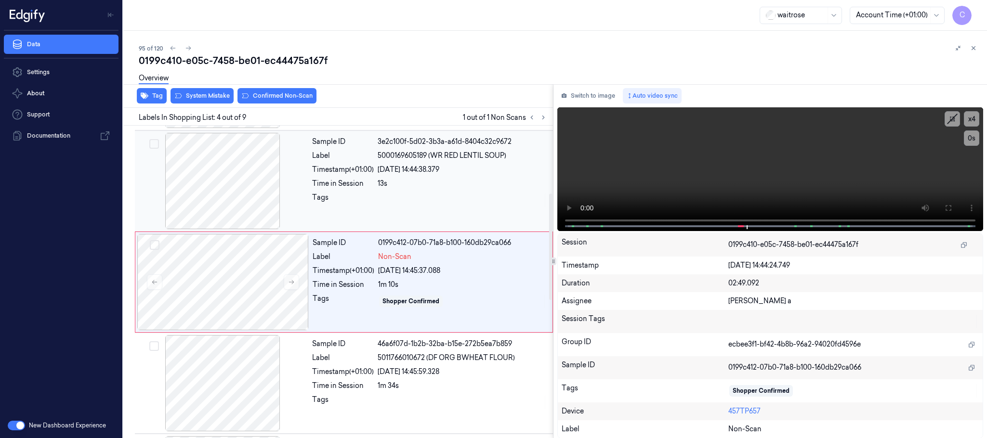
scroll to position [198, 0]
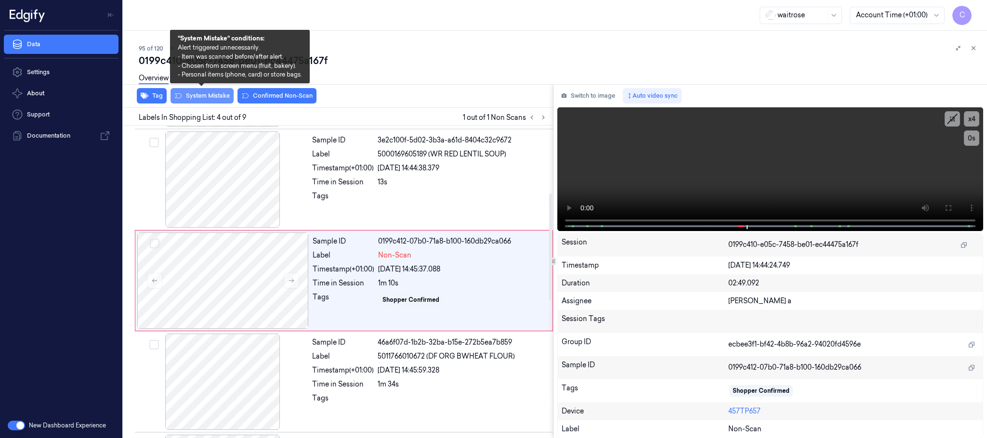
click at [200, 101] on button "System Mistake" at bounding box center [202, 95] width 63 height 15
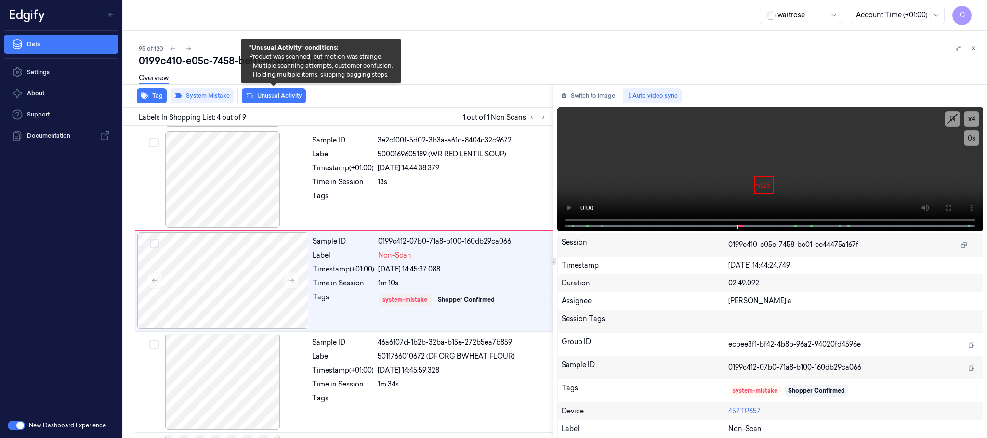
click at [266, 96] on button "Unusual Activity" at bounding box center [274, 95] width 64 height 15
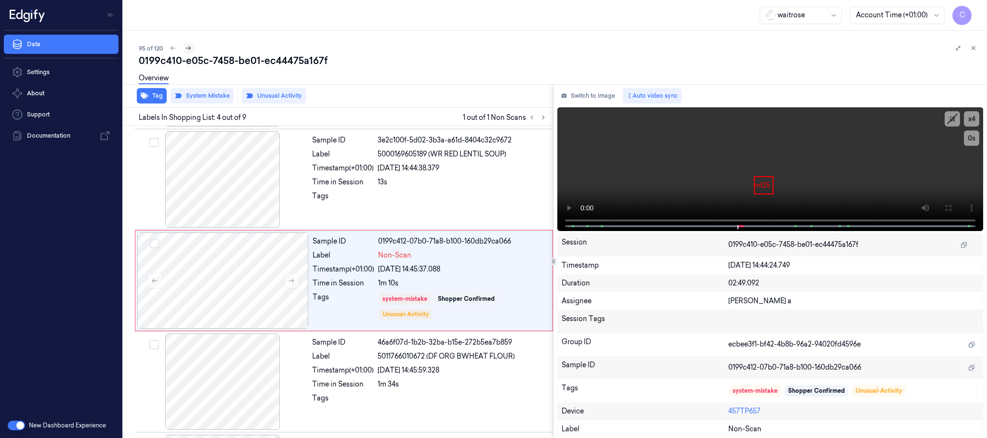
click at [188, 47] on icon at bounding box center [188, 48] width 7 height 7
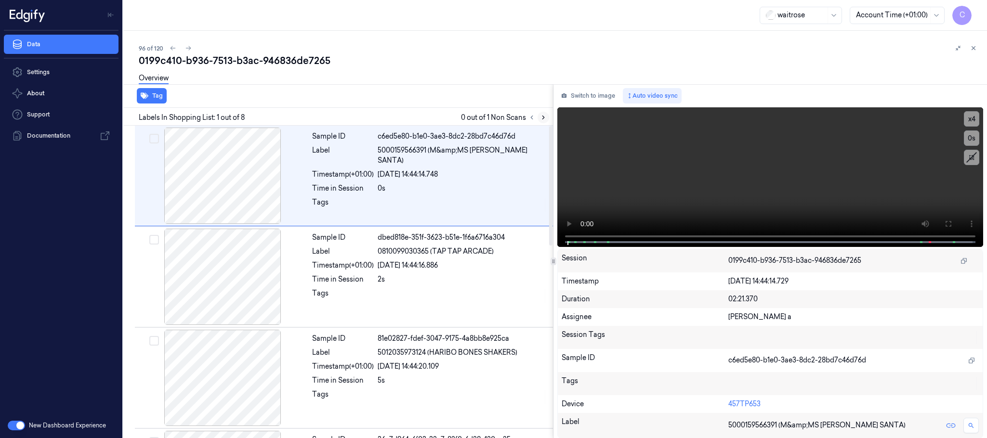
click at [543, 118] on icon at bounding box center [543, 117] width 2 height 3
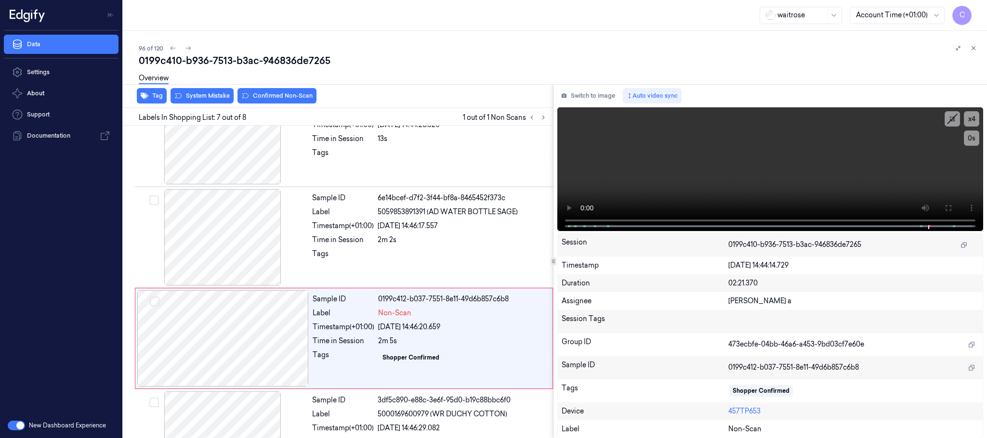
scroll to position [502, 0]
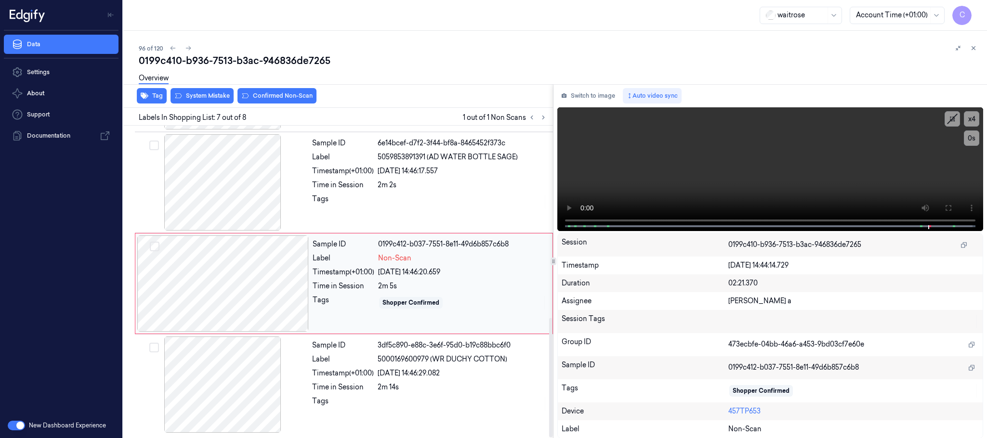
click at [296, 288] on div at bounding box center [222, 284] width 171 height 96
click at [234, 181] on div at bounding box center [222, 182] width 171 height 96
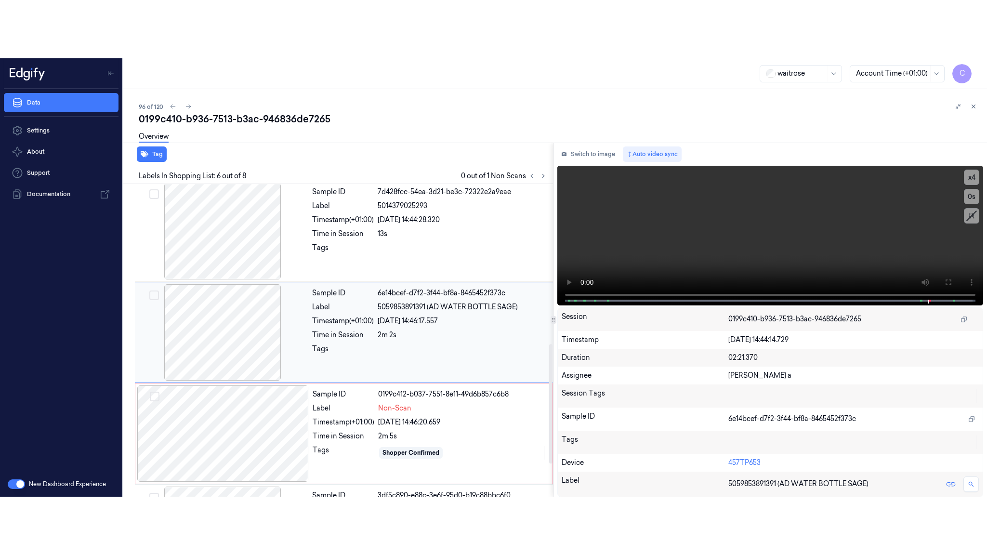
scroll to position [402, 0]
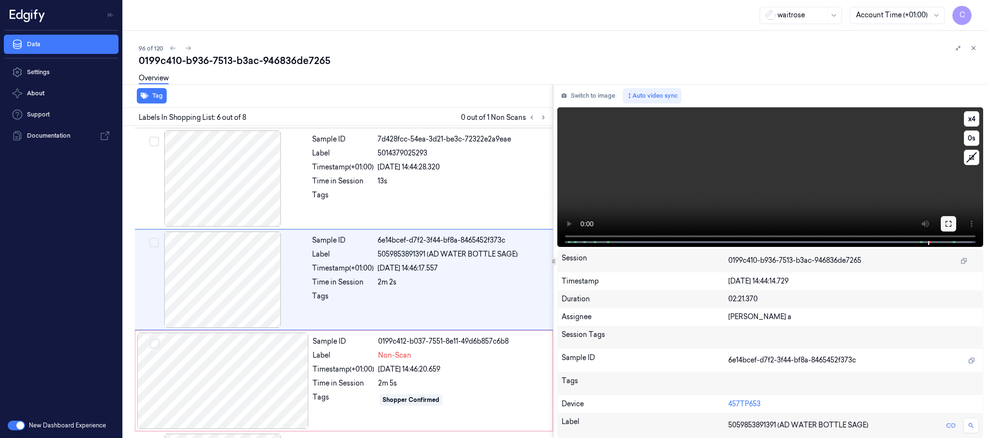
click at [948, 223] on icon at bounding box center [949, 224] width 8 height 8
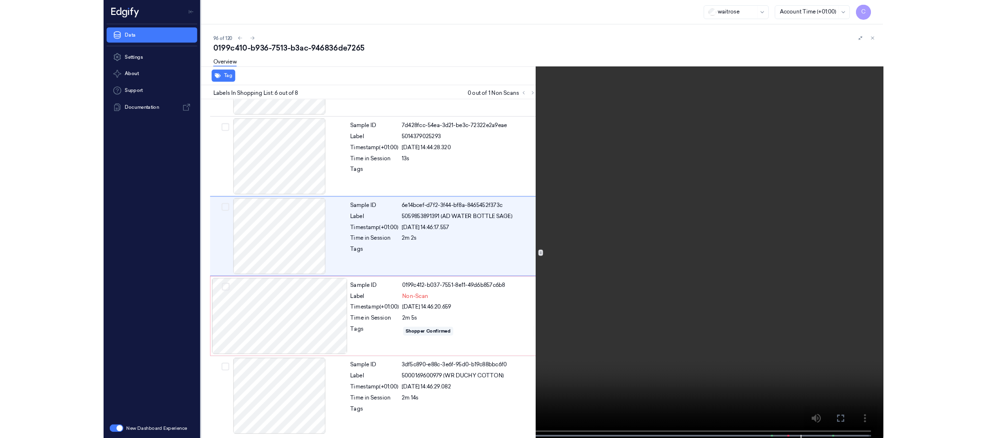
scroll to position [344, 0]
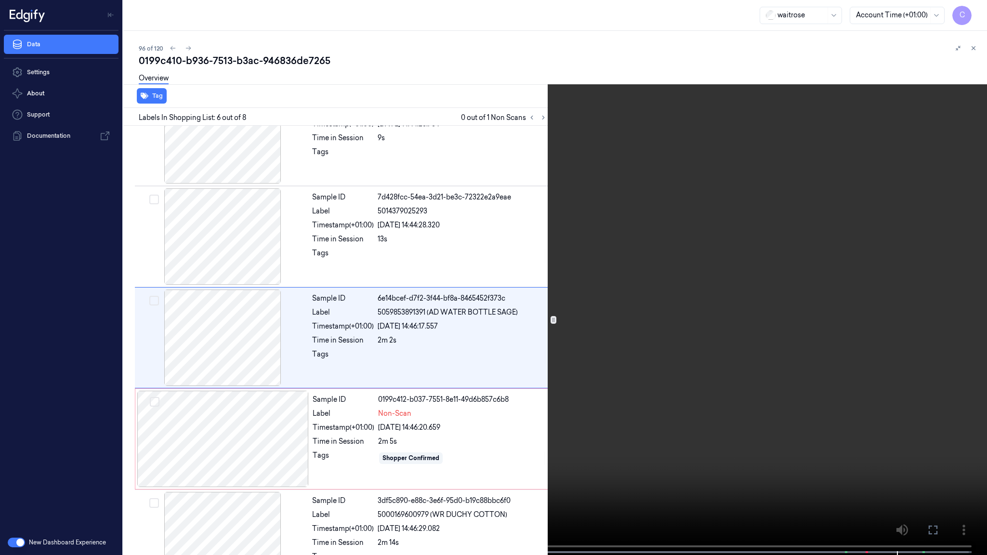
click at [451, 341] on video at bounding box center [493, 278] width 987 height 557
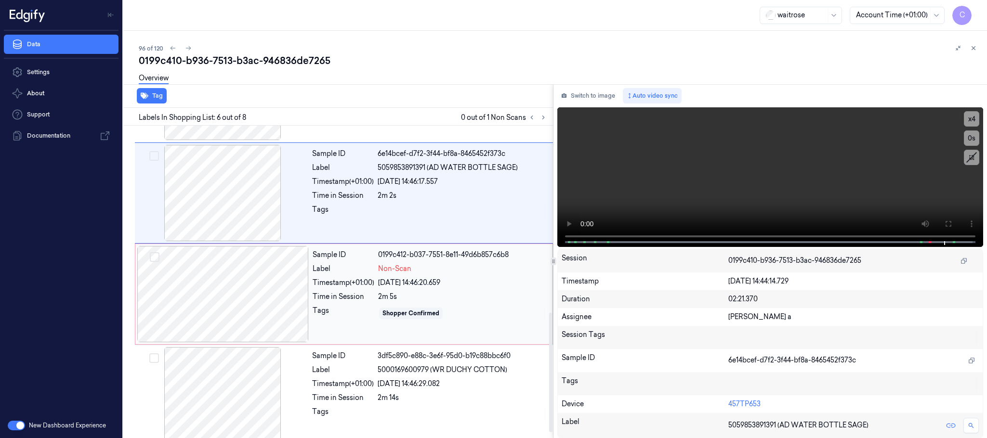
click at [250, 305] on div at bounding box center [222, 294] width 171 height 96
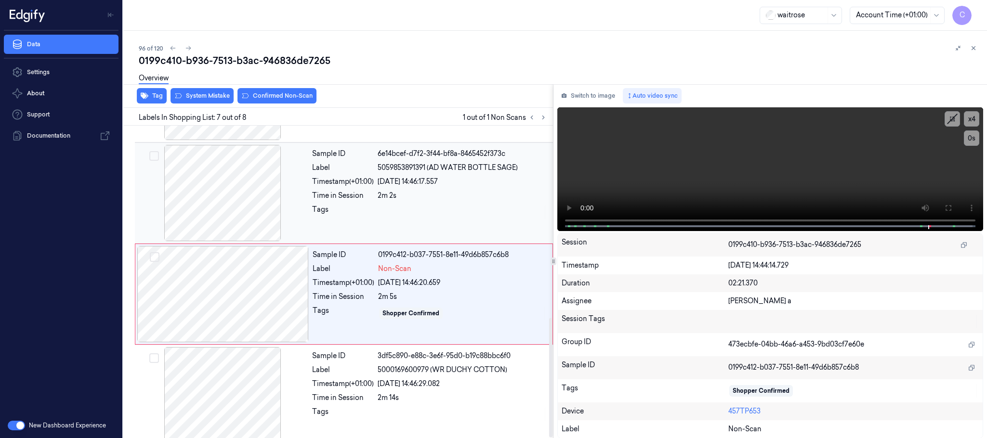
scroll to position [502, 0]
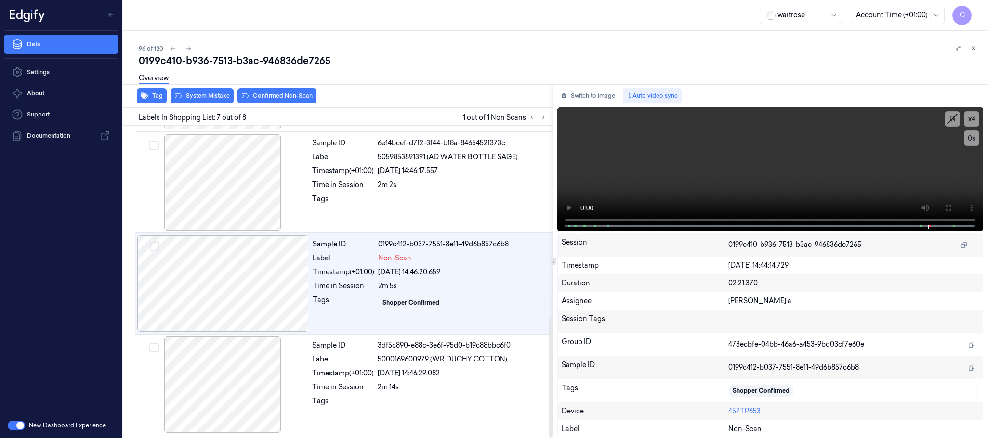
click at [194, 90] on div "Overview" at bounding box center [559, 79] width 841 height 25
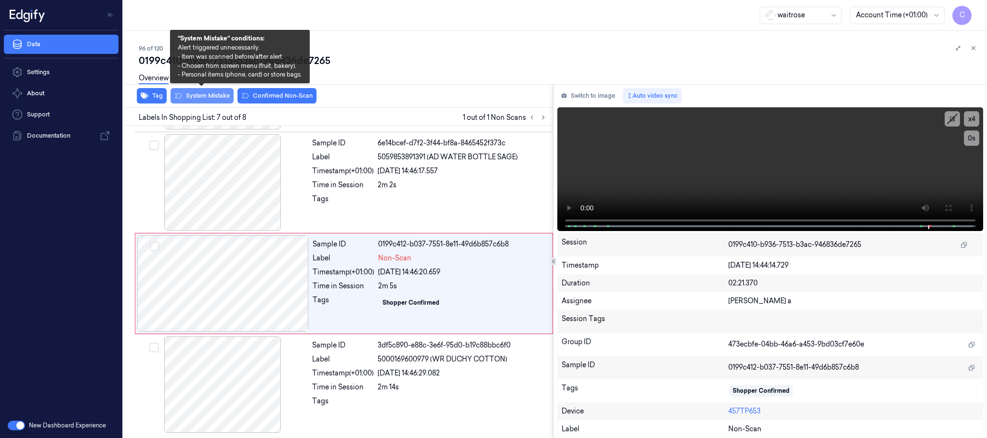
click at [194, 94] on button "System Mistake" at bounding box center [202, 95] width 63 height 15
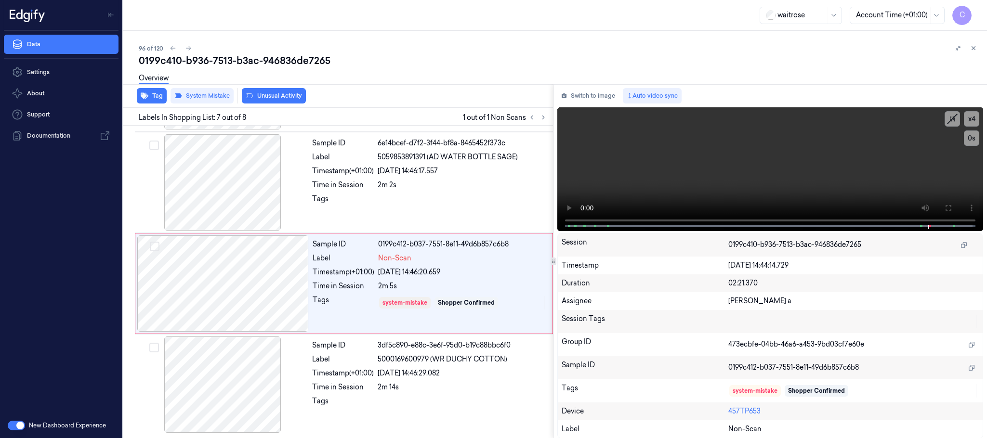
click at [282, 95] on button "Unusual Activity" at bounding box center [274, 95] width 64 height 15
click at [185, 45] on icon at bounding box center [188, 48] width 7 height 7
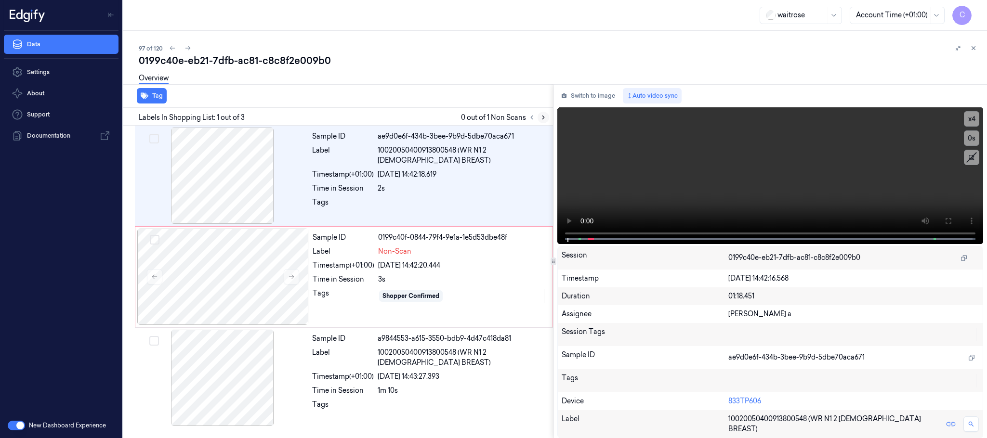
click at [542, 116] on icon at bounding box center [543, 117] width 7 height 7
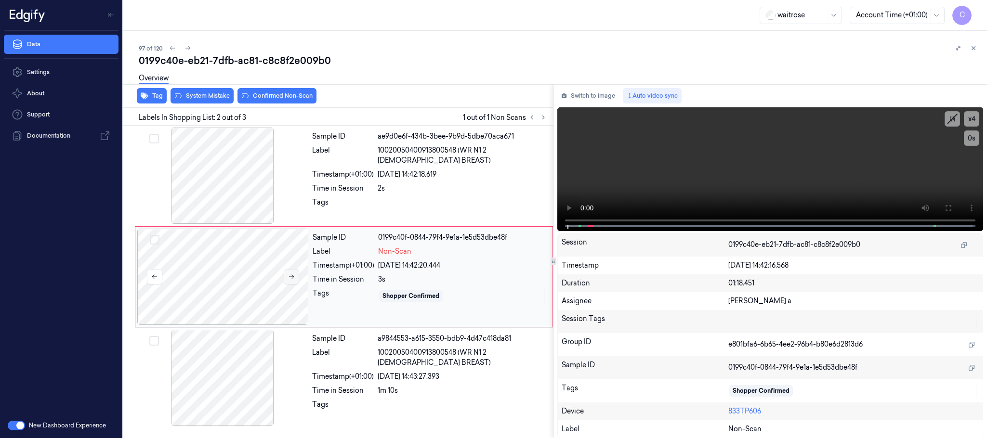
click at [289, 277] on icon at bounding box center [291, 277] width 5 height 4
click at [252, 201] on div at bounding box center [222, 176] width 171 height 96
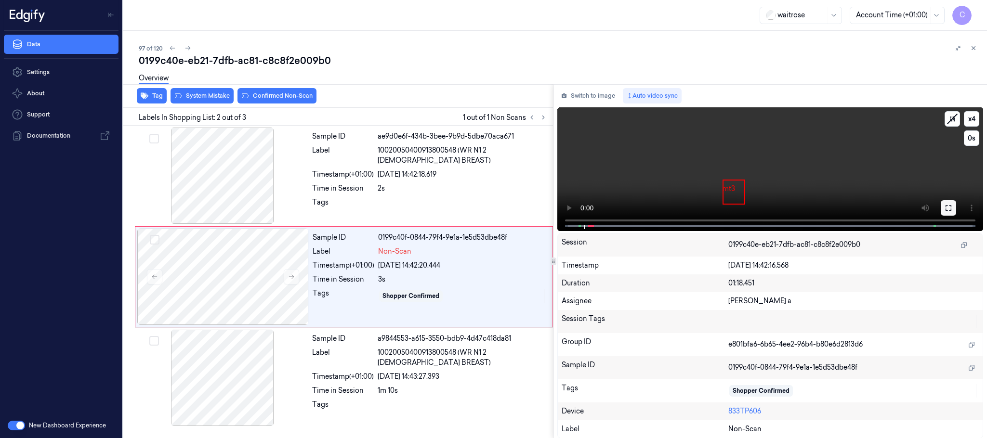
click at [950, 206] on icon at bounding box center [949, 208] width 8 height 8
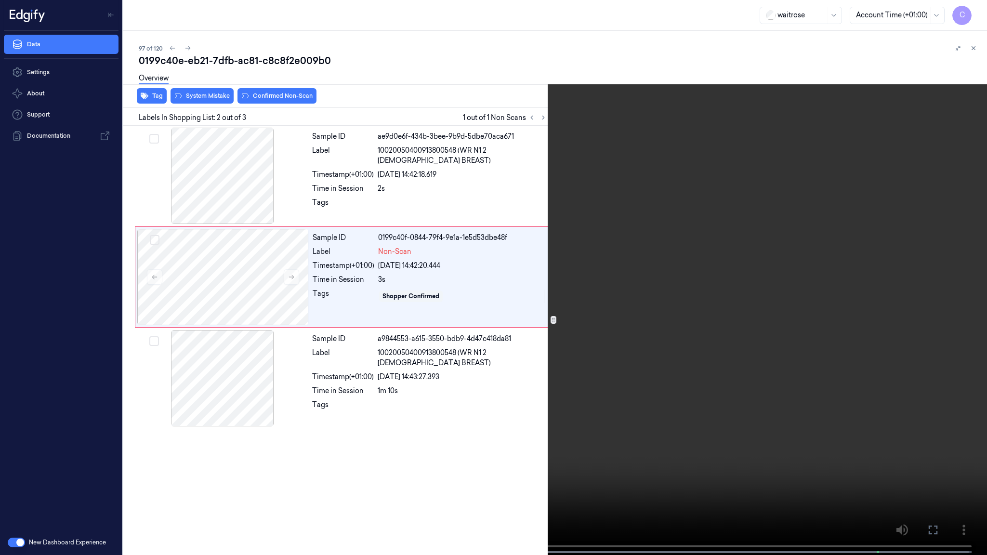
click at [411, 328] on video at bounding box center [493, 278] width 987 height 557
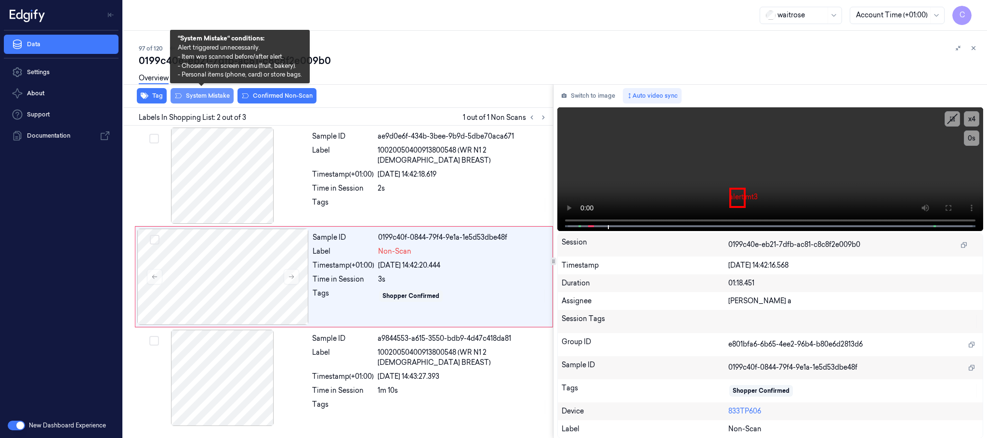
click at [211, 93] on button "System Mistake" at bounding box center [202, 95] width 63 height 15
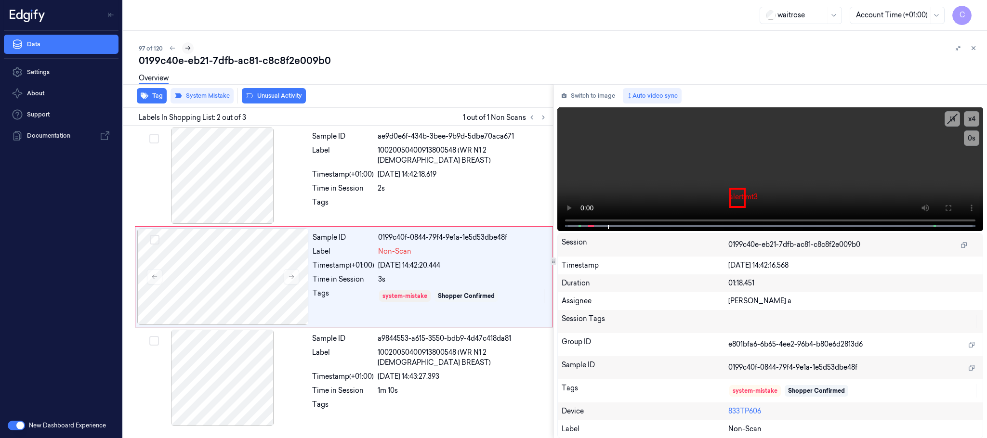
click at [188, 45] on icon at bounding box center [187, 48] width 7 height 7
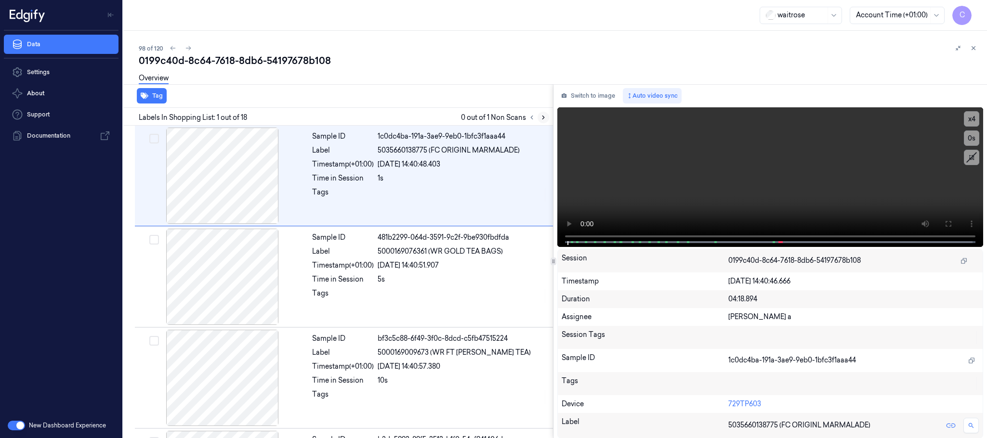
click at [545, 116] on icon at bounding box center [543, 117] width 7 height 7
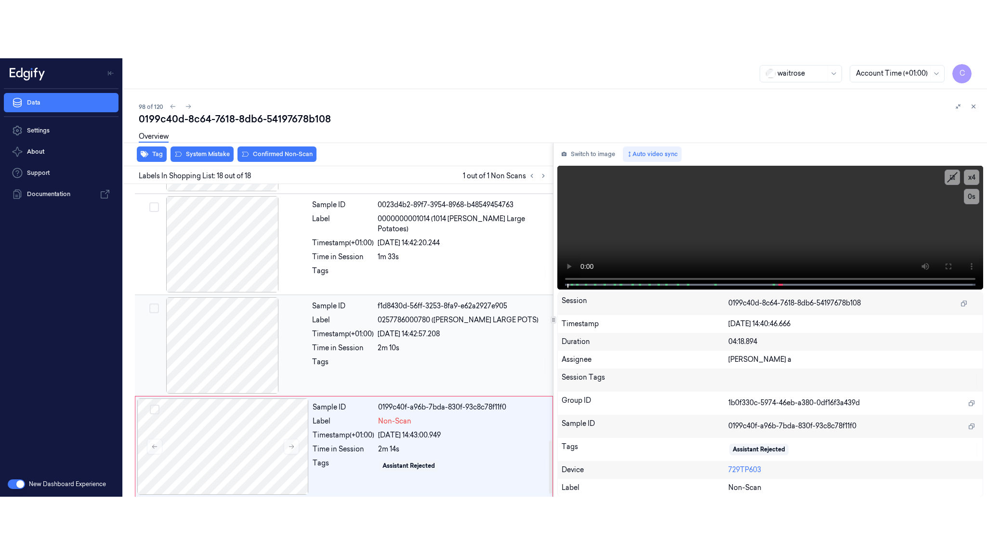
scroll to position [1519, 0]
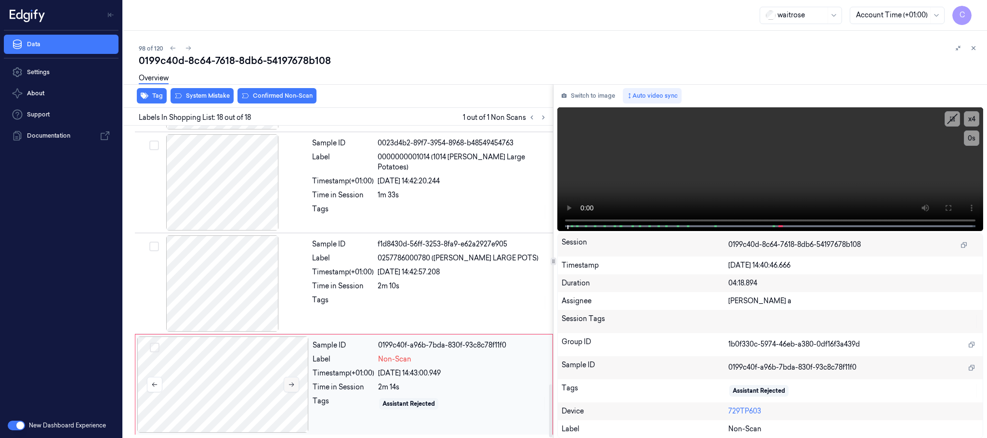
click at [289, 382] on icon at bounding box center [291, 384] width 7 height 7
click at [290, 383] on icon at bounding box center [291, 384] width 7 height 7
click at [292, 384] on icon at bounding box center [291, 384] width 7 height 7
click at [228, 304] on div at bounding box center [222, 284] width 171 height 96
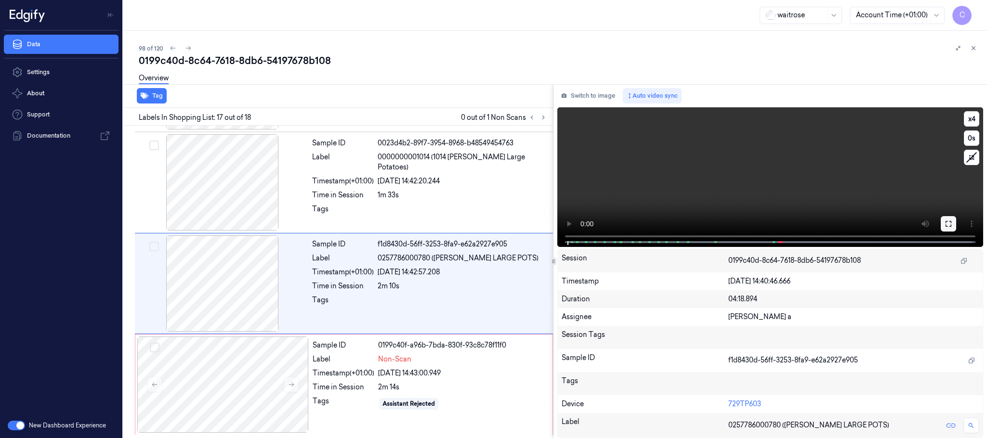
click at [942, 222] on button at bounding box center [948, 223] width 15 height 15
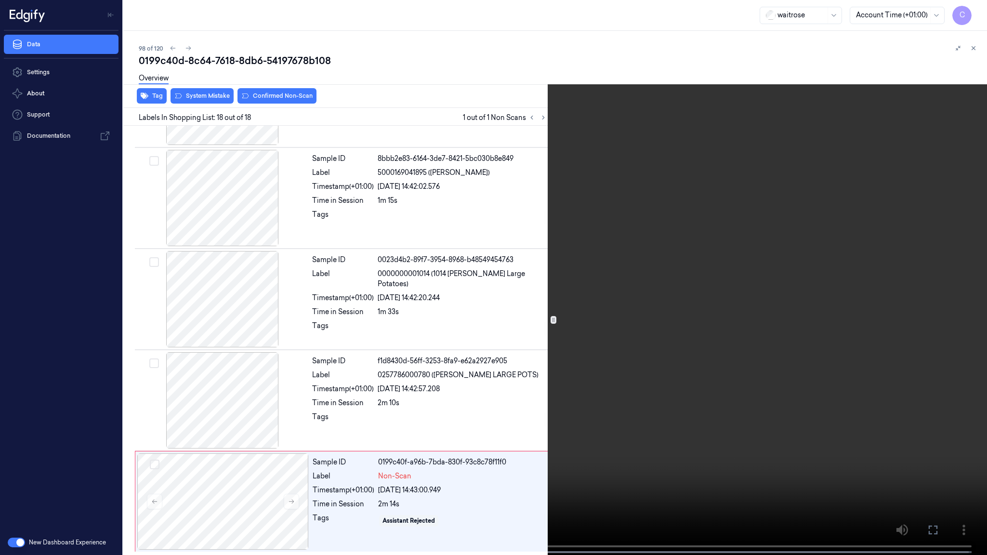
drag, startPoint x: 525, startPoint y: 393, endPoint x: 528, endPoint y: 29, distance: 364.2
click at [525, 389] on video at bounding box center [493, 278] width 987 height 557
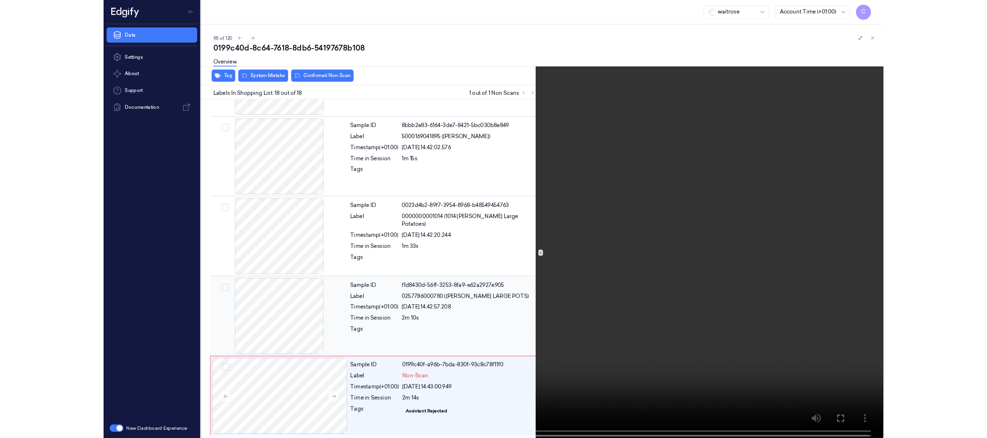
scroll to position [1519, 0]
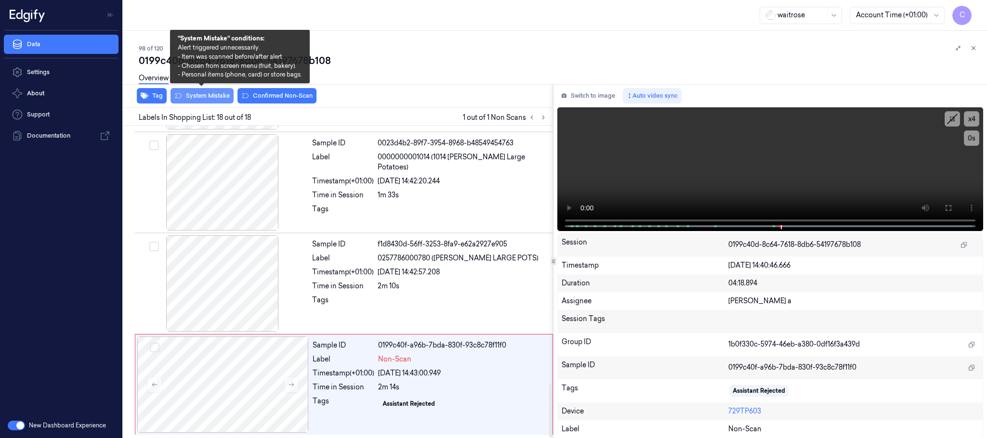
click at [209, 92] on button "System Mistake" at bounding box center [202, 95] width 63 height 15
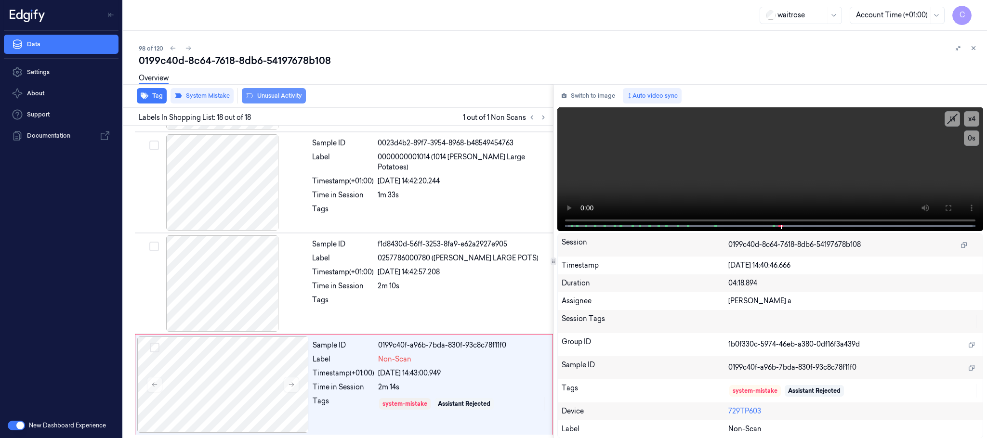
click at [284, 94] on button "Unusual Activity" at bounding box center [274, 95] width 64 height 15
click at [188, 50] on icon at bounding box center [188, 48] width 7 height 7
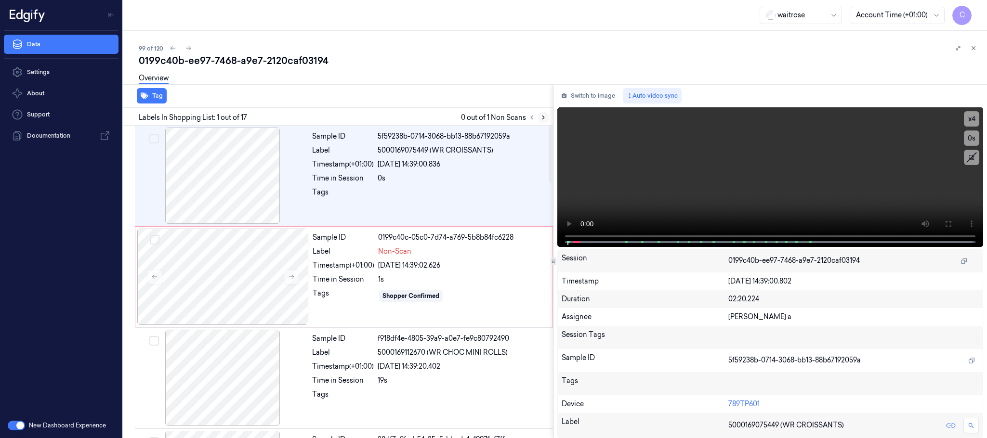
click at [542, 116] on icon at bounding box center [543, 117] width 7 height 7
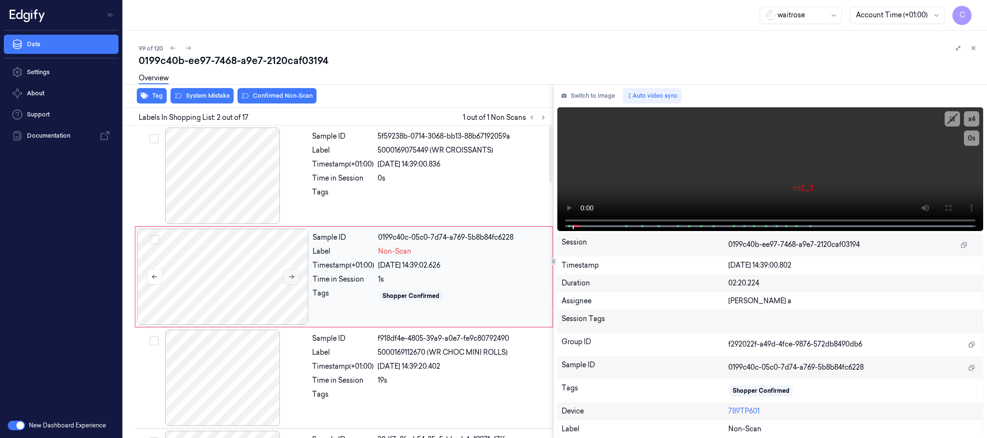
click at [292, 273] on button at bounding box center [291, 276] width 15 height 15
click at [247, 180] on div at bounding box center [222, 176] width 171 height 96
click at [952, 213] on button at bounding box center [948, 207] width 15 height 15
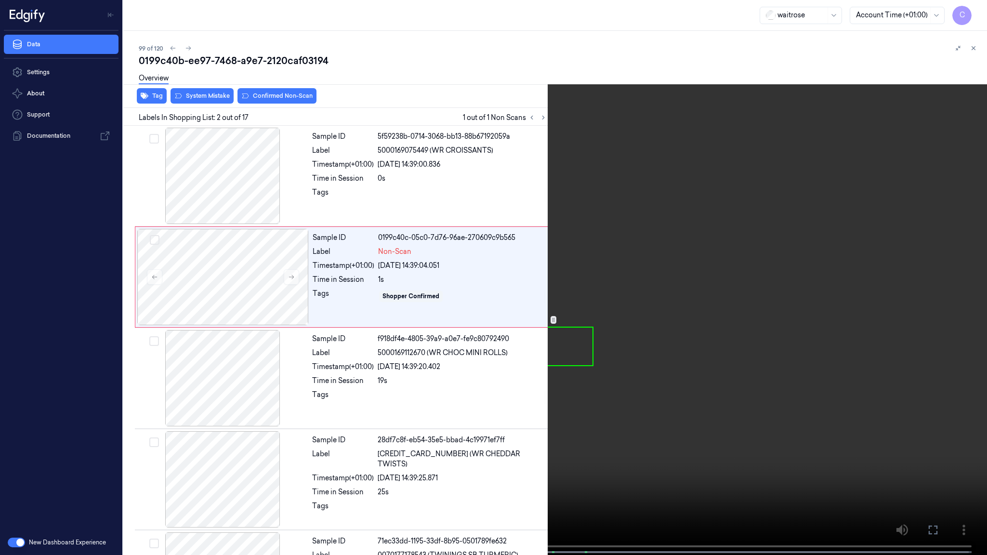
click at [0, 438] on div "x 4 0 s mt4 alert mt2_3 Non-Scan" at bounding box center [493, 277] width 987 height 555
click at [0, 438] on video at bounding box center [493, 278] width 987 height 557
click at [464, 260] on video at bounding box center [493, 278] width 987 height 557
click at [628, 394] on video at bounding box center [493, 278] width 987 height 557
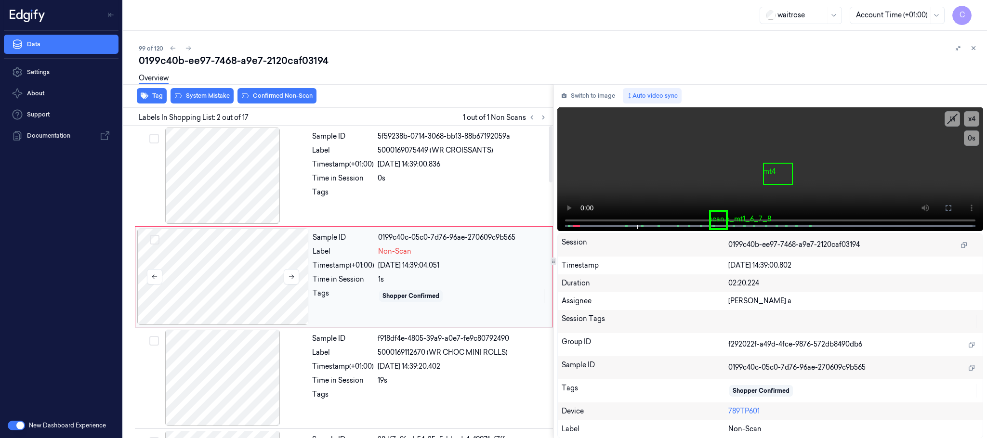
click at [231, 263] on div at bounding box center [222, 277] width 171 height 96
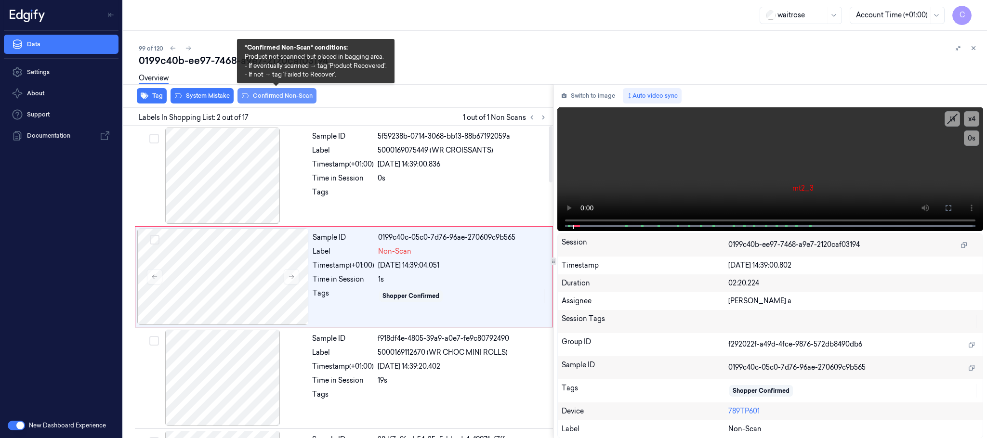
click at [254, 93] on button "Confirmed Non-Scan" at bounding box center [276, 95] width 79 height 15
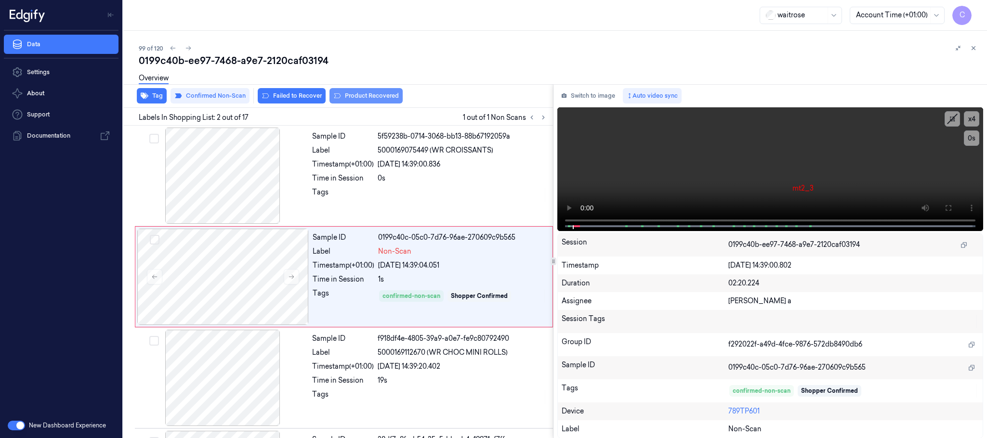
click at [365, 97] on button "Product Recovered" at bounding box center [365, 95] width 73 height 15
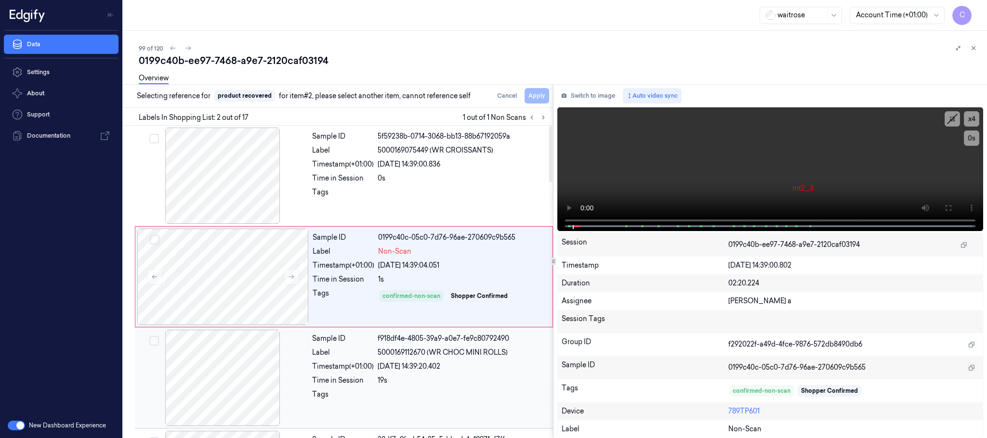
click at [233, 376] on div at bounding box center [222, 378] width 171 height 96
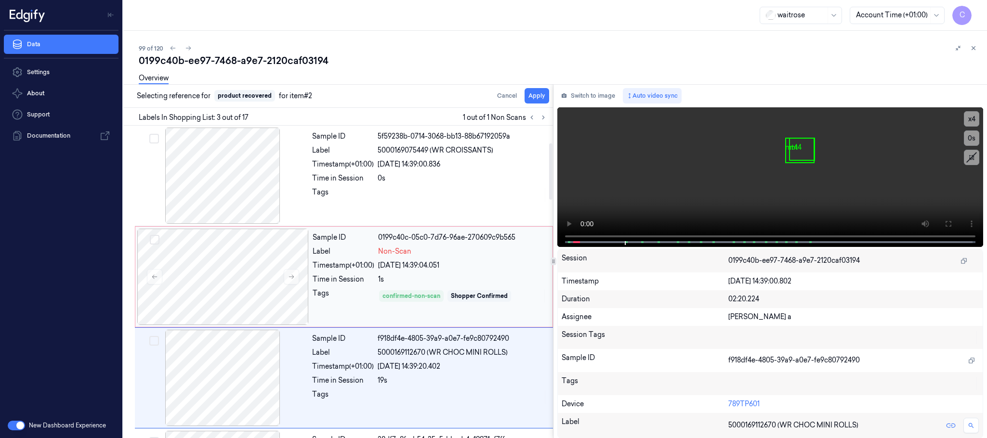
scroll to position [97, 0]
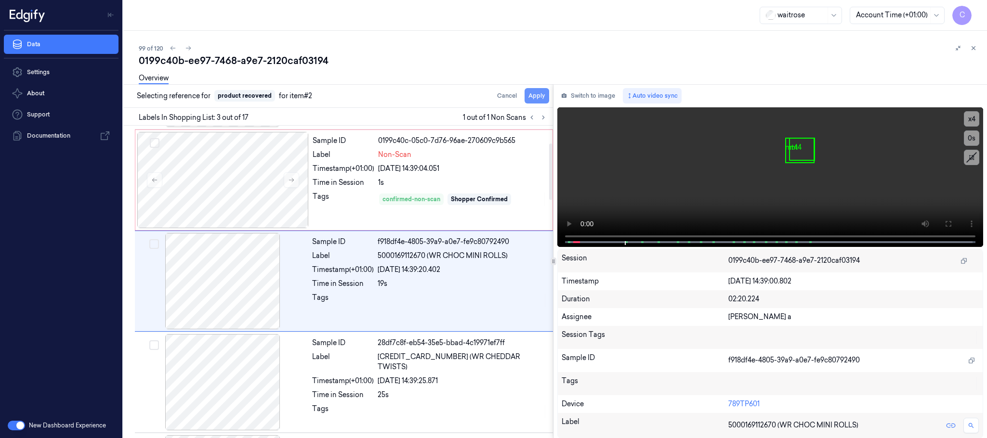
click at [532, 96] on button "Apply" at bounding box center [537, 95] width 25 height 15
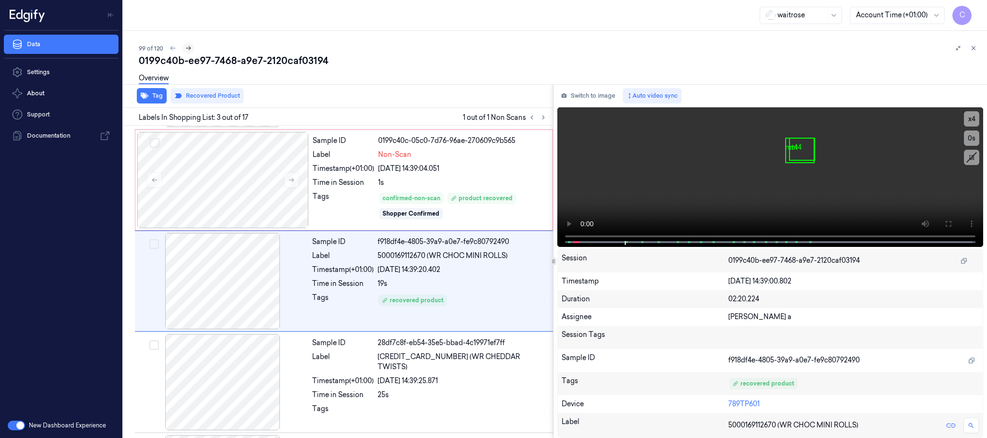
click at [188, 46] on icon at bounding box center [188, 48] width 7 height 7
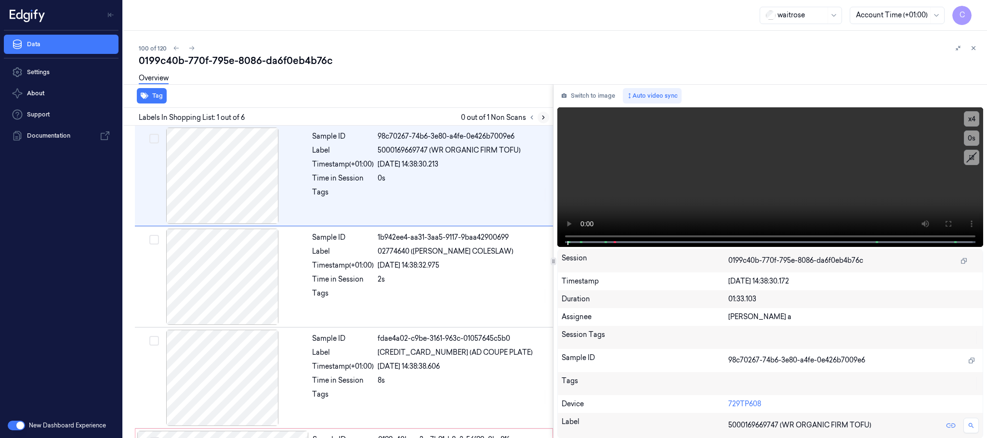
click at [542, 117] on icon at bounding box center [543, 117] width 7 height 7
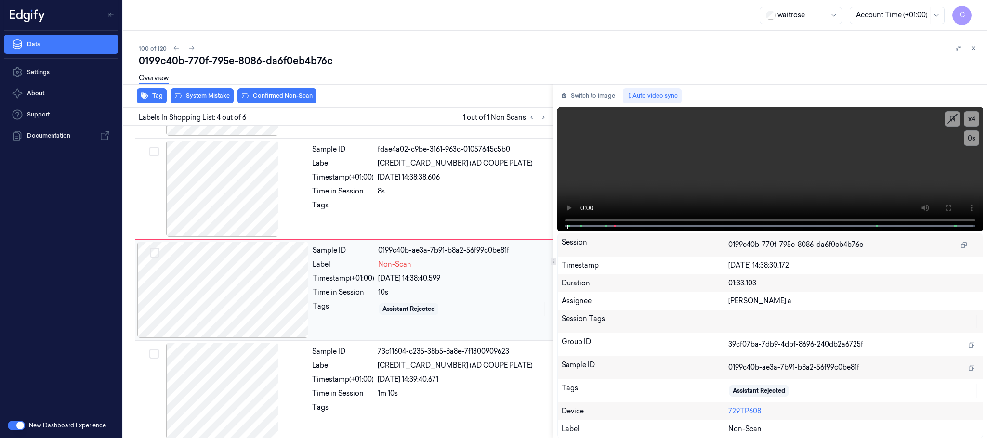
scroll to position [198, 0]
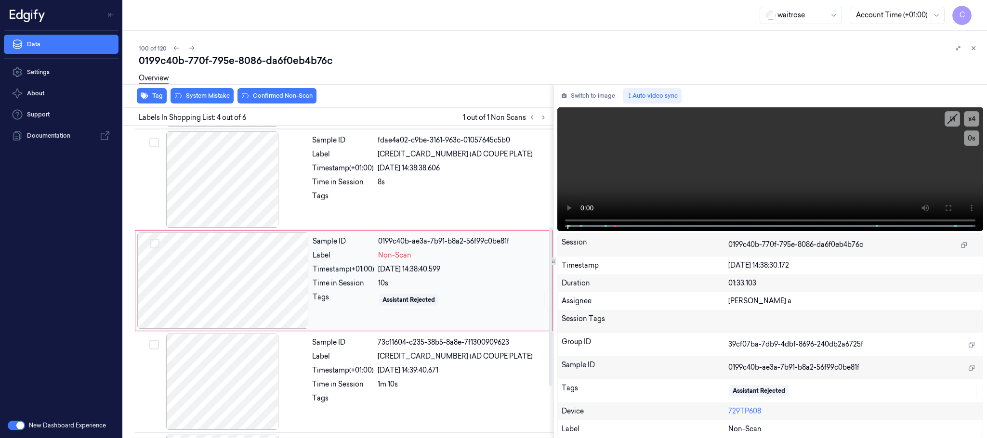
click at [292, 284] on div at bounding box center [222, 281] width 171 height 96
click at [204, 191] on div at bounding box center [222, 179] width 171 height 96
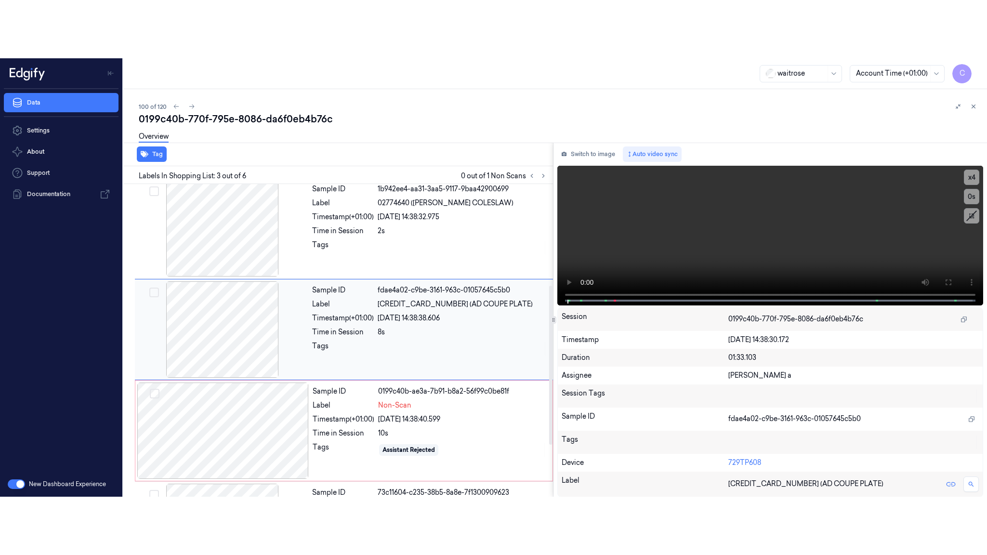
scroll to position [97, 0]
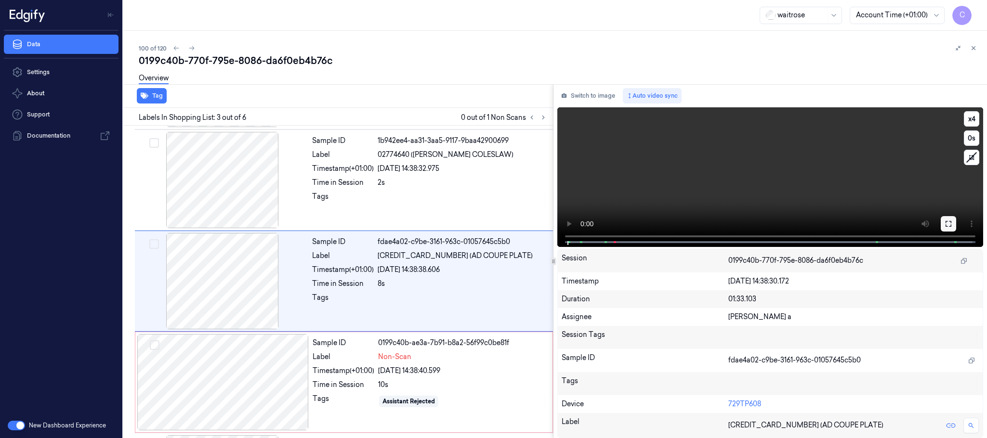
click at [951, 223] on icon at bounding box center [949, 224] width 8 height 8
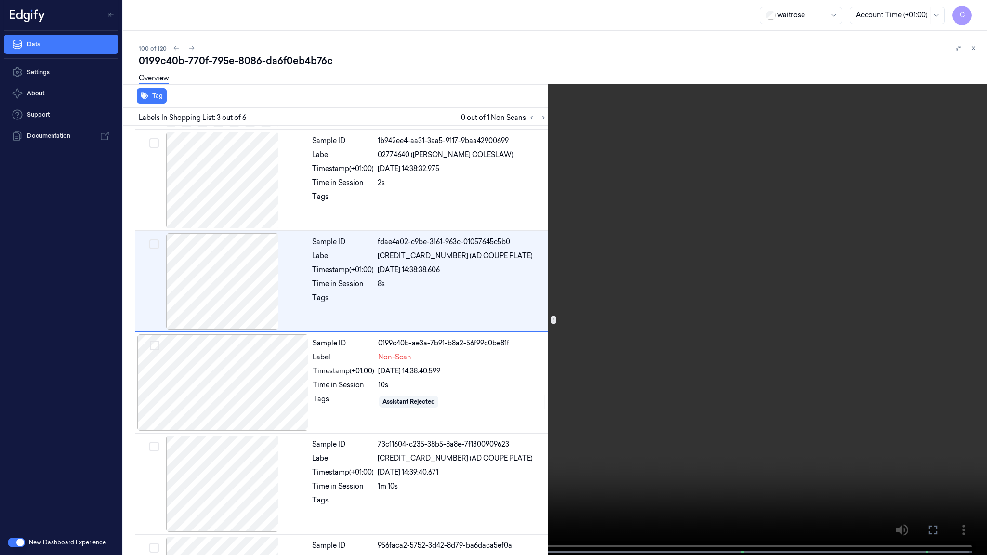
scroll to position [39, 0]
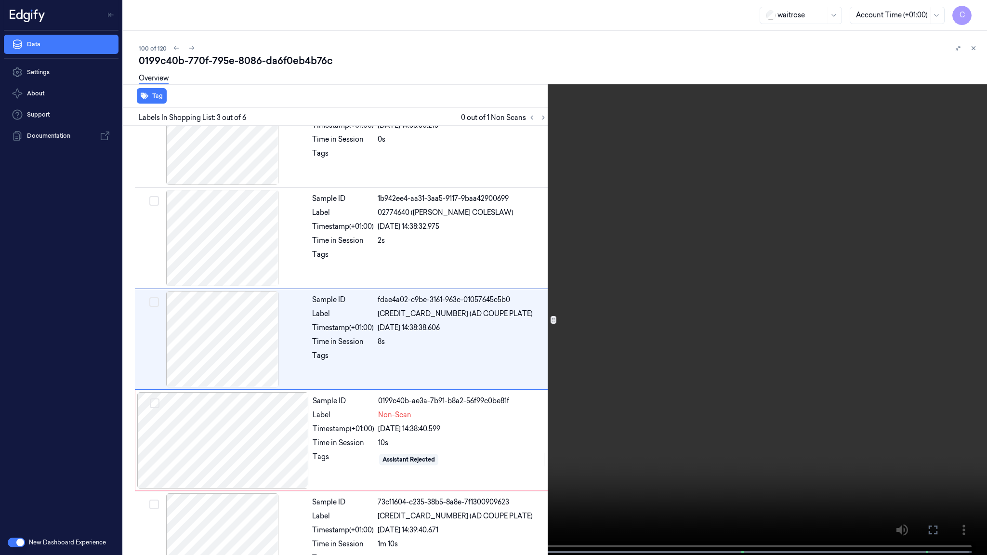
click at [474, 429] on video at bounding box center [493, 278] width 987 height 557
click at [499, 308] on video at bounding box center [493, 278] width 987 height 557
click at [979, 13] on button "x 4" at bounding box center [975, 11] width 15 height 15
click at [979, 13] on button "x 1" at bounding box center [975, 11] width 15 height 15
click at [446, 376] on video at bounding box center [493, 278] width 987 height 557
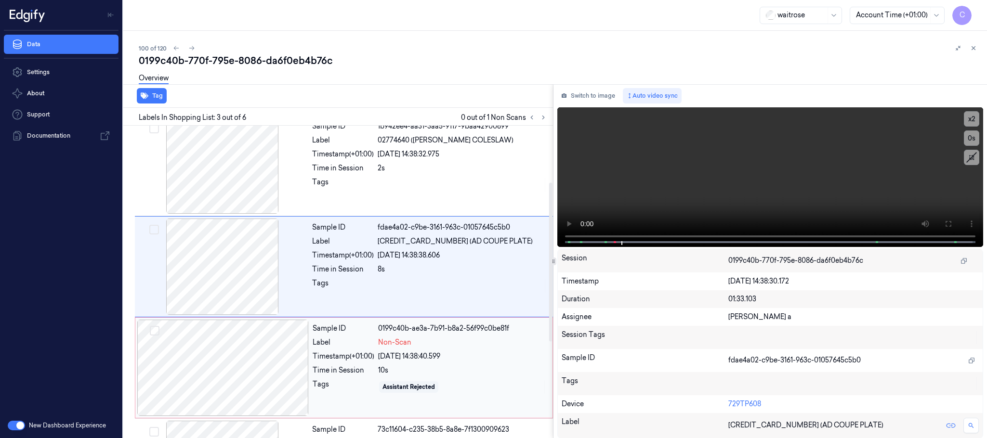
drag, startPoint x: 238, startPoint y: 353, endPoint x: 253, endPoint y: 296, distance: 58.3
click at [238, 353] on div at bounding box center [222, 368] width 171 height 96
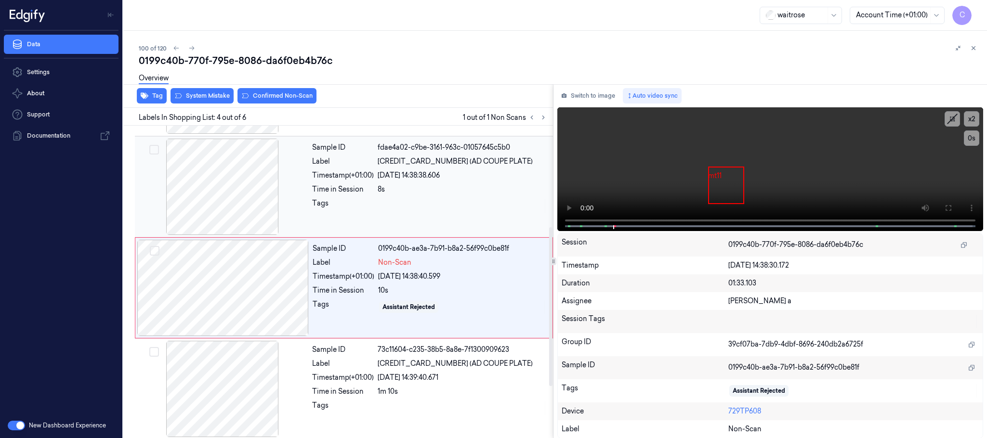
scroll to position [198, 0]
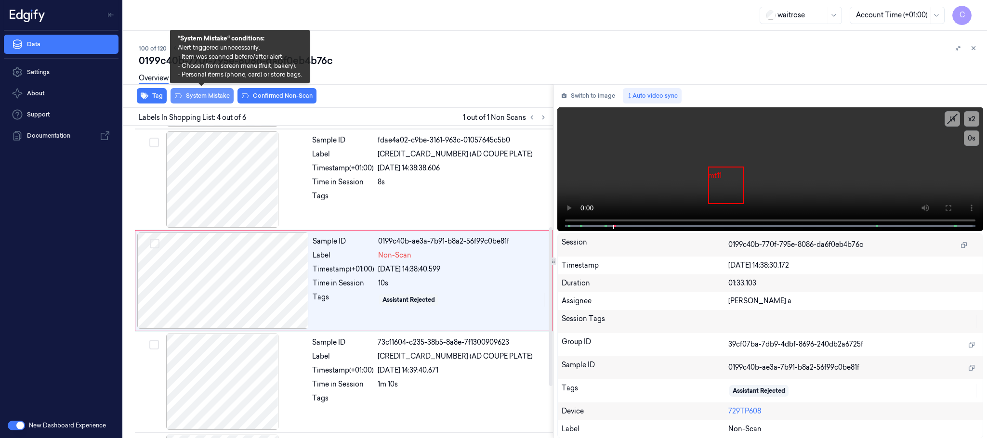
click at [204, 99] on button "System Mistake" at bounding box center [202, 95] width 63 height 15
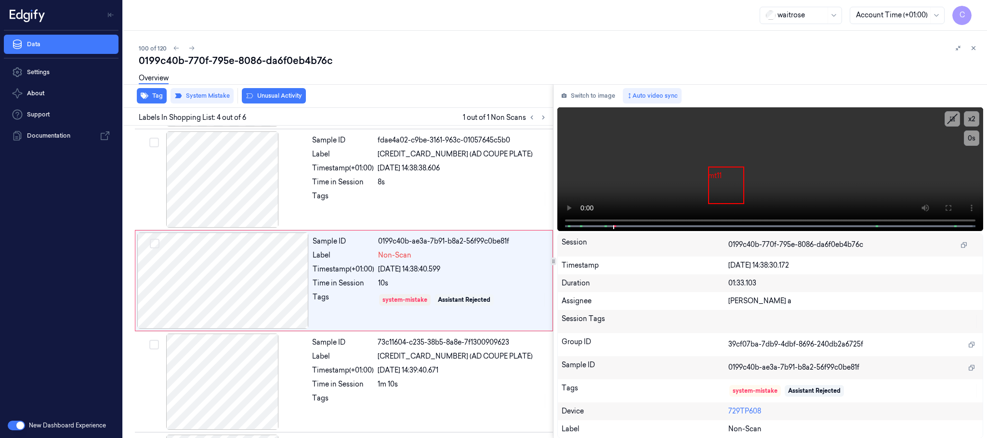
click at [261, 102] on button "Unusual Activity" at bounding box center [274, 95] width 64 height 15
click at [194, 51] on icon at bounding box center [191, 48] width 7 height 7
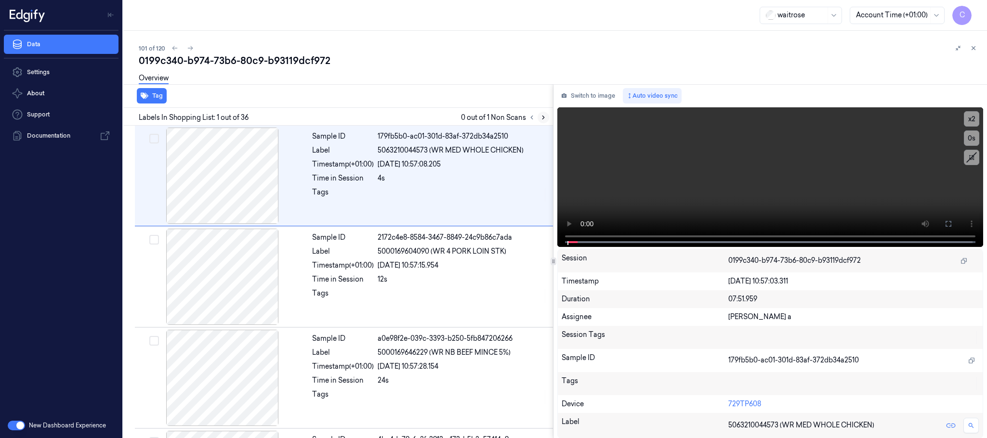
click at [546, 118] on icon at bounding box center [543, 117] width 7 height 7
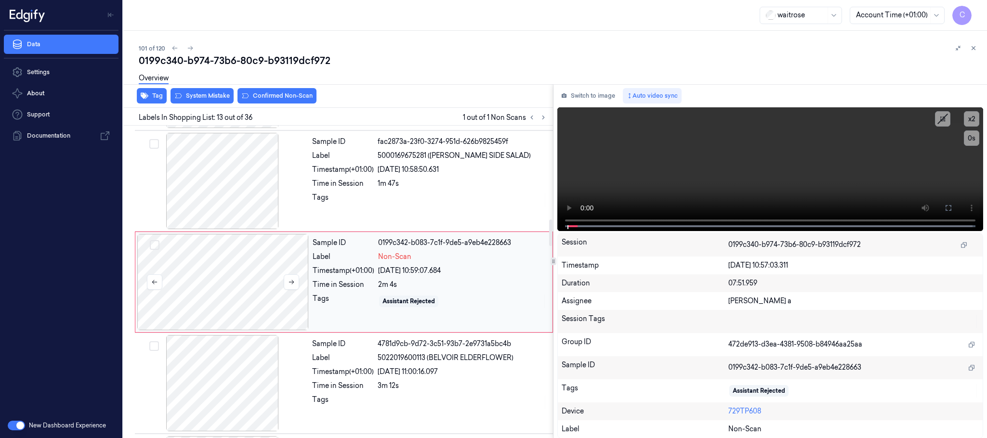
scroll to position [1113, 0]
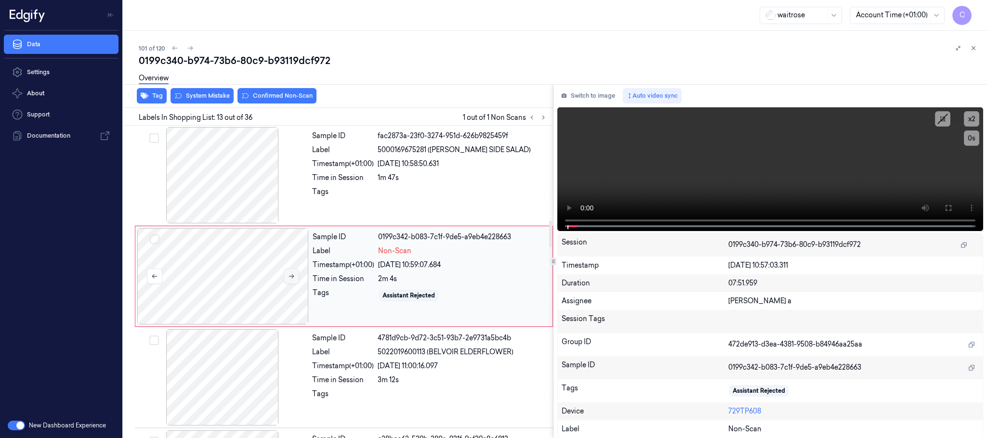
click at [296, 284] on button at bounding box center [291, 276] width 15 height 15
click at [294, 284] on button at bounding box center [291, 276] width 15 height 15
click at [292, 279] on icon at bounding box center [291, 277] width 5 height 4
click at [250, 196] on div at bounding box center [222, 175] width 171 height 96
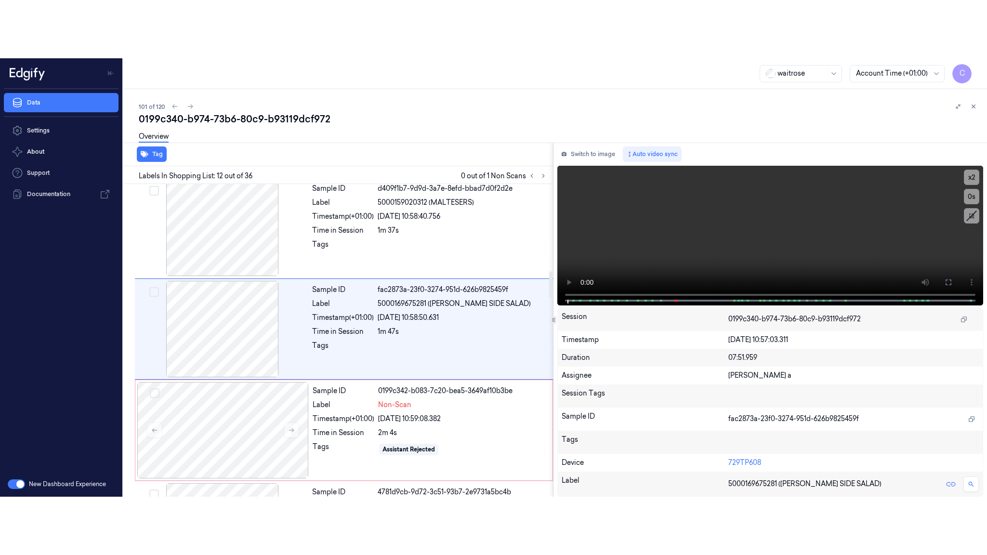
scroll to position [1012, 0]
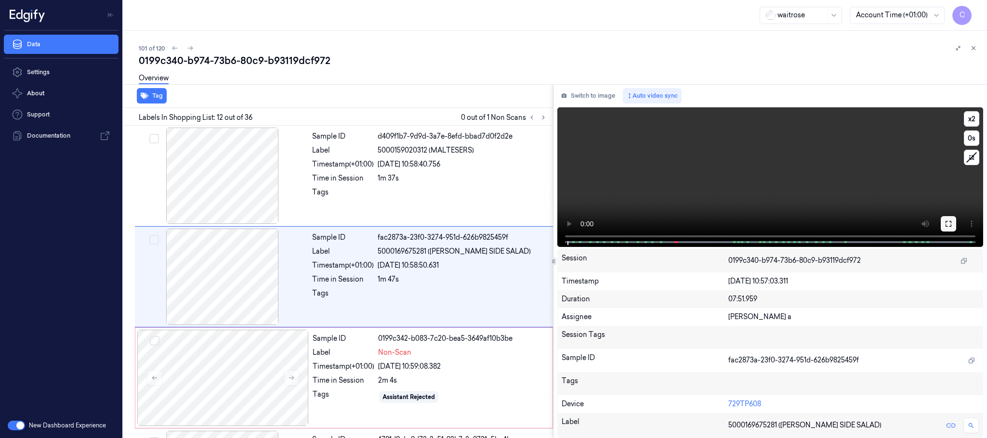
click at [948, 224] on icon at bounding box center [949, 224] width 8 height 8
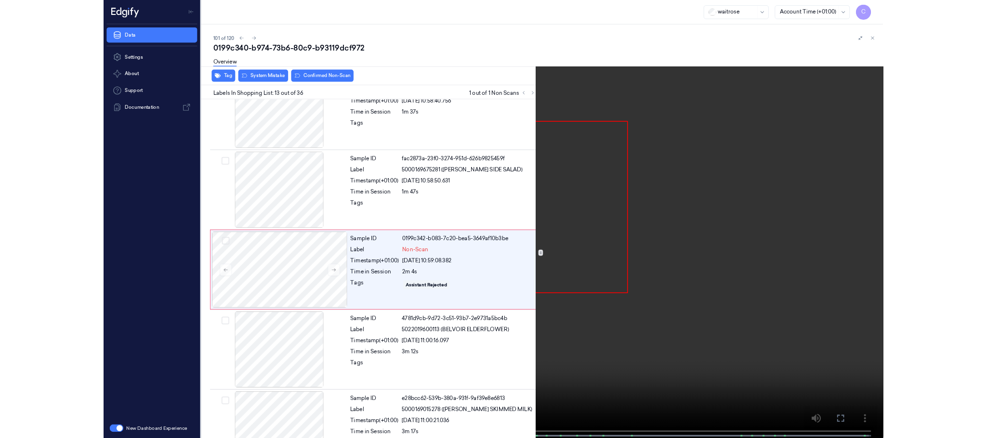
scroll to position [1055, 0]
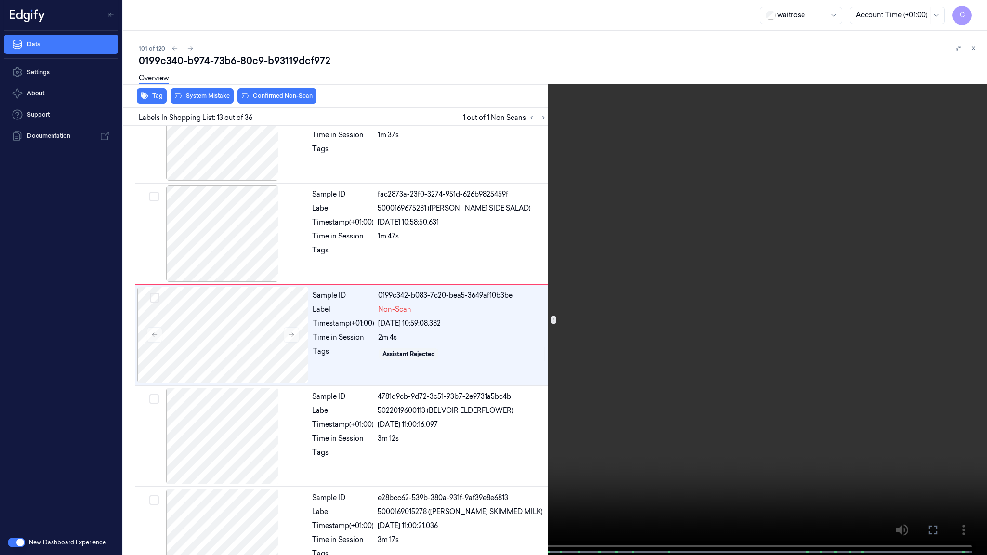
click at [405, 316] on video at bounding box center [493, 278] width 987 height 557
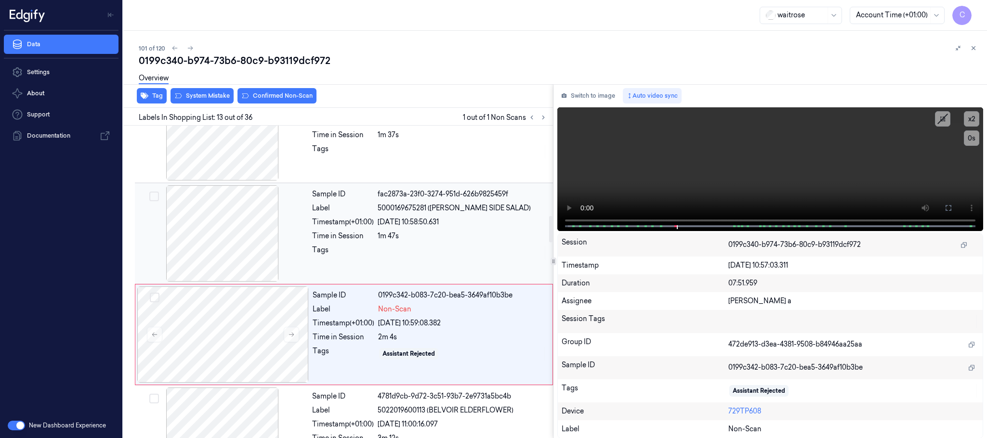
click at [211, 344] on div at bounding box center [222, 335] width 171 height 96
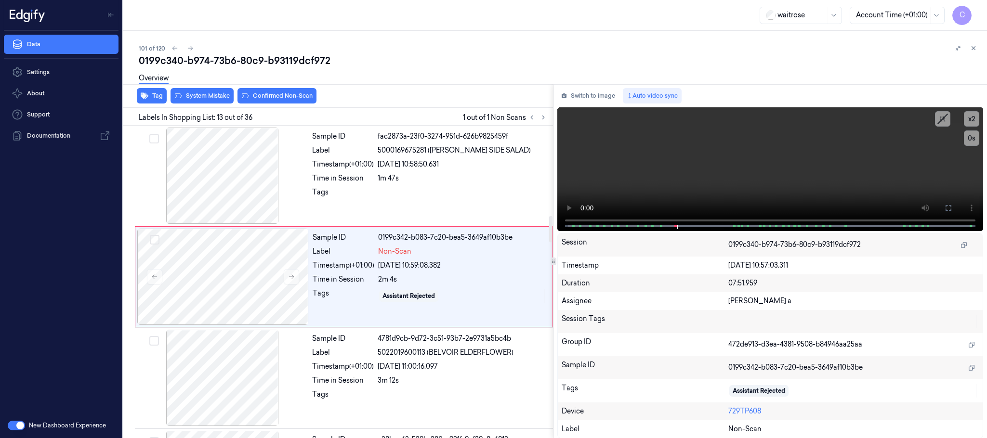
scroll to position [1113, 0]
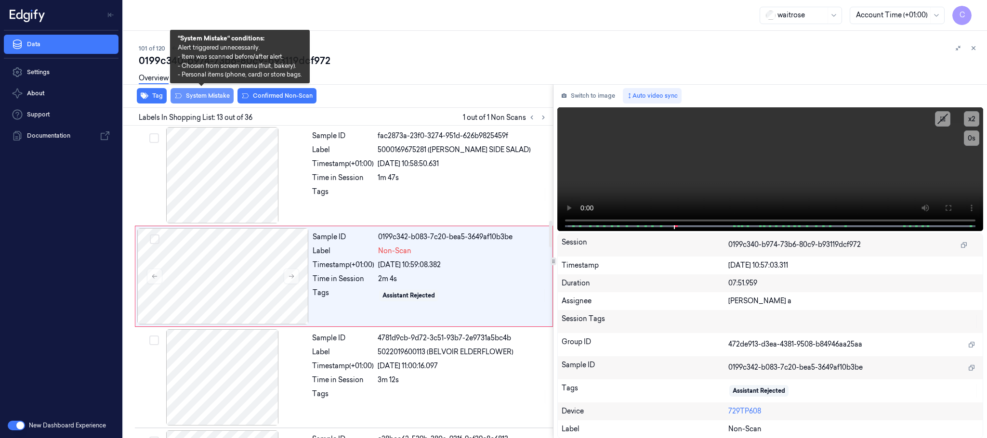
click at [214, 94] on button "System Mistake" at bounding box center [202, 95] width 63 height 15
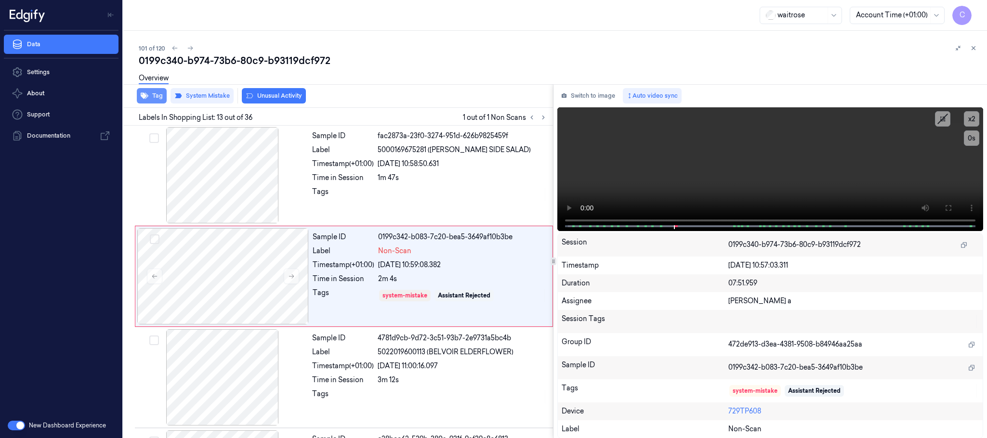
click at [145, 98] on icon "button" at bounding box center [145, 96] width 8 height 8
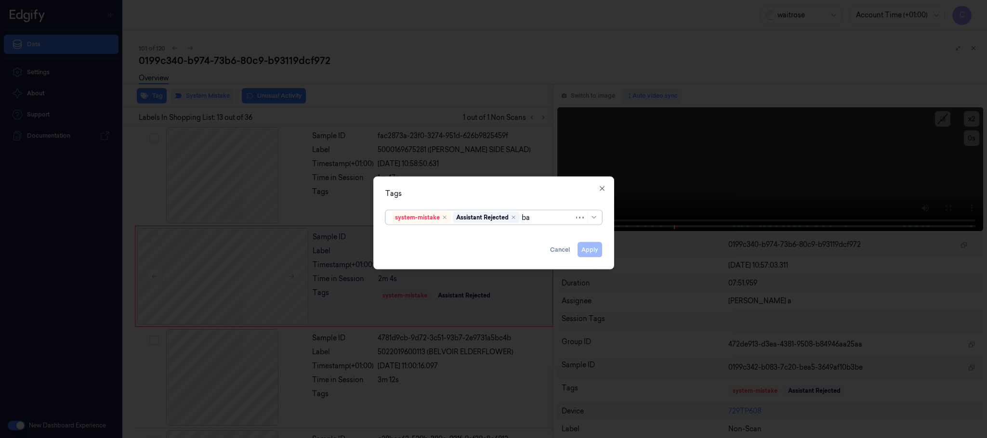
type input "bag"
click at [493, 237] on div "bags" at bounding box center [494, 237] width 204 height 10
click at [518, 187] on div "Tags option bags, selected. Use Up and Down to choose options, press Enter to s…" at bounding box center [493, 223] width 241 height 93
click at [588, 248] on button "Apply" at bounding box center [590, 249] width 25 height 15
click at [588, 250] on button "Apply" at bounding box center [590, 249] width 25 height 15
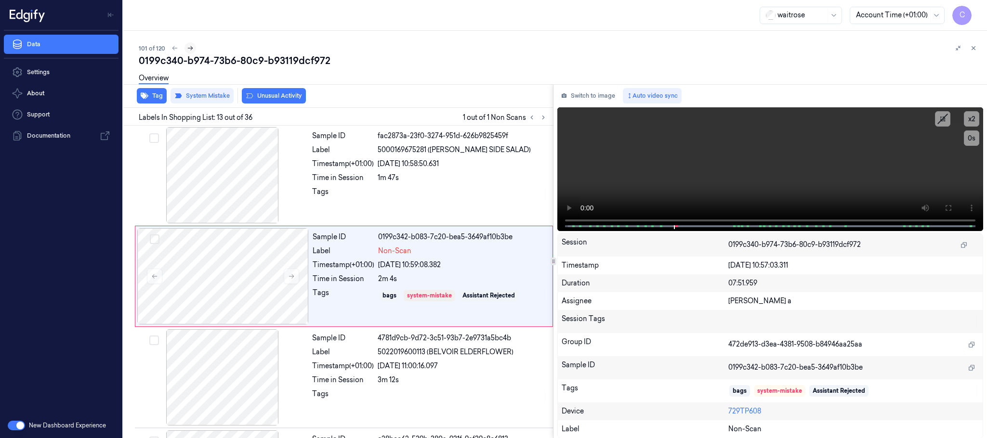
click at [189, 45] on icon at bounding box center [190, 48] width 7 height 7
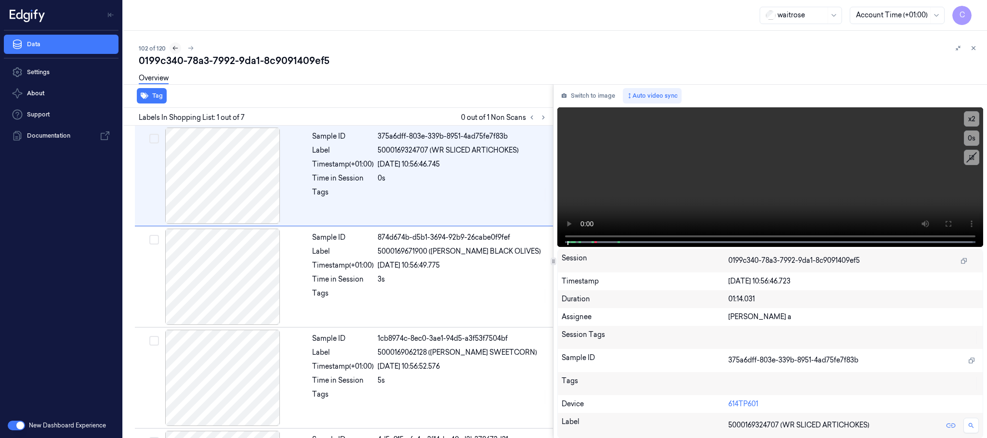
click at [177, 49] on icon at bounding box center [175, 48] width 7 height 7
click at [189, 47] on icon at bounding box center [190, 48] width 7 height 7
click at [544, 119] on icon at bounding box center [543, 117] width 7 height 7
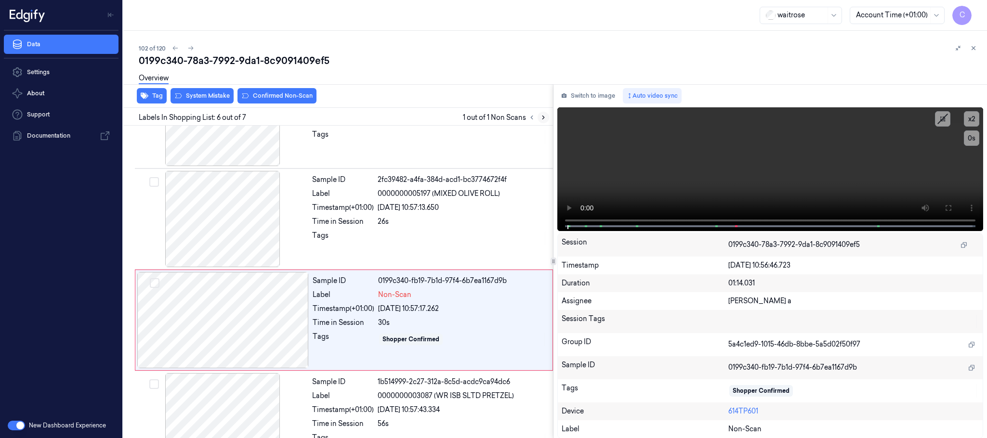
scroll to position [401, 0]
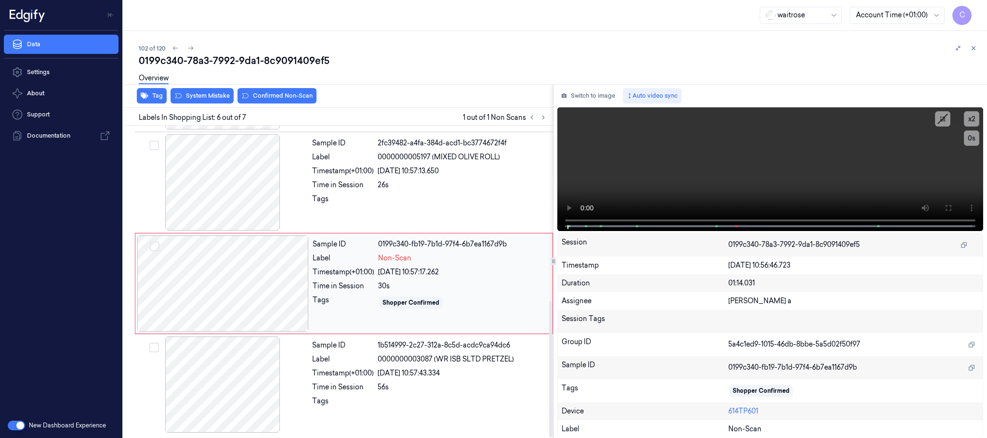
click at [275, 288] on div at bounding box center [222, 284] width 171 height 96
click at [237, 263] on div at bounding box center [222, 284] width 171 height 96
click at [226, 160] on div at bounding box center [222, 182] width 171 height 96
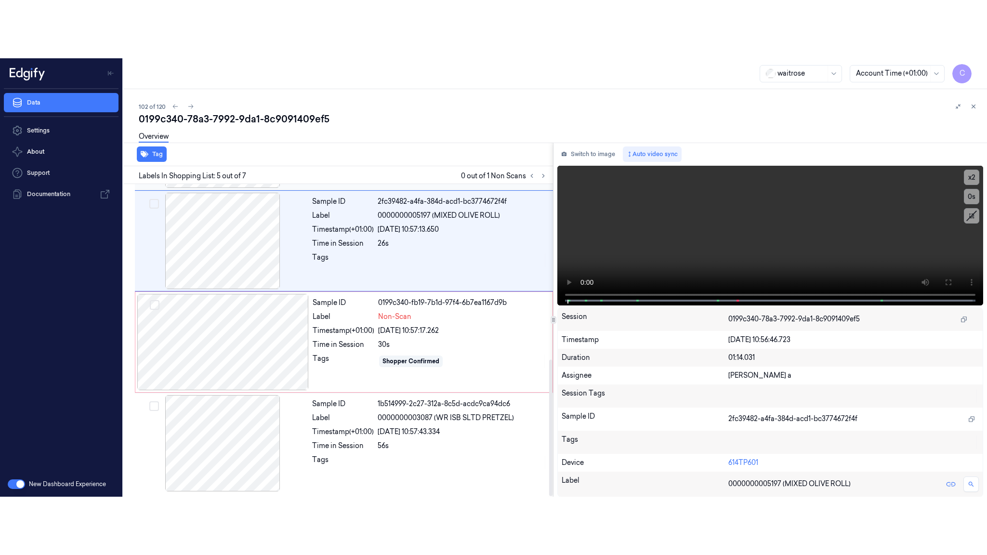
scroll to position [301, 0]
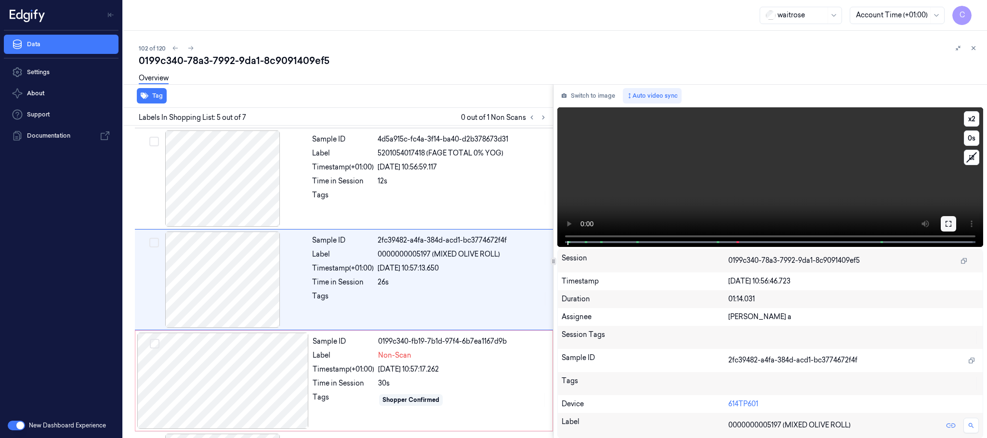
click at [950, 220] on icon at bounding box center [949, 224] width 8 height 8
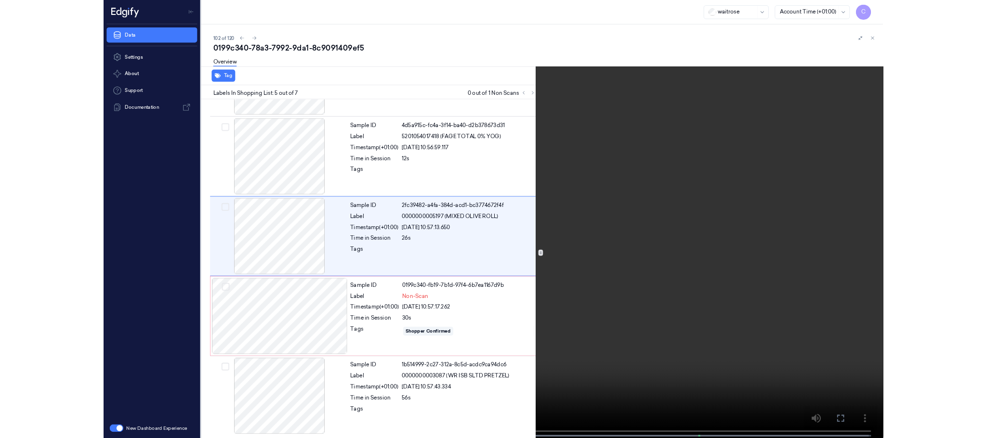
scroll to position [242, 0]
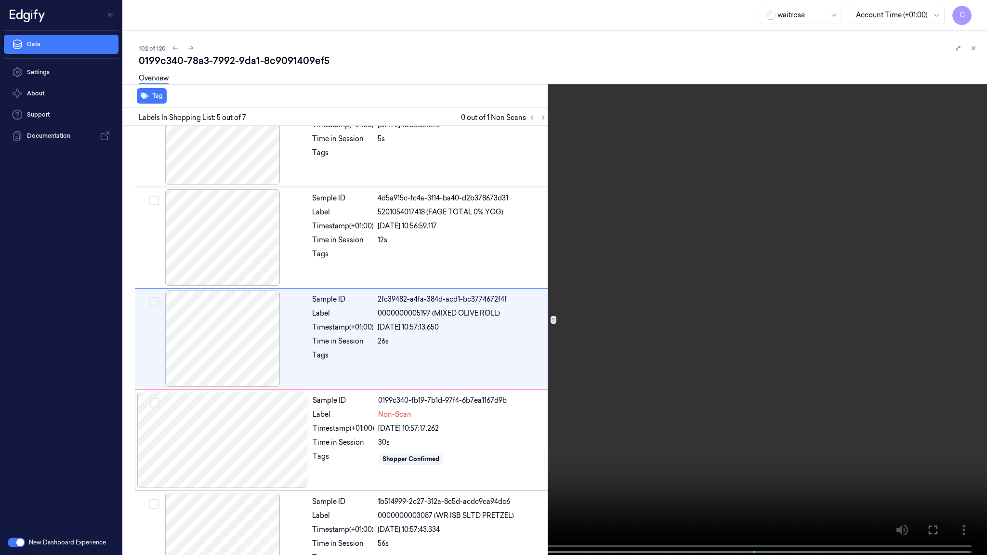
click at [434, 417] on video at bounding box center [493, 278] width 987 height 557
click at [498, 396] on video at bounding box center [493, 278] width 987 height 557
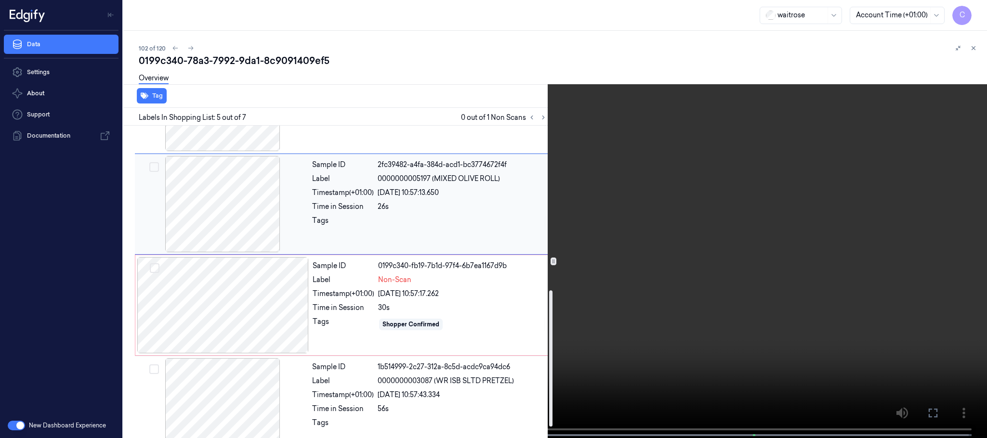
scroll to position [386, 0]
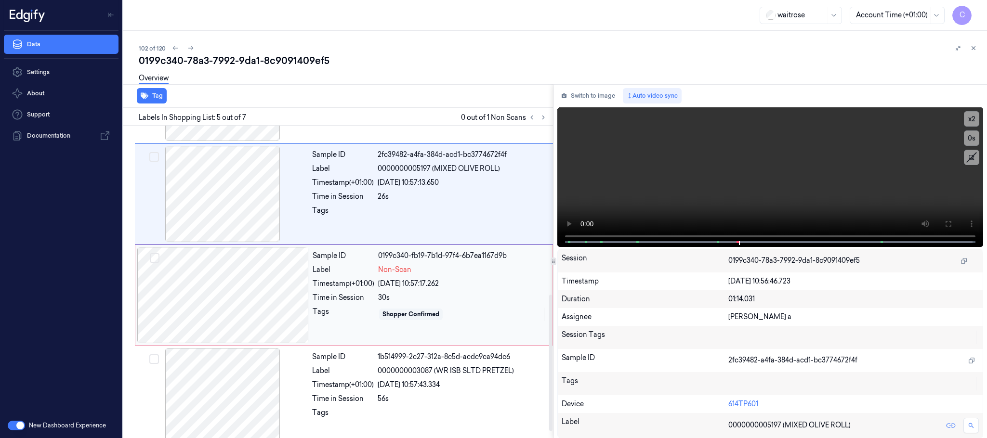
click at [201, 292] on div at bounding box center [222, 295] width 171 height 96
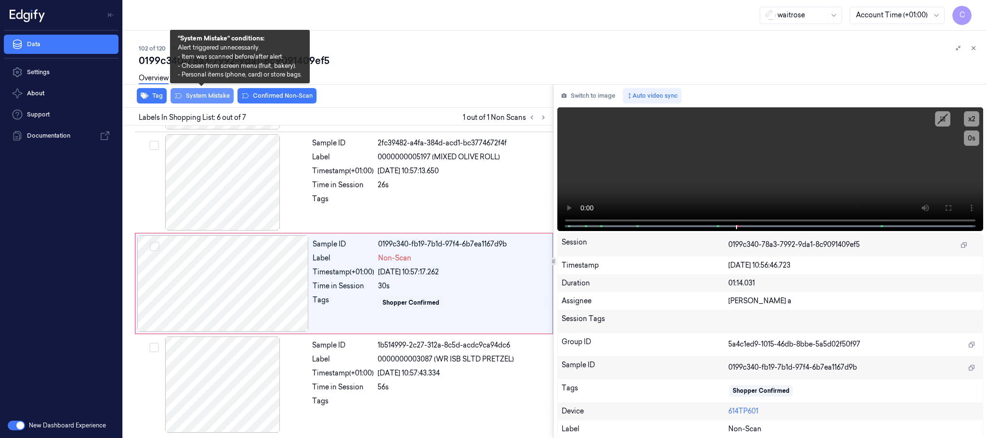
click at [201, 99] on button "System Mistake" at bounding box center [202, 95] width 63 height 15
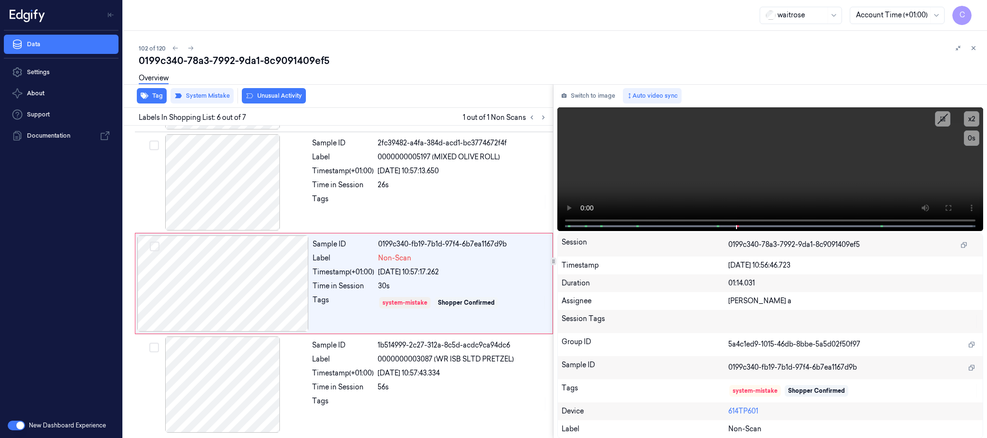
click at [292, 99] on button "Unusual Activity" at bounding box center [274, 95] width 64 height 15
click at [144, 99] on icon "button" at bounding box center [145, 96] width 8 height 8
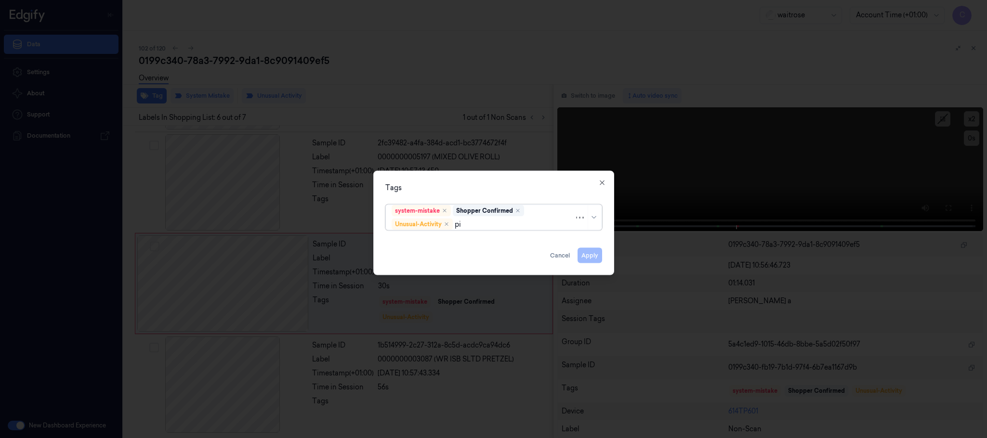
type input "pic"
click at [435, 246] on div "Picklist item alert" at bounding box center [419, 243] width 55 height 10
click at [491, 178] on div "Tags system-mistake Shopper Confirmed Unusual-Activity Picklist item alert Appl…" at bounding box center [493, 223] width 241 height 105
click at [583, 253] on button "Apply" at bounding box center [590, 255] width 25 height 15
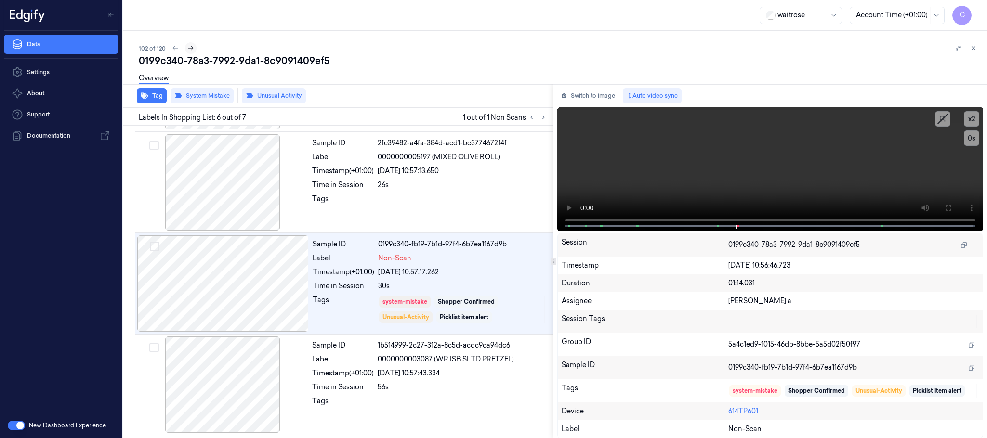
click at [192, 48] on icon at bounding box center [190, 48] width 5 height 4
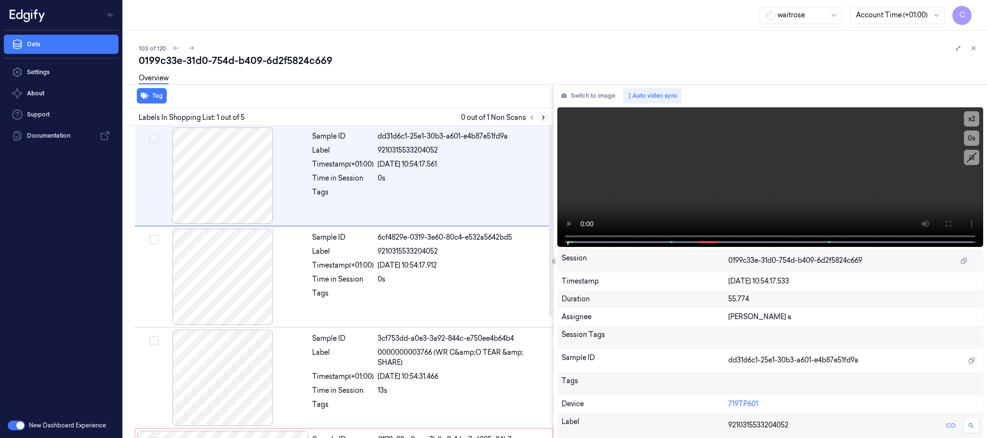
click at [544, 119] on icon at bounding box center [543, 117] width 7 height 7
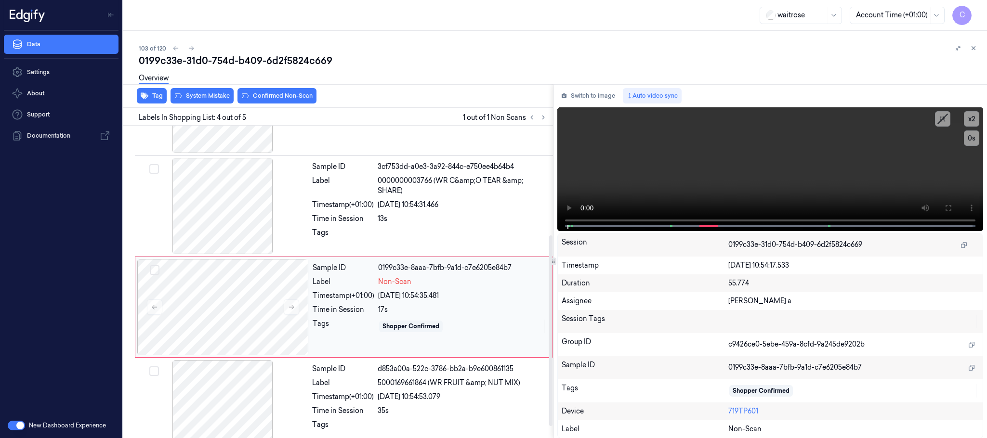
scroll to position [198, 0]
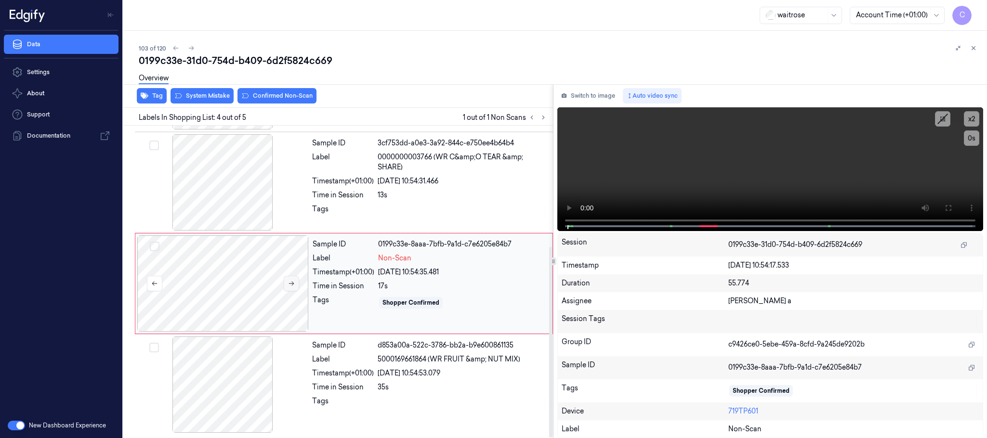
click at [289, 282] on icon at bounding box center [291, 283] width 7 height 7
click at [237, 198] on div at bounding box center [222, 182] width 171 height 96
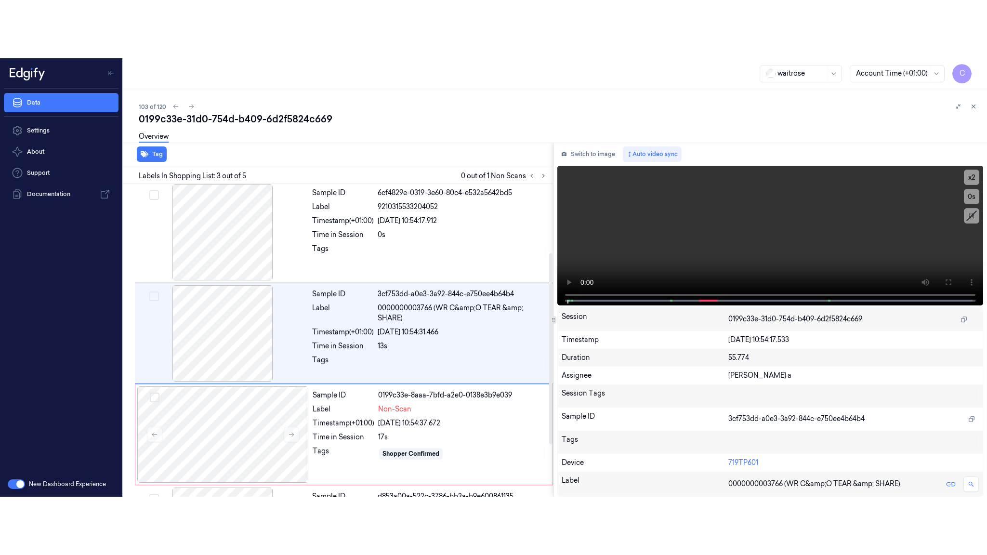
scroll to position [97, 0]
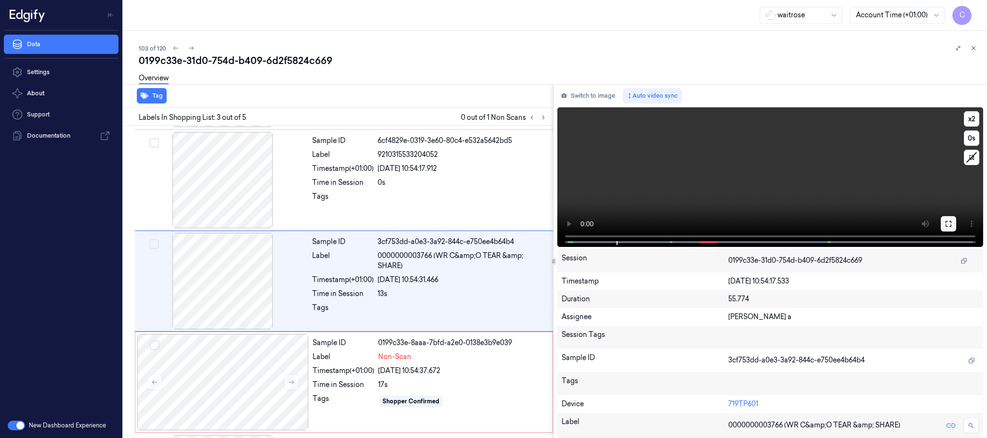
click at [942, 225] on button at bounding box center [948, 223] width 15 height 15
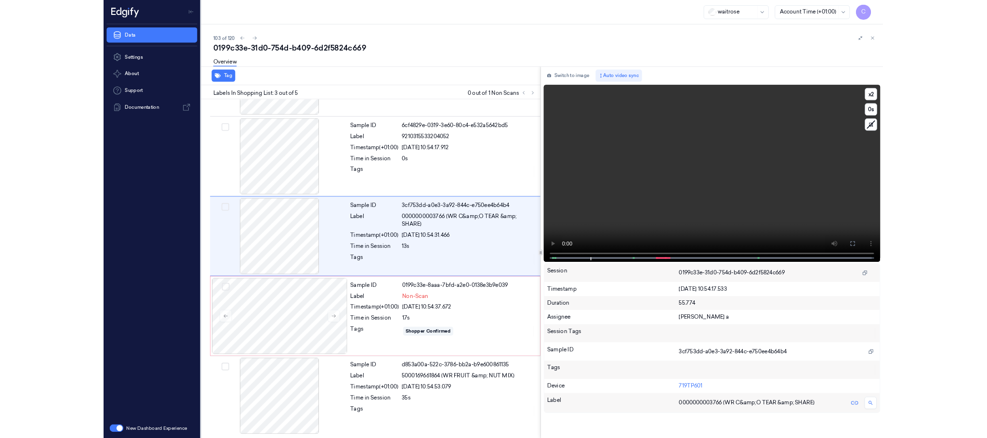
scroll to position [81, 0]
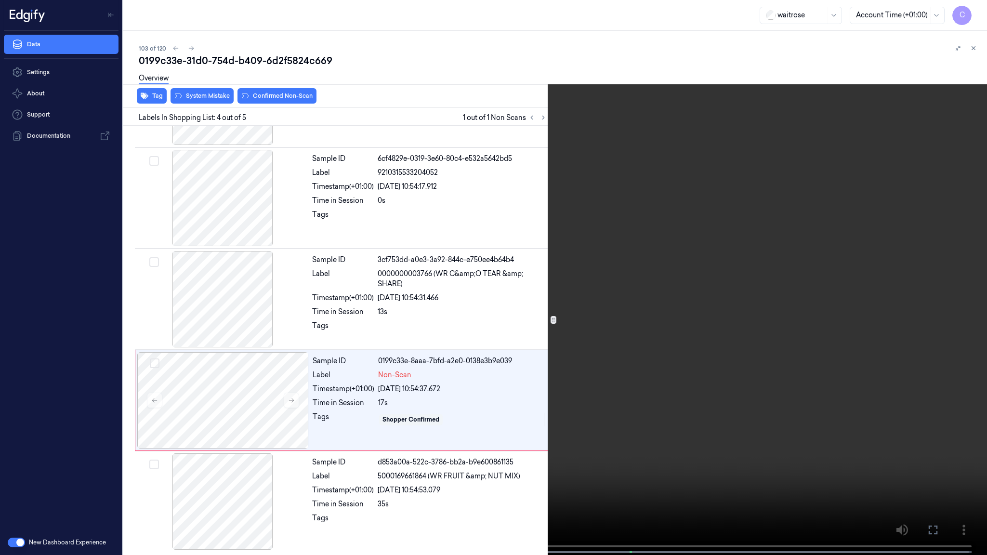
drag, startPoint x: 535, startPoint y: 340, endPoint x: 535, endPoint y: 330, distance: 10.1
click at [535, 341] on video at bounding box center [493, 278] width 987 height 557
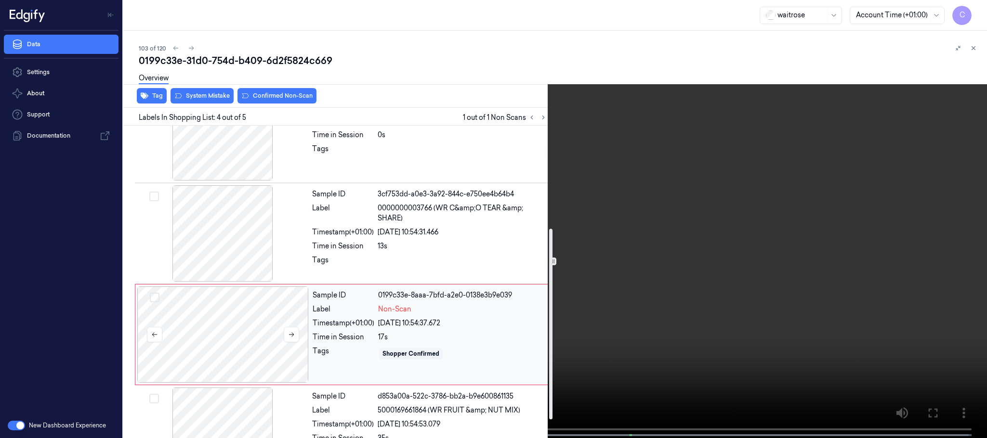
scroll to position [169, 0]
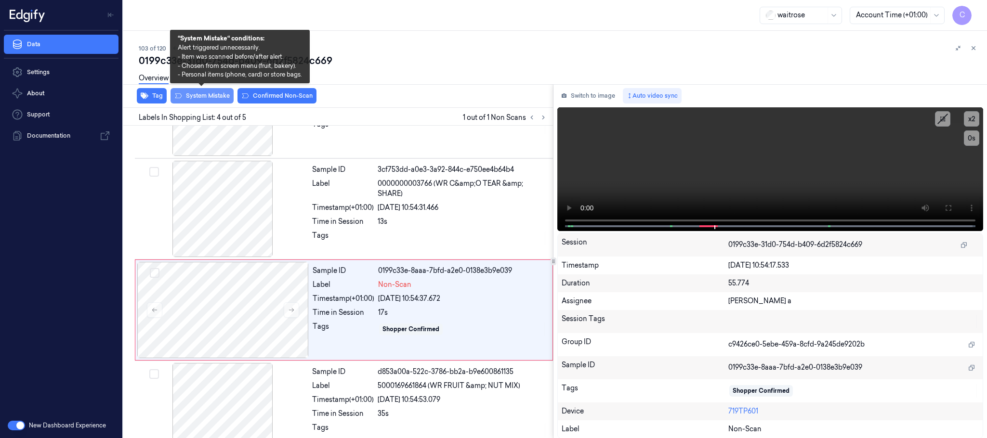
click at [201, 92] on button "System Mistake" at bounding box center [202, 95] width 63 height 15
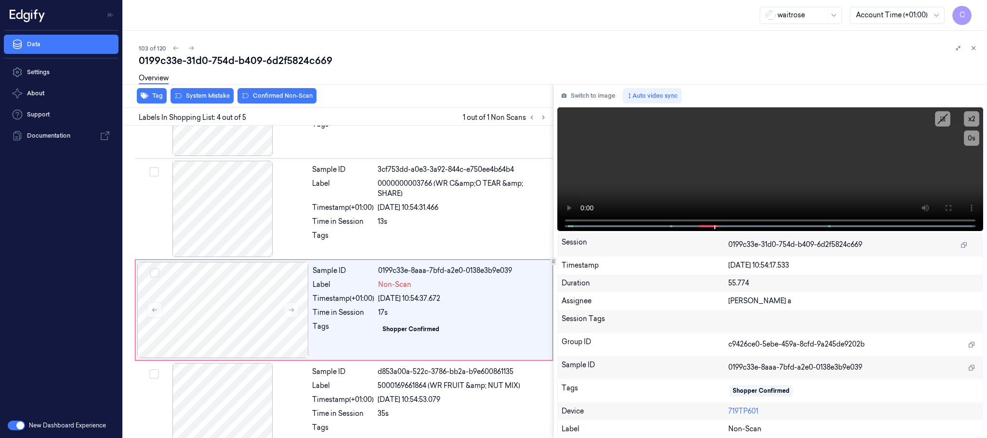
scroll to position [198, 0]
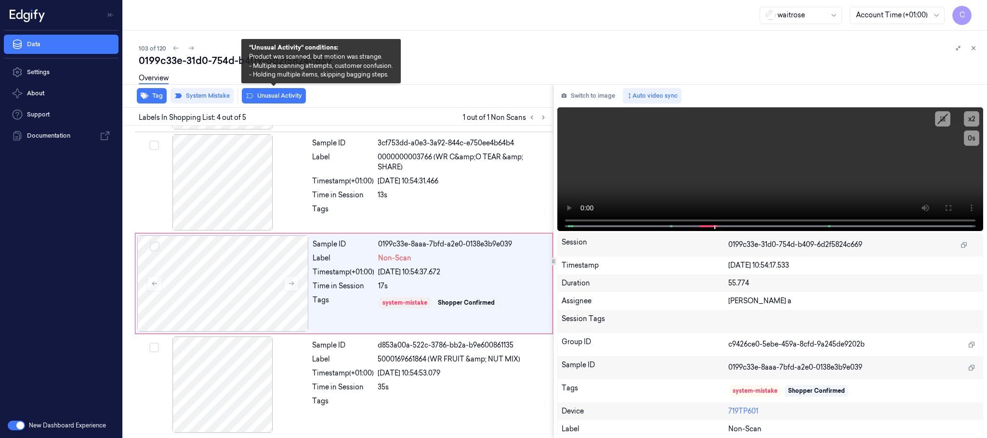
click at [276, 94] on button "Unusual Activity" at bounding box center [274, 95] width 64 height 15
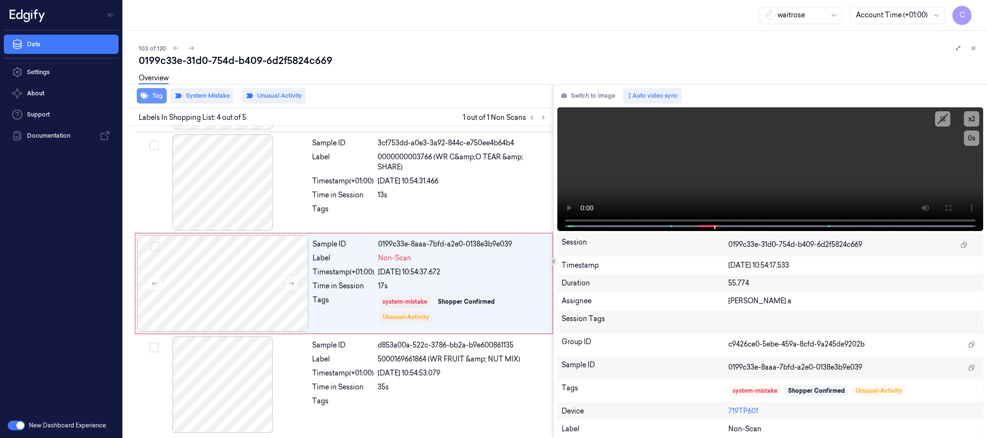
click at [158, 98] on button "Tag" at bounding box center [152, 95] width 30 height 15
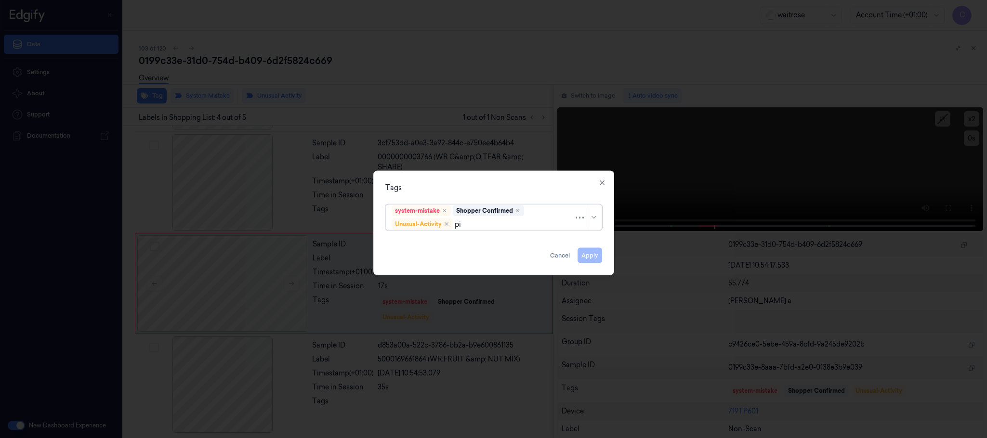
type input "pic"
click at [415, 246] on div "Picklist item alert" at bounding box center [419, 243] width 55 height 10
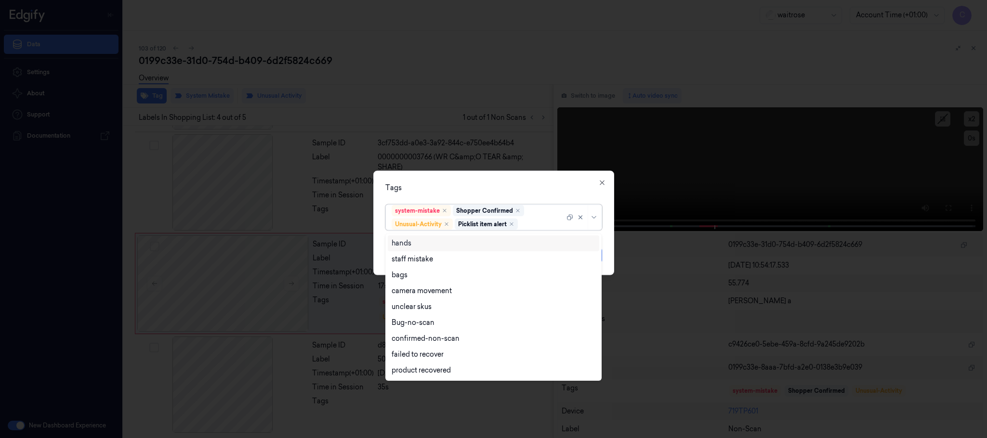
click at [460, 181] on div "Tags option Picklist item alert, selected. 9 results available. Use Up and Down…" at bounding box center [493, 223] width 241 height 105
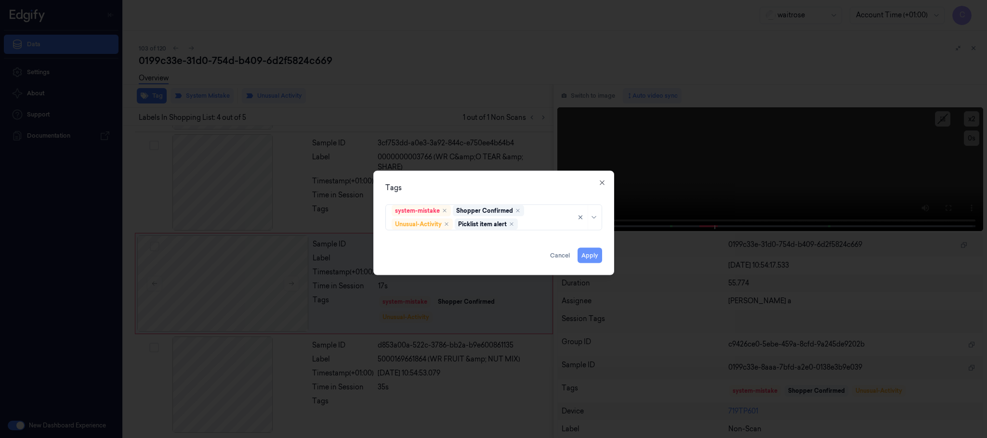
click at [588, 257] on button "Apply" at bounding box center [590, 255] width 25 height 15
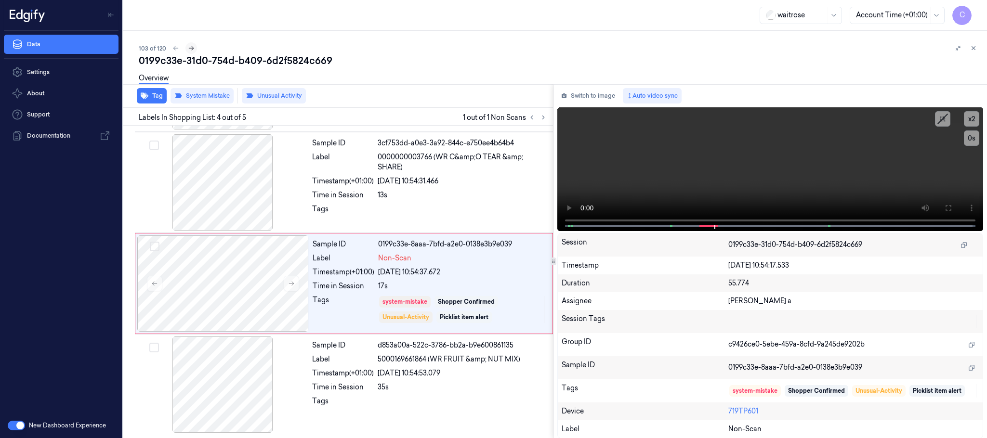
click at [191, 50] on icon at bounding box center [191, 48] width 5 height 4
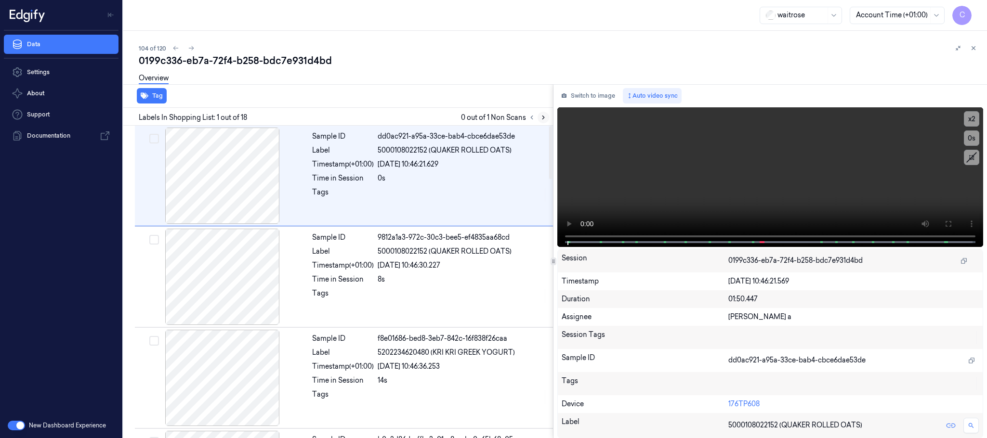
click at [542, 117] on icon at bounding box center [543, 117] width 7 height 7
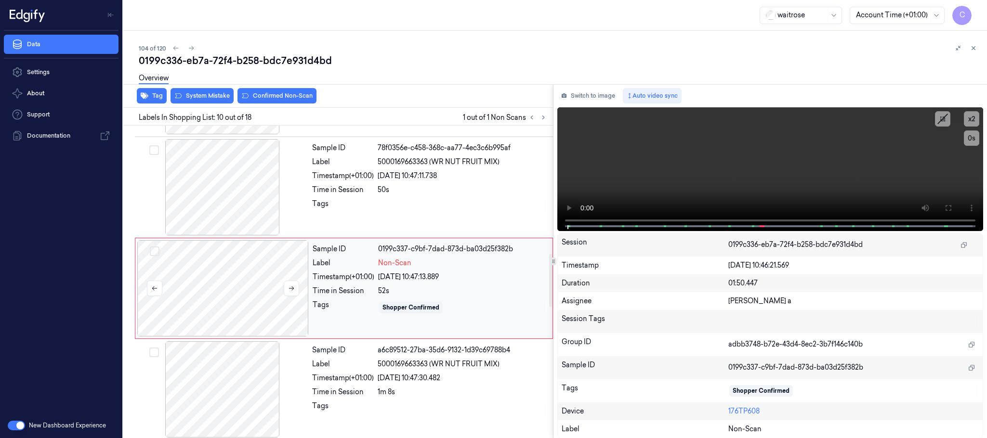
scroll to position [808, 0]
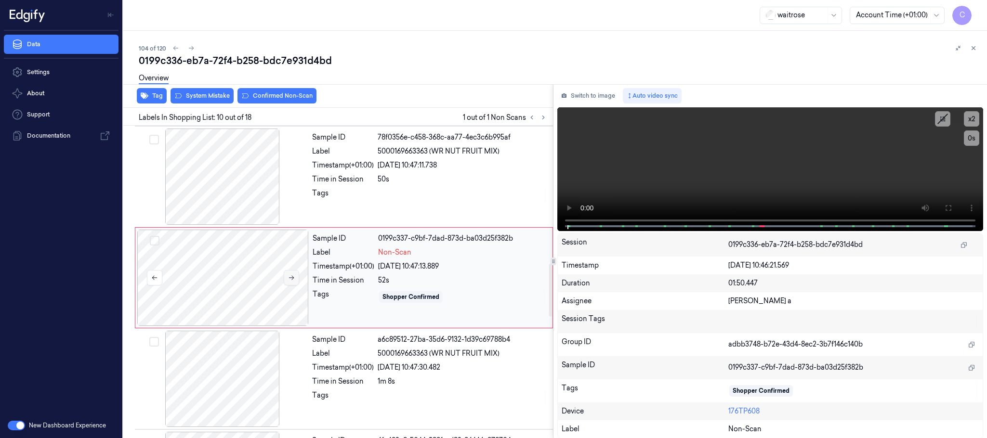
click at [295, 284] on button at bounding box center [291, 277] width 15 height 15
click at [292, 281] on icon at bounding box center [291, 278] width 7 height 7
click at [254, 192] on div at bounding box center [222, 177] width 171 height 96
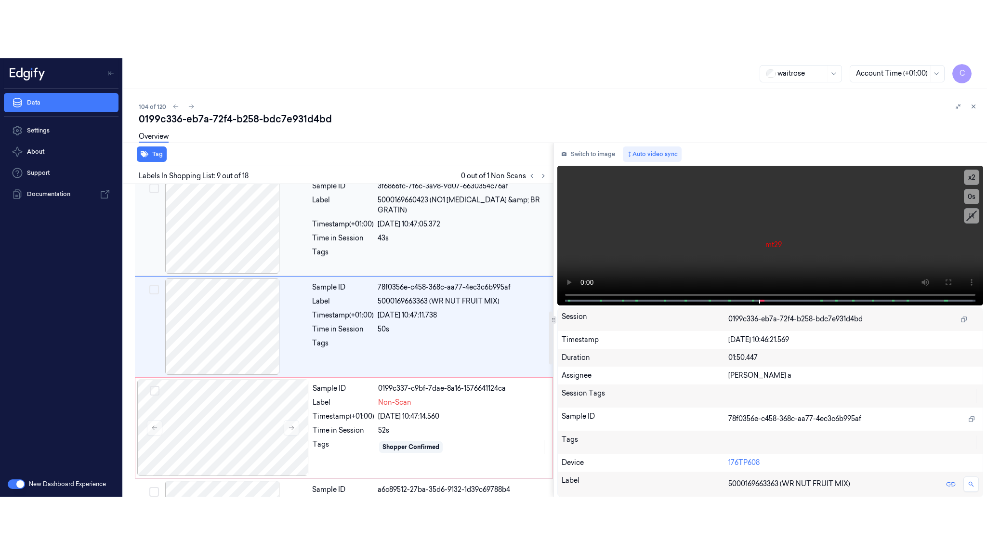
scroll to position [707, 0]
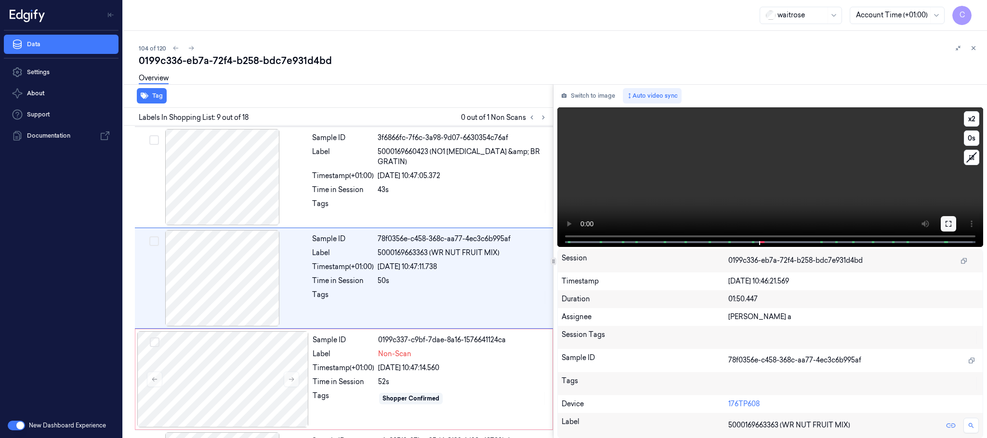
click at [945, 223] on icon at bounding box center [949, 224] width 8 height 8
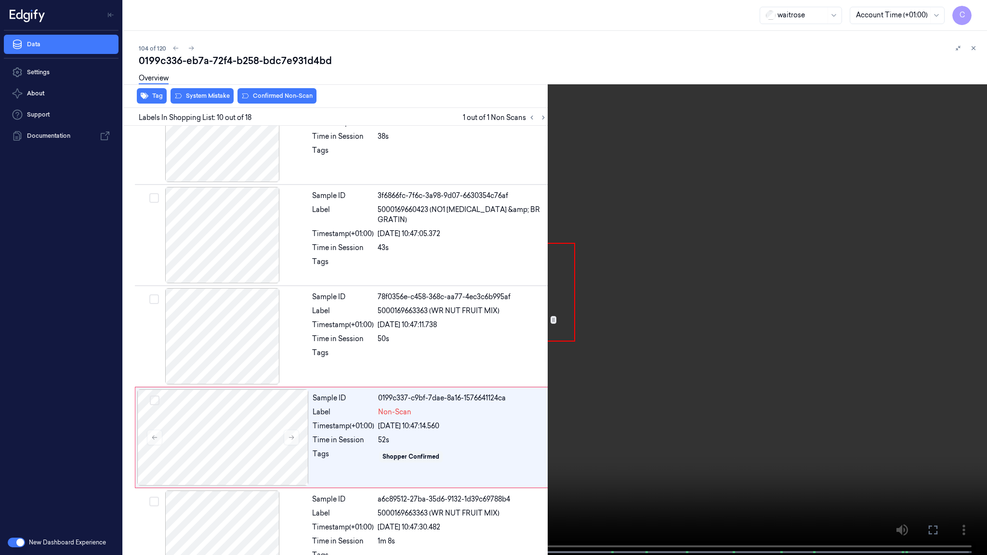
scroll to position [750, 0]
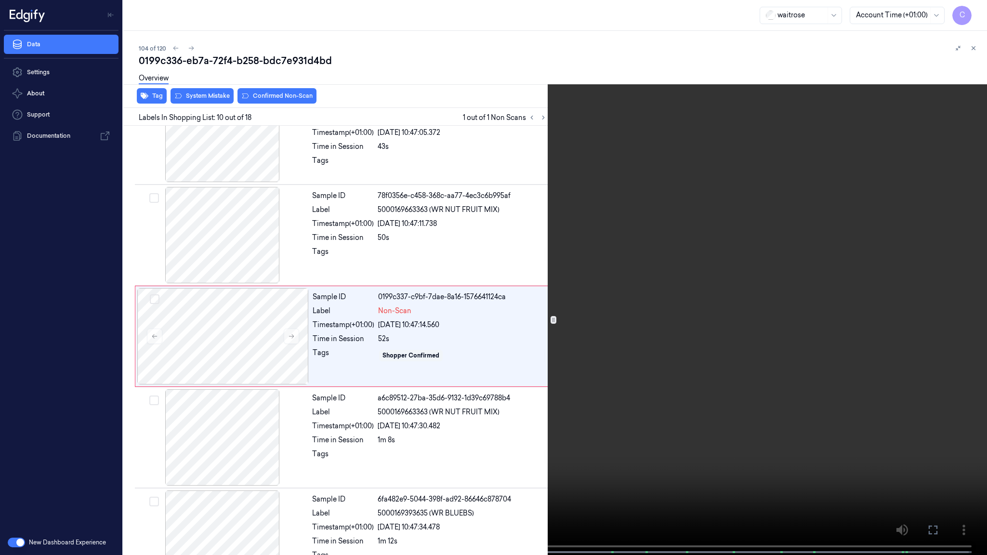
click at [625, 375] on video at bounding box center [493, 278] width 987 height 557
click at [474, 316] on video at bounding box center [493, 278] width 987 height 557
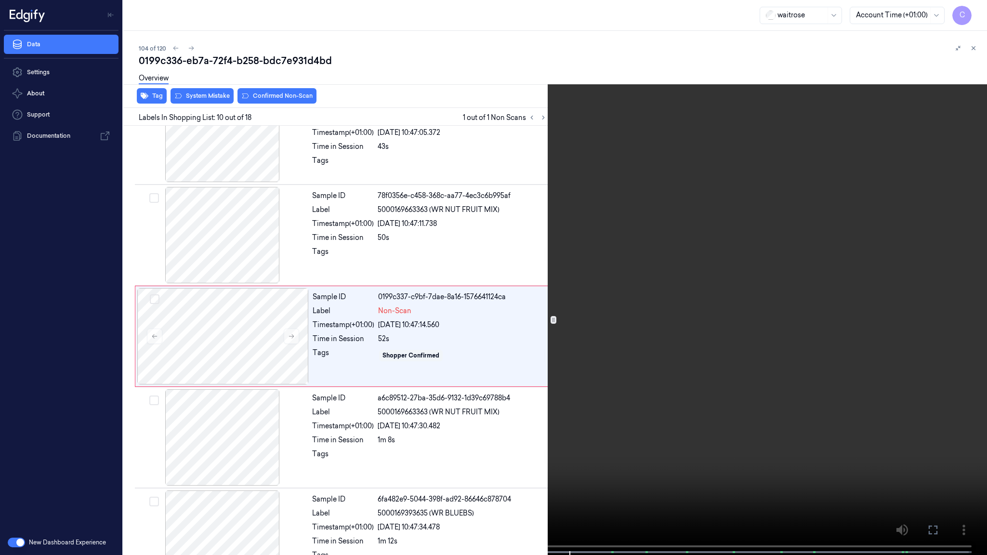
click at [466, 397] on video at bounding box center [493, 278] width 987 height 557
click at [459, 327] on video at bounding box center [493, 278] width 987 height 557
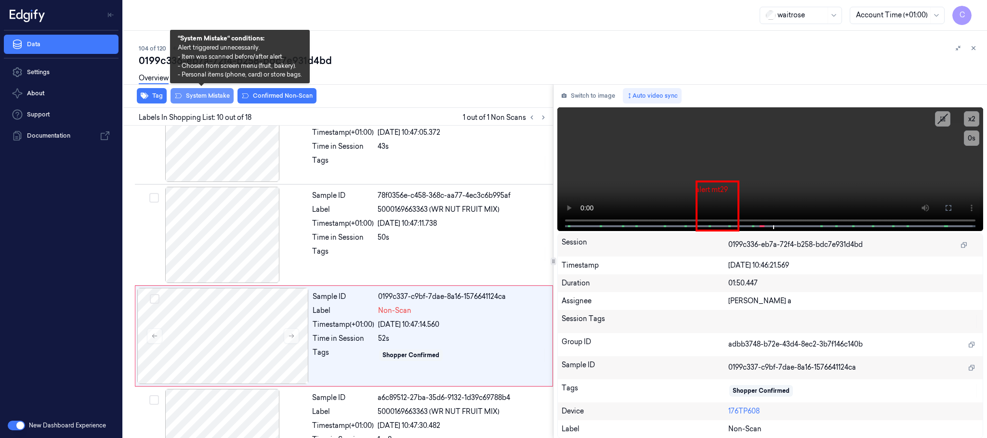
click at [199, 92] on button "System Mistake" at bounding box center [202, 95] width 63 height 15
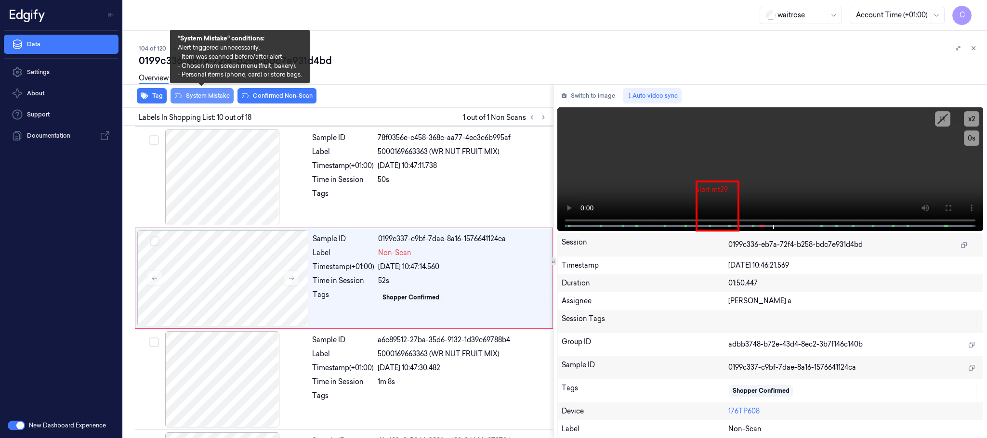
scroll to position [808, 0]
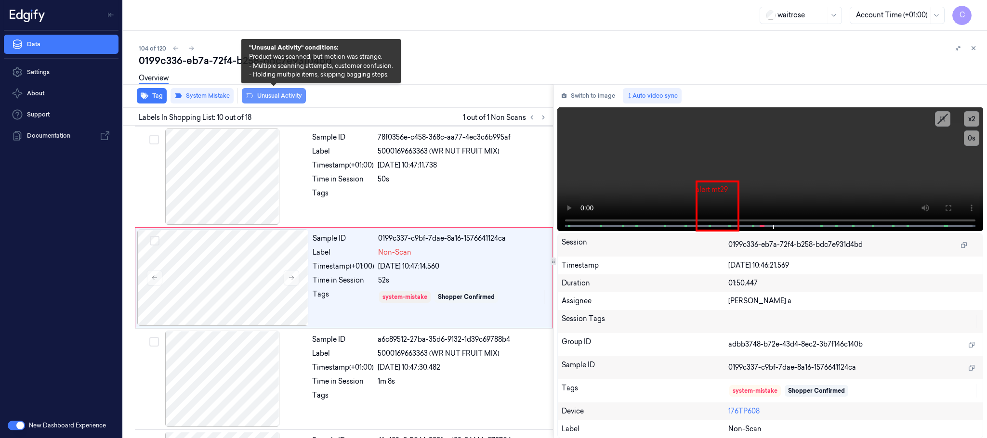
click at [276, 100] on button "Unusual Activity" at bounding box center [274, 95] width 64 height 15
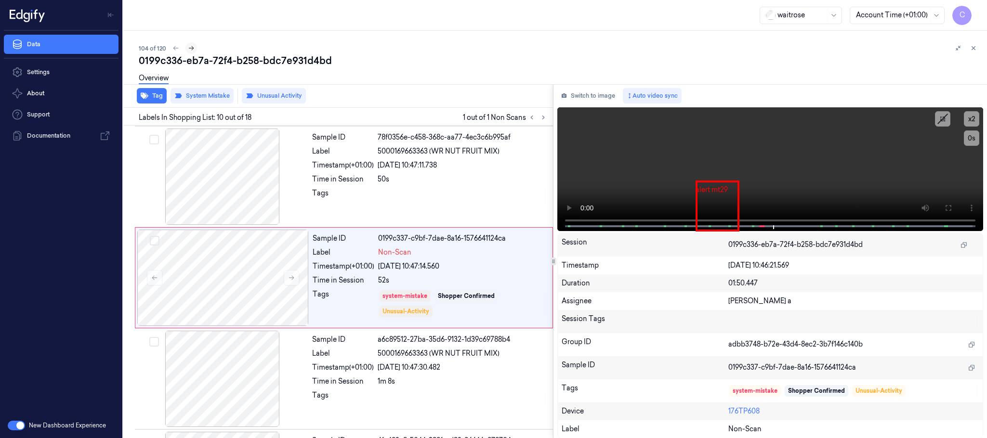
click at [191, 50] on icon at bounding box center [191, 48] width 5 height 4
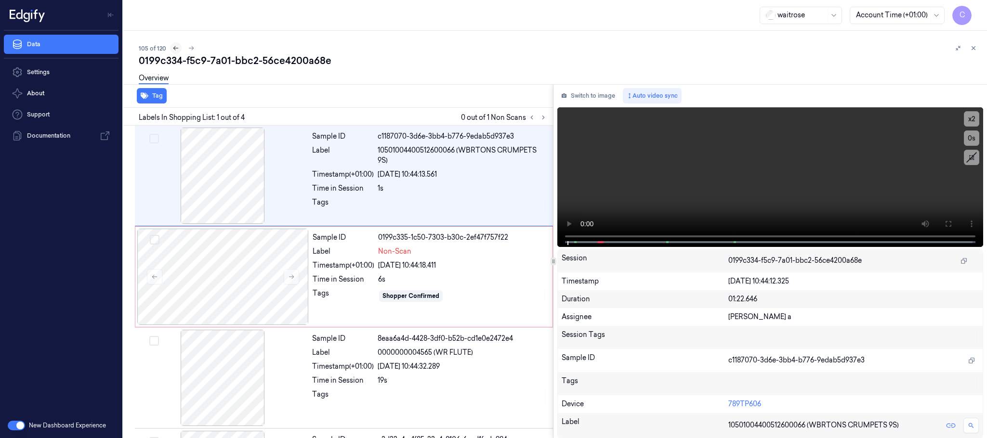
click at [173, 46] on icon at bounding box center [175, 48] width 7 height 7
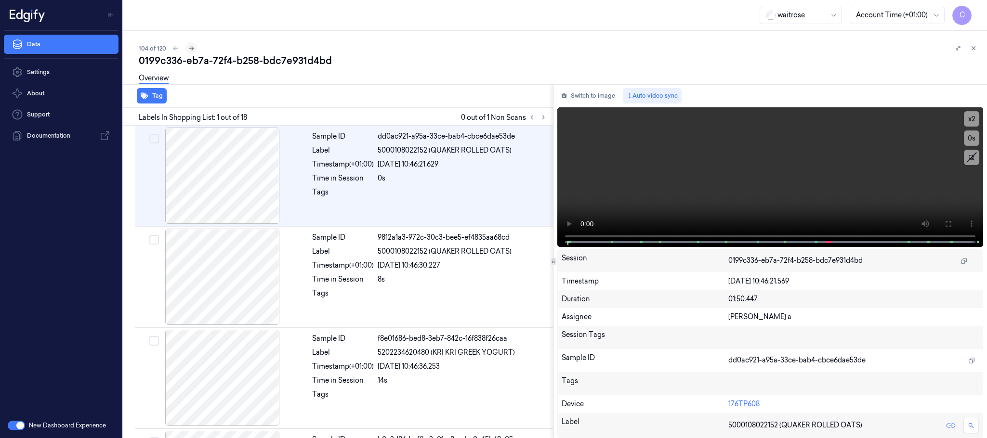
click at [190, 45] on icon at bounding box center [191, 48] width 7 height 7
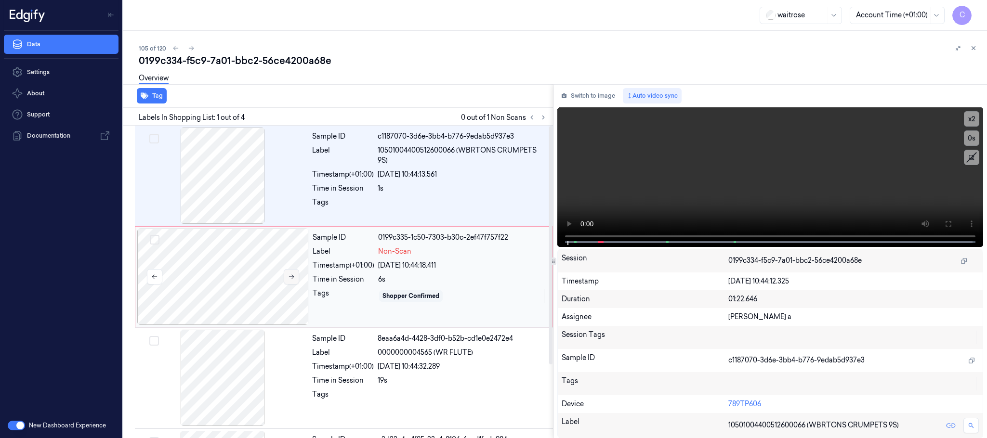
click at [294, 279] on icon at bounding box center [291, 277] width 7 height 7
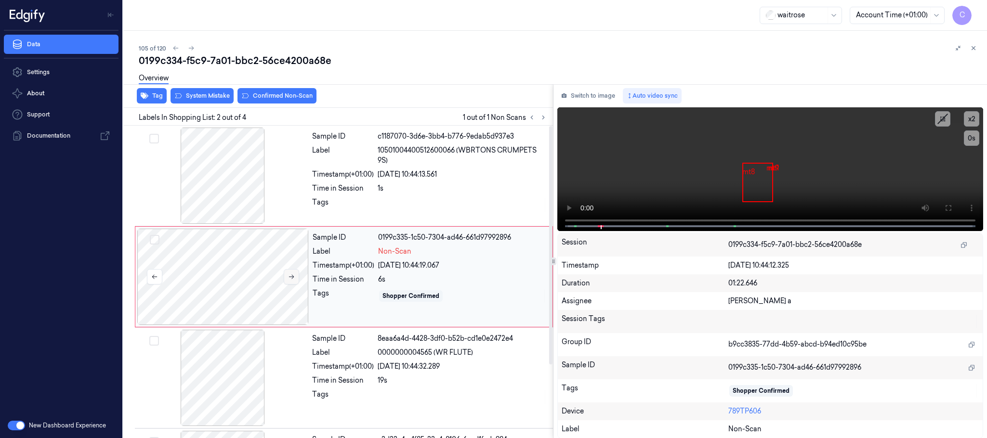
click at [293, 279] on icon at bounding box center [291, 277] width 7 height 7
click at [231, 181] on div at bounding box center [222, 176] width 171 height 96
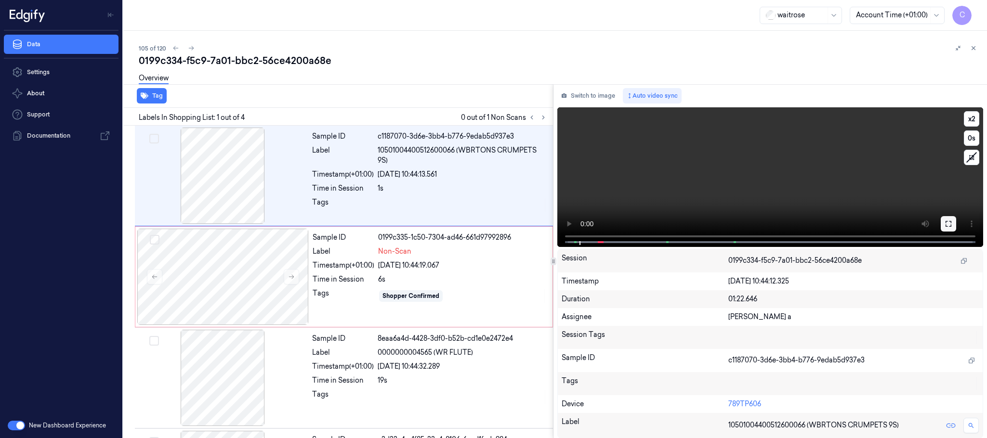
click at [946, 220] on icon at bounding box center [949, 224] width 8 height 8
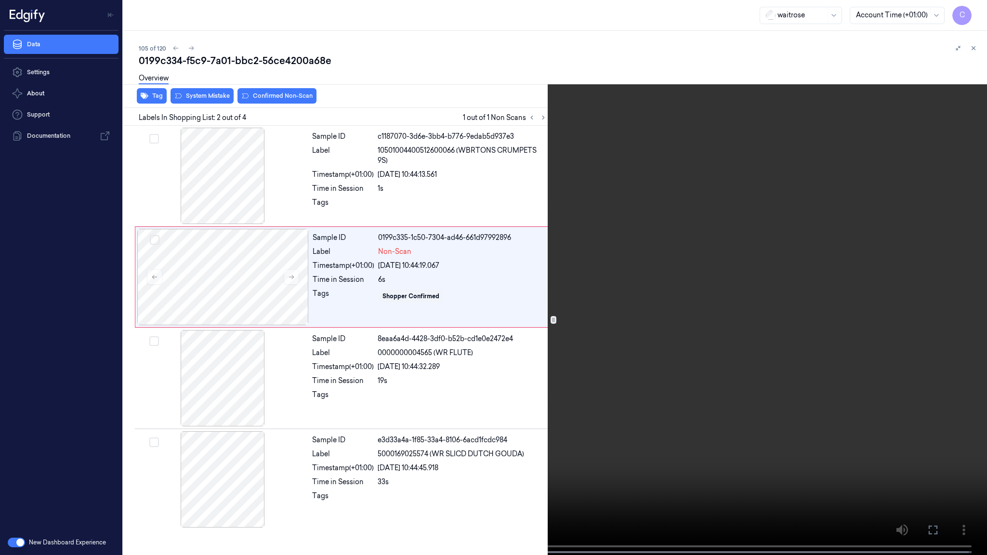
click at [506, 294] on video at bounding box center [493, 278] width 987 height 557
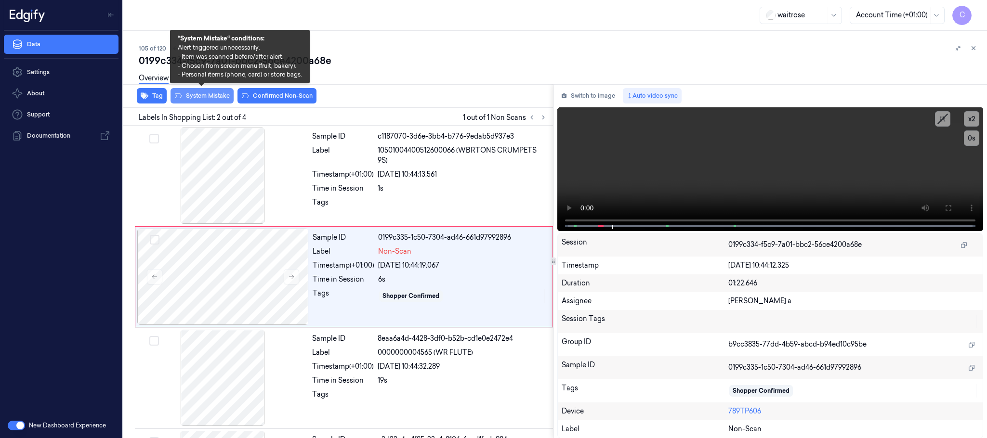
click at [200, 96] on button "System Mistake" at bounding box center [202, 95] width 63 height 15
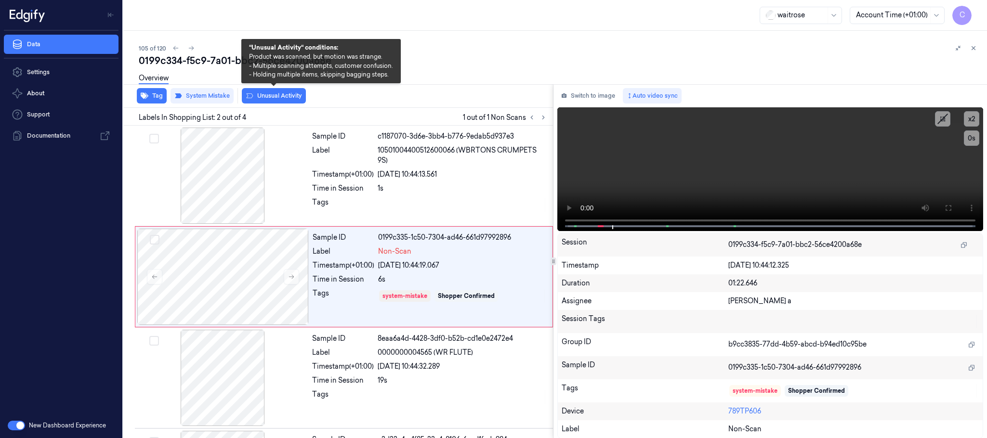
click at [288, 98] on button "Unusual Activity" at bounding box center [274, 95] width 64 height 15
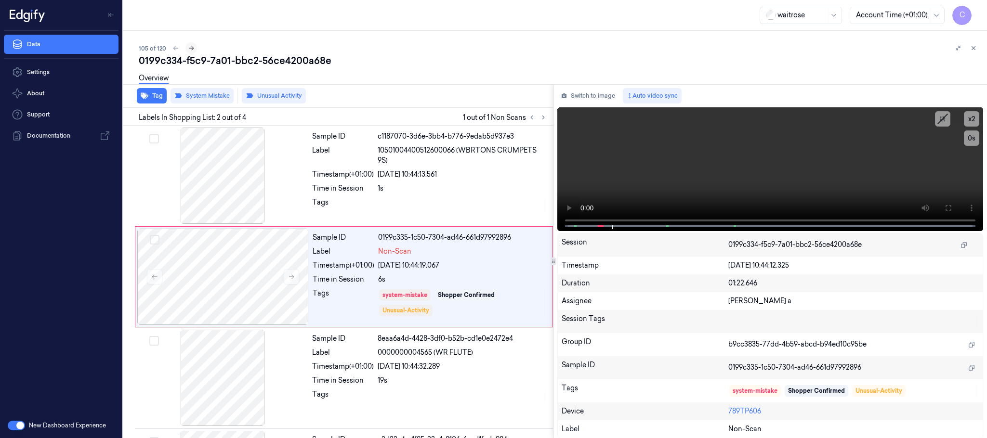
click at [188, 48] on icon at bounding box center [191, 48] width 7 height 7
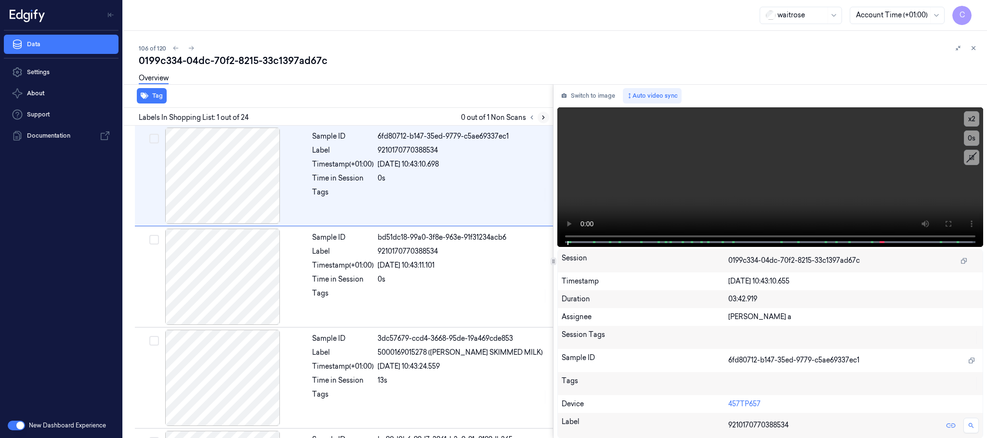
click at [545, 114] on icon at bounding box center [543, 117] width 7 height 7
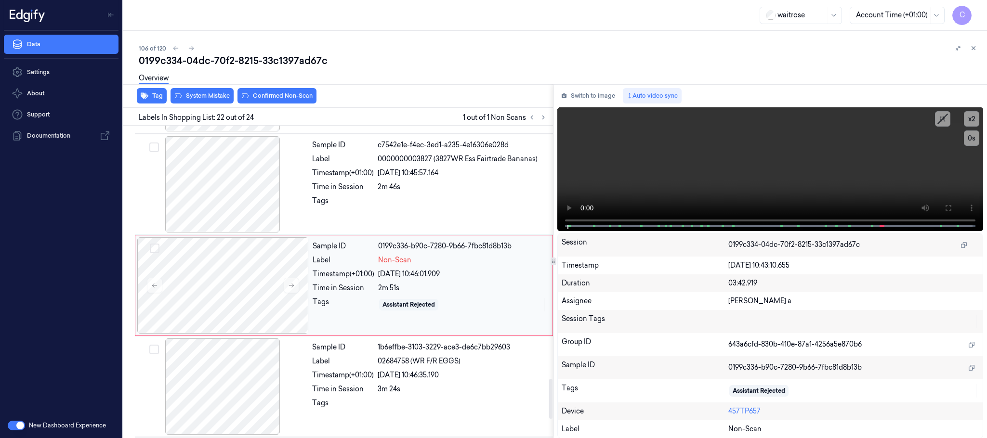
scroll to position [2027, 0]
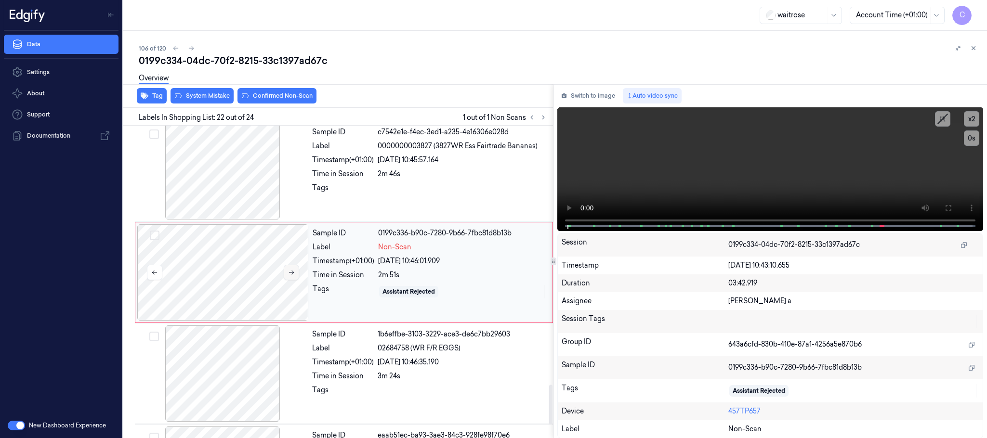
click at [291, 276] on icon at bounding box center [291, 272] width 7 height 7
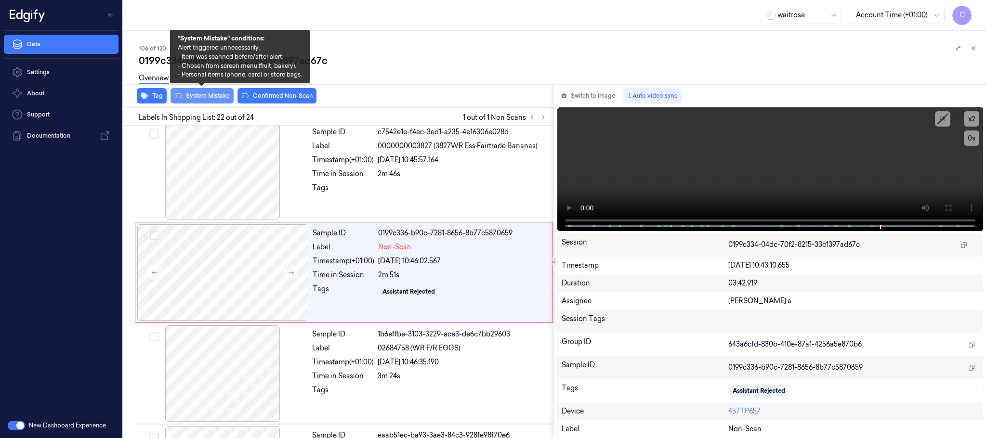
click at [206, 94] on button "System Mistake" at bounding box center [202, 95] width 63 height 15
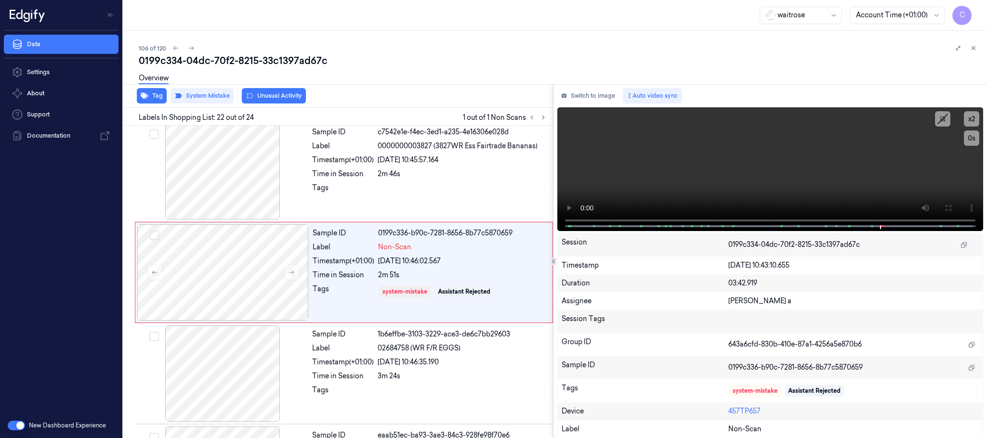
click at [259, 95] on button "Unusual Activity" at bounding box center [274, 95] width 64 height 15
click at [155, 96] on button "Tag" at bounding box center [152, 95] width 30 height 15
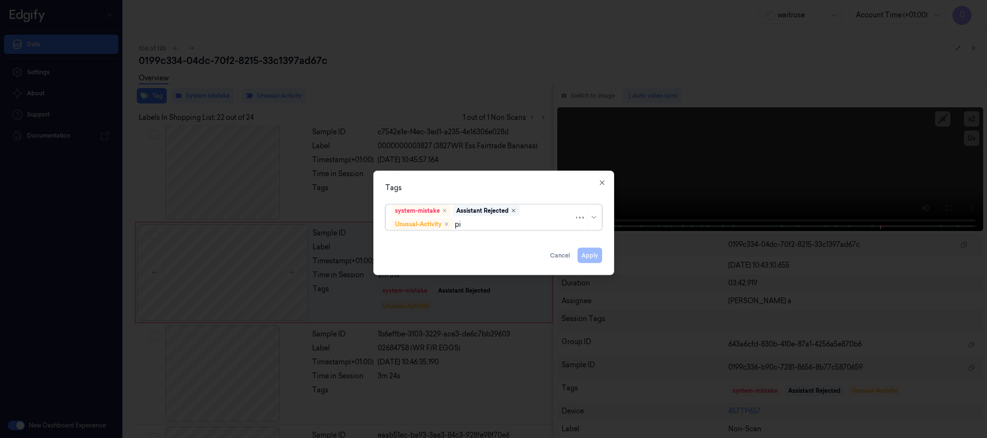
type input "pic"
click at [415, 240] on div "Picklist item alert" at bounding box center [419, 243] width 55 height 10
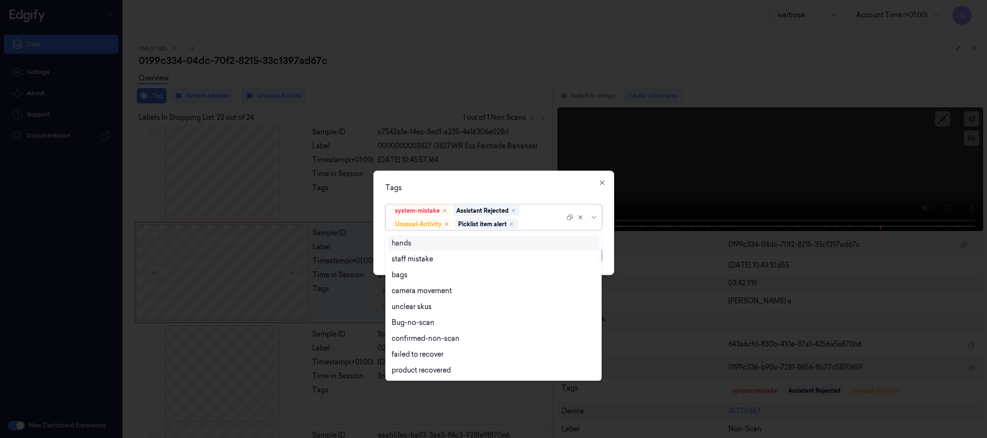
click at [467, 190] on div "Tags" at bounding box center [493, 188] width 217 height 10
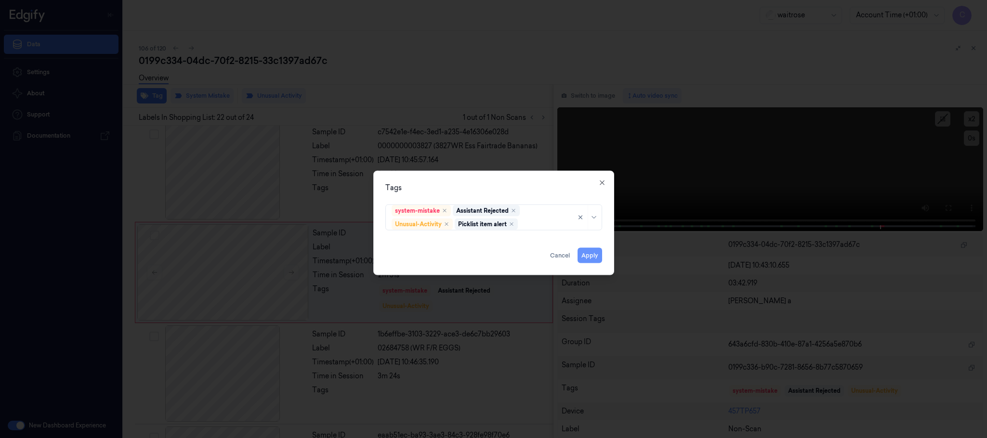
click at [596, 258] on button "Apply" at bounding box center [590, 255] width 25 height 15
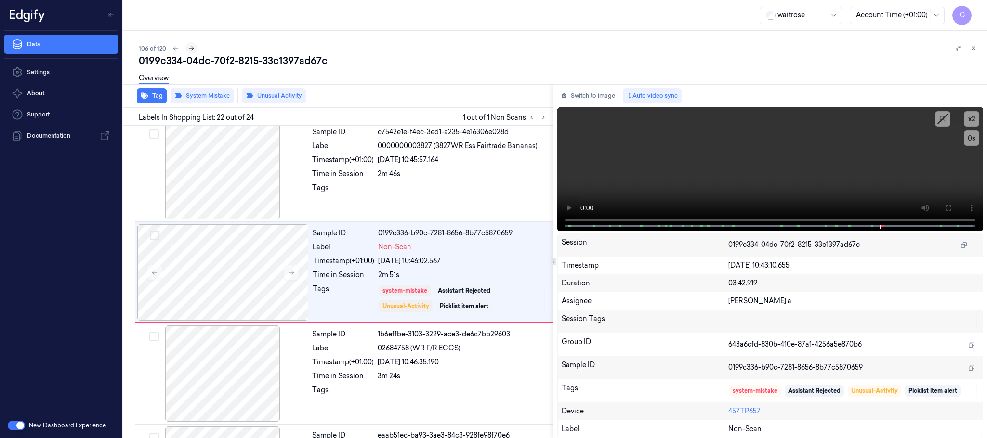
click at [191, 50] on icon at bounding box center [191, 48] width 5 height 4
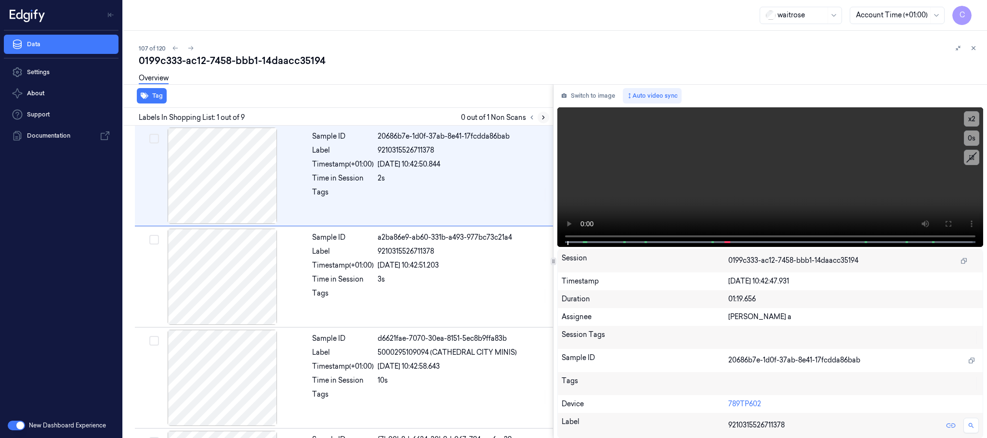
click at [542, 115] on icon at bounding box center [543, 117] width 7 height 7
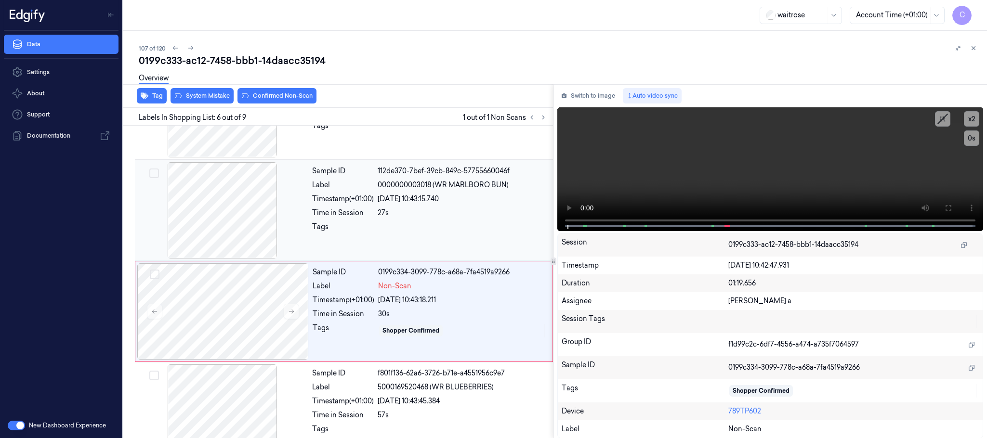
scroll to position [402, 0]
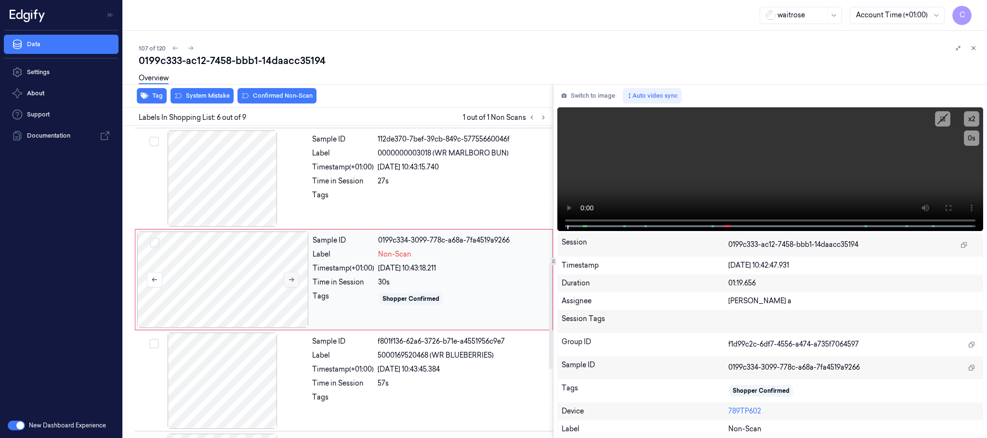
click at [286, 285] on button at bounding box center [291, 279] width 15 height 15
click at [287, 285] on button at bounding box center [291, 279] width 15 height 15
click at [237, 185] on div at bounding box center [222, 179] width 171 height 96
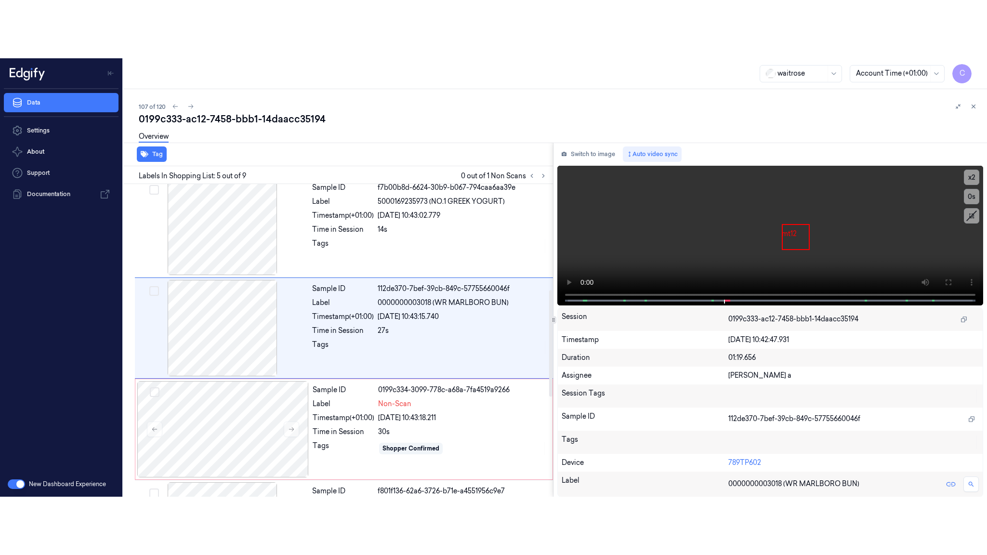
scroll to position [301, 0]
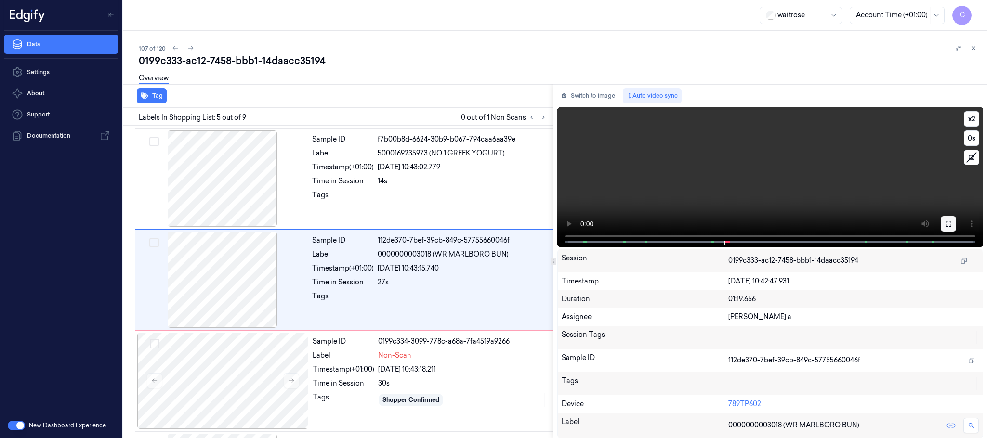
click at [945, 224] on icon at bounding box center [949, 224] width 8 height 8
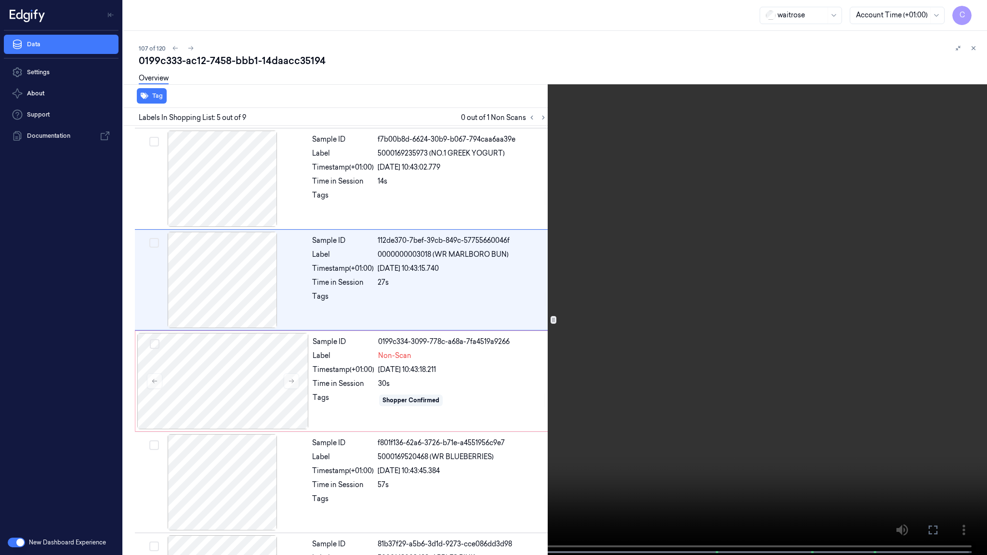
click at [306, 438] on video at bounding box center [493, 278] width 987 height 557
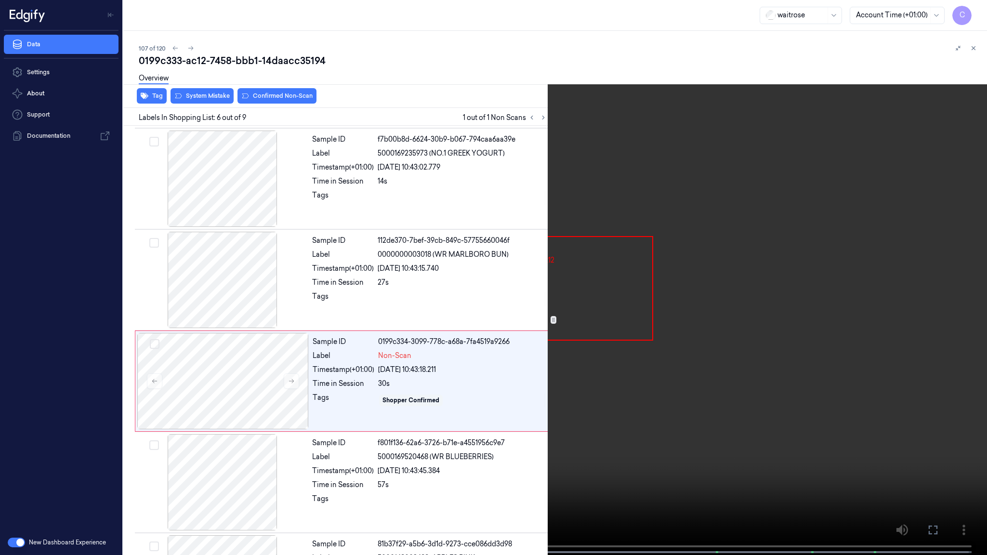
scroll to position [344, 0]
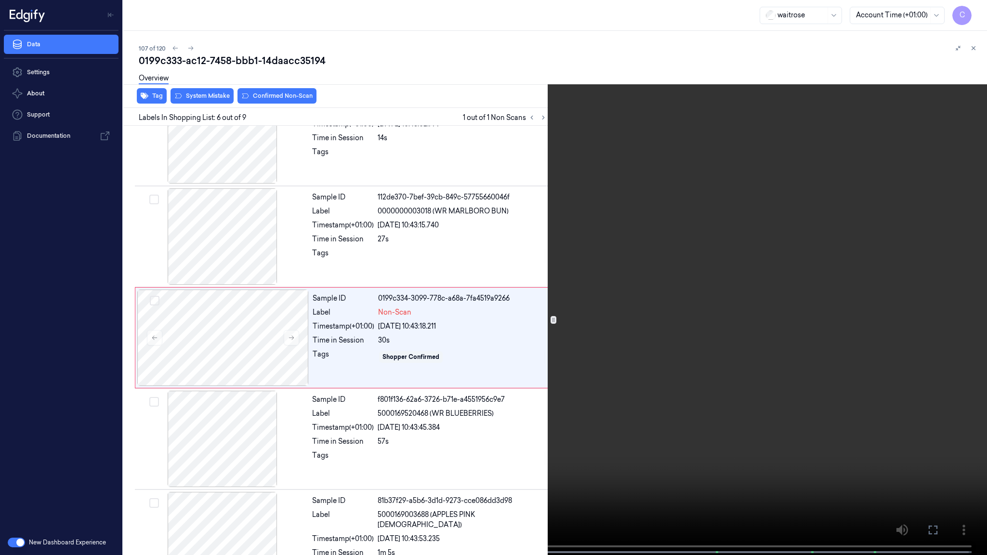
click at [583, 365] on video at bounding box center [493, 278] width 987 height 557
click at [473, 306] on video at bounding box center [493, 278] width 987 height 557
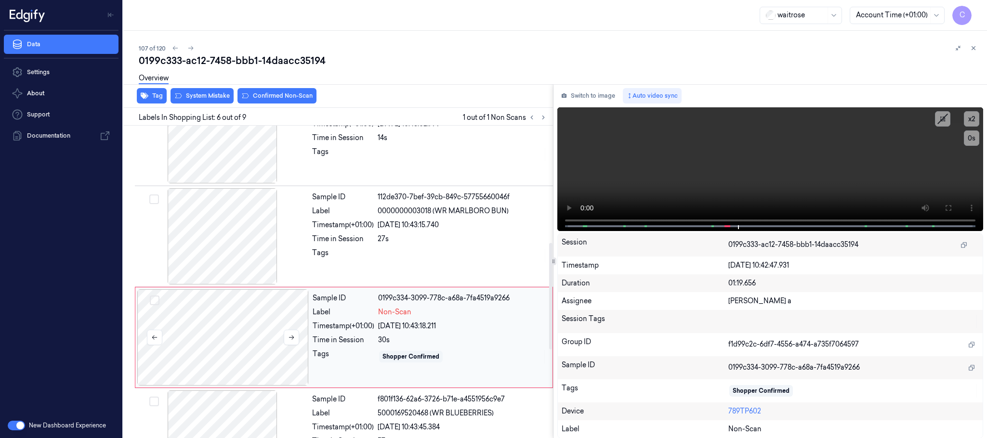
click at [258, 337] on div at bounding box center [222, 337] width 171 height 96
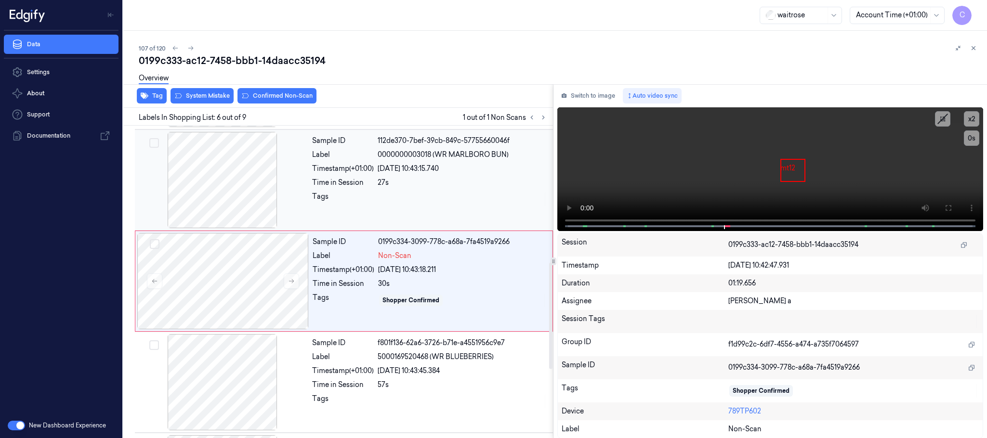
scroll to position [402, 0]
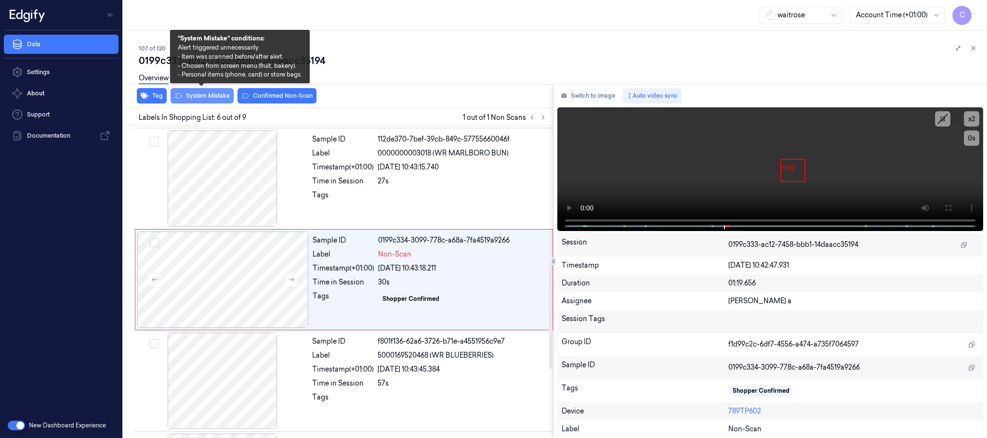
click at [196, 96] on button "System Mistake" at bounding box center [202, 95] width 63 height 15
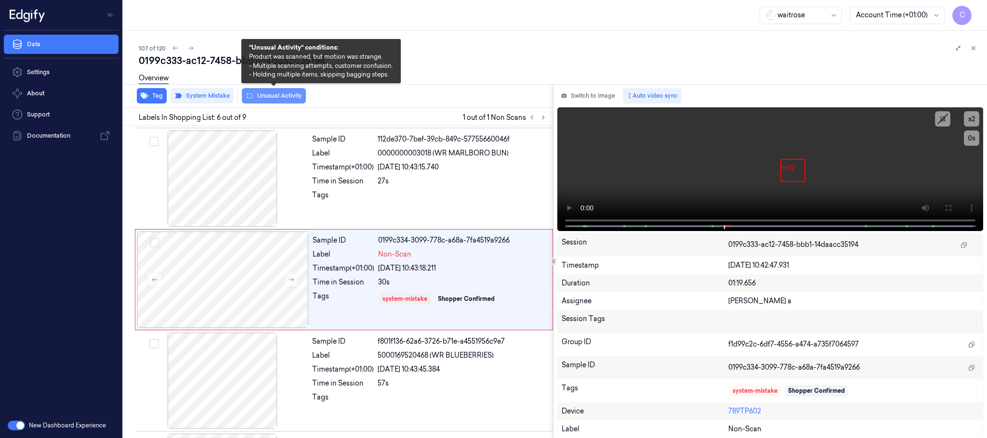
click at [290, 100] on button "Unusual Activity" at bounding box center [274, 95] width 64 height 15
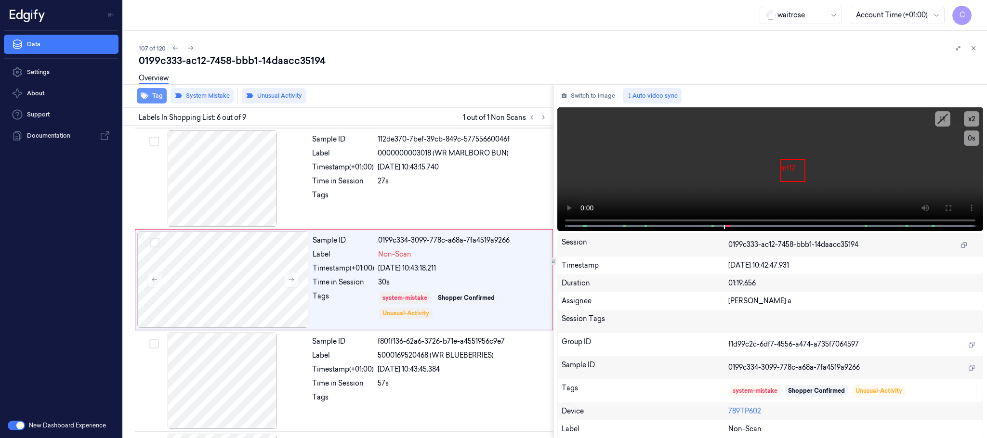
click at [143, 97] on icon "button" at bounding box center [145, 96] width 8 height 6
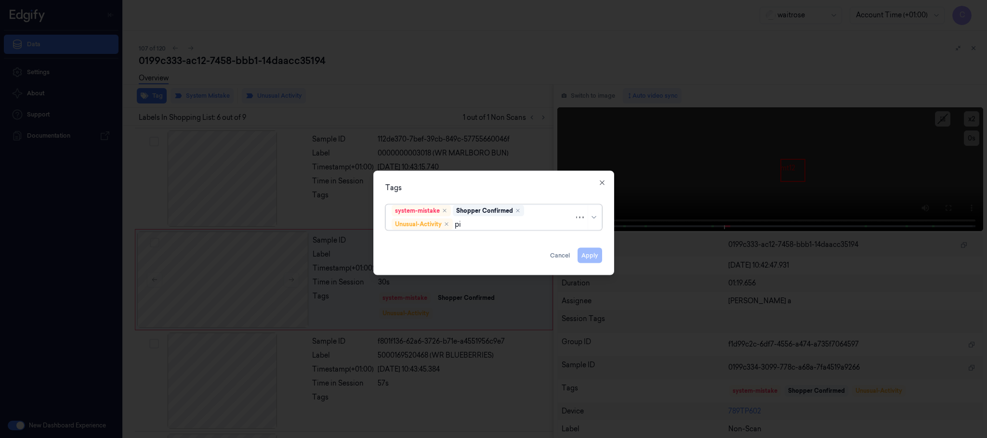
type input "pic"
click at [469, 243] on div "Picklist item alert" at bounding box center [494, 243] width 204 height 10
click at [514, 185] on div "Tags" at bounding box center [493, 188] width 217 height 10
click at [587, 256] on button "Apply" at bounding box center [590, 255] width 25 height 15
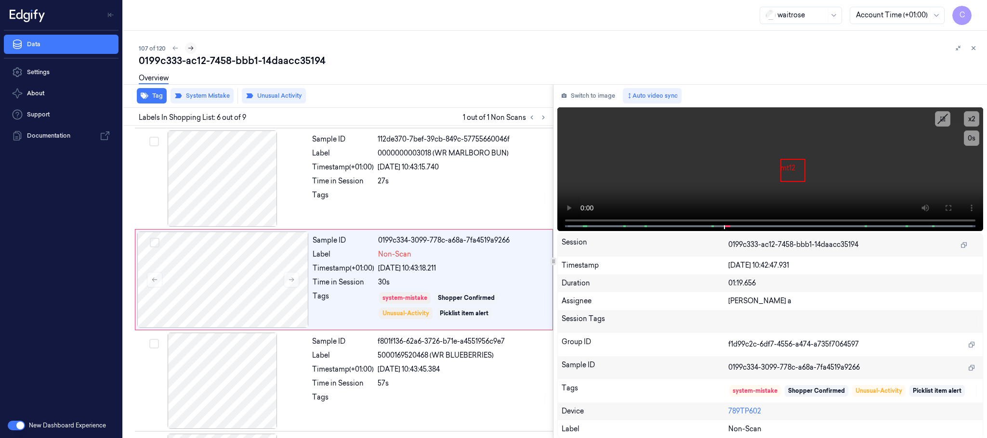
click at [191, 45] on icon at bounding box center [190, 48] width 7 height 7
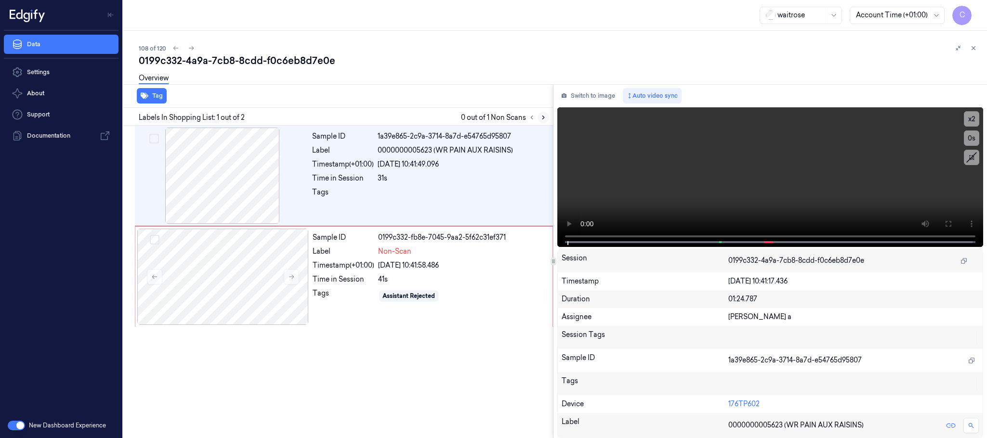
click at [544, 116] on icon at bounding box center [543, 117] width 7 height 7
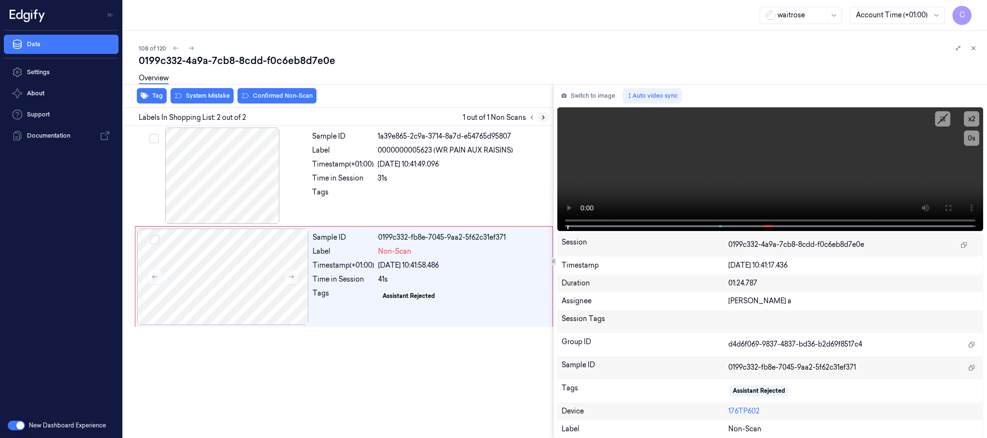
click at [544, 116] on icon at bounding box center [543, 117] width 7 height 7
click at [288, 276] on icon at bounding box center [291, 277] width 7 height 7
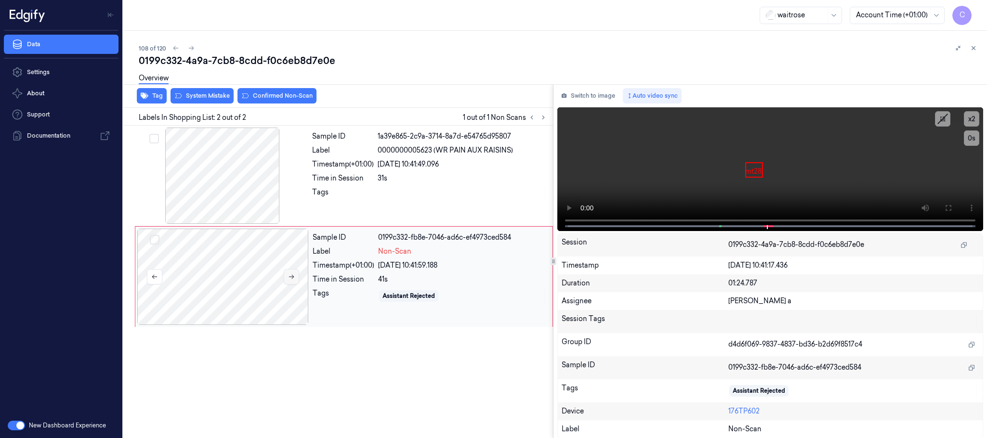
click at [288, 276] on icon at bounding box center [291, 277] width 7 height 7
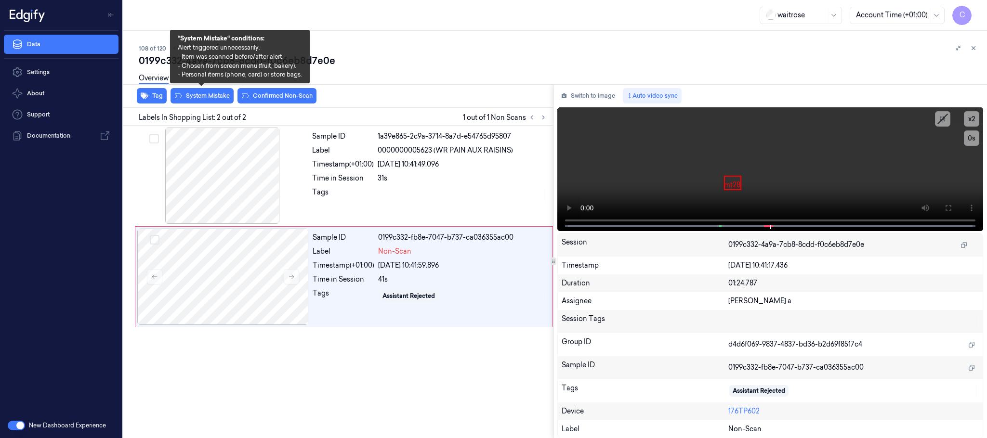
click at [204, 90] on div "Overview" at bounding box center [559, 79] width 841 height 25
click at [204, 93] on button "System Mistake" at bounding box center [202, 95] width 63 height 15
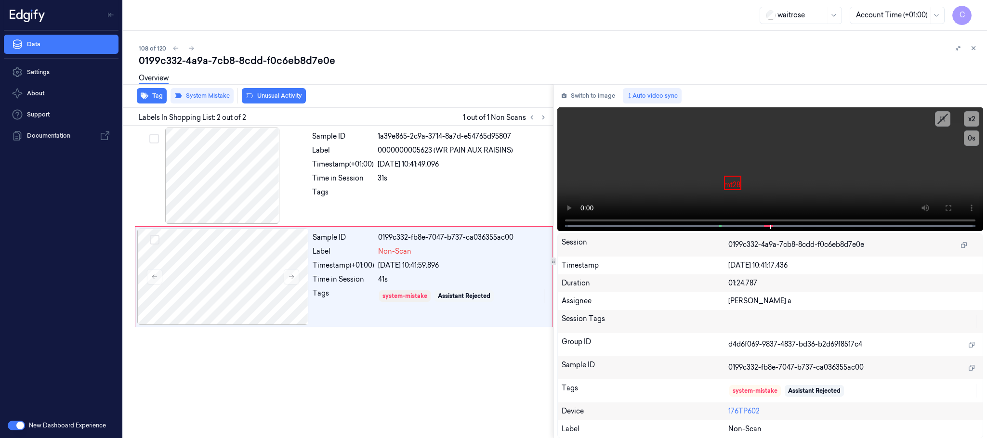
click at [257, 97] on button "Unusual Activity" at bounding box center [274, 95] width 64 height 15
click at [147, 97] on icon "button" at bounding box center [145, 96] width 8 height 6
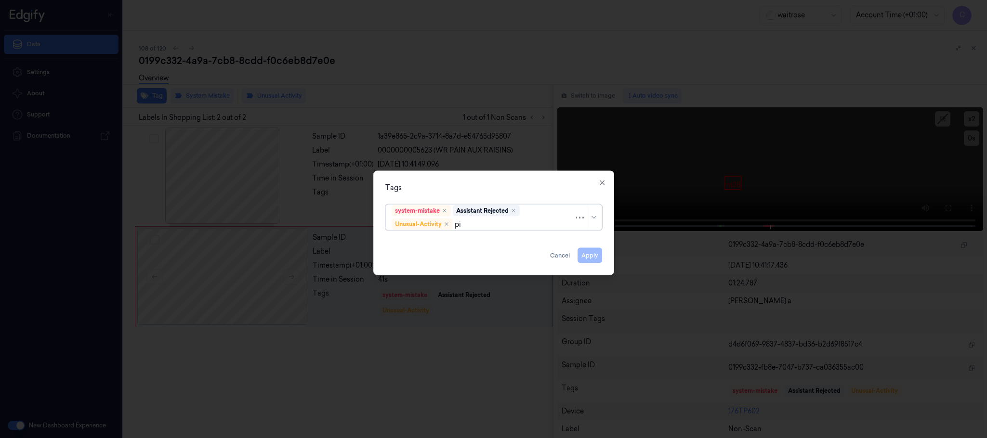
type input "pic"
click at [412, 245] on div "Picklist item alert" at bounding box center [419, 243] width 55 height 10
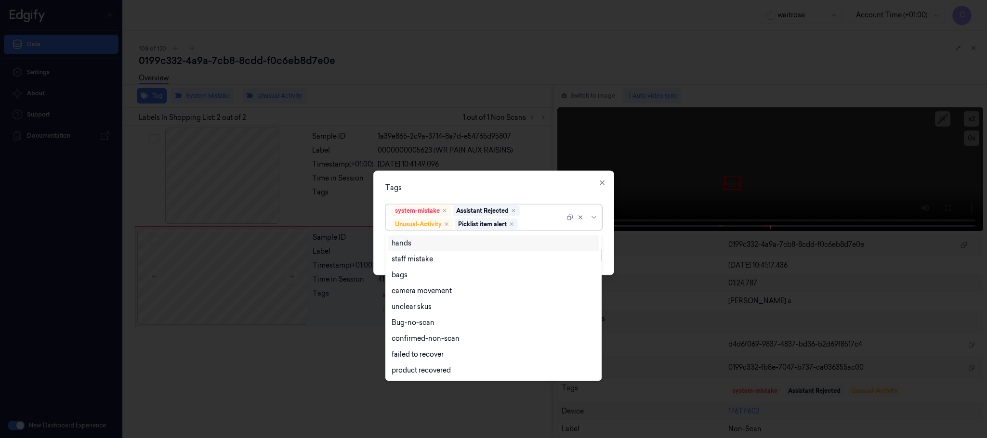
click at [493, 187] on div "Tags" at bounding box center [493, 188] width 217 height 10
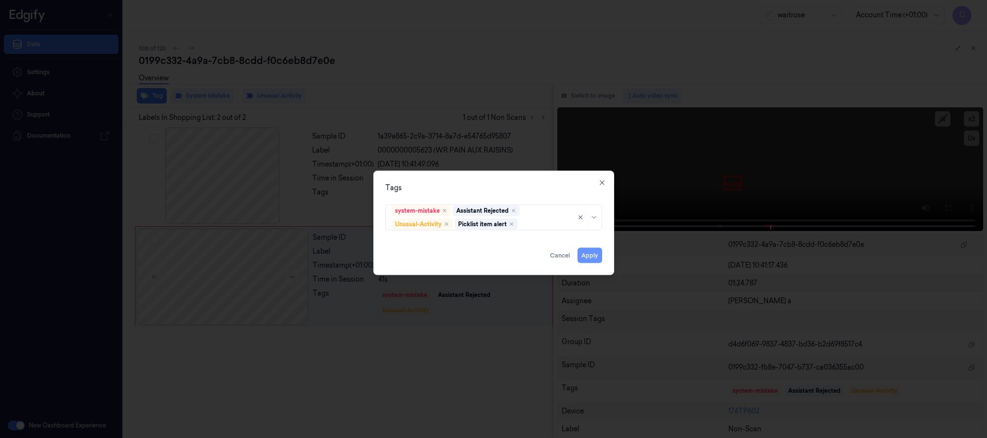
click at [593, 253] on button "Apply" at bounding box center [590, 255] width 25 height 15
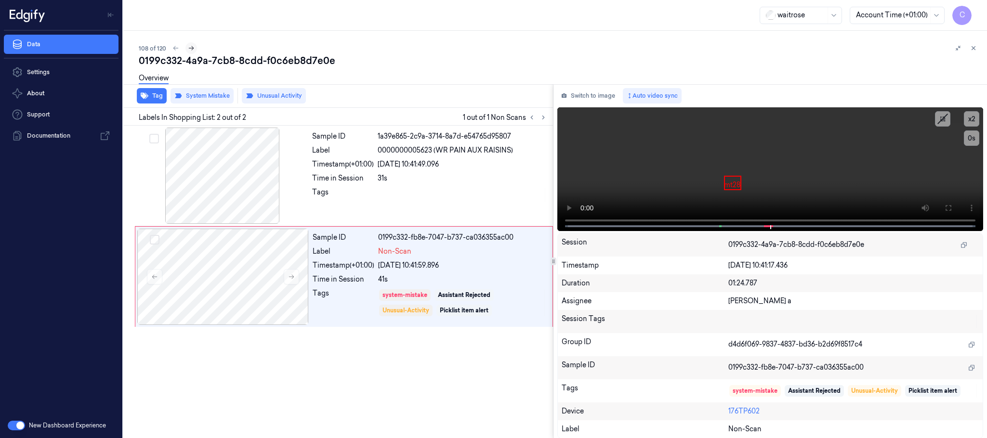
click at [191, 46] on icon at bounding box center [191, 48] width 5 height 4
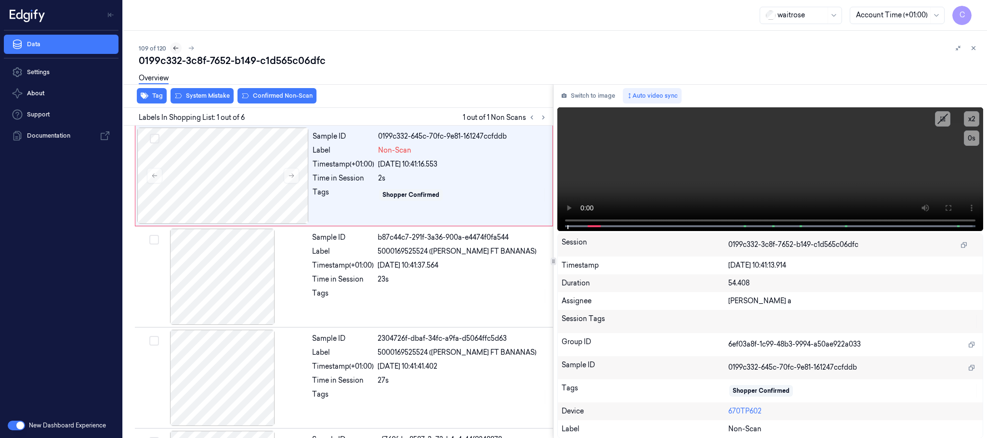
click at [174, 48] on icon at bounding box center [175, 48] width 7 height 7
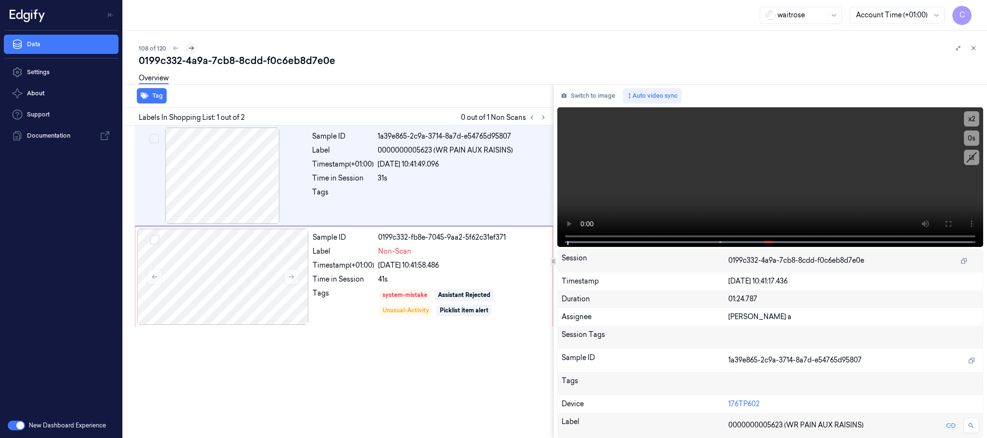
click at [191, 51] on icon at bounding box center [191, 48] width 7 height 7
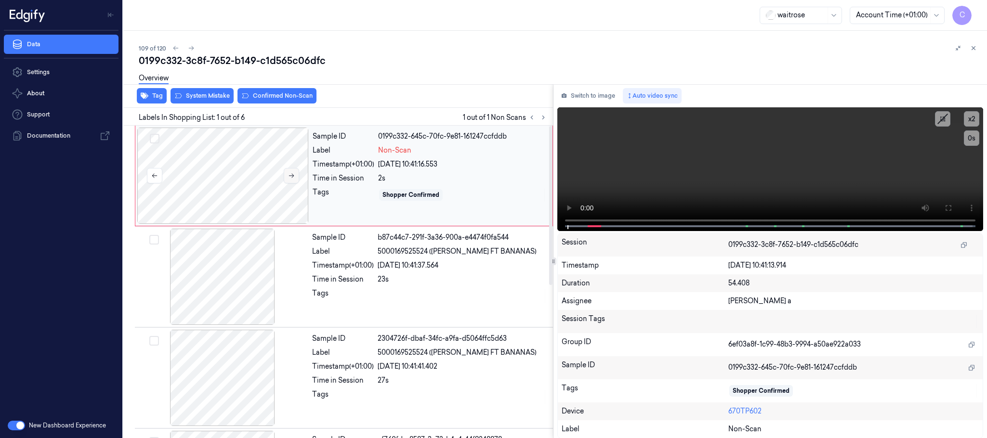
click at [291, 178] on icon at bounding box center [291, 175] width 7 height 7
click at [292, 178] on icon at bounding box center [291, 175] width 7 height 7
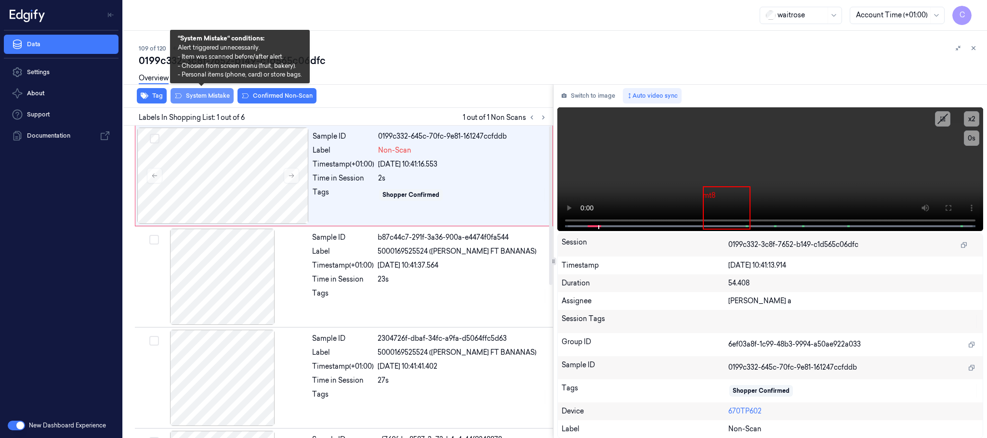
click at [197, 97] on button "System Mistake" at bounding box center [202, 95] width 63 height 15
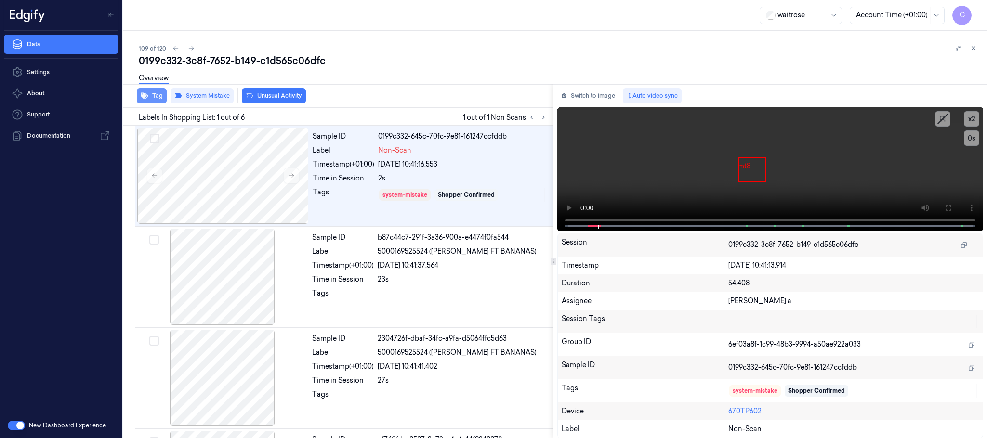
click at [152, 100] on button "Tag" at bounding box center [152, 95] width 30 height 15
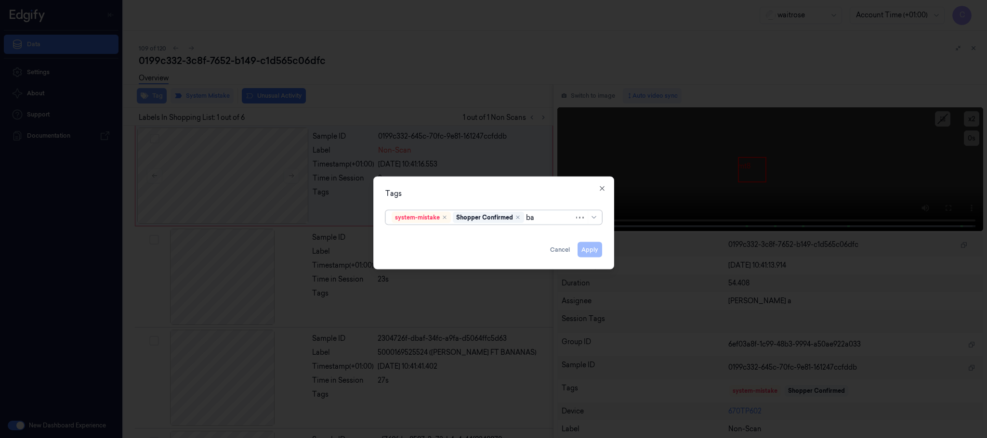
type input "bag"
click at [416, 236] on div "bags" at bounding box center [494, 237] width 204 height 10
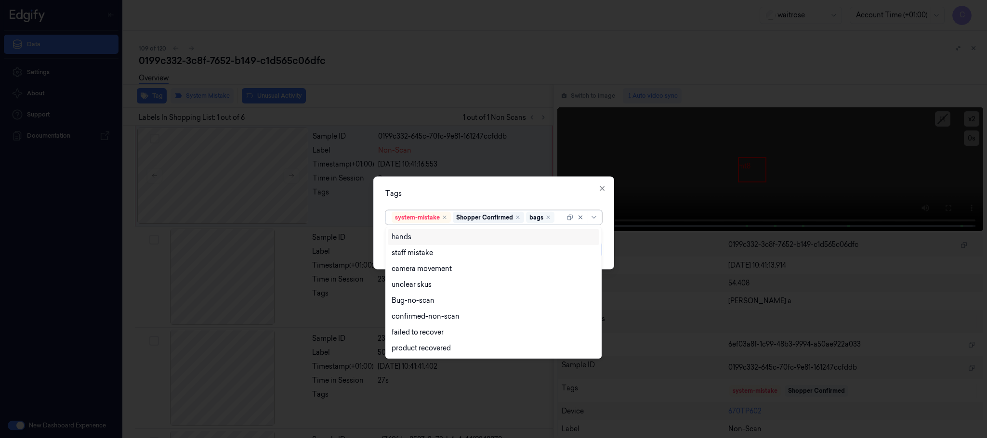
drag, startPoint x: 448, startPoint y: 196, endPoint x: 532, endPoint y: 215, distance: 86.1
click at [449, 195] on div "Tags" at bounding box center [493, 194] width 217 height 10
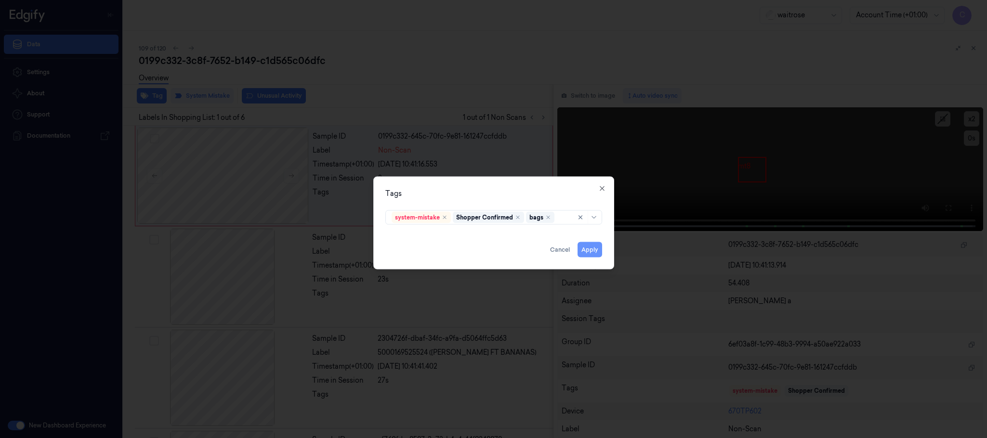
click at [595, 250] on button "Apply" at bounding box center [590, 249] width 25 height 15
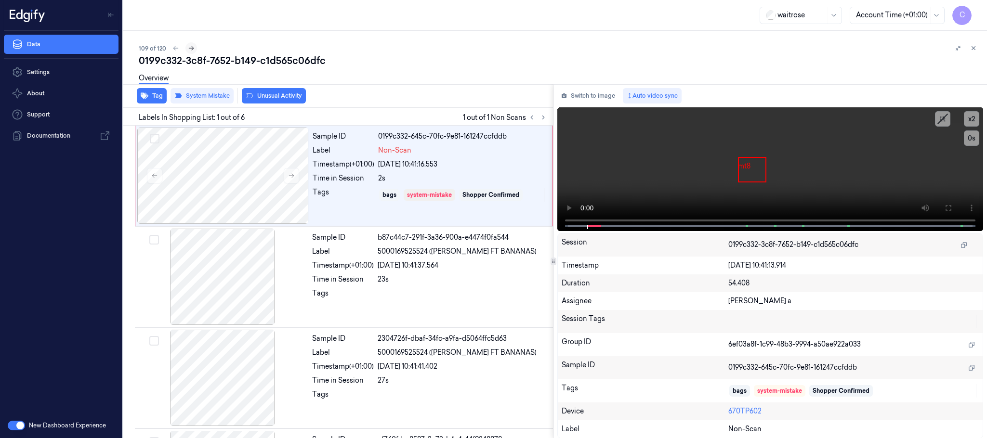
click at [191, 49] on icon at bounding box center [191, 48] width 7 height 7
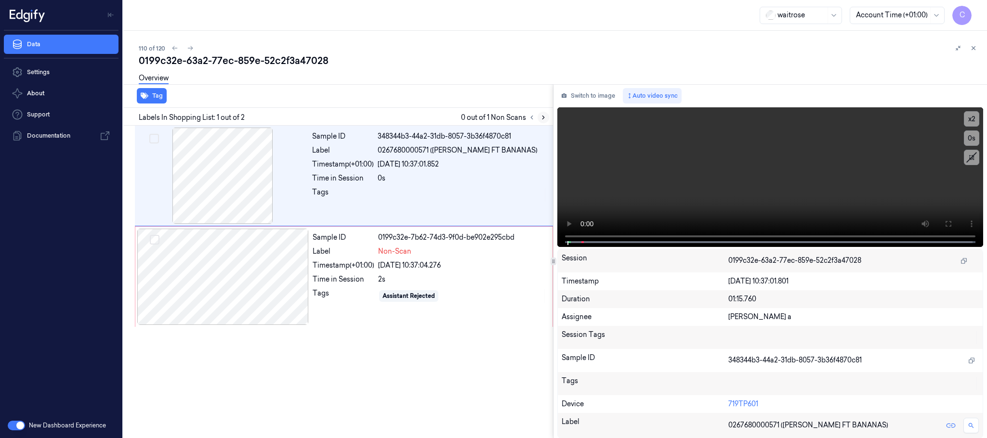
click at [542, 118] on icon at bounding box center [543, 117] width 7 height 7
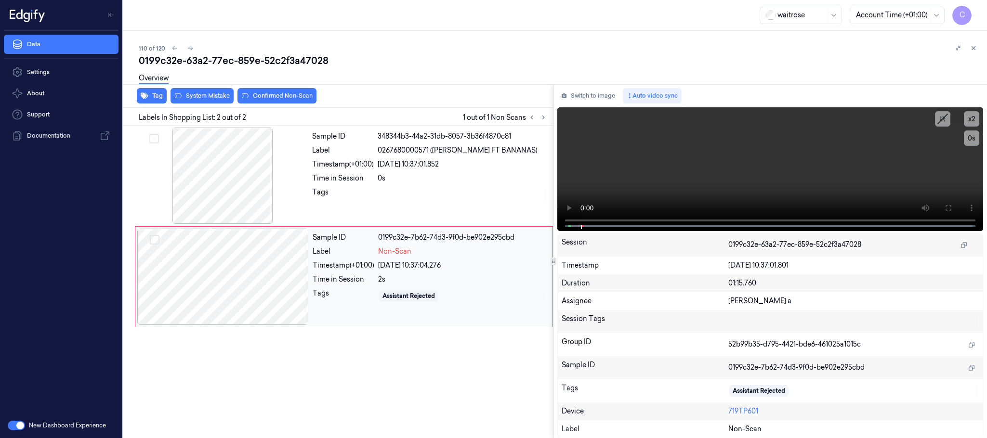
click at [254, 276] on div at bounding box center [222, 277] width 171 height 96
click at [295, 274] on div at bounding box center [222, 277] width 171 height 96
click at [229, 195] on div at bounding box center [222, 176] width 171 height 96
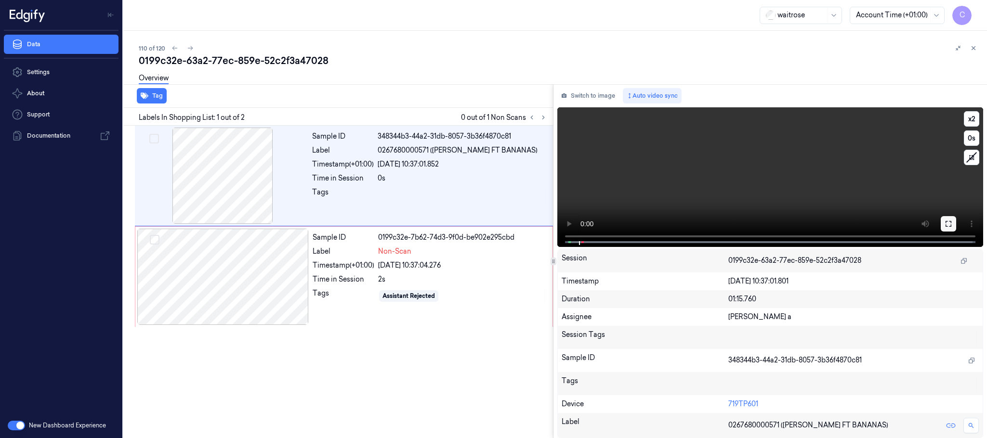
click at [951, 218] on button at bounding box center [948, 223] width 15 height 15
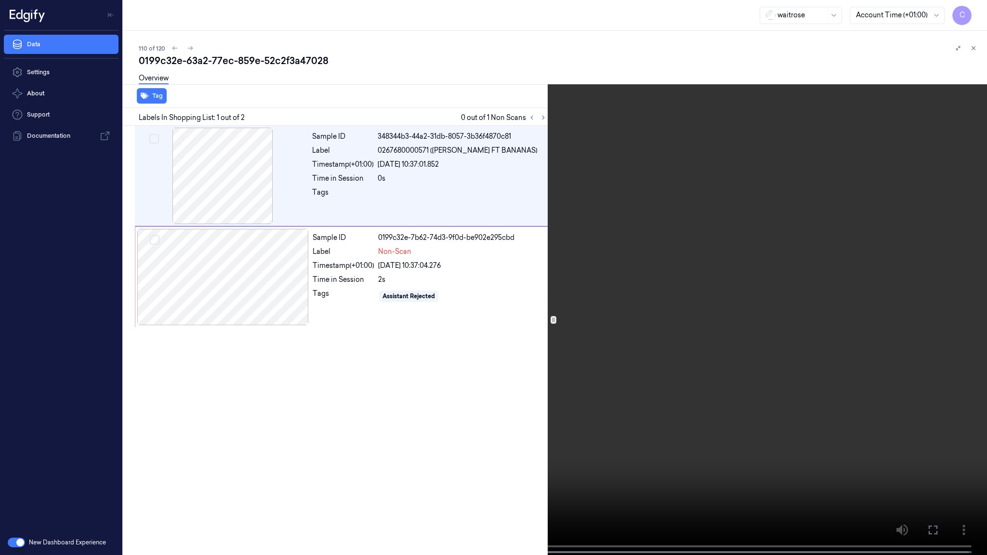
click at [525, 326] on video at bounding box center [493, 278] width 987 height 557
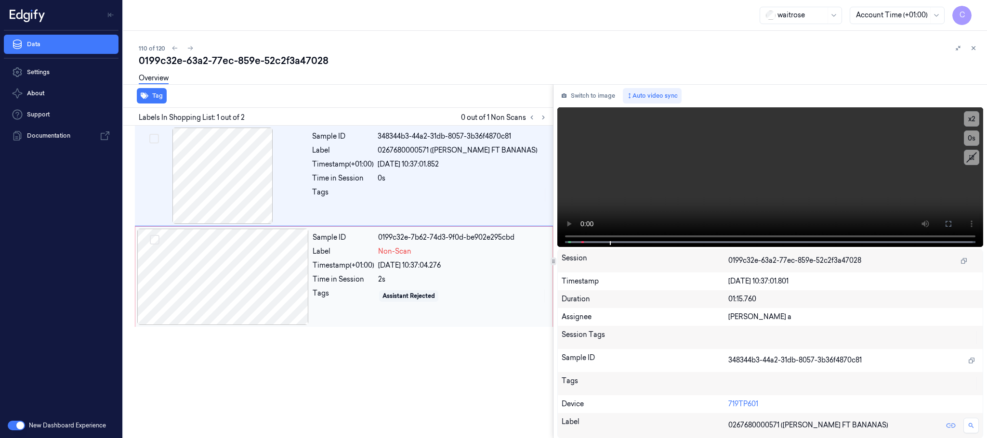
click at [200, 275] on div at bounding box center [222, 277] width 171 height 96
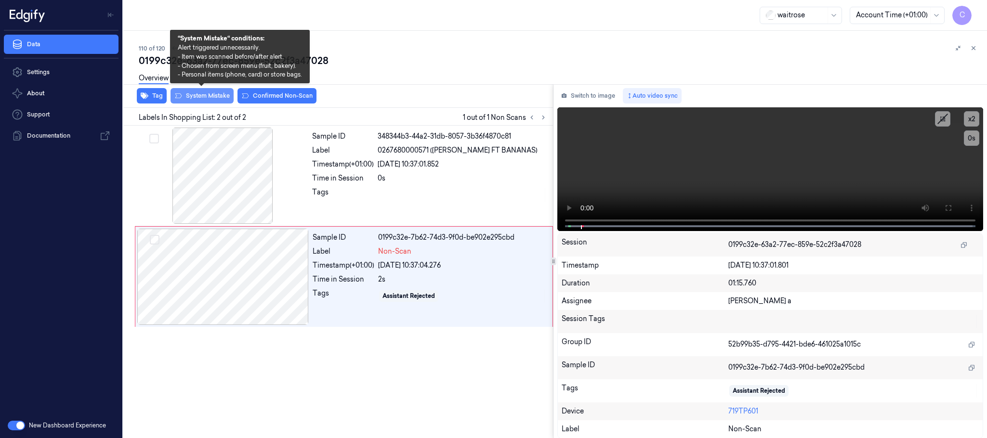
click at [189, 94] on button "System Mistake" at bounding box center [202, 95] width 63 height 15
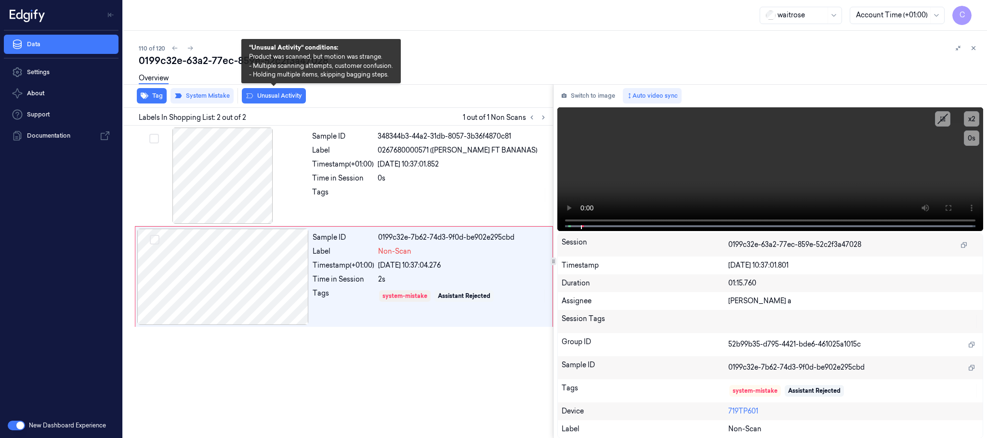
click at [292, 99] on button "Unusual Activity" at bounding box center [274, 95] width 64 height 15
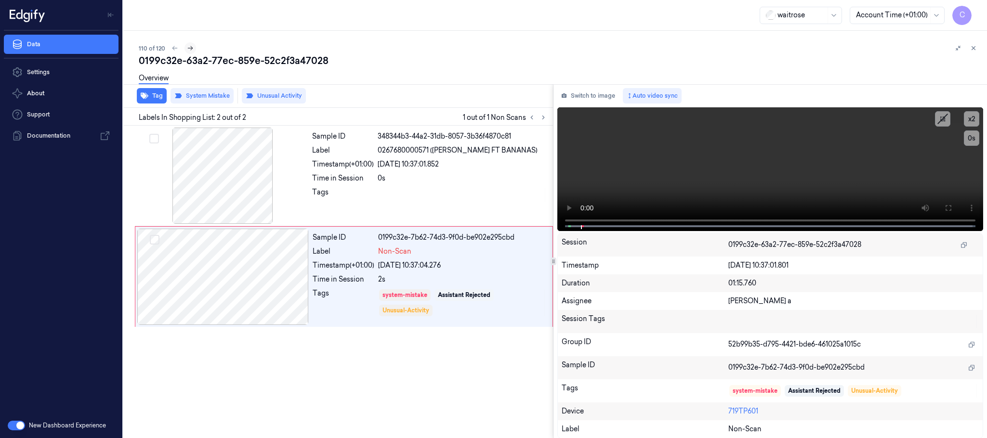
click at [190, 48] on icon at bounding box center [190, 48] width 7 height 7
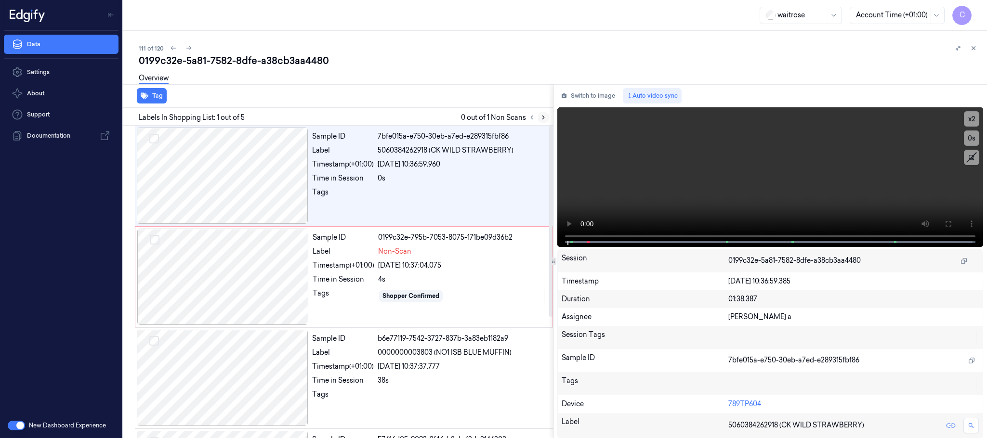
click at [542, 116] on icon at bounding box center [543, 117] width 7 height 7
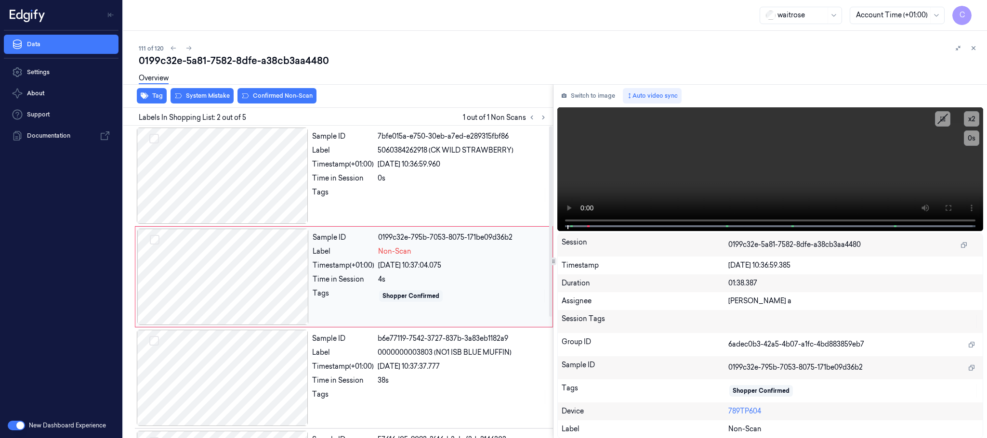
click at [289, 276] on div at bounding box center [222, 277] width 171 height 96
click at [223, 172] on div at bounding box center [222, 176] width 171 height 96
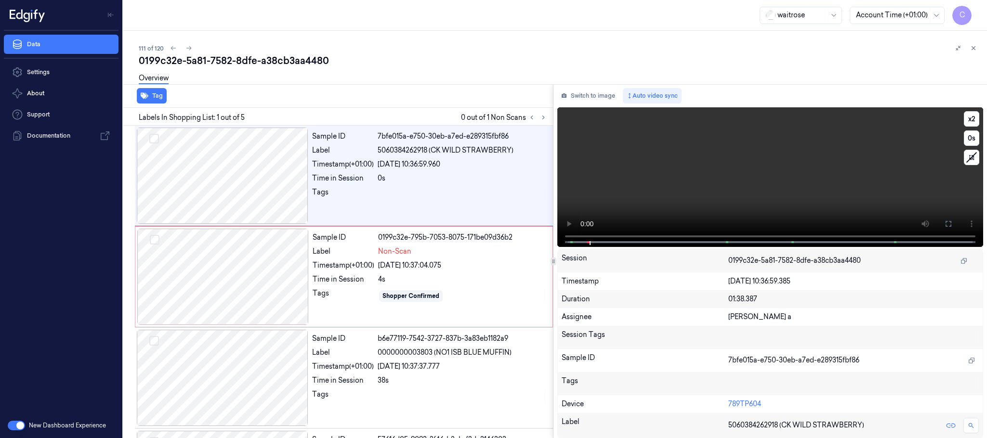
click at [740, 178] on video at bounding box center [770, 177] width 426 height 140
click at [212, 270] on div at bounding box center [222, 277] width 171 height 96
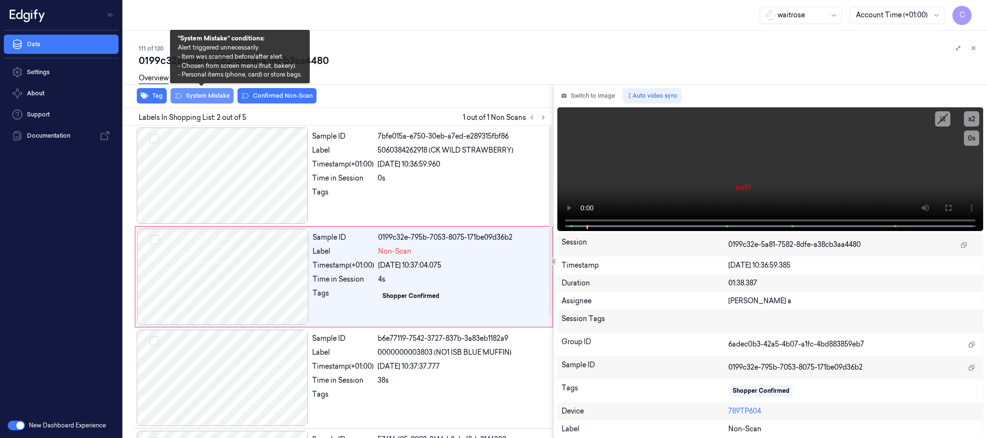
click at [218, 94] on button "System Mistake" at bounding box center [202, 95] width 63 height 15
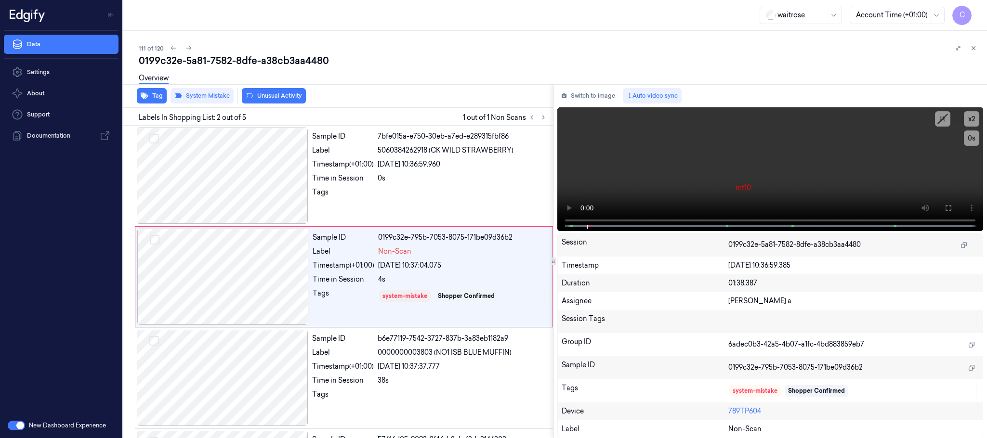
click at [280, 94] on button "Unusual Activity" at bounding box center [274, 95] width 64 height 15
click at [186, 49] on icon at bounding box center [188, 48] width 7 height 7
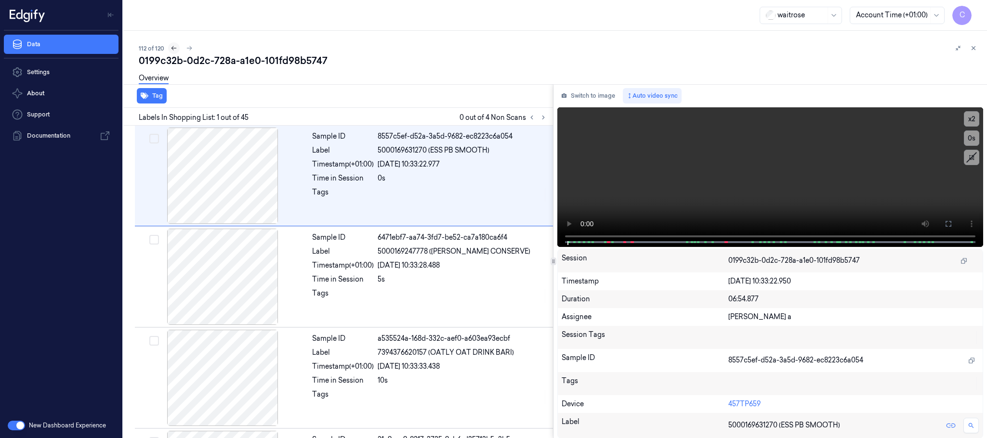
click at [171, 49] on icon at bounding box center [174, 48] width 7 height 7
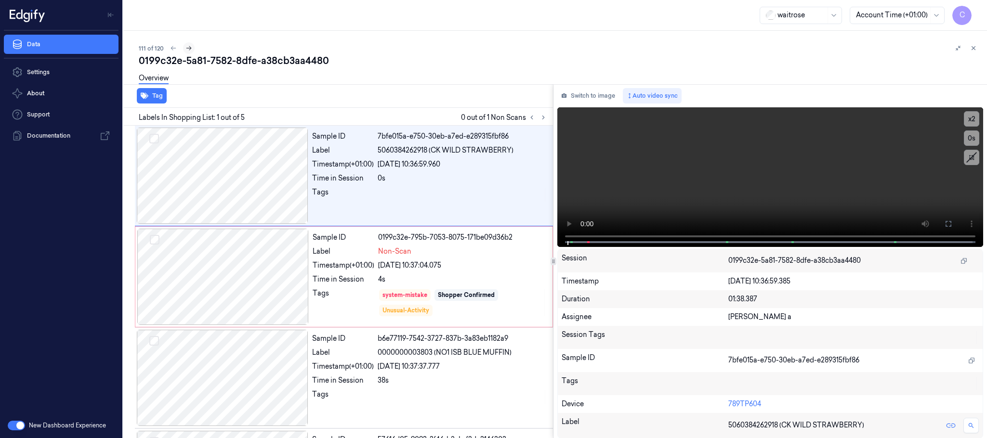
click at [185, 48] on icon at bounding box center [188, 48] width 7 height 7
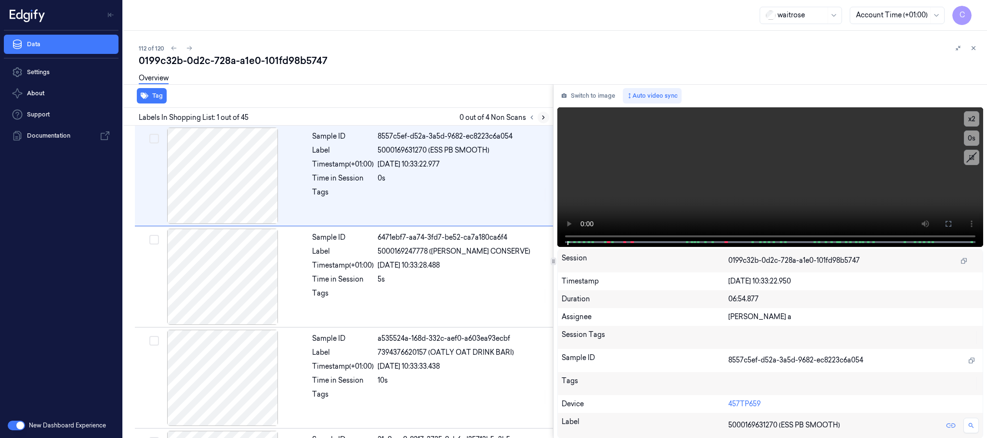
click at [545, 117] on icon at bounding box center [543, 117] width 7 height 7
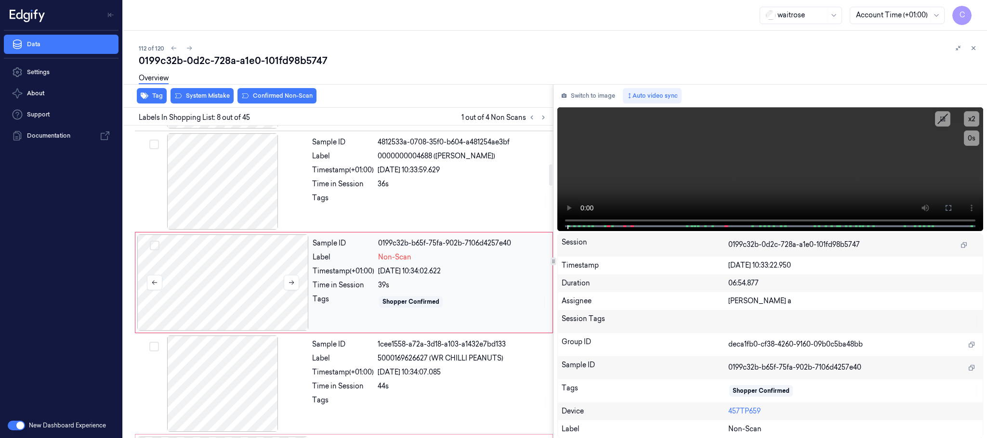
scroll to position [605, 0]
click at [286, 285] on button at bounding box center [291, 279] width 15 height 15
click at [288, 283] on icon at bounding box center [291, 279] width 7 height 7
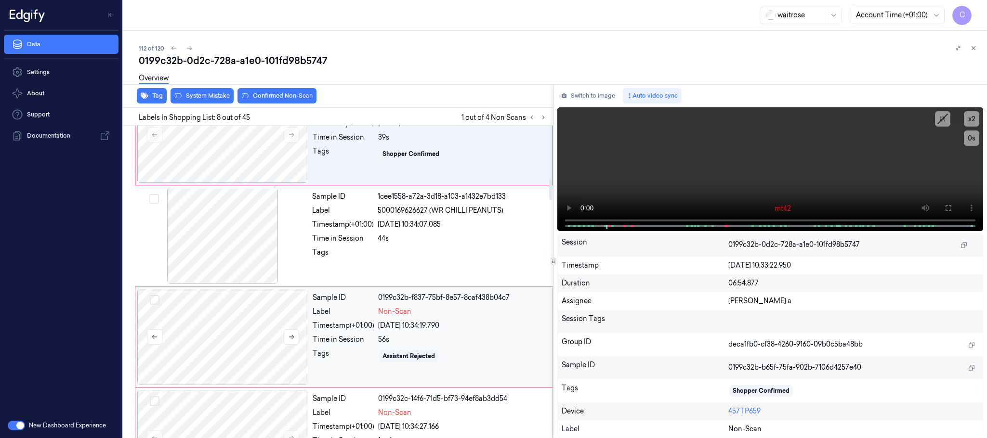
scroll to position [821, 0]
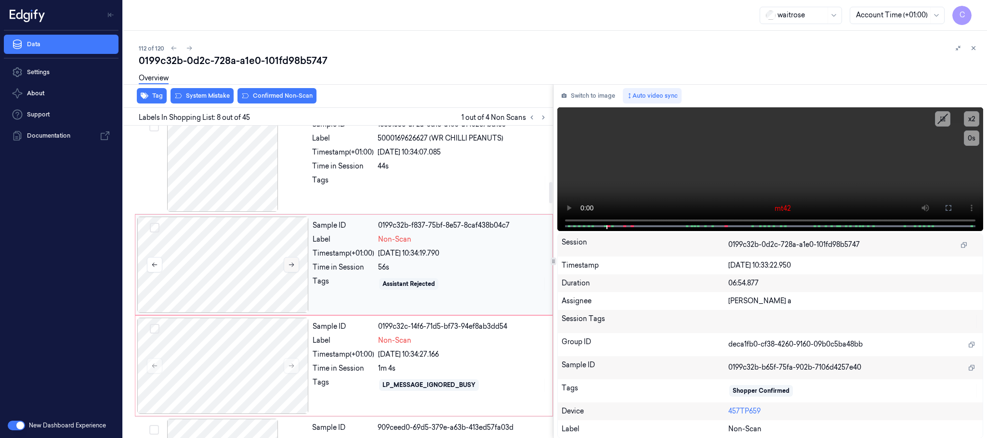
click at [288, 268] on icon at bounding box center [291, 265] width 7 height 7
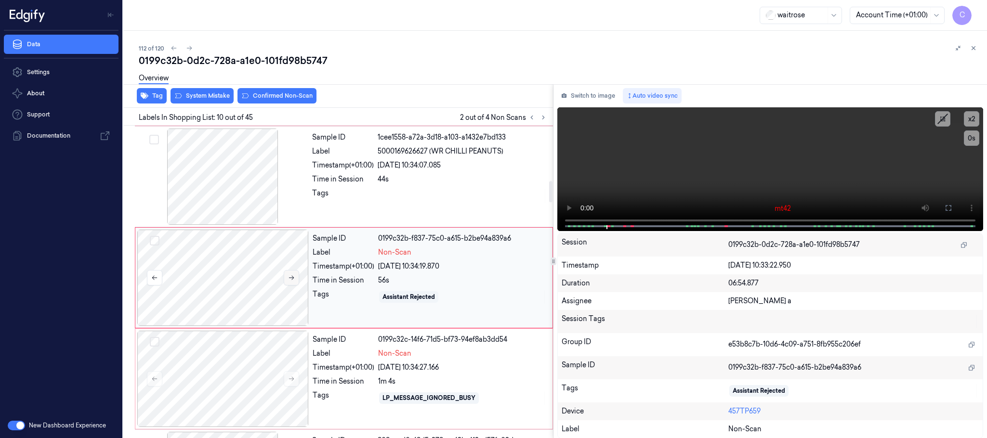
click at [288, 286] on button at bounding box center [291, 277] width 15 height 15
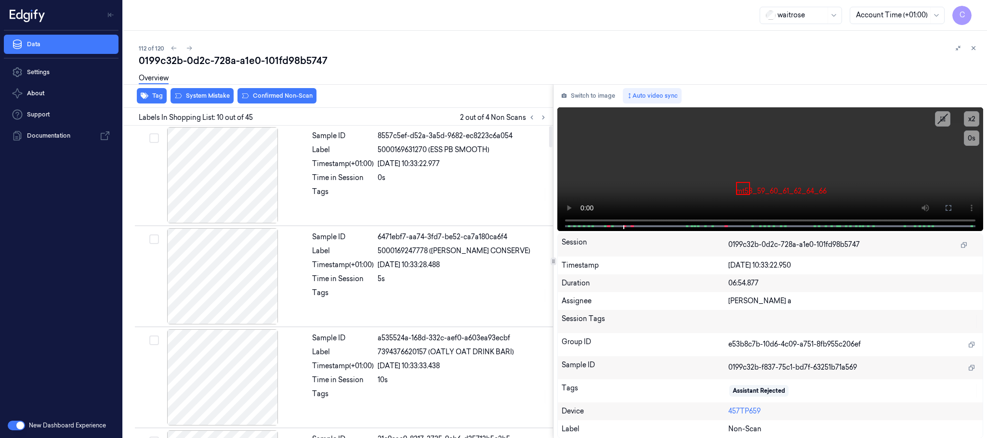
scroll to position [0, 0]
click at [539, 117] on button at bounding box center [544, 118] width 12 height 12
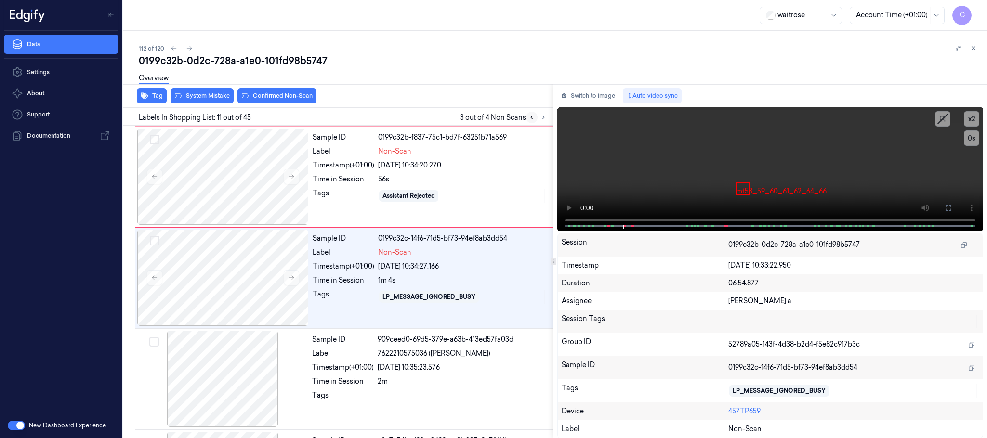
click at [529, 117] on icon at bounding box center [531, 117] width 7 height 7
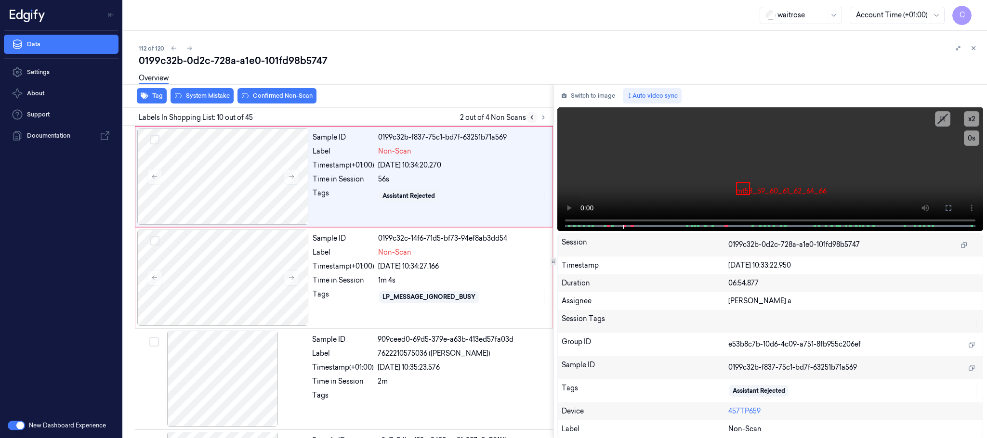
click at [529, 117] on icon at bounding box center [531, 117] width 7 height 7
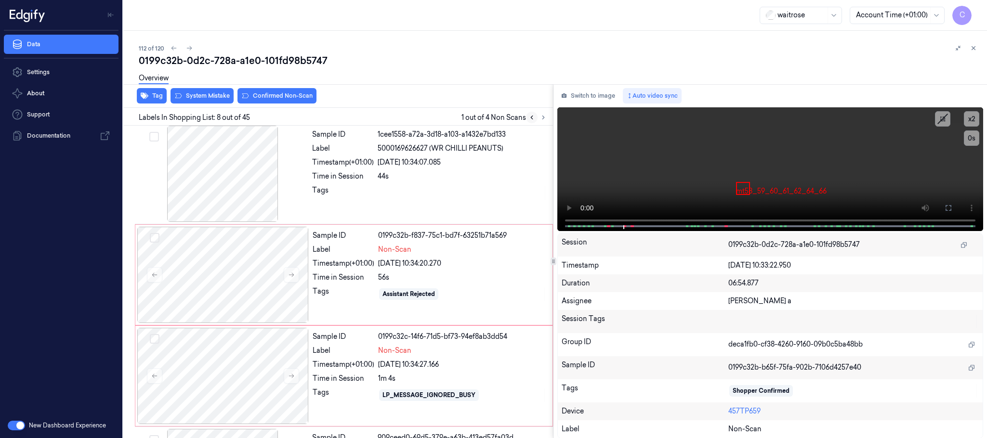
click at [529, 117] on icon at bounding box center [531, 117] width 7 height 7
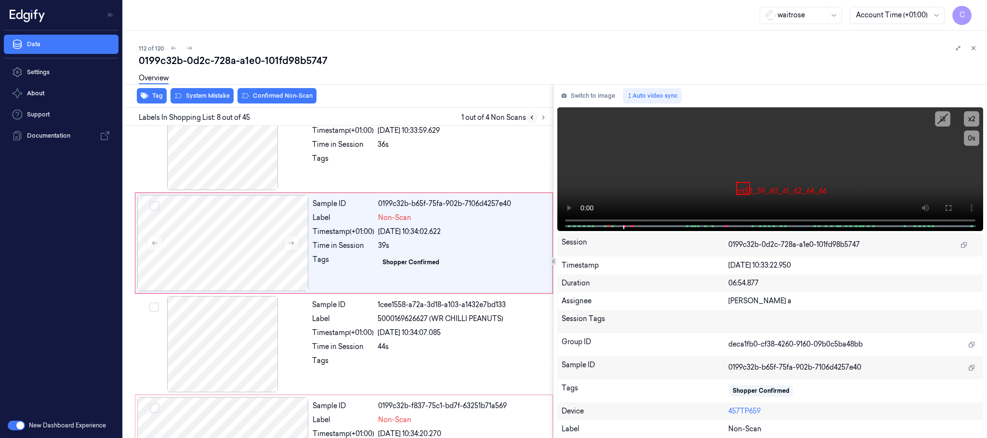
scroll to position [605, 0]
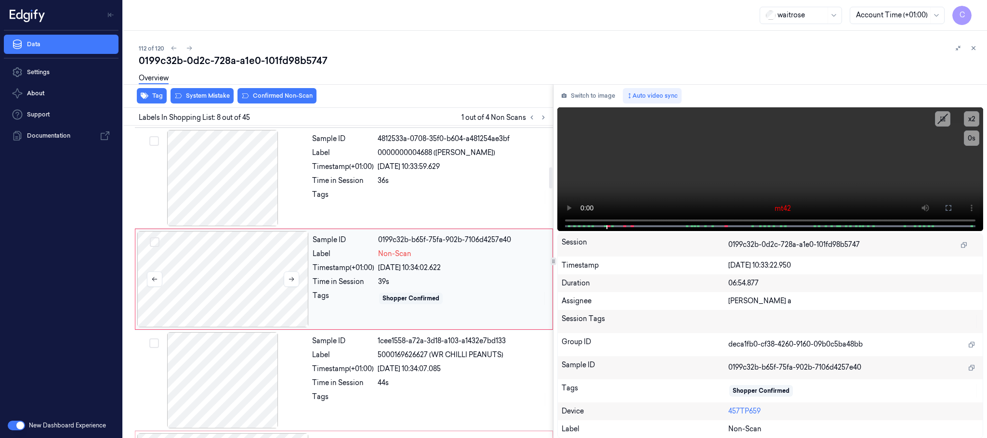
click at [243, 276] on div at bounding box center [222, 279] width 171 height 96
click at [202, 90] on div "Overview" at bounding box center [559, 79] width 841 height 25
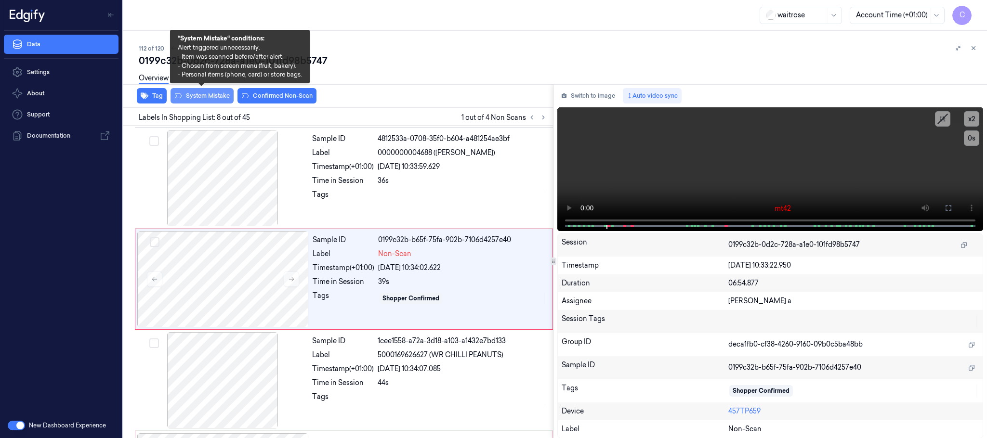
click at [204, 93] on button "System Mistake" at bounding box center [202, 95] width 63 height 15
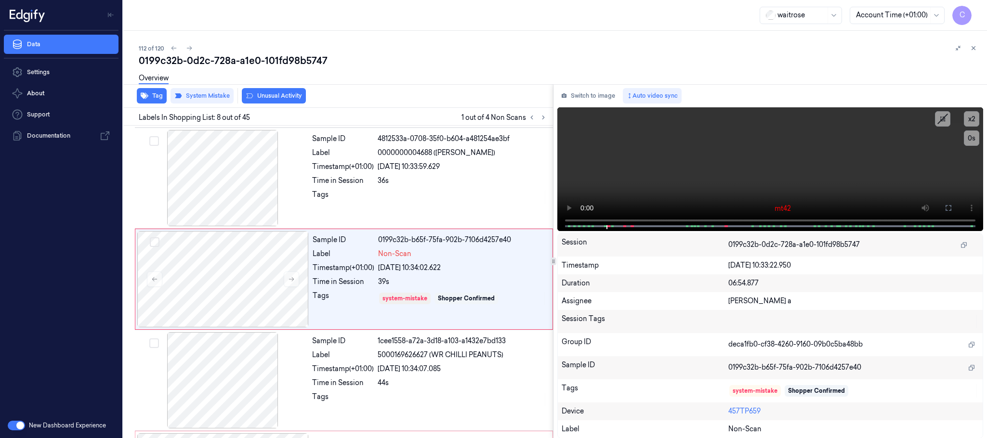
click at [277, 97] on button "Unusual Activity" at bounding box center [274, 95] width 64 height 15
click at [158, 94] on button "Tag" at bounding box center [152, 95] width 30 height 15
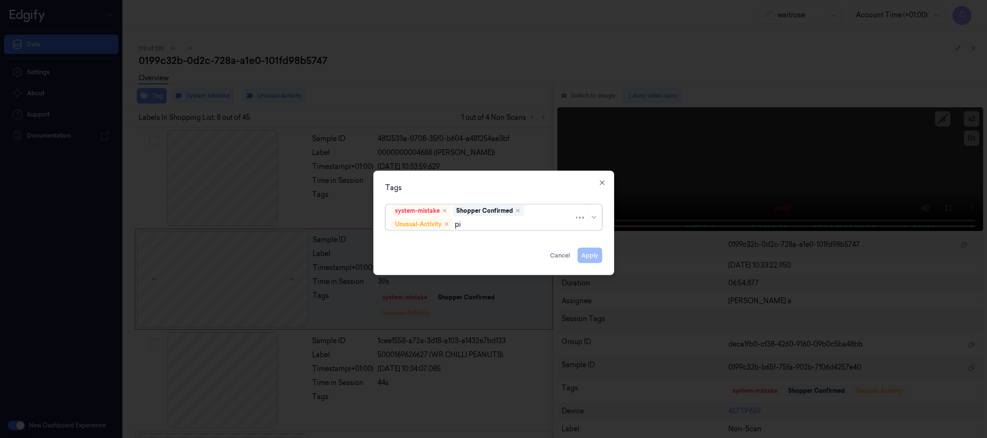
type input "pic"
click at [457, 246] on div "Picklist item alert" at bounding box center [494, 243] width 204 height 10
click at [522, 183] on div "Tags" at bounding box center [493, 188] width 217 height 10
click at [586, 256] on button "Apply" at bounding box center [590, 255] width 25 height 15
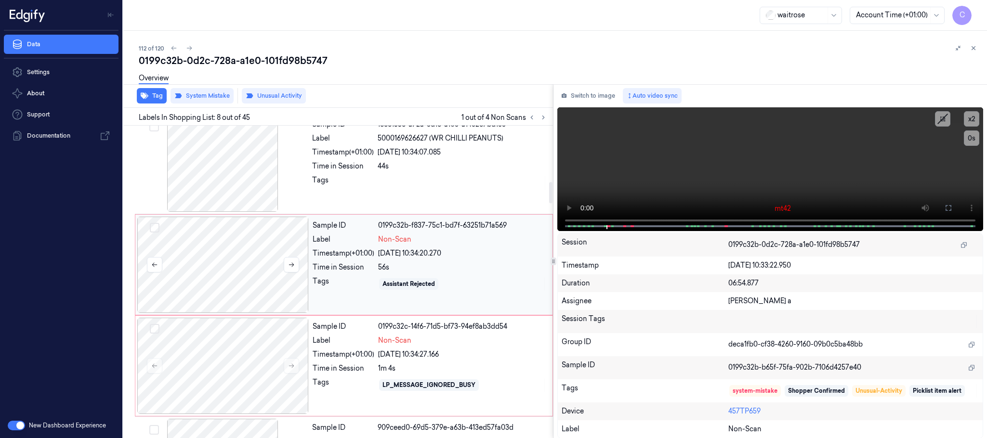
click at [224, 276] on div at bounding box center [222, 265] width 171 height 96
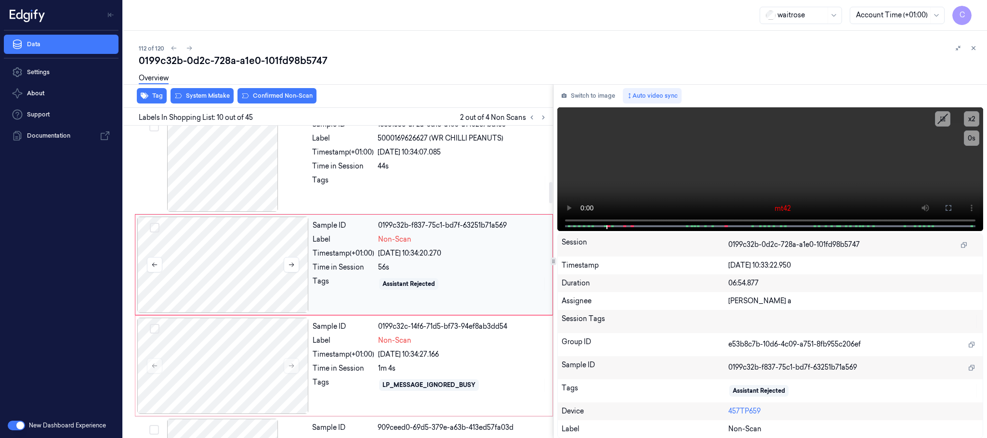
scroll to position [808, 0]
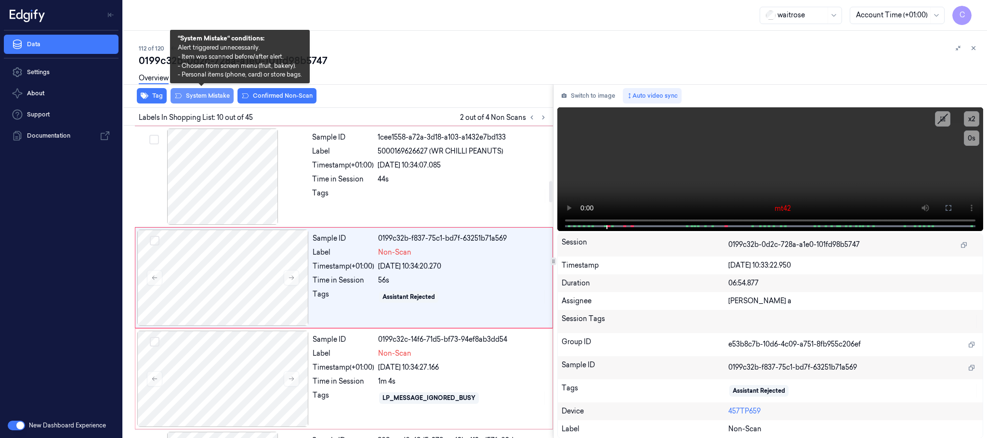
click at [208, 93] on button "System Mistake" at bounding box center [202, 95] width 63 height 15
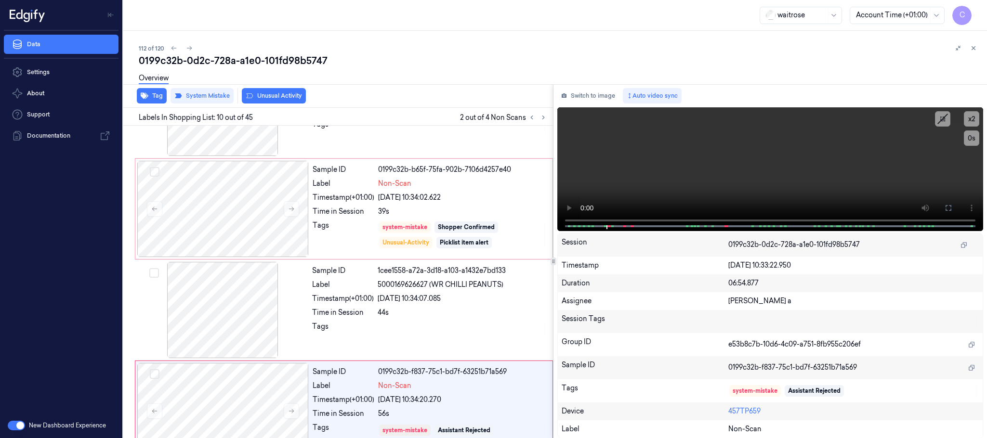
click at [292, 97] on button "Unusual Activity" at bounding box center [274, 95] width 64 height 15
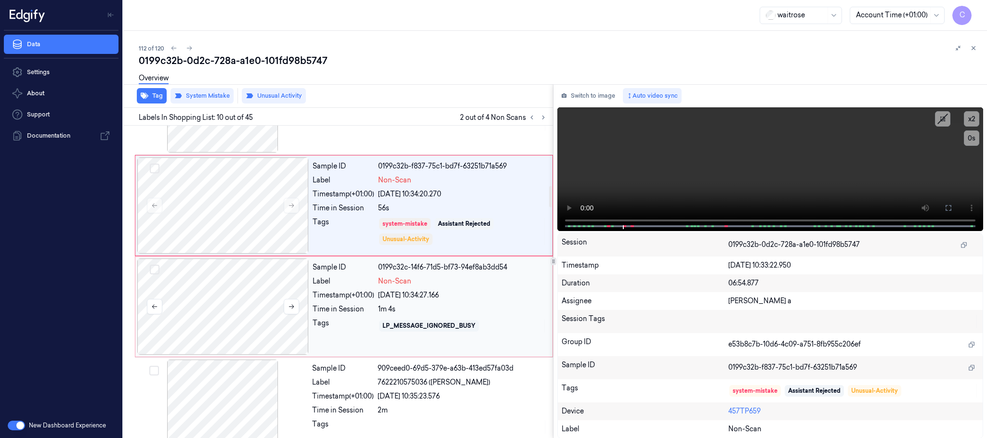
click at [221, 308] on div at bounding box center [222, 307] width 171 height 96
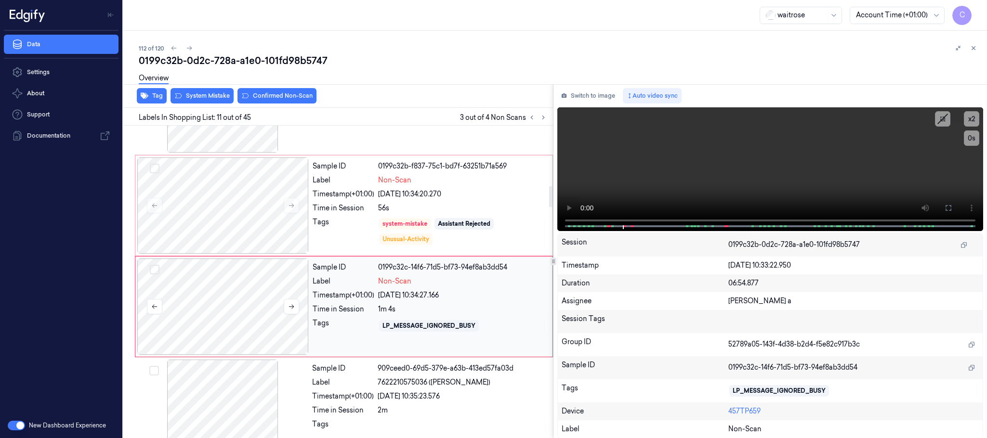
scroll to position [909, 0]
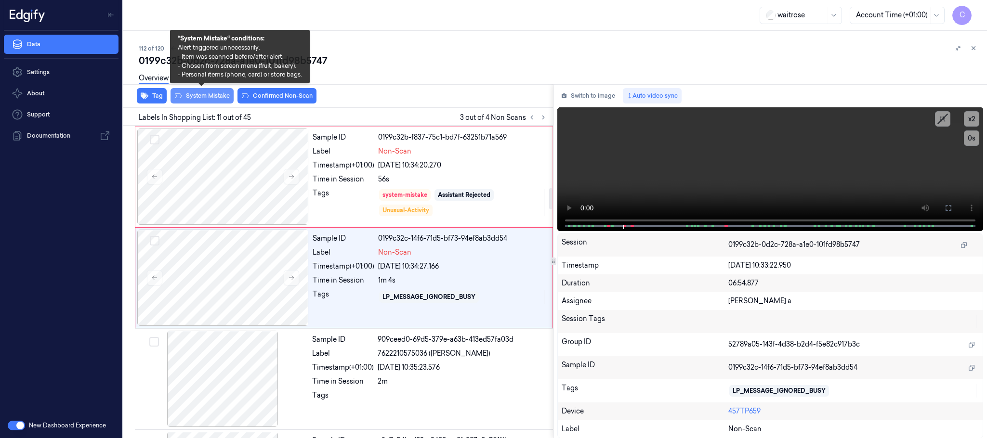
click at [202, 97] on button "System Mistake" at bounding box center [202, 95] width 63 height 15
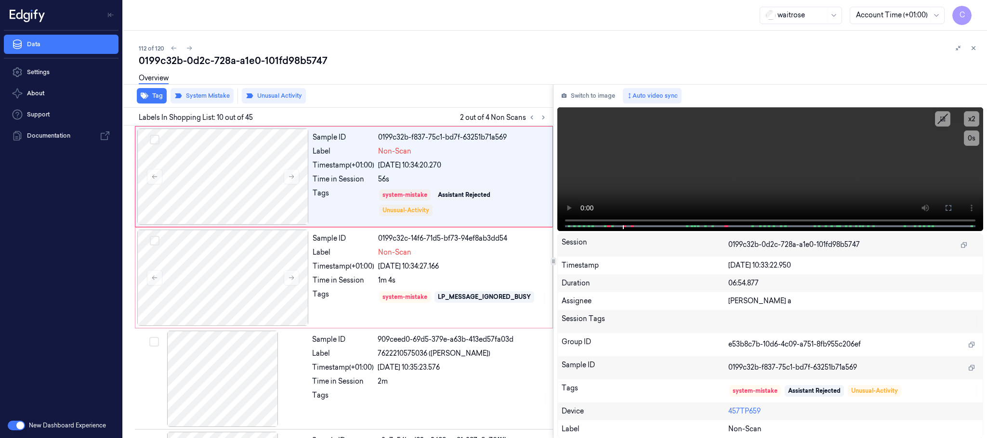
scroll to position [808, 0]
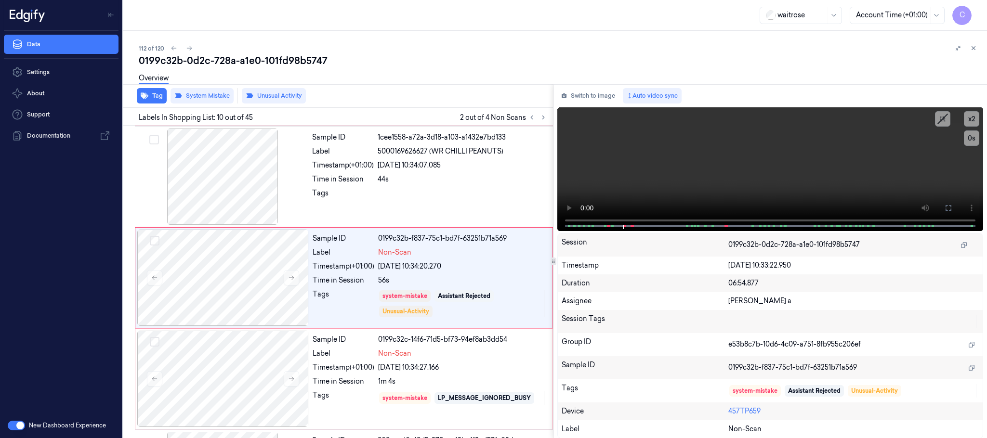
click at [286, 96] on button "Unusual Activity" at bounding box center [274, 95] width 64 height 15
click at [237, 370] on div at bounding box center [222, 379] width 171 height 96
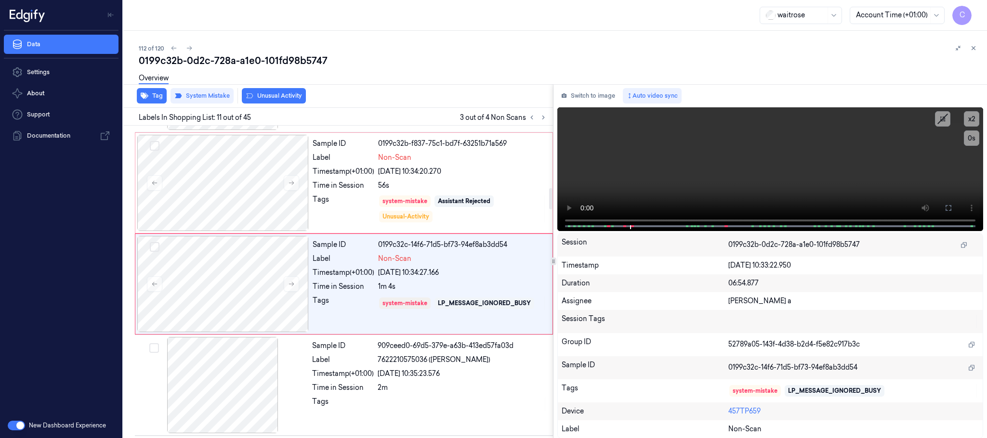
scroll to position [909, 0]
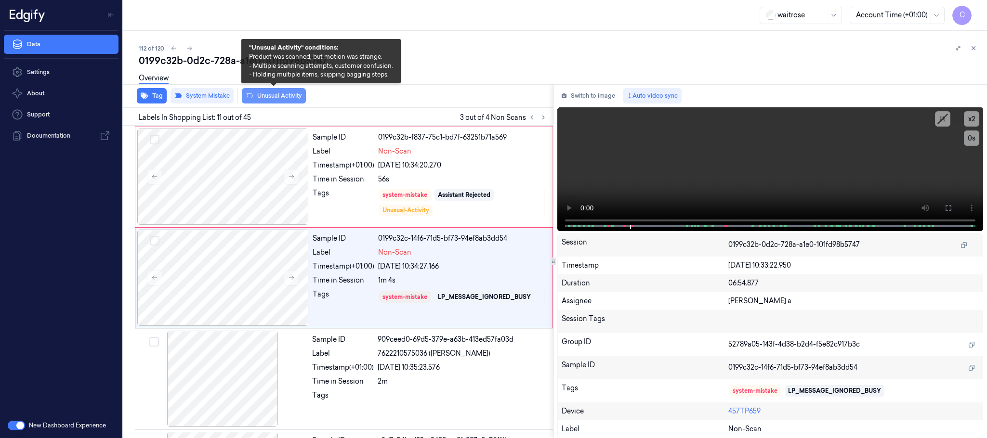
click at [262, 95] on button "Unusual Activity" at bounding box center [274, 95] width 64 height 15
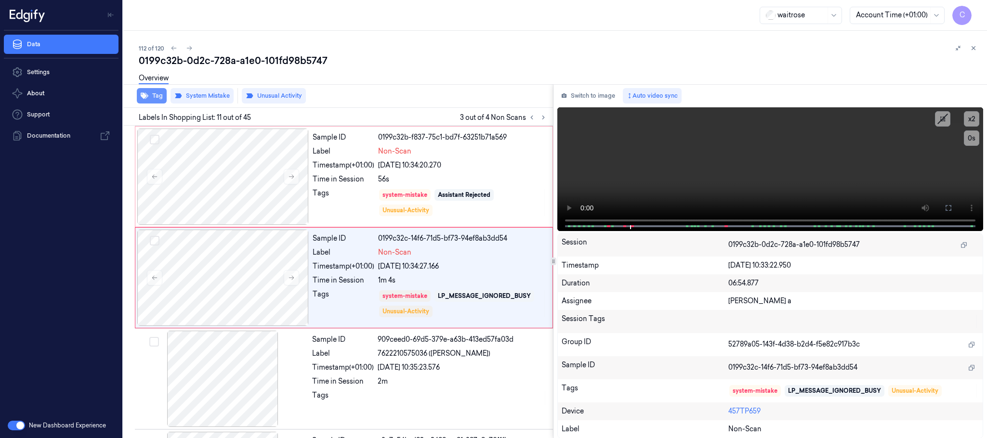
click at [153, 94] on button "Tag" at bounding box center [152, 95] width 30 height 15
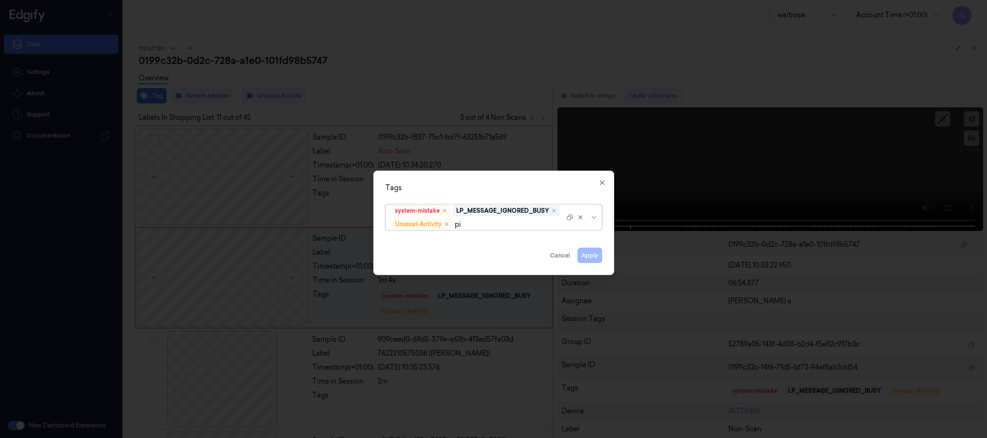
type input "pic"
click at [434, 243] on div "Picklist item alert" at bounding box center [419, 243] width 55 height 10
click at [464, 171] on div "Tags option Picklist item alert, selected. Use Up and Down to choose options, p…" at bounding box center [493, 223] width 241 height 105
click at [587, 256] on button "Apply" at bounding box center [590, 255] width 25 height 15
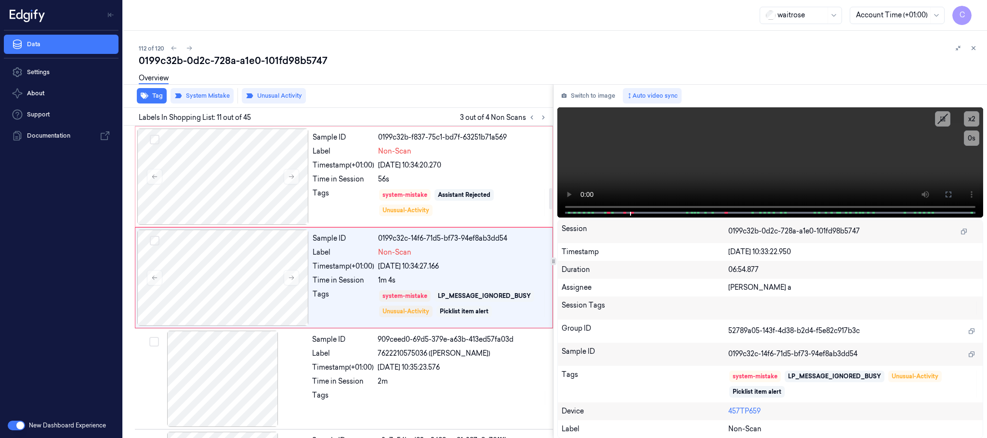
click at [227, 188] on div at bounding box center [222, 177] width 171 height 96
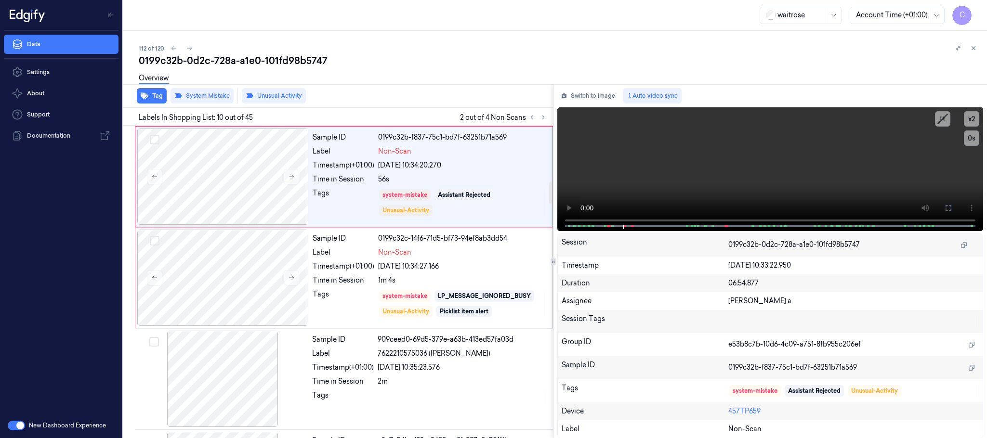
scroll to position [808, 0]
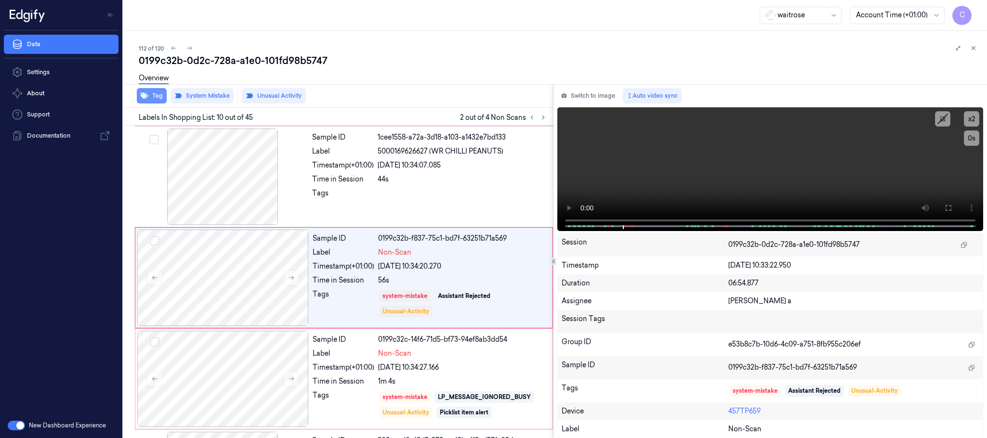
click at [155, 96] on button "Tag" at bounding box center [152, 95] width 30 height 15
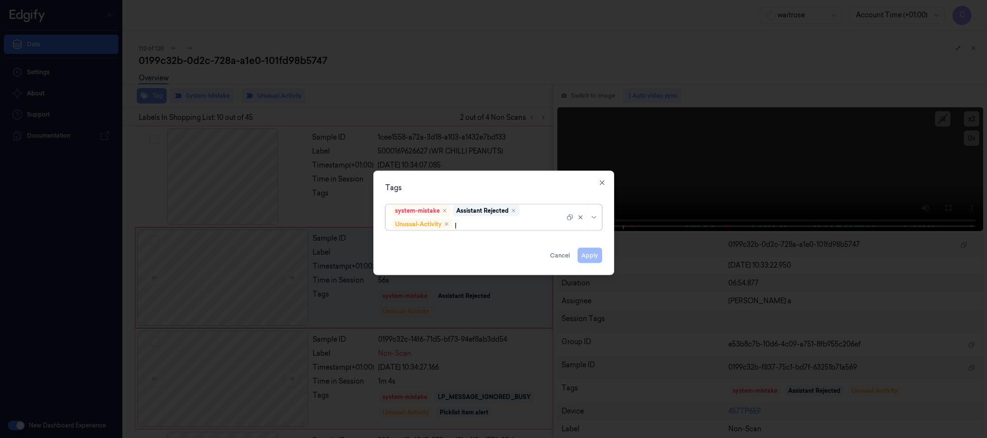
type input "pic"
click at [447, 238] on div "Picklist item alert" at bounding box center [419, 243] width 55 height 10
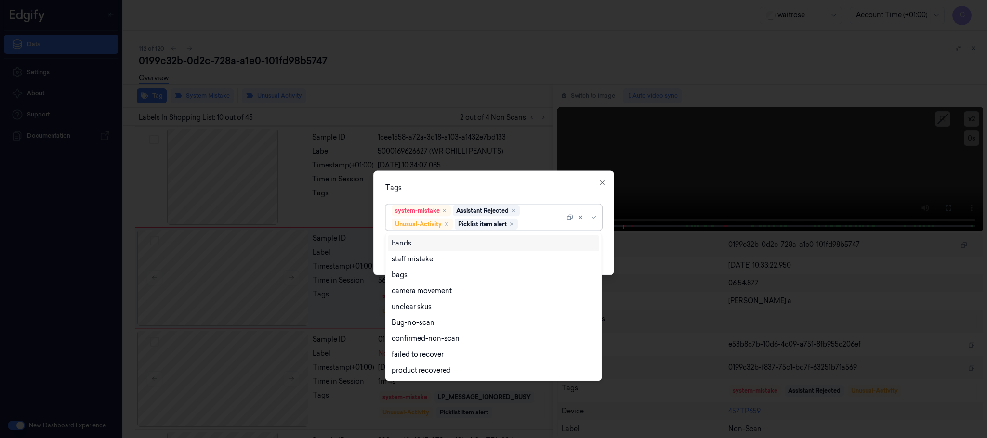
click at [484, 179] on div "Tags option Picklist item alert, selected. 9 results available. Use Up and Down…" at bounding box center [493, 223] width 241 height 105
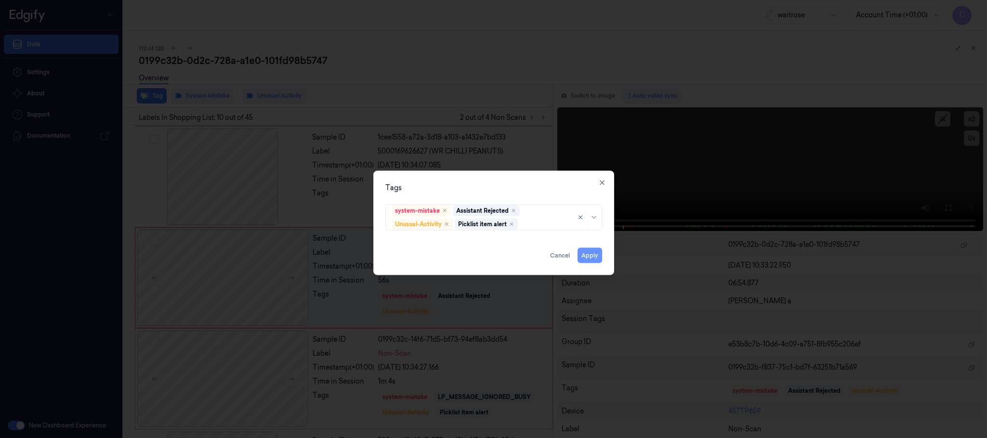
click at [591, 252] on button "Apply" at bounding box center [590, 255] width 25 height 15
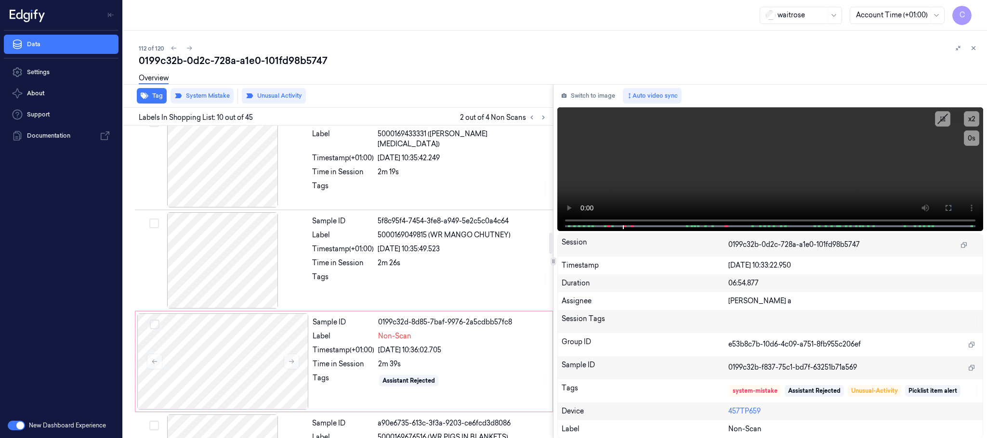
scroll to position [1678, 0]
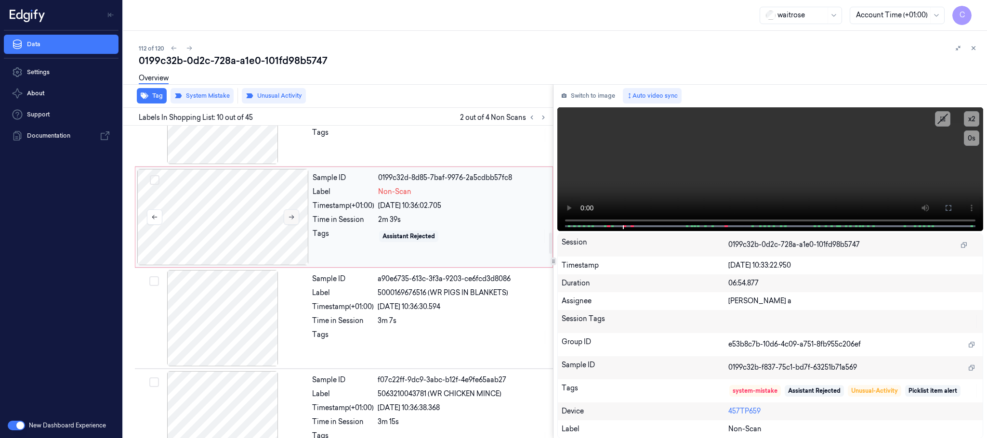
click at [271, 238] on div at bounding box center [222, 217] width 171 height 96
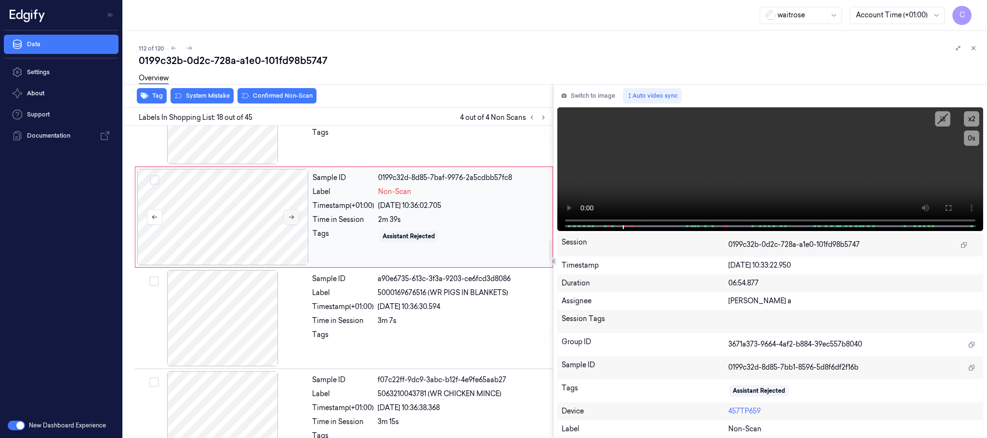
click at [292, 221] on icon at bounding box center [291, 217] width 7 height 7
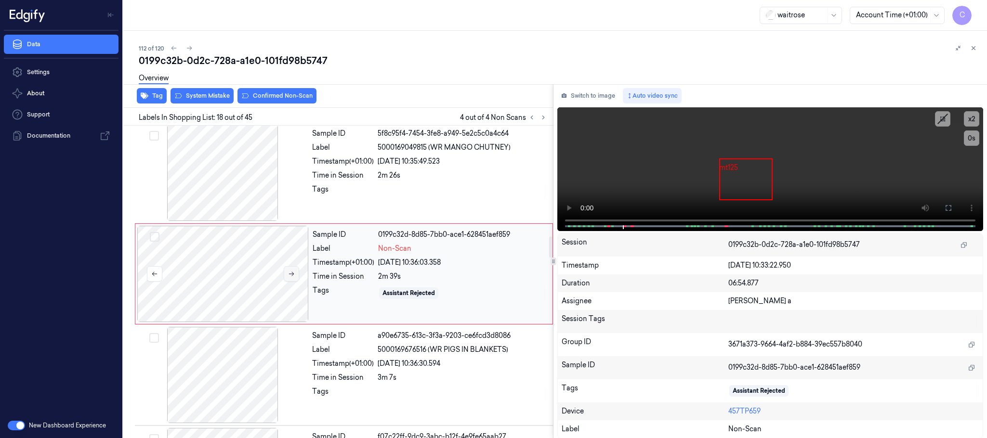
click at [292, 277] on icon at bounding box center [291, 274] width 7 height 7
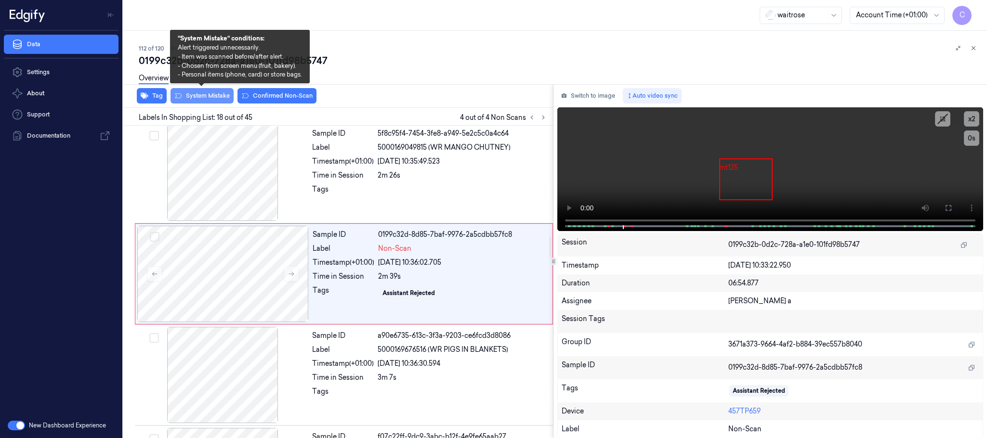
click at [201, 97] on button "System Mistake" at bounding box center [202, 95] width 63 height 15
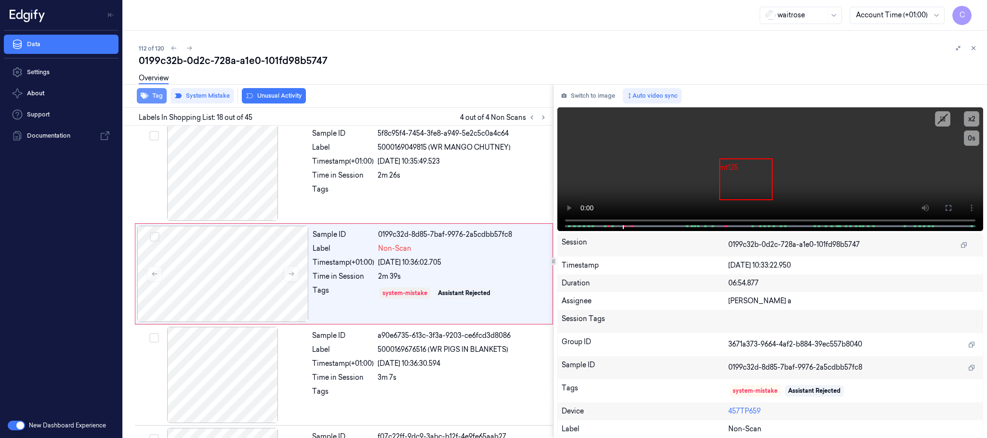
click at [155, 97] on button "Tag" at bounding box center [152, 95] width 30 height 15
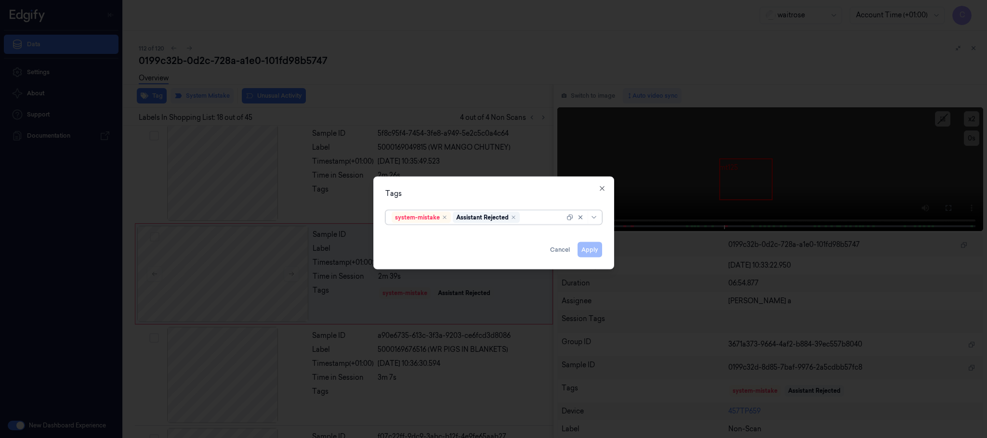
type input "n"
type input "bag"
click at [402, 235] on div "Loading..." at bounding box center [493, 238] width 211 height 18
click at [402, 235] on div "bags" at bounding box center [400, 237] width 16 height 10
click at [447, 200] on div "Tags system-mistake Assistant Rejected bags Apply Cancel Close" at bounding box center [493, 223] width 241 height 93
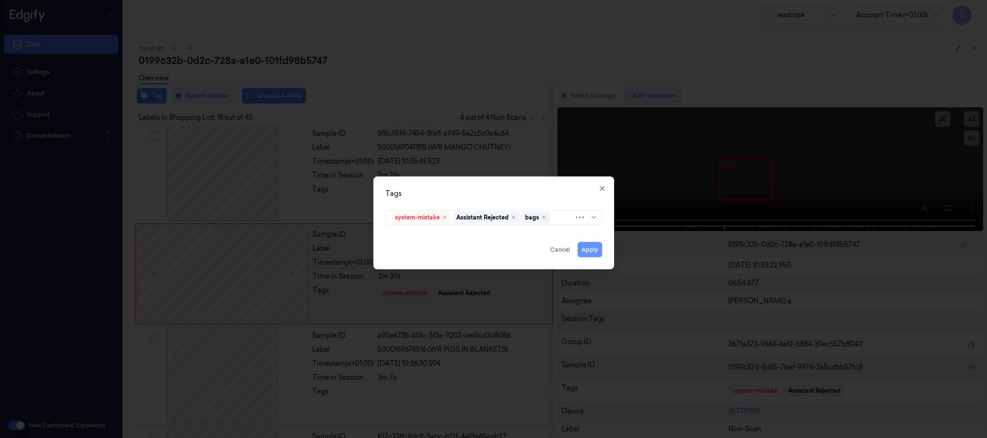
click at [586, 249] on button "Apply" at bounding box center [590, 249] width 25 height 15
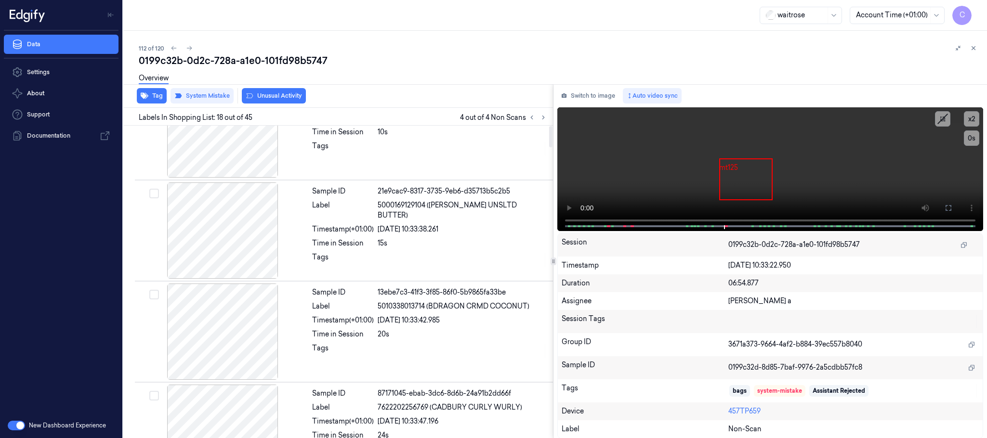
scroll to position [0, 0]
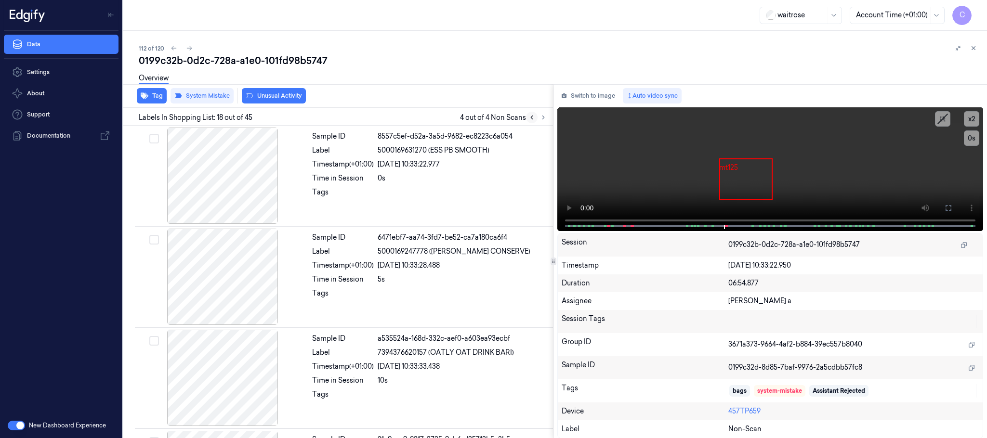
click at [536, 116] on button at bounding box center [532, 118] width 12 height 12
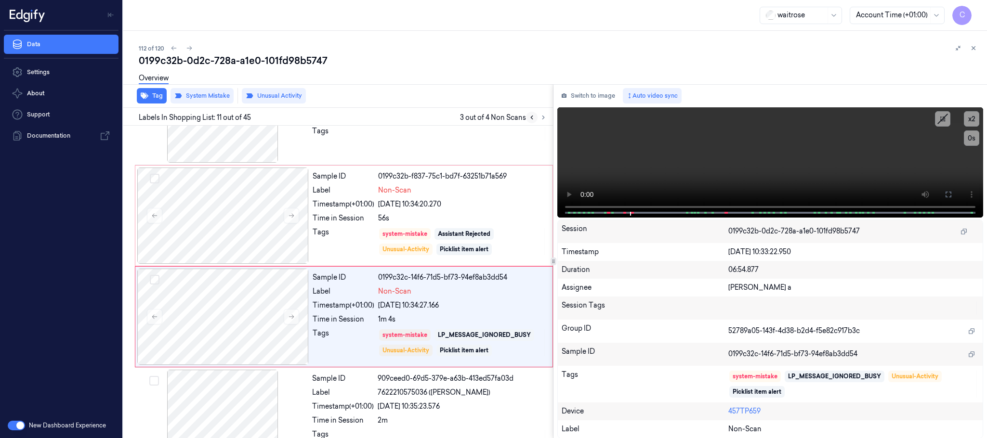
scroll to position [909, 0]
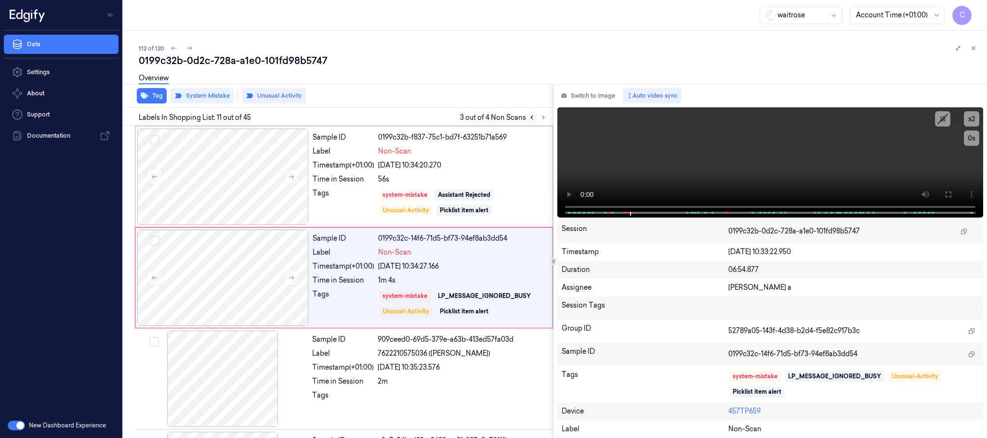
click at [536, 116] on button at bounding box center [532, 118] width 12 height 12
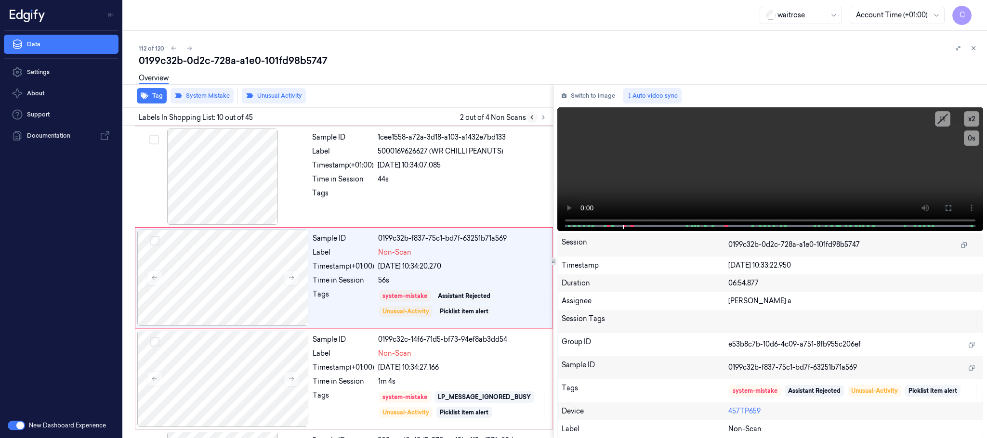
click at [536, 116] on button at bounding box center [532, 118] width 12 height 12
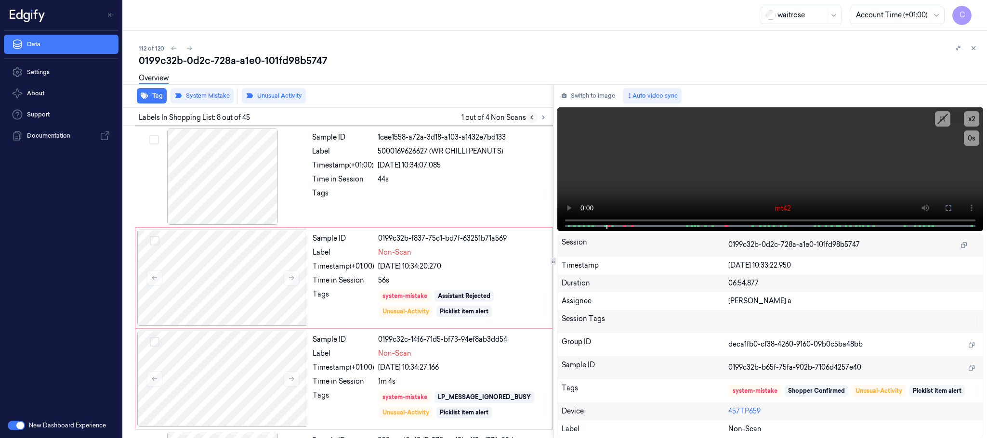
scroll to position [605, 0]
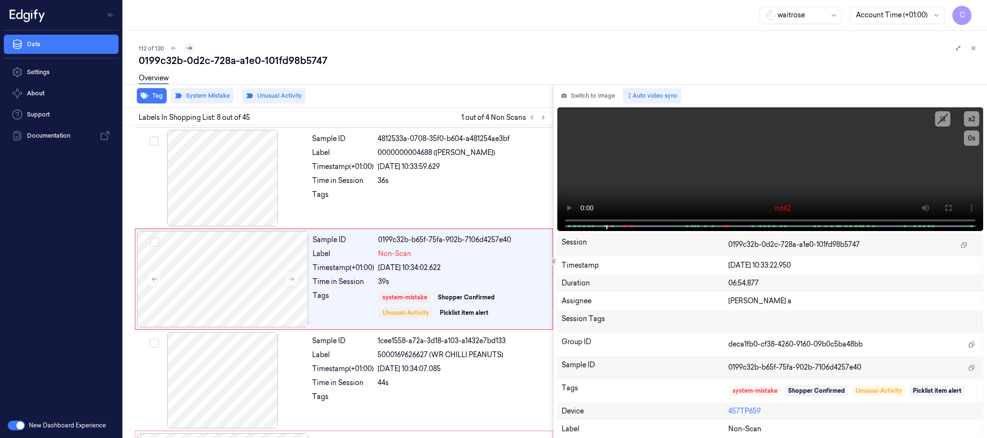
click at [189, 45] on icon at bounding box center [189, 48] width 7 height 7
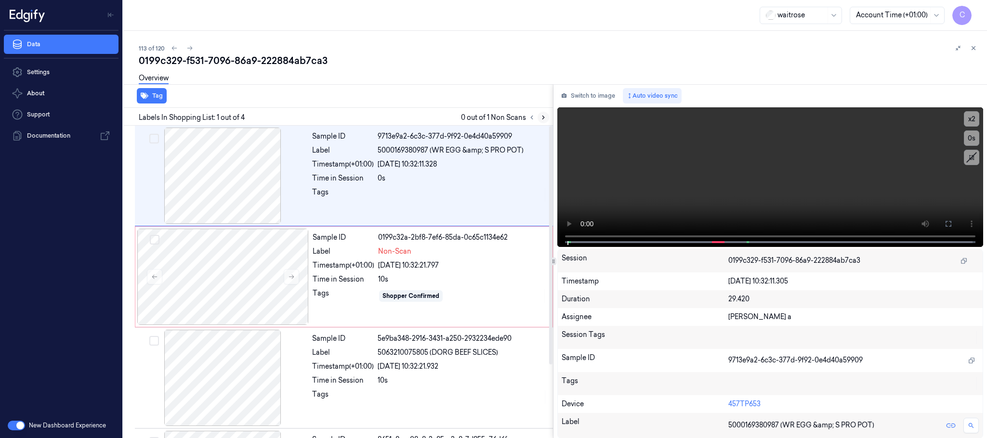
click at [544, 117] on icon at bounding box center [543, 117] width 2 height 3
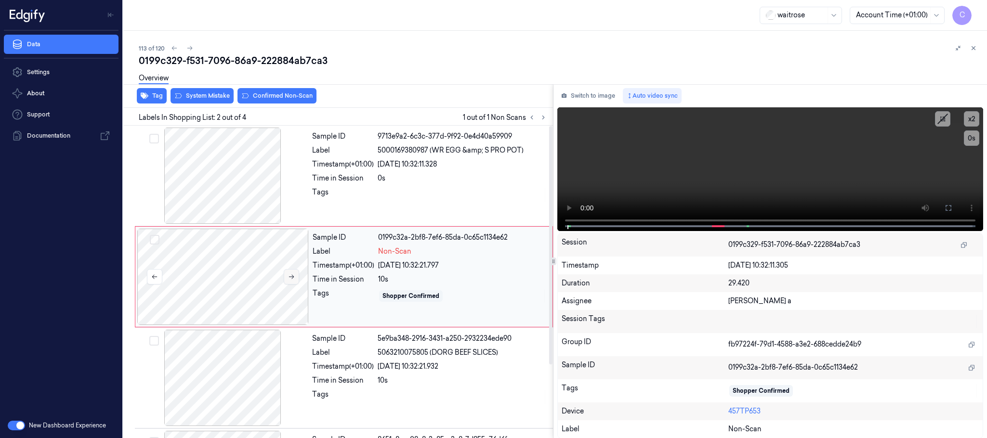
click at [295, 281] on button at bounding box center [291, 276] width 15 height 15
click at [290, 280] on icon at bounding box center [291, 277] width 7 height 7
click at [210, 179] on div at bounding box center [222, 176] width 171 height 96
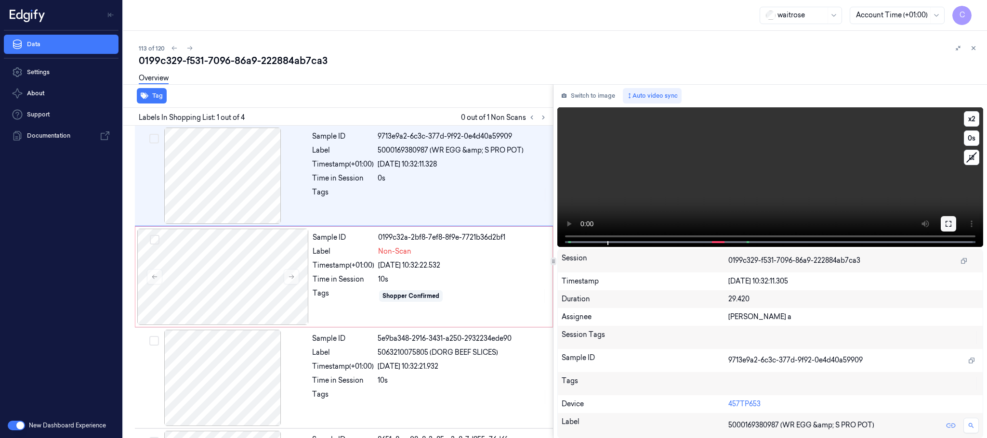
click at [945, 223] on icon at bounding box center [949, 224] width 8 height 8
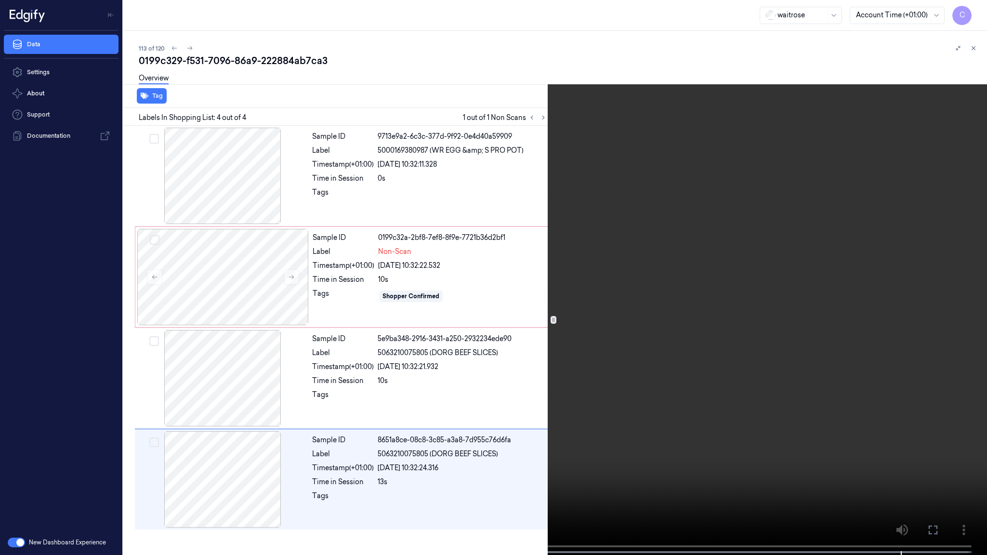
click at [478, 307] on video at bounding box center [493, 278] width 987 height 557
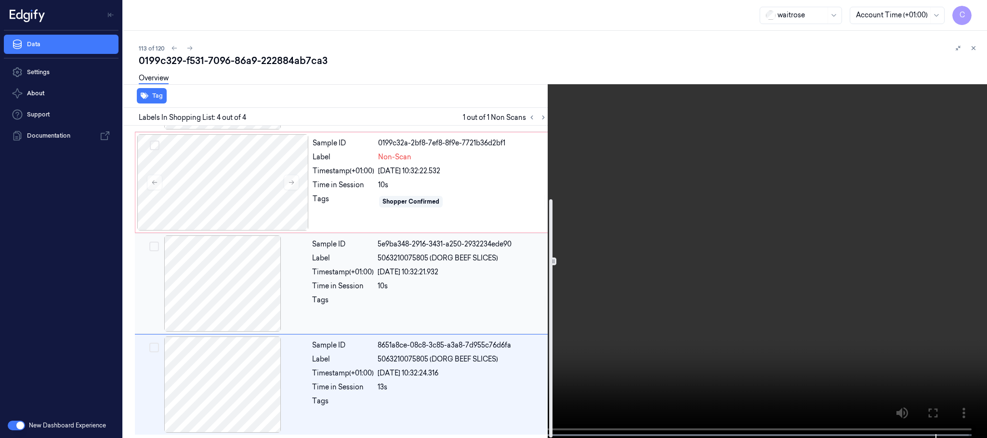
scroll to position [96, 0]
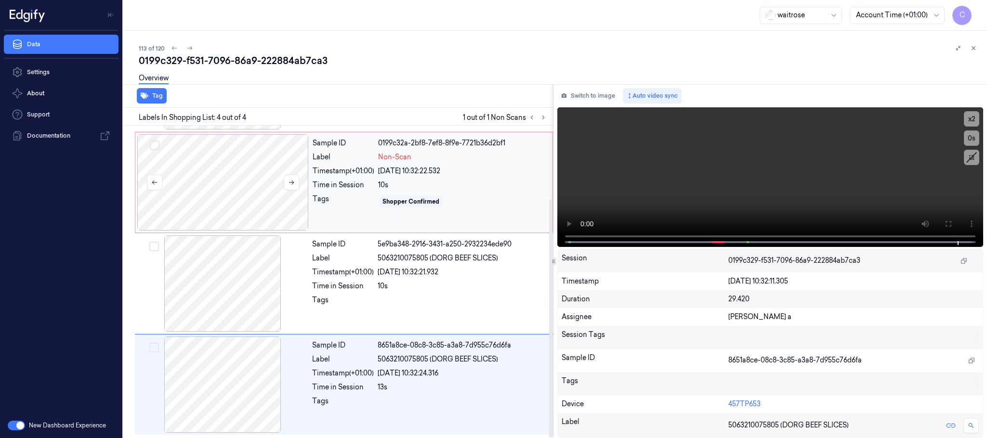
click at [231, 180] on div at bounding box center [222, 182] width 171 height 96
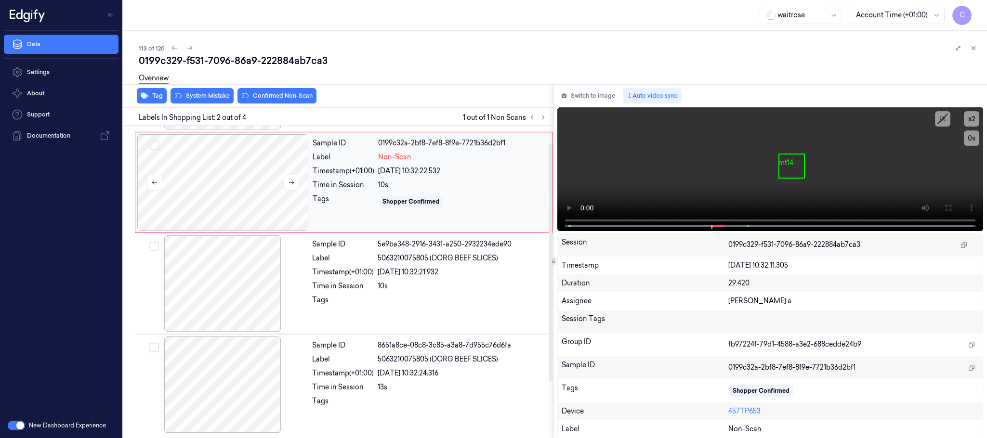
scroll to position [0, 0]
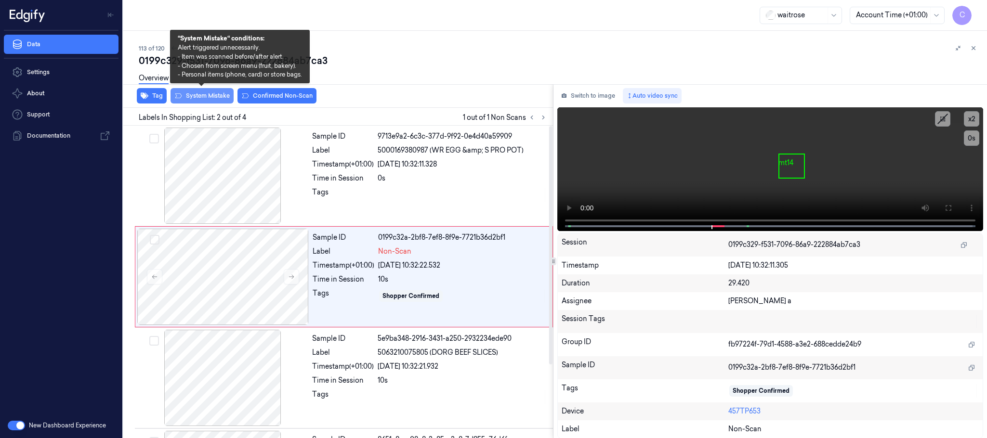
click at [210, 98] on button "System Mistake" at bounding box center [202, 95] width 63 height 15
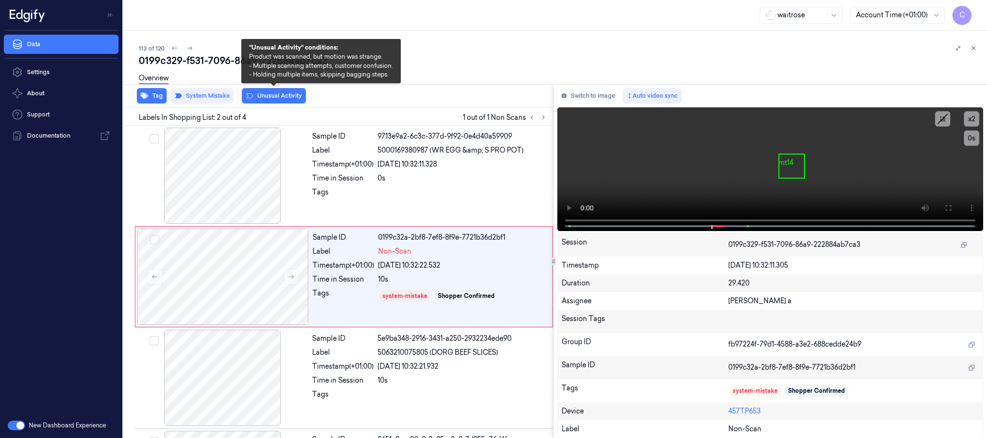
click at [262, 97] on button "Unusual Activity" at bounding box center [274, 95] width 64 height 15
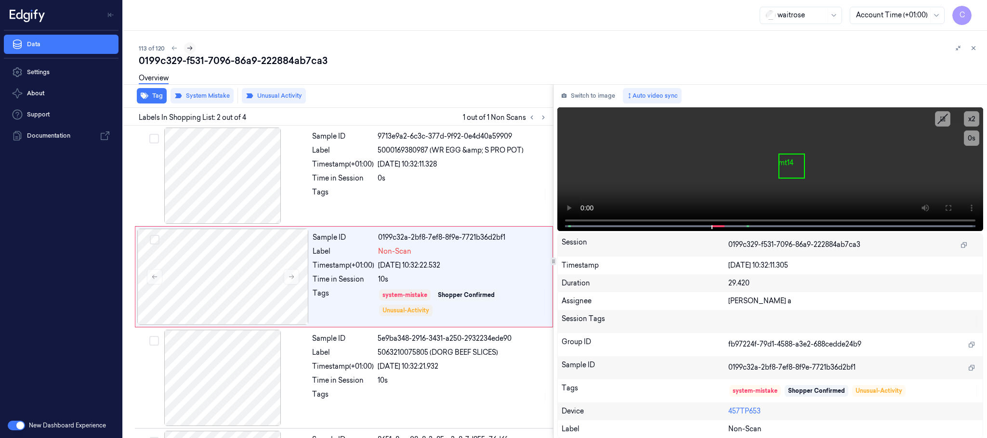
click at [187, 48] on icon at bounding box center [189, 48] width 7 height 7
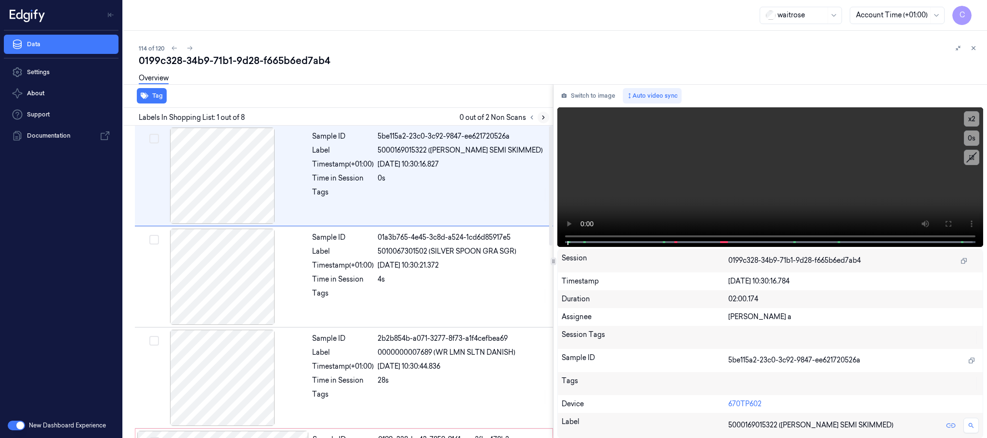
click at [544, 114] on icon at bounding box center [543, 117] width 7 height 7
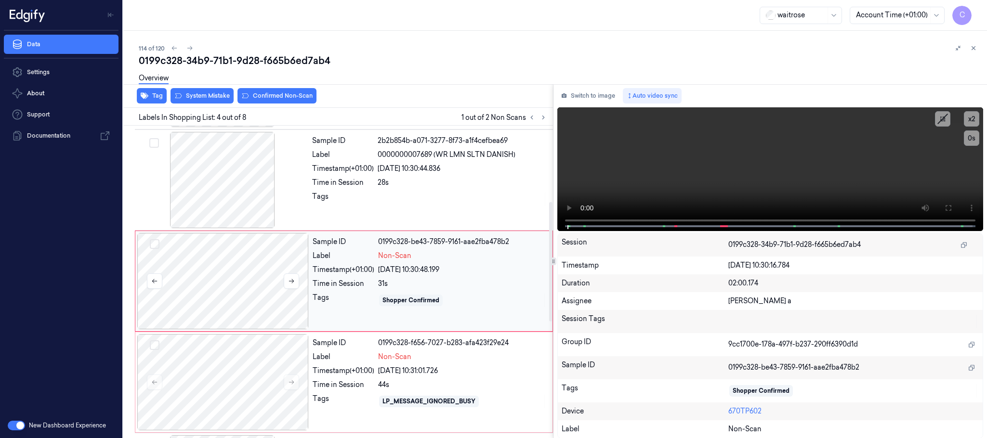
scroll to position [198, 0]
click at [286, 285] on button at bounding box center [291, 280] width 15 height 15
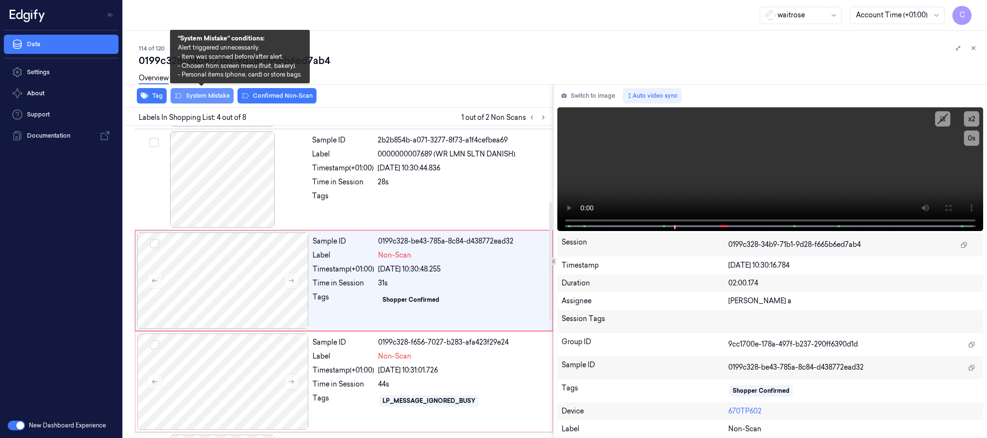
click at [217, 97] on button "System Mistake" at bounding box center [202, 95] width 63 height 15
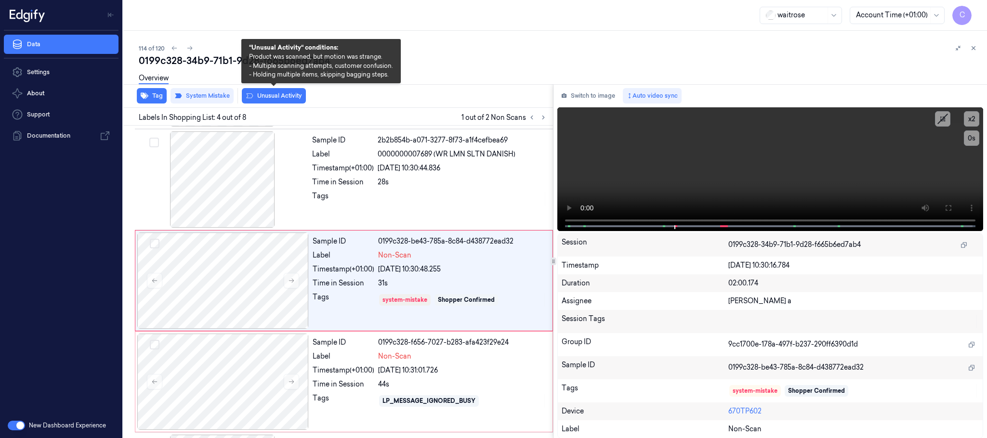
click at [262, 97] on button "Unusual Activity" at bounding box center [274, 95] width 64 height 15
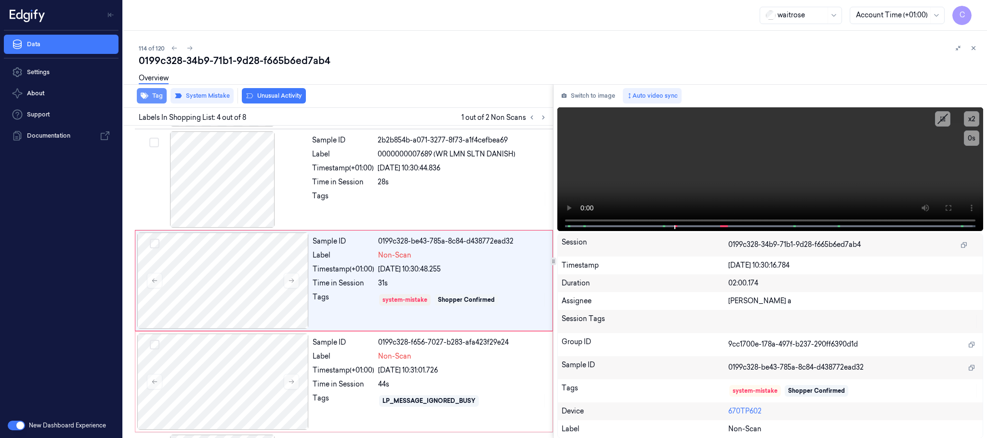
click at [160, 97] on button "Tag" at bounding box center [152, 95] width 30 height 15
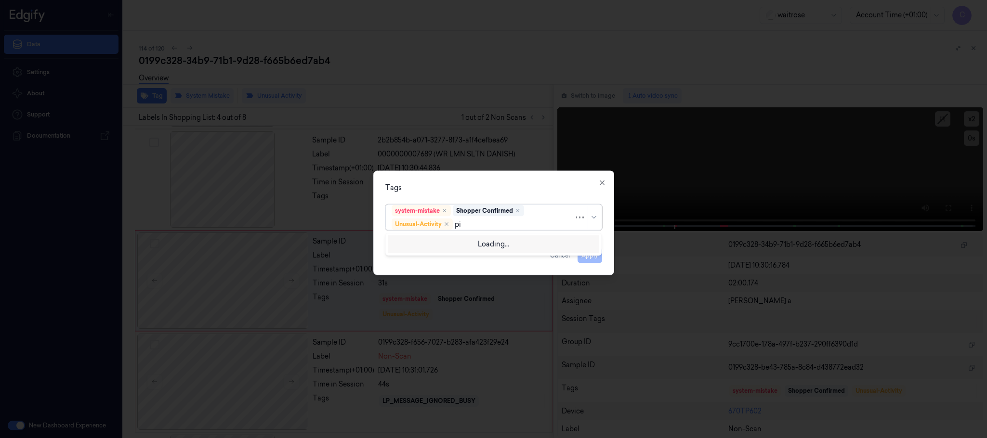
type input "pic"
click at [465, 237] on div "Picklist item alert" at bounding box center [493, 244] width 211 height 16
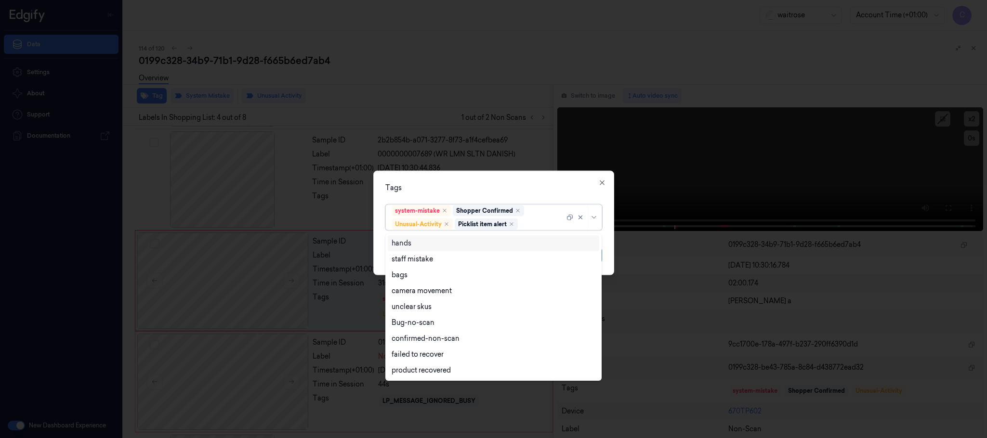
click at [493, 181] on div "Tags option Picklist item alert, selected. 9 results available. Use Up and Down…" at bounding box center [493, 223] width 241 height 105
click at [583, 253] on button "Apply" at bounding box center [590, 255] width 25 height 15
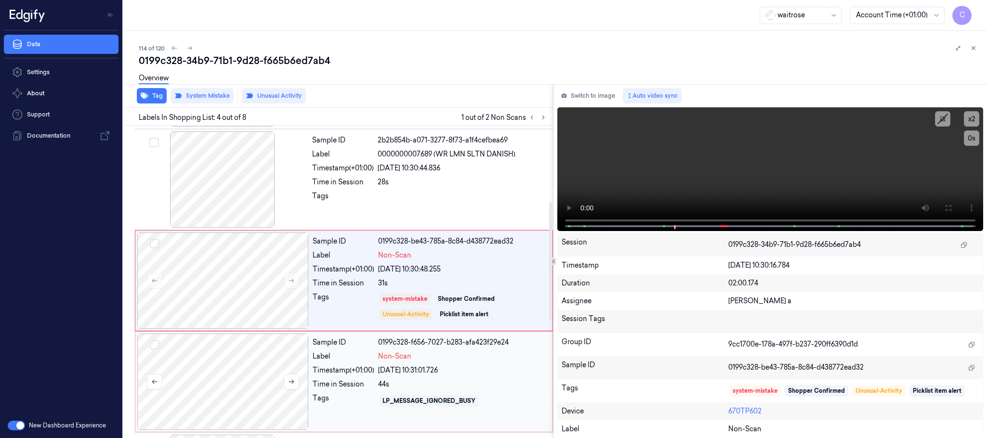
click at [231, 376] on div at bounding box center [222, 382] width 171 height 96
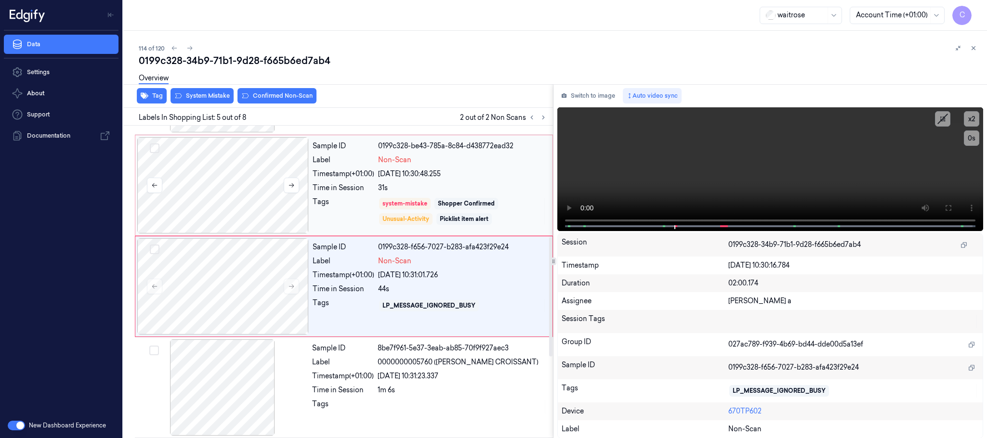
scroll to position [301, 0]
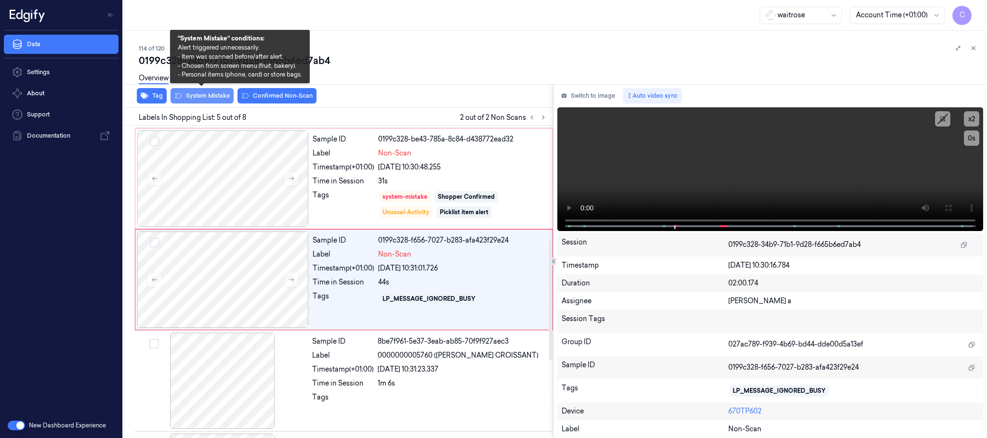
click at [208, 92] on button "System Mistake" at bounding box center [202, 95] width 63 height 15
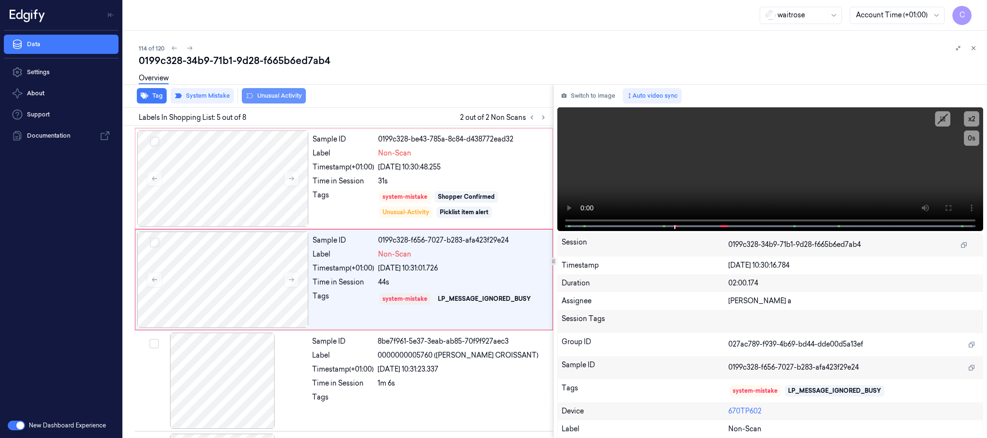
click at [274, 97] on button "Unusual Activity" at bounding box center [274, 95] width 64 height 15
click at [158, 96] on button "Tag" at bounding box center [152, 95] width 30 height 15
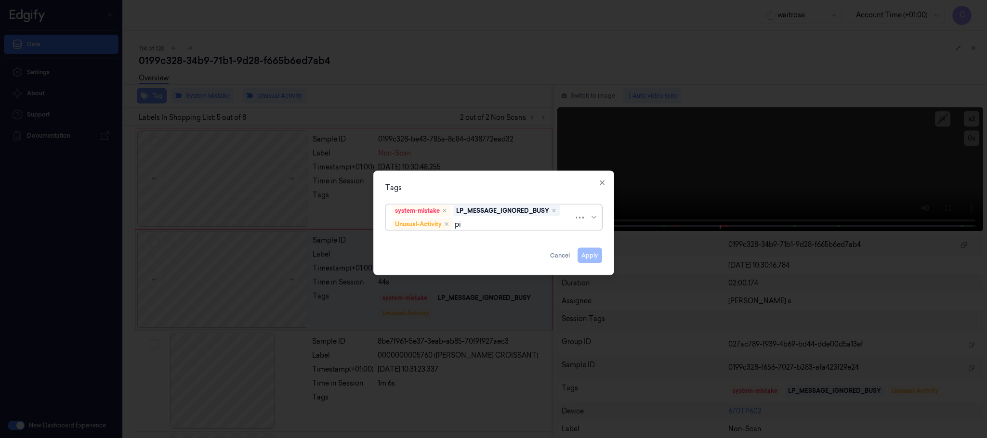
type input "pic"
click at [409, 243] on div "Picklist item alert" at bounding box center [419, 243] width 55 height 10
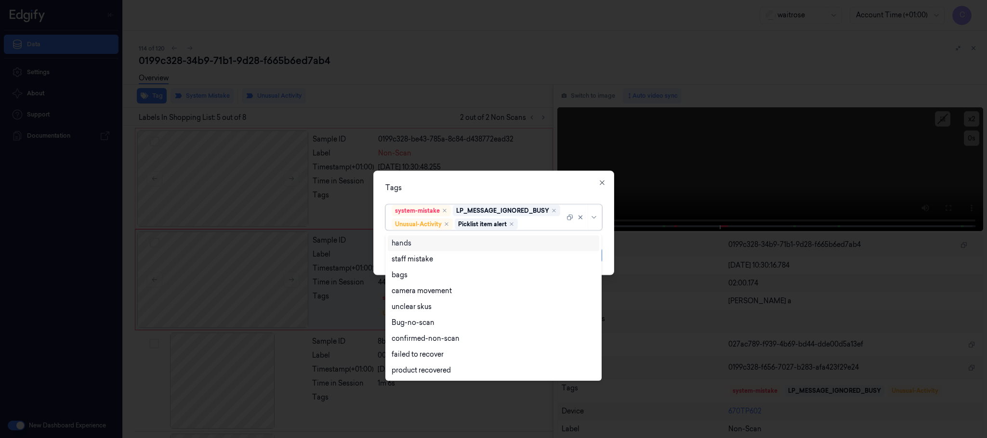
click at [463, 179] on div "Tags option Picklist item alert, selected. 9 results available. Use Up and Down…" at bounding box center [493, 223] width 241 height 105
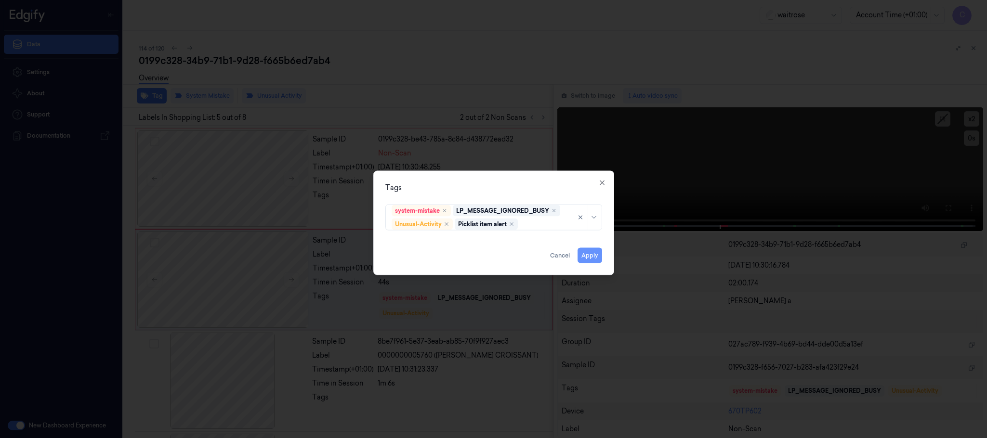
click at [592, 253] on button "Apply" at bounding box center [590, 255] width 25 height 15
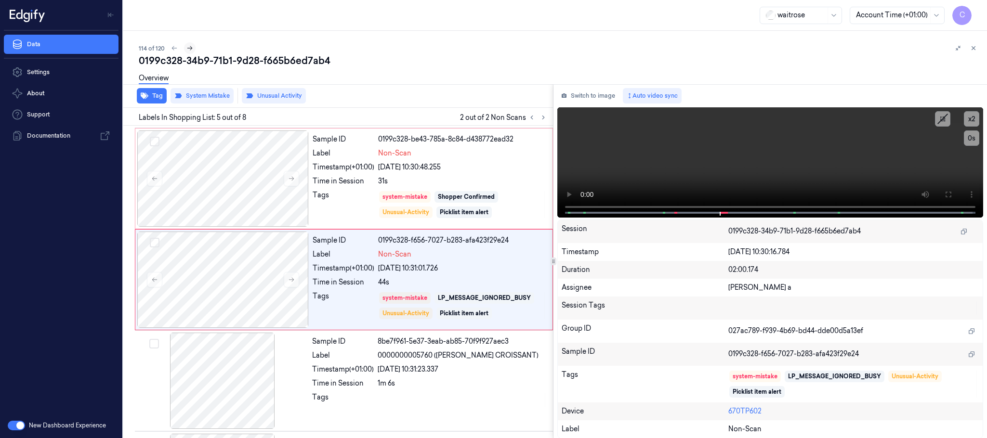
click at [189, 48] on icon at bounding box center [189, 48] width 7 height 7
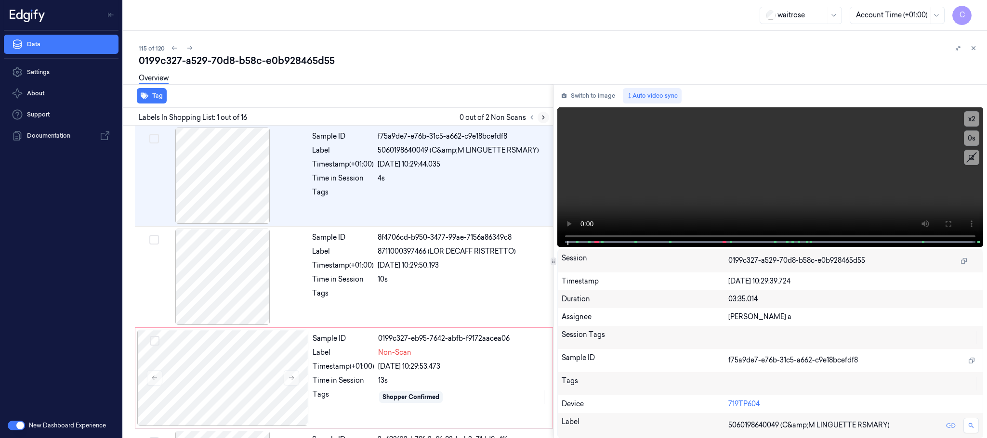
click at [545, 116] on icon at bounding box center [543, 117] width 7 height 7
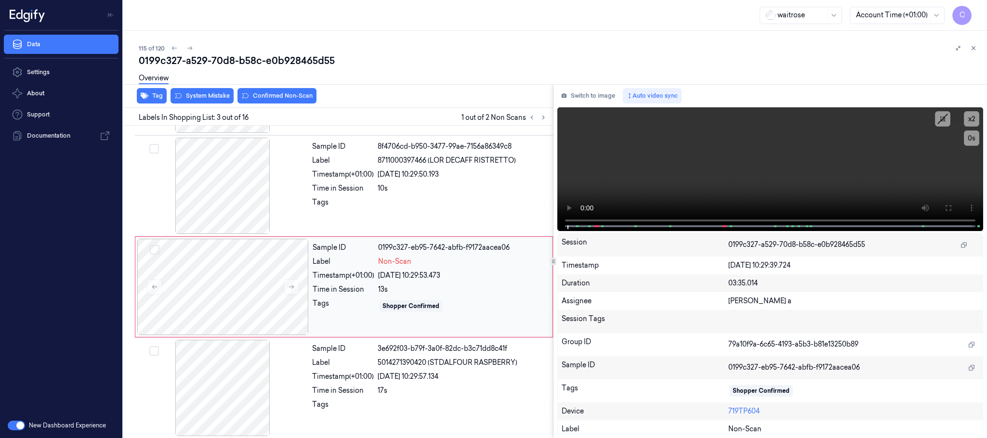
scroll to position [97, 0]
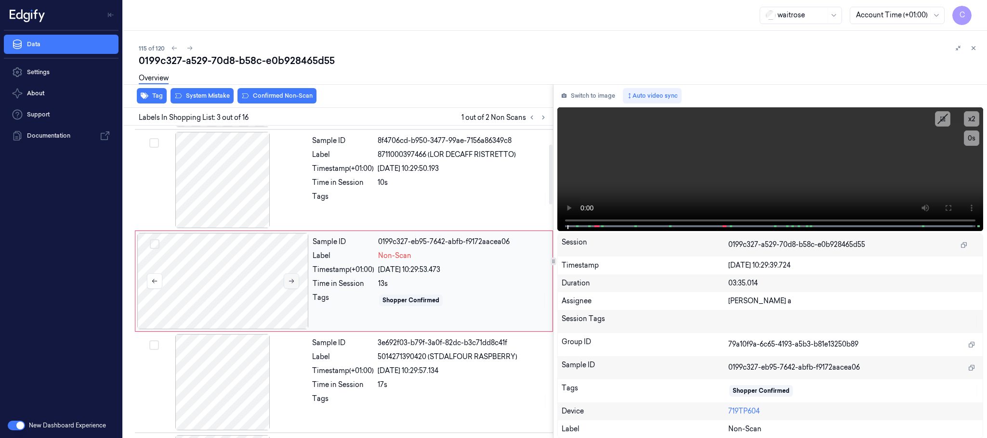
click at [293, 279] on icon at bounding box center [291, 281] width 7 height 7
click at [292, 284] on icon at bounding box center [291, 281] width 5 height 4
click at [226, 168] on div at bounding box center [222, 180] width 171 height 96
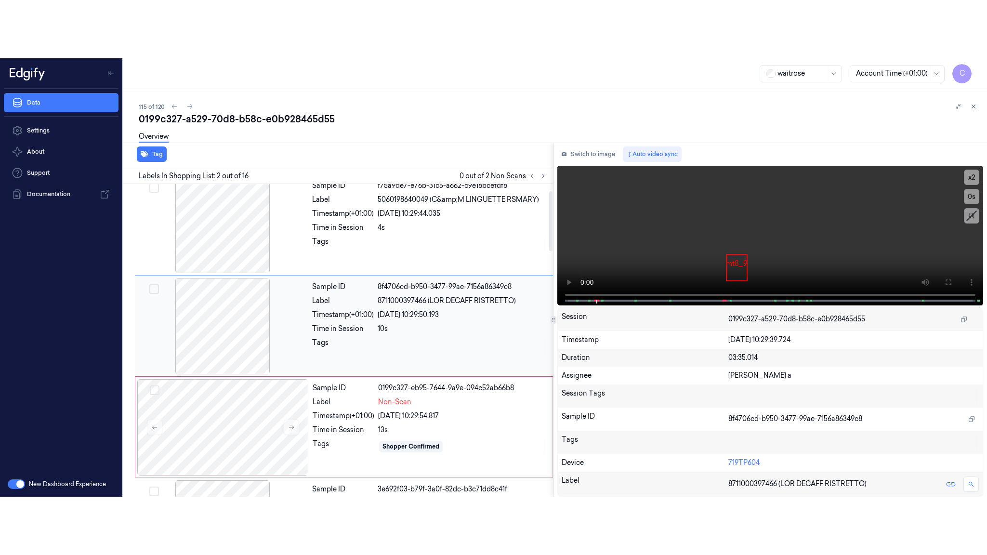
scroll to position [0, 0]
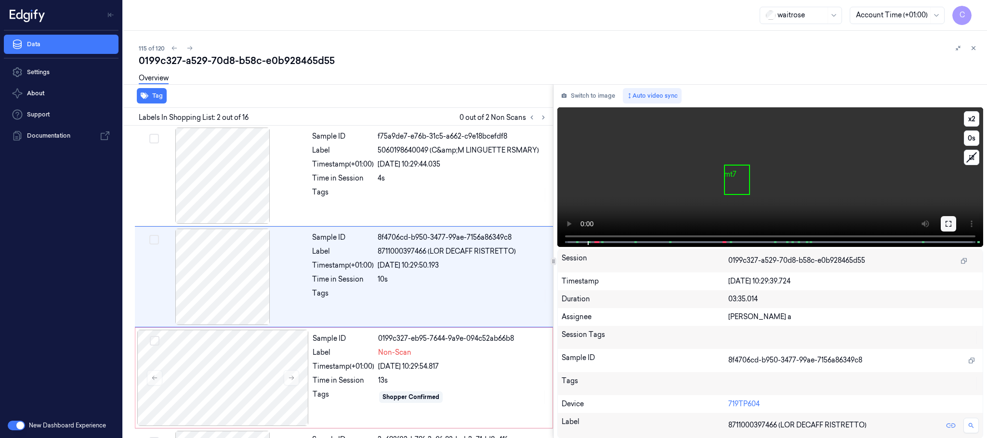
click at [948, 223] on icon at bounding box center [949, 224] width 8 height 8
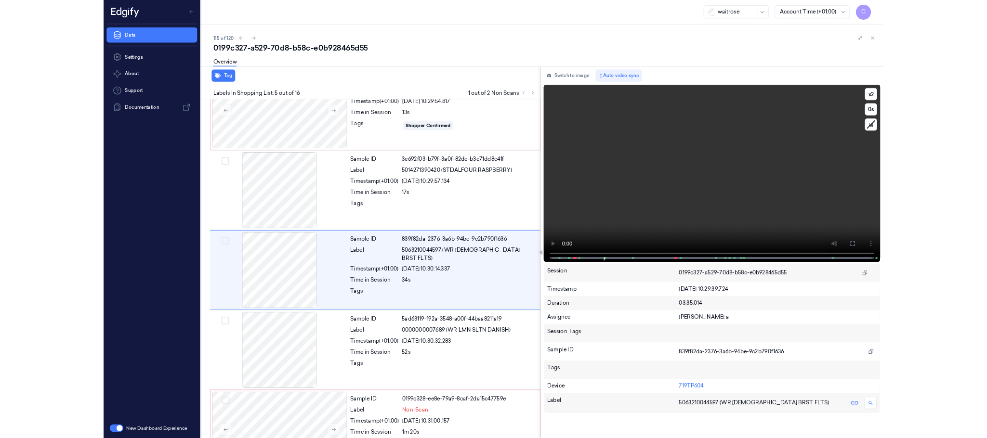
scroll to position [242, 0]
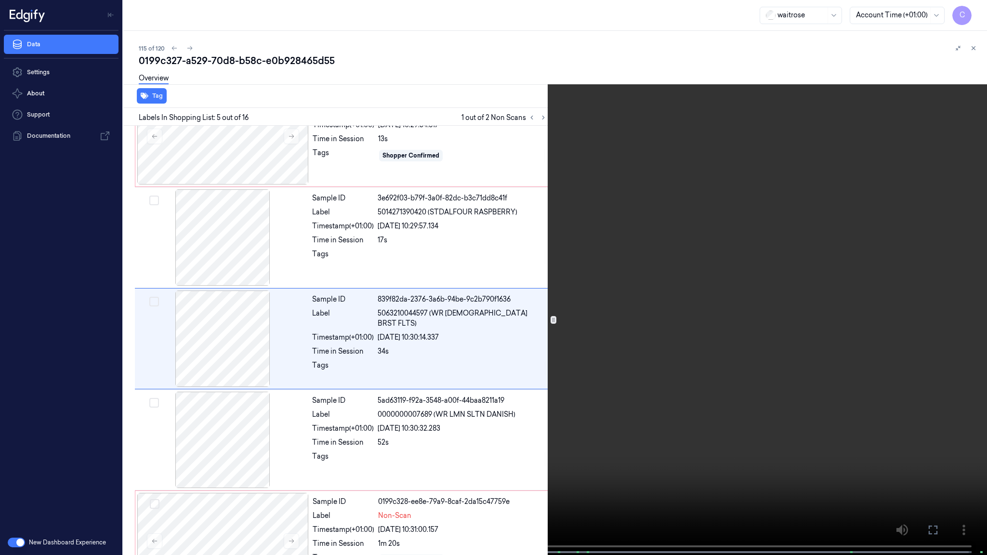
click at [413, 410] on video at bounding box center [493, 278] width 987 height 557
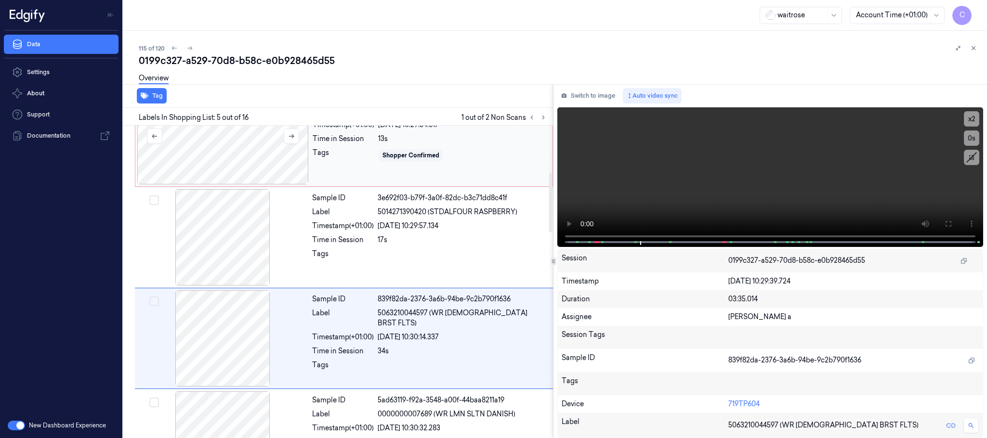
click at [195, 146] on div at bounding box center [222, 136] width 171 height 96
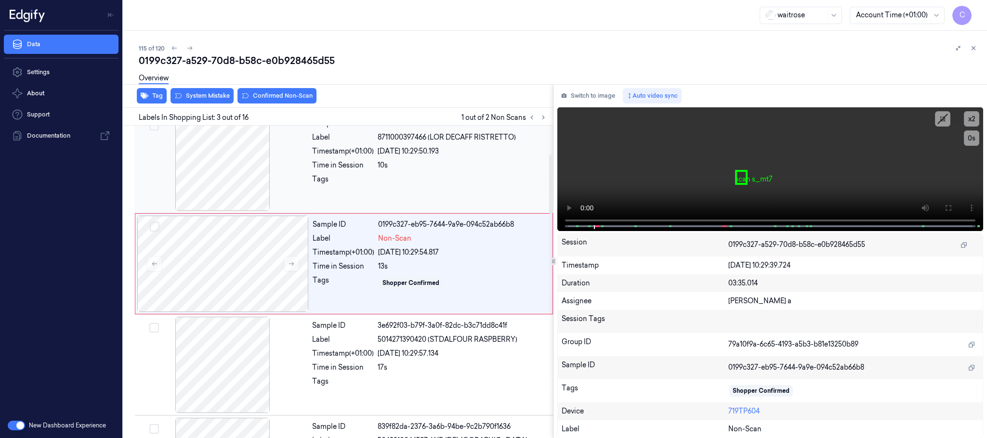
scroll to position [97, 0]
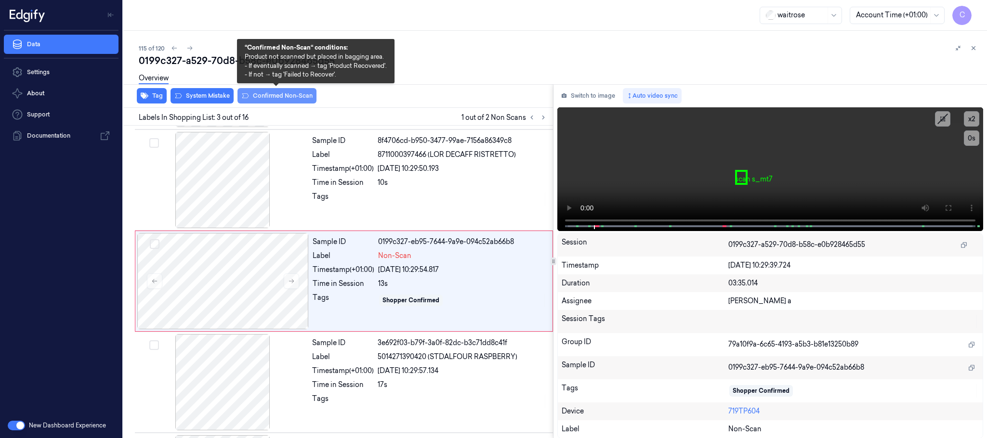
click at [269, 97] on button "Confirmed Non-Scan" at bounding box center [276, 95] width 79 height 15
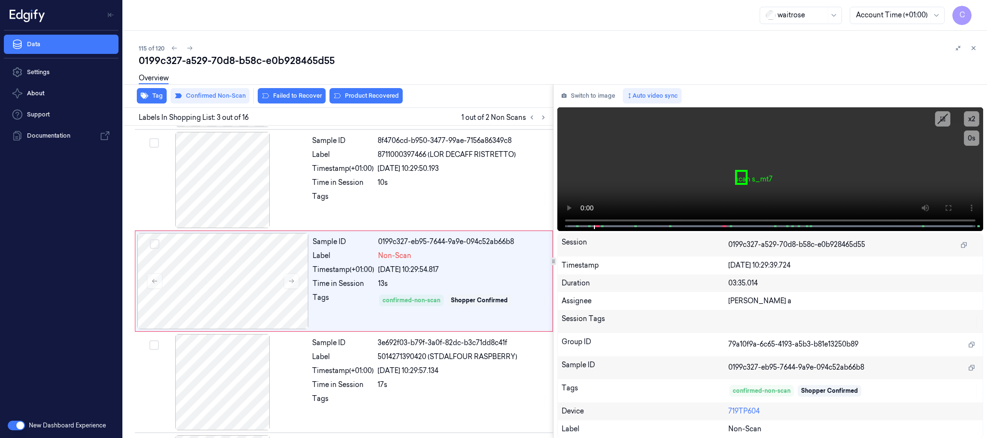
click at [387, 93] on button "Product Recovered" at bounding box center [365, 95] width 73 height 15
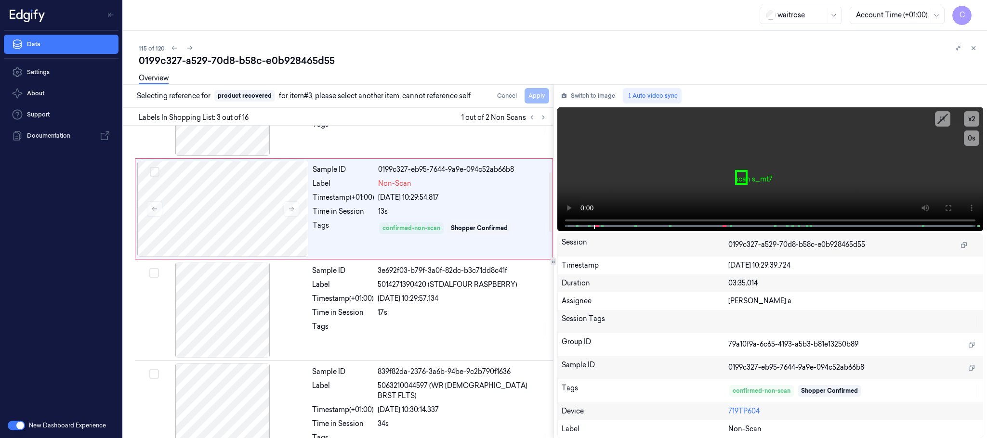
scroll to position [314, 0]
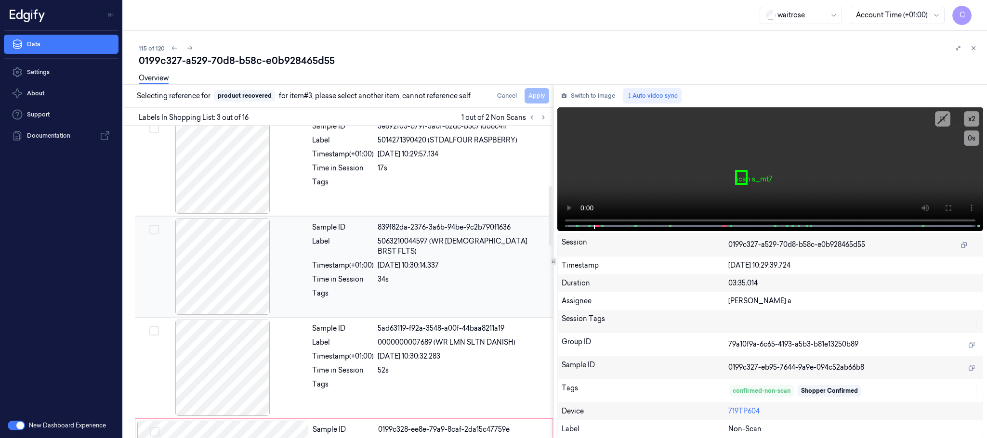
click at [232, 245] on div at bounding box center [222, 267] width 171 height 96
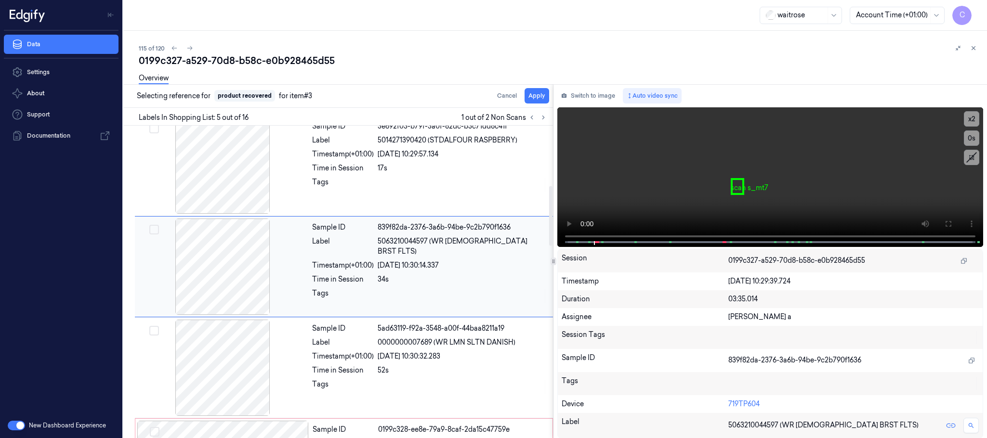
scroll to position [301, 0]
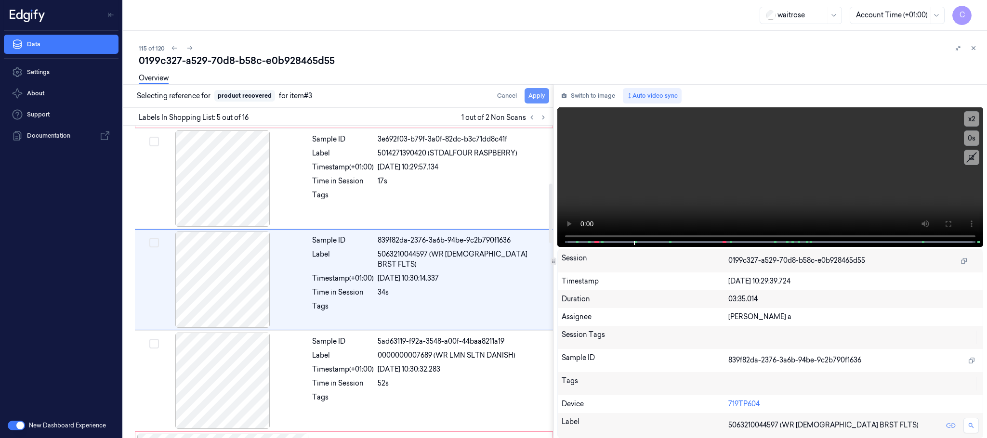
click at [538, 94] on button "Apply" at bounding box center [537, 95] width 25 height 15
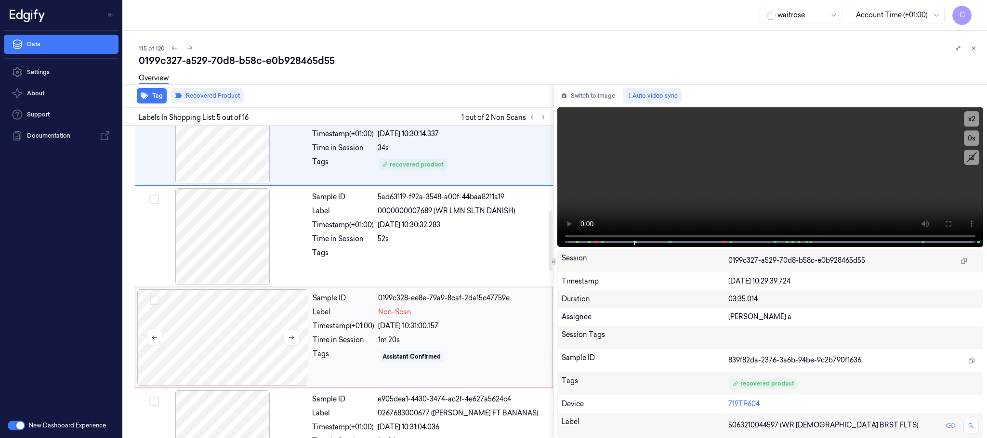
click at [269, 334] on div at bounding box center [222, 337] width 171 height 96
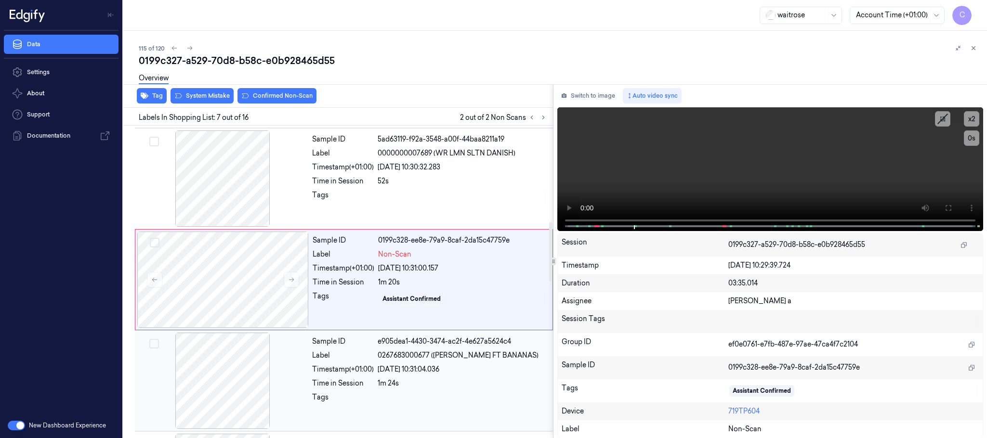
scroll to position [503, 0]
click at [291, 279] on icon at bounding box center [291, 279] width 7 height 7
click at [195, 181] on div at bounding box center [222, 178] width 171 height 96
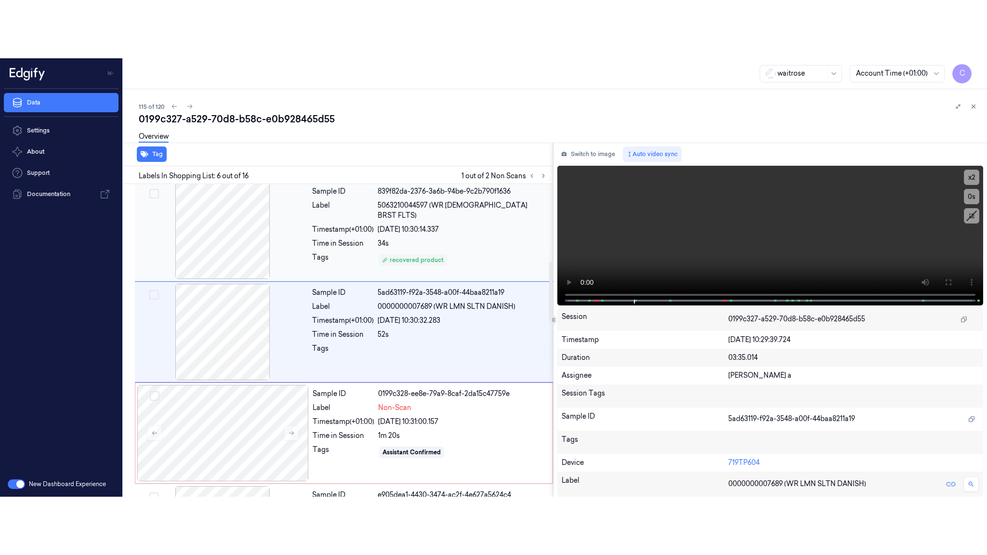
scroll to position [402, 0]
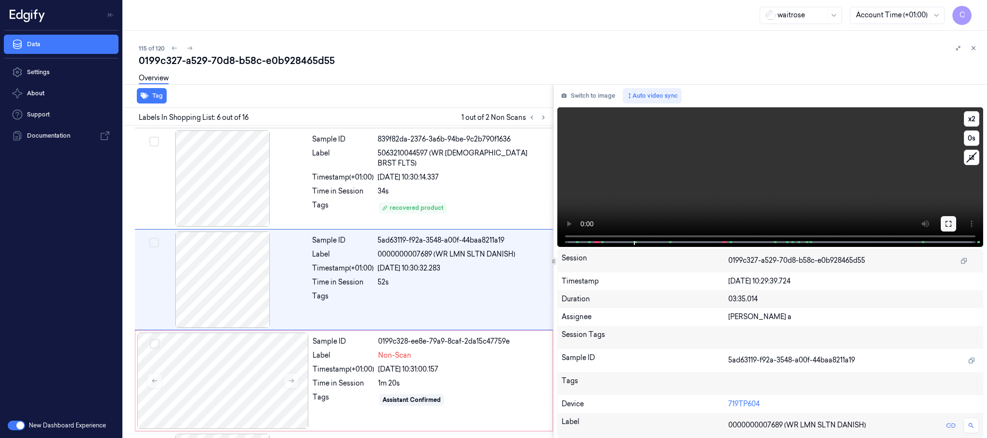
click at [950, 227] on button at bounding box center [948, 223] width 15 height 15
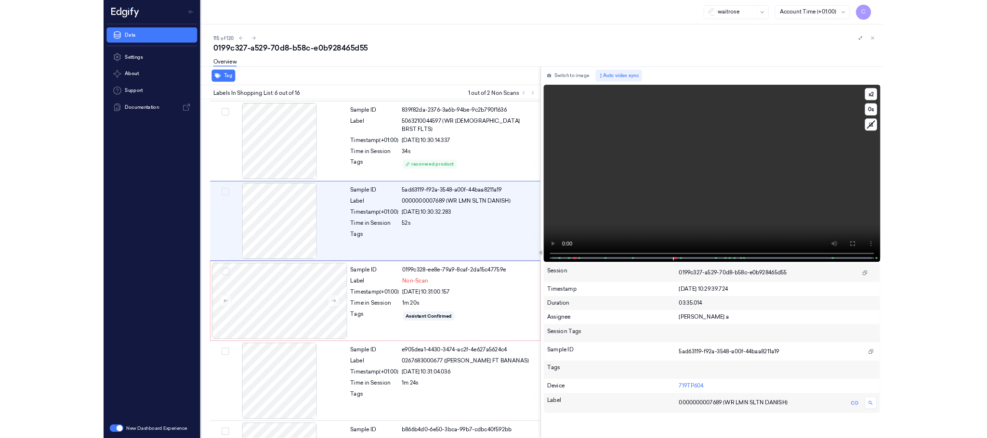
scroll to position [445, 0]
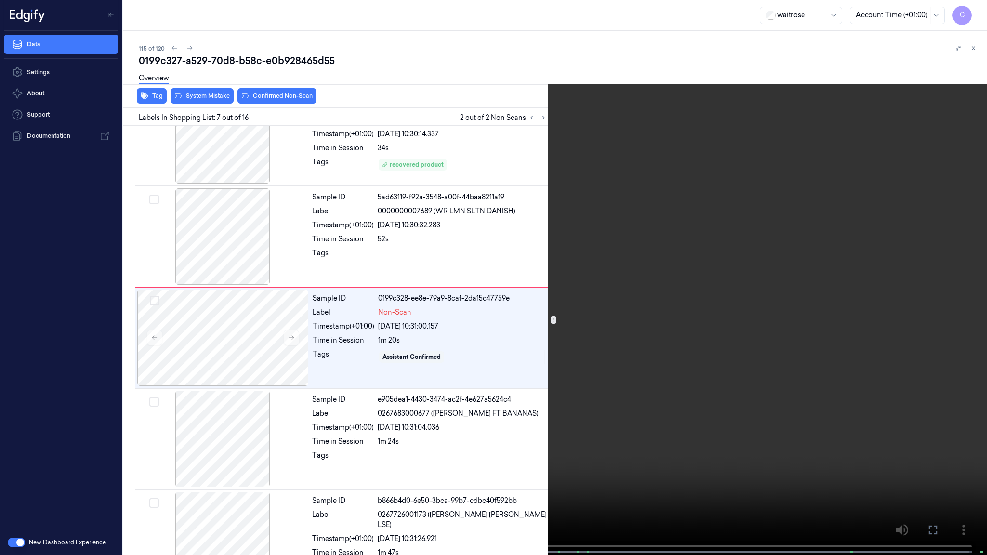
click at [423, 316] on video at bounding box center [493, 278] width 987 height 557
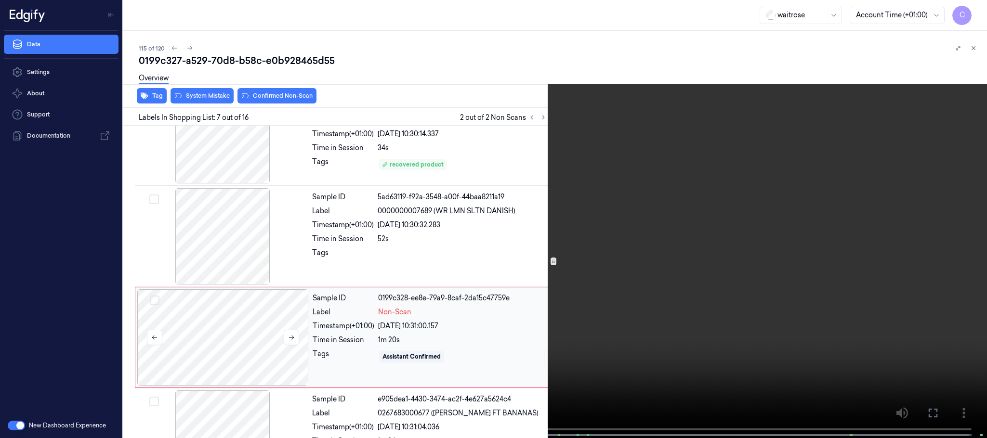
scroll to position [503, 0]
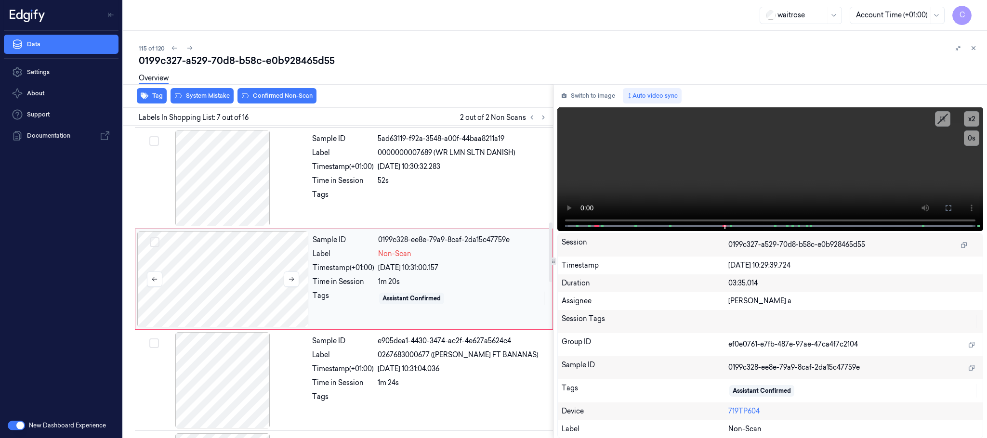
click at [243, 296] on div at bounding box center [222, 279] width 171 height 96
click at [212, 93] on button "System Mistake" at bounding box center [202, 95] width 63 height 15
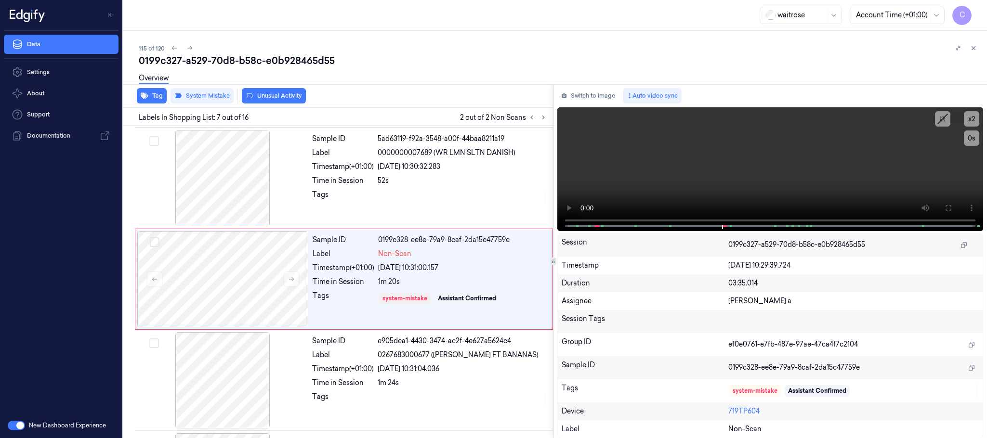
click at [259, 93] on button "Unusual Activity" at bounding box center [274, 95] width 64 height 15
click at [155, 94] on button "Tag" at bounding box center [152, 95] width 30 height 15
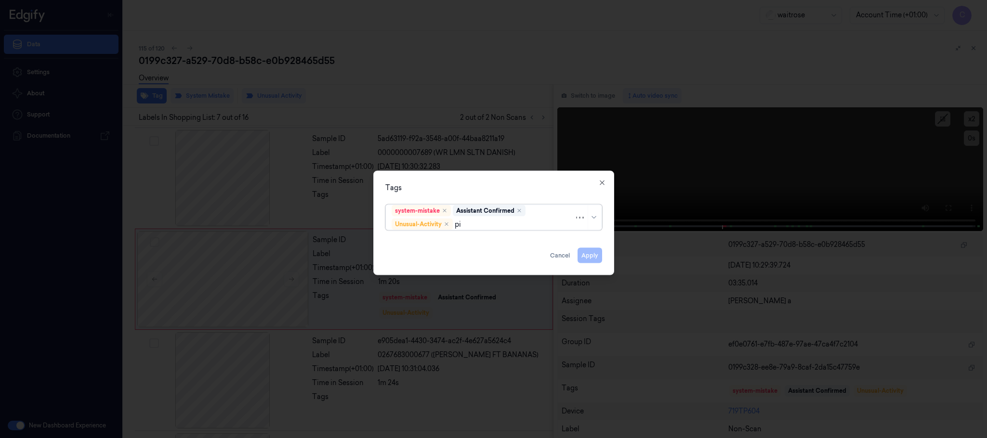
type input "pic"
click at [405, 238] on div "Picklist item alert" at bounding box center [419, 243] width 55 height 10
click at [447, 180] on div "Tags system-mistake Assistant Confirmed Unusual-Activity Picklist item alert Ap…" at bounding box center [493, 223] width 241 height 105
click at [596, 257] on button "Apply" at bounding box center [590, 255] width 25 height 15
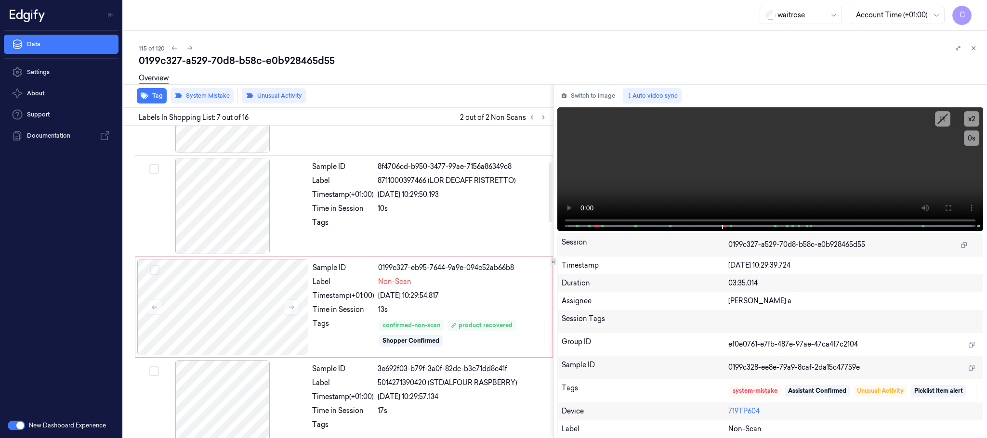
scroll to position [70, 0]
click at [188, 50] on icon at bounding box center [189, 48] width 7 height 7
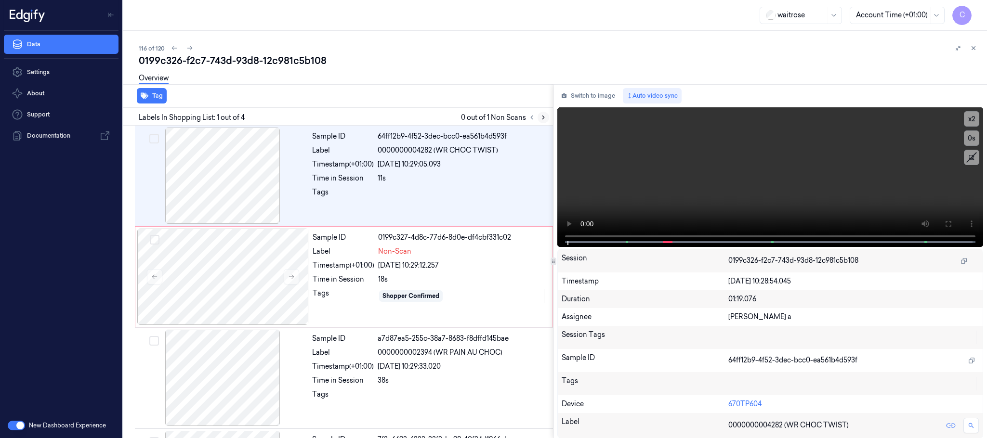
click at [542, 121] on button at bounding box center [544, 118] width 12 height 12
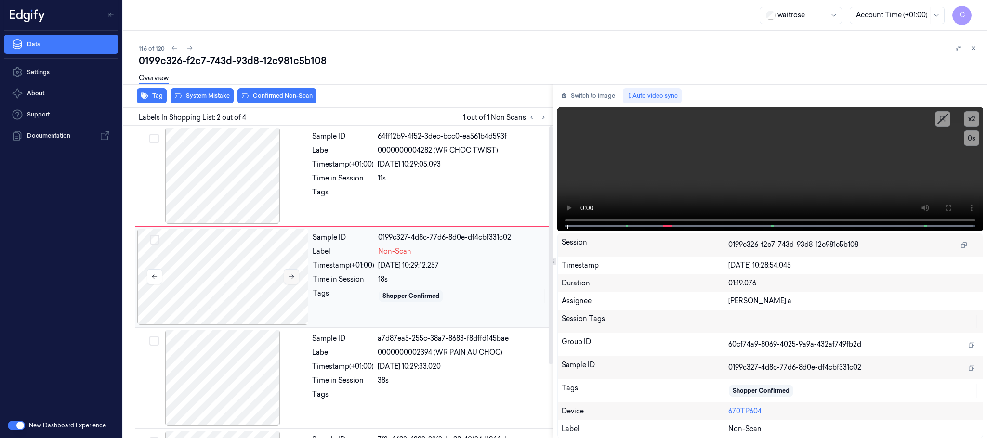
click at [292, 280] on icon at bounding box center [291, 277] width 7 height 7
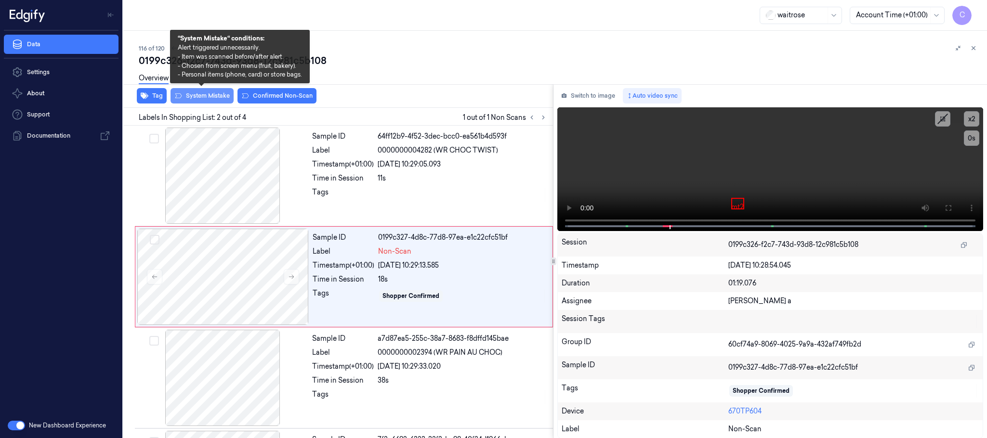
click at [204, 99] on button "System Mistake" at bounding box center [202, 95] width 63 height 15
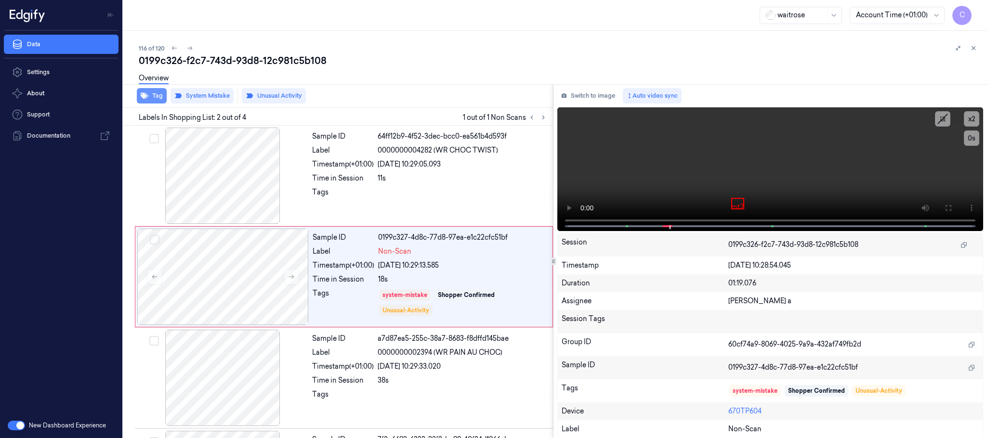
click at [157, 98] on button "Tag" at bounding box center [152, 95] width 30 height 15
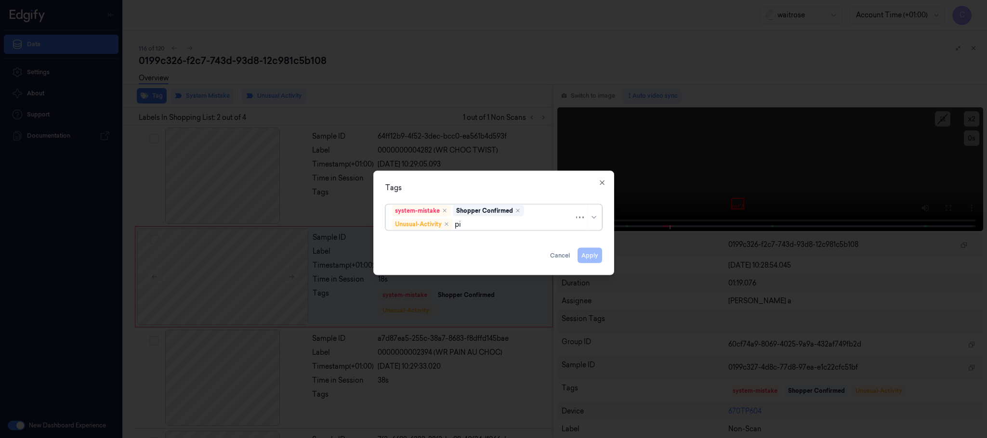
type input "pic"
click at [434, 249] on div "Picklist item alert" at bounding box center [419, 243] width 55 height 10
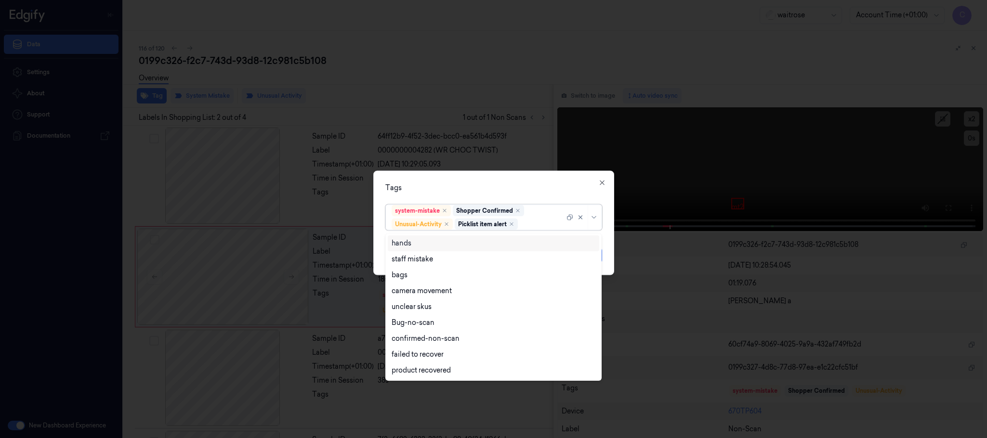
click at [500, 172] on div "Tags option Picklist item alert, selected. 9 results available. Use Up and Down…" at bounding box center [493, 223] width 241 height 105
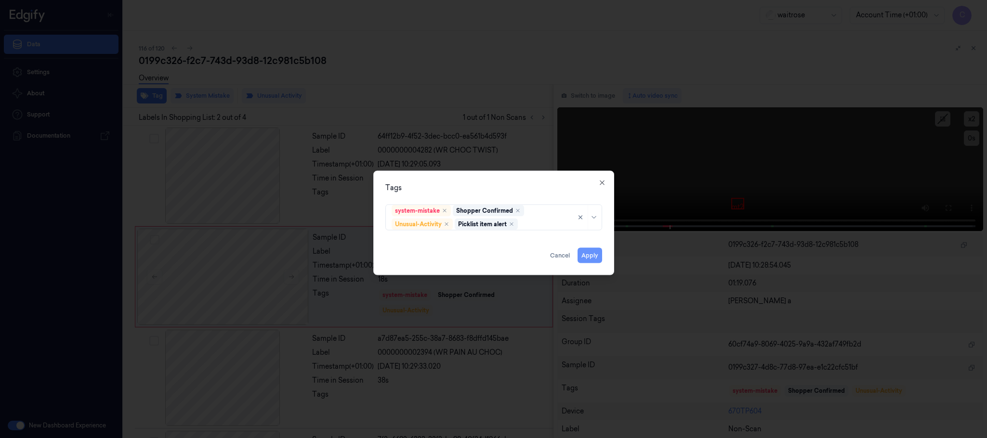
click at [592, 260] on button "Apply" at bounding box center [590, 255] width 25 height 15
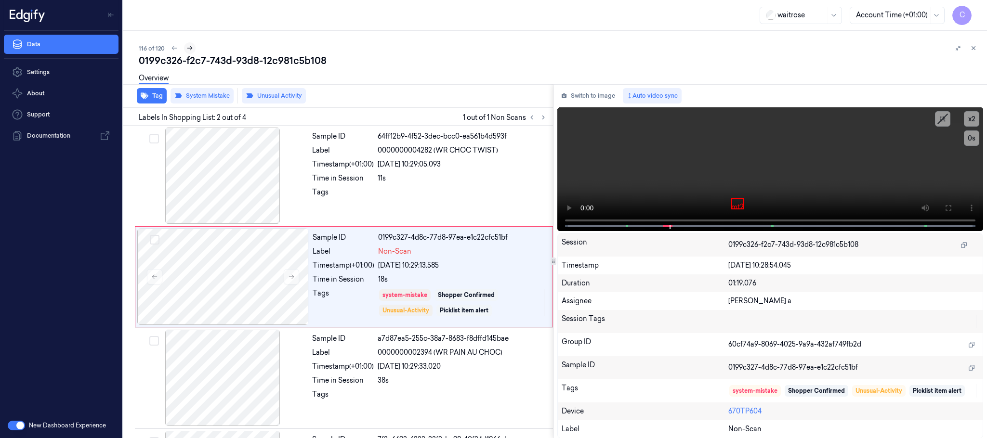
click at [191, 45] on icon at bounding box center [189, 48] width 7 height 7
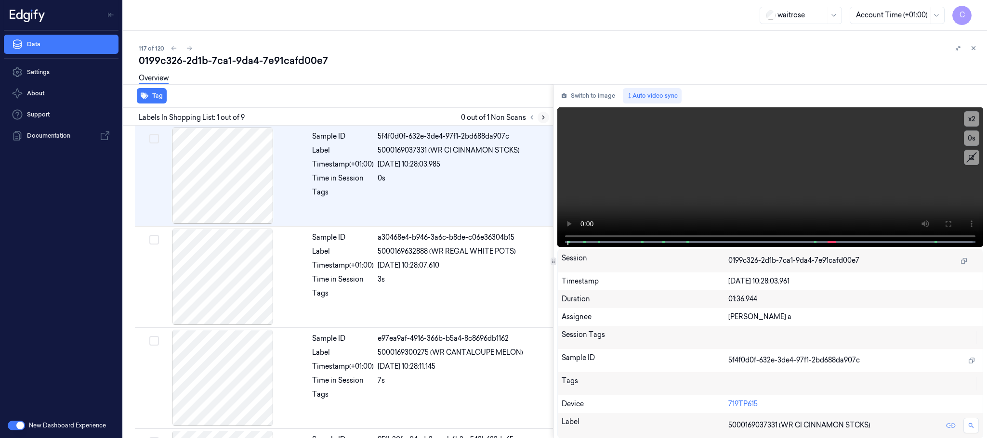
click at [543, 117] on icon at bounding box center [543, 117] width 7 height 7
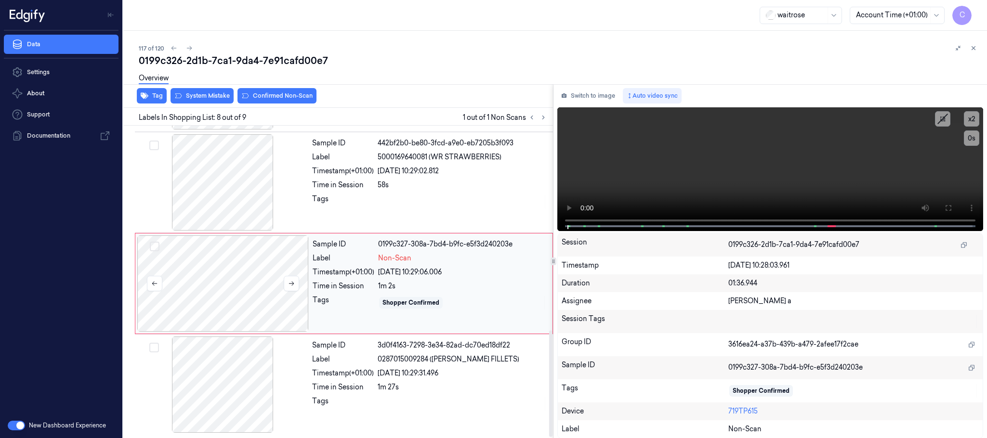
scroll to position [604, 0]
click at [295, 284] on icon at bounding box center [291, 283] width 7 height 7
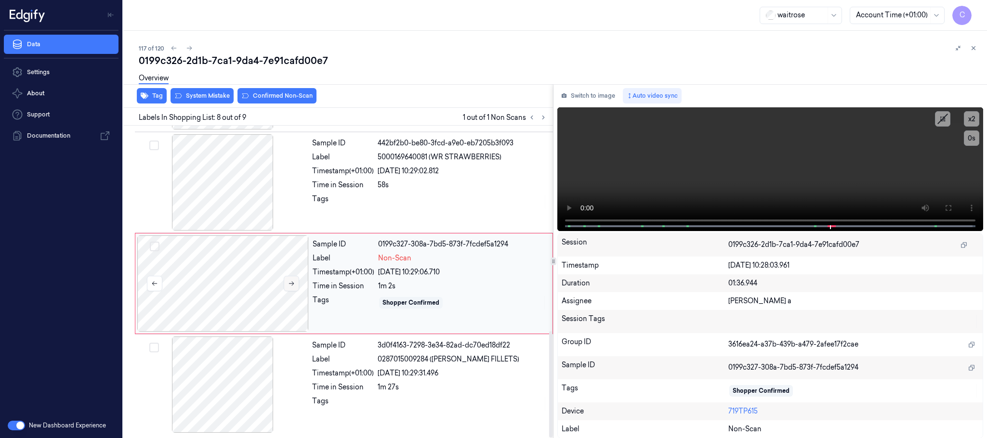
click at [295, 284] on icon at bounding box center [291, 283] width 7 height 7
click at [210, 179] on div at bounding box center [222, 182] width 171 height 96
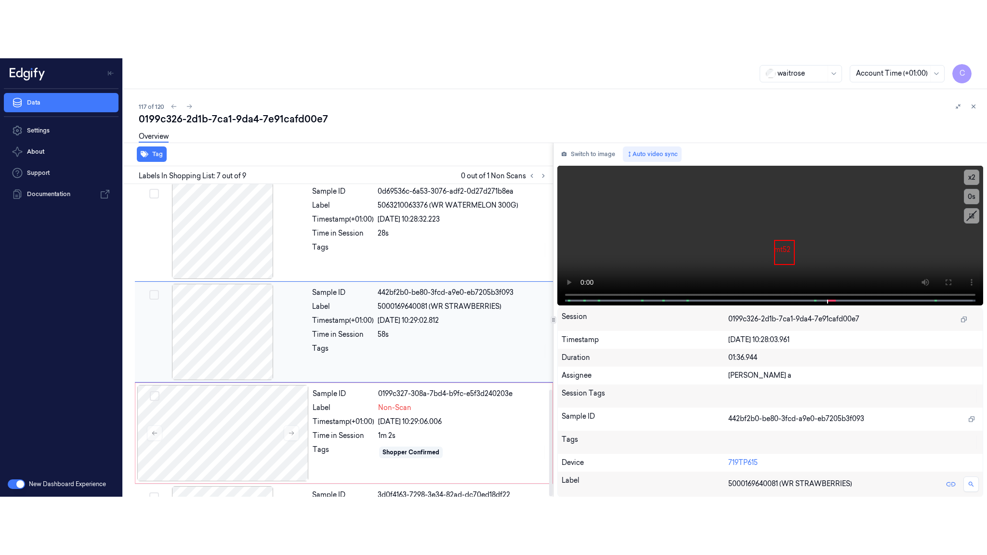
scroll to position [503, 0]
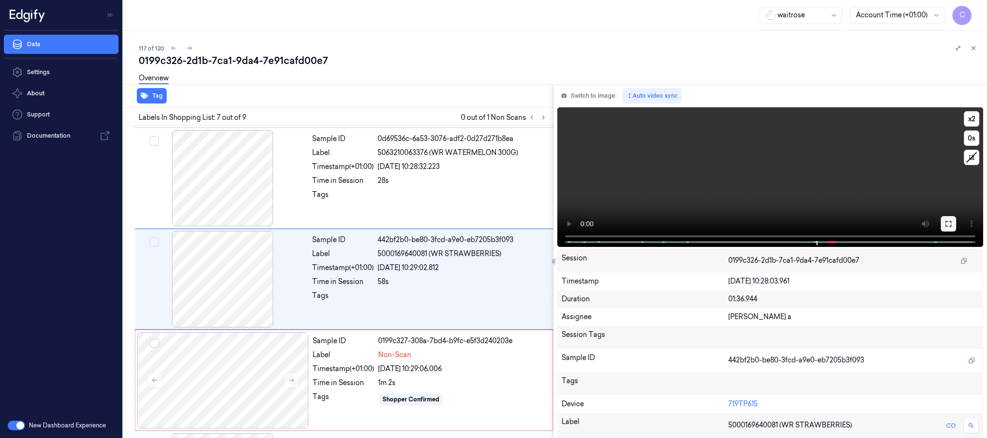
click at [947, 217] on button at bounding box center [948, 223] width 15 height 15
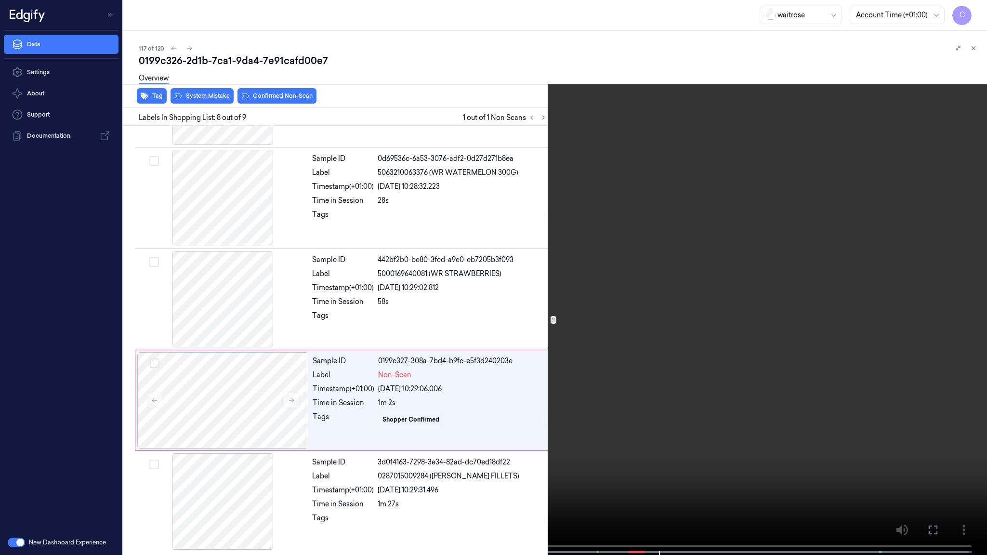
click at [506, 372] on video at bounding box center [493, 278] width 987 height 557
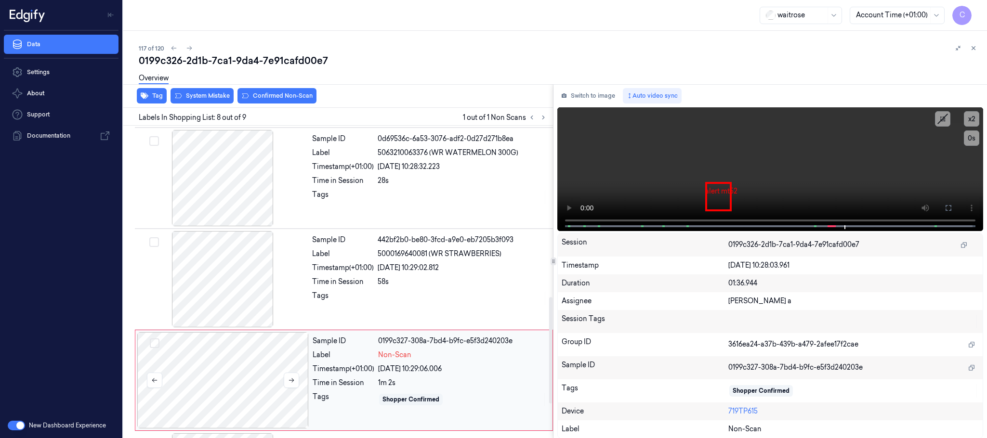
click at [237, 373] on div at bounding box center [222, 380] width 171 height 96
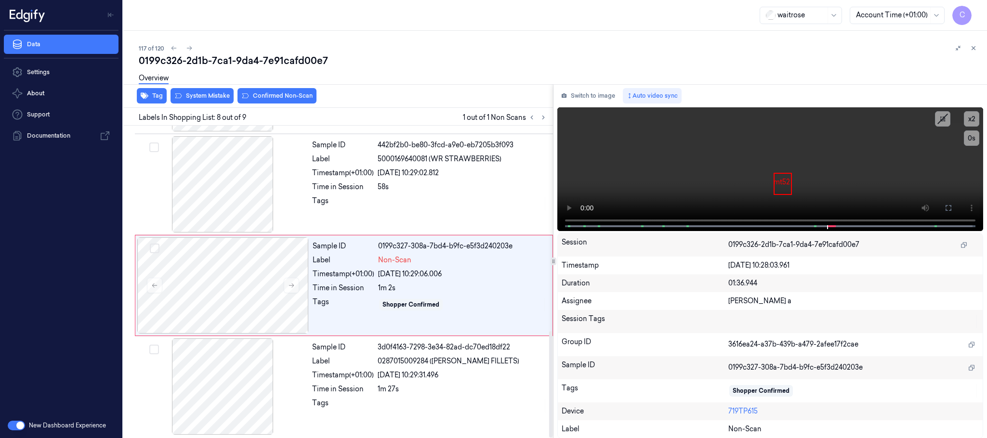
scroll to position [604, 0]
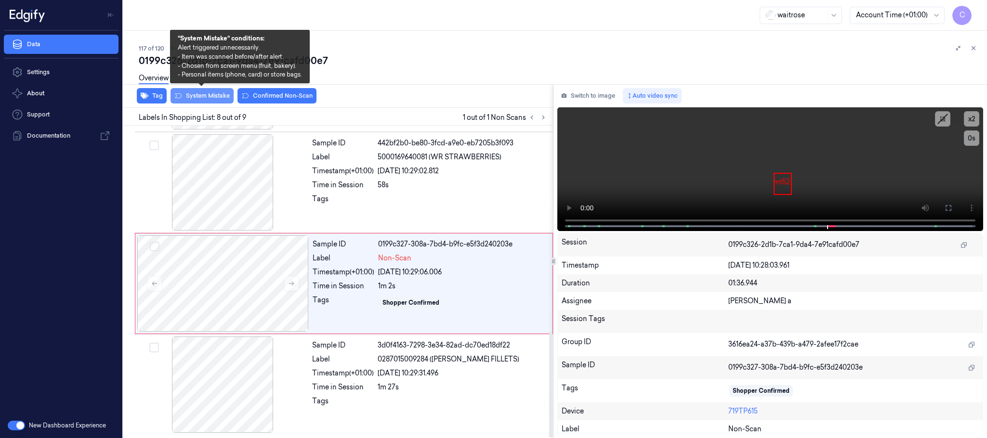
click at [199, 99] on button "System Mistake" at bounding box center [202, 95] width 63 height 15
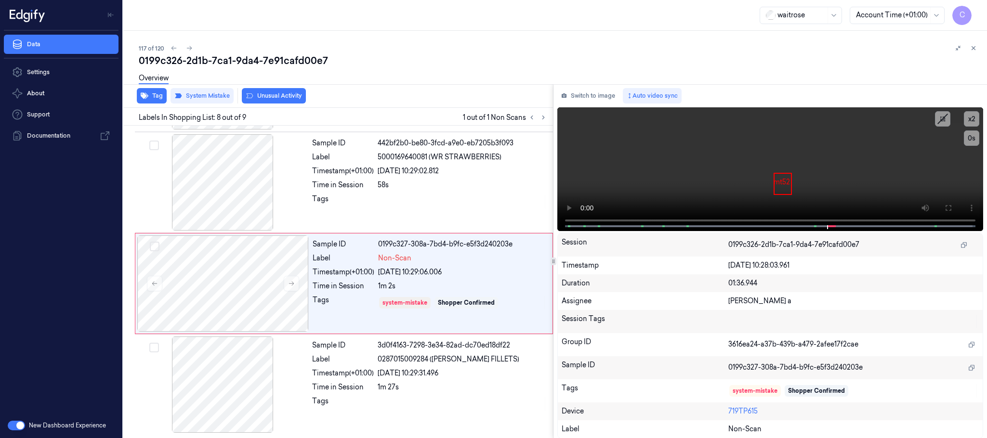
click at [279, 97] on button "Unusual Activity" at bounding box center [274, 95] width 64 height 15
click at [187, 50] on icon at bounding box center [189, 48] width 7 height 7
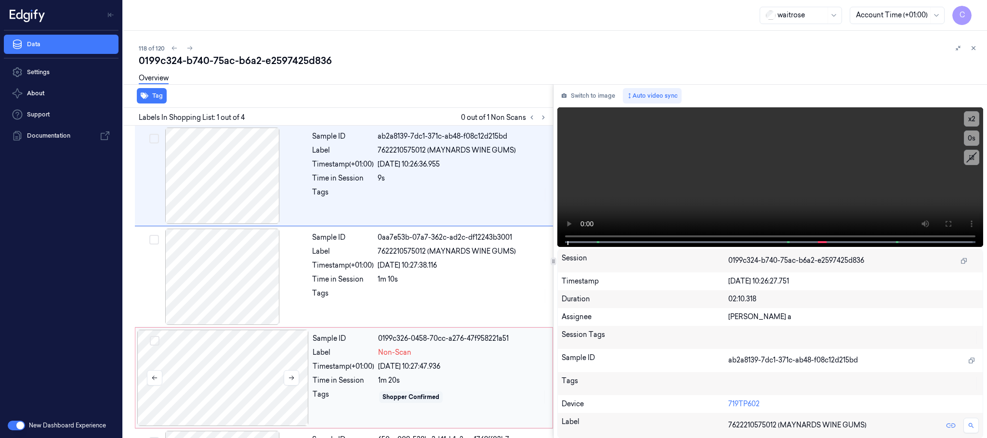
click at [544, 117] on icon at bounding box center [543, 117] width 7 height 7
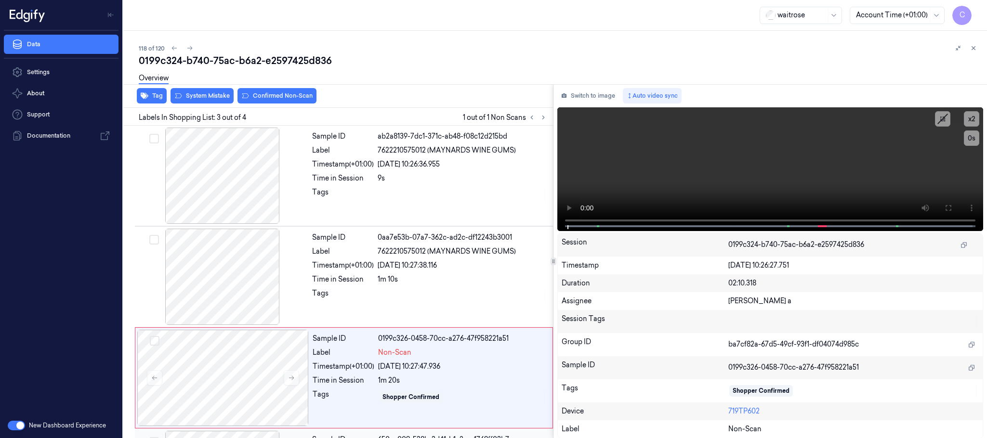
scroll to position [96, 0]
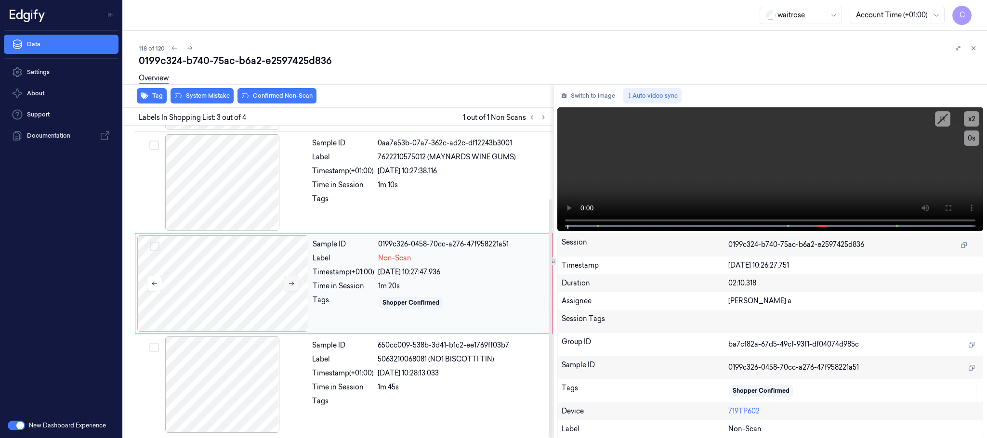
click at [290, 285] on icon at bounding box center [291, 283] width 7 height 7
click at [291, 283] on icon at bounding box center [291, 284] width 5 height 4
click at [225, 186] on div at bounding box center [222, 182] width 171 height 96
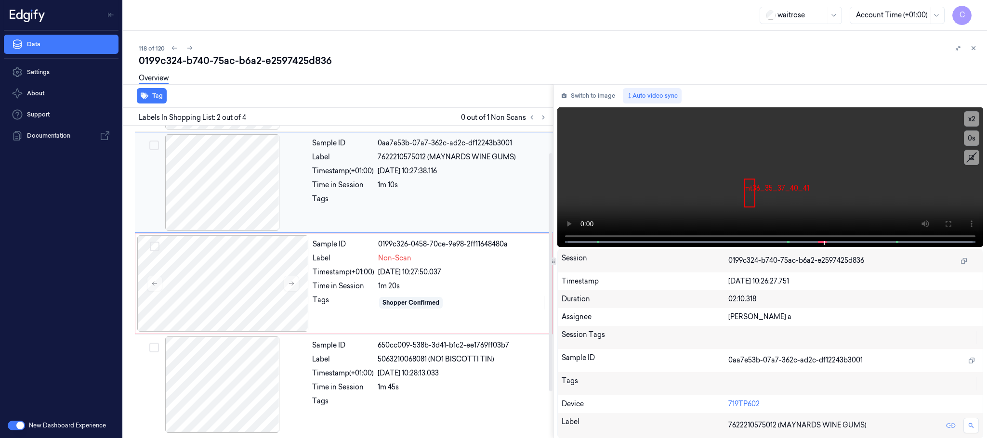
scroll to position [0, 0]
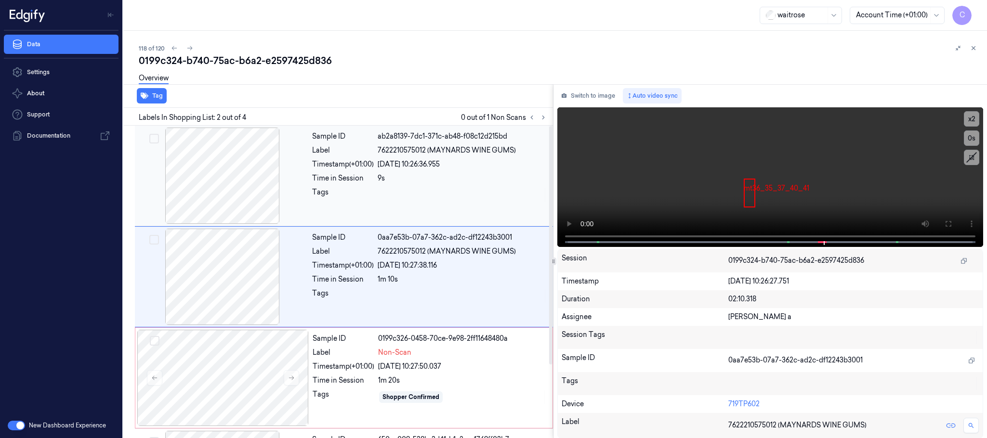
click at [226, 186] on div at bounding box center [222, 176] width 171 height 96
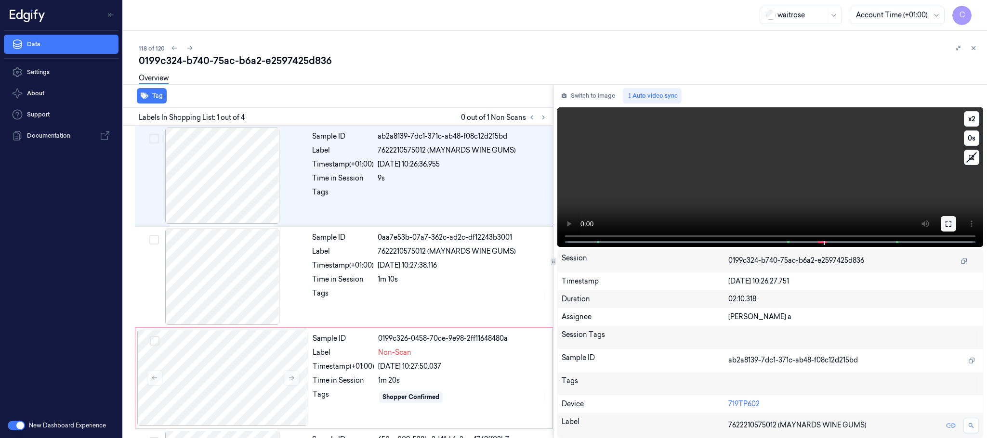
click at [948, 221] on icon at bounding box center [949, 224] width 8 height 8
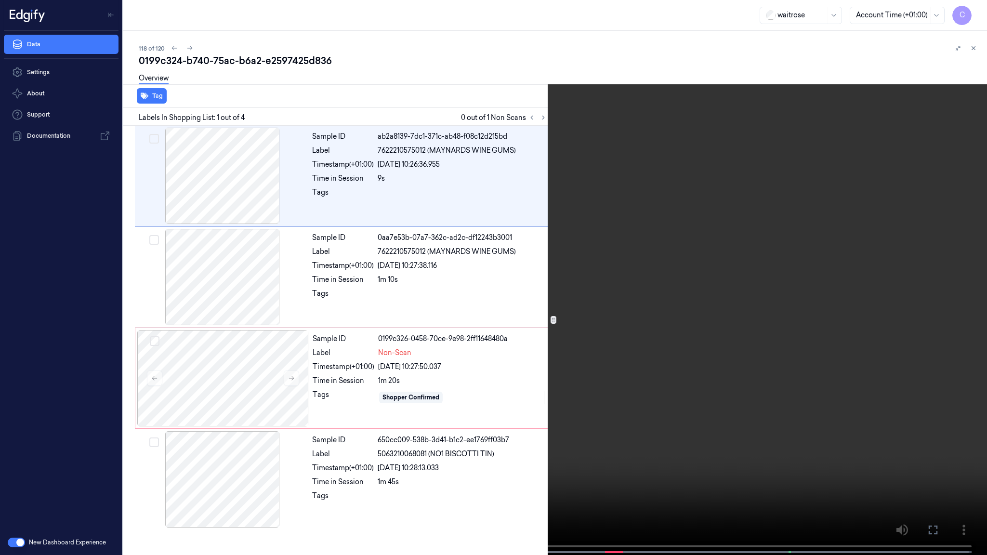
click at [525, 298] on video at bounding box center [493, 278] width 987 height 557
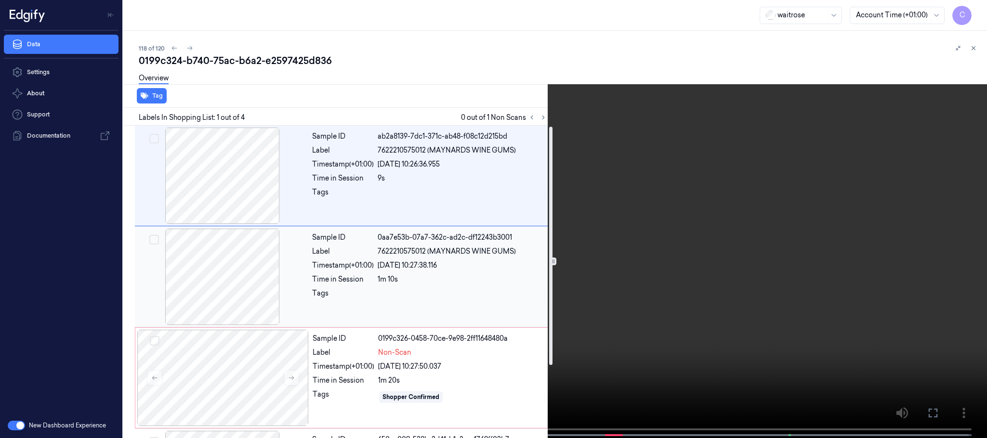
scroll to position [72, 0]
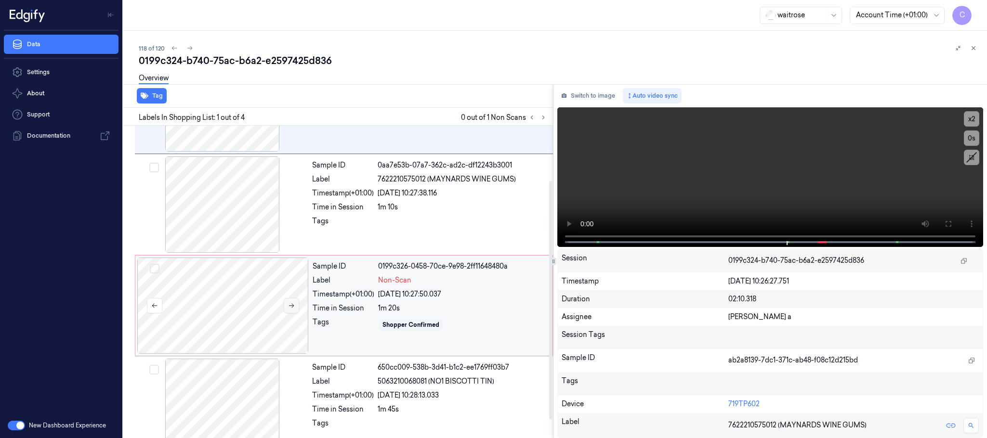
click at [295, 308] on icon at bounding box center [291, 305] width 7 height 7
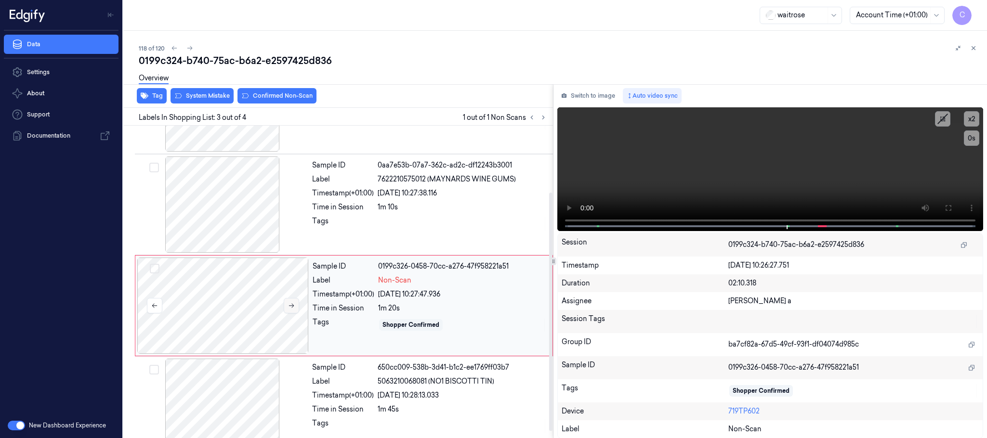
scroll to position [96, 0]
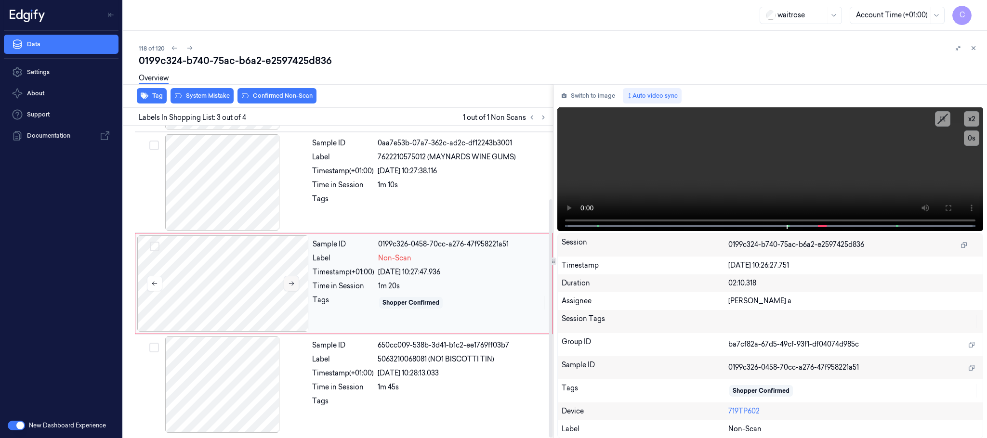
click at [294, 285] on icon at bounding box center [291, 283] width 7 height 7
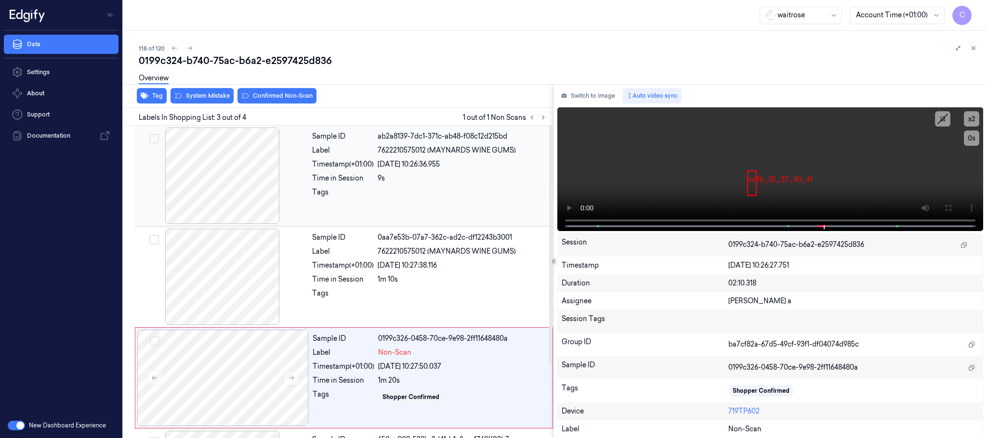
scroll to position [72, 0]
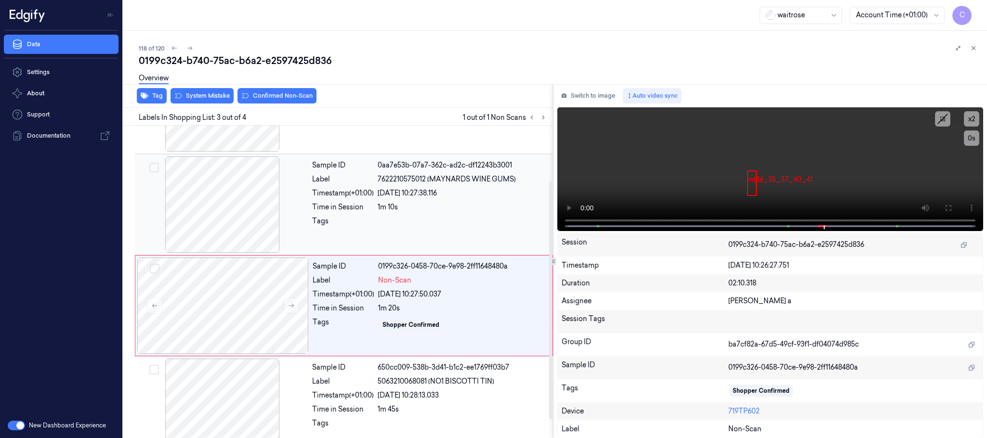
click at [243, 220] on div at bounding box center [222, 205] width 171 height 96
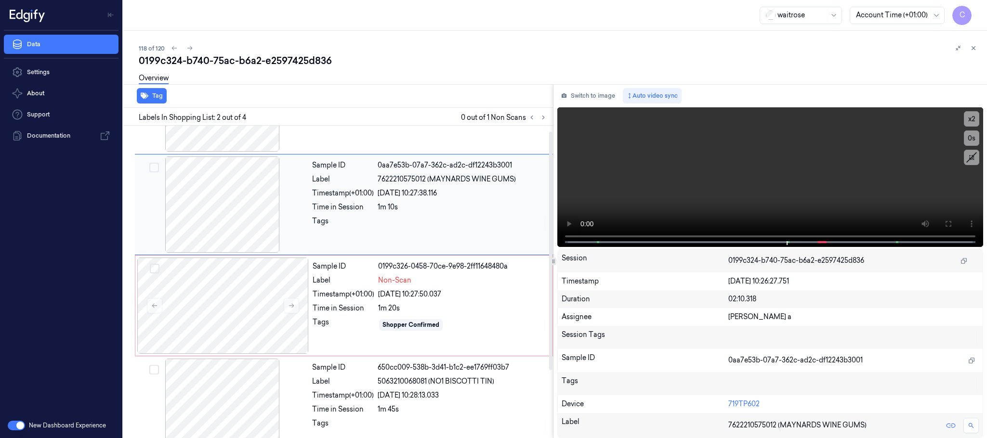
scroll to position [0, 0]
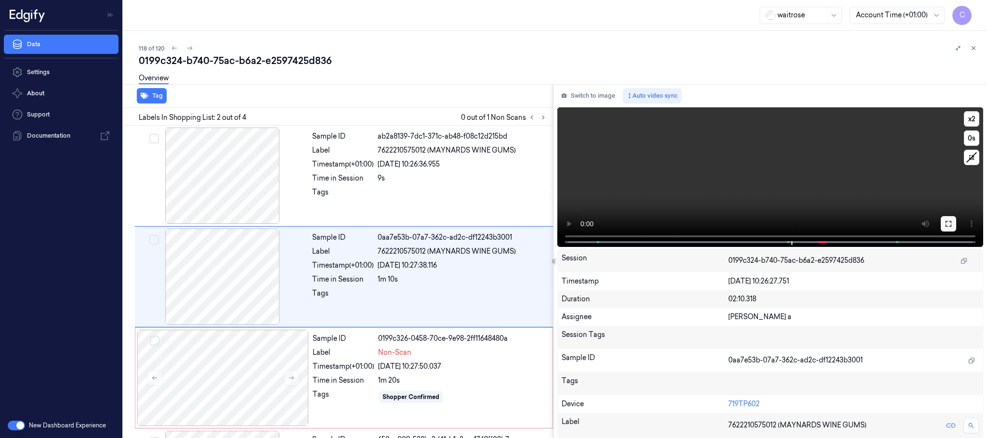
click at [945, 222] on icon at bounding box center [949, 224] width 8 height 8
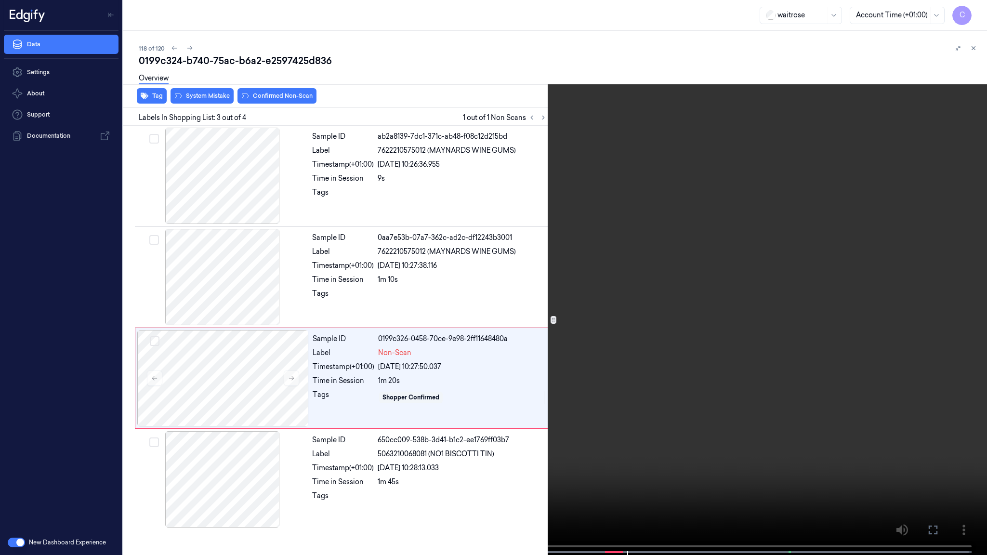
click at [564, 344] on video at bounding box center [493, 278] width 987 height 557
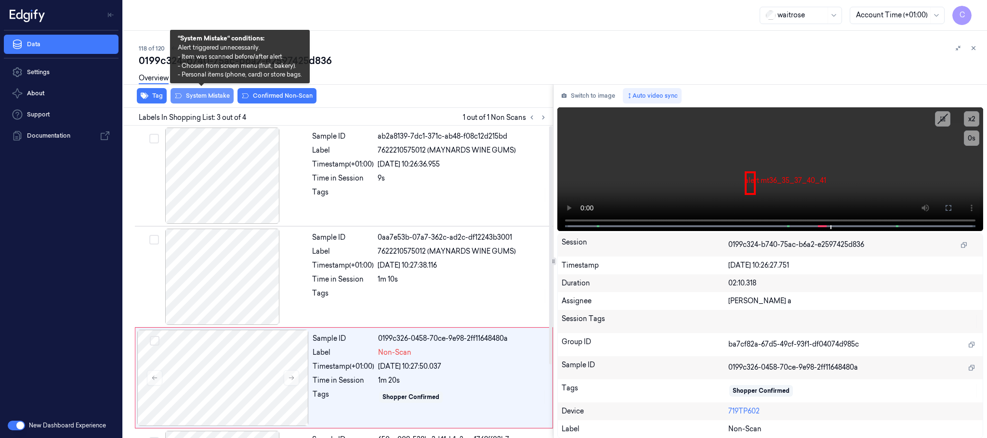
click at [217, 96] on button "System Mistake" at bounding box center [202, 95] width 63 height 15
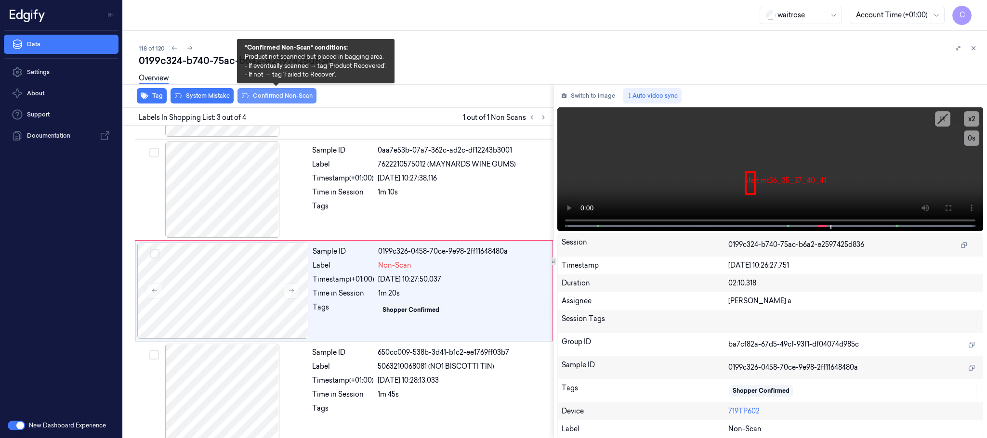
scroll to position [96, 0]
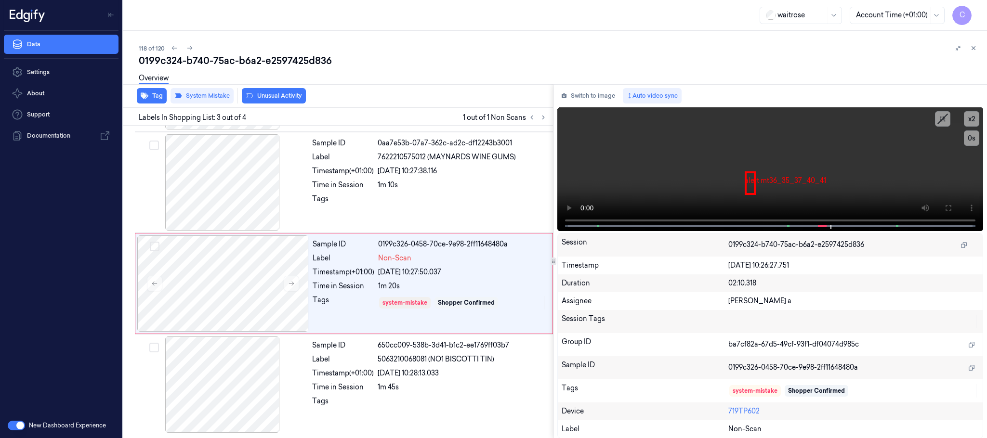
click at [273, 96] on button "Unusual Activity" at bounding box center [274, 95] width 64 height 15
click at [187, 48] on icon at bounding box center [189, 48] width 7 height 7
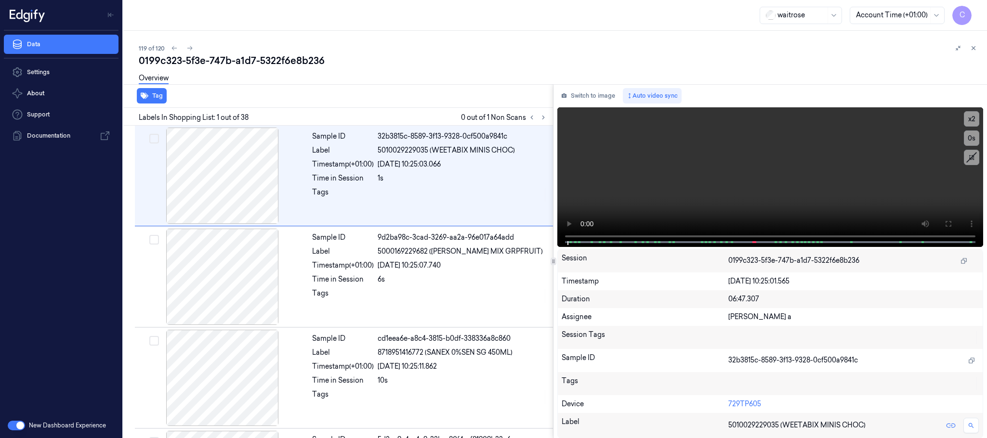
click at [545, 123] on div "Labels In Shopping List: 1 out of 38 0 out of 1 Non Scans" at bounding box center [336, 117] width 434 height 18
click at [543, 119] on icon at bounding box center [543, 117] width 7 height 7
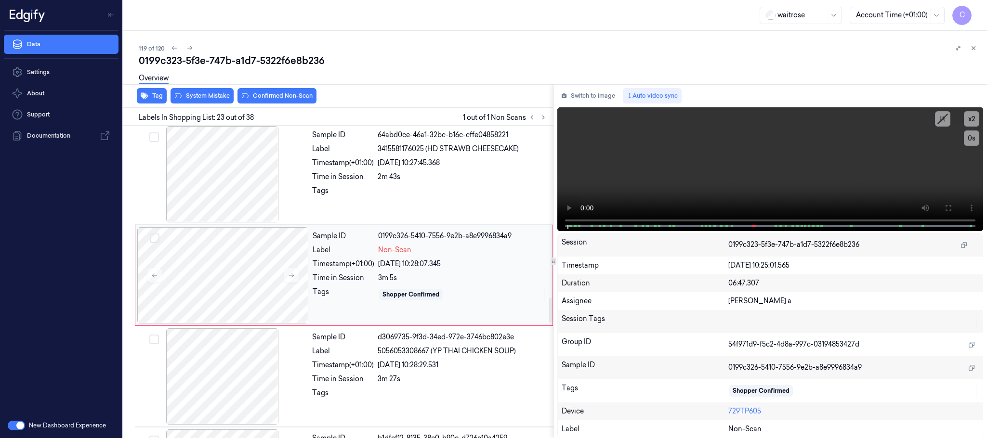
scroll to position [2129, 0]
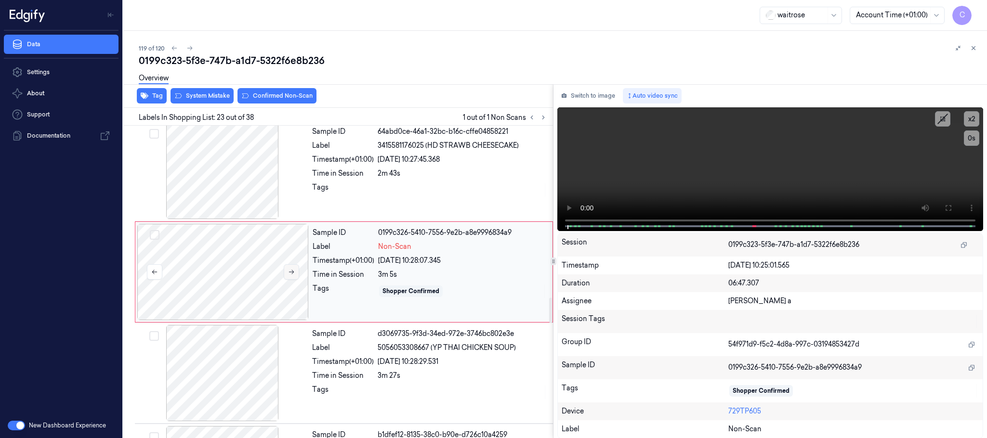
click at [292, 275] on icon at bounding box center [291, 272] width 5 height 4
click at [291, 276] on icon at bounding box center [291, 272] width 7 height 7
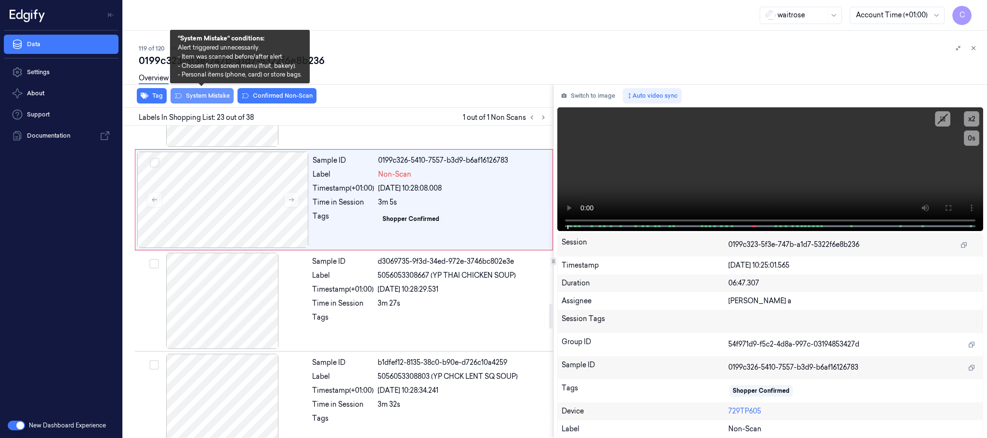
click at [186, 94] on button "System Mistake" at bounding box center [202, 95] width 63 height 15
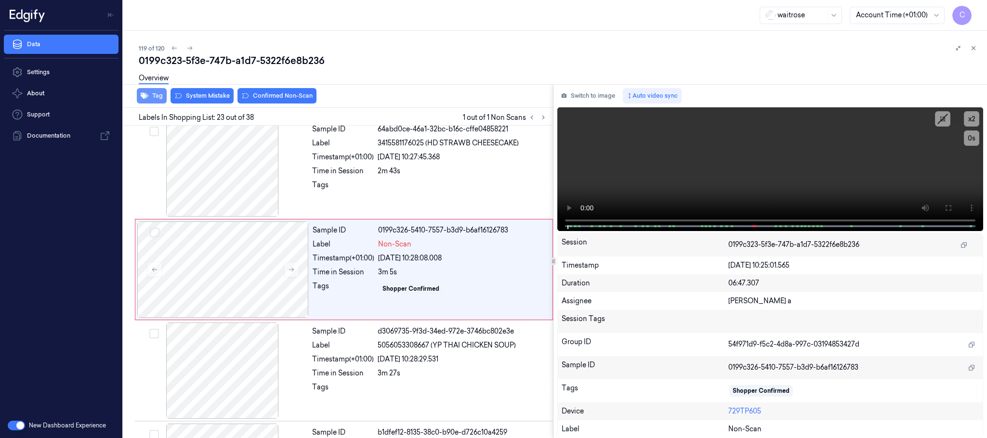
scroll to position [2129, 0]
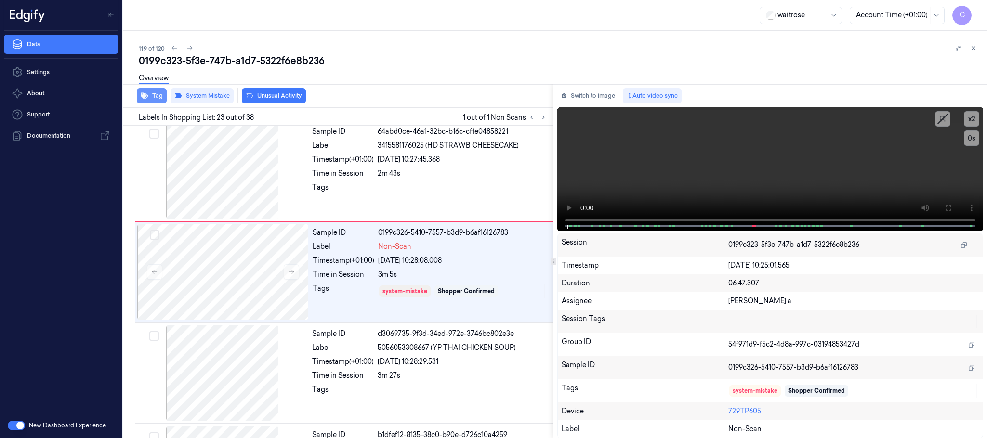
click at [143, 97] on icon "button" at bounding box center [145, 96] width 8 height 6
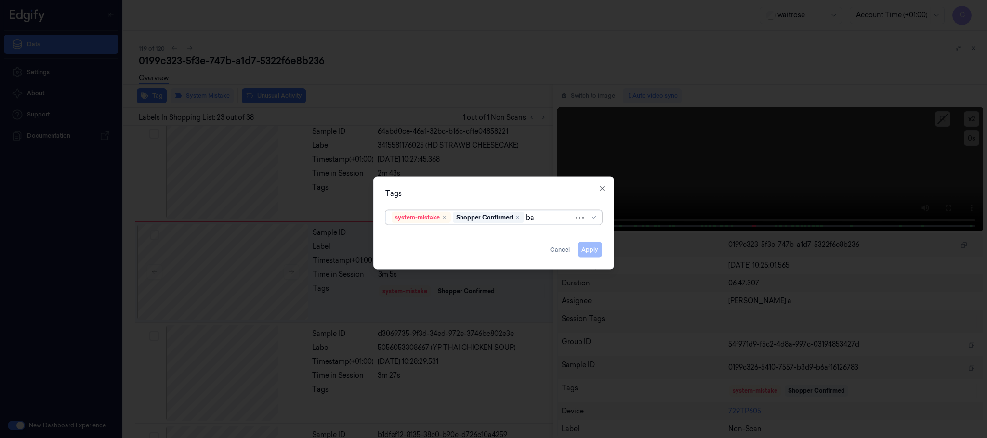
type input "bag"
click at [409, 235] on div "bags" at bounding box center [494, 237] width 204 height 10
click at [444, 185] on div "Tags 2 results available for search term bag. Use Up and Down to choose options…" at bounding box center [493, 223] width 241 height 93
click at [590, 246] on button "Apply" at bounding box center [590, 249] width 25 height 15
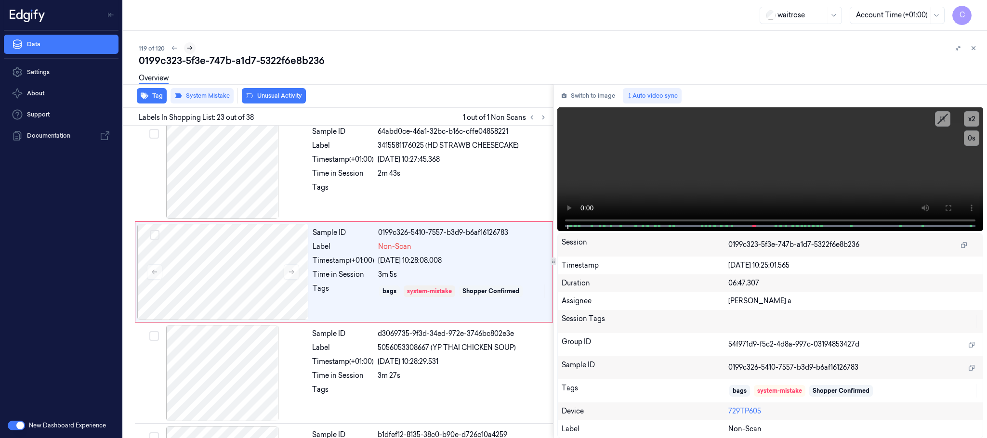
click at [189, 48] on icon at bounding box center [189, 48] width 7 height 7
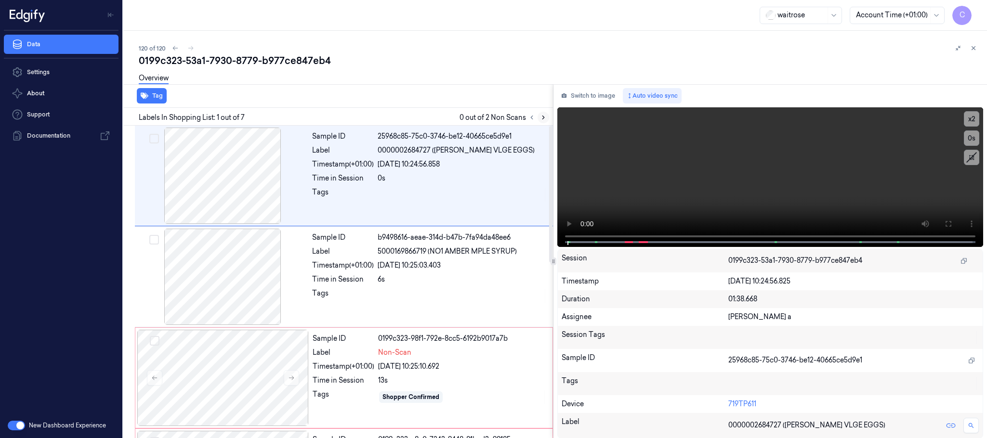
click at [542, 117] on icon at bounding box center [543, 117] width 7 height 7
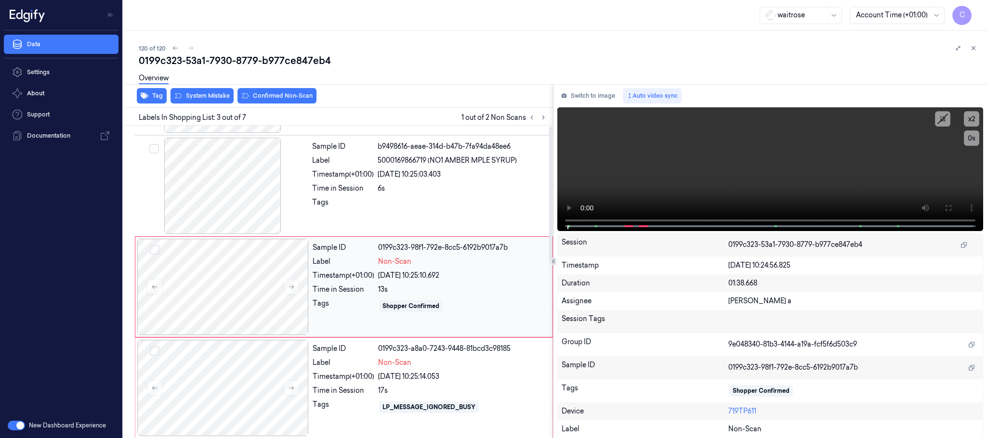
scroll to position [97, 0]
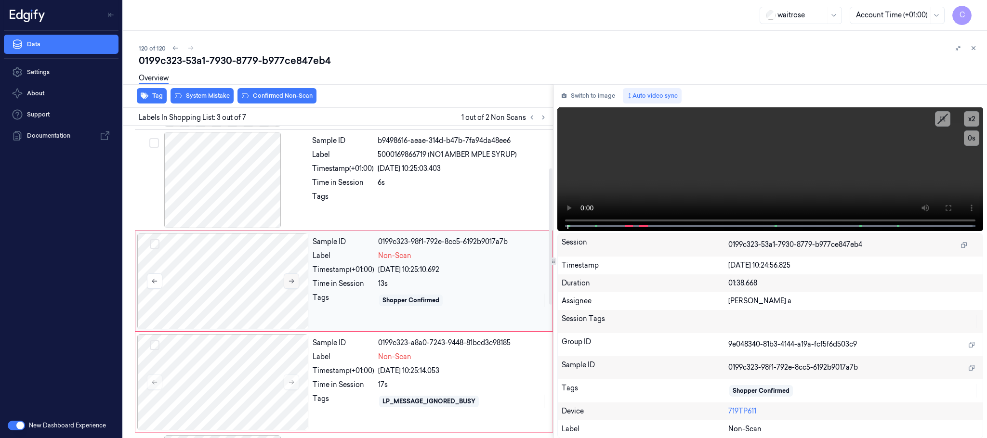
click at [293, 284] on icon at bounding box center [291, 281] width 7 height 7
click at [292, 284] on icon at bounding box center [291, 281] width 5 height 4
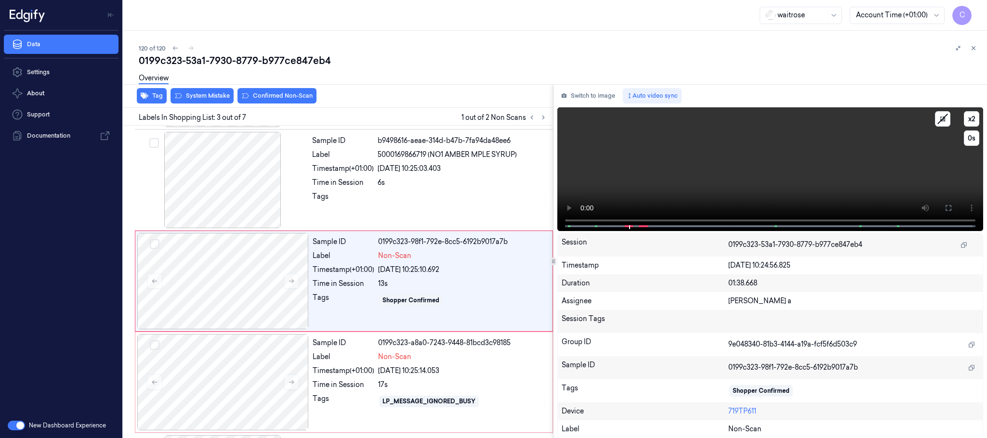
click at [949, 211] on button at bounding box center [948, 207] width 15 height 15
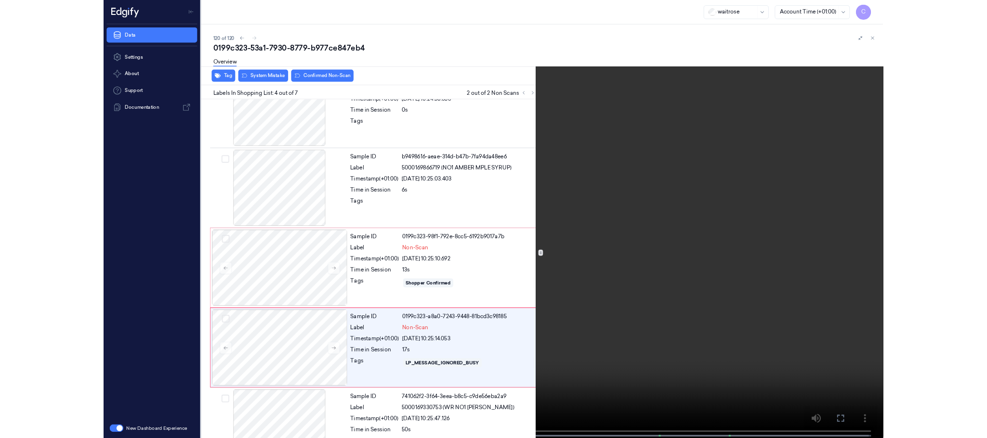
scroll to position [140, 0]
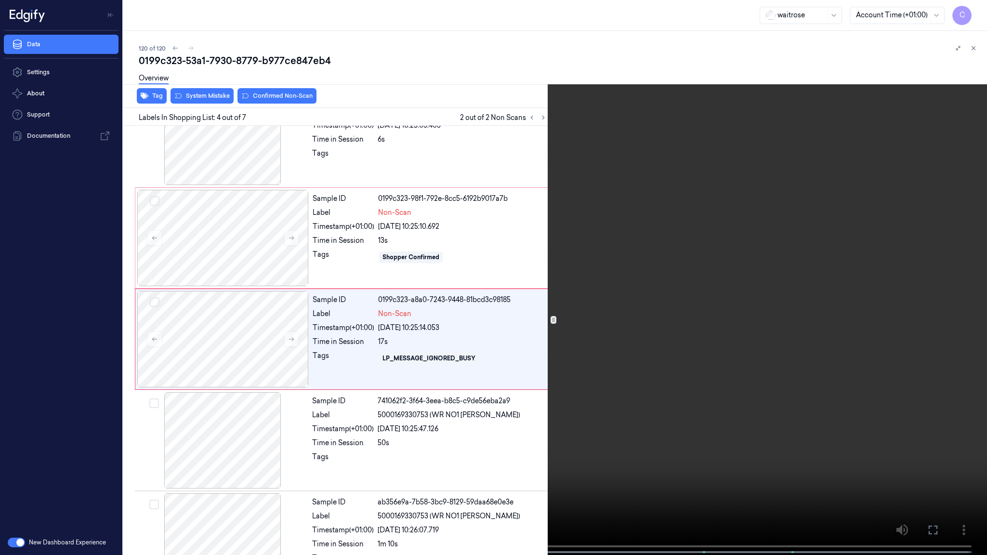
click at [489, 368] on video at bounding box center [493, 278] width 987 height 557
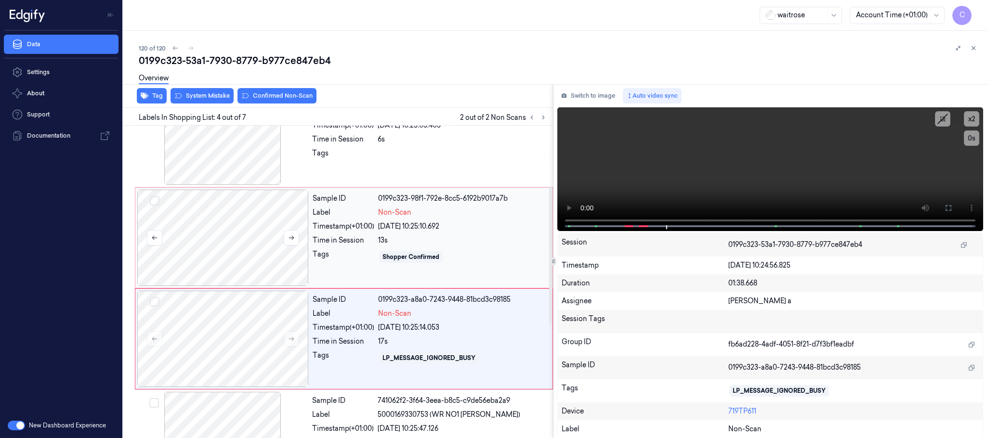
click at [236, 236] on div at bounding box center [222, 238] width 171 height 96
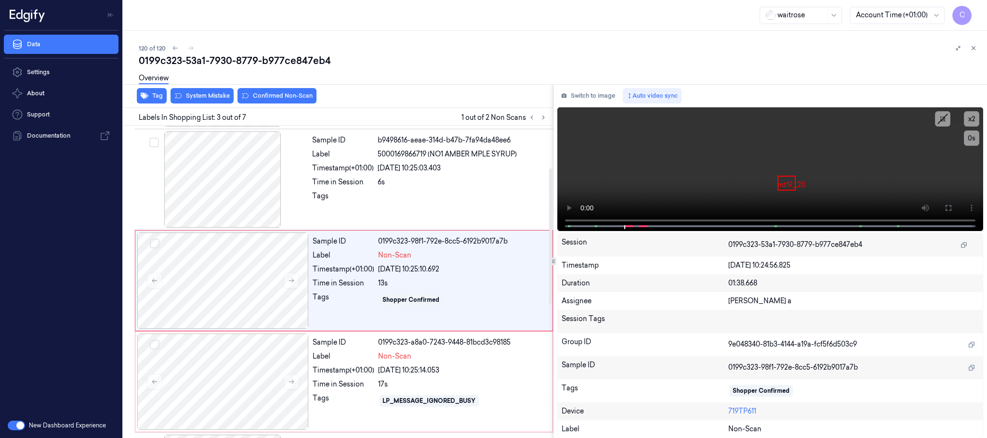
scroll to position [97, 0]
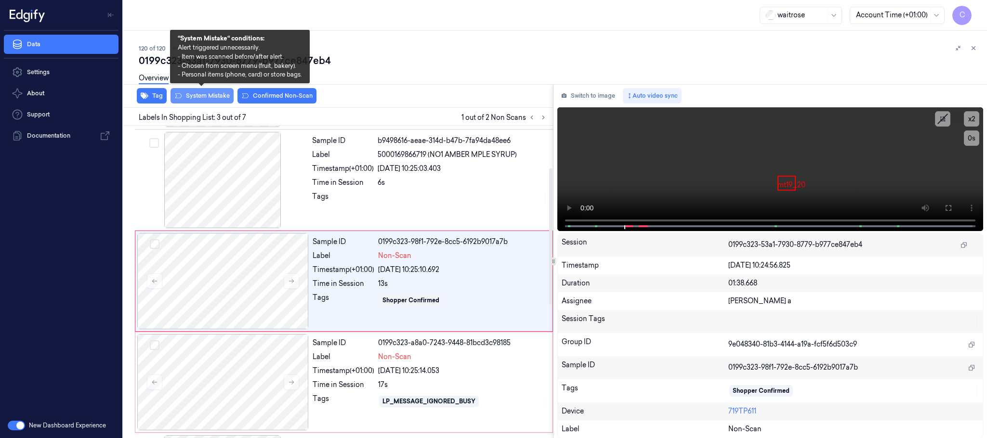
click at [200, 101] on button "System Mistake" at bounding box center [202, 95] width 63 height 15
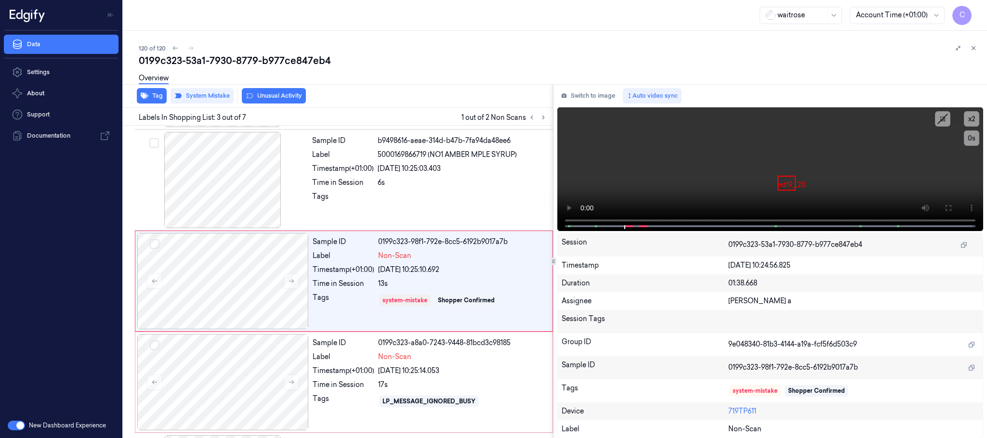
click at [295, 97] on button "Unusual Activity" at bounding box center [274, 95] width 64 height 15
click at [233, 362] on div at bounding box center [222, 382] width 171 height 96
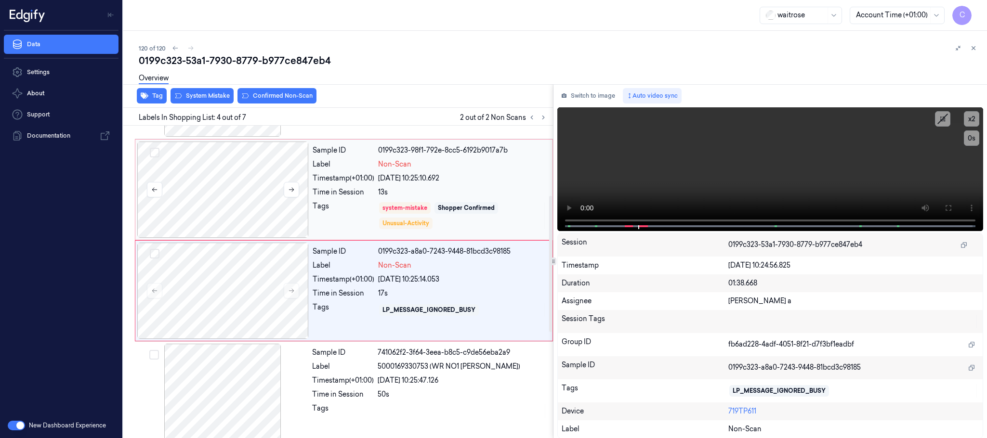
scroll to position [198, 0]
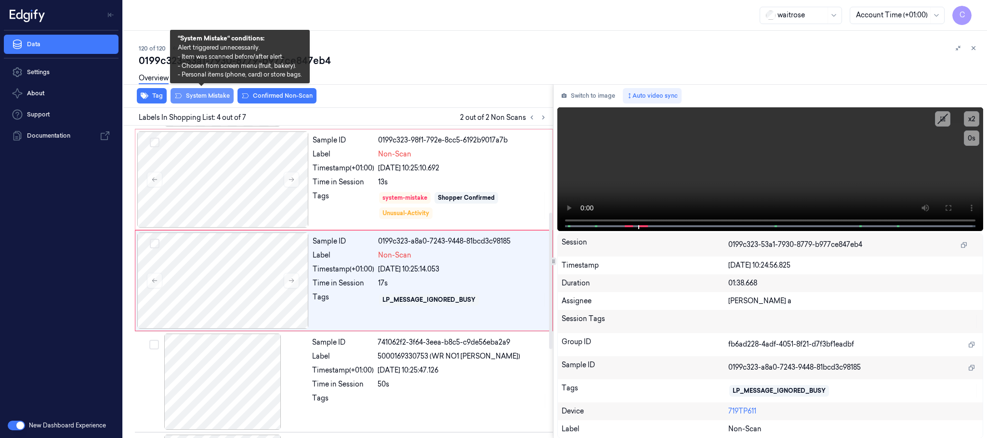
click at [211, 100] on button "System Mistake" at bounding box center [202, 95] width 63 height 15
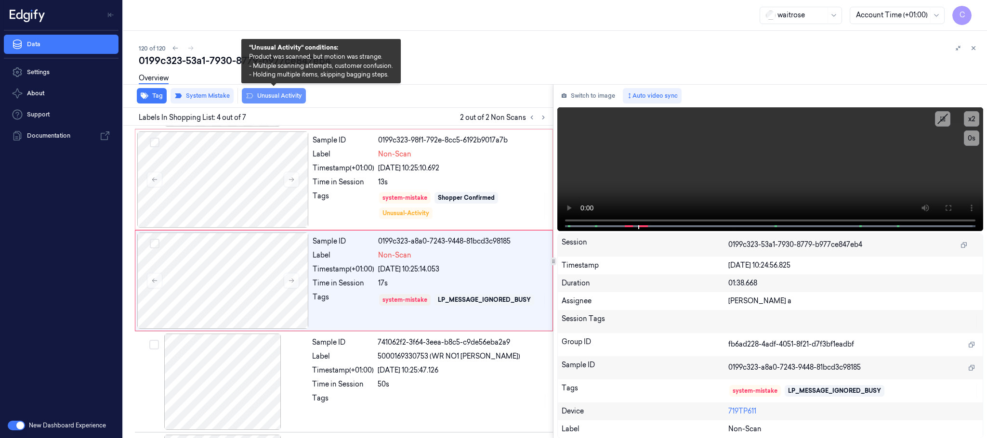
click at [292, 97] on button "Unusual Activity" at bounding box center [274, 95] width 64 height 15
